Goal: Task Accomplishment & Management: Manage account settings

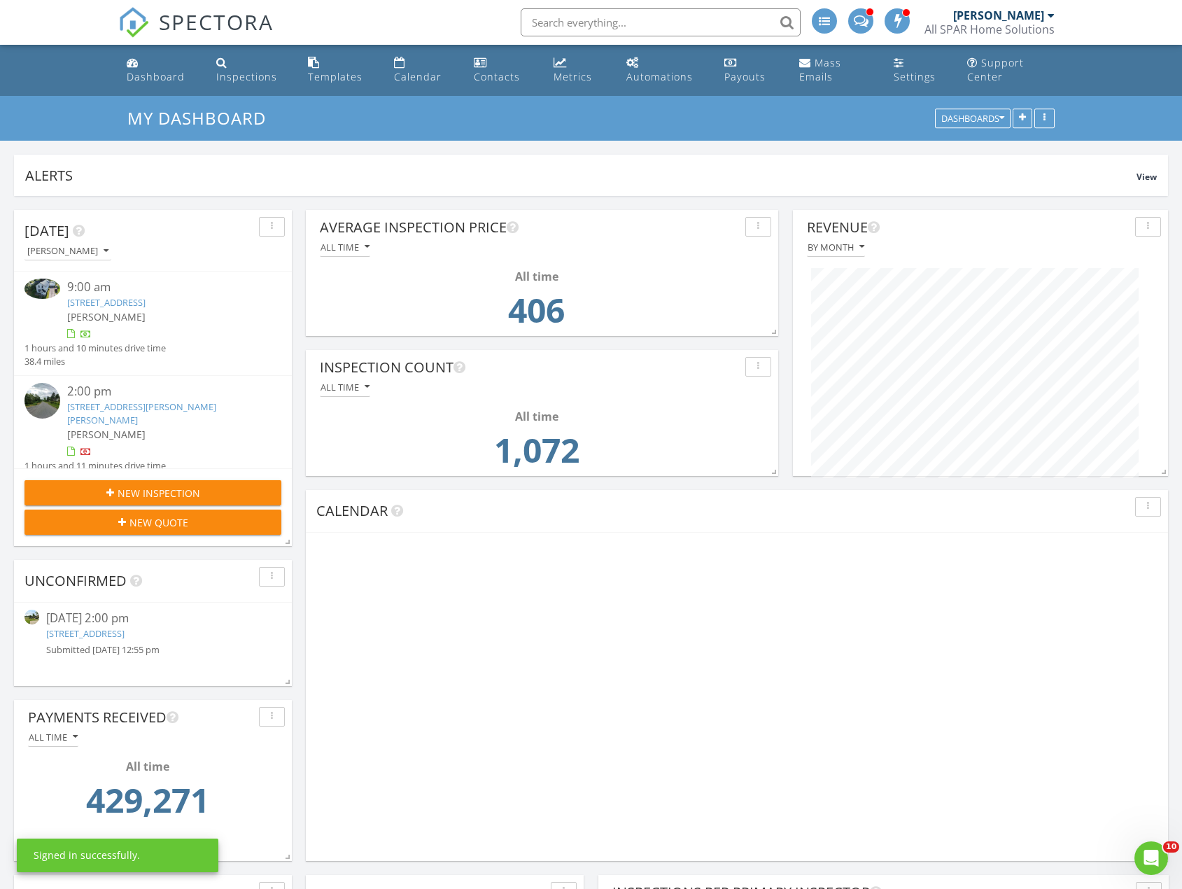
scroll to position [301, 570]
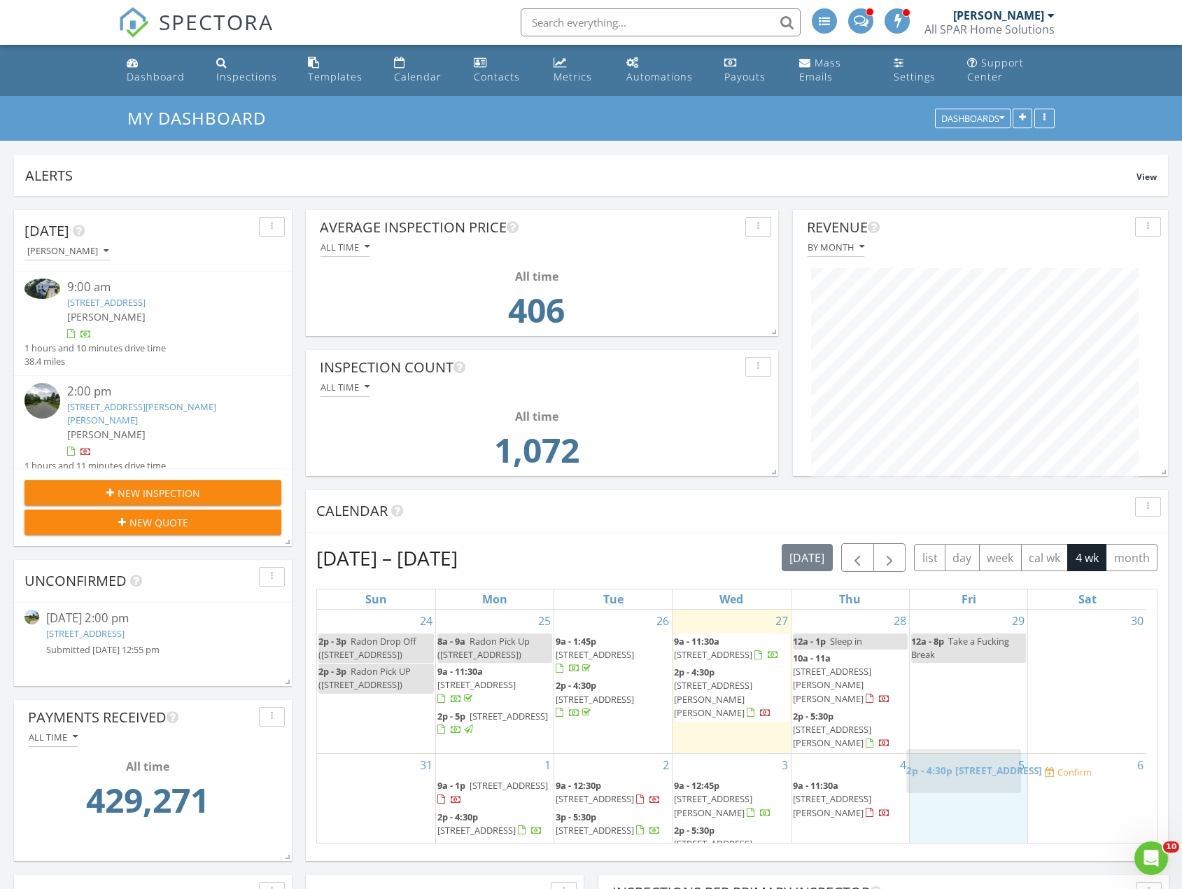
drag, startPoint x: 852, startPoint y: 791, endPoint x: 965, endPoint y: 758, distance: 118.0
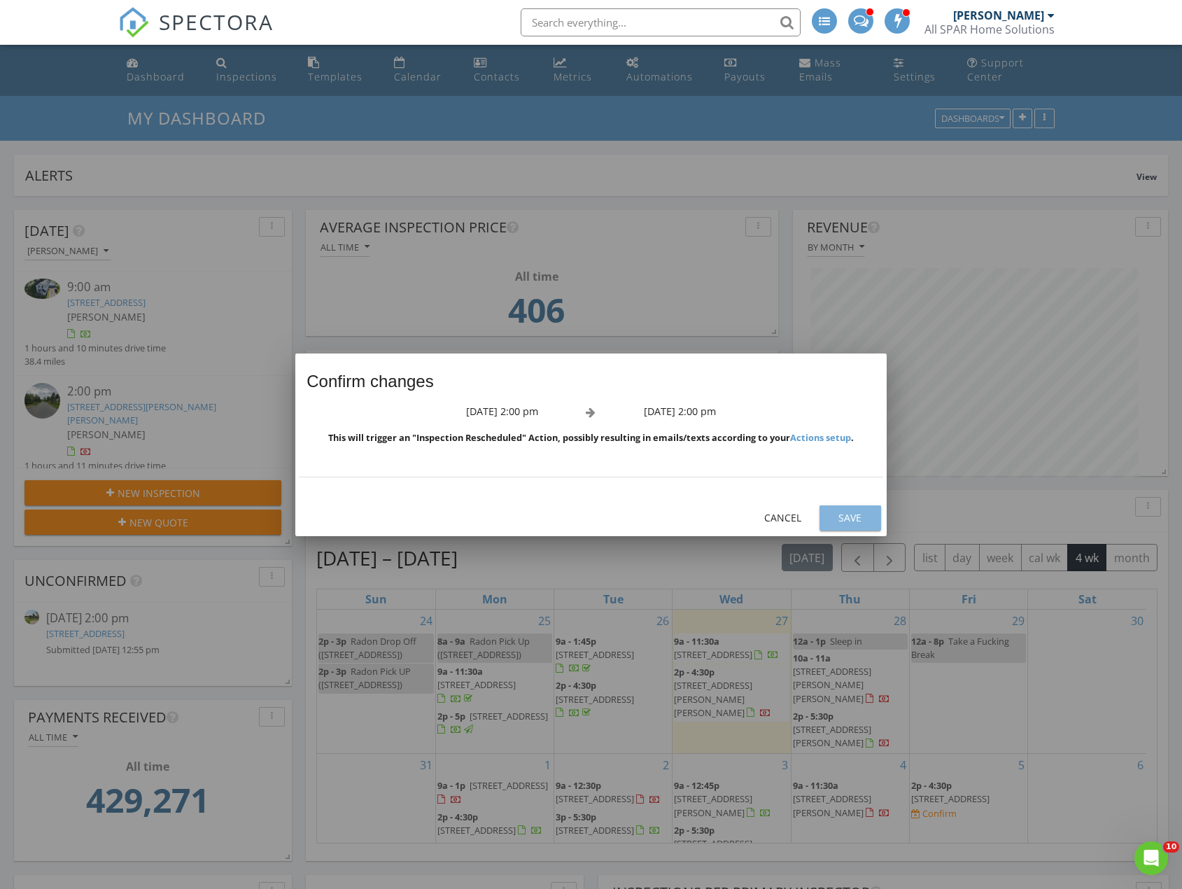
click at [850, 518] on div "Save" at bounding box center [850, 517] width 39 height 15
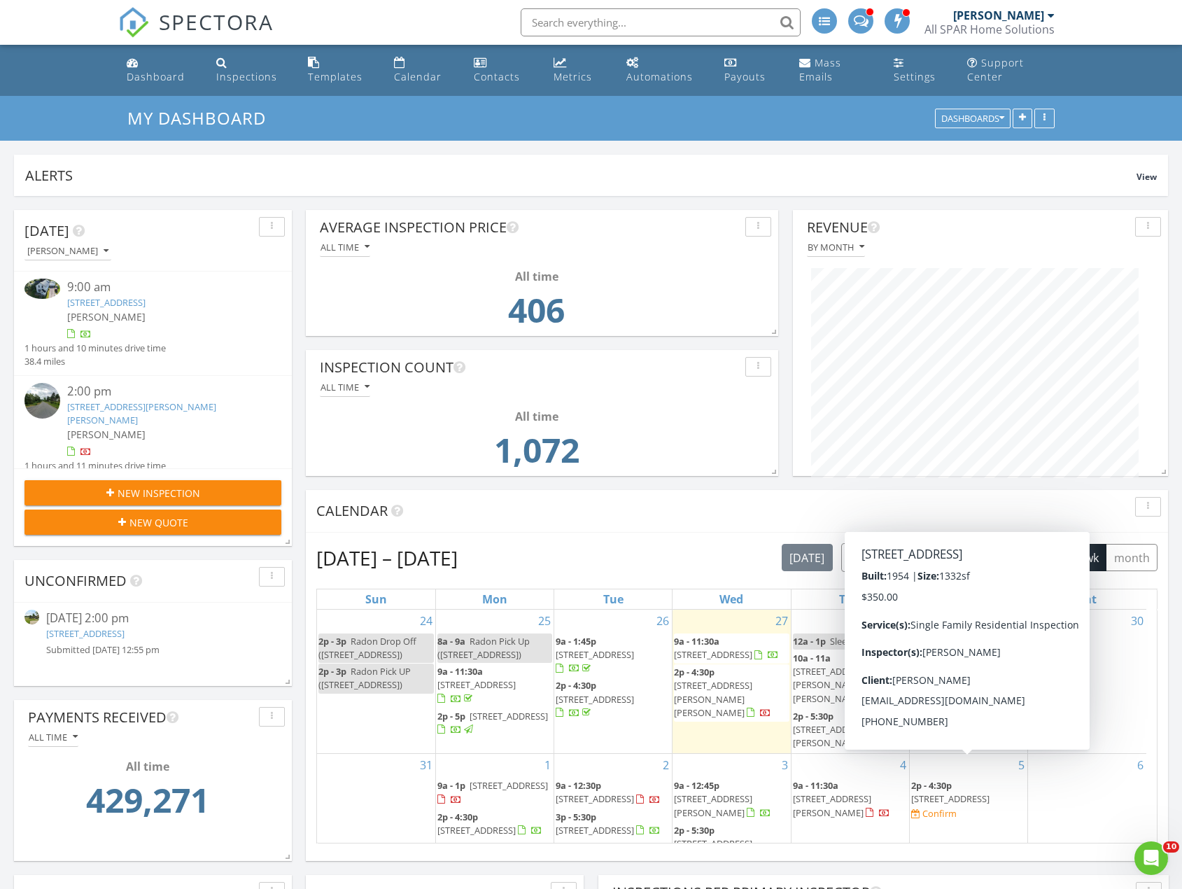
click at [971, 792] on span "[STREET_ADDRESS]" at bounding box center [950, 798] width 78 height 13
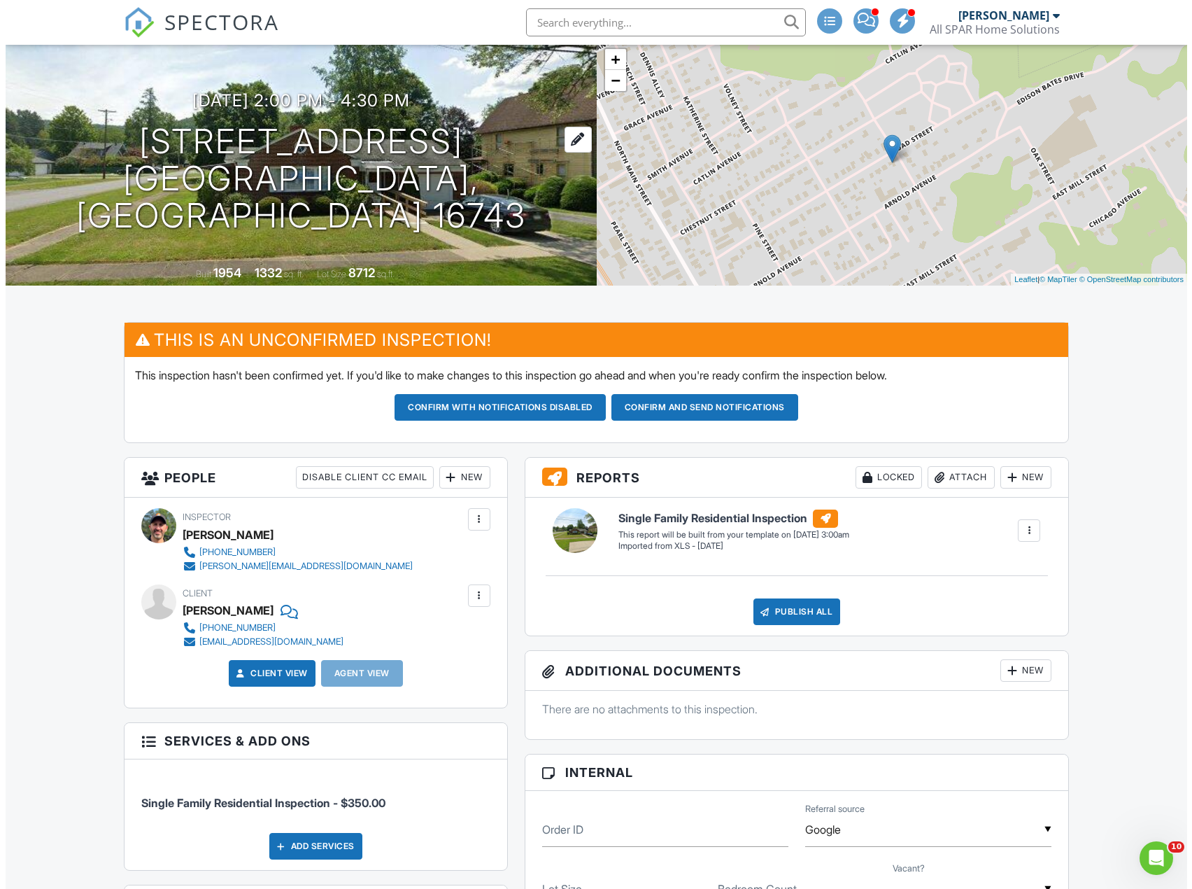
scroll to position [70, 0]
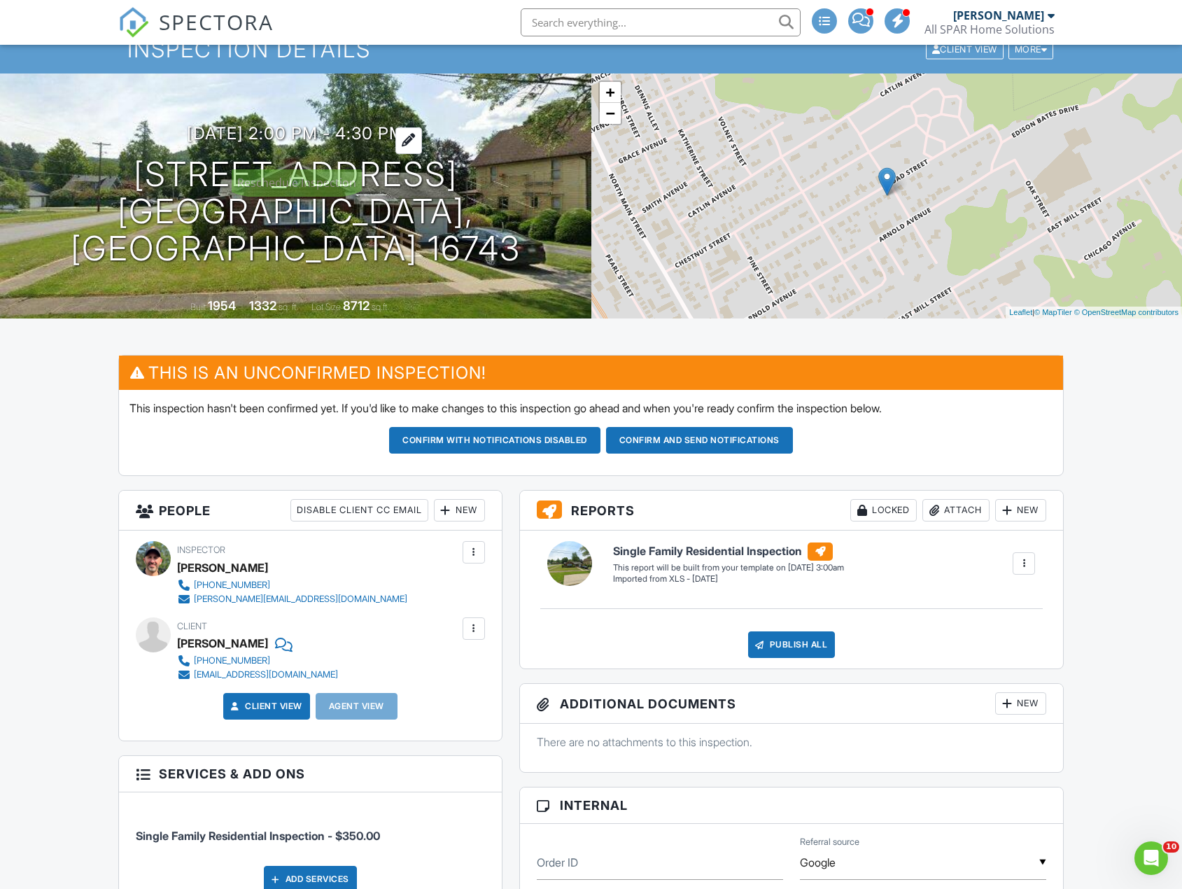
click at [404, 143] on h3 "[DATE] 2:00 pm - 4:30 pm" at bounding box center [296, 133] width 218 height 19
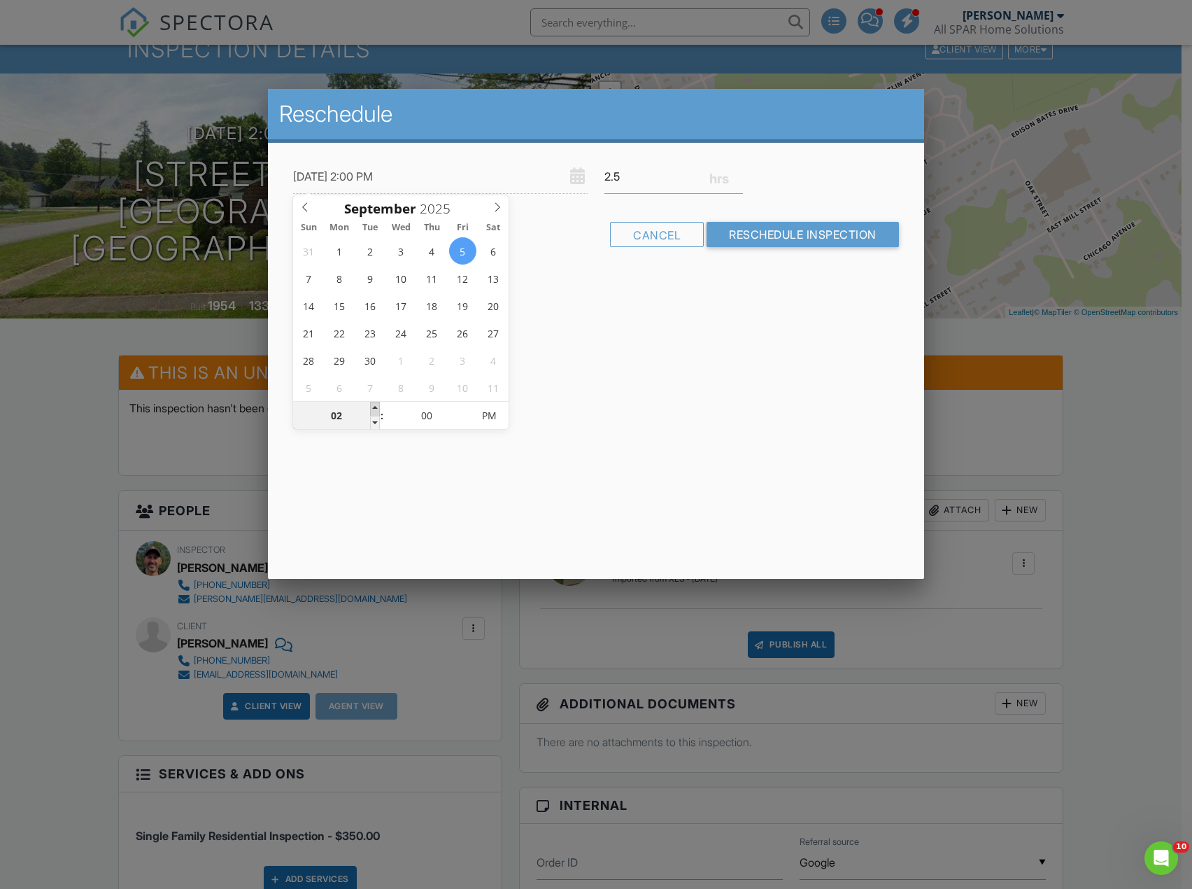
type input "[DATE] 3:00 PM"
type input "03"
click at [378, 405] on span at bounding box center [375, 409] width 10 height 14
type input "09/05/2025 4:00 PM"
type input "04"
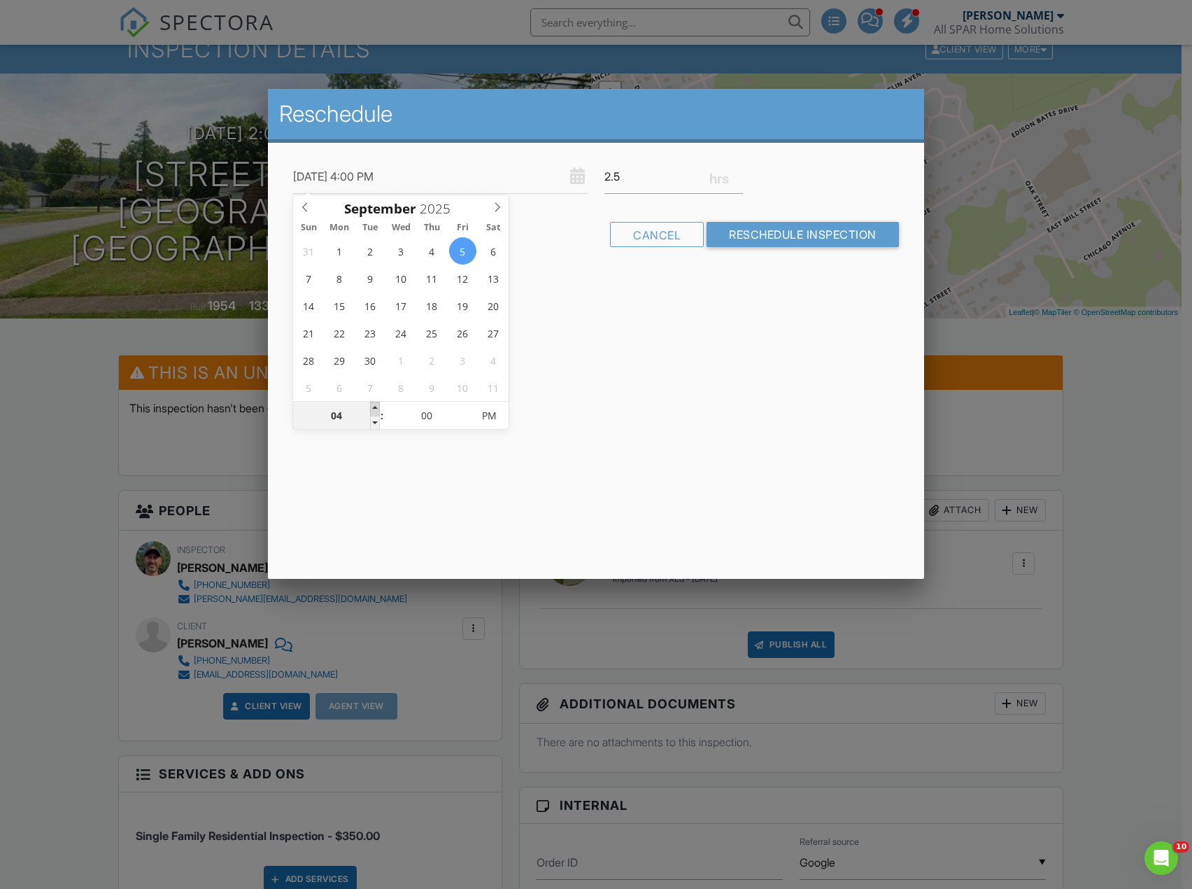
click at [378, 405] on span at bounding box center [375, 409] width 10 height 14
type input "09/05/2025 5:00 PM"
type input "05"
click at [378, 405] on span at bounding box center [375, 409] width 10 height 14
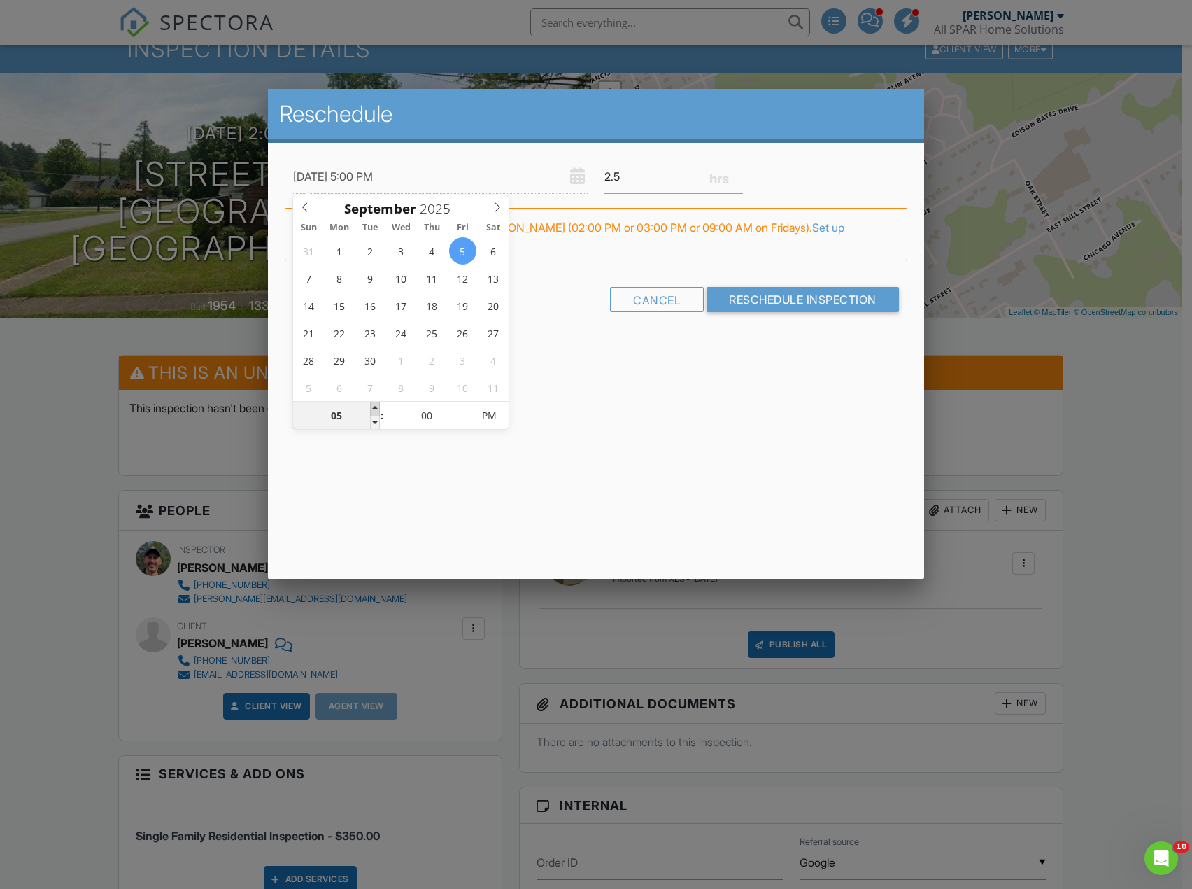
type input "09/05/2025 6:00 PM"
type input "06"
click at [378, 405] on span at bounding box center [375, 409] width 10 height 14
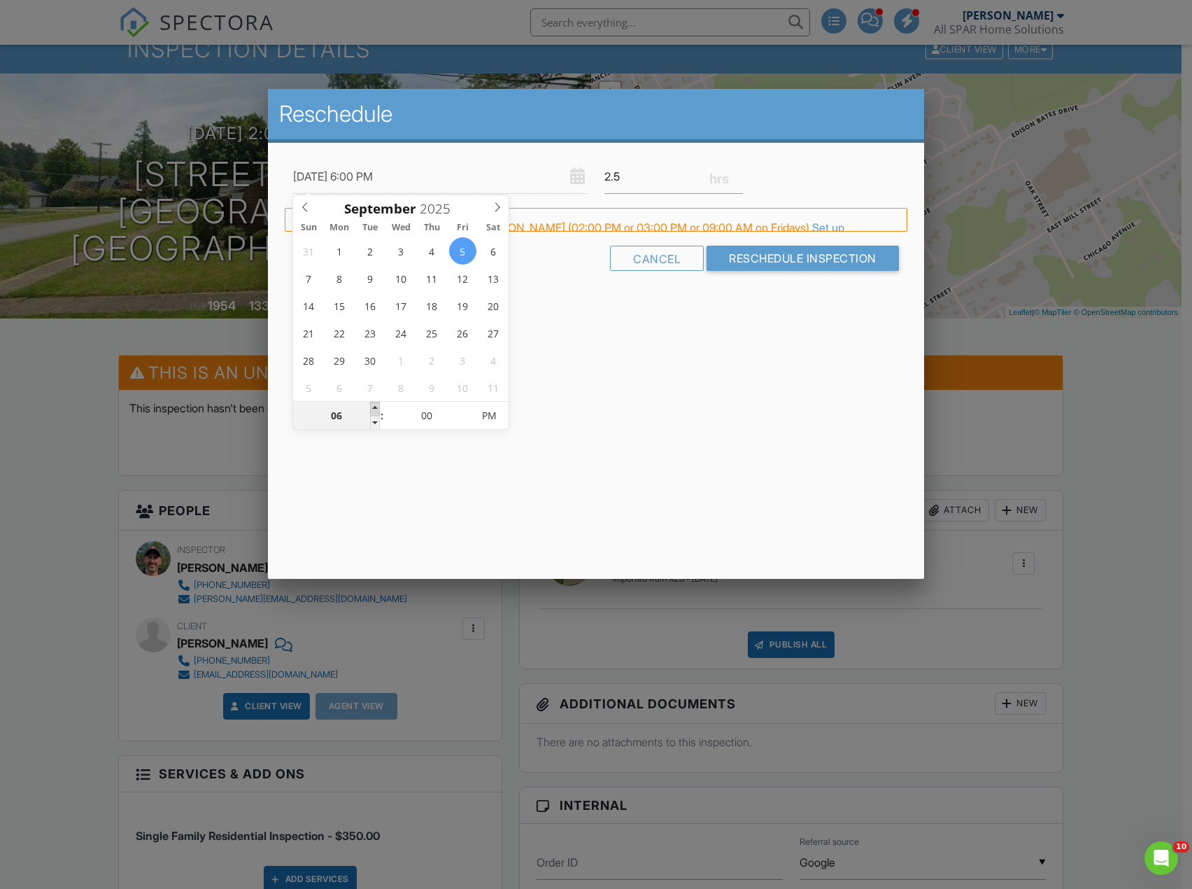
type input "09/05/2025 7:00 PM"
type input "07"
click at [378, 405] on span at bounding box center [375, 409] width 10 height 14
type input "09/05/2025 8:00 PM"
type input "08"
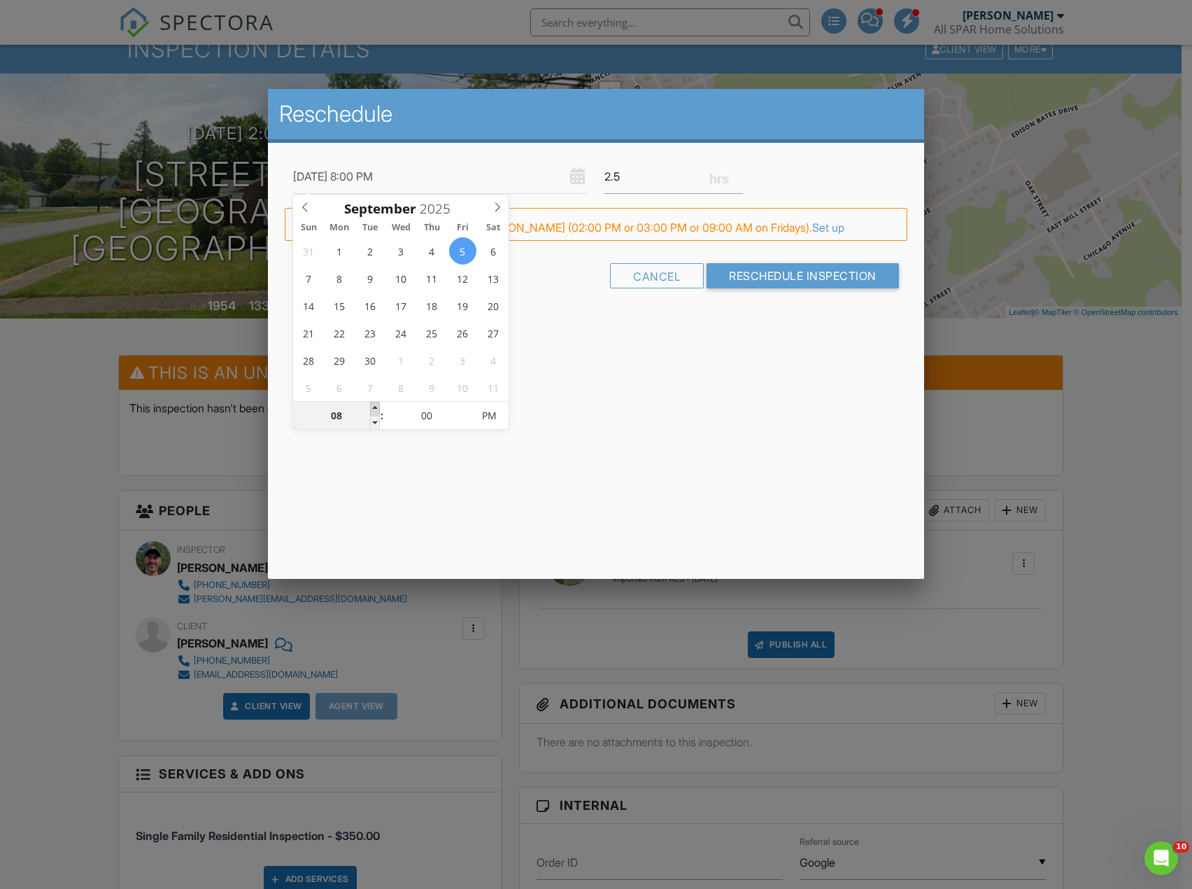
click at [378, 405] on span at bounding box center [375, 409] width 10 height 14
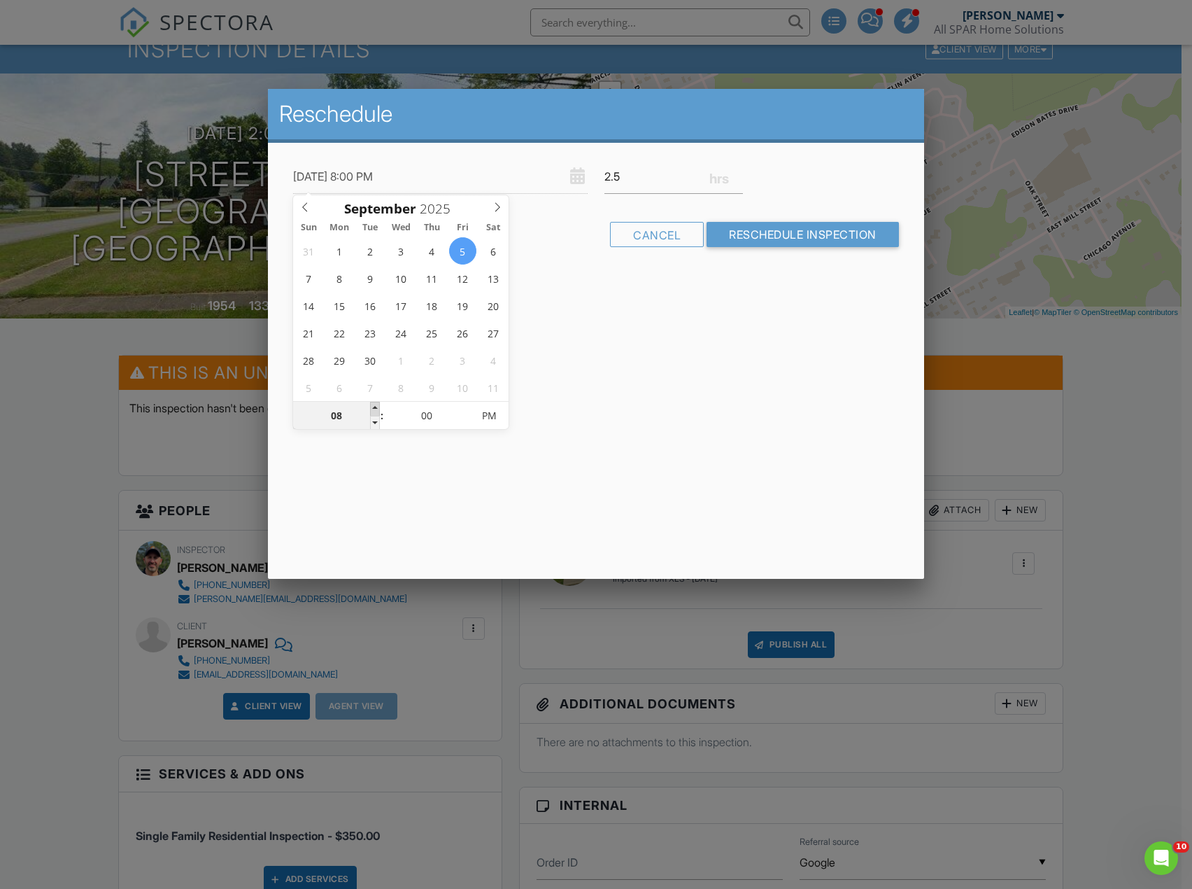
type input "09/05/2025 9:00 PM"
type input "09"
click at [379, 405] on span at bounding box center [375, 409] width 10 height 14
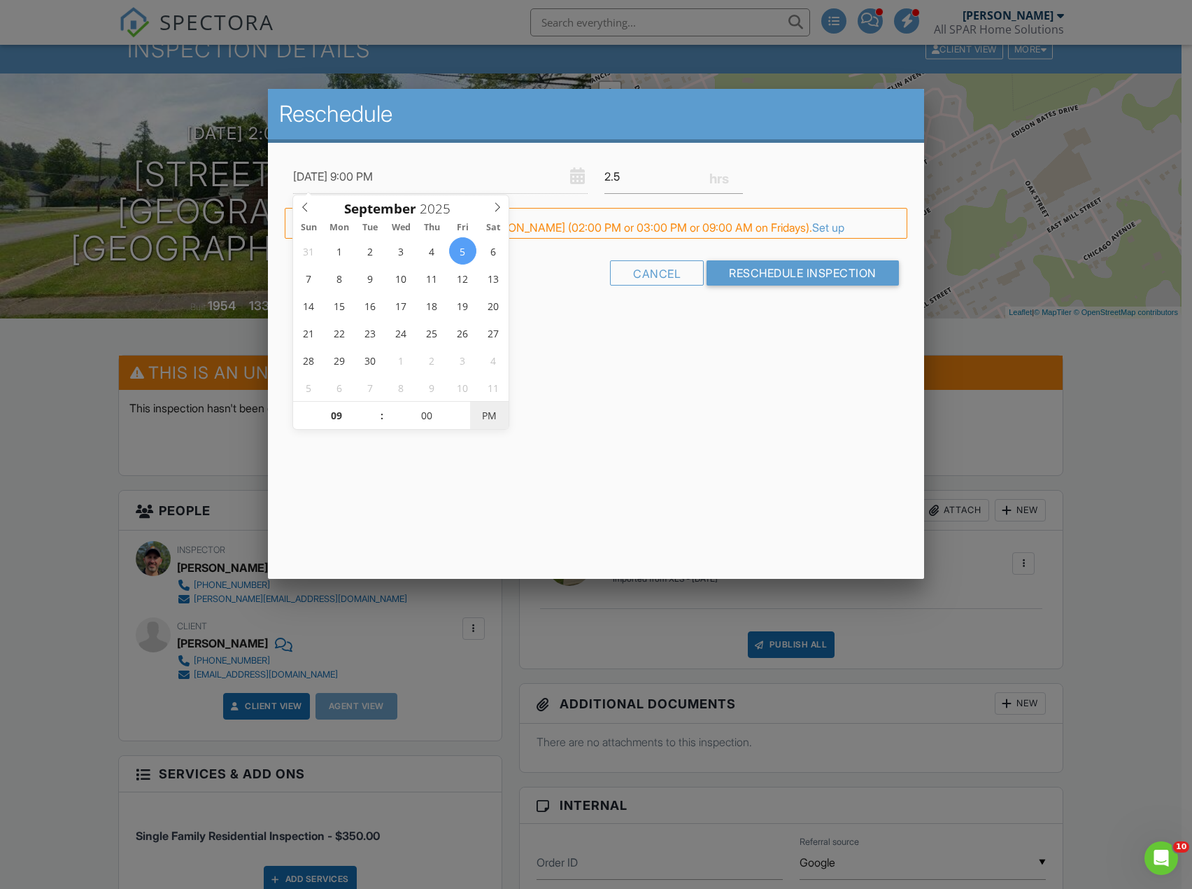
type input "09/05/2025 9:00 AM"
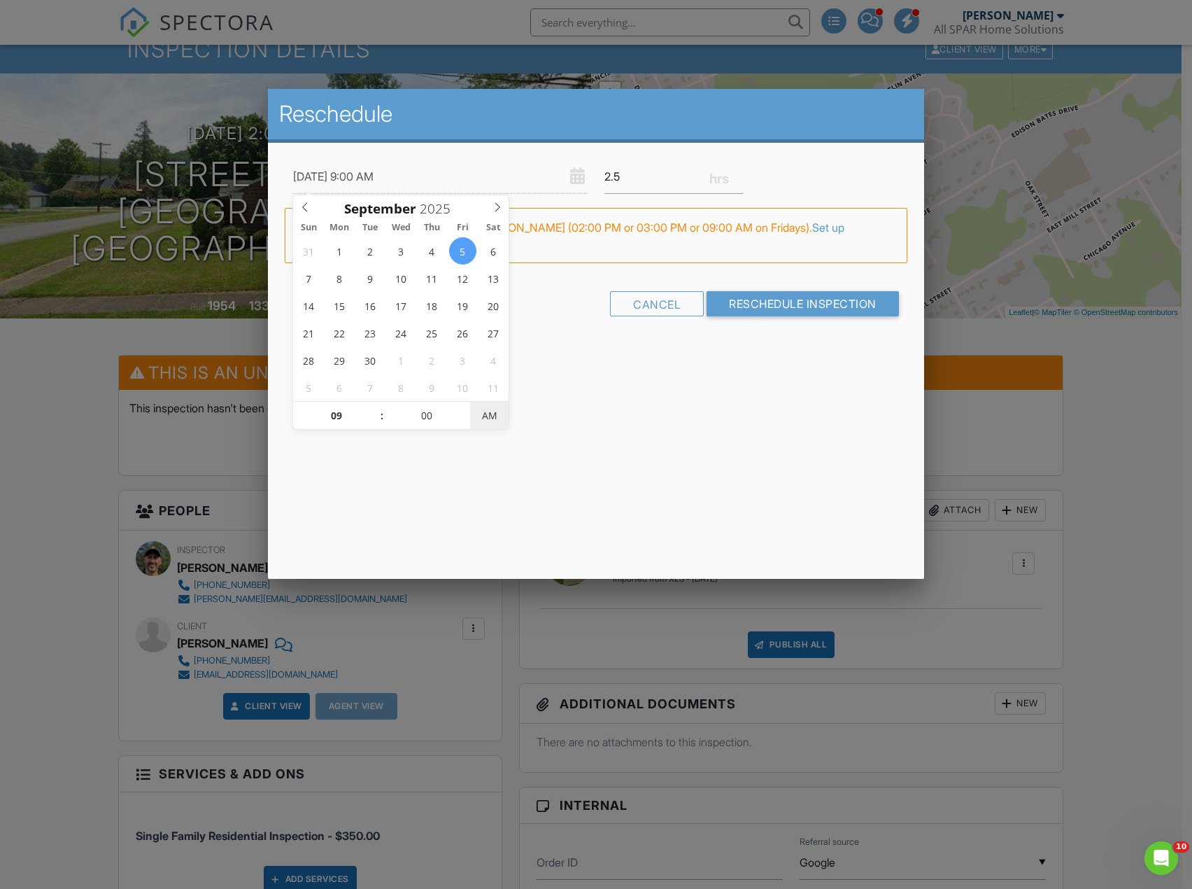
click at [483, 414] on span "AM" at bounding box center [489, 416] width 38 height 28
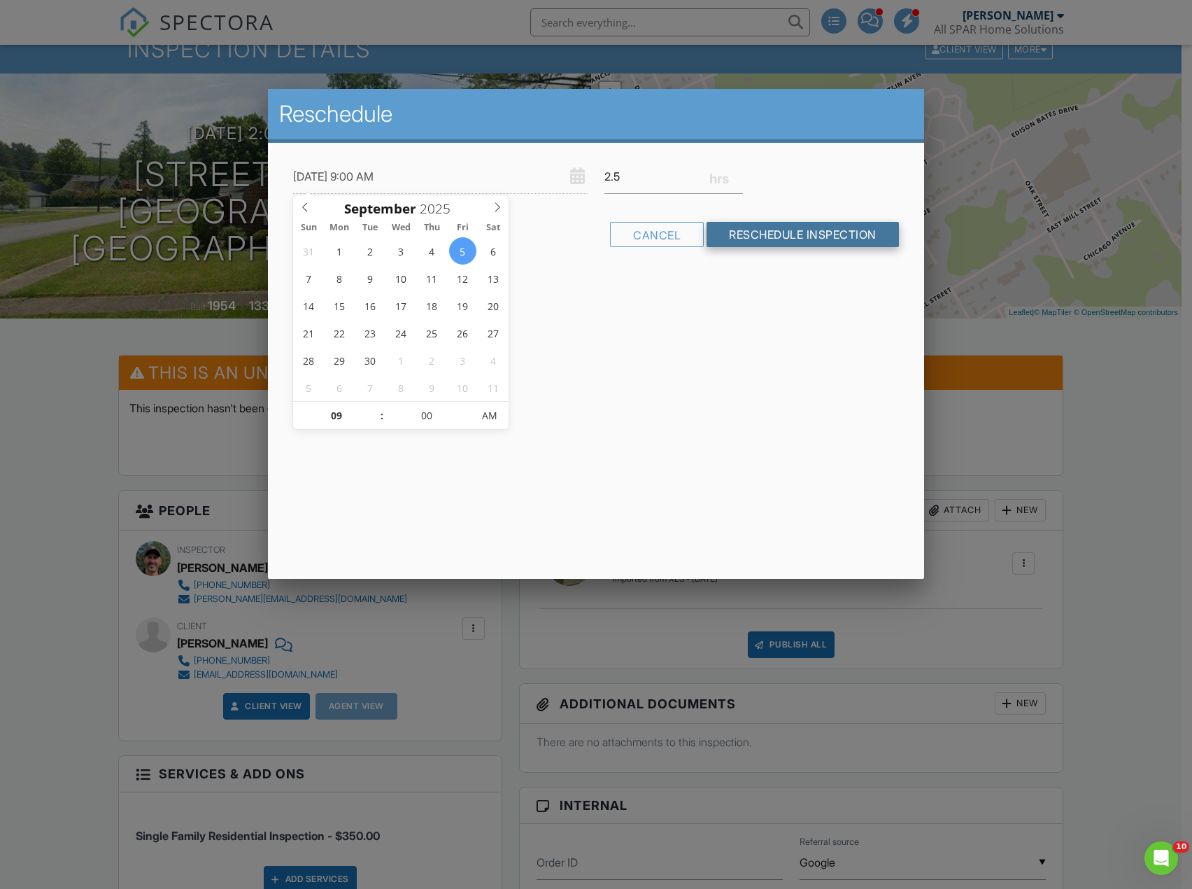
click at [813, 232] on input "Reschedule Inspection" at bounding box center [803, 234] width 192 height 25
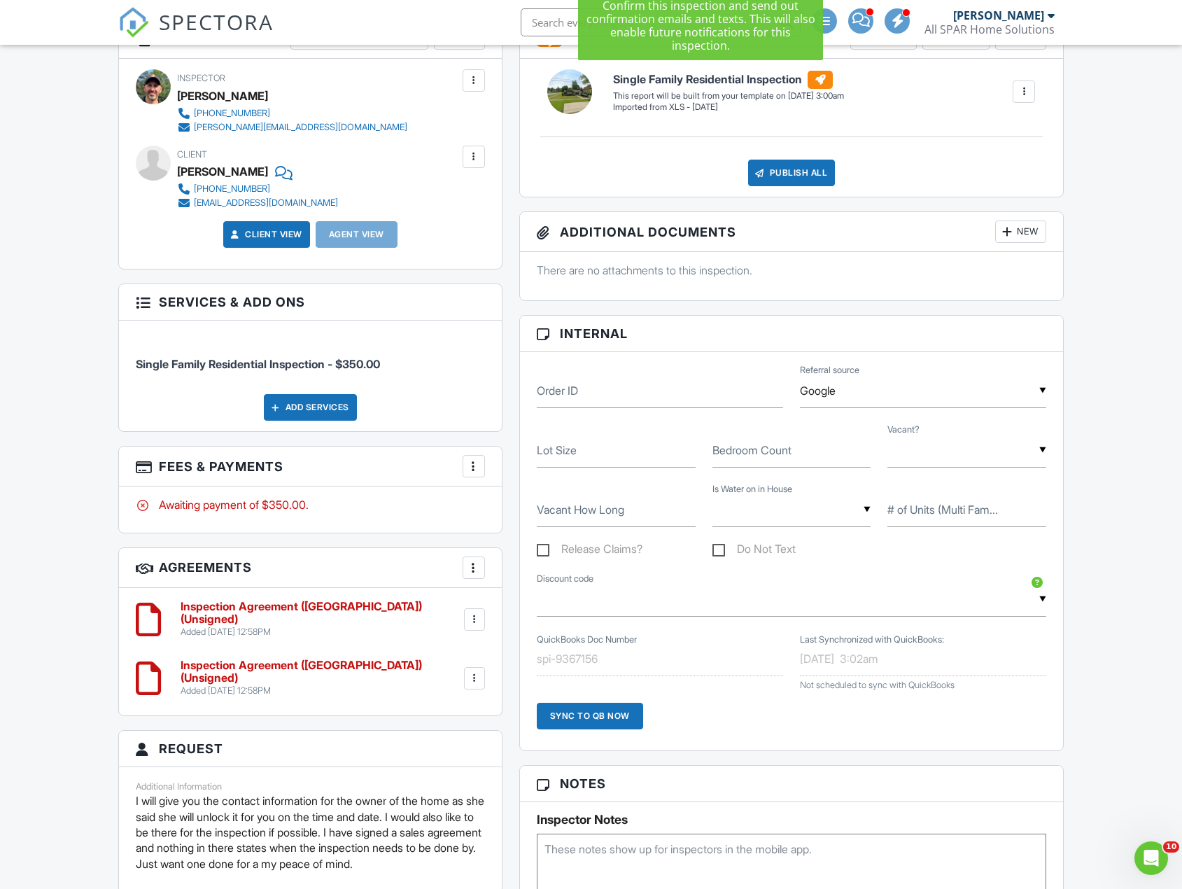
scroll to position [770, 0]
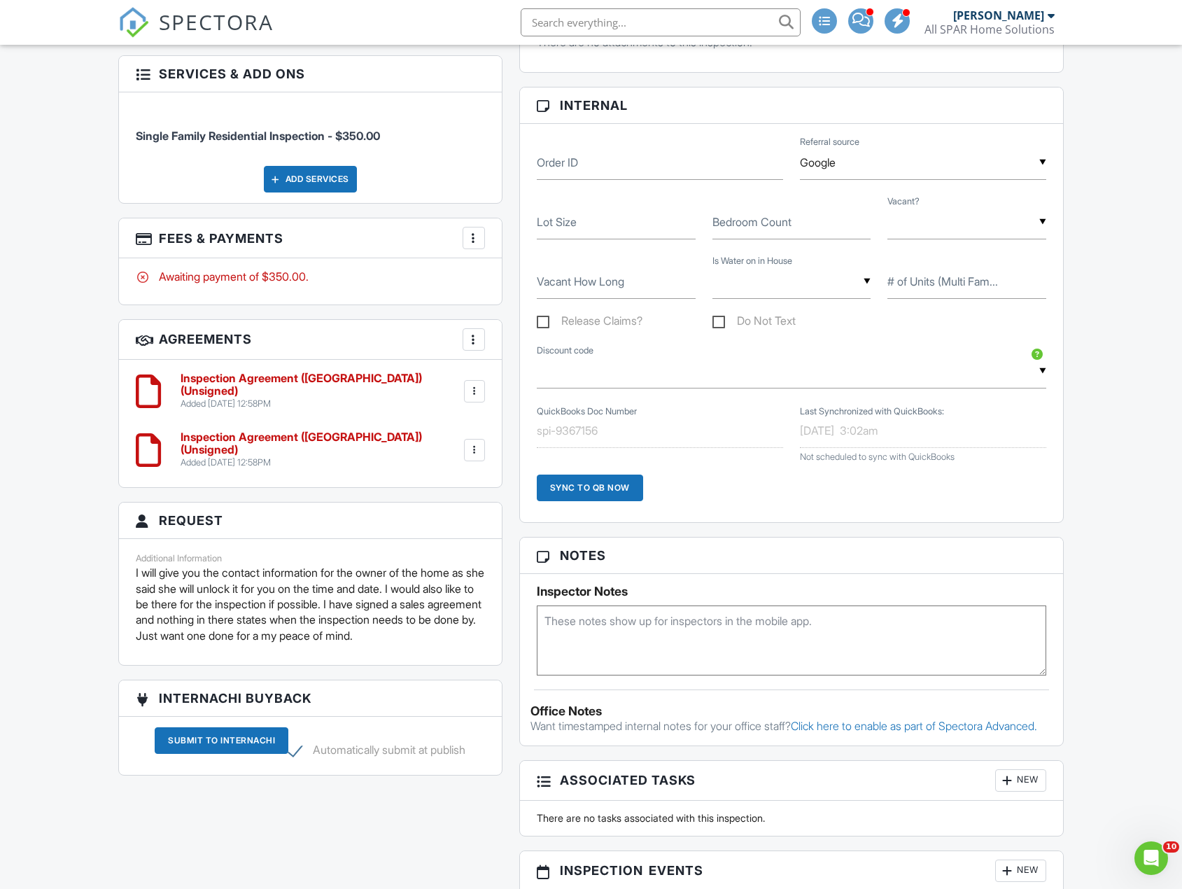
click at [479, 391] on div at bounding box center [474, 391] width 14 height 14
click at [446, 499] on li "Delete" at bounding box center [437, 499] width 80 height 35
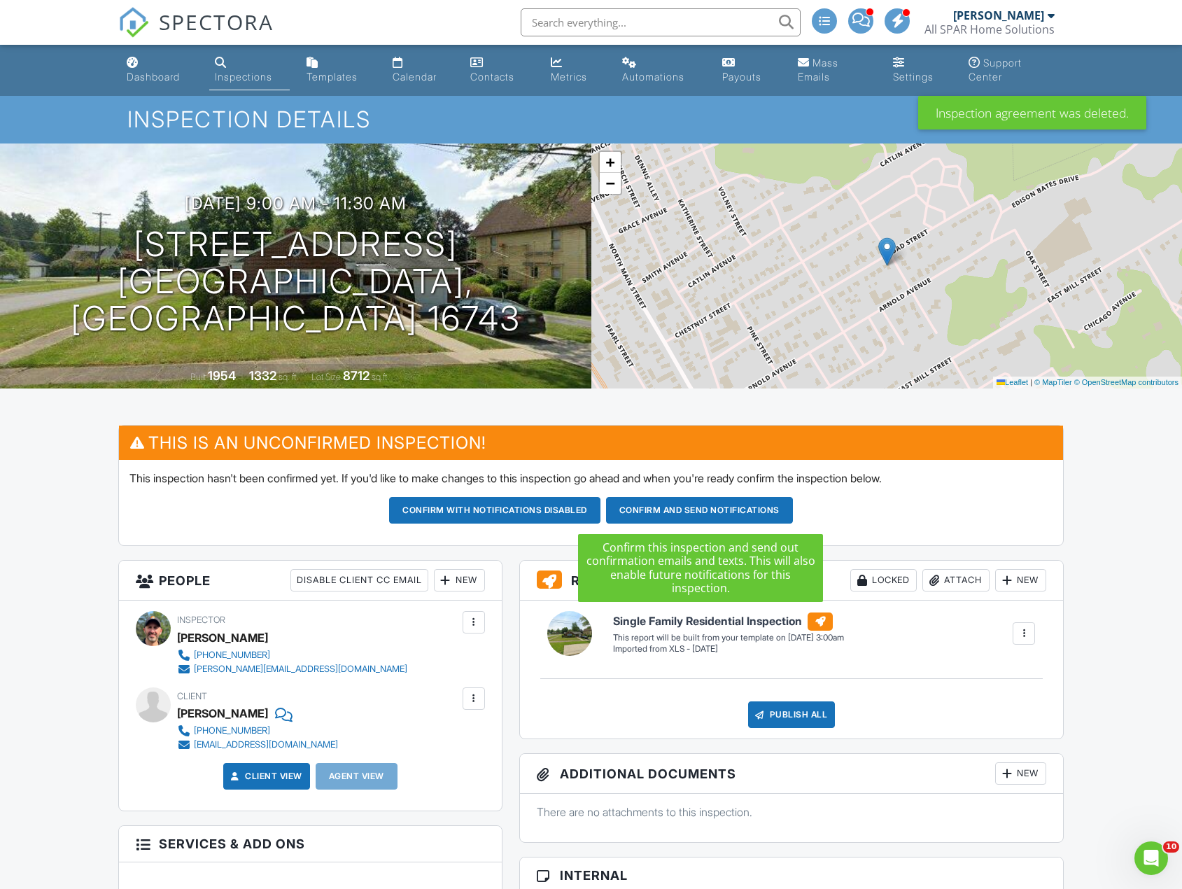
click at [600, 510] on button "Confirm and send notifications" at bounding box center [494, 510] width 211 height 27
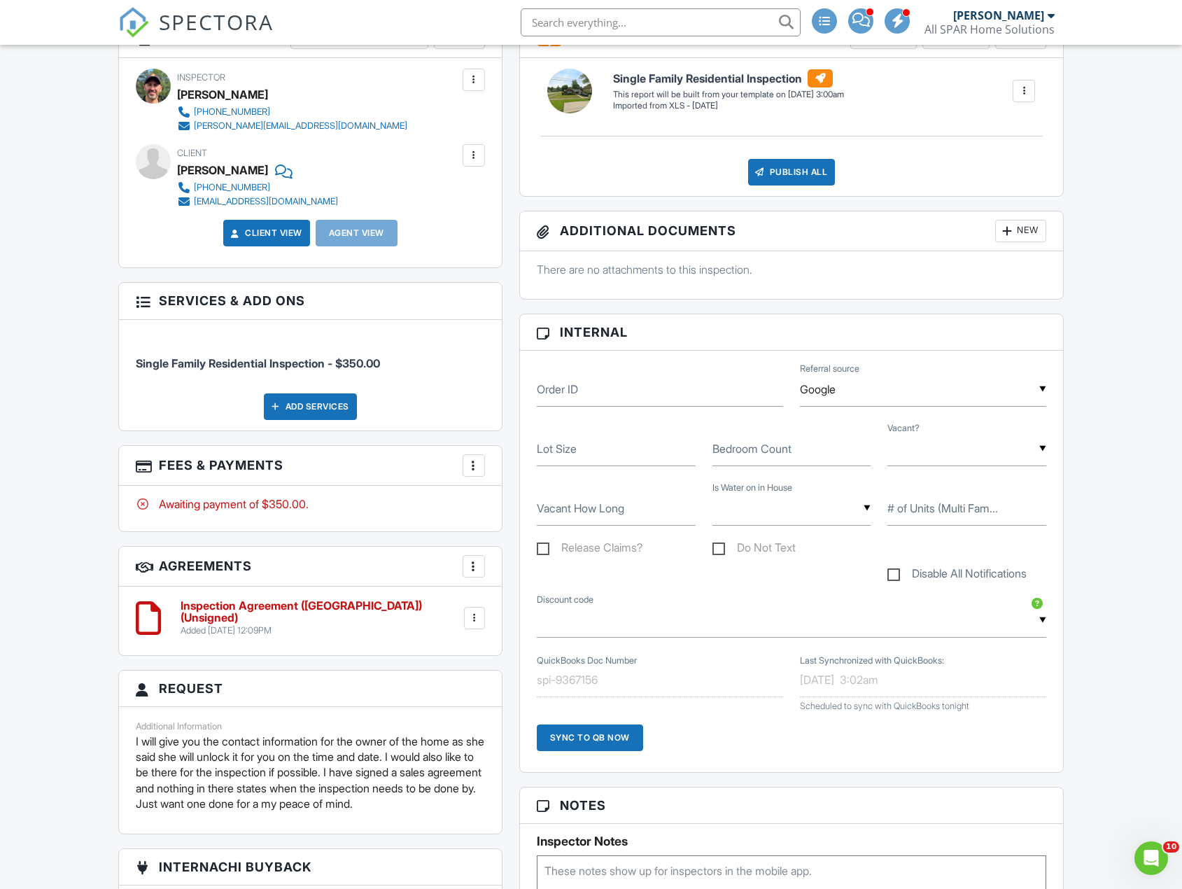
scroll to position [1, 0]
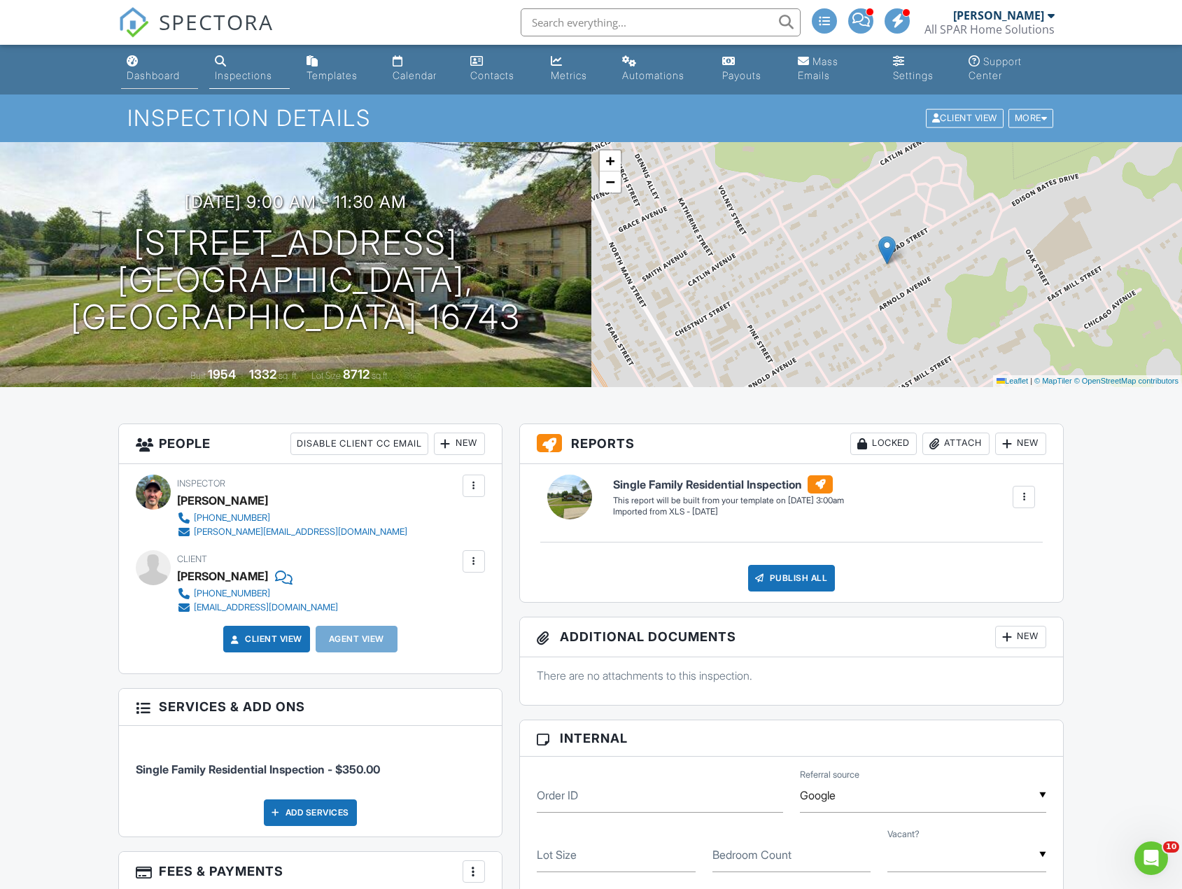
click at [124, 68] on link "Dashboard" at bounding box center [159, 69] width 77 height 40
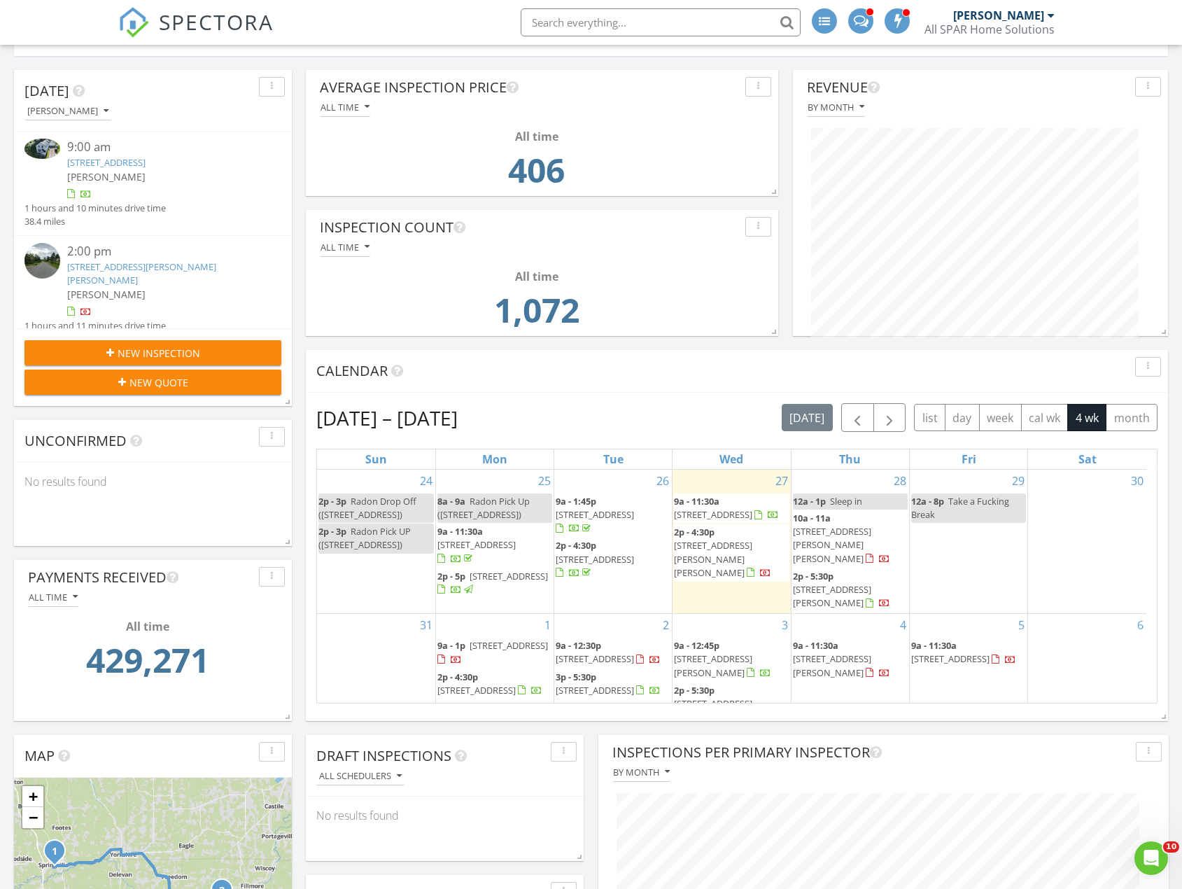
scroll to position [210, 0]
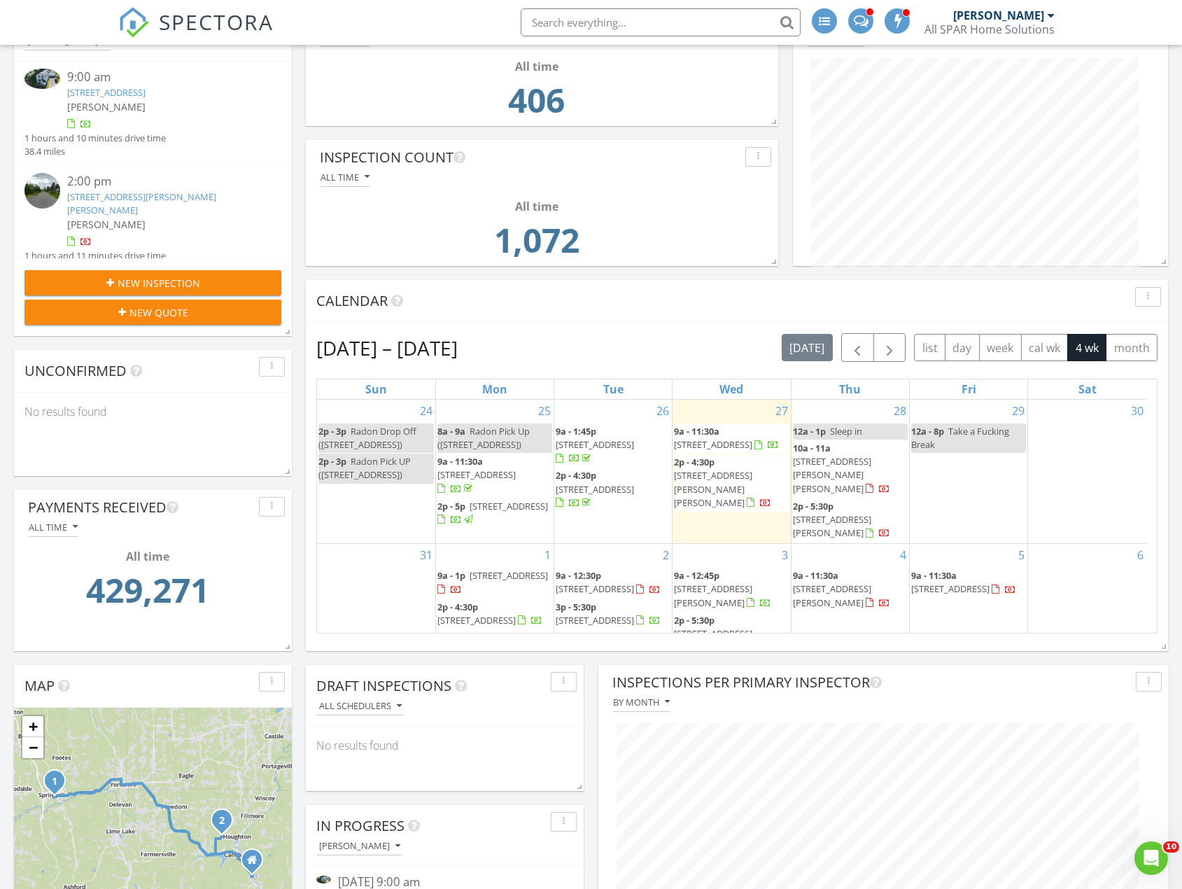
click at [849, 588] on div "4 9a - 11:30a [STREET_ADDRESS][PERSON_NAME]" at bounding box center [850, 600] width 118 height 113
click at [854, 557] on link "Event" at bounding box center [847, 552] width 72 height 22
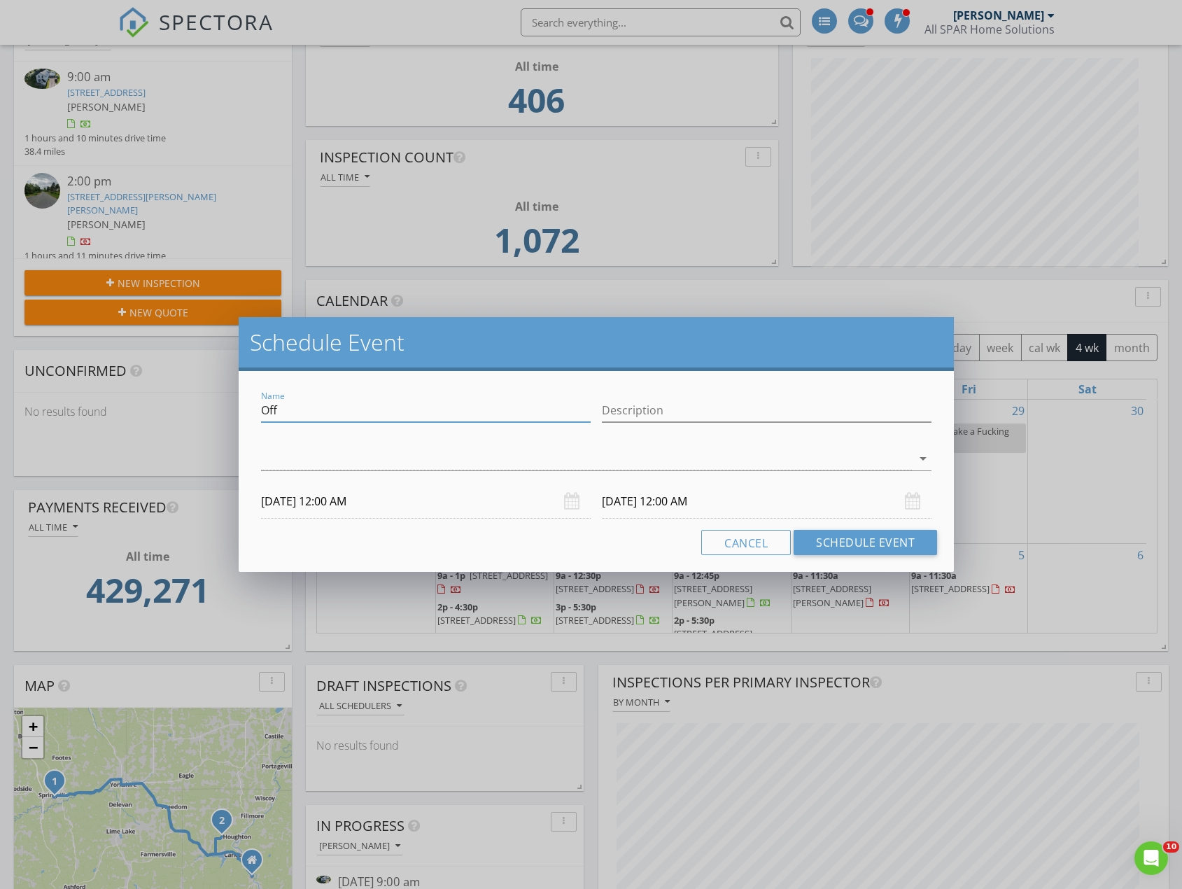
click at [305, 413] on input "Off" at bounding box center [426, 410] width 330 height 23
drag, startPoint x: 305, startPoint y: 413, endPoint x: 196, endPoint y: 404, distance: 109.5
click at [197, 404] on div "Schedule Event Name Off Description arrow_drop_down 09/04/2025 12:00 AM 09/05/2…" at bounding box center [591, 444] width 1182 height 889
type input "save for [PERSON_NAME]"
click at [364, 502] on input "09/04/2025 12:00 AM" at bounding box center [426, 501] width 330 height 34
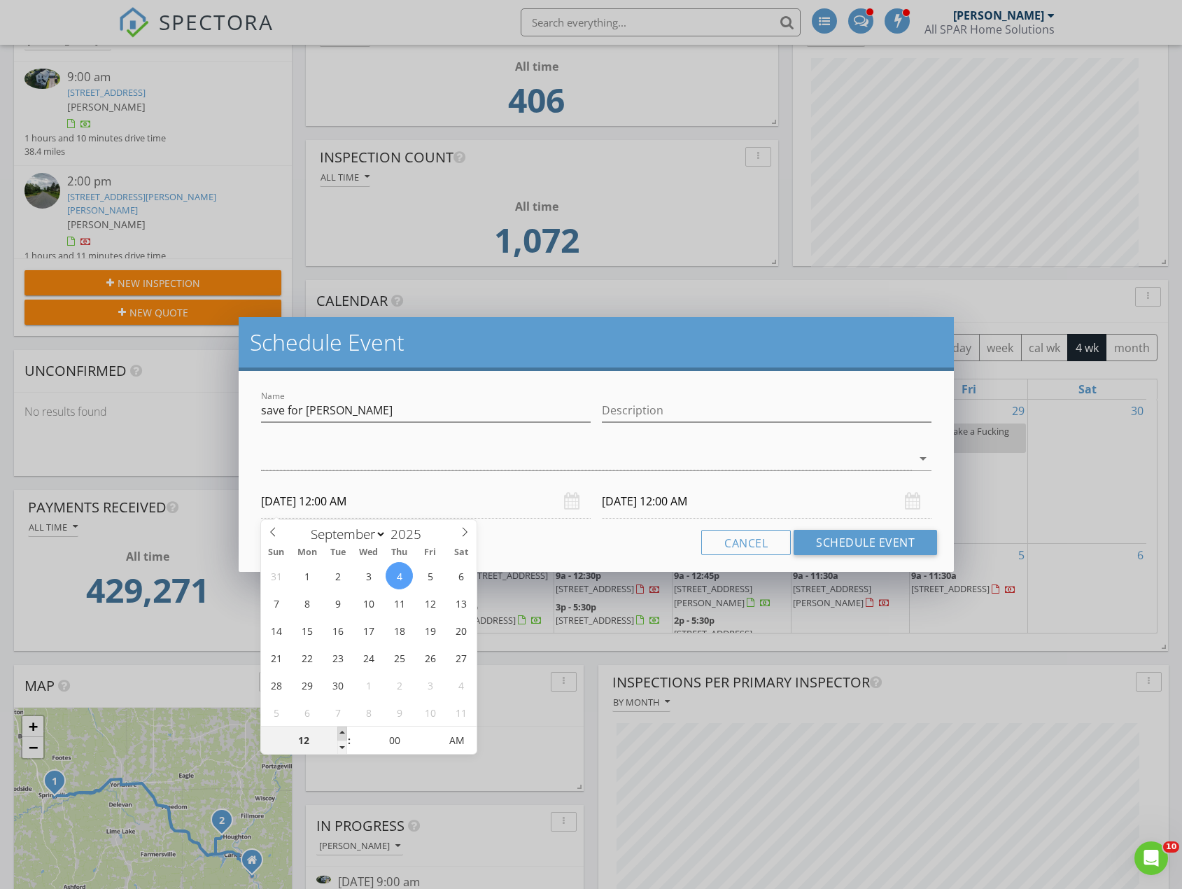
type input "01"
type input "09/04/2025 1:00 AM"
click at [341, 739] on span at bounding box center [342, 733] width 10 height 14
type input "01"
type input "09/05/2025 1:00 AM"
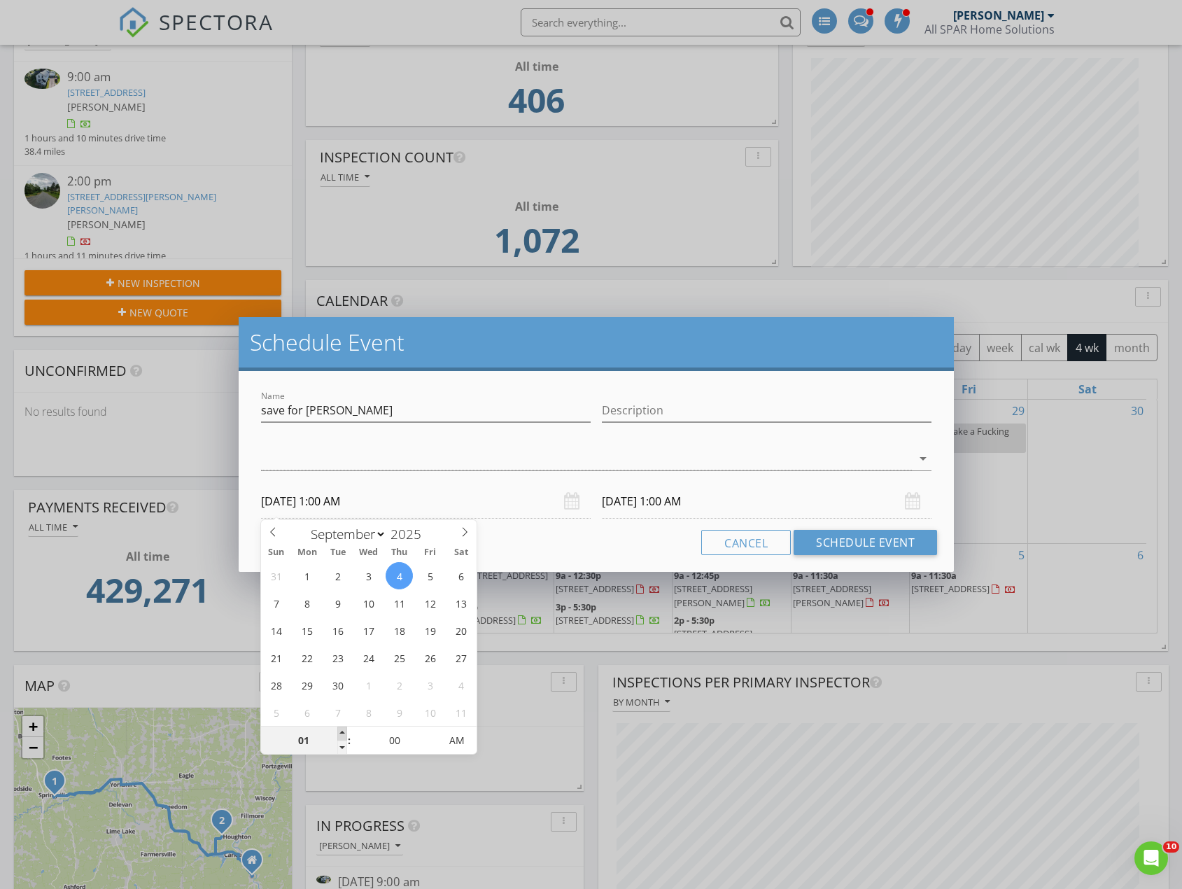
type input "02"
type input "09/04/2025 2:00 AM"
click at [341, 739] on span at bounding box center [342, 733] width 10 height 14
type input "02"
type input "09/05/2025 2:00 AM"
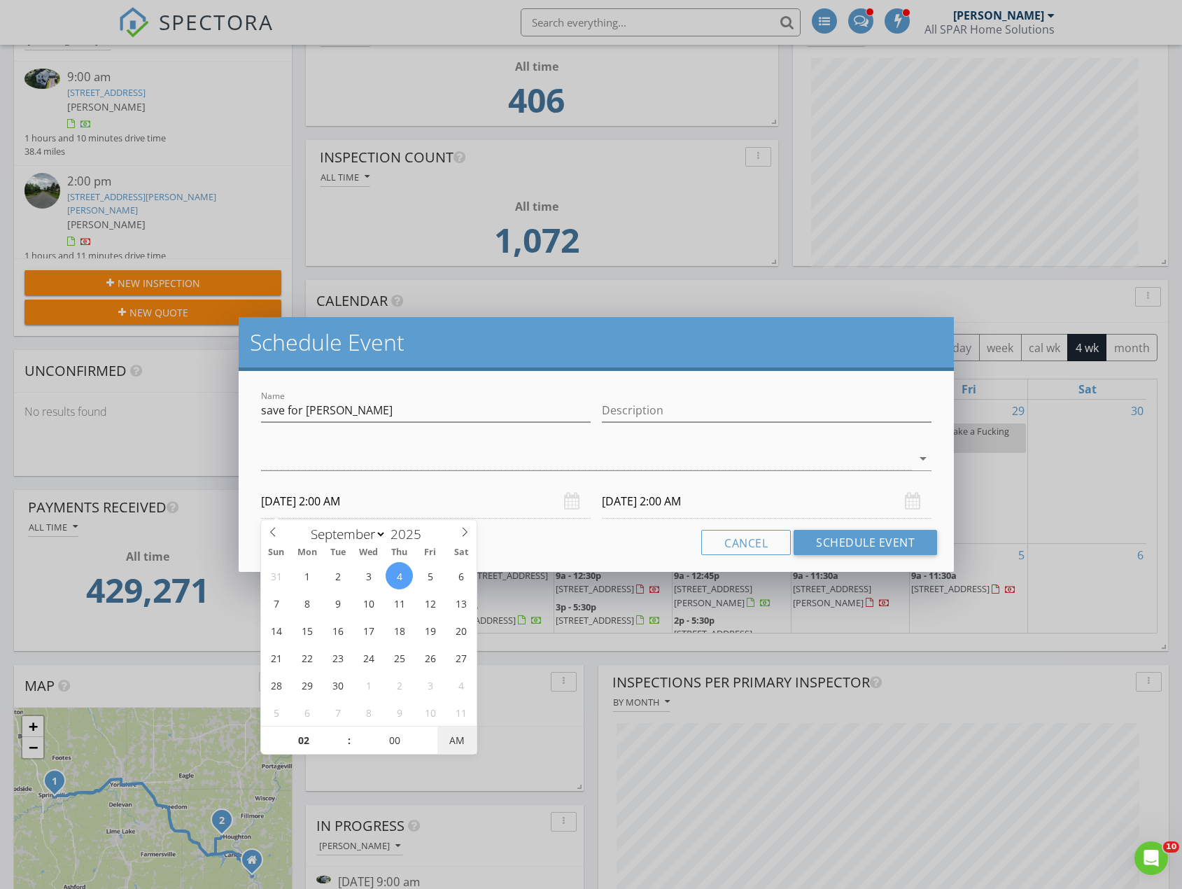
type input "09/04/2025 2:00 PM"
click at [463, 737] on span "AM" at bounding box center [456, 740] width 38 height 28
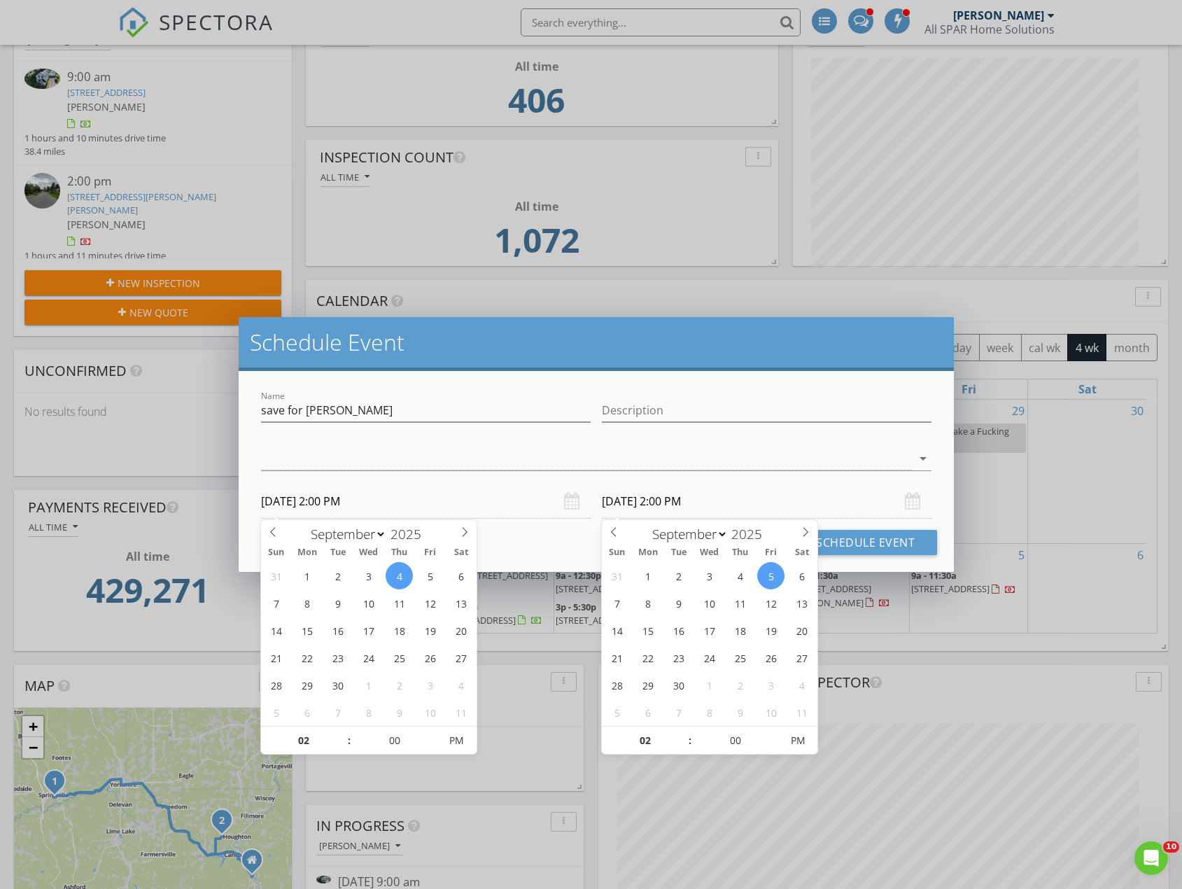
click at [678, 499] on input "09/05/2025 2:00 PM" at bounding box center [767, 501] width 330 height 34
type input "09/04/2025 2:00 PM"
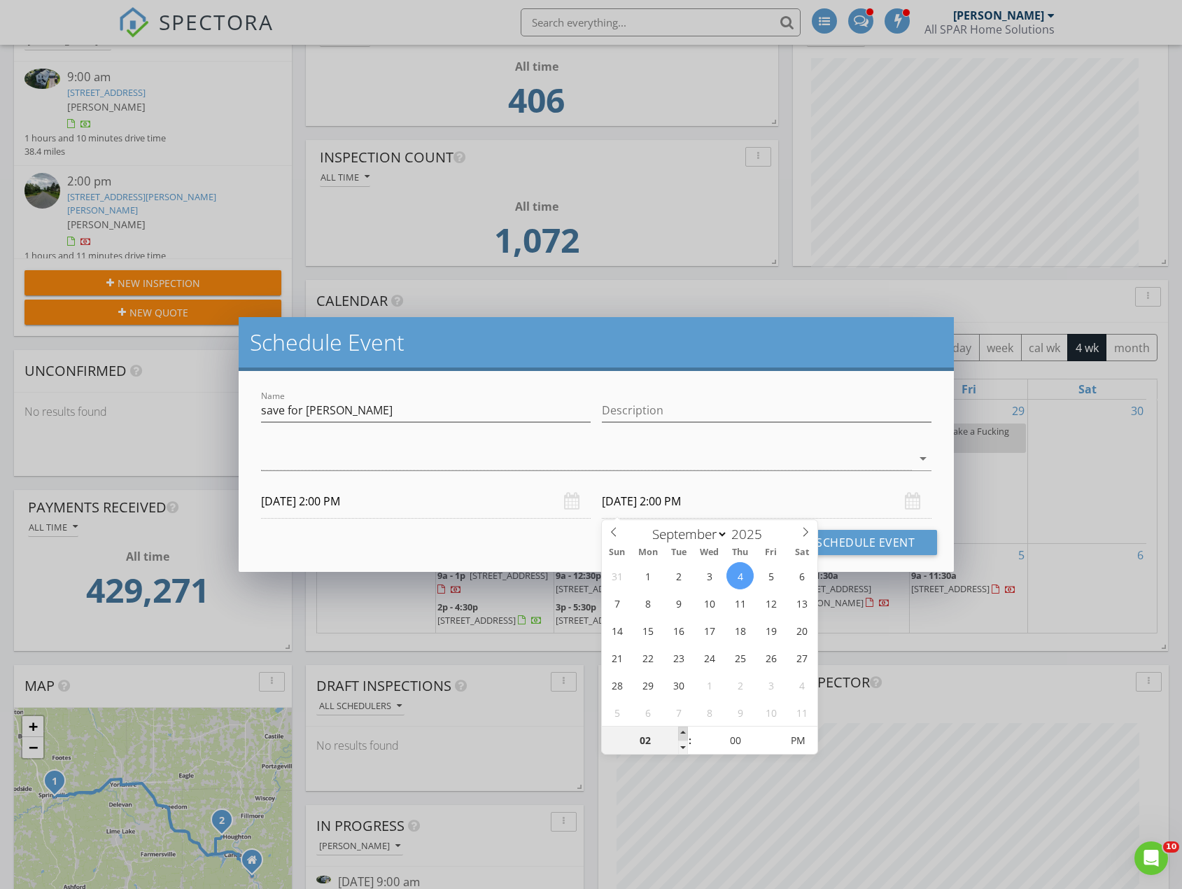
type input "03"
type input "09/04/2025 3:00 PM"
click at [679, 728] on span at bounding box center [683, 733] width 10 height 14
type input "04"
type input "09/04/2025 4:00 PM"
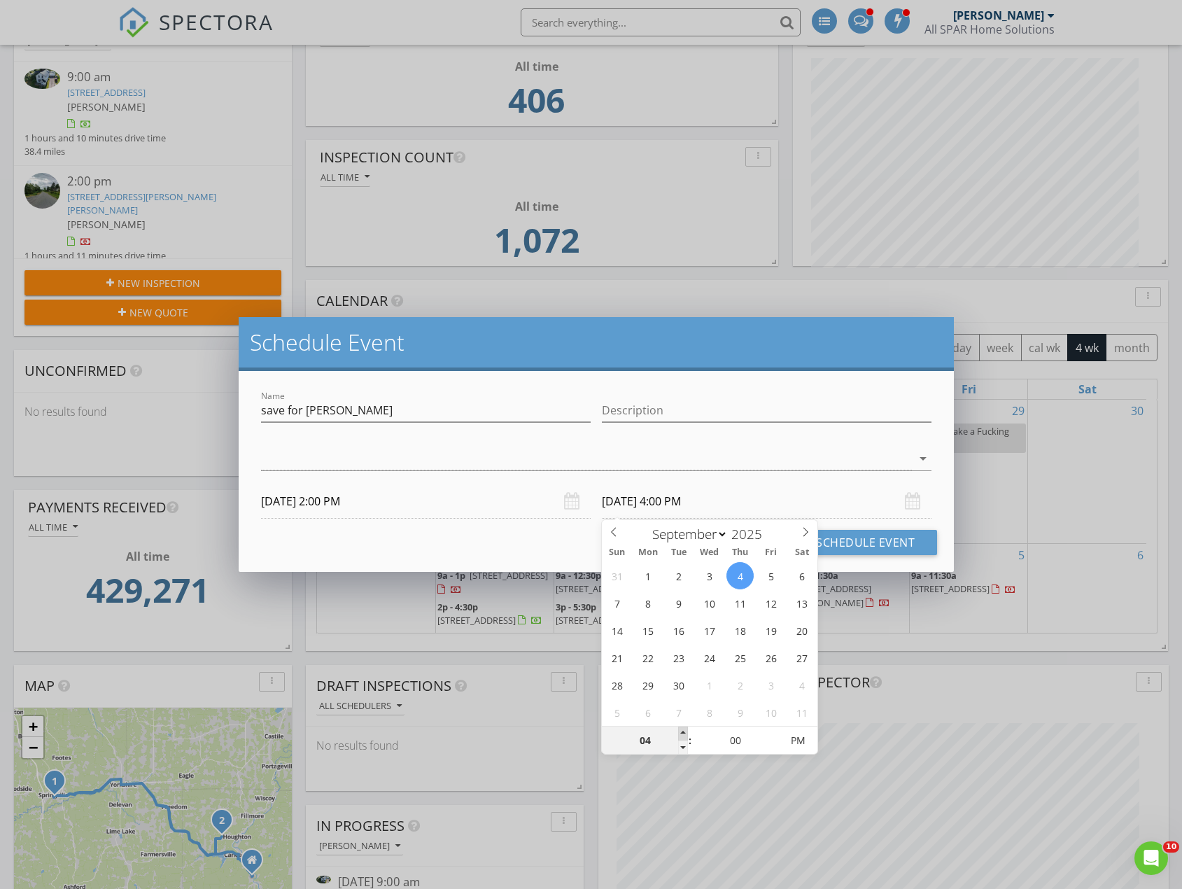
click at [679, 728] on span at bounding box center [683, 733] width 10 height 14
type input "05"
type input "09/04/2025 5:00 PM"
click at [679, 728] on span at bounding box center [683, 733] width 10 height 14
type input "06"
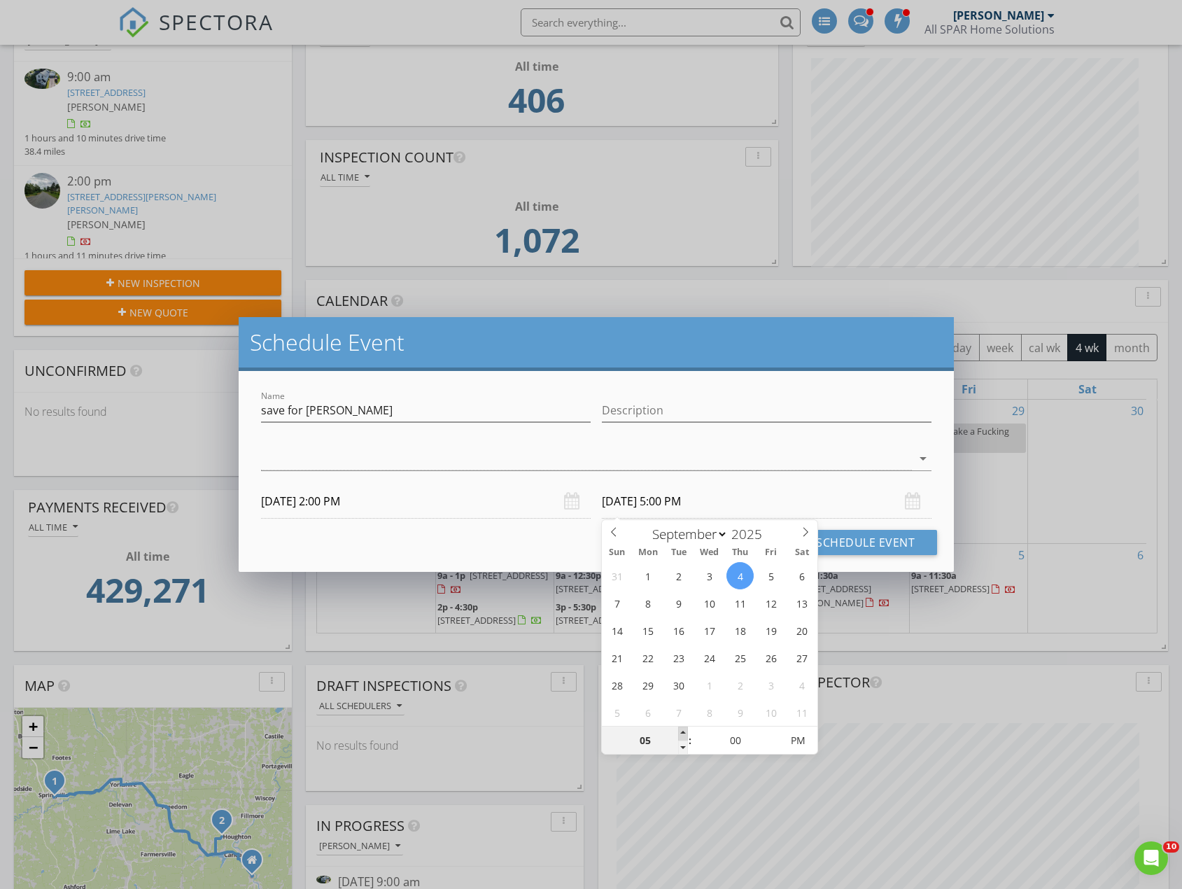
type input "09/04/2025 6:00 PM"
click at [679, 728] on span at bounding box center [683, 733] width 10 height 14
click at [875, 543] on button "Schedule Event" at bounding box center [864, 542] width 143 height 25
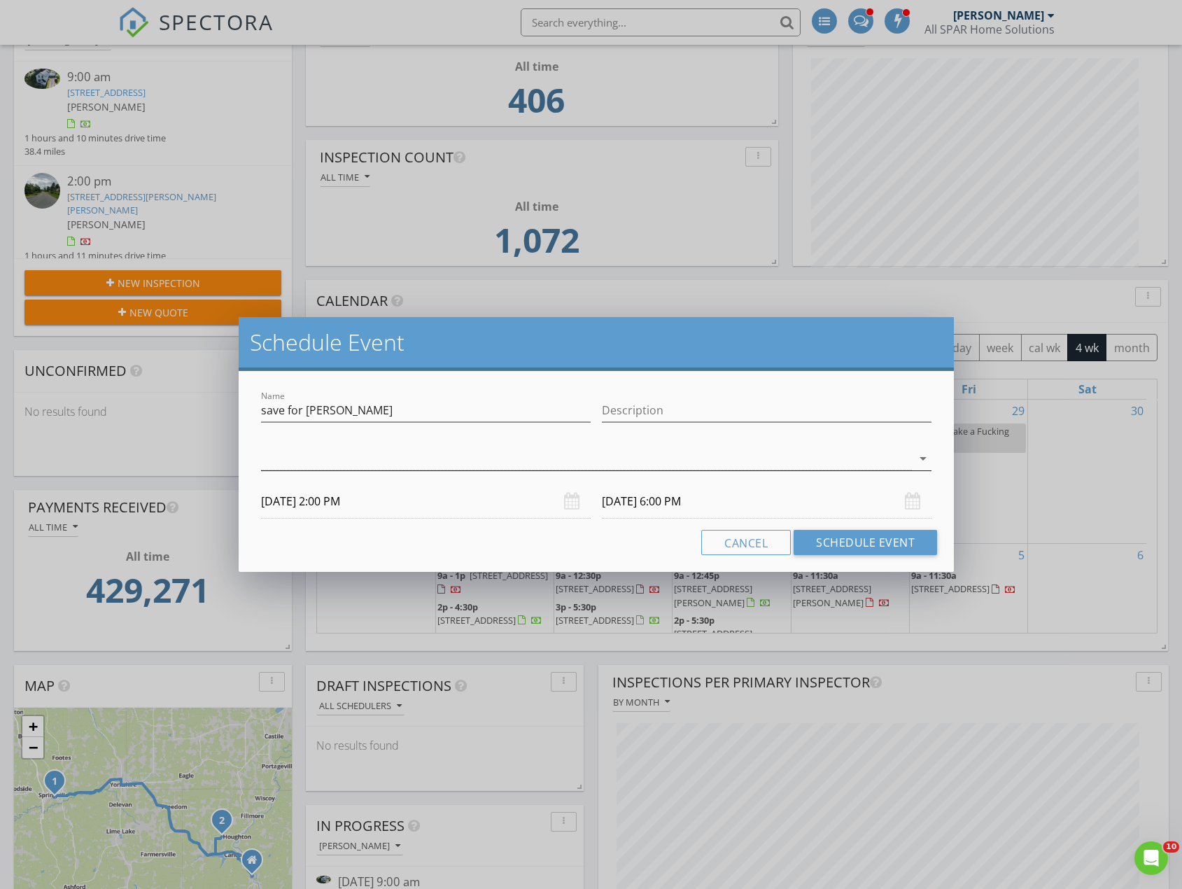
click at [921, 458] on icon "arrow_drop_down" at bounding box center [922, 458] width 17 height 17
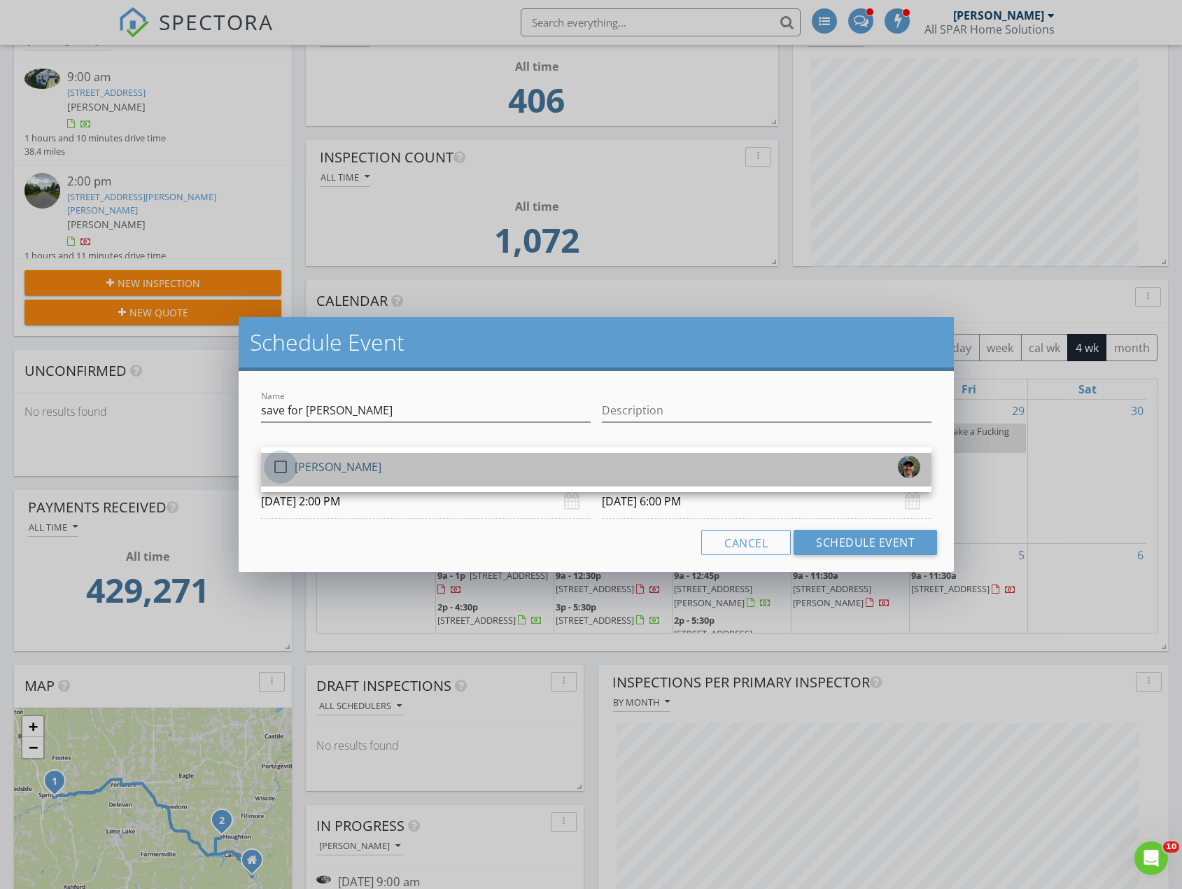
click at [283, 469] on div at bounding box center [281, 467] width 24 height 24
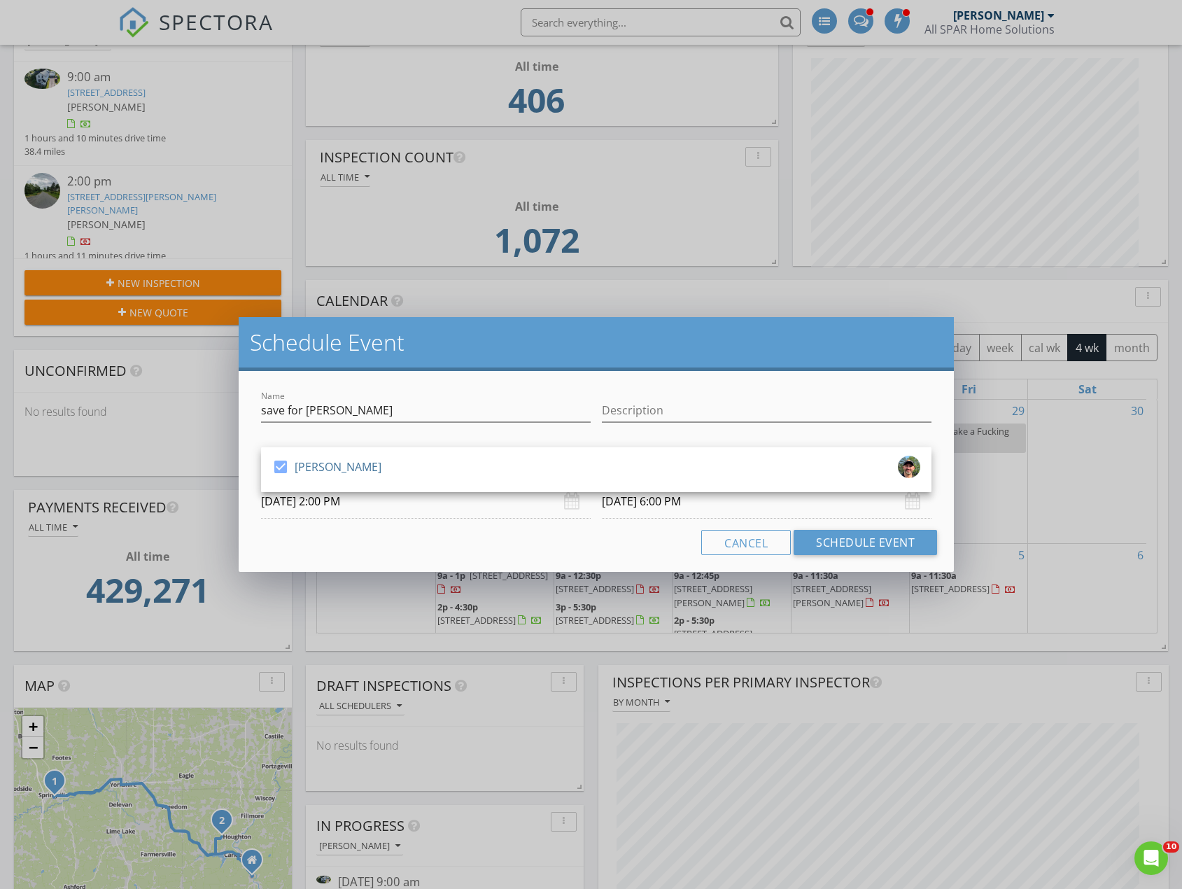
drag, startPoint x: 558, startPoint y: 544, endPoint x: 626, endPoint y: 543, distance: 67.9
click at [560, 544] on div "Cancel Schedule Event" at bounding box center [595, 542] width 681 height 25
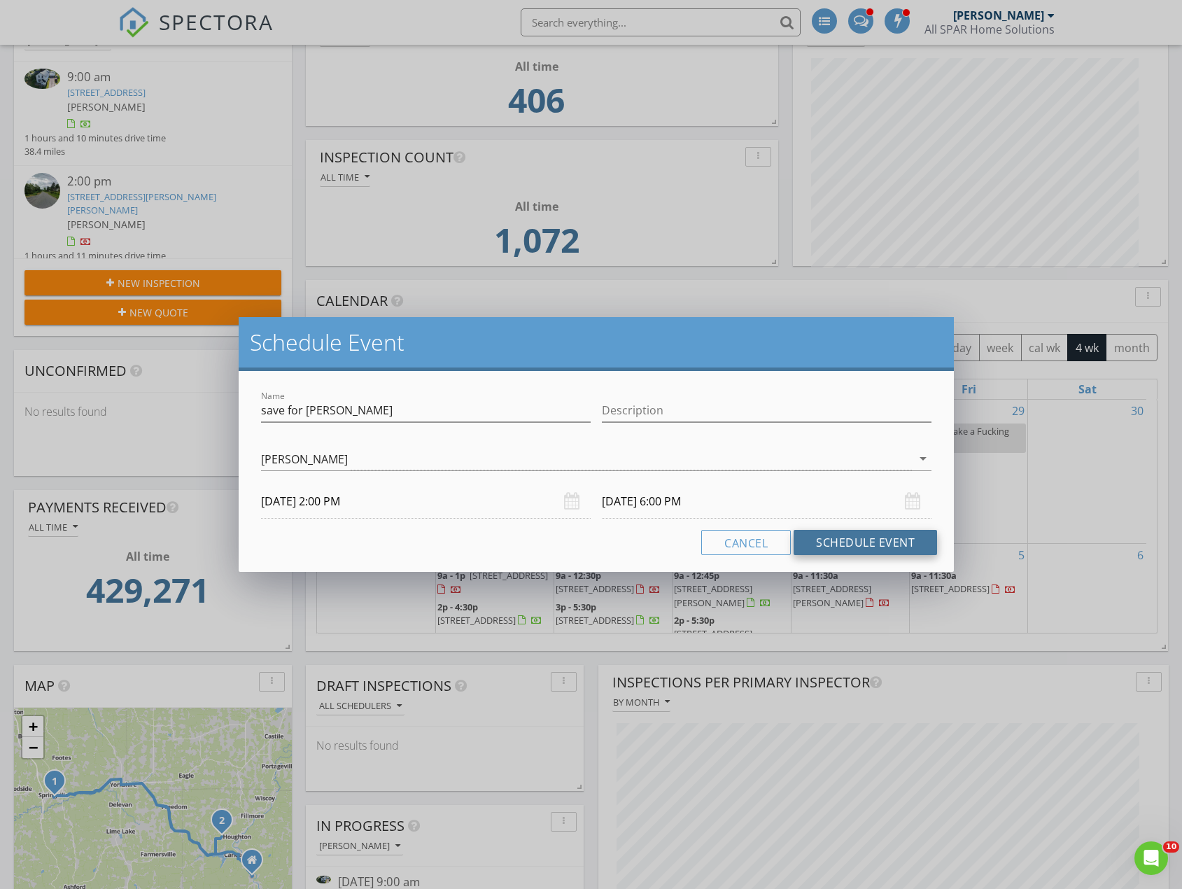
click at [859, 537] on button "Schedule Event" at bounding box center [864, 542] width 143 height 25
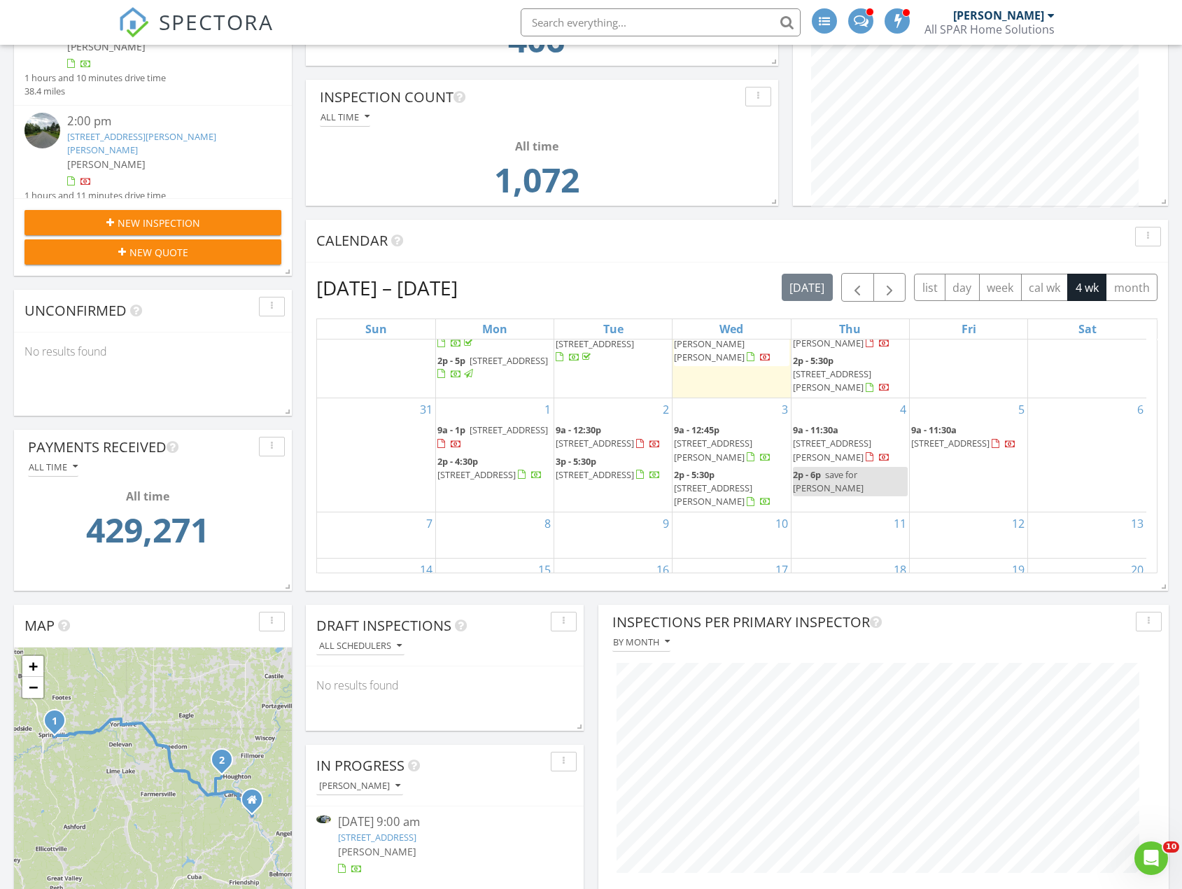
scroll to position [280, 0]
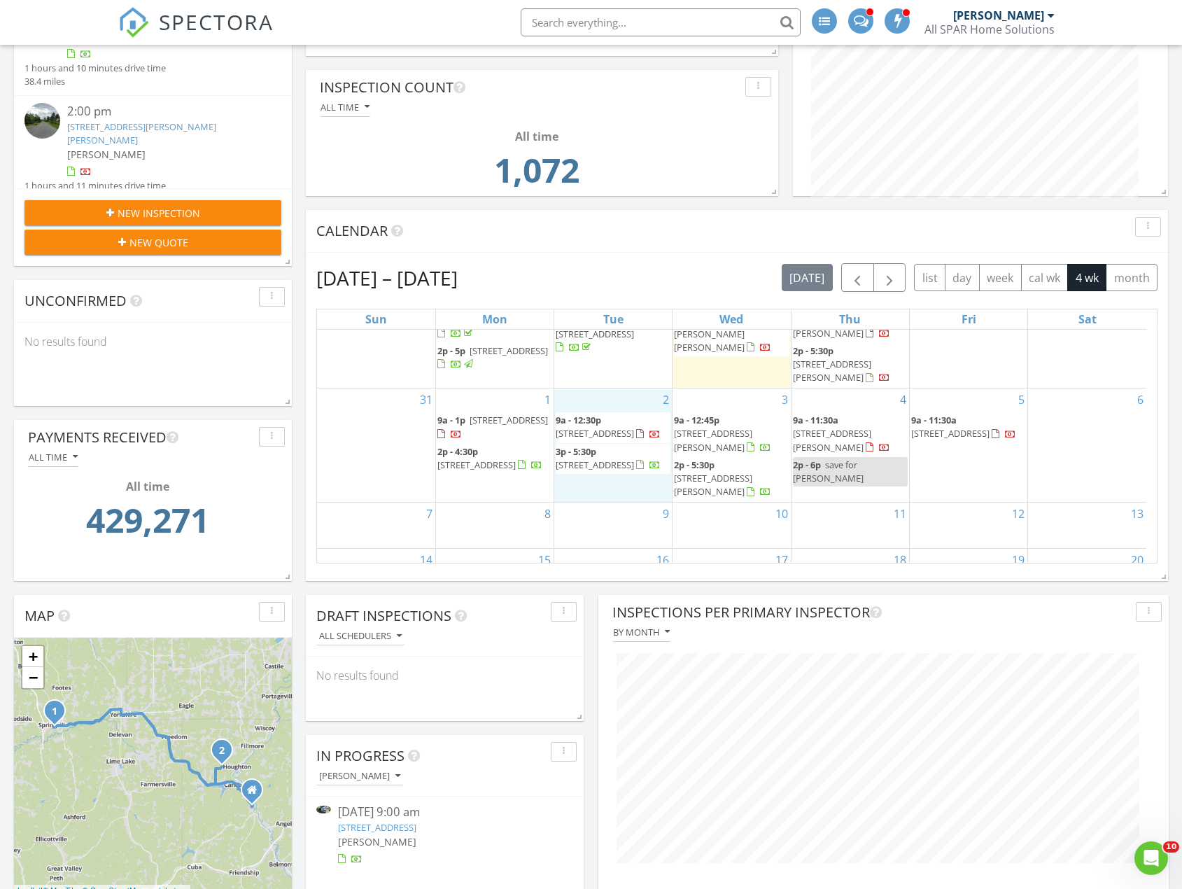
click at [609, 388] on div "2 9a - 12:30p 801 Bell St, Olean 14760 3p - 5:30p 4757 NY-305, Cuba 14727" at bounding box center [613, 444] width 118 height 113
click at [618, 313] on link "Inspection" at bounding box center [610, 308] width 72 height 22
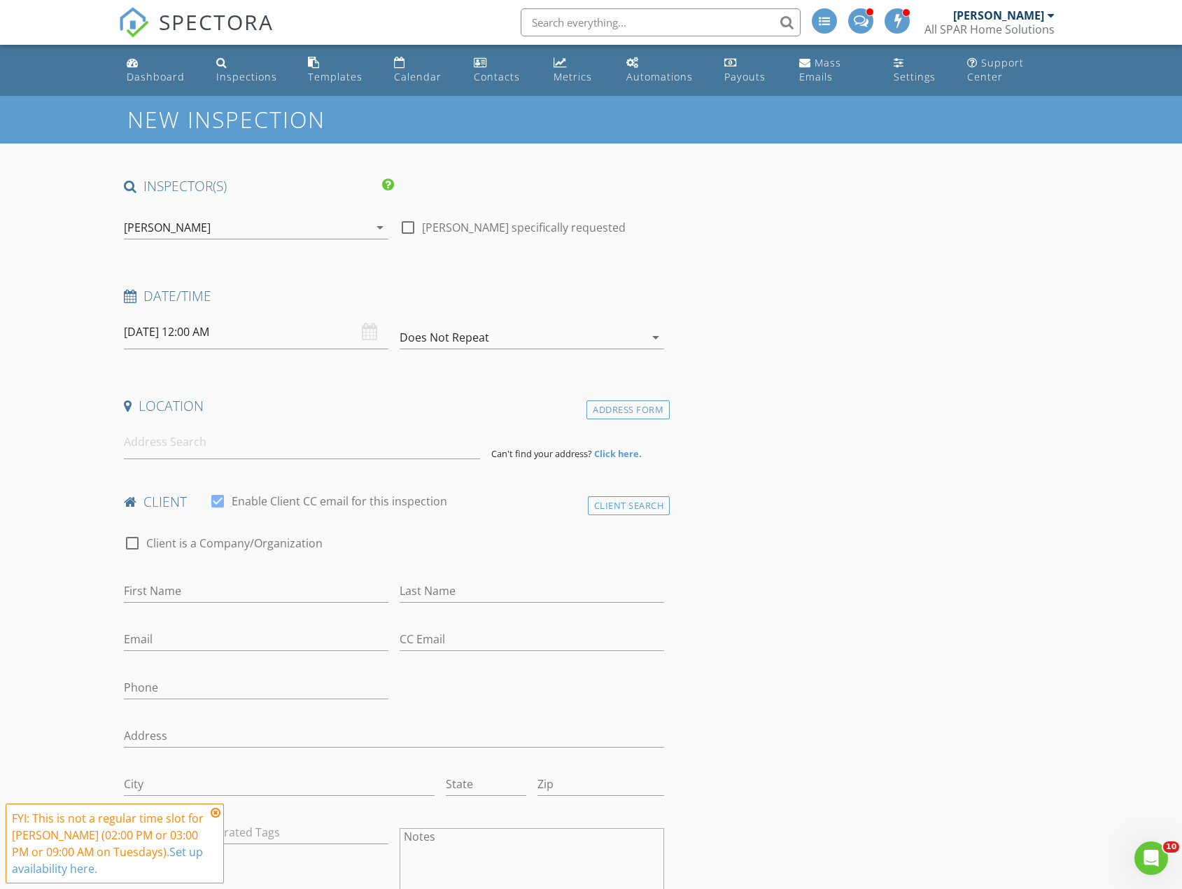
click at [216, 811] on icon at bounding box center [216, 812] width 10 height 11
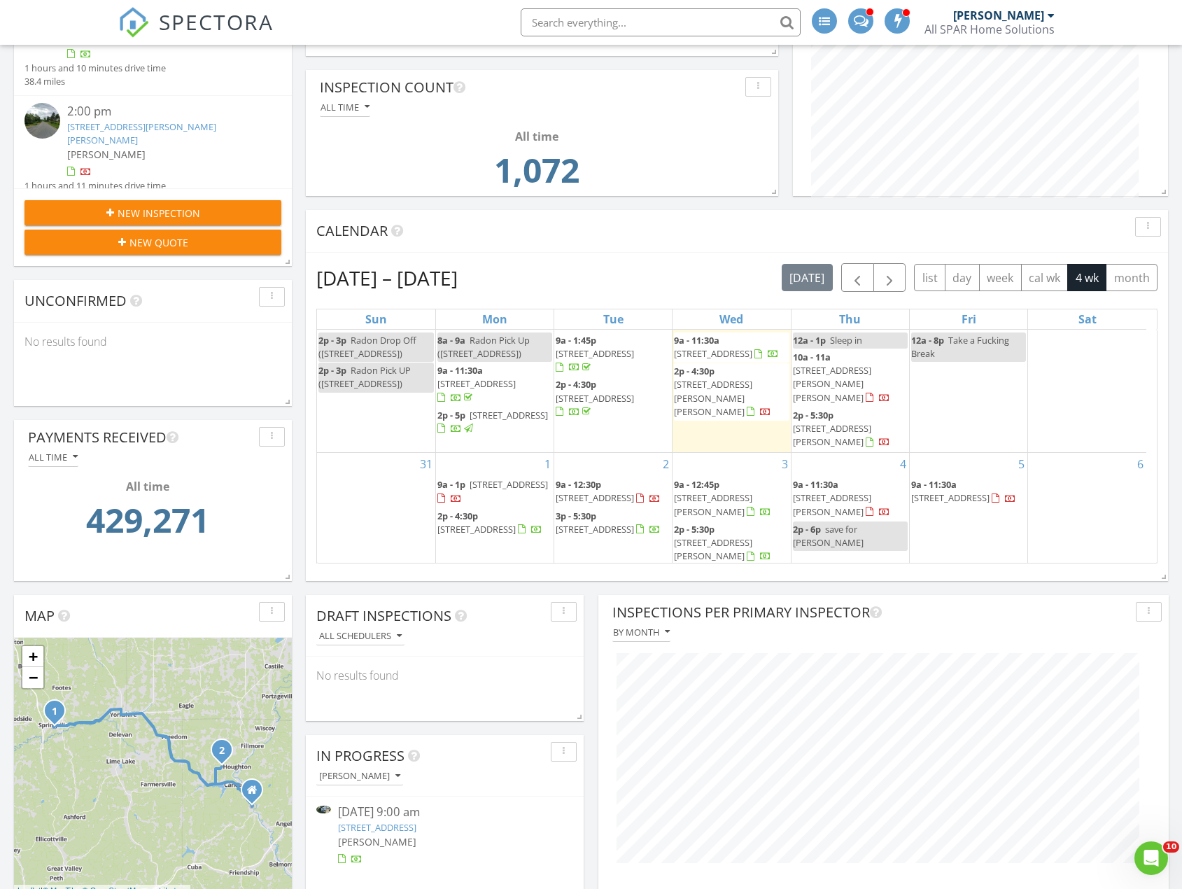
scroll to position [70, 0]
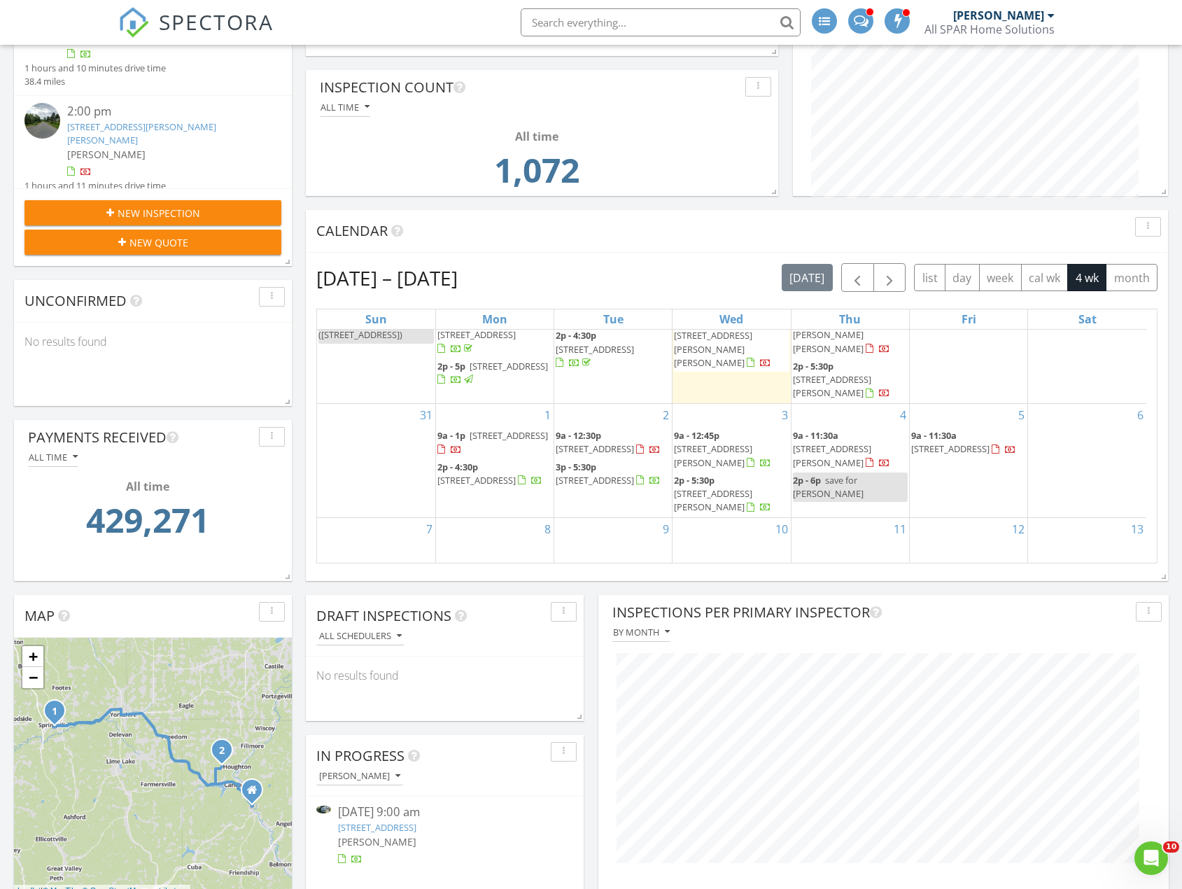
click at [616, 404] on div "2 9a - 12:30p 801 Bell St, Olean 14760 3p - 5:30p 4757 NY-305, Cuba 14727" at bounding box center [613, 460] width 118 height 113
click at [609, 356] on link "Event" at bounding box center [610, 349] width 72 height 22
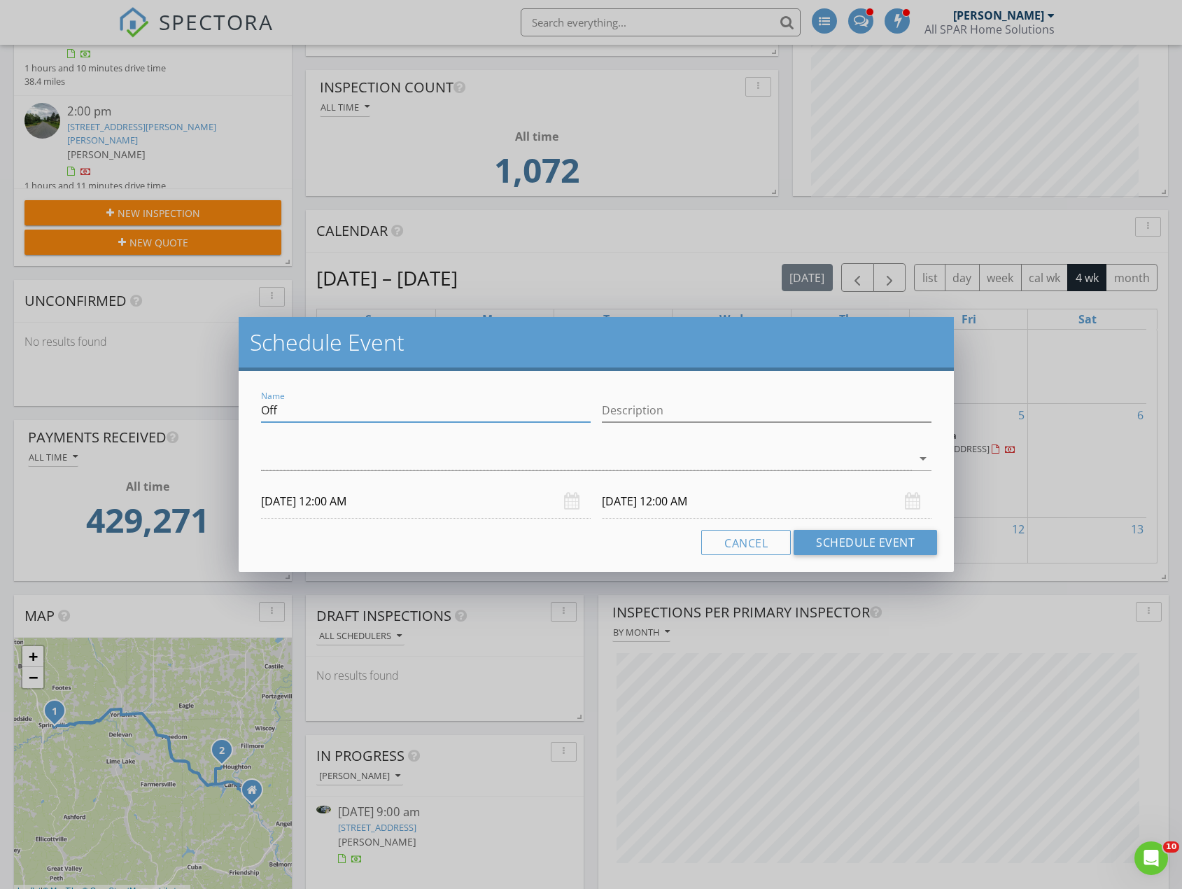
drag, startPoint x: 502, startPoint y: 414, endPoint x: 245, endPoint y: 407, distance: 256.9
click at [245, 407] on div "Name Off Description arrow_drop_down 09/02/2025 12:00 AM 09/03/2025 12:00 AM Ca…" at bounding box center [596, 471] width 715 height 201
type input "[PERSON_NAME] UP"
click at [430, 509] on input "09/02/2025 12:00 AM" at bounding box center [426, 501] width 330 height 34
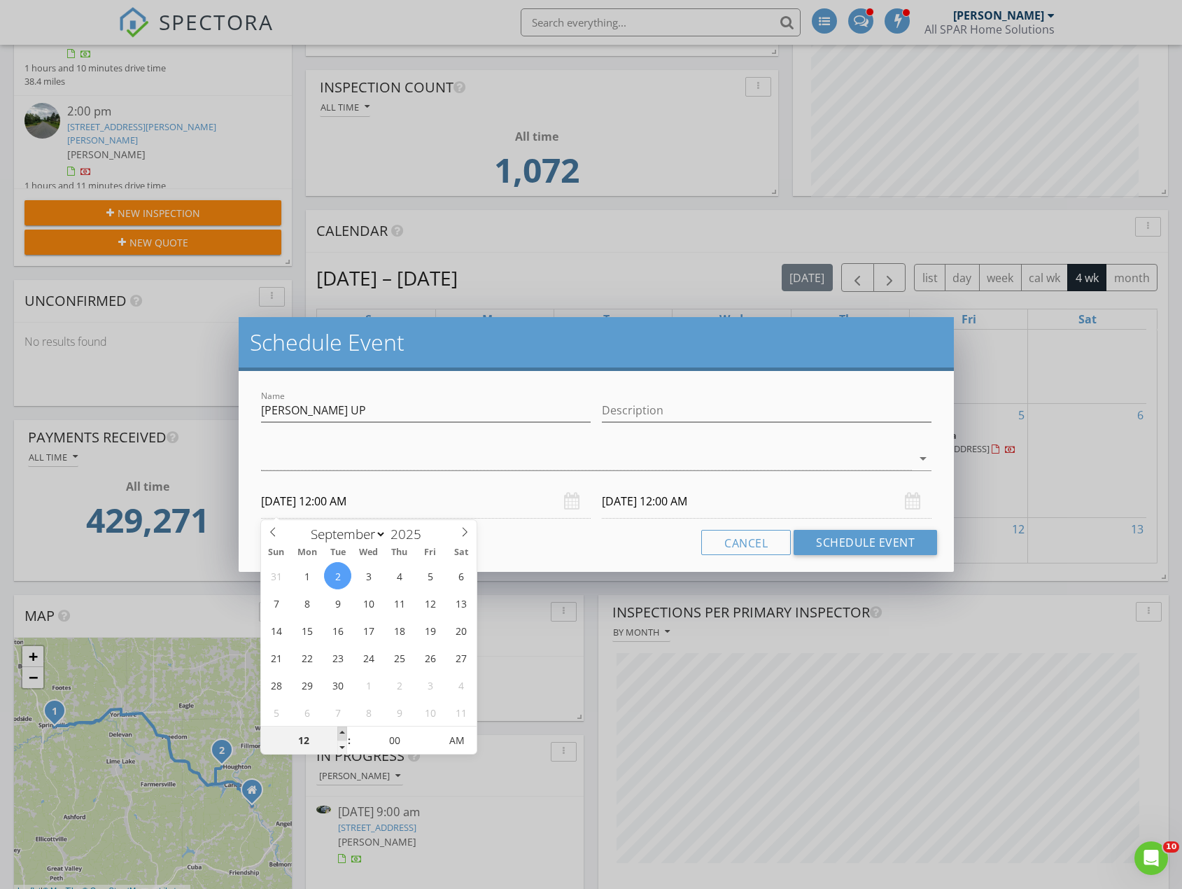
type input "01"
type input "09/02/2025 1:00 AM"
click at [340, 733] on span at bounding box center [342, 733] width 10 height 14
type input "02"
type input "09/02/2025 2:00 AM"
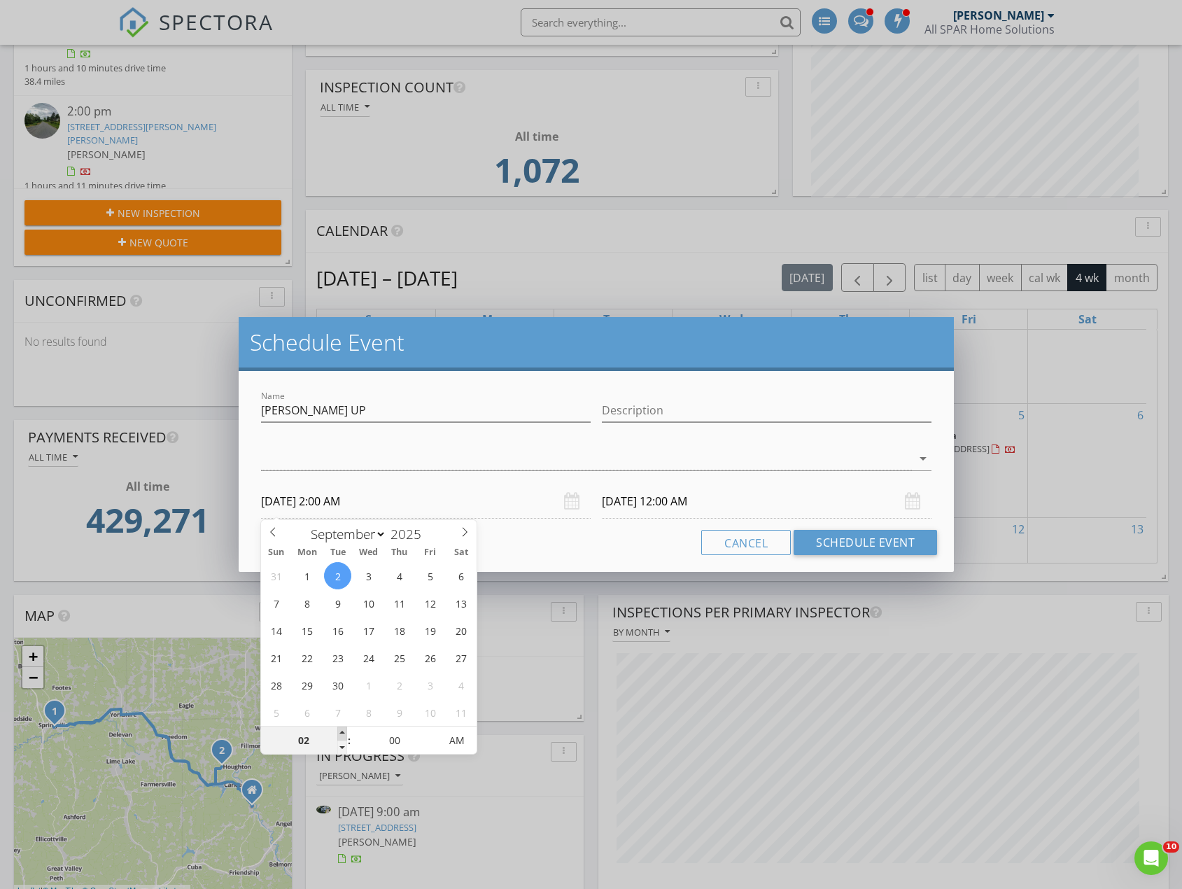
click at [340, 733] on span at bounding box center [342, 733] width 10 height 14
type input "09/03/2025 2:00 AM"
type input "09/02/2025 2:00 PM"
type input "09/03/2025 2:00 PM"
click at [458, 741] on span "AM" at bounding box center [456, 740] width 38 height 28
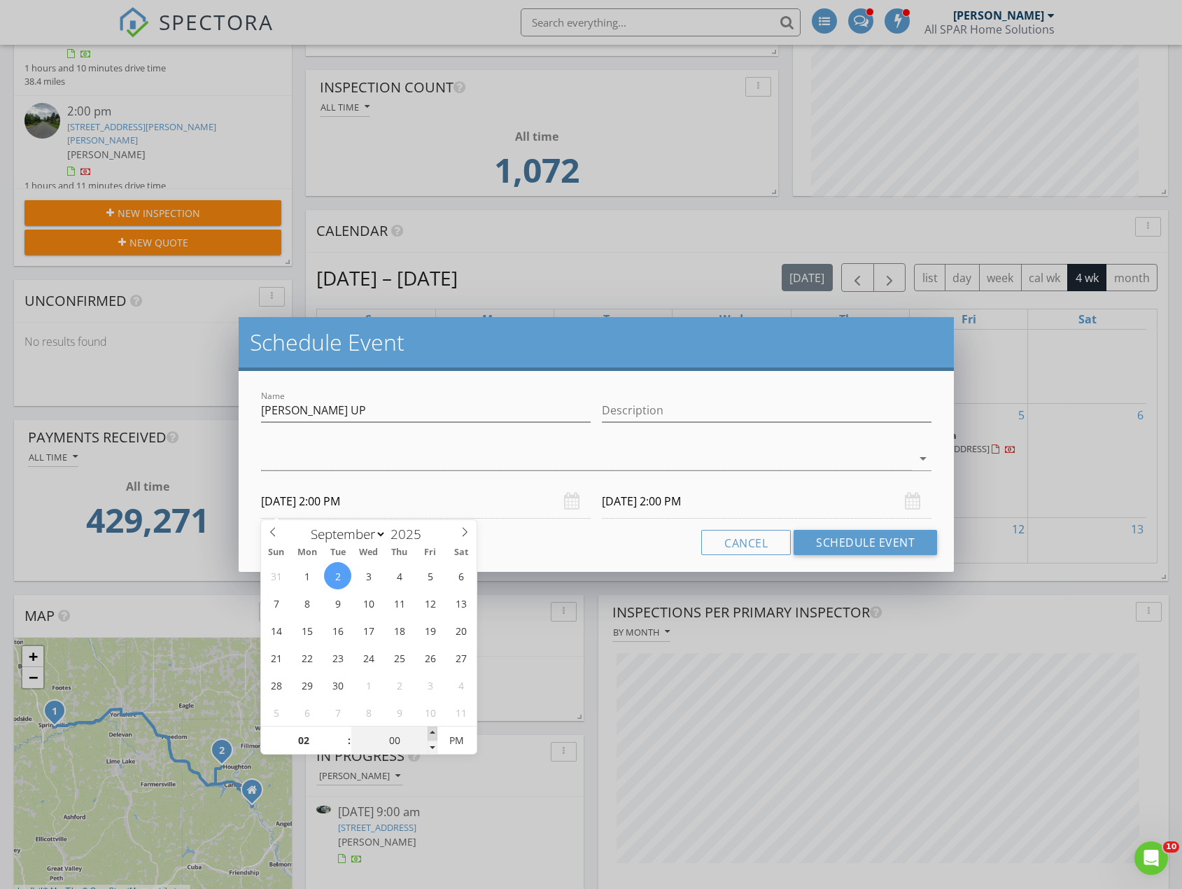
type input "05"
type input "09/02/2025 2:05 PM"
click at [431, 736] on span at bounding box center [433, 733] width 10 height 14
type input "10"
type input "09/02/2025 2:10 PM"
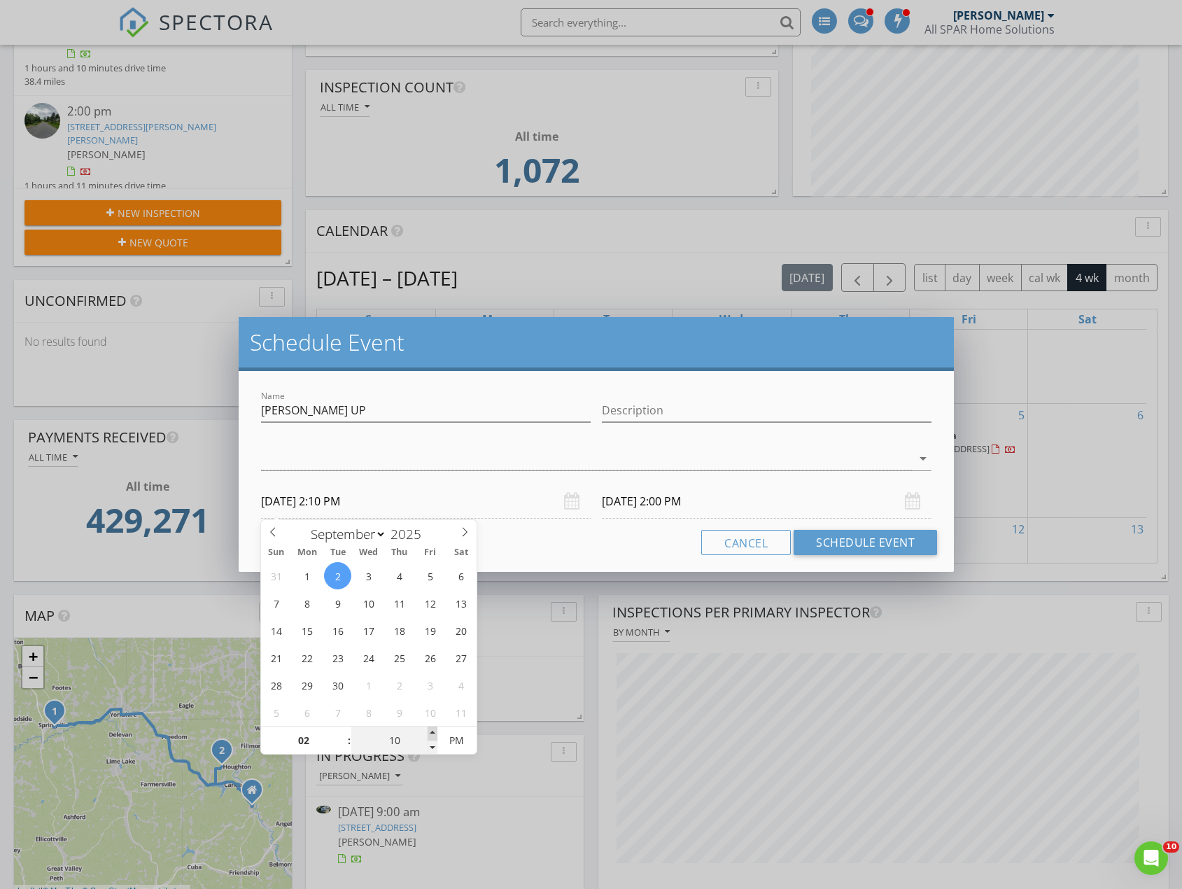
click at [431, 736] on span at bounding box center [433, 733] width 10 height 14
type input "15"
type input "09/02/2025 2:15 PM"
click at [431, 736] on span at bounding box center [433, 733] width 10 height 14
type input "20"
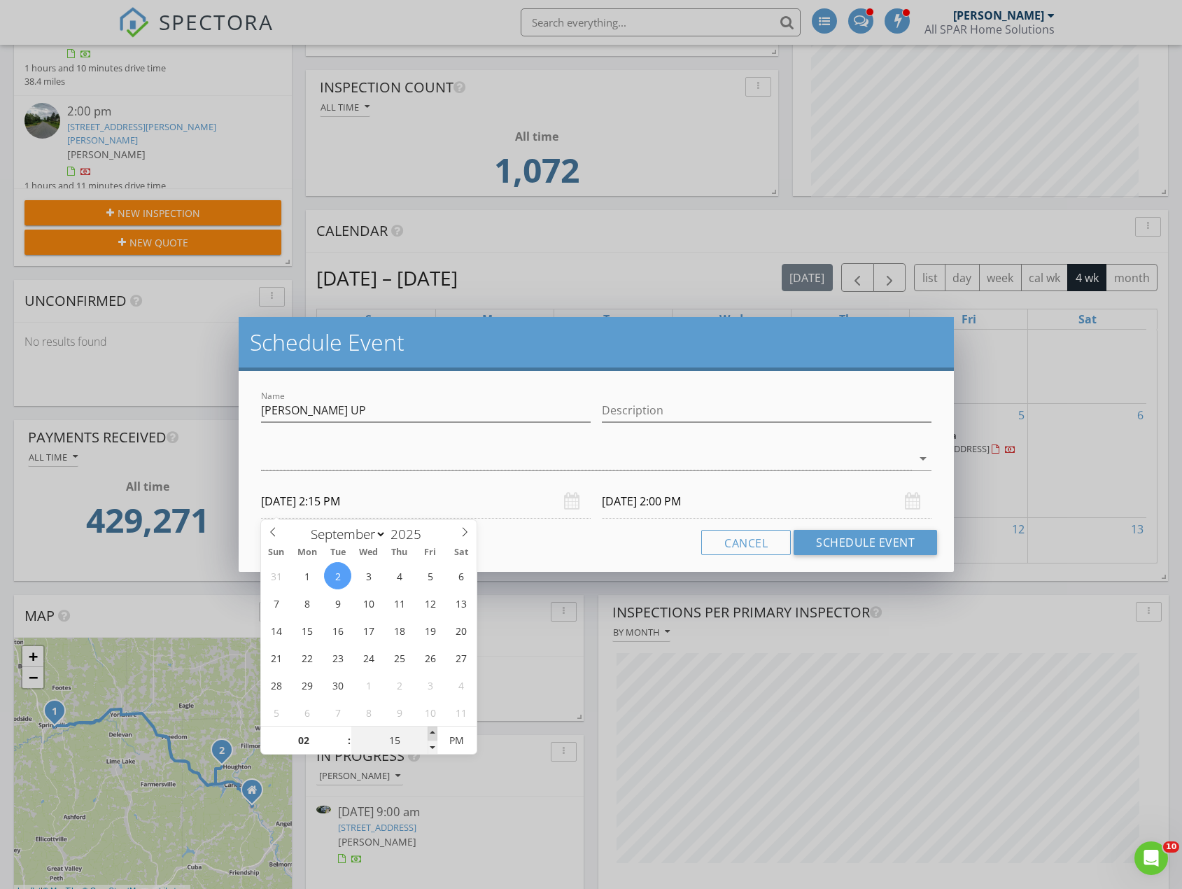
type input "09/02/2025 2:20 PM"
click at [431, 736] on span at bounding box center [433, 733] width 10 height 14
type input "25"
type input "09/02/2025 2:25 PM"
click at [431, 736] on span at bounding box center [433, 733] width 10 height 14
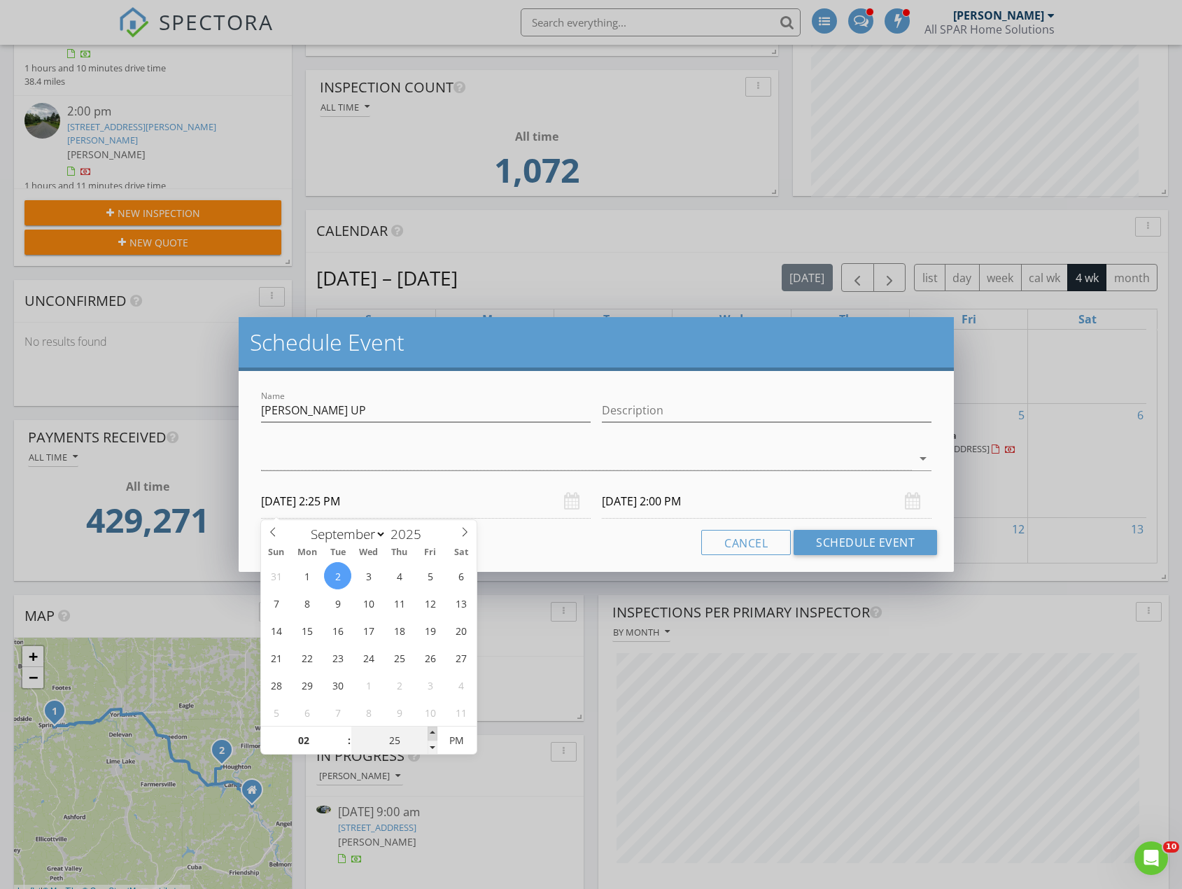
type input "30"
type input "09/02/2025 2:30 PM"
click at [431, 736] on span at bounding box center [433, 733] width 10 height 14
type input "09/03/2025 2:30 PM"
click at [691, 513] on input "09/03/2025 2:30 PM" at bounding box center [767, 501] width 330 height 34
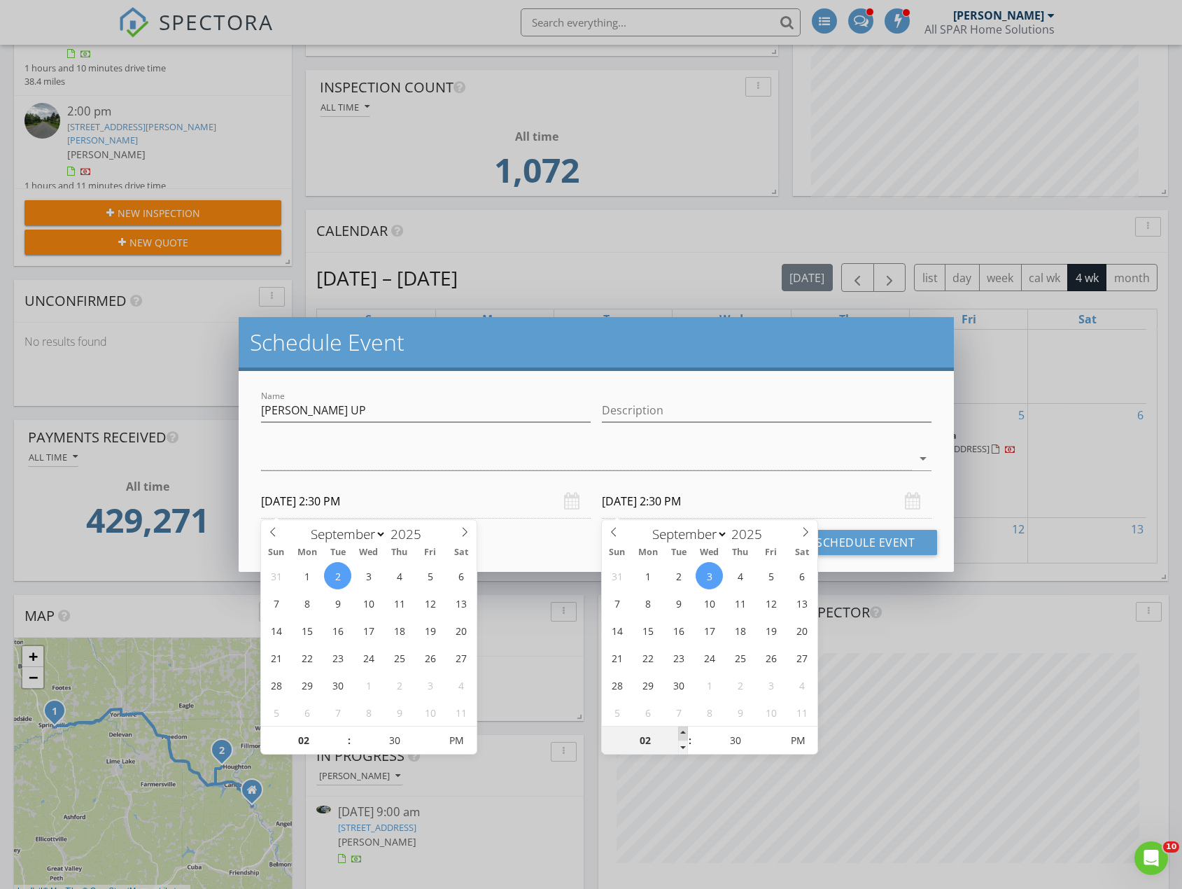
type input "03"
type input "09/03/2025 3:30 PM"
click at [681, 735] on span at bounding box center [683, 733] width 10 height 14
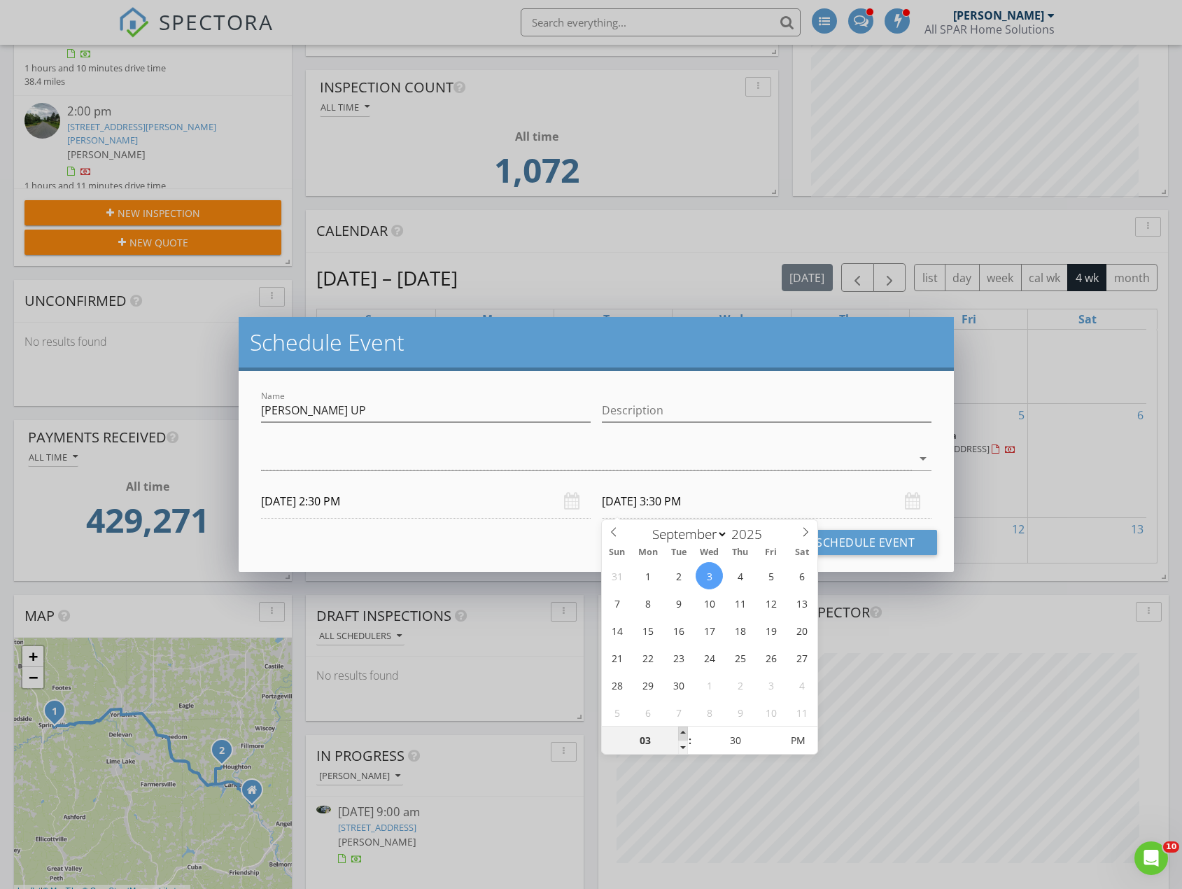
type input "04"
type input "09/03/2025 4:30 PM"
click at [681, 735] on span at bounding box center [683, 733] width 10 height 14
type input "05"
type input "09/03/2025 5:30 PM"
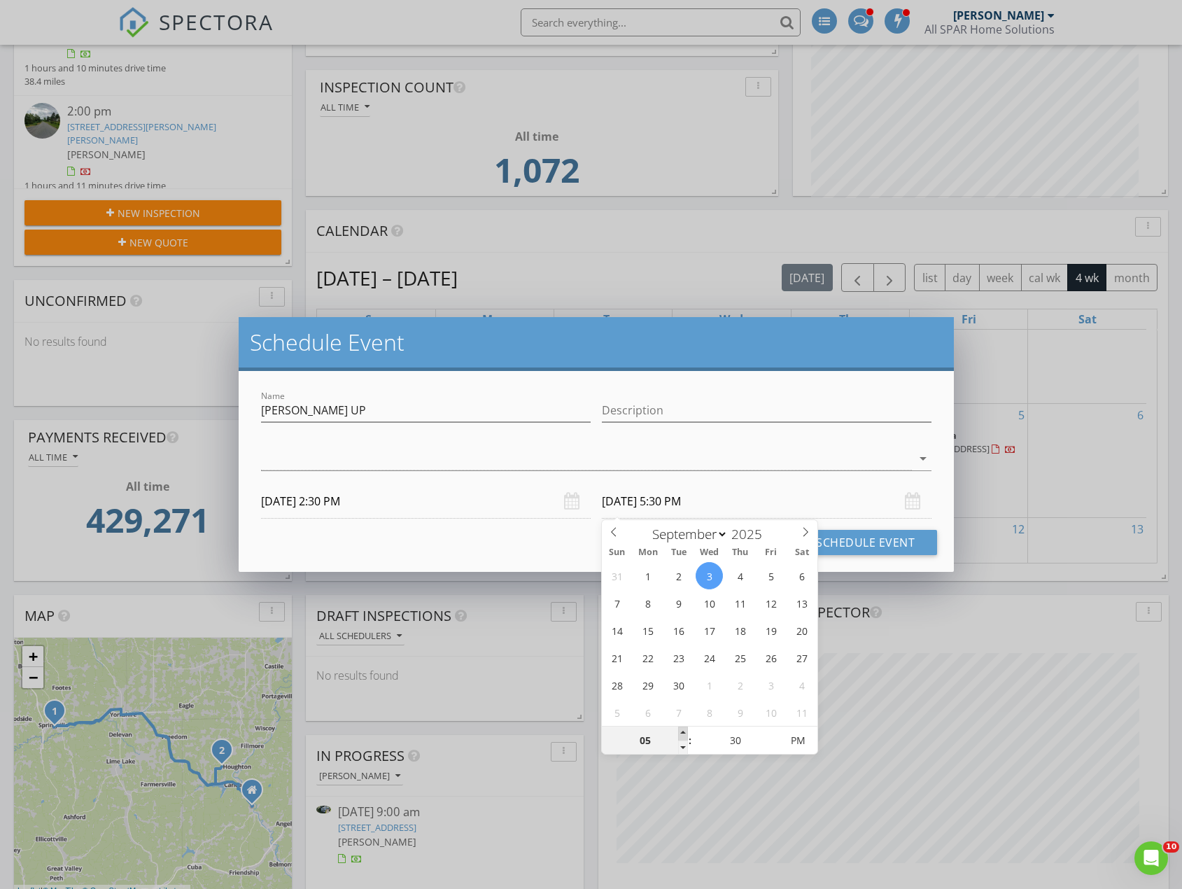
click at [681, 735] on span at bounding box center [683, 733] width 10 height 14
type input "04"
type input "09/03/2025 4:30 PM"
click at [681, 748] on span at bounding box center [683, 747] width 10 height 14
type input "03"
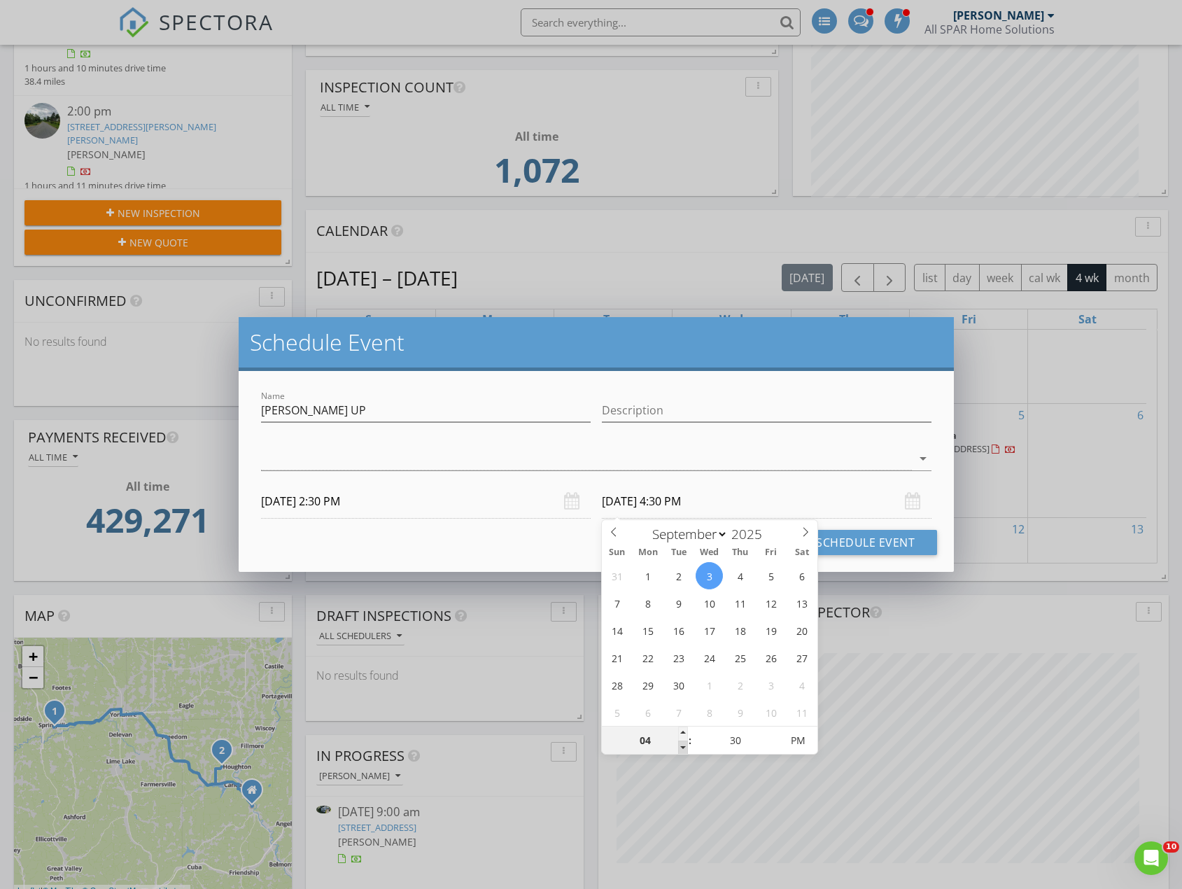
type input "09/03/2025 3:30 PM"
click at [681, 748] on span at bounding box center [683, 747] width 10 height 14
click at [885, 540] on button "Schedule Event" at bounding box center [864, 542] width 143 height 25
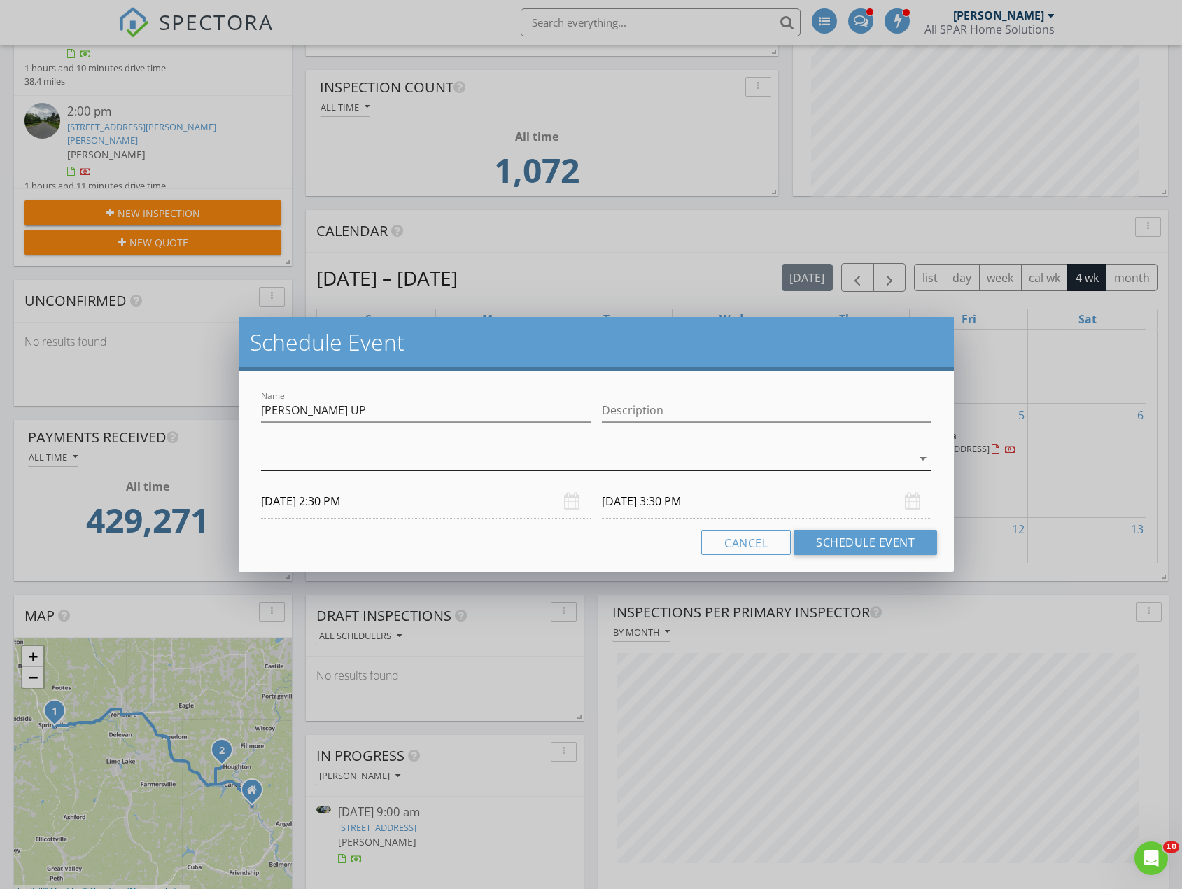
click at [923, 456] on icon "arrow_drop_down" at bounding box center [922, 458] width 17 height 17
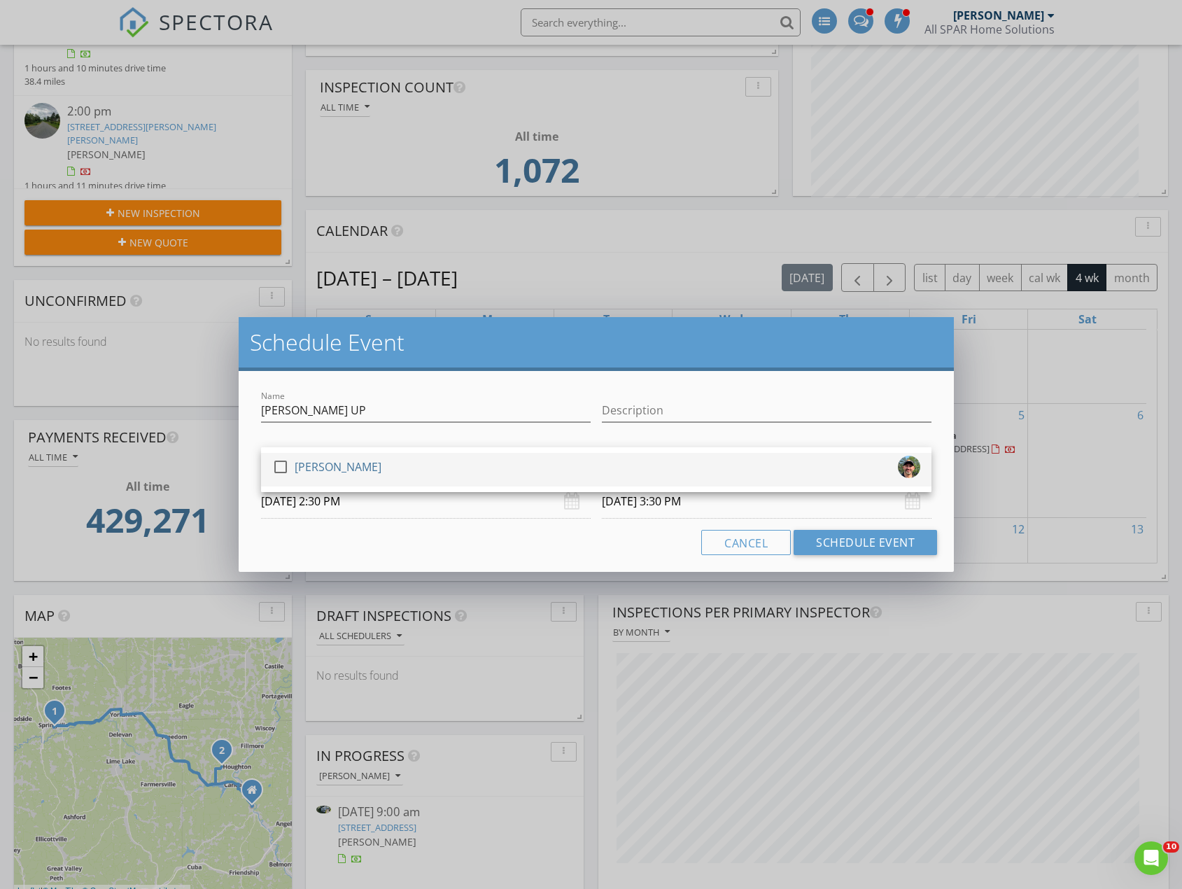
click at [280, 467] on div at bounding box center [281, 467] width 24 height 24
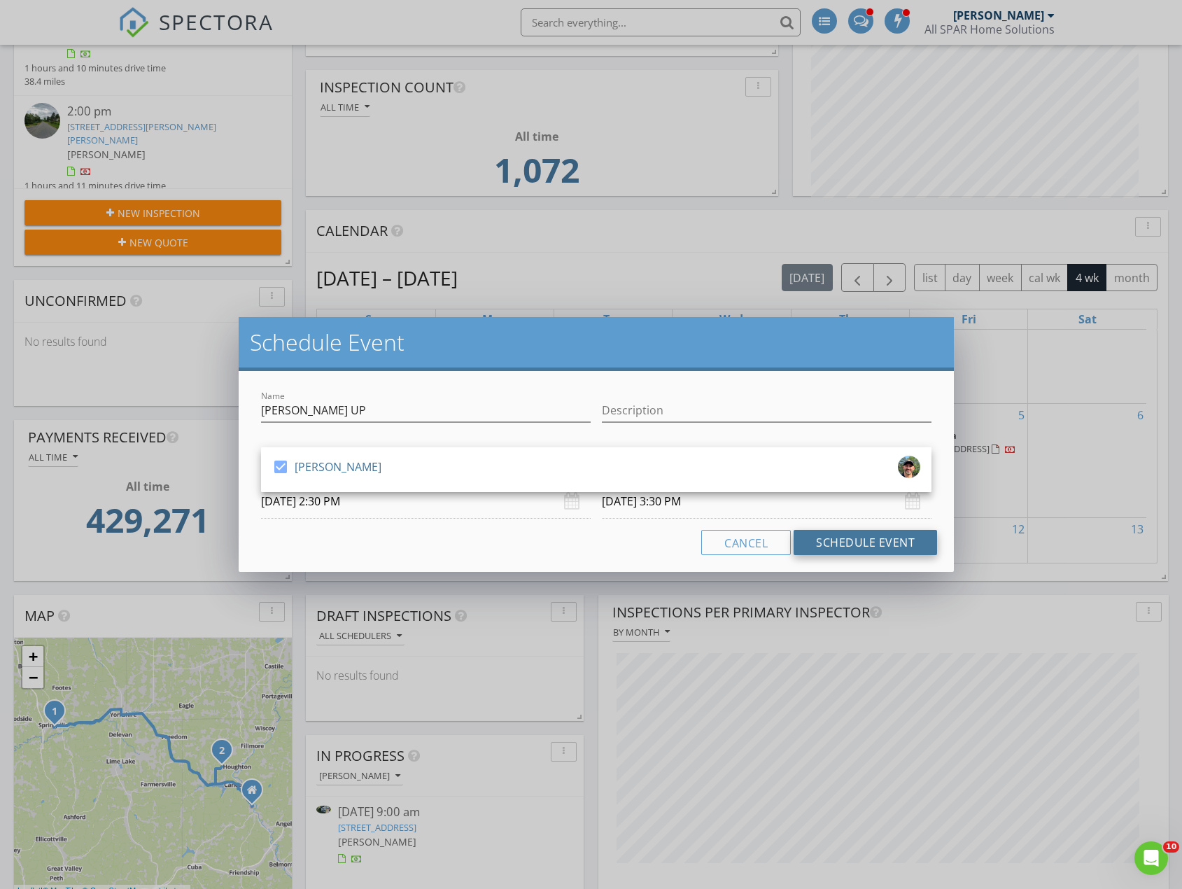
click at [875, 538] on button "Schedule Event" at bounding box center [864, 542] width 143 height 25
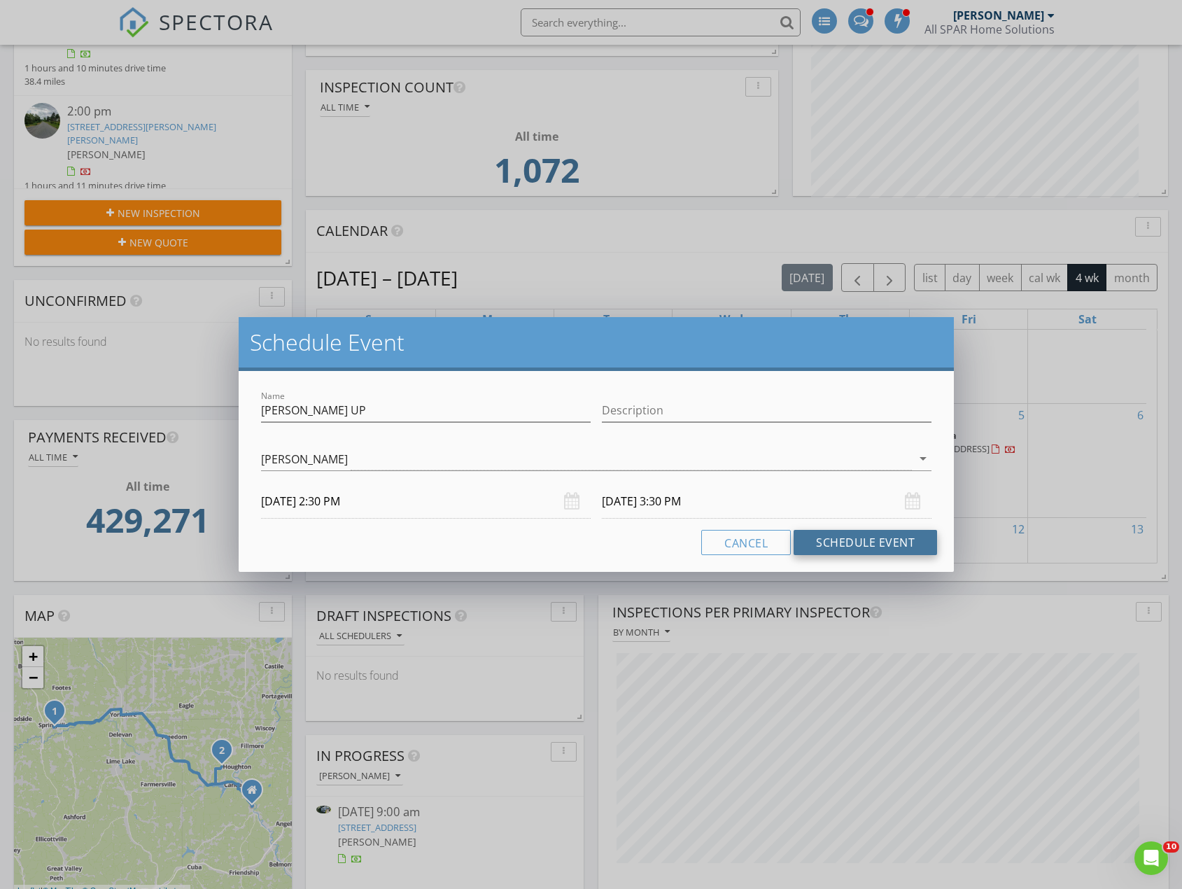
scroll to position [0, 0]
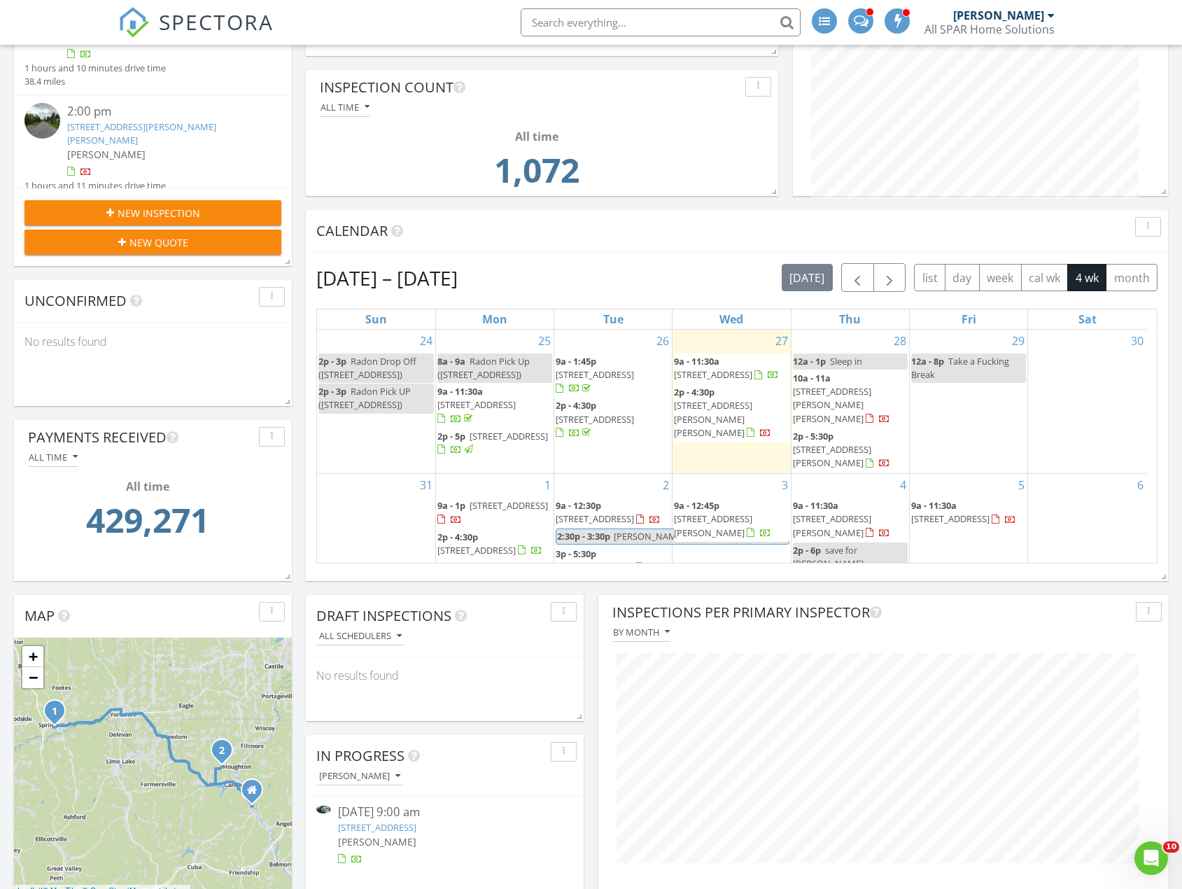
select select "8"
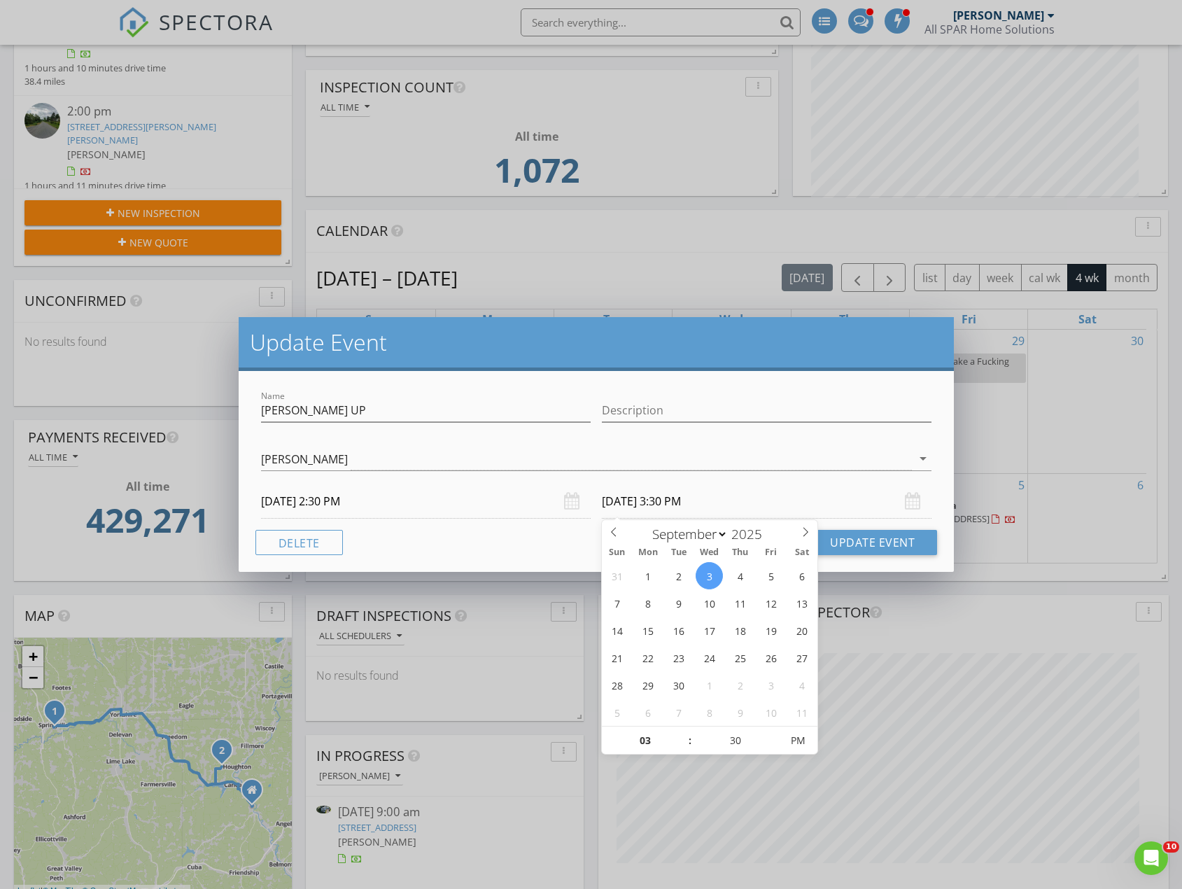
click at [695, 501] on input "09/03/2025 3:30 PM" at bounding box center [767, 501] width 330 height 34
type input "09/02/2025 3:30 PM"
click at [872, 543] on button "Update Event" at bounding box center [871, 542] width 129 height 25
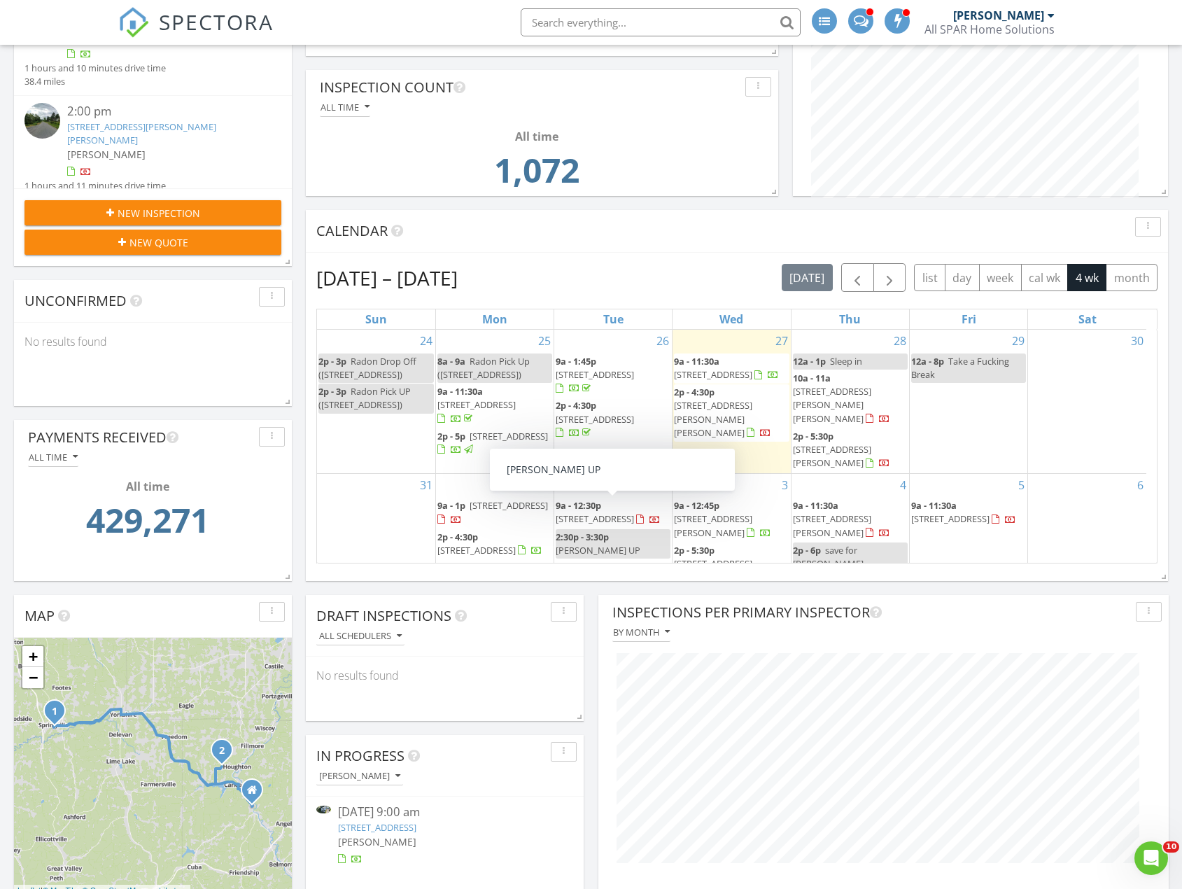
click at [617, 530] on div "2:30p - 3:30p Anthony Pick UP" at bounding box center [613, 543] width 115 height 27
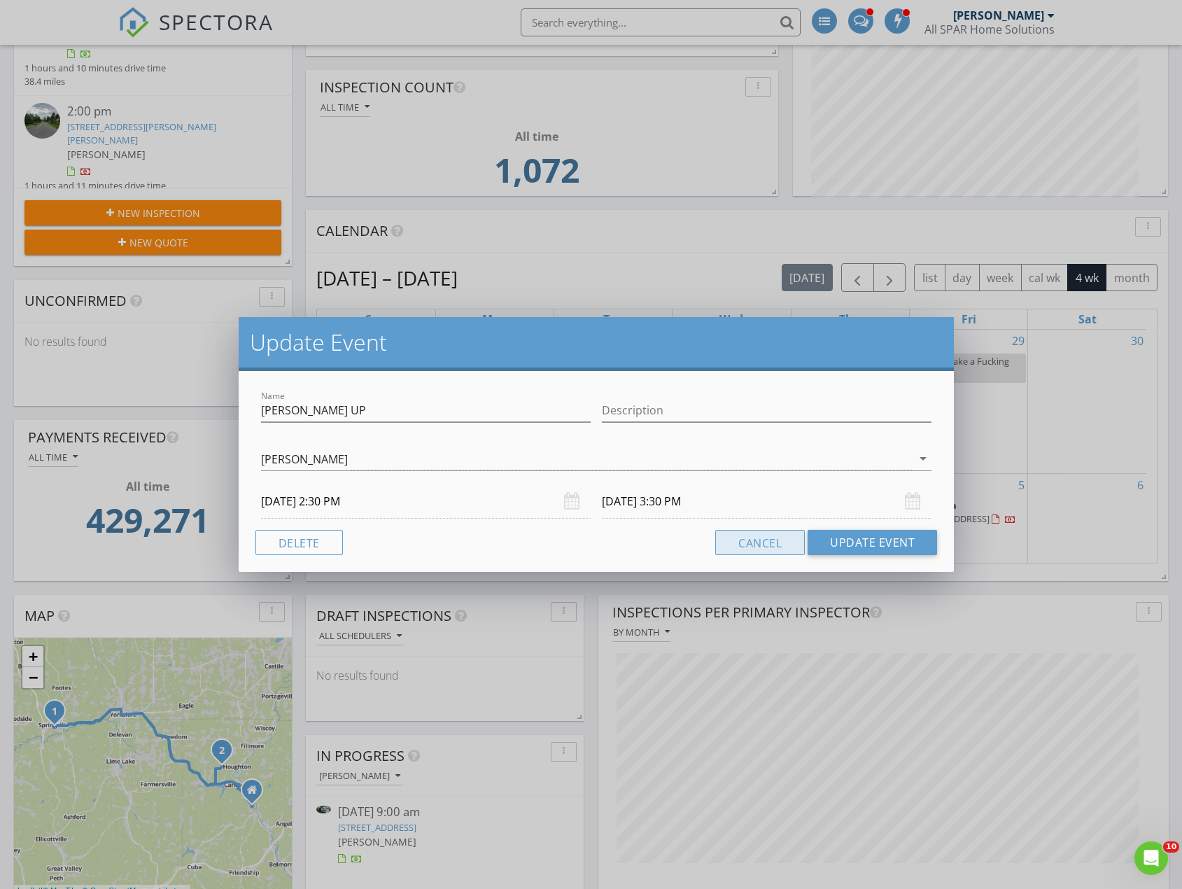
click at [768, 546] on button "Cancel" at bounding box center [760, 542] width 90 height 25
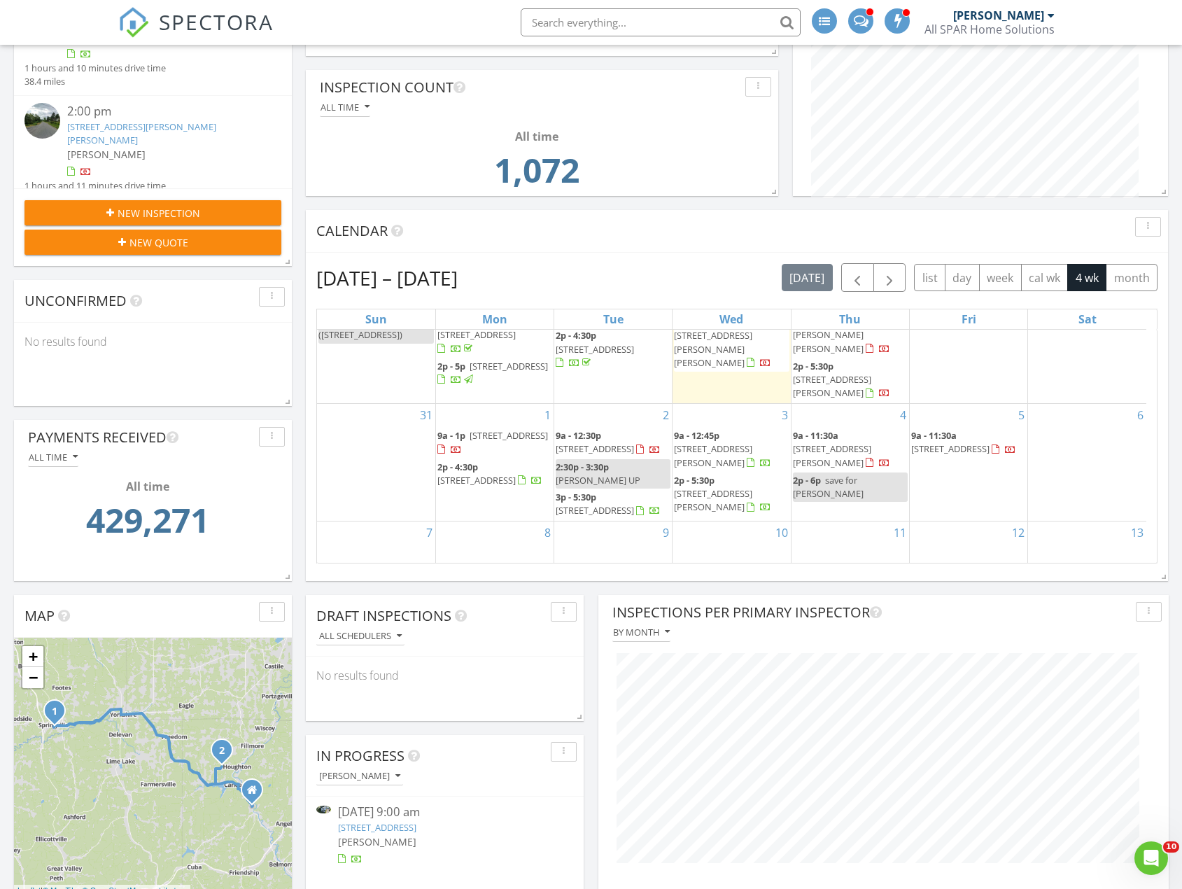
scroll to position [116, 0]
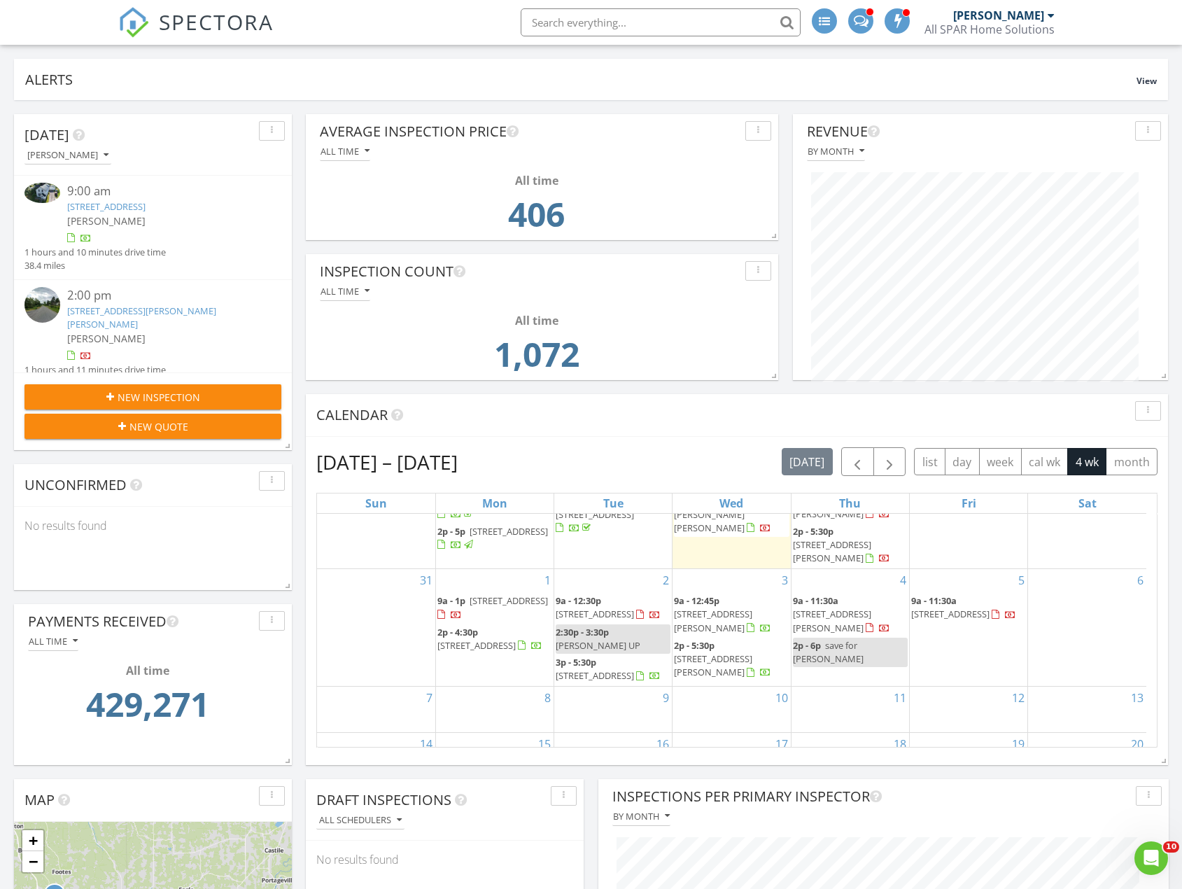
scroll to position [116, 0]
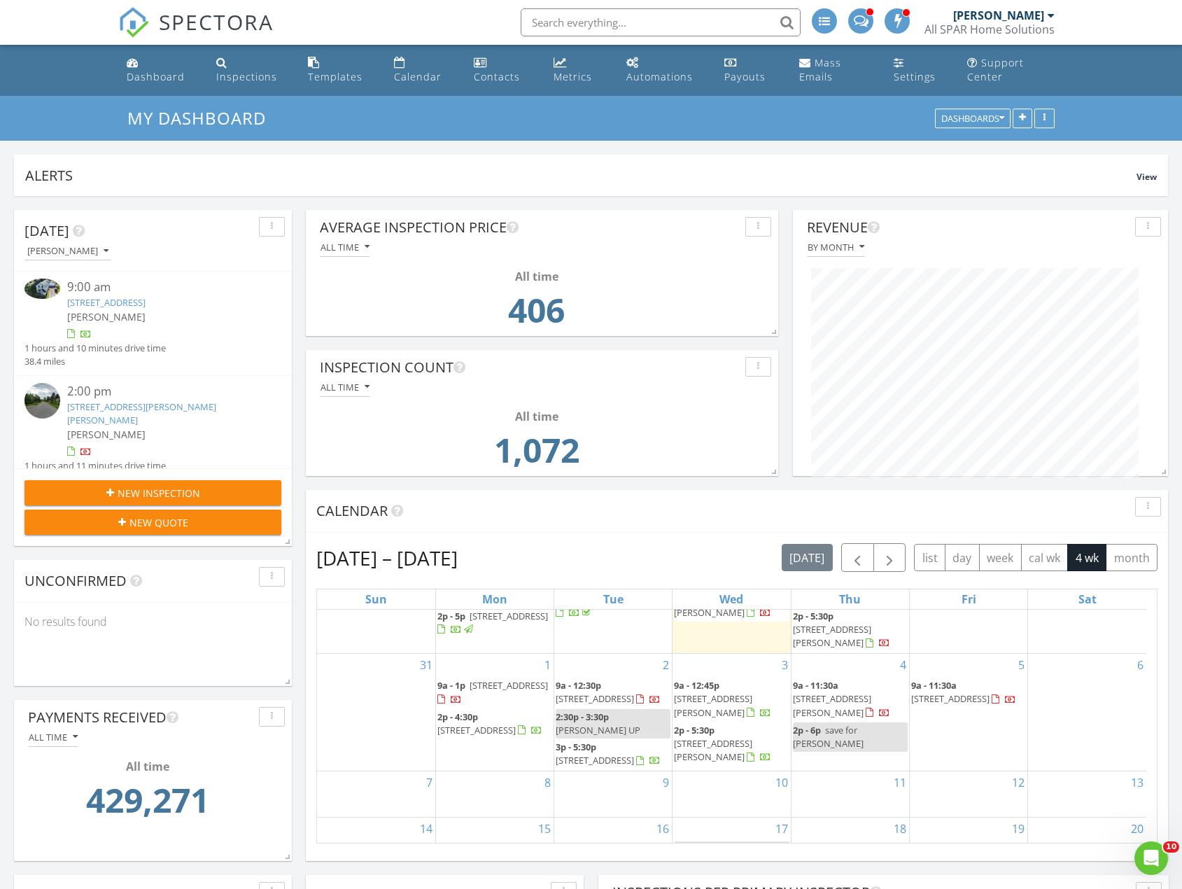
scroll to position [116, 0]
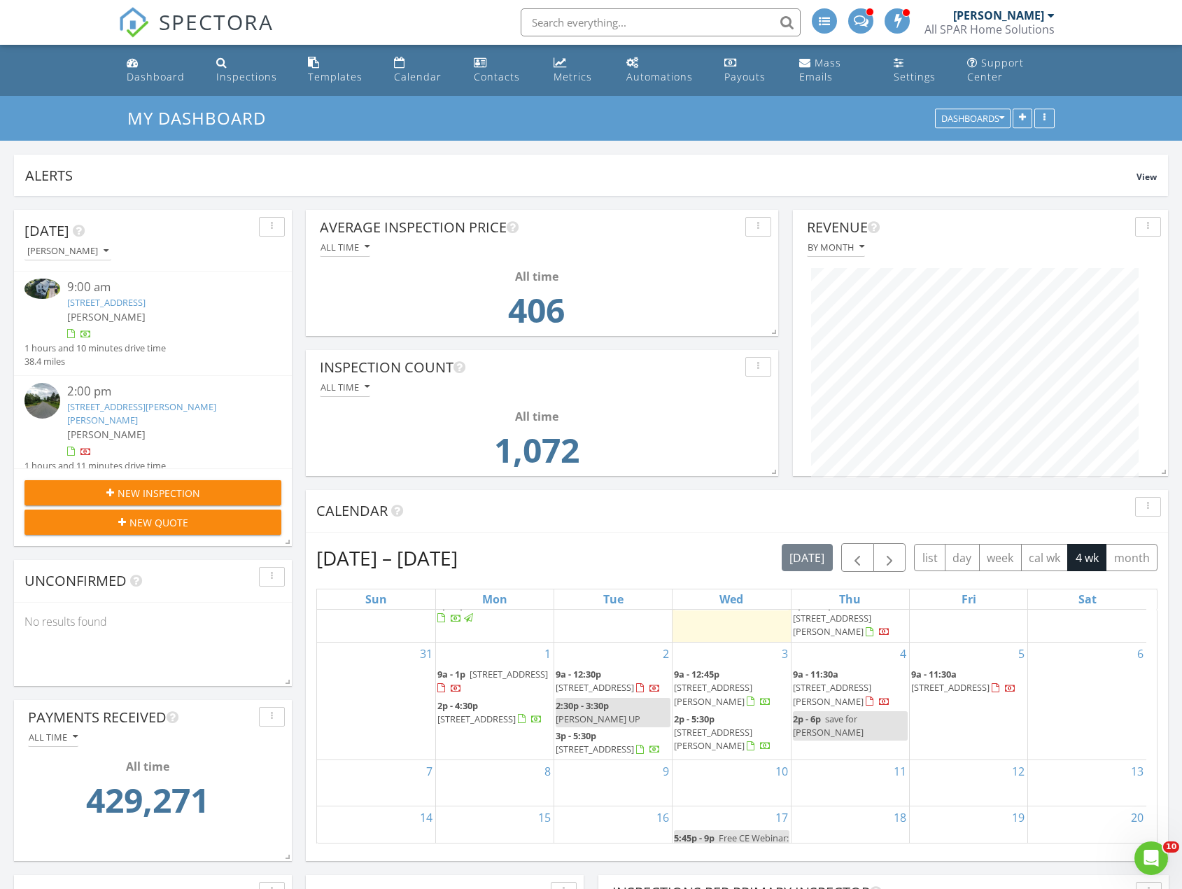
scroll to position [116, 0]
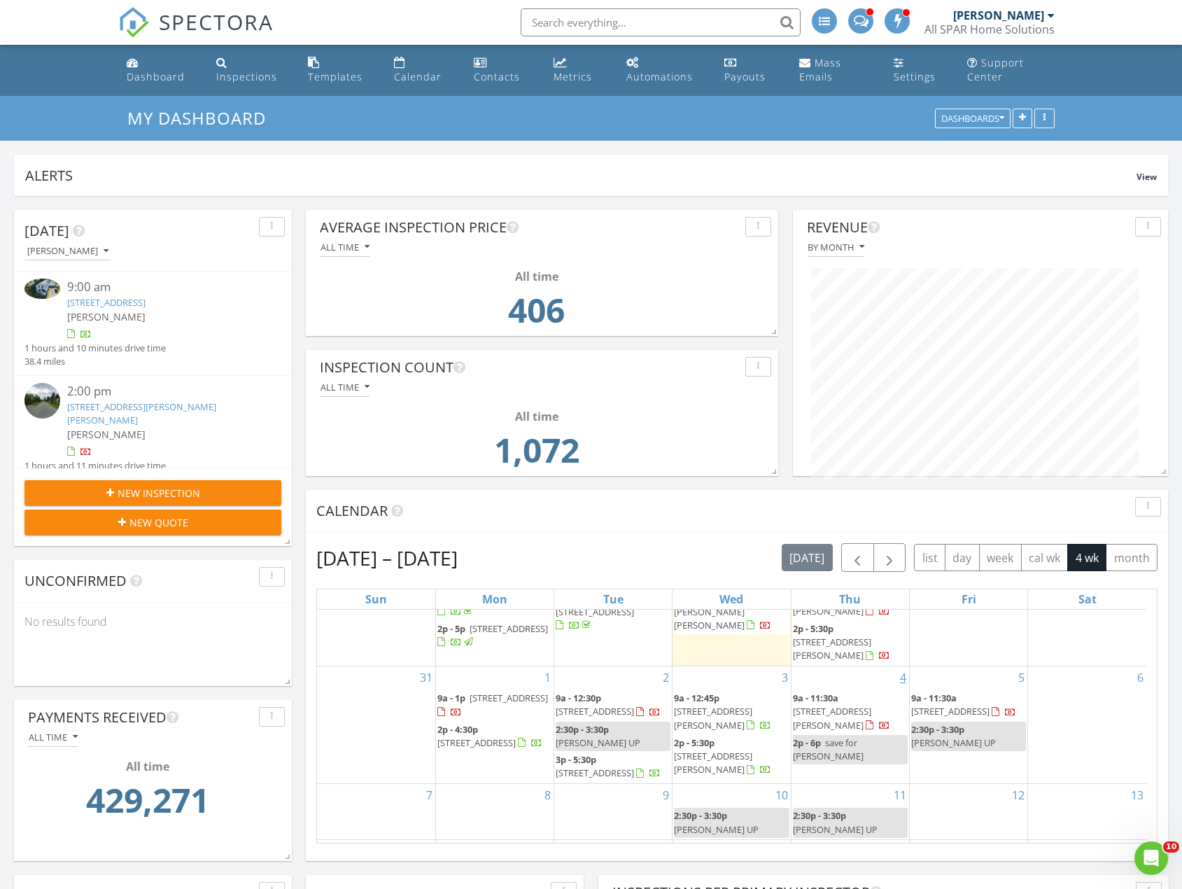
scroll to position [125, 0]
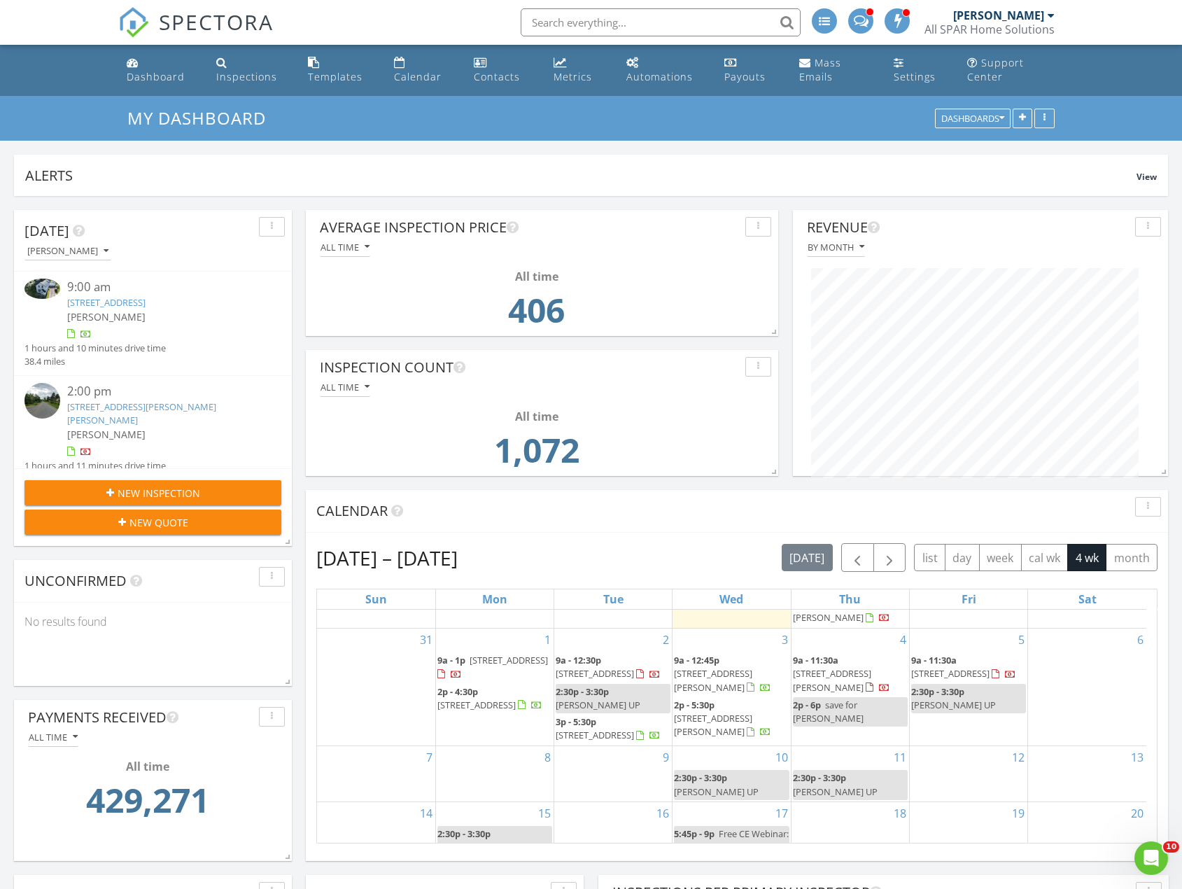
click at [469, 756] on div "8" at bounding box center [495, 773] width 118 height 55
click at [1127, 562] on button "month" at bounding box center [1131, 557] width 52 height 27
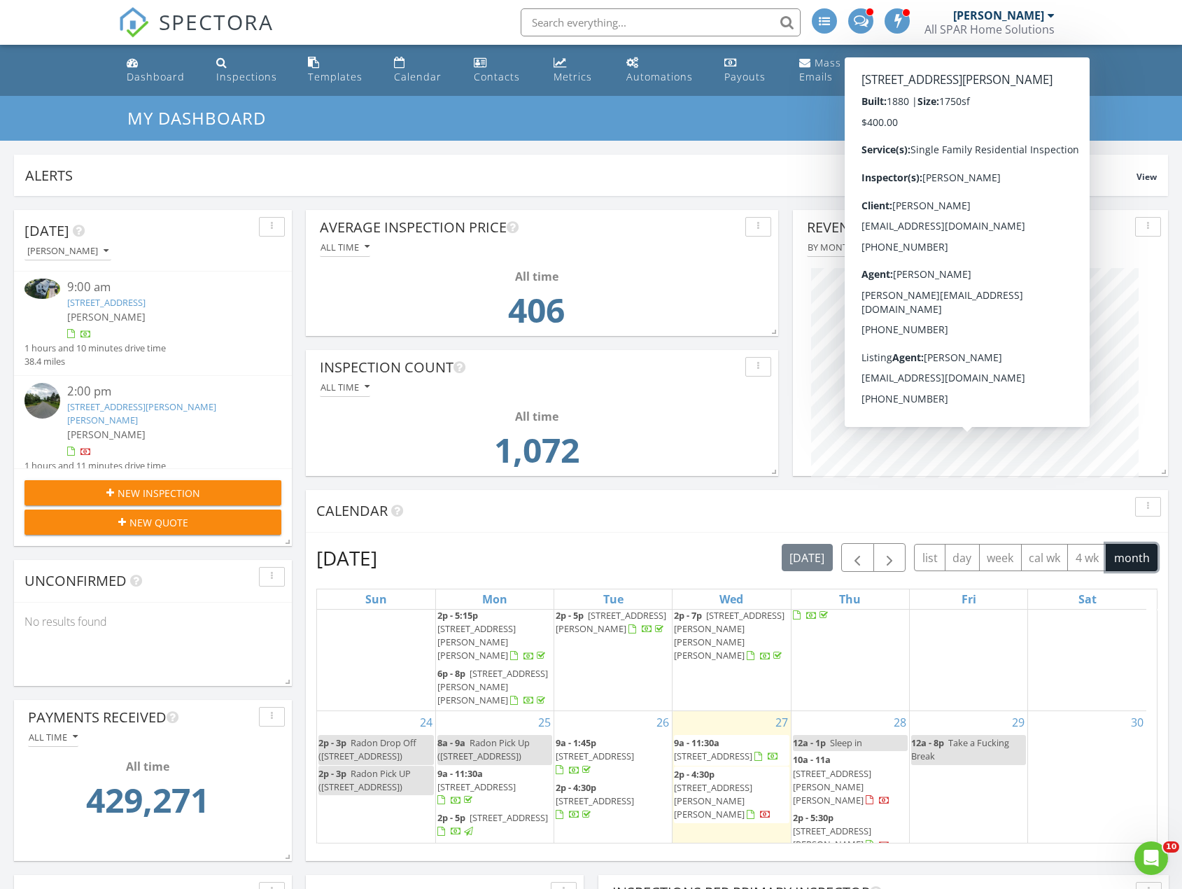
scroll to position [607, 0]
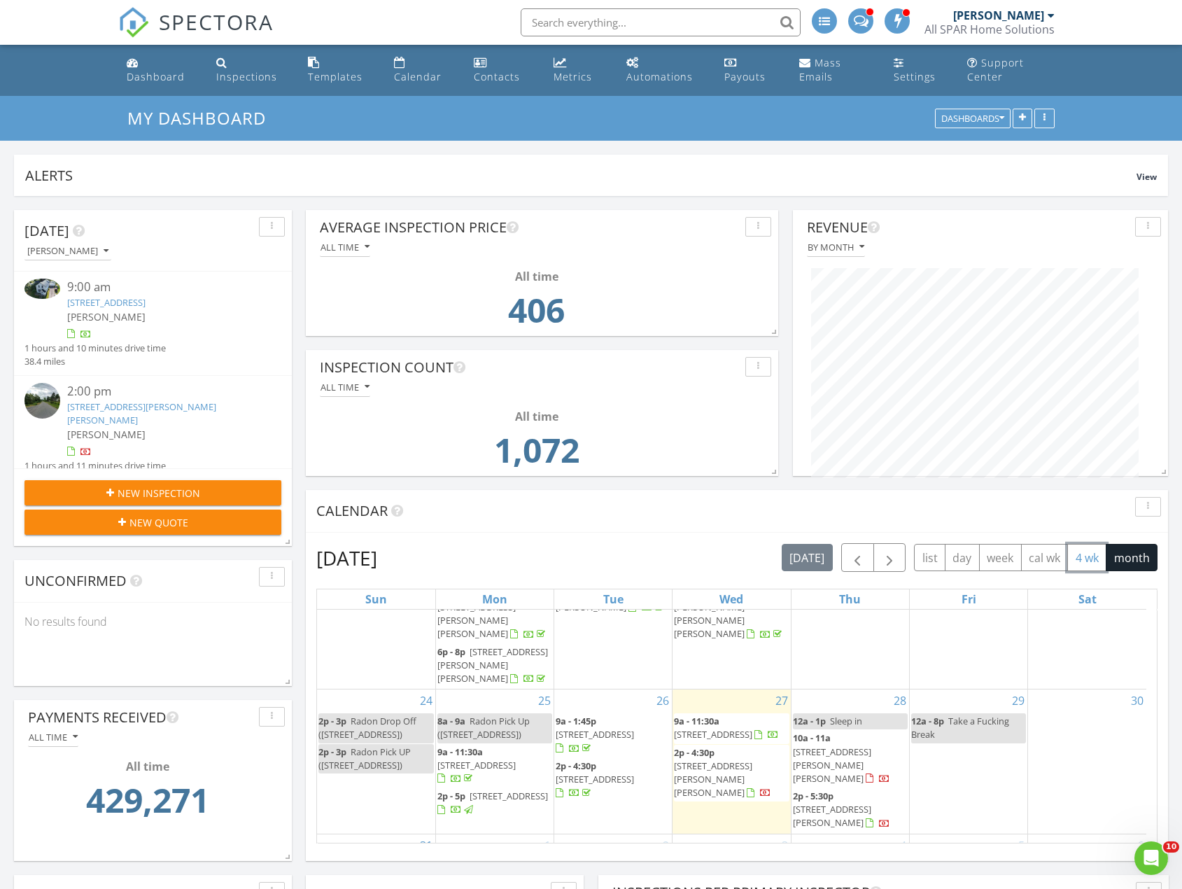
click at [1089, 559] on button "4 wk" at bounding box center [1086, 557] width 39 height 27
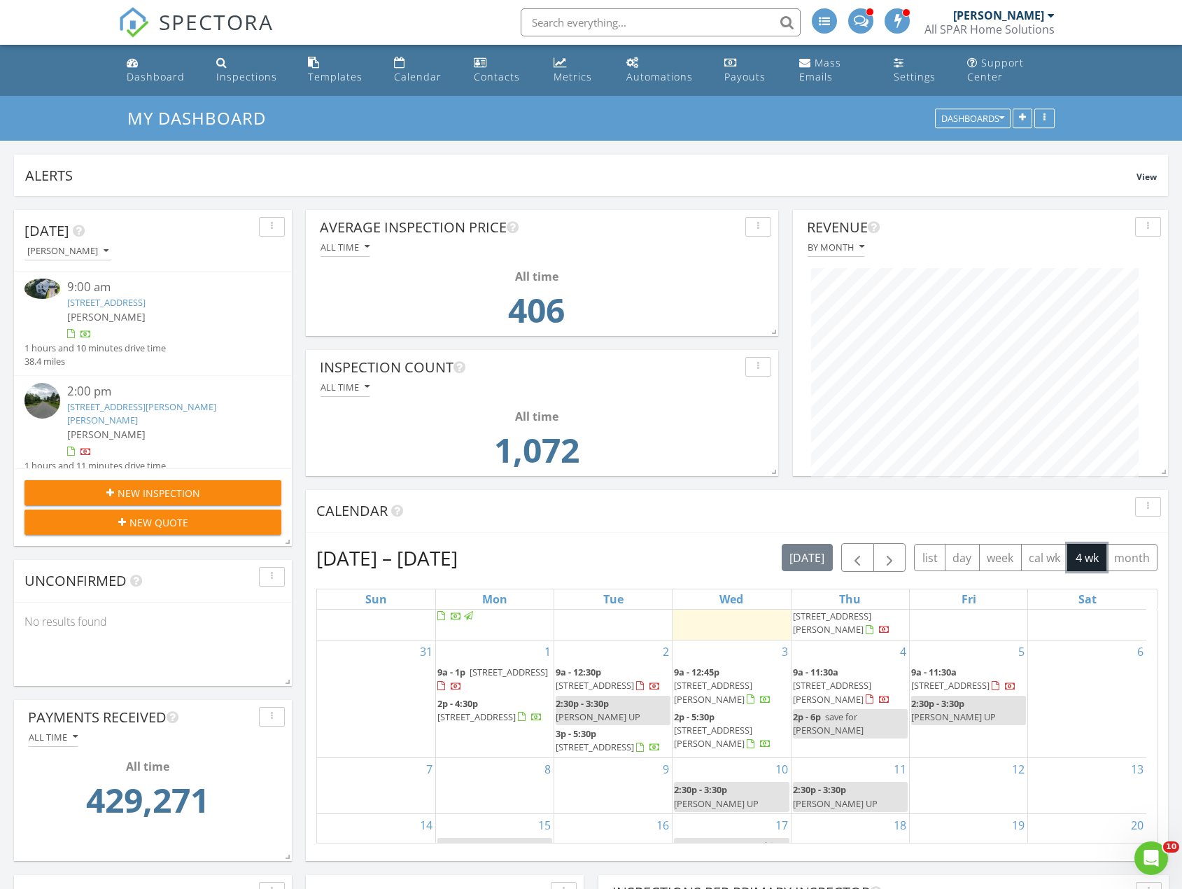
scroll to position [125, 0]
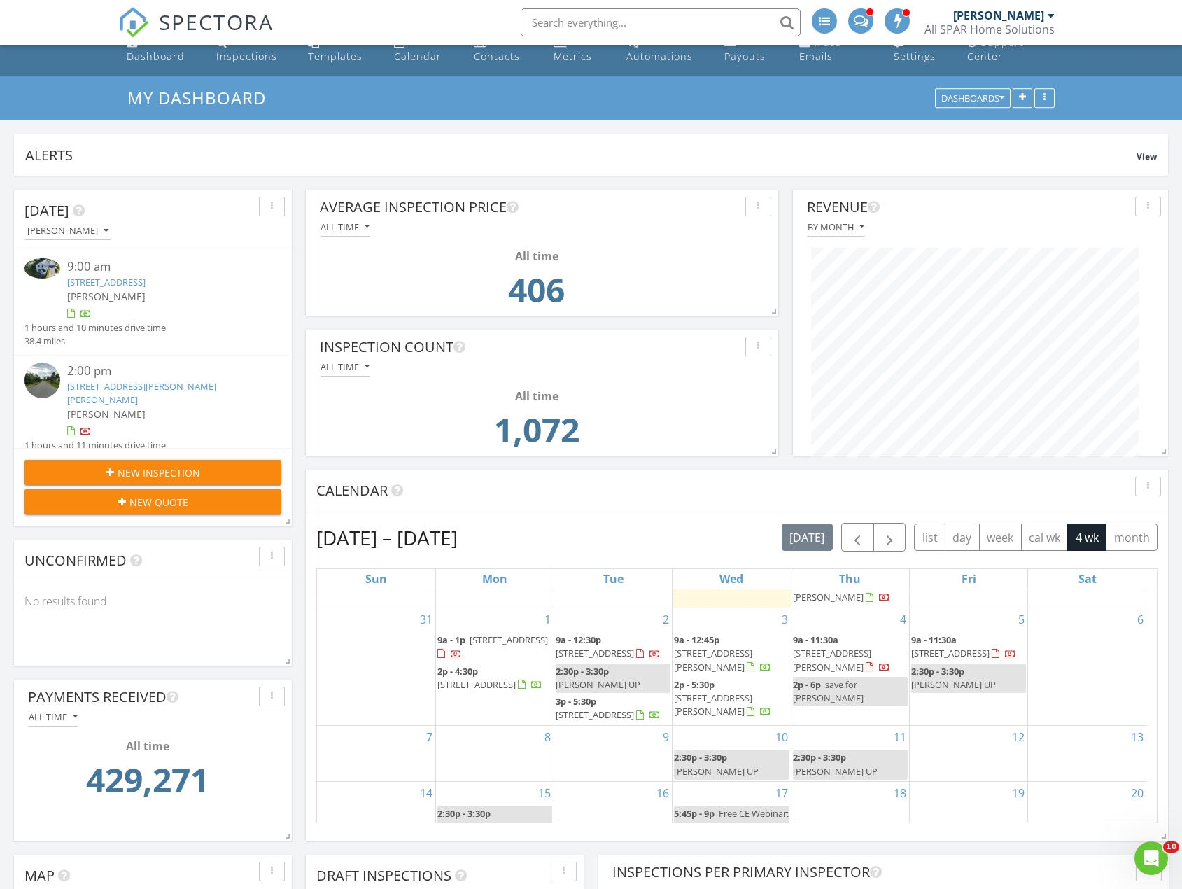
scroll to position [70, 0]
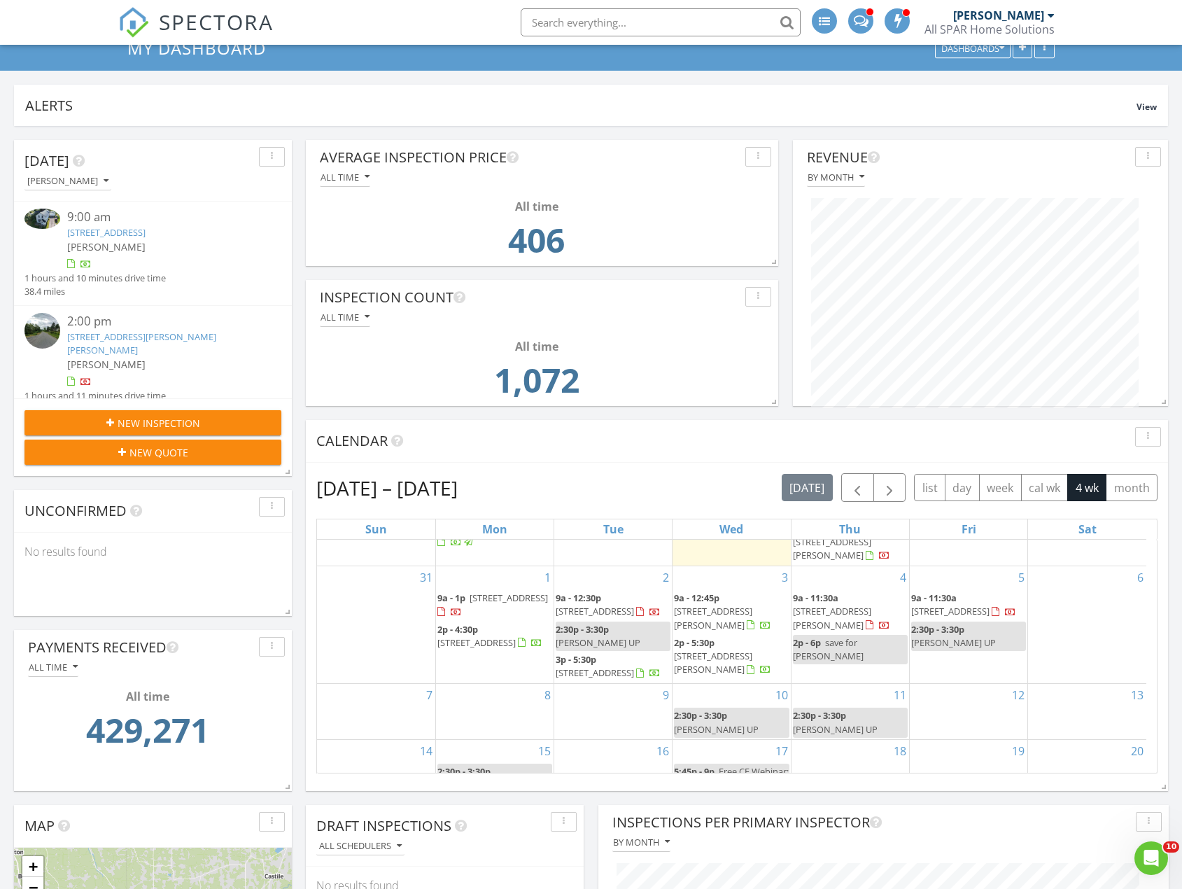
scroll to position [125, 0]
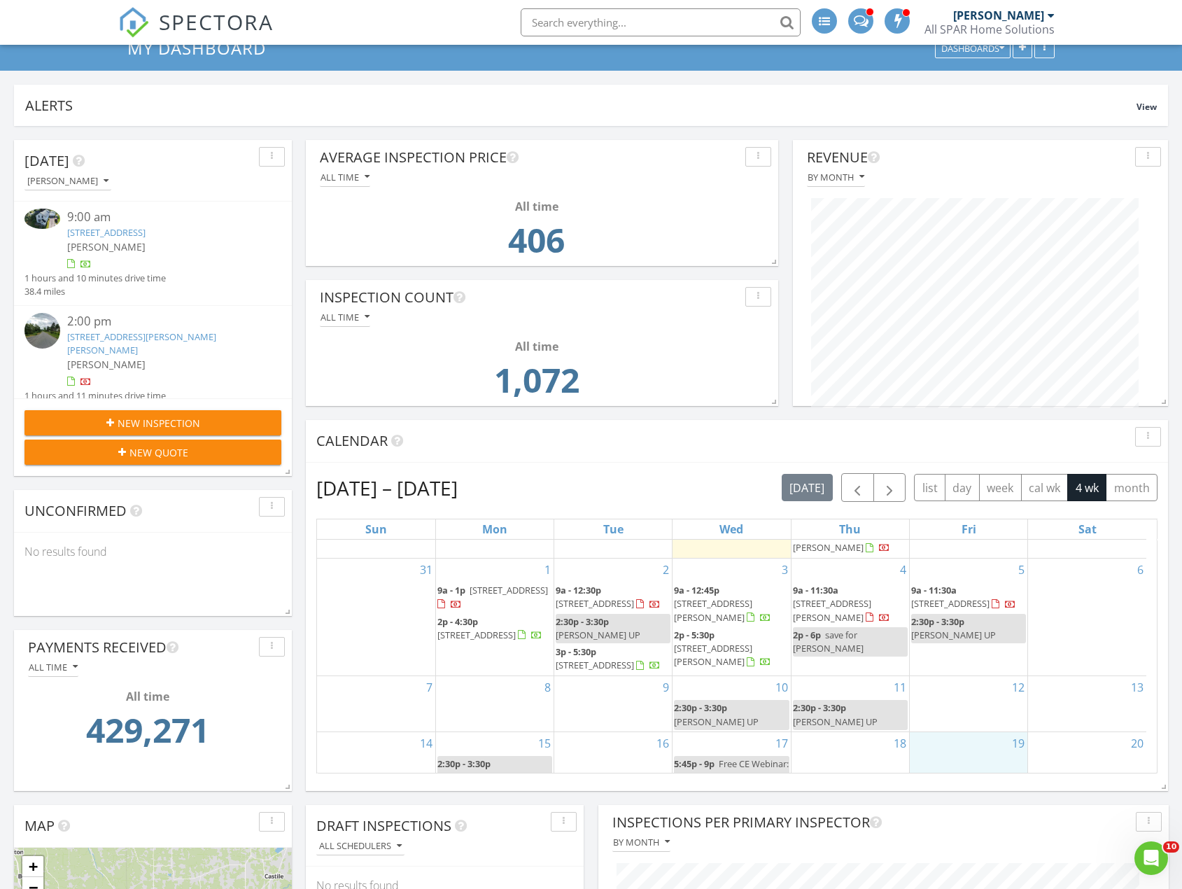
click at [945, 739] on div "19" at bounding box center [969, 766] width 118 height 69
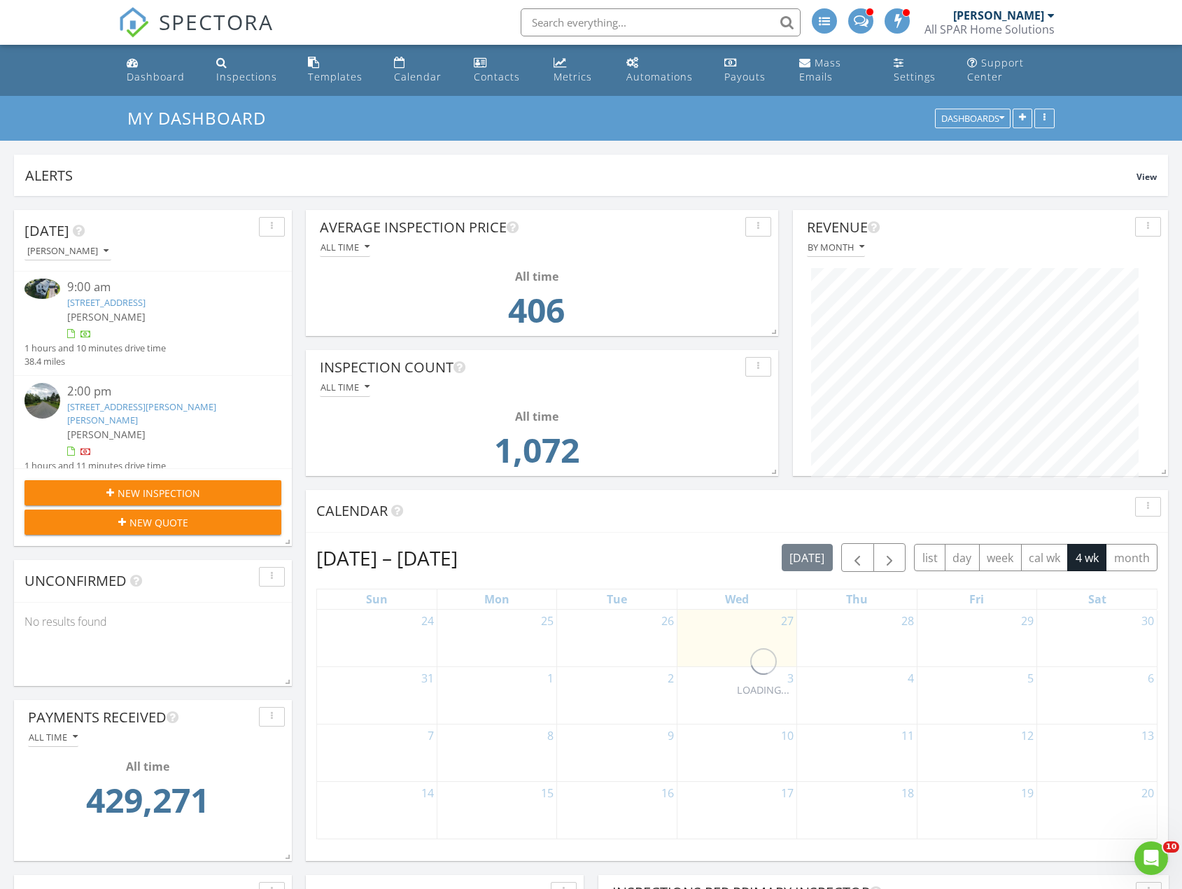
scroll to position [301, 570]
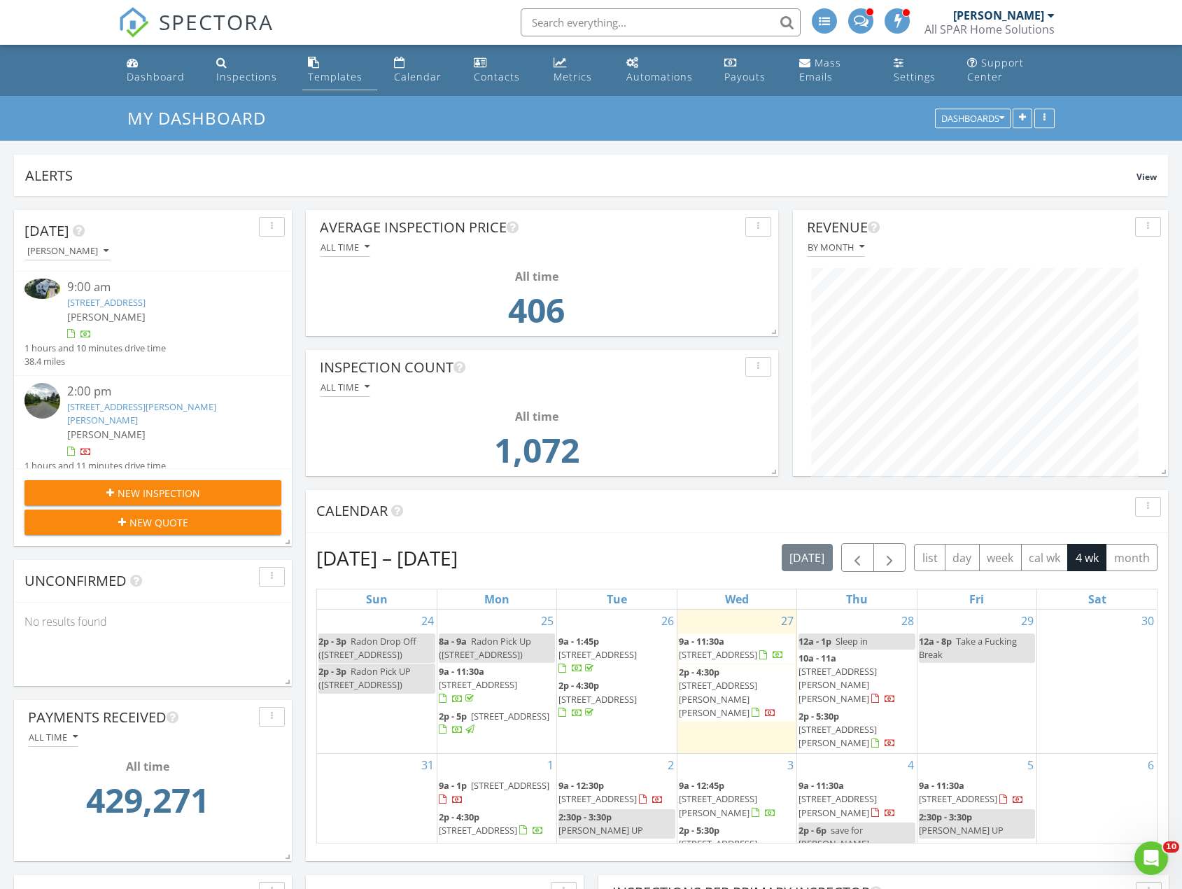
click at [319, 71] on div "Templates" at bounding box center [335, 76] width 55 height 13
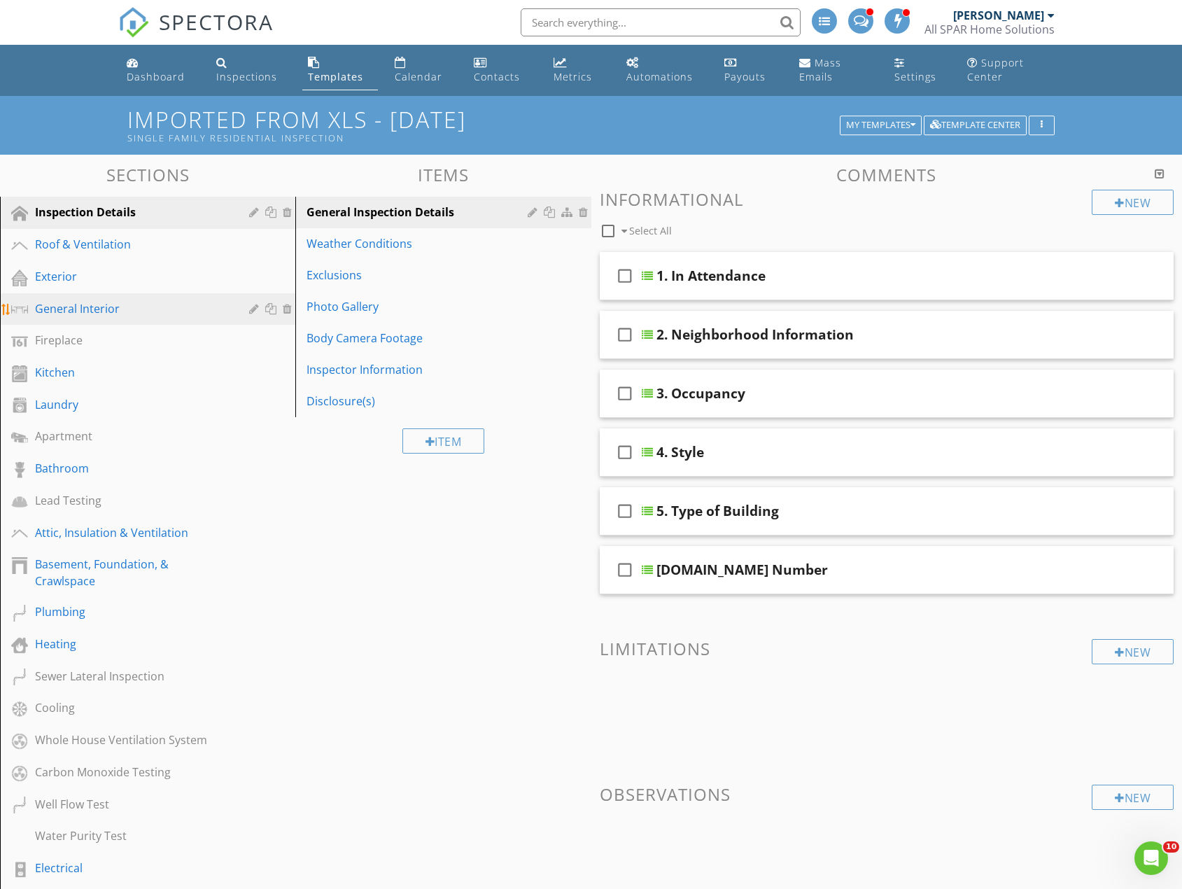
click at [104, 309] on div "General Interior" at bounding box center [132, 308] width 194 height 17
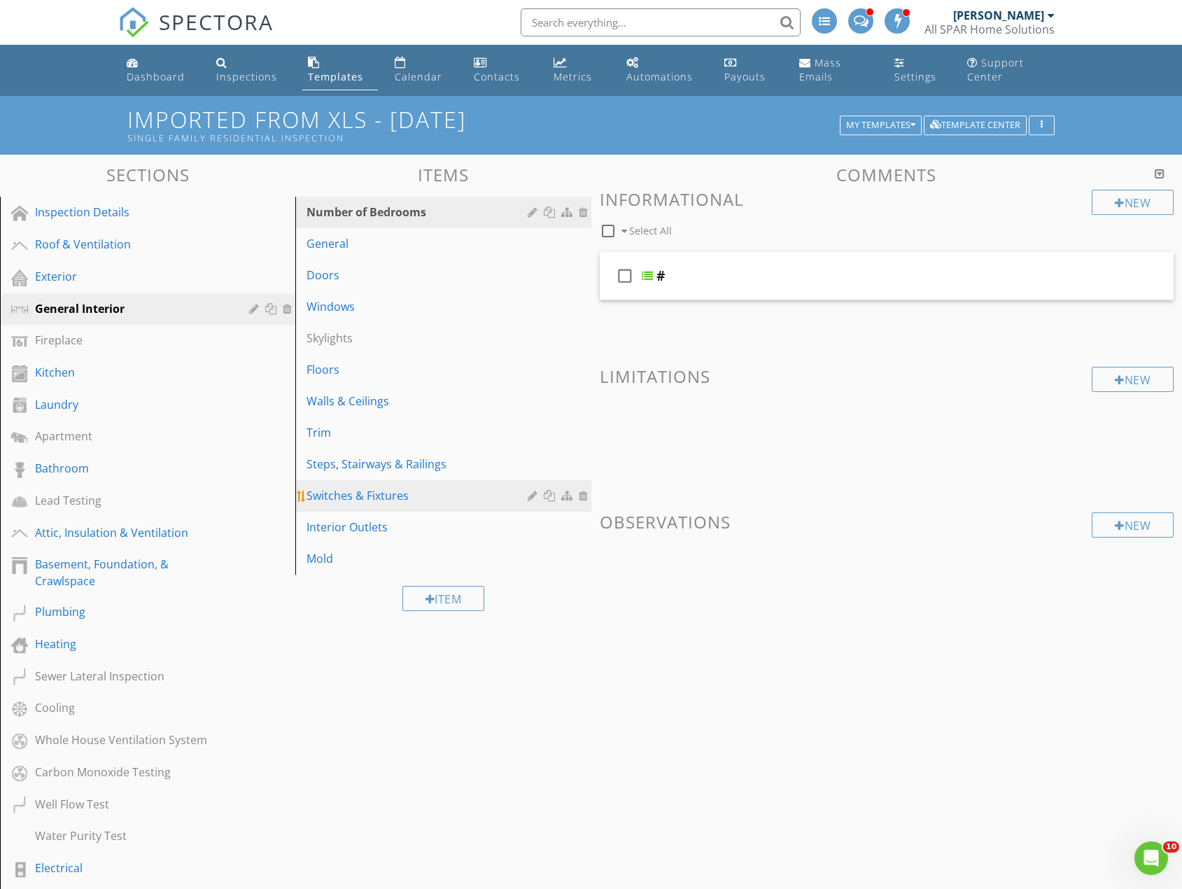
click at [550, 494] on div at bounding box center [551, 495] width 15 height 11
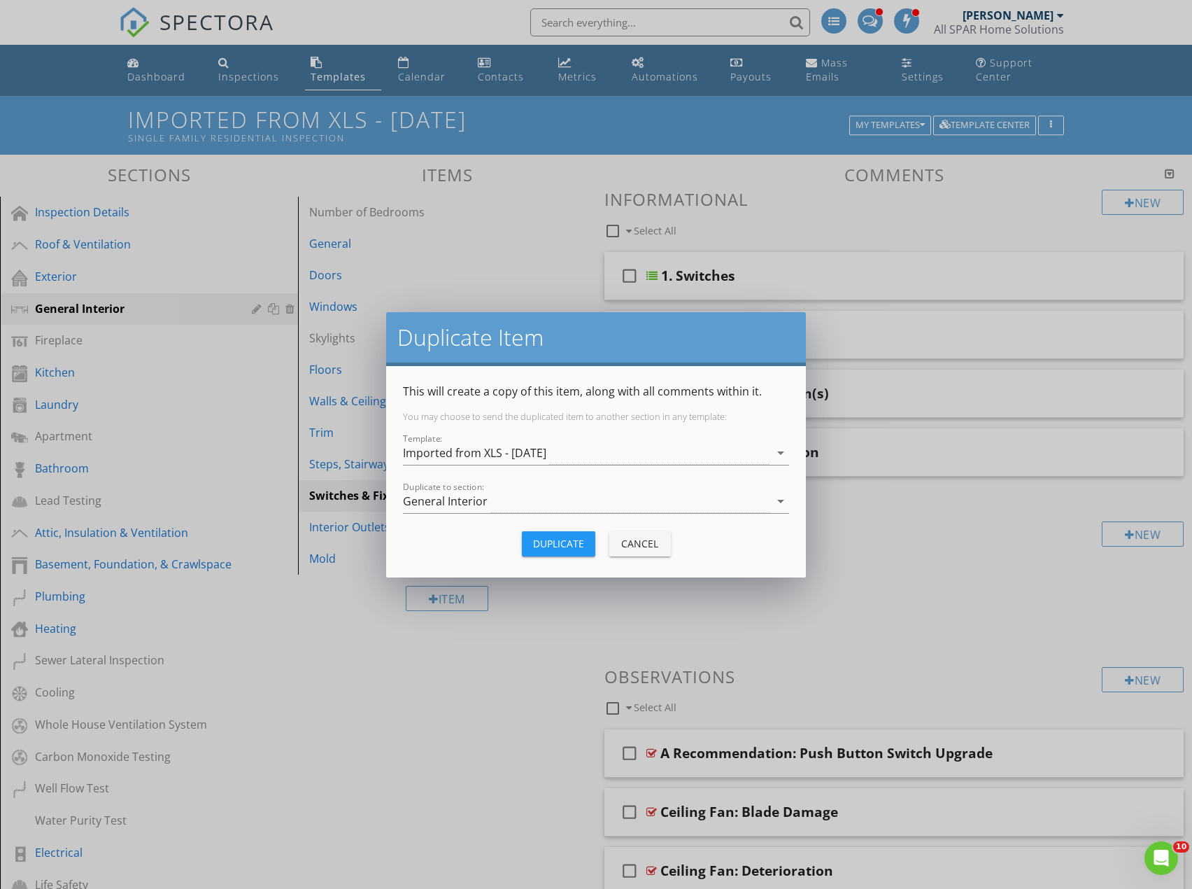
click at [555, 542] on div "Duplicate" at bounding box center [558, 543] width 51 height 15
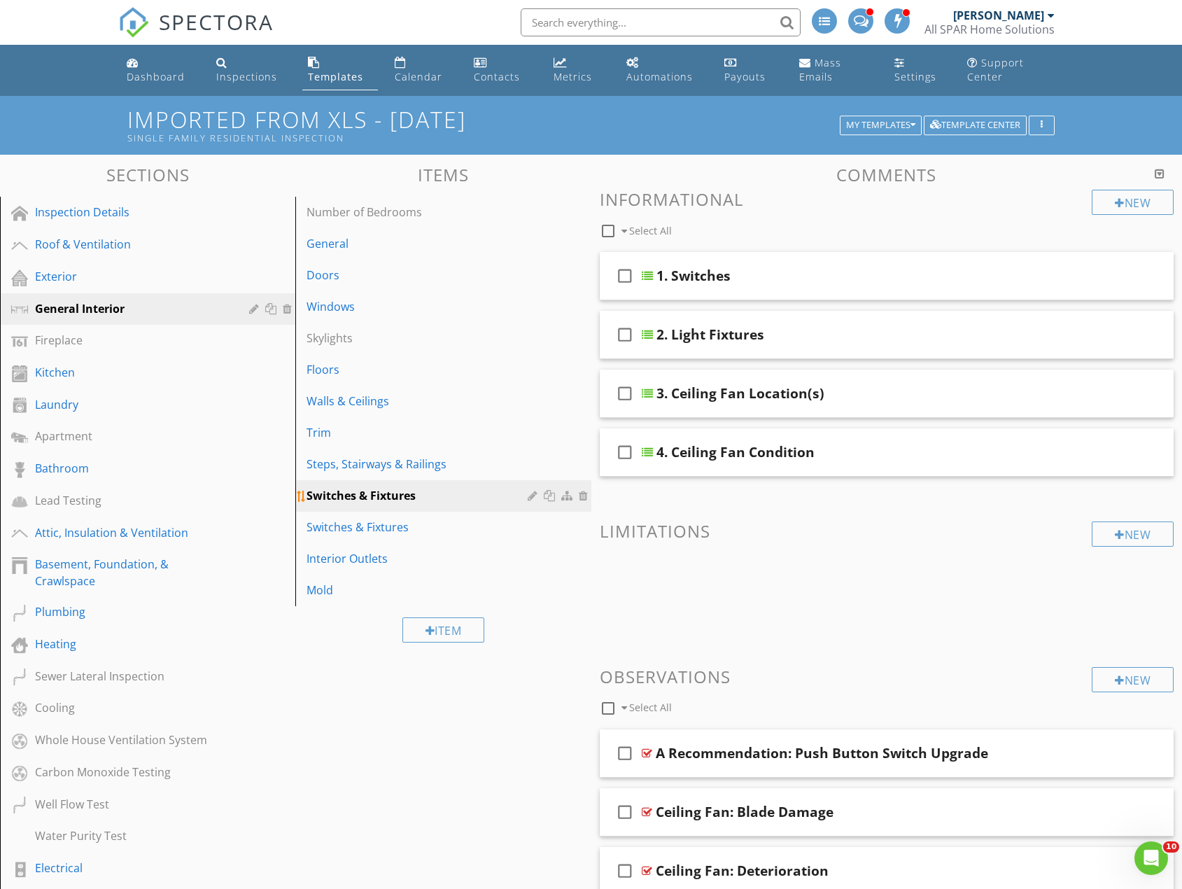
click at [360, 497] on div "Switches & Fixtures" at bounding box center [418, 495] width 225 height 17
click at [534, 495] on div at bounding box center [534, 495] width 13 height 11
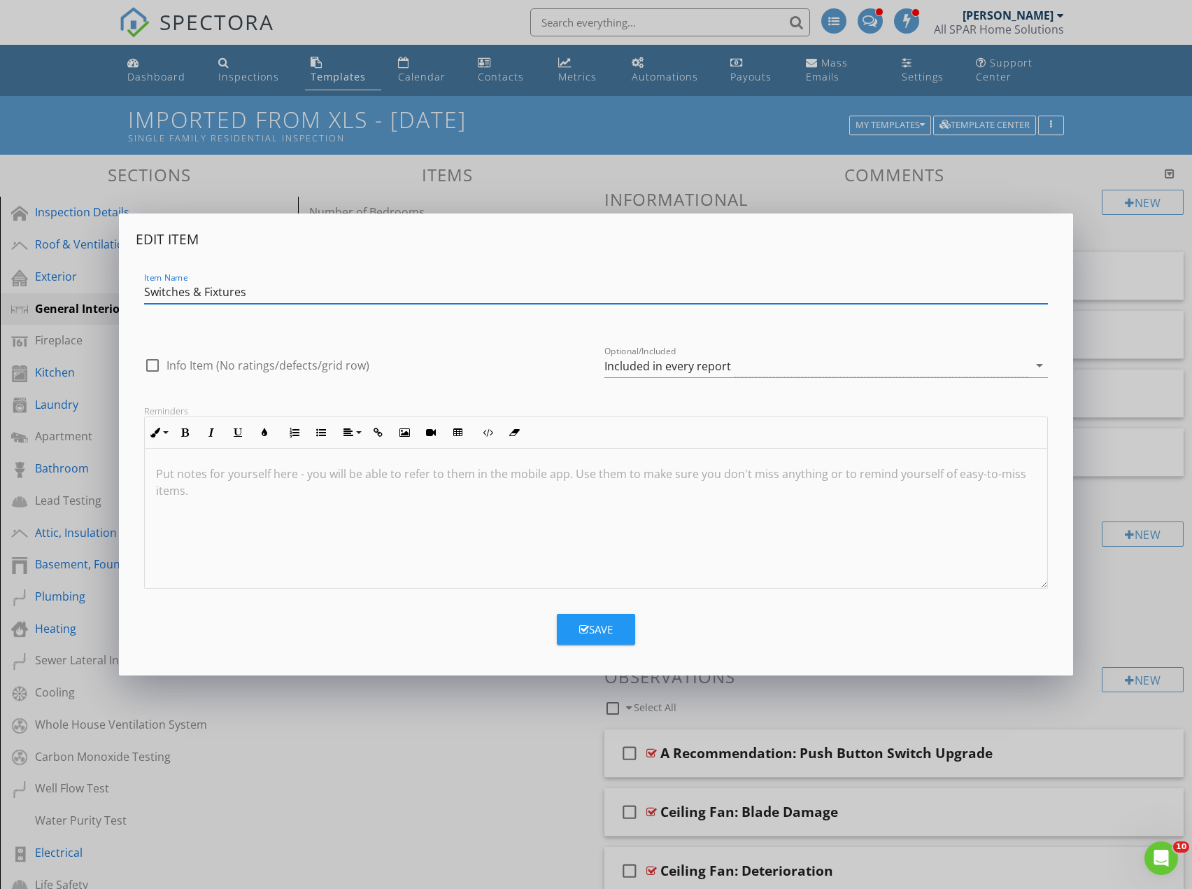
drag, startPoint x: 206, startPoint y: 290, endPoint x: -40, endPoint y: 292, distance: 246.3
drag, startPoint x: 194, startPoint y: 290, endPoint x: 217, endPoint y: 291, distance: 23.1
click at [195, 290] on input "Fixtures & Fans" at bounding box center [595, 292] width 903 height 23
type input "Fixtures & Fans"
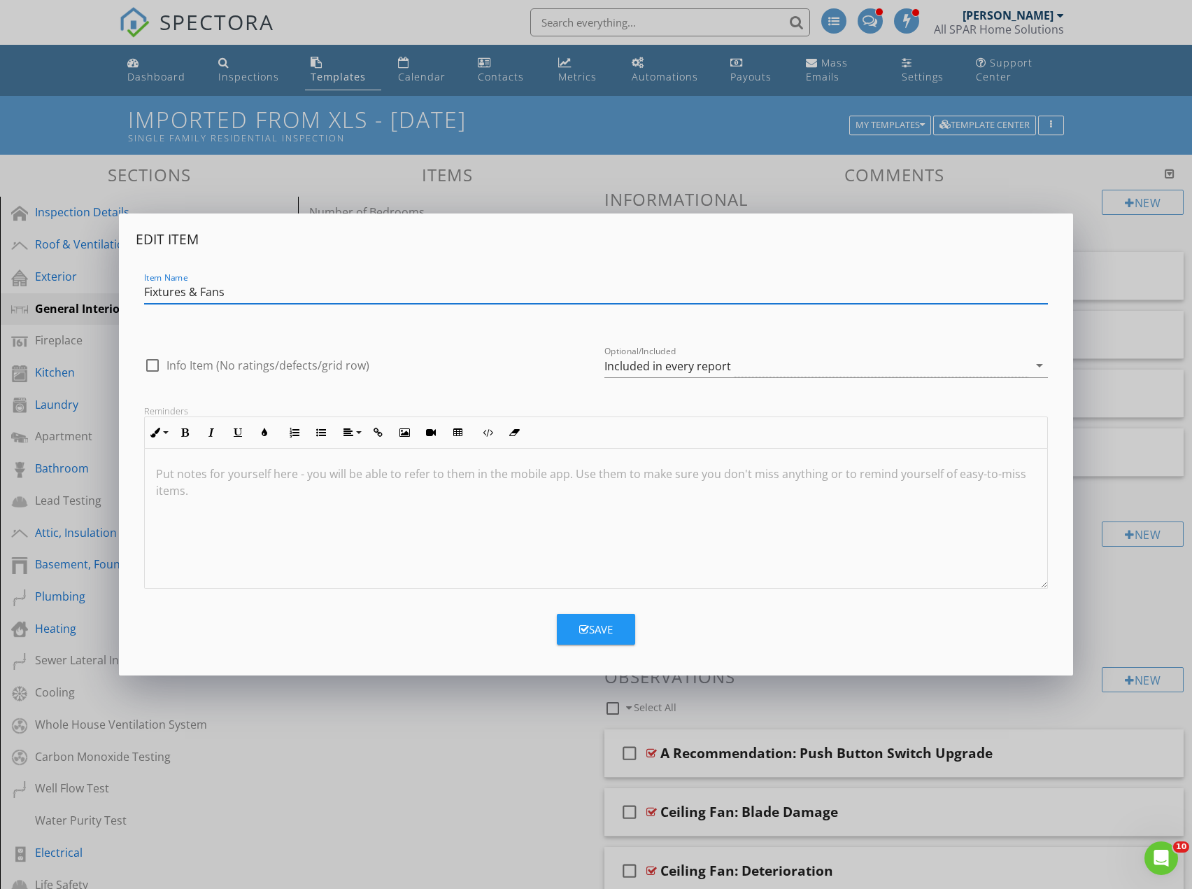
click at [600, 634] on div "Save" at bounding box center [596, 629] width 34 height 16
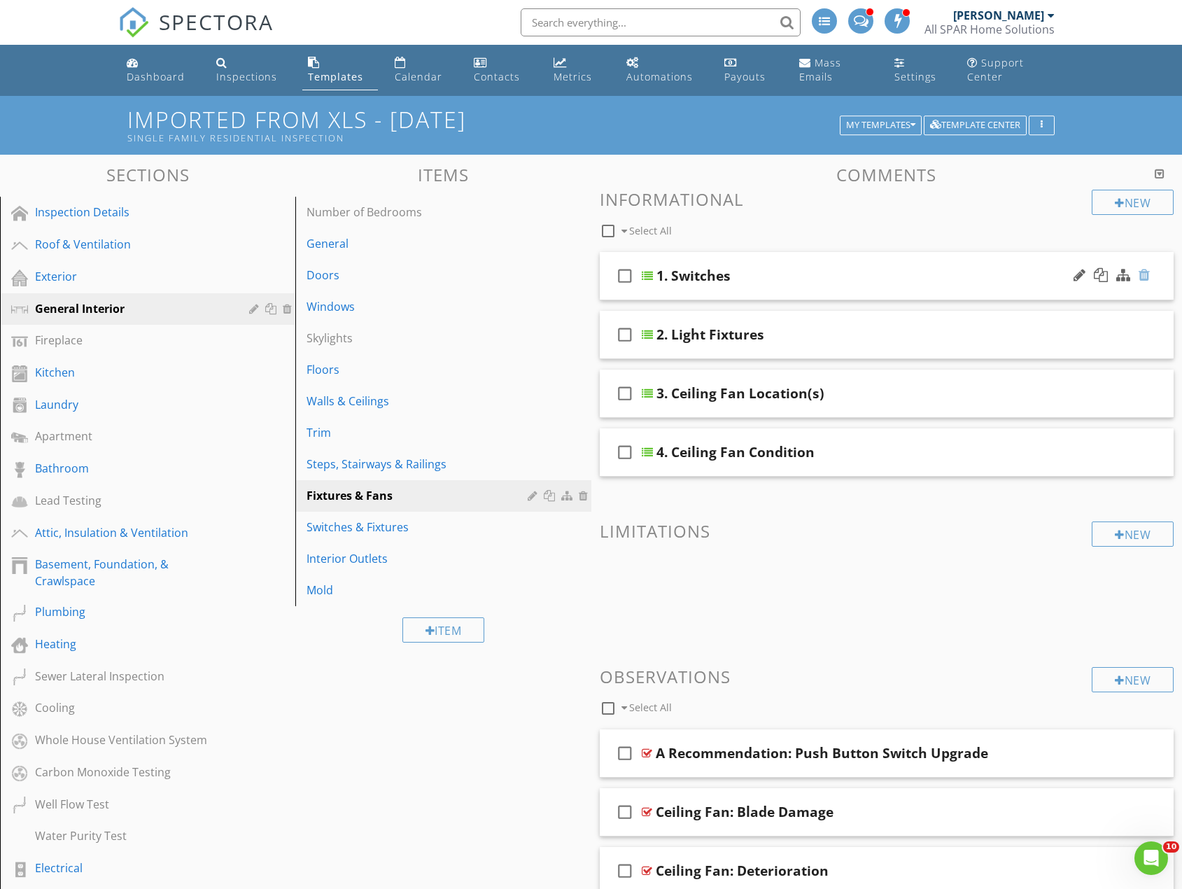
click at [1145, 274] on div at bounding box center [1143, 275] width 11 height 14
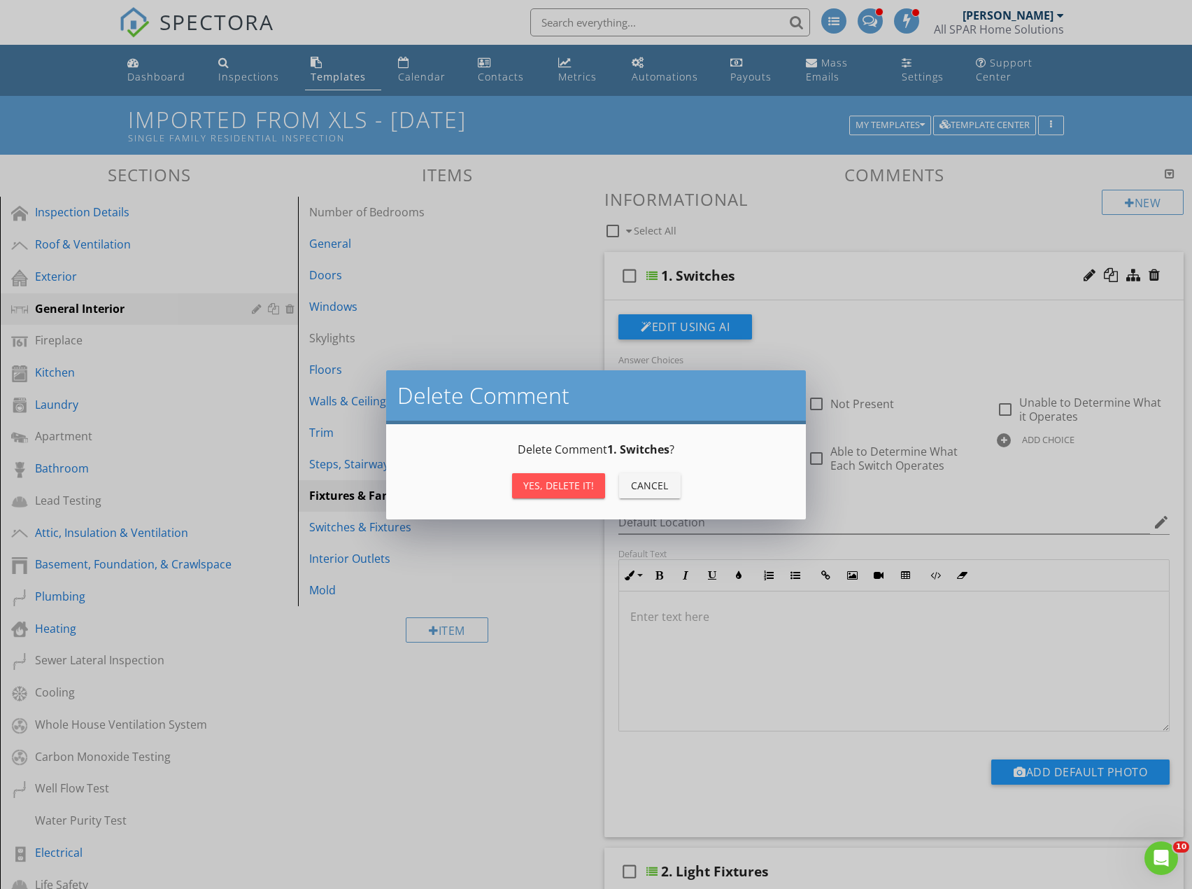
click at [567, 481] on div "Yes, Delete it!" at bounding box center [558, 485] width 71 height 15
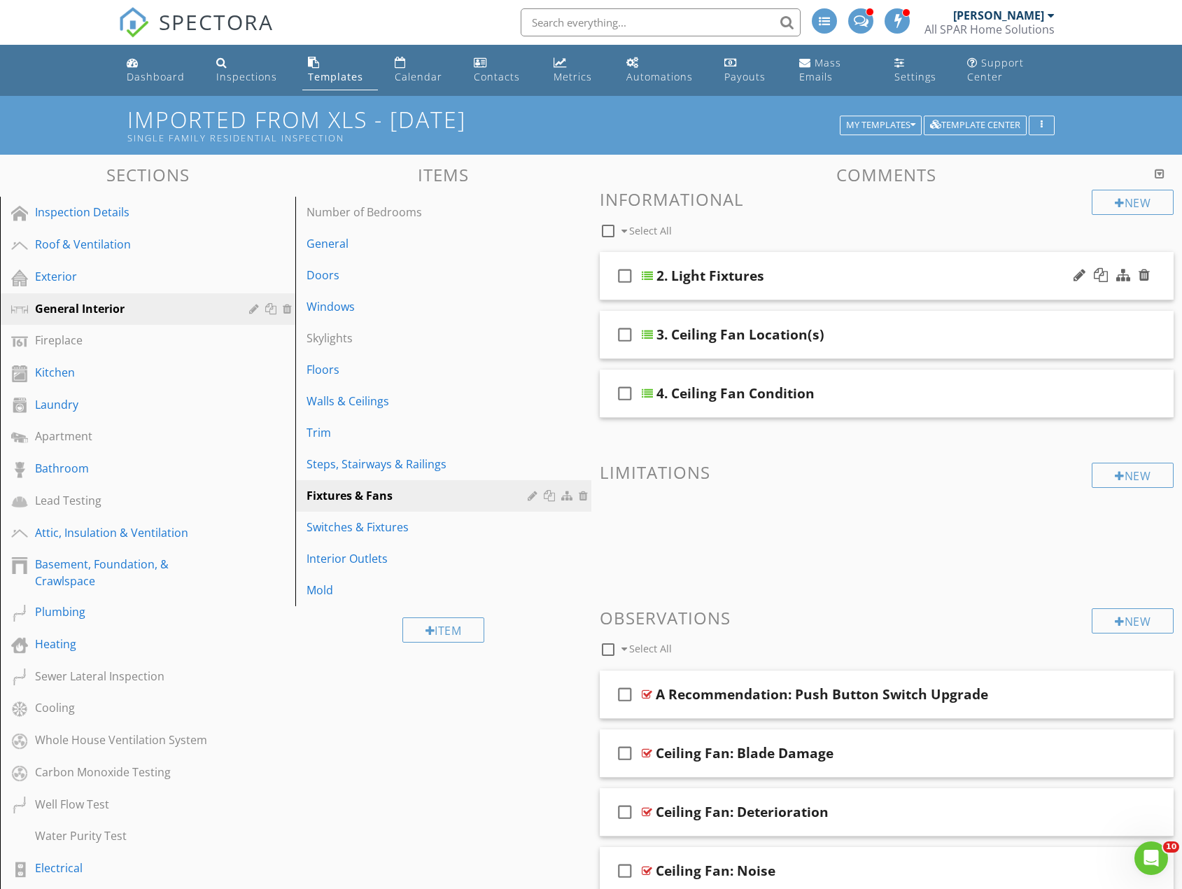
click at [649, 272] on div at bounding box center [647, 275] width 11 height 11
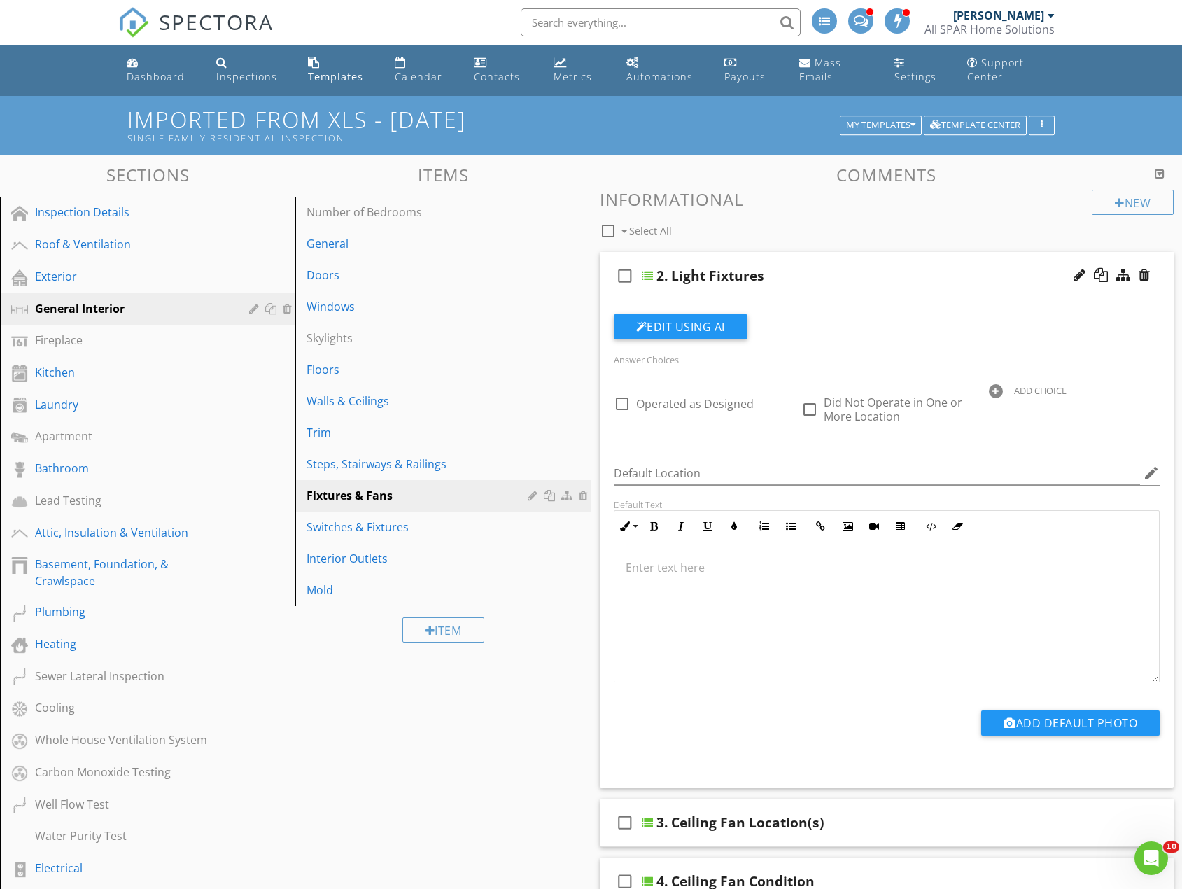
click at [658, 276] on div "2. Light Fixtures" at bounding box center [710, 275] width 108 height 17
drag, startPoint x: 663, startPoint y: 275, endPoint x: 679, endPoint y: 274, distance: 15.5
click at [664, 274] on input "2. Light Fixtures" at bounding box center [860, 277] width 409 height 23
type input "1. Light Fixtures"
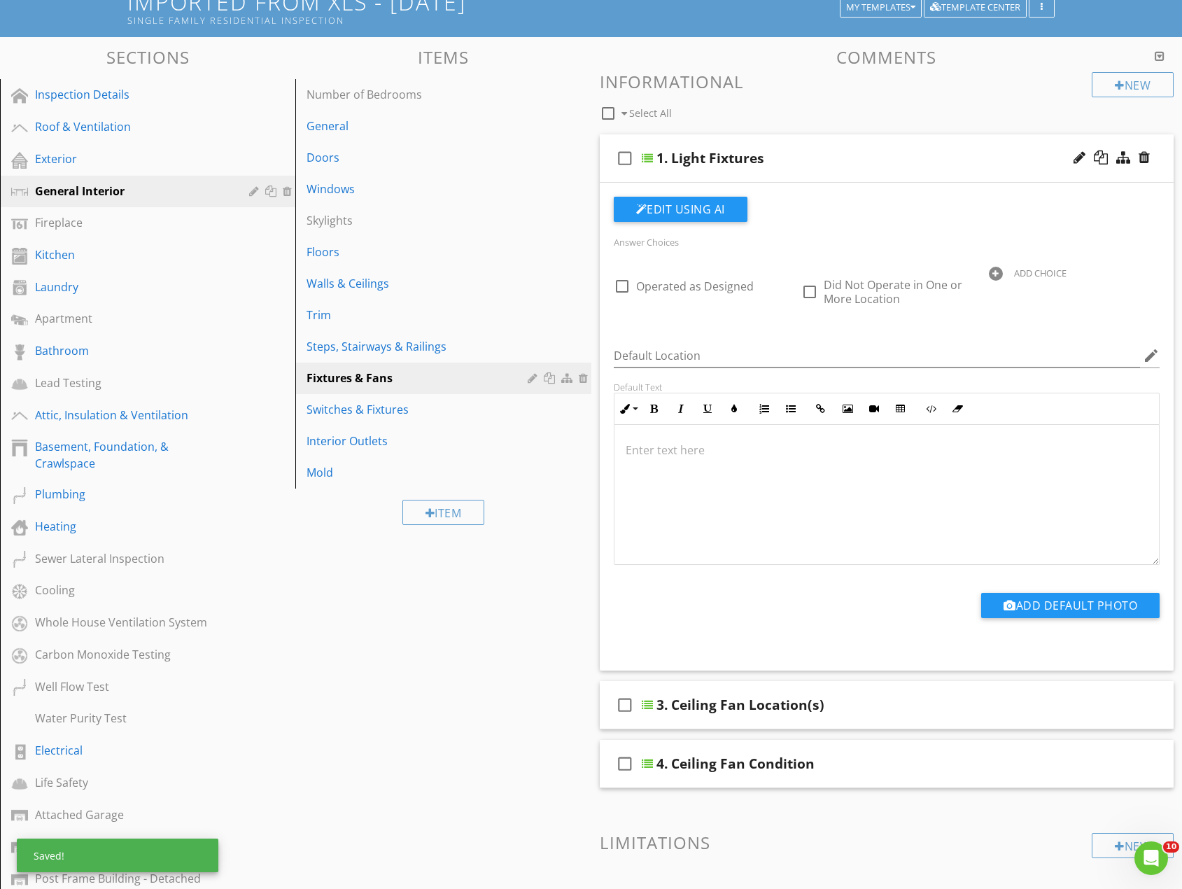
scroll to position [140, 0]
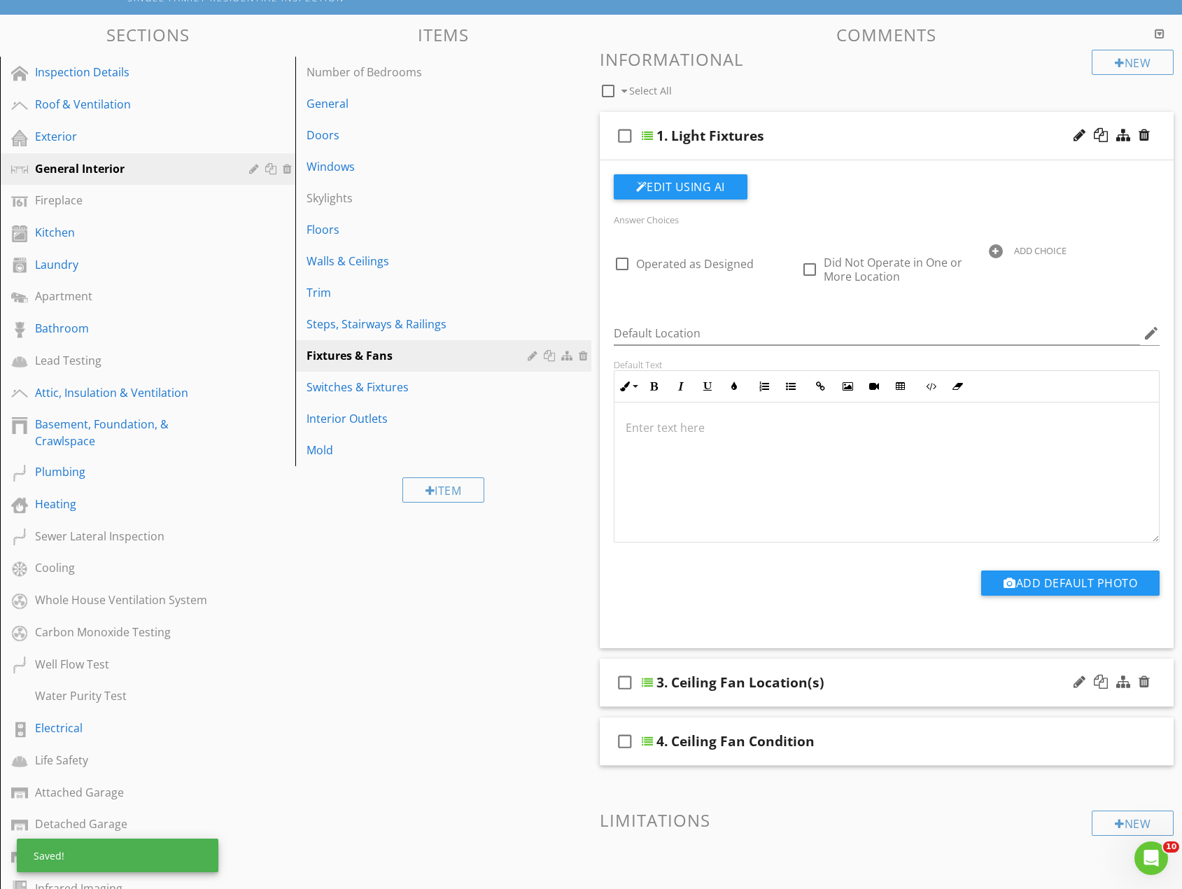
click at [653, 686] on div "check_box_outline_blank 3. Ceiling Fan Location(s)" at bounding box center [887, 682] width 574 height 48
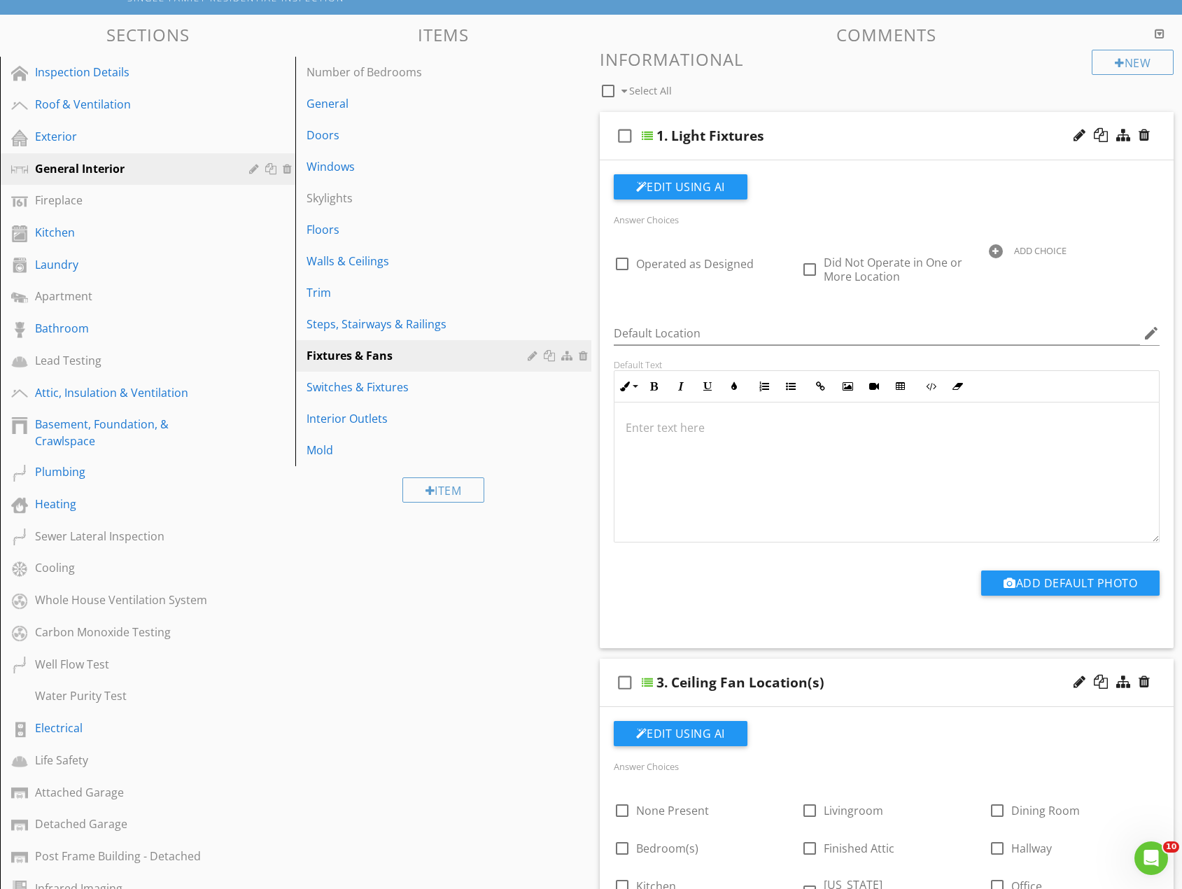
click at [662, 678] on div "3. Ceiling Fan Location(s)" at bounding box center [740, 682] width 168 height 17
click at [659, 680] on input "3. Ceiling Fan Location(s)" at bounding box center [860, 683] width 409 height 23
type input "2. Ceiling Fan Location(s)"
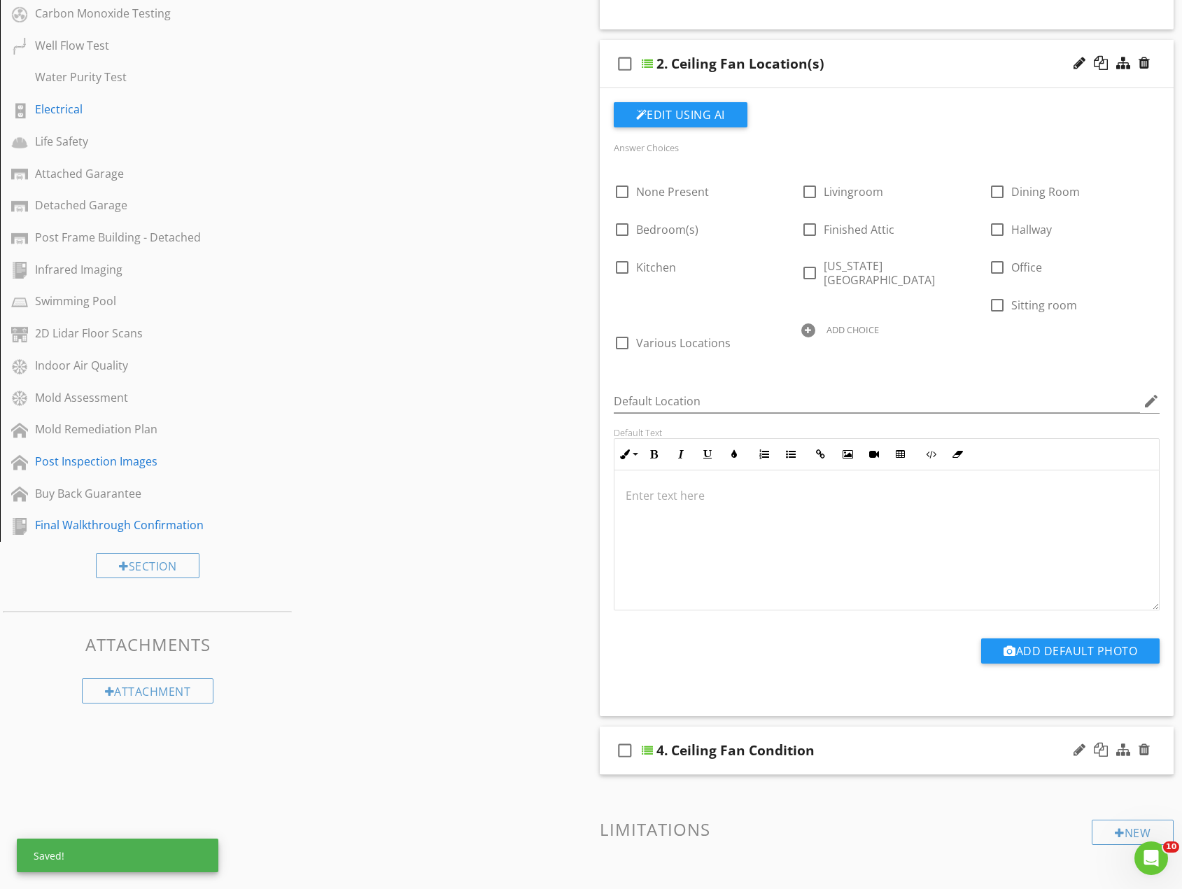
scroll to position [770, 0]
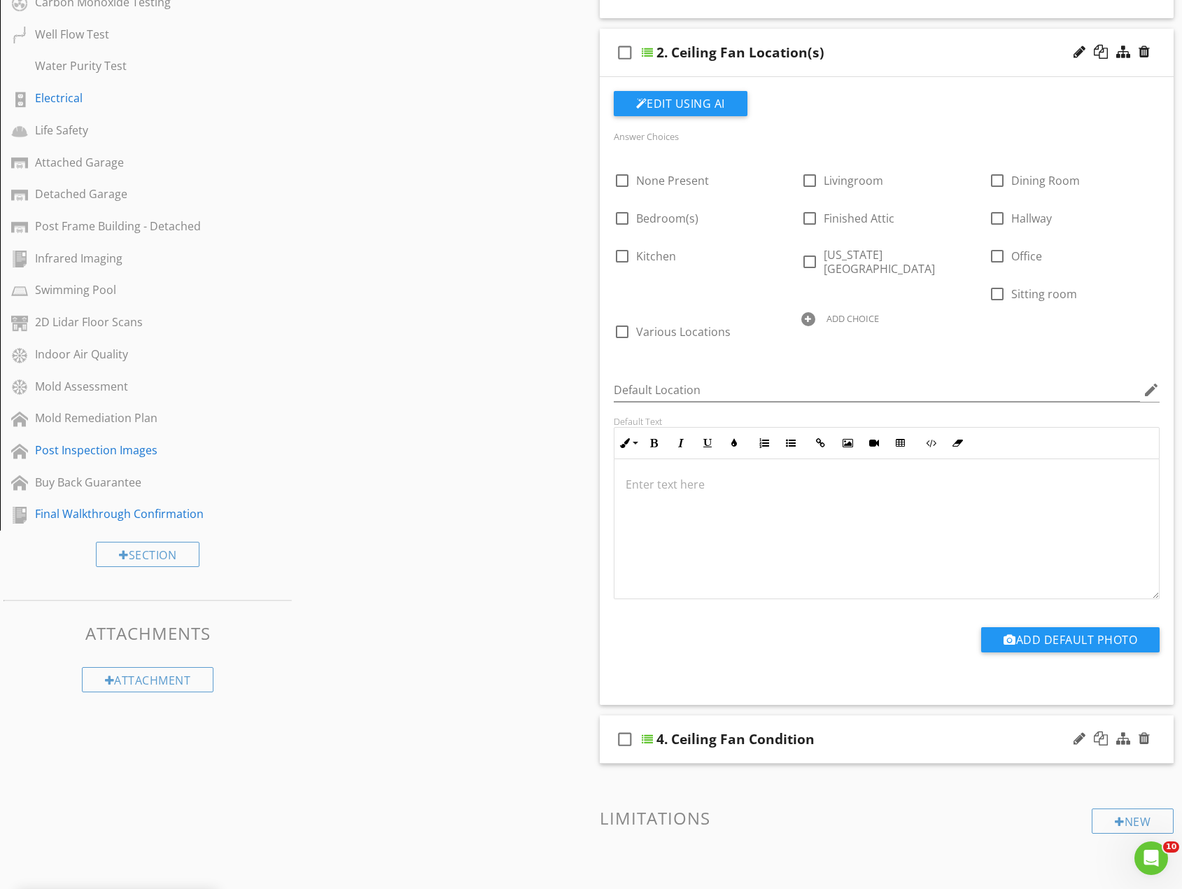
click at [661, 730] on div "4. Ceiling Fan Condition" at bounding box center [735, 738] width 158 height 17
click at [661, 729] on input "4. Ceiling Fan Condition" at bounding box center [860, 740] width 409 height 23
type input "3. Ceiling Fan Condition"
click at [444, 714] on div "Sections Inspection Details Roof & Ventilation Exterior General Interior Firepl…" at bounding box center [591, 835] width 1182 height 2900
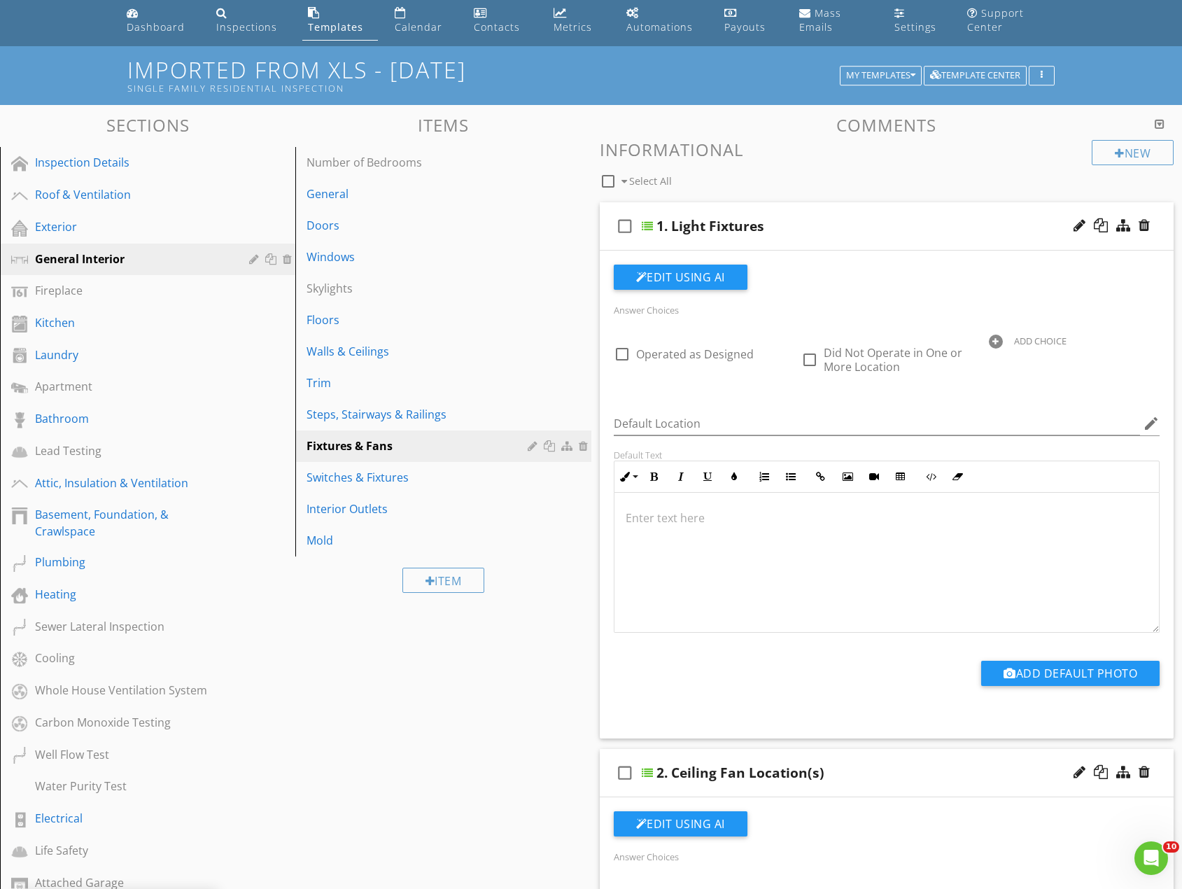
scroll to position [0, 0]
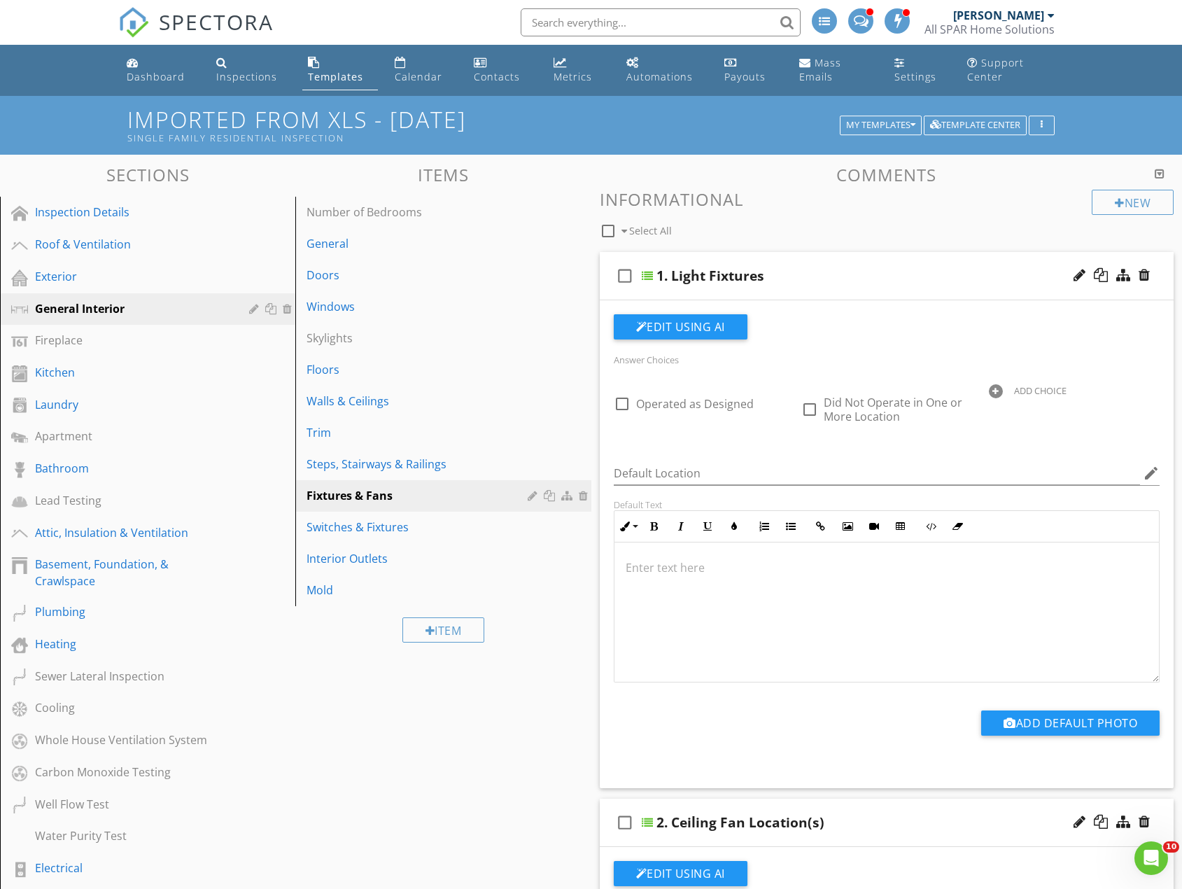
click at [651, 274] on div at bounding box center [647, 275] width 11 height 11
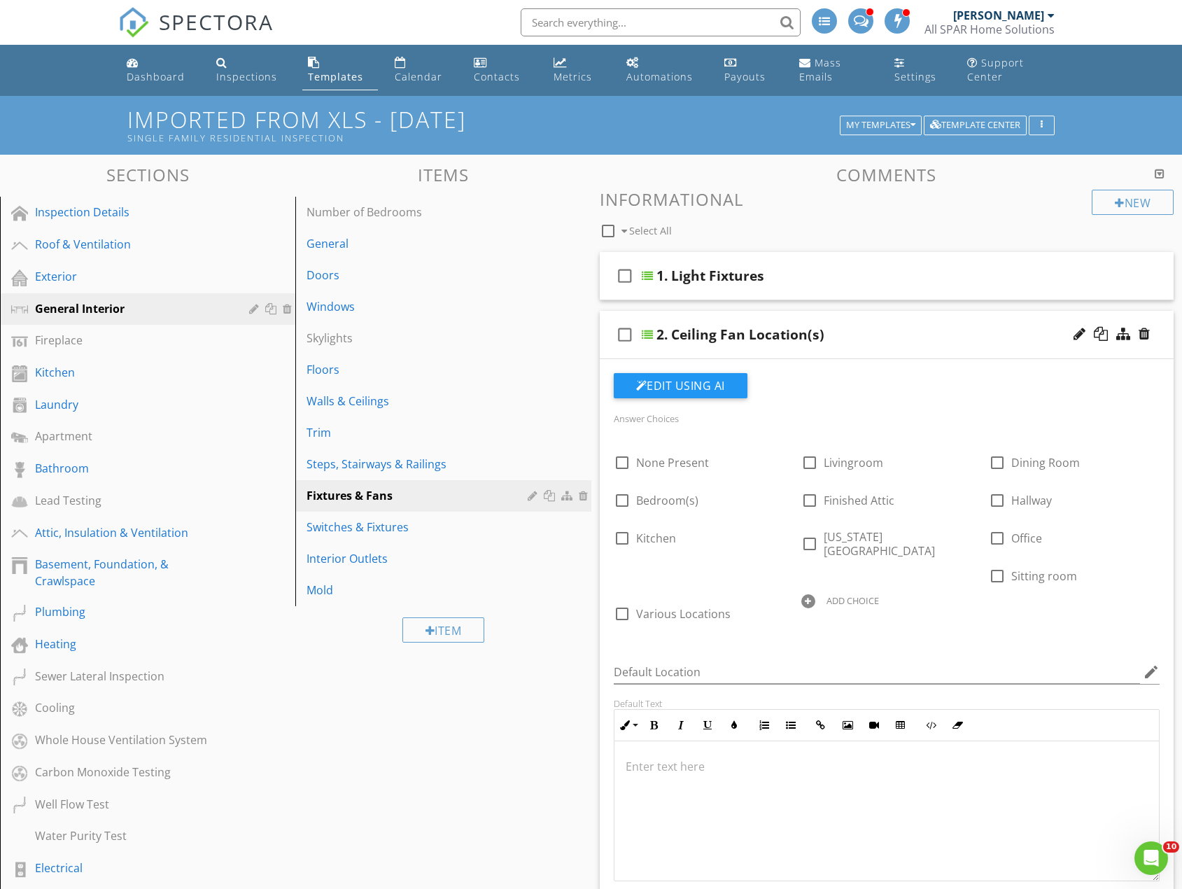
click at [647, 333] on div at bounding box center [647, 334] width 11 height 11
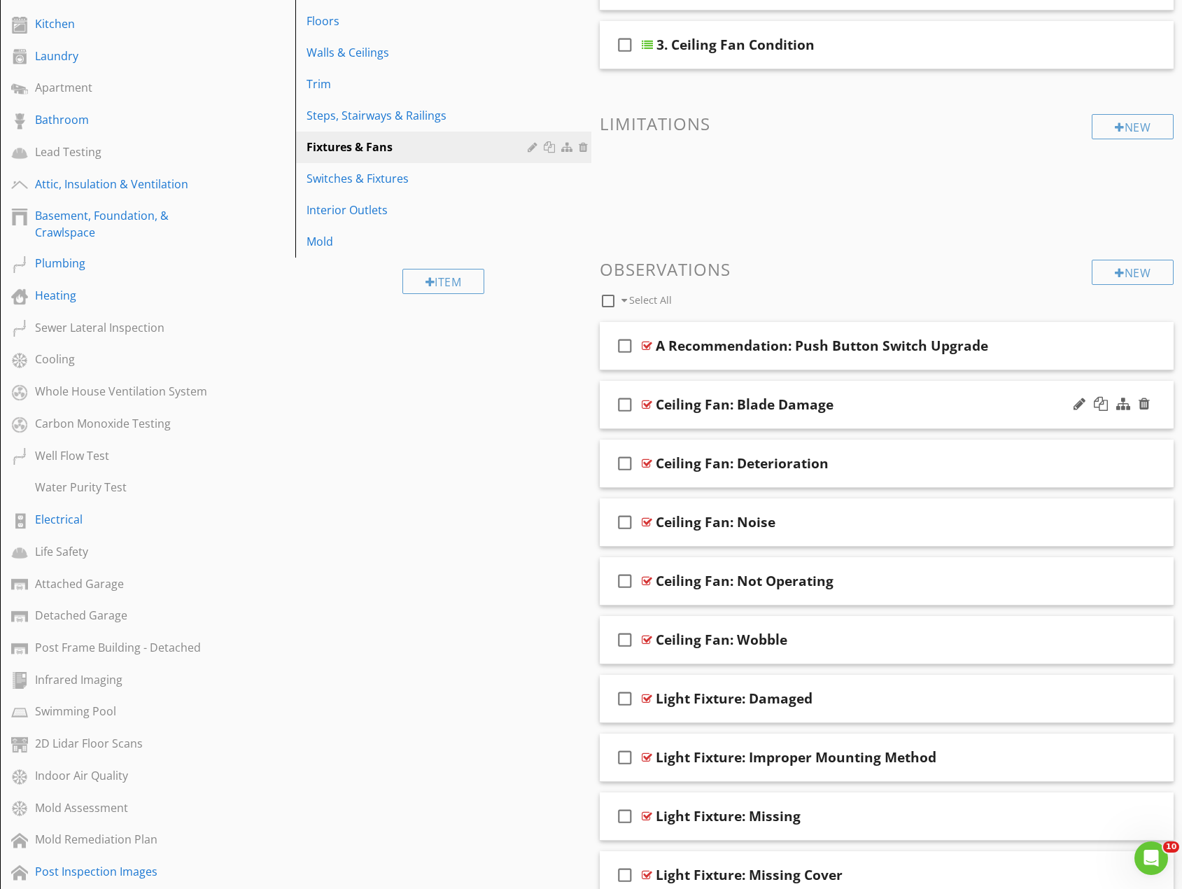
scroll to position [350, 0]
click at [1145, 343] on div at bounding box center [1143, 344] width 11 height 14
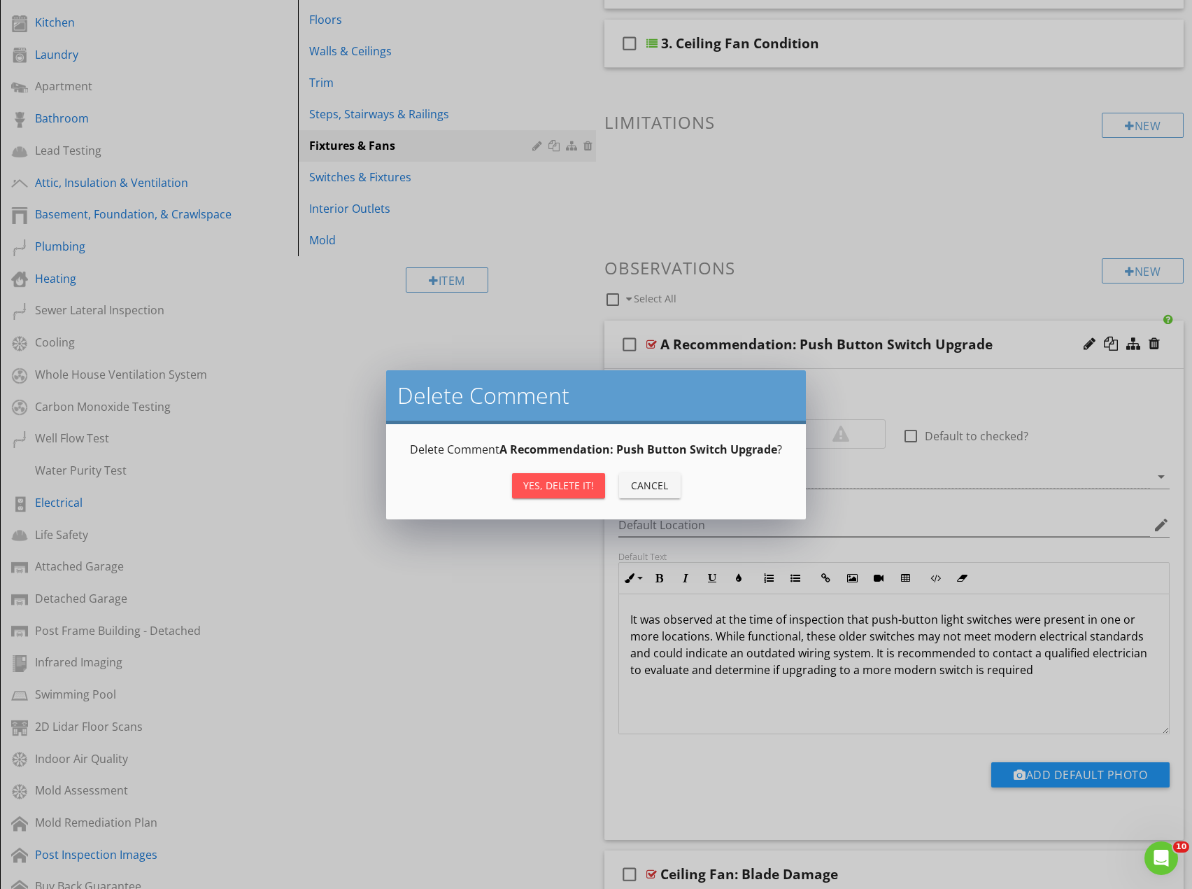
click at [585, 486] on div "Yes, Delete it!" at bounding box center [558, 485] width 71 height 15
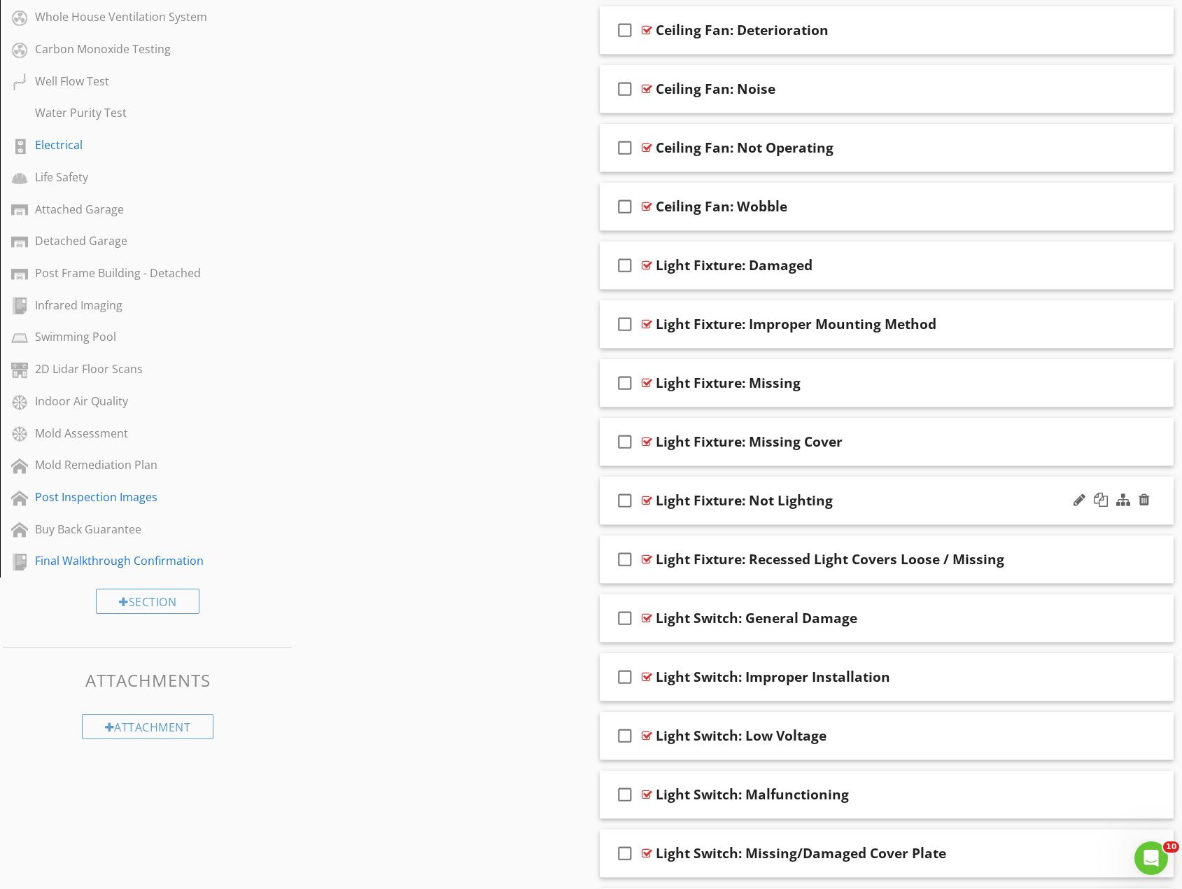
scroll to position [770, 0]
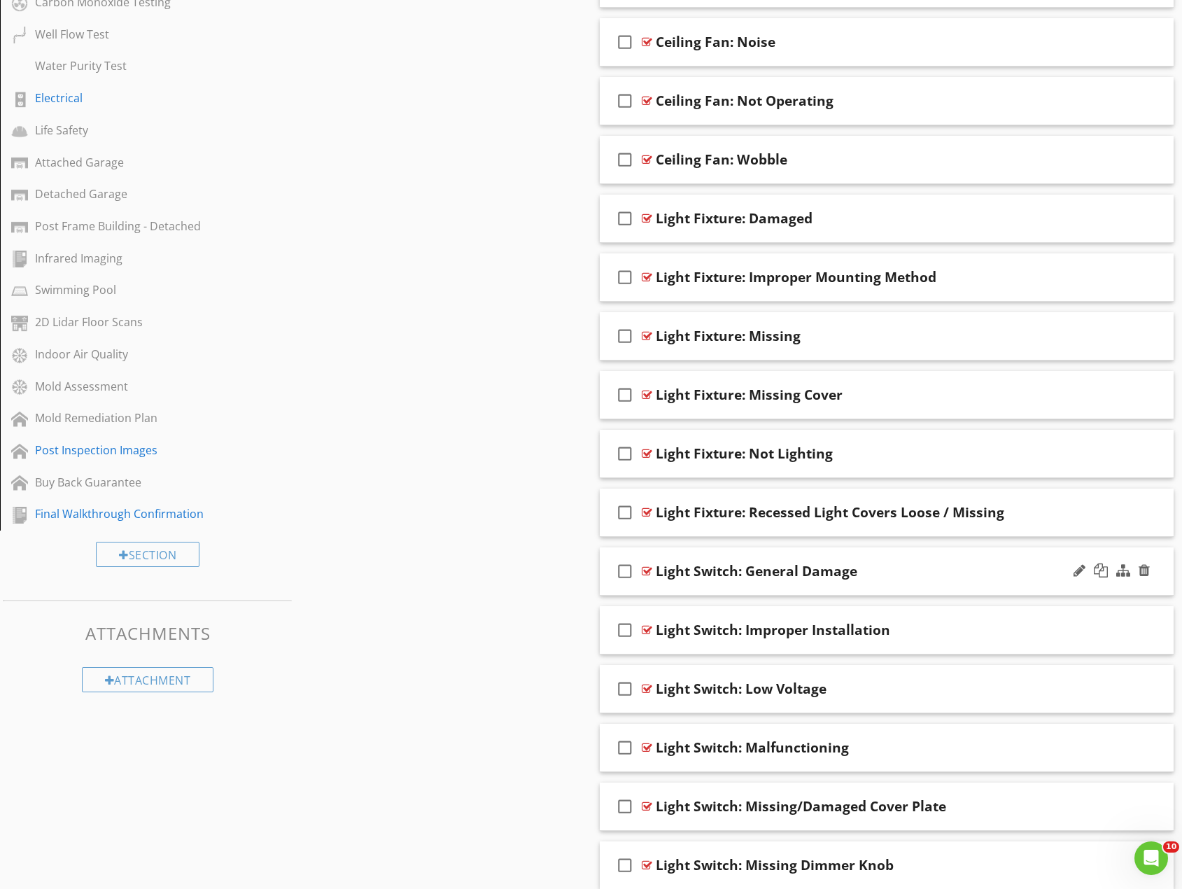
click at [625, 573] on icon "check_box_outline_blank" at bounding box center [625, 571] width 22 height 34
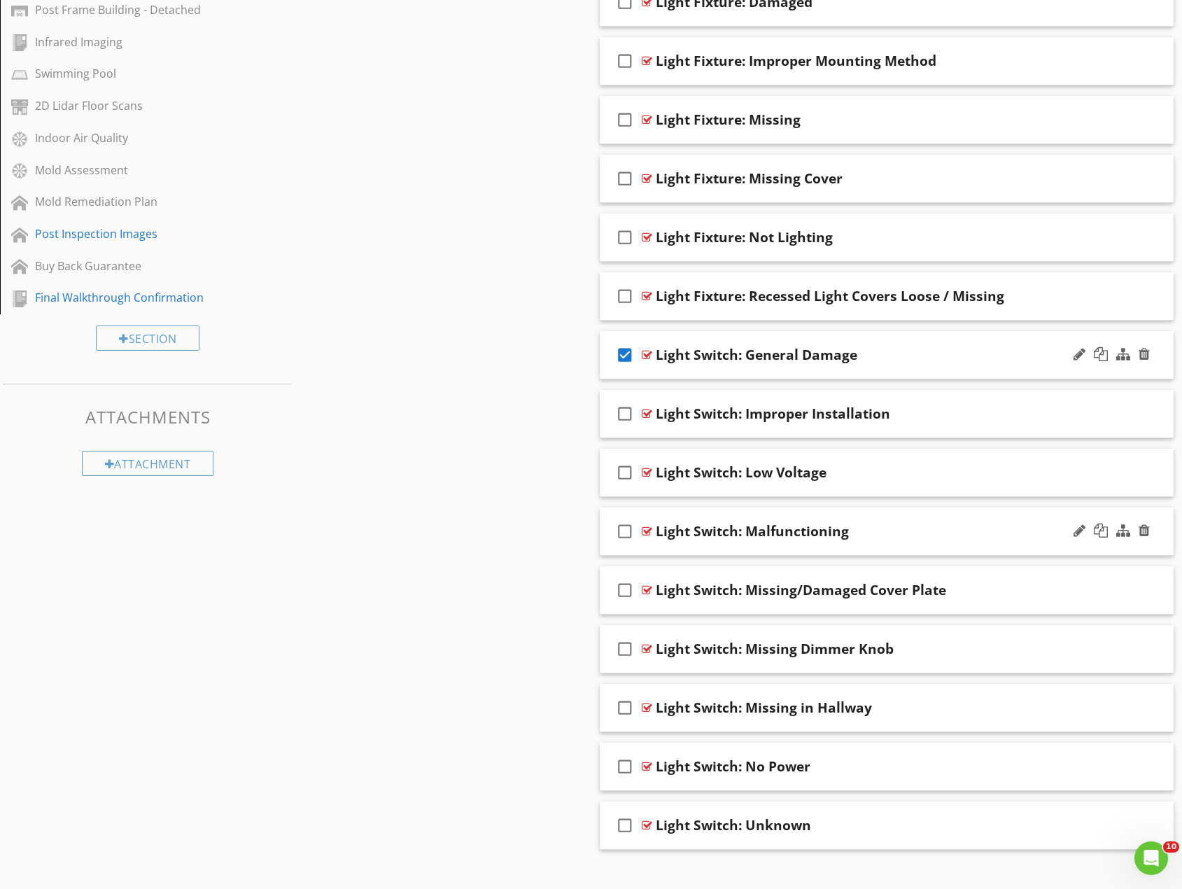
scroll to position [1005, 0]
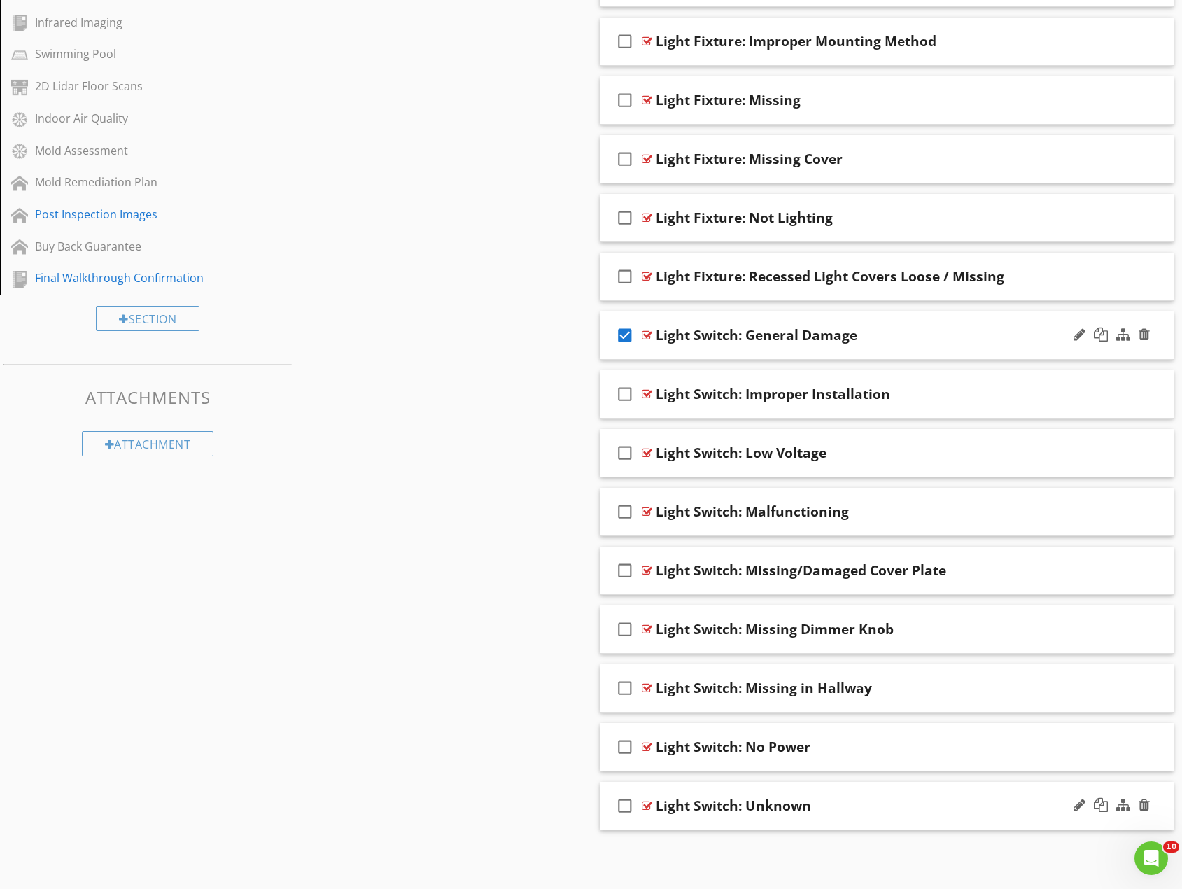
click at [626, 805] on icon "check_box_outline_blank" at bounding box center [625, 806] width 22 height 34
drag, startPoint x: 623, startPoint y: 738, endPoint x: 627, endPoint y: 697, distance: 41.5
click at [623, 738] on icon "check_box_outline_blank" at bounding box center [625, 747] width 22 height 34
click at [621, 621] on icon "check_box_outline_blank" at bounding box center [625, 629] width 22 height 34
click at [628, 570] on icon "check_box_outline_blank" at bounding box center [625, 570] width 22 height 34
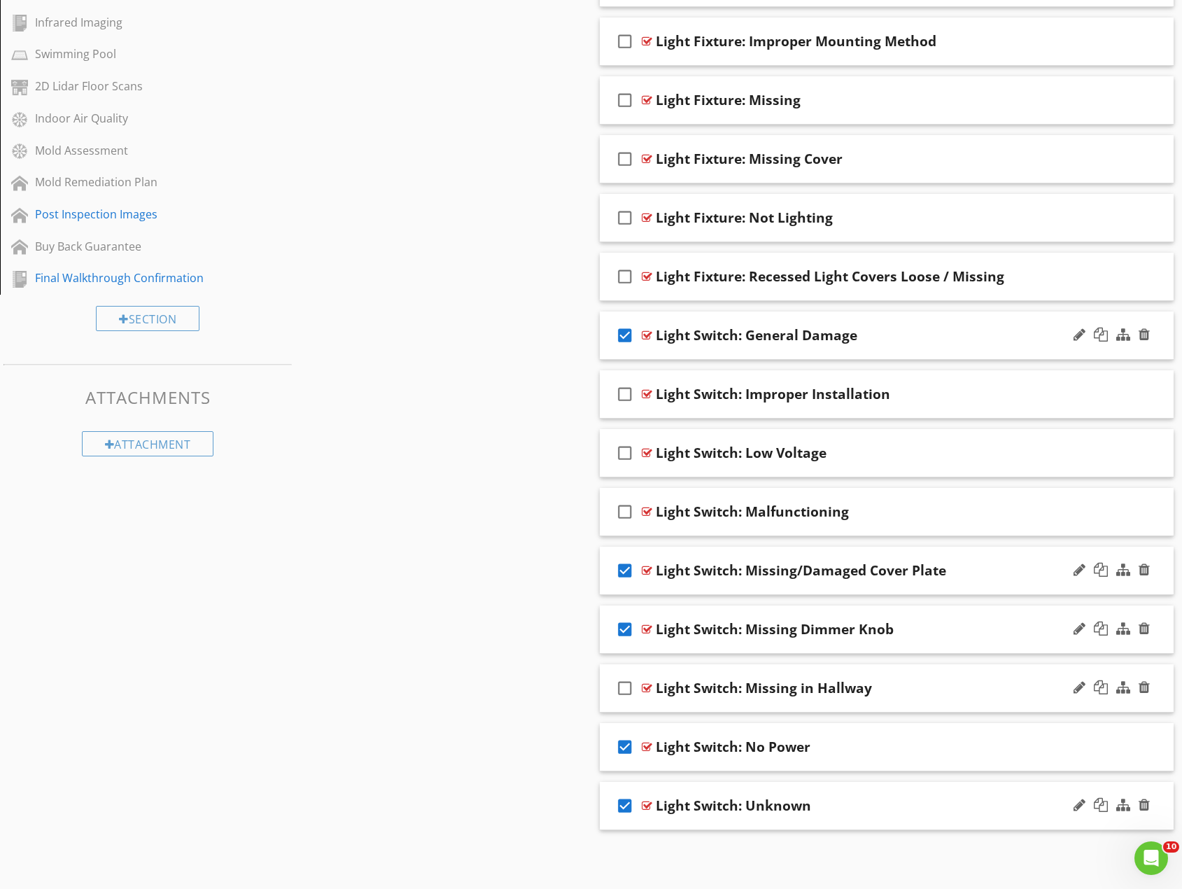
click at [623, 685] on icon "check_box_outline_blank" at bounding box center [625, 688] width 22 height 34
drag, startPoint x: 623, startPoint y: 514, endPoint x: 629, endPoint y: 499, distance: 16.0
click at [623, 512] on icon "check_box_outline_blank" at bounding box center [625, 512] width 22 height 34
click at [621, 449] on icon "check_box_outline_blank" at bounding box center [625, 453] width 22 height 34
click at [627, 397] on icon "check_box_outline_blank" at bounding box center [625, 394] width 22 height 34
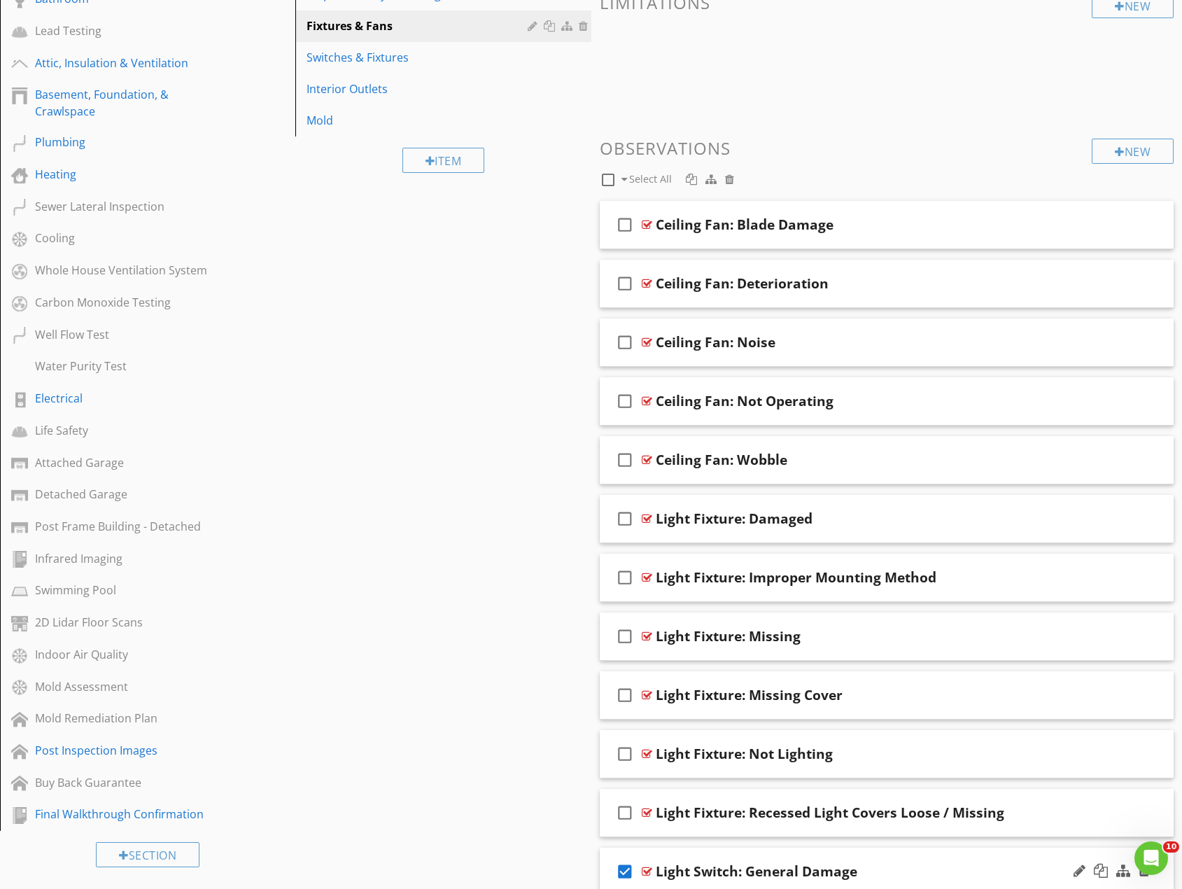
scroll to position [26, 0]
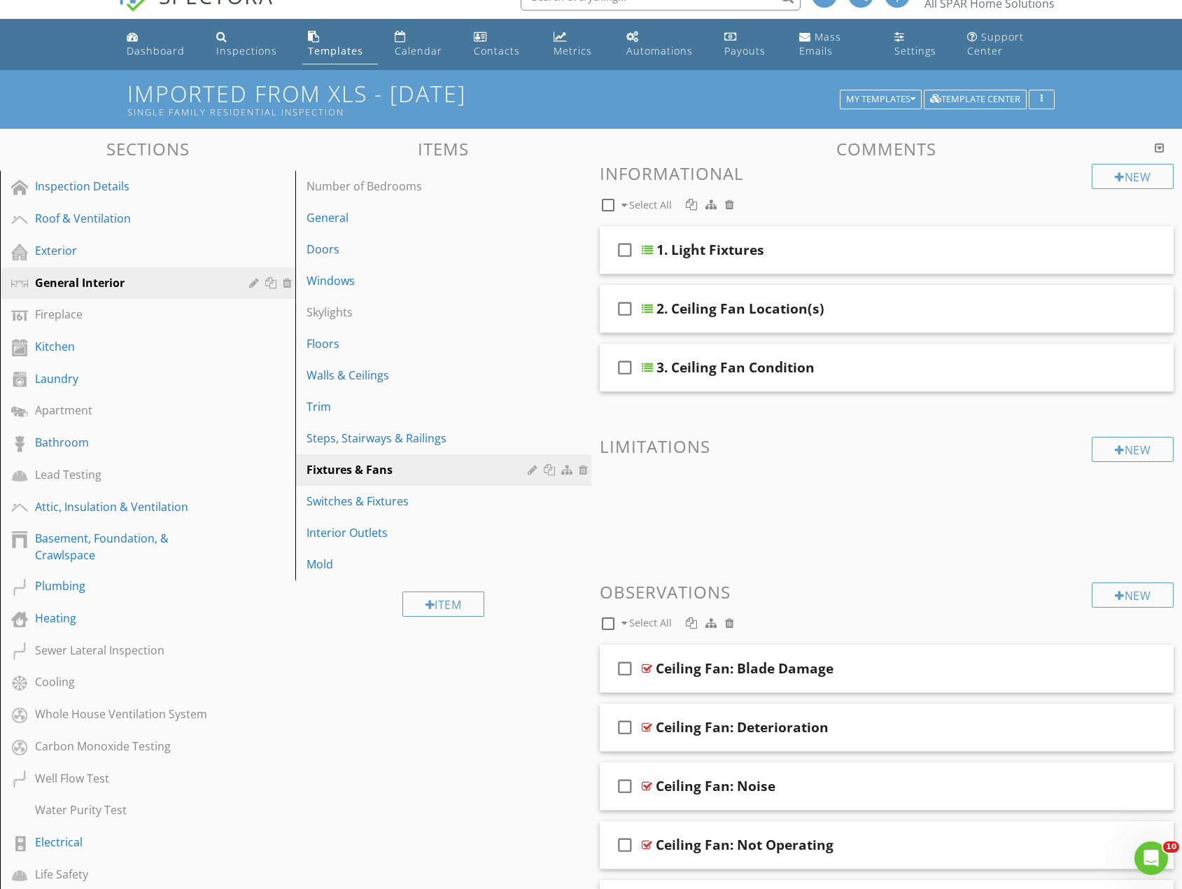
click at [728, 624] on div at bounding box center [729, 622] width 9 height 11
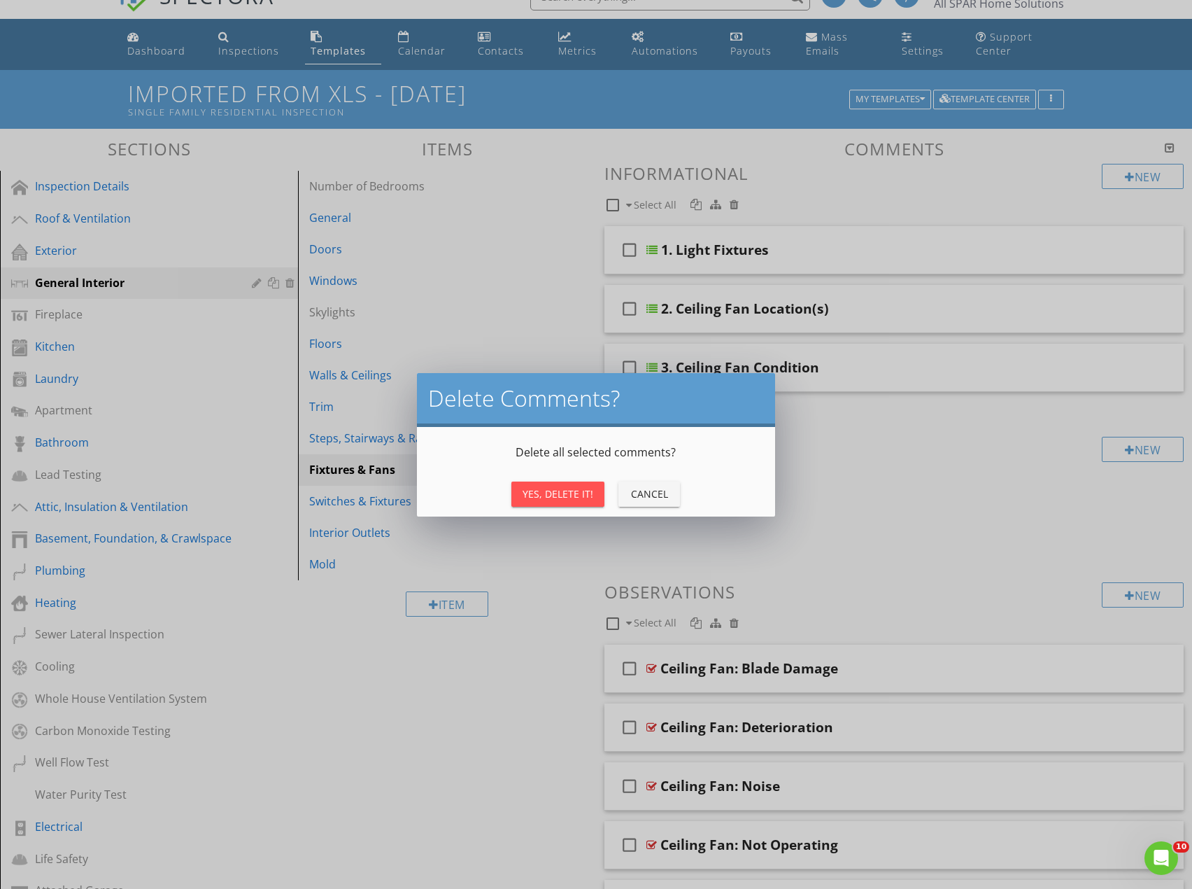
click at [559, 494] on div "Yes, Delete It!" at bounding box center [558, 493] width 71 height 15
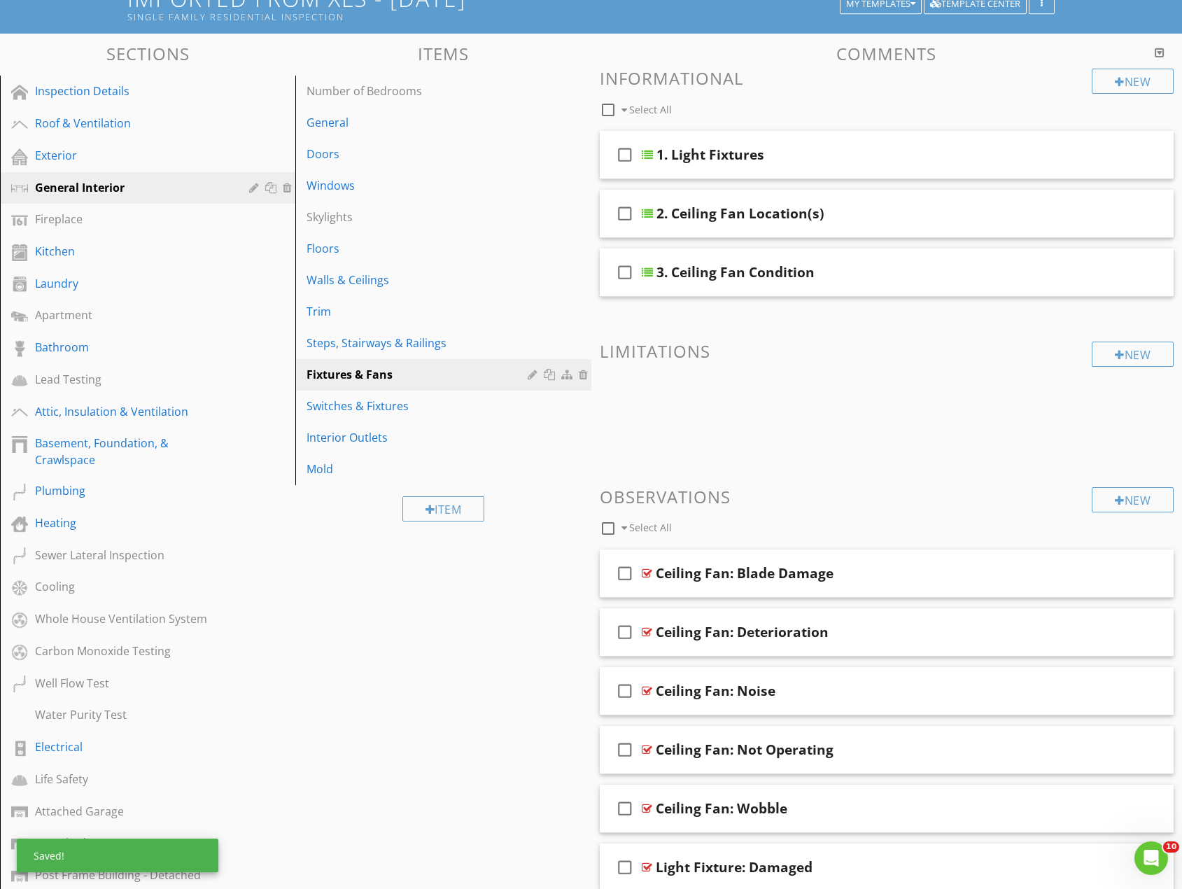
scroll to position [0, 0]
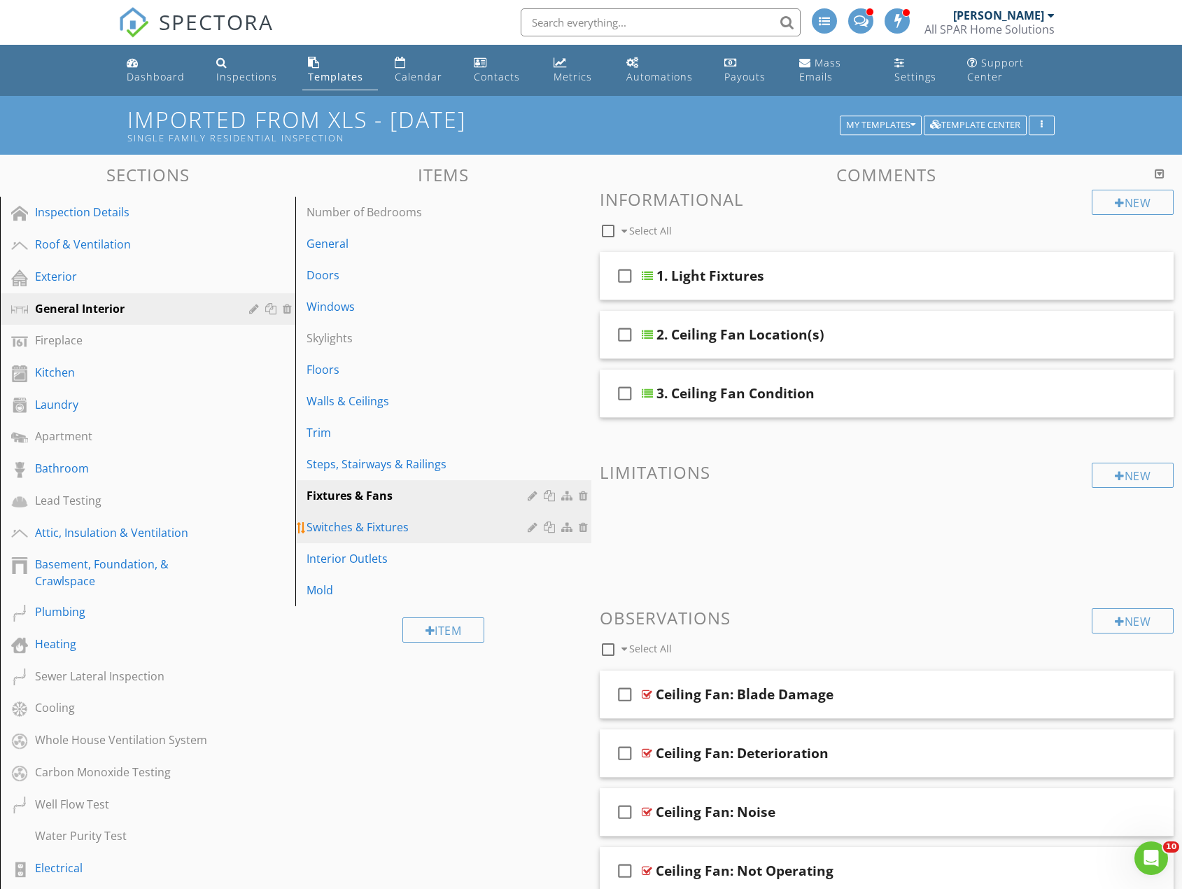
click at [358, 528] on div "Switches & Fixtures" at bounding box center [418, 526] width 225 height 17
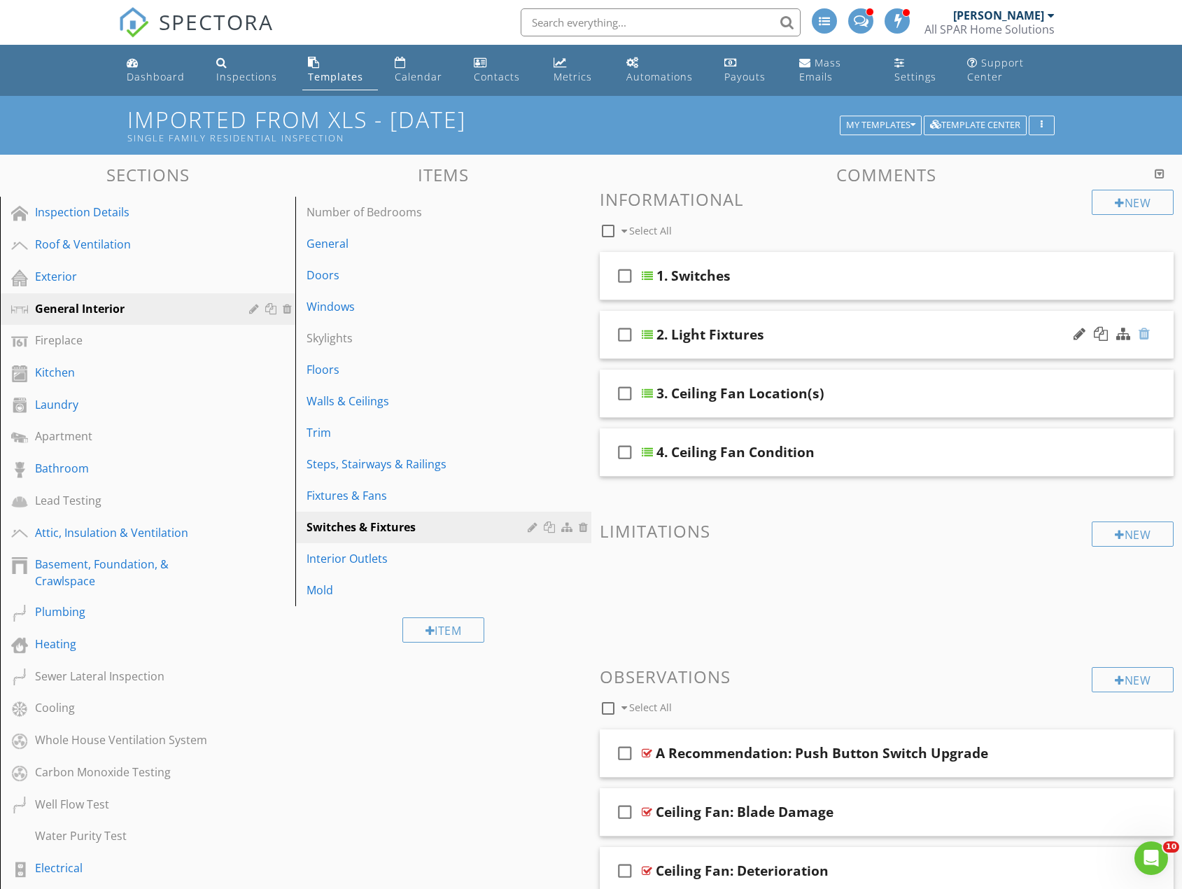
click at [1145, 332] on div at bounding box center [1143, 334] width 11 height 14
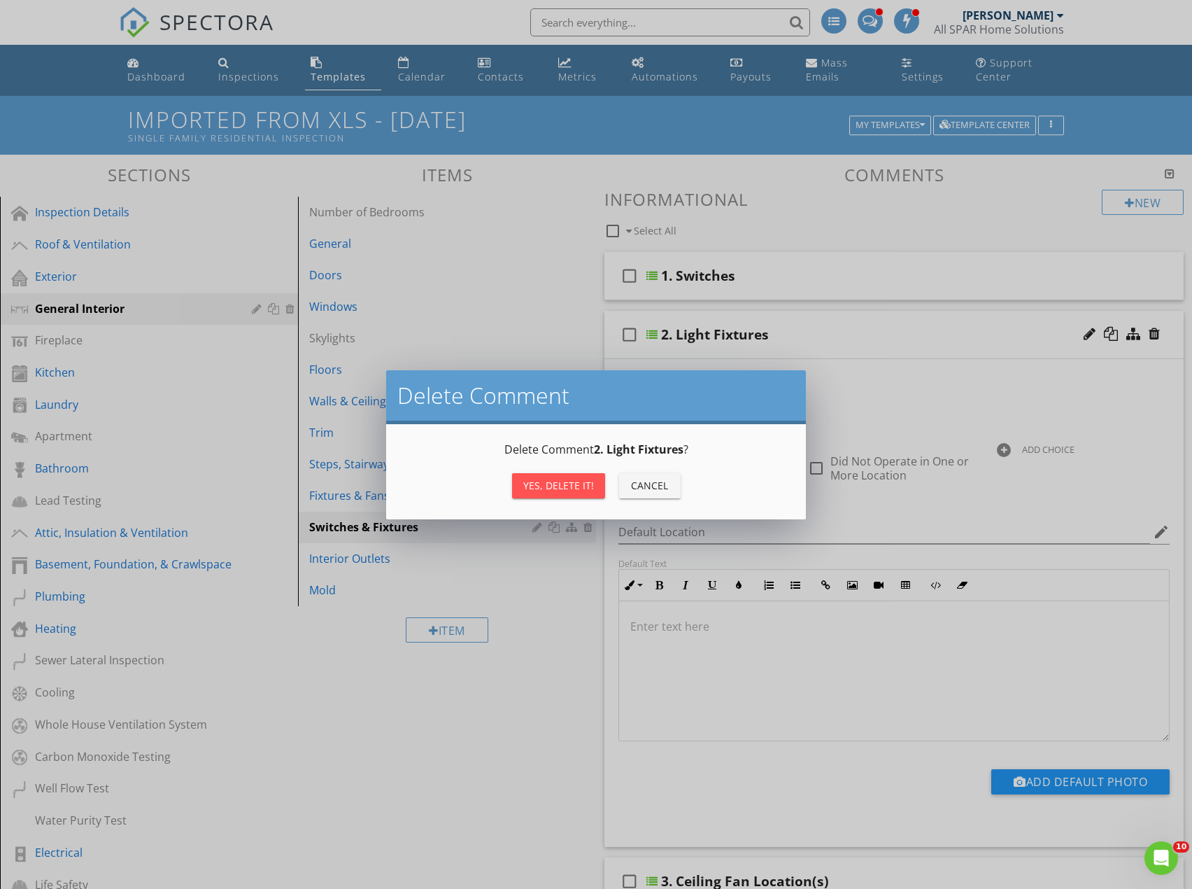
click at [572, 485] on div "Yes, Delete it!" at bounding box center [558, 485] width 71 height 15
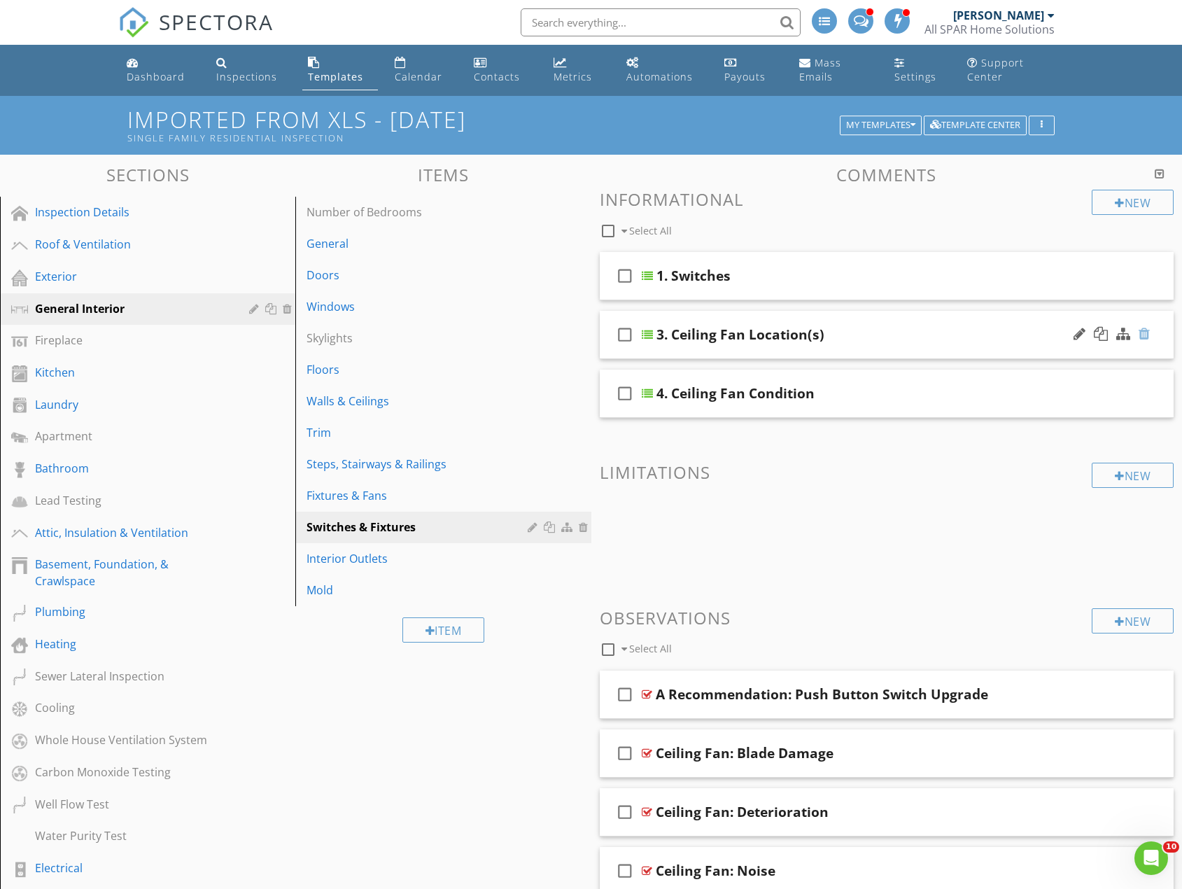
click at [1141, 334] on div at bounding box center [1143, 334] width 11 height 14
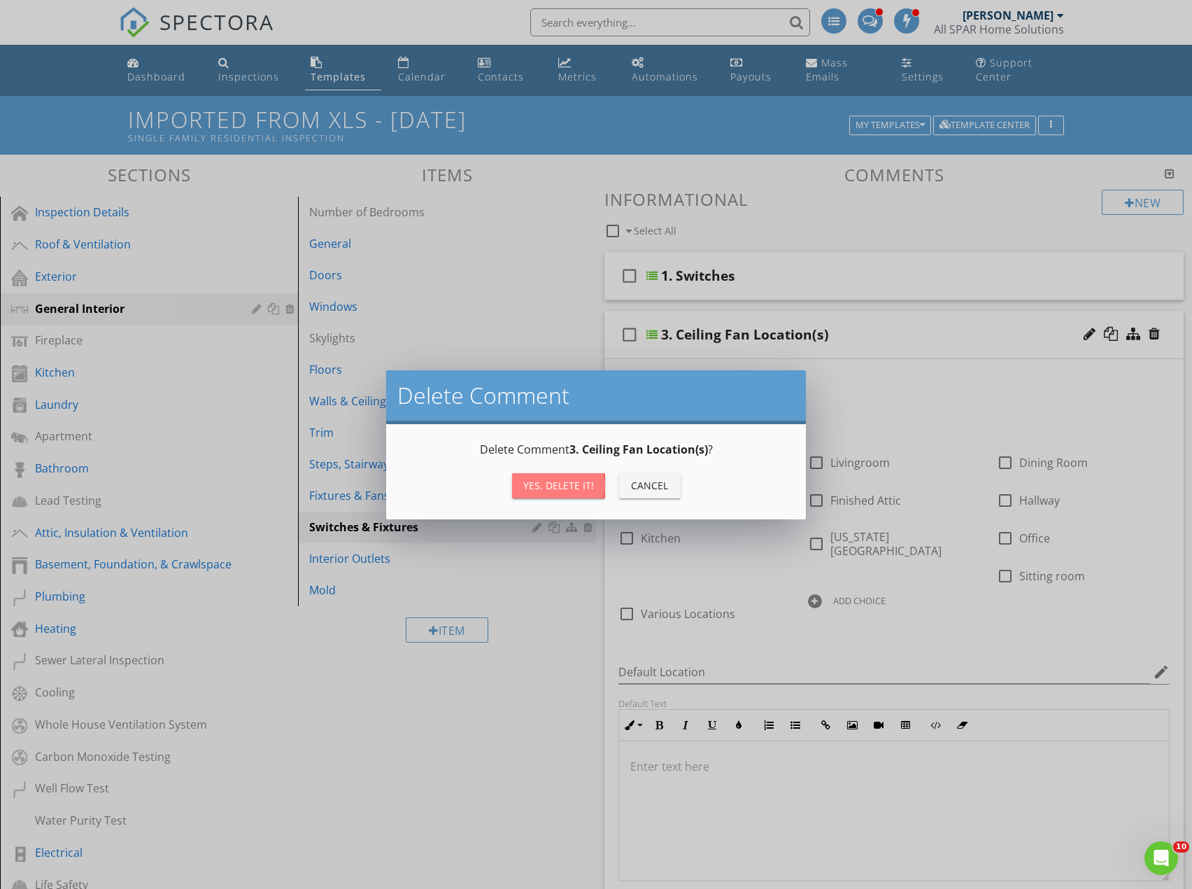
click at [565, 487] on div "Yes, Delete it!" at bounding box center [558, 485] width 71 height 15
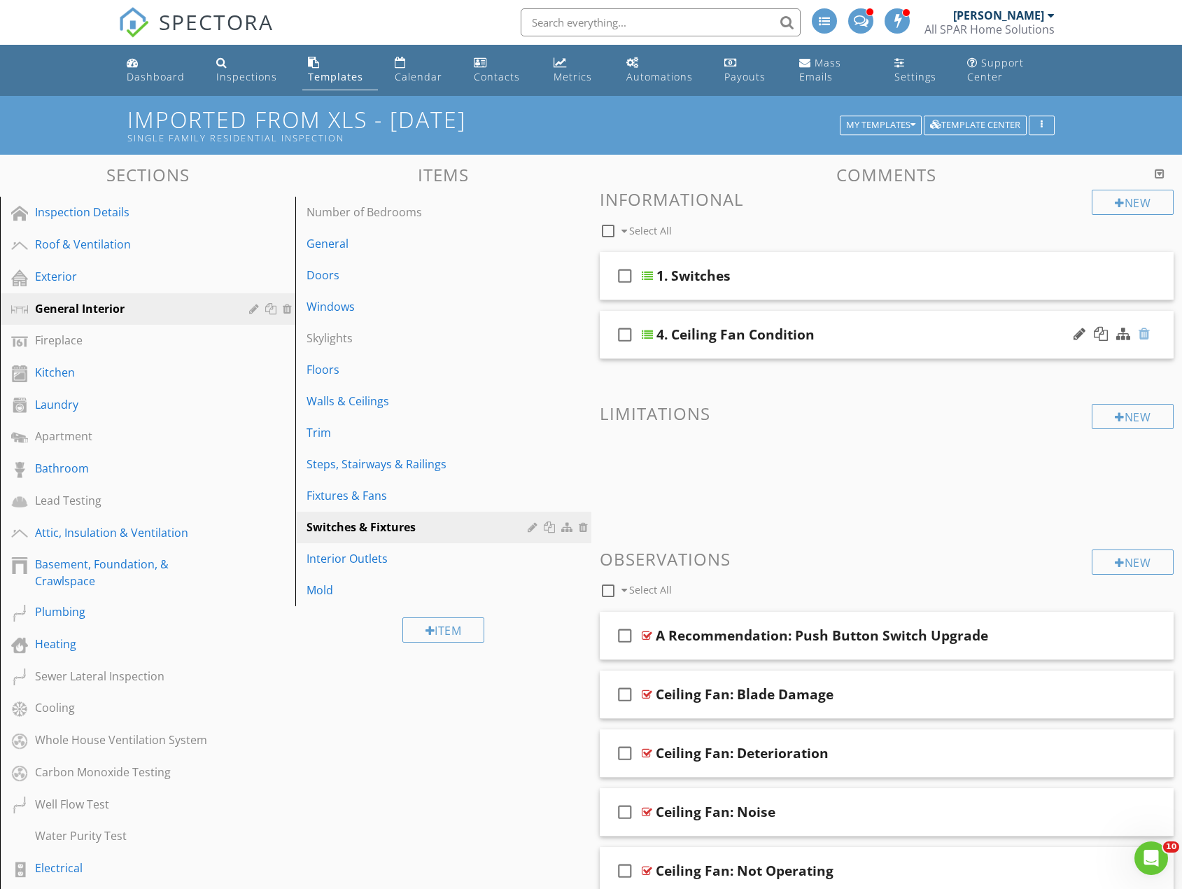
click at [1149, 331] on div at bounding box center [1143, 334] width 11 height 14
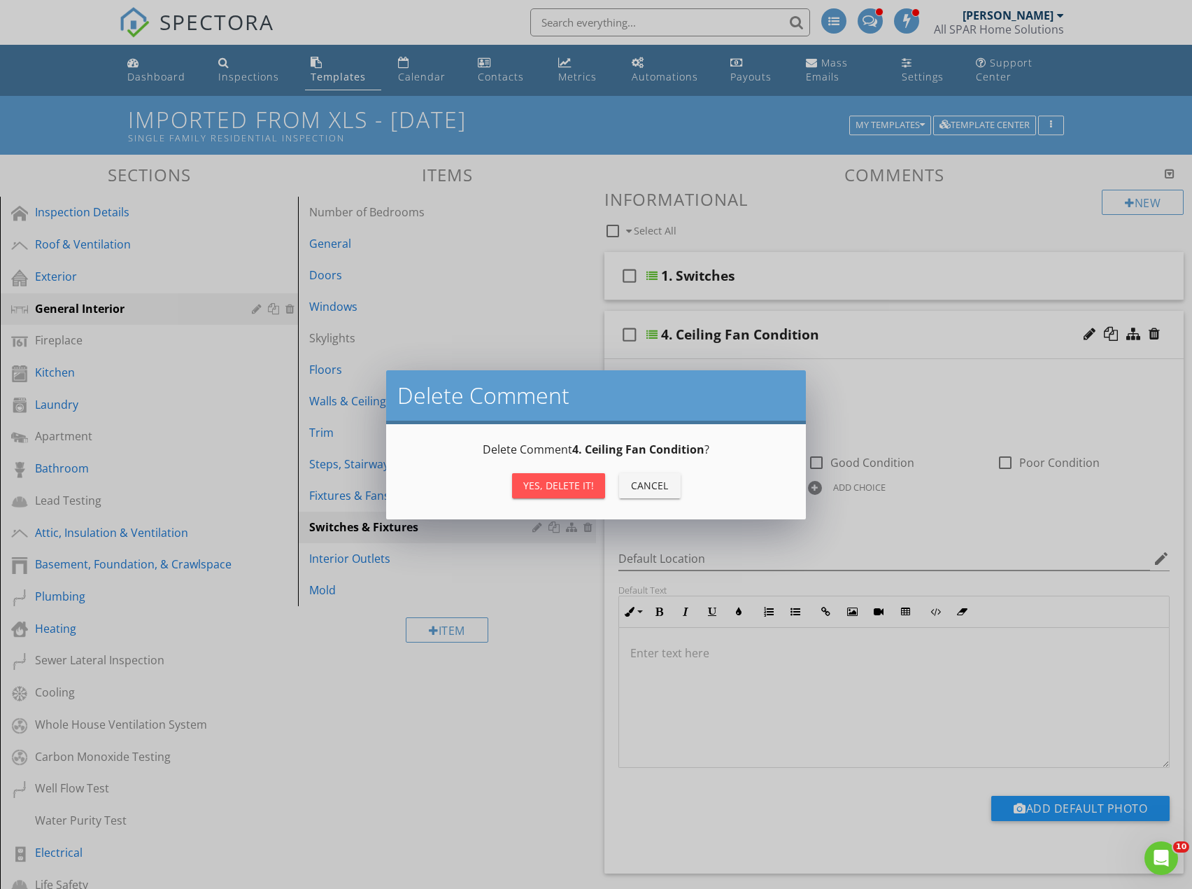
click at [549, 483] on div "Yes, Delete it!" at bounding box center [558, 485] width 71 height 15
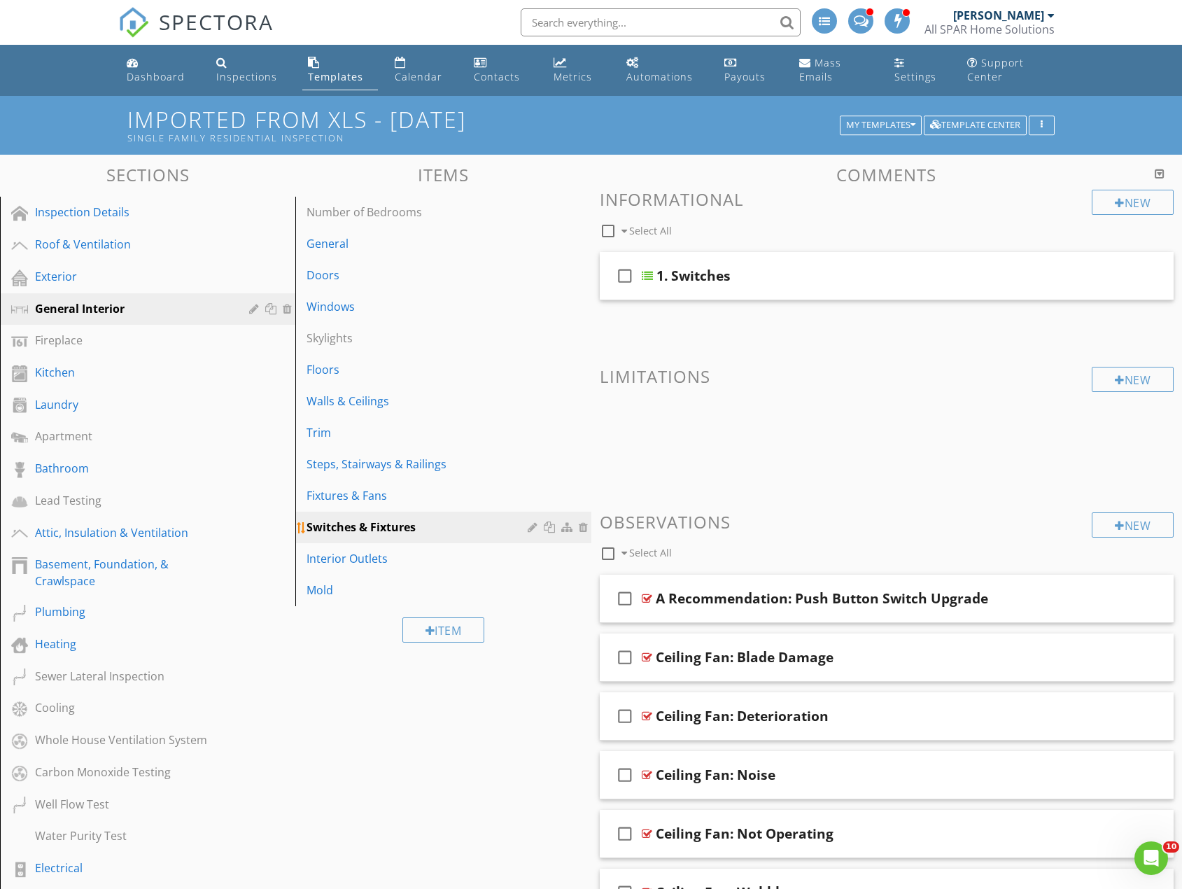
click at [530, 523] on div at bounding box center [534, 526] width 13 height 11
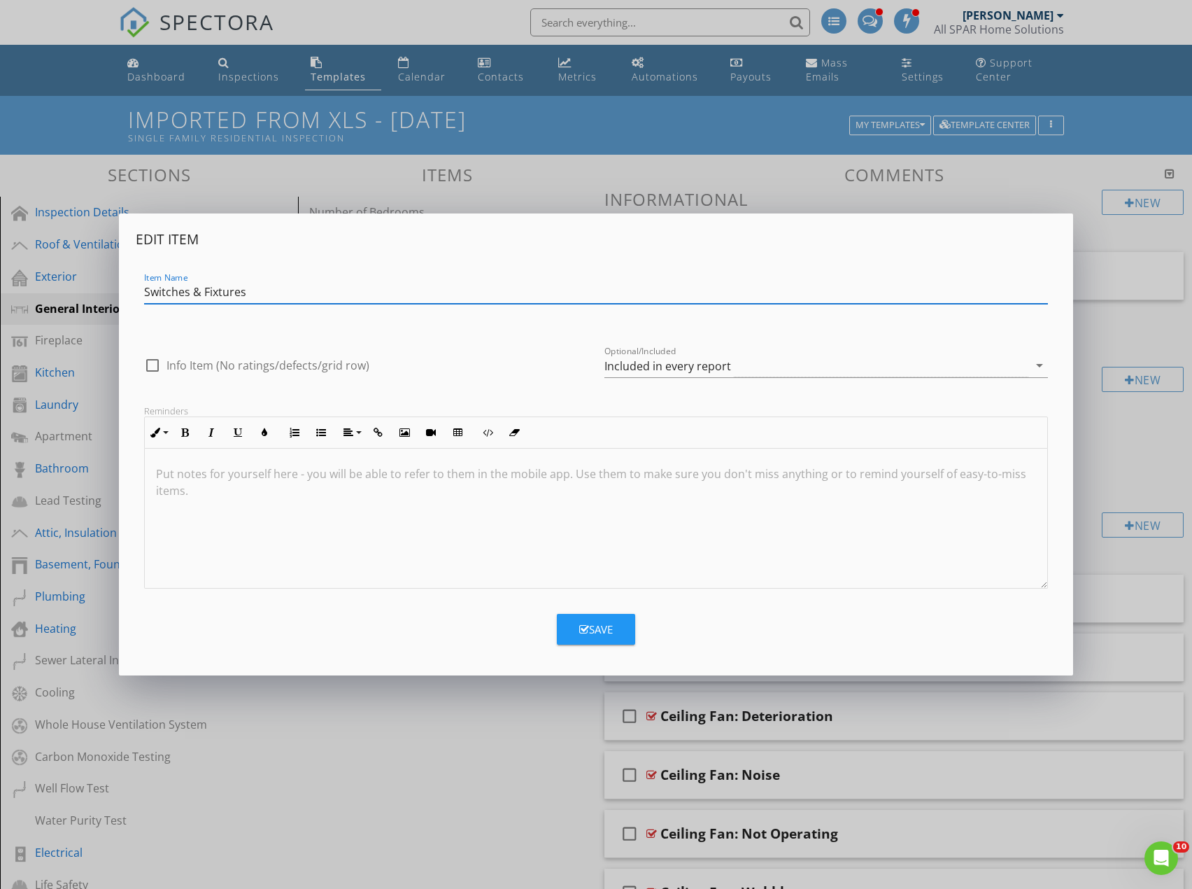
drag, startPoint x: 262, startPoint y: 291, endPoint x: 196, endPoint y: 291, distance: 66.5
click at [196, 290] on input "Switches & Fixtures" at bounding box center [595, 292] width 903 height 23
type input "Switches"
click at [614, 636] on button "Save" at bounding box center [596, 629] width 78 height 31
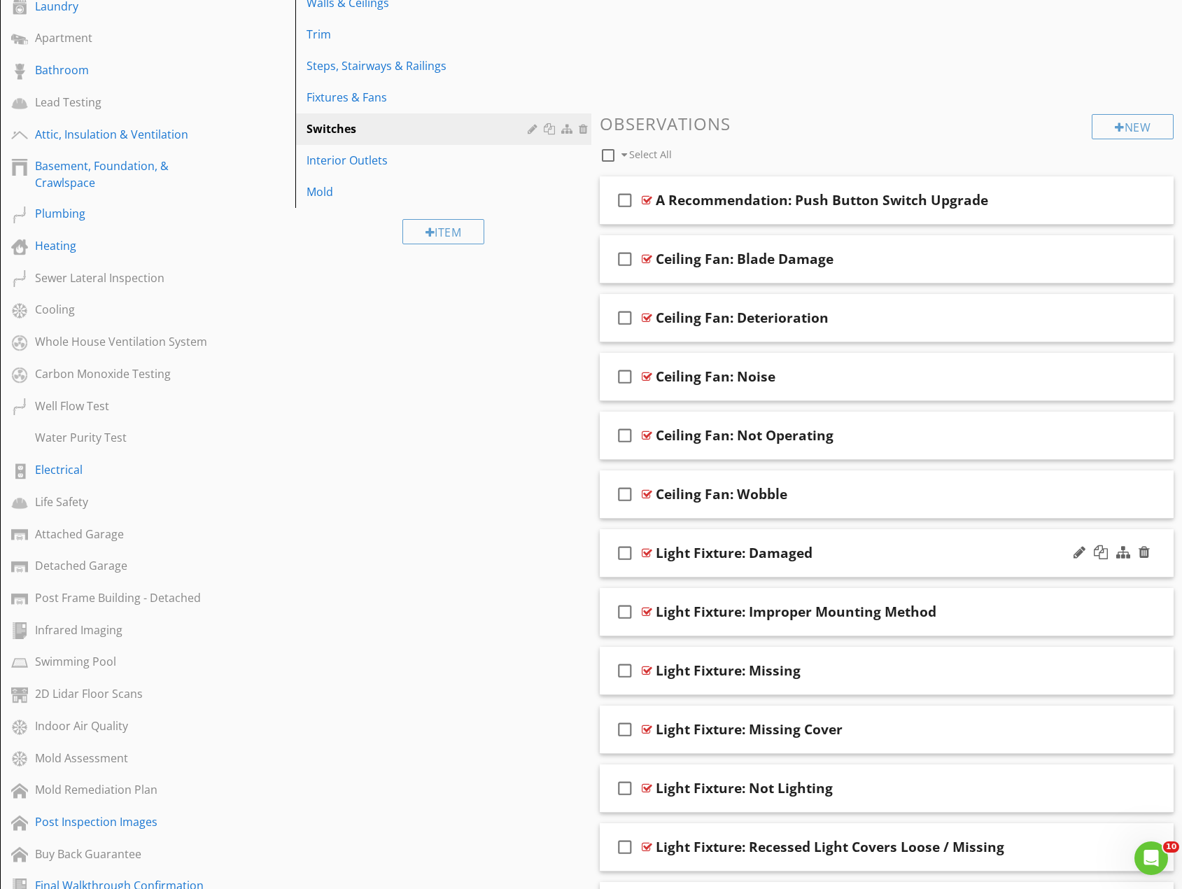
scroll to position [420, 0]
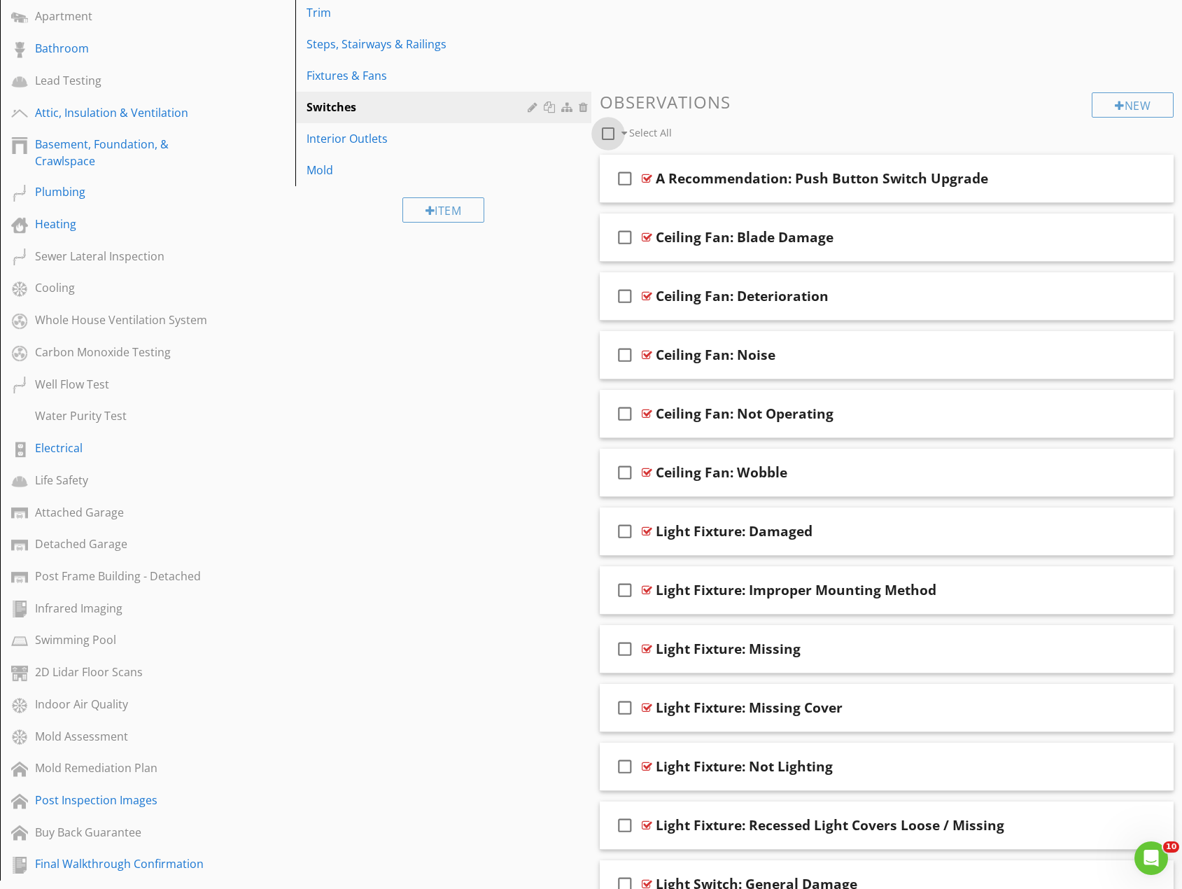
click at [607, 129] on div at bounding box center [608, 134] width 24 height 24
click at [621, 172] on icon "check_box" at bounding box center [625, 179] width 22 height 34
checkbox input "false"
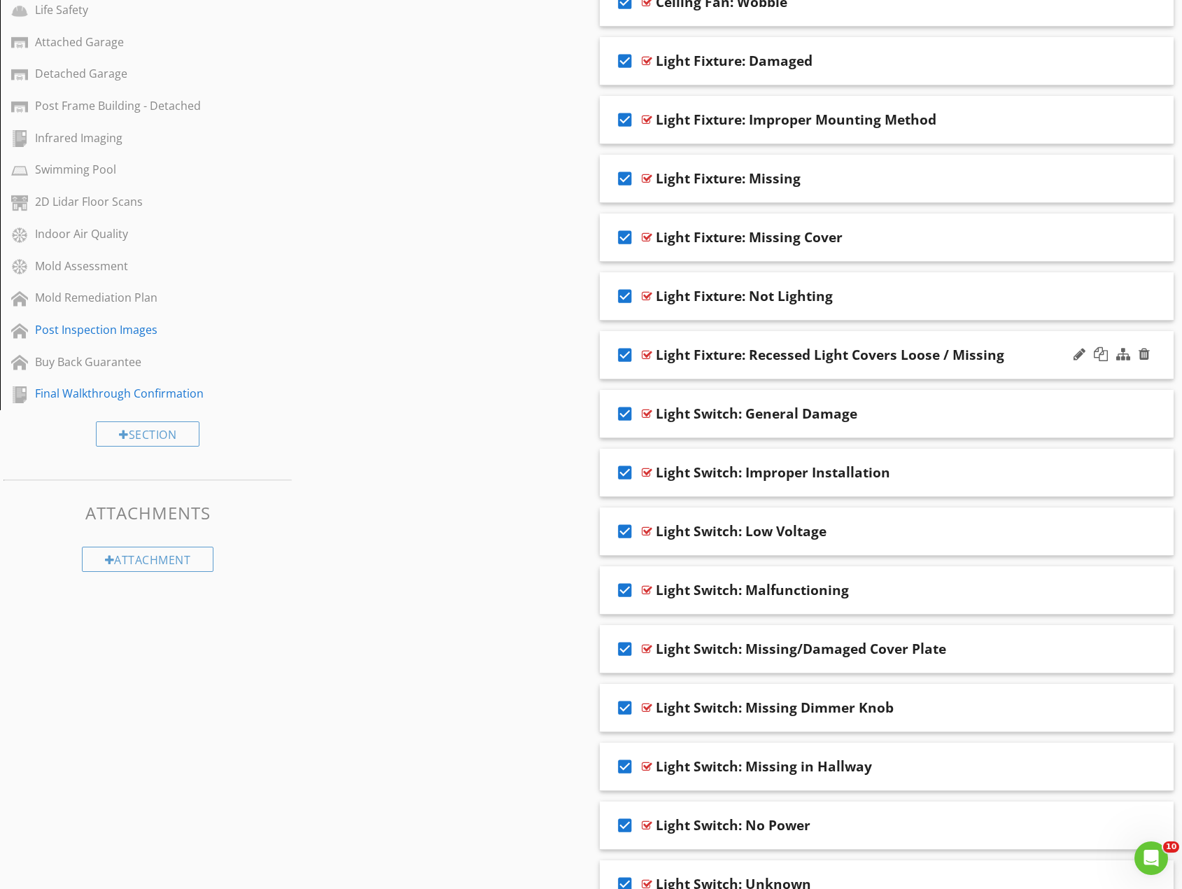
scroll to position [910, 0]
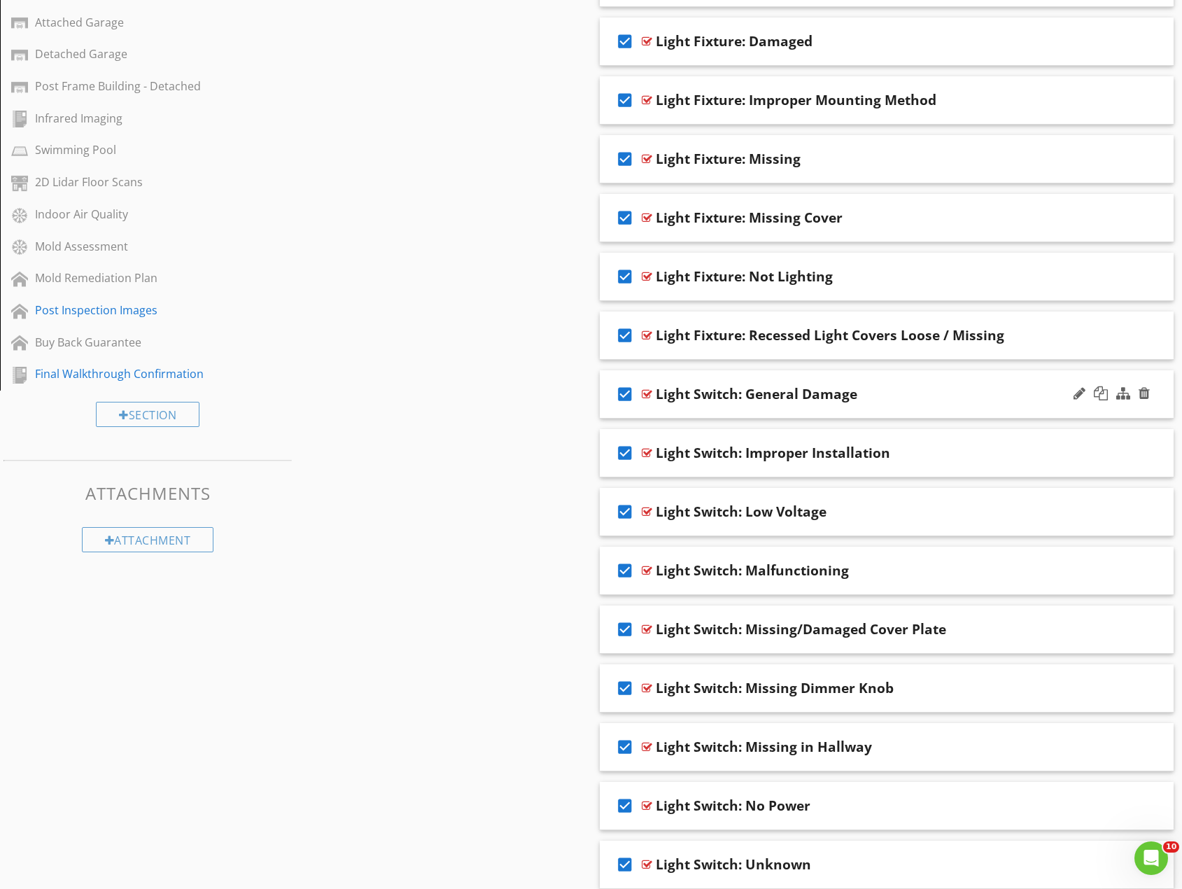
click at [625, 395] on icon "check_box" at bounding box center [625, 394] width 22 height 34
click at [623, 446] on icon "check_box" at bounding box center [625, 453] width 22 height 34
click at [627, 511] on icon "check_box" at bounding box center [625, 512] width 22 height 34
click at [626, 568] on icon "check_box" at bounding box center [625, 570] width 22 height 34
click at [624, 628] on icon "check_box" at bounding box center [625, 629] width 22 height 34
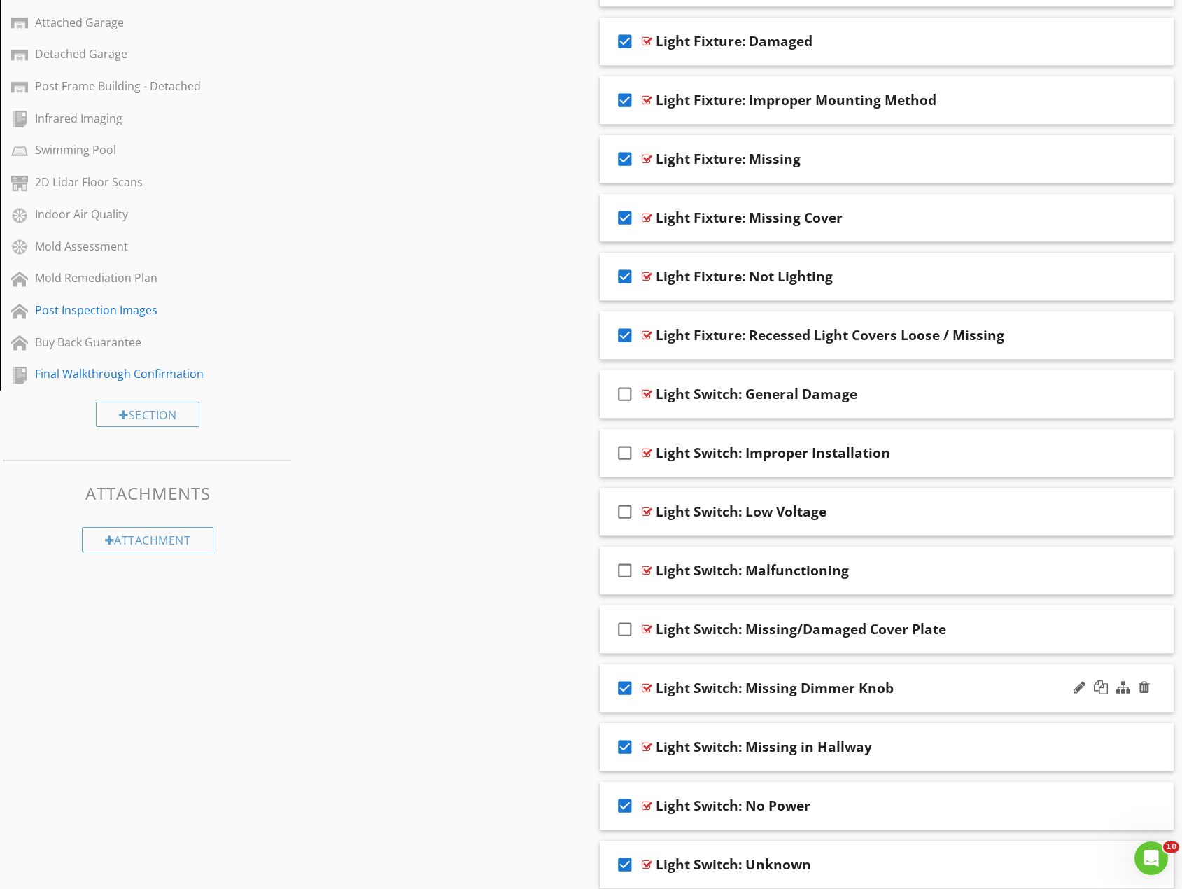
click at [621, 684] on icon "check_box" at bounding box center [625, 688] width 22 height 34
drag, startPoint x: 622, startPoint y: 745, endPoint x: 622, endPoint y: 768, distance: 23.1
click at [622, 747] on icon "check_box" at bounding box center [625, 747] width 22 height 34
click at [625, 802] on icon "check_box" at bounding box center [625, 806] width 22 height 34
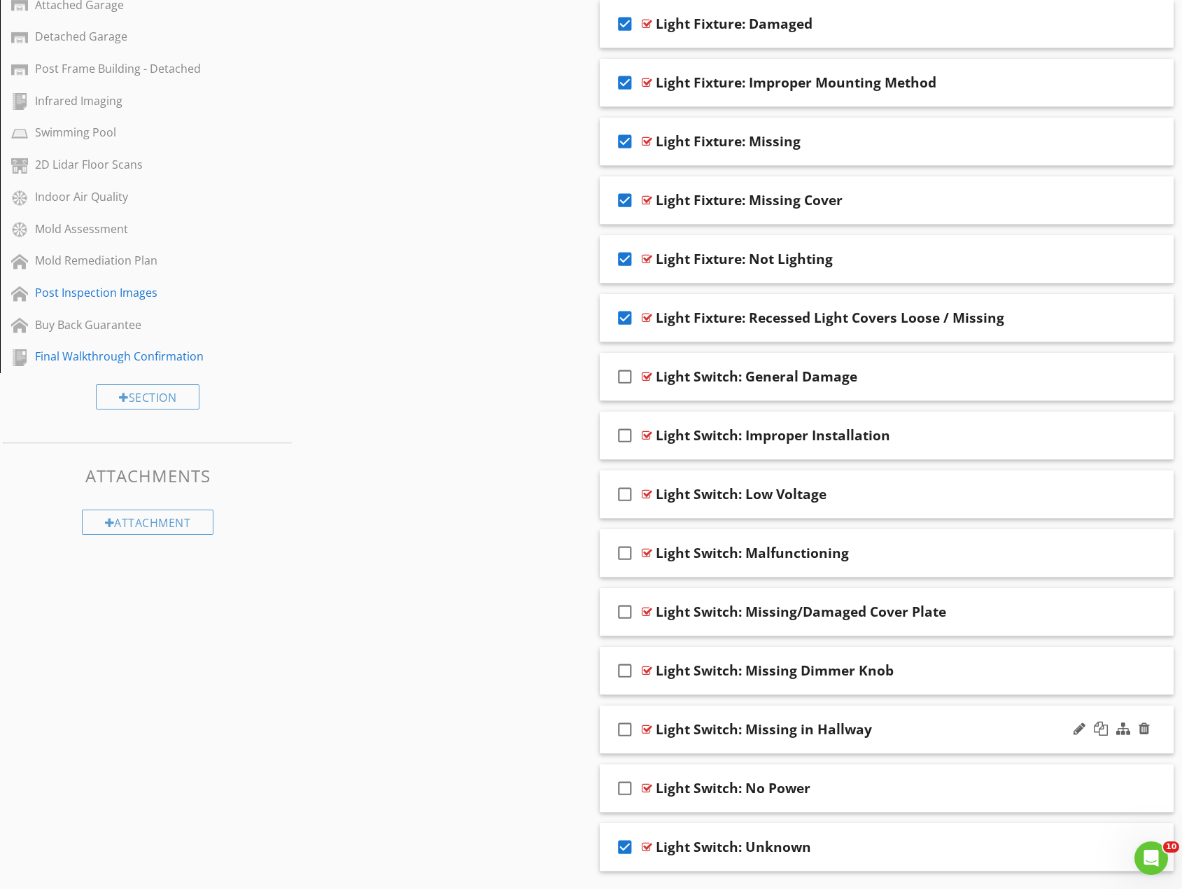
scroll to position [968, 0]
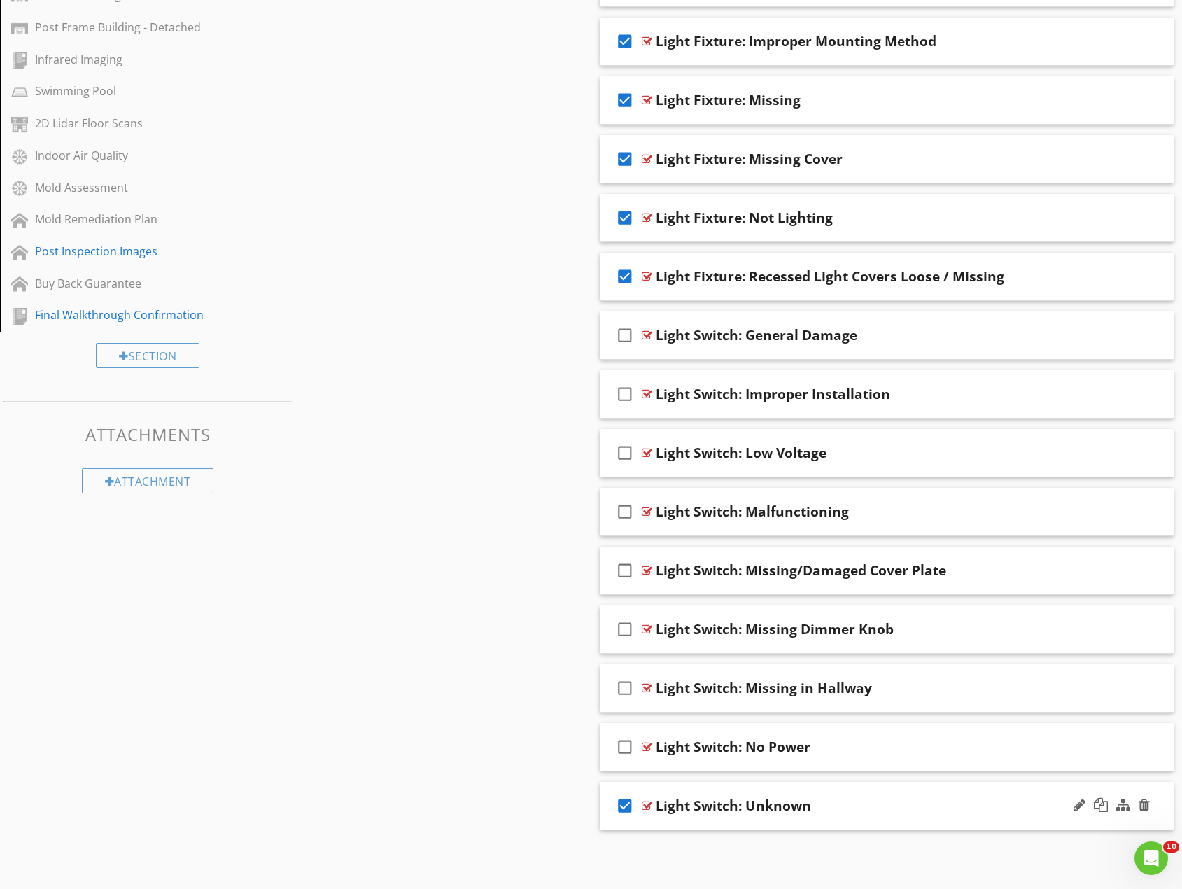
click at [621, 800] on icon "check_box" at bounding box center [625, 806] width 22 height 34
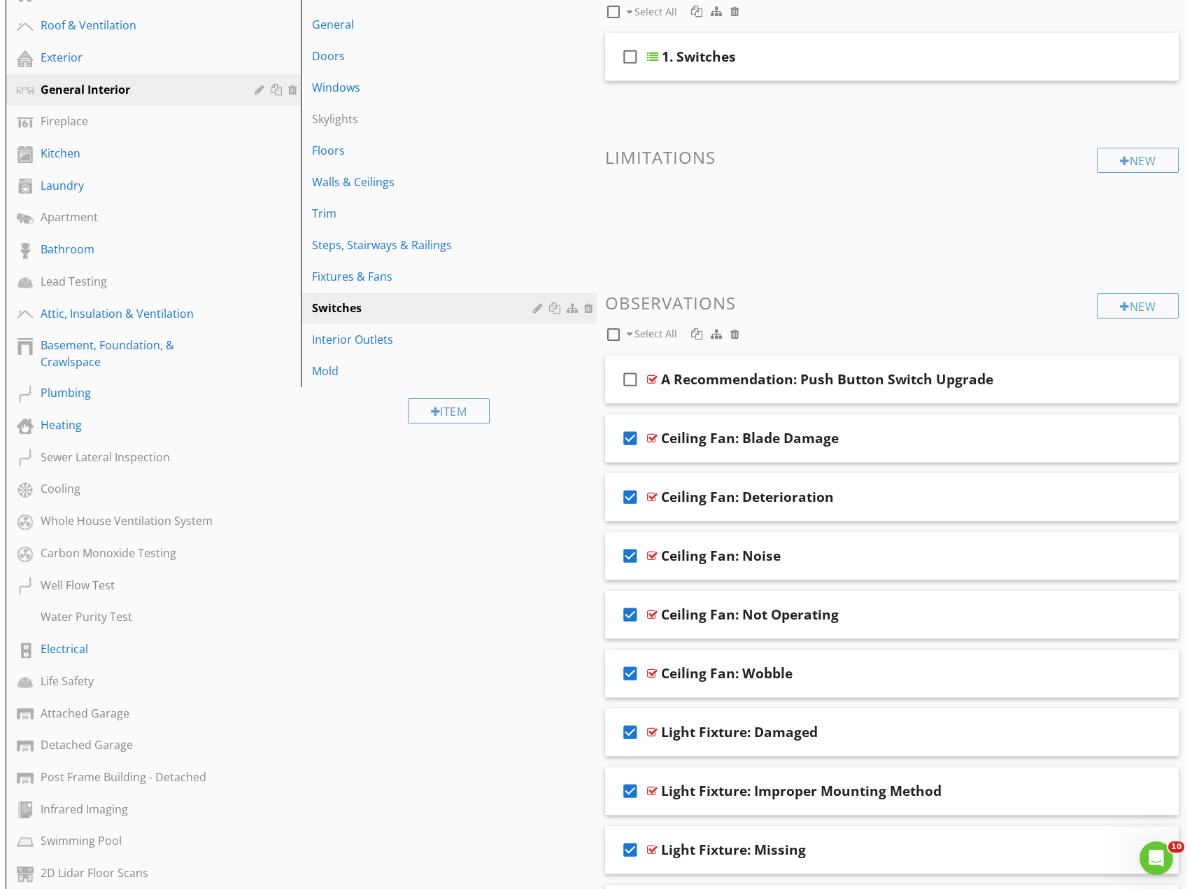
scroll to position [129, 0]
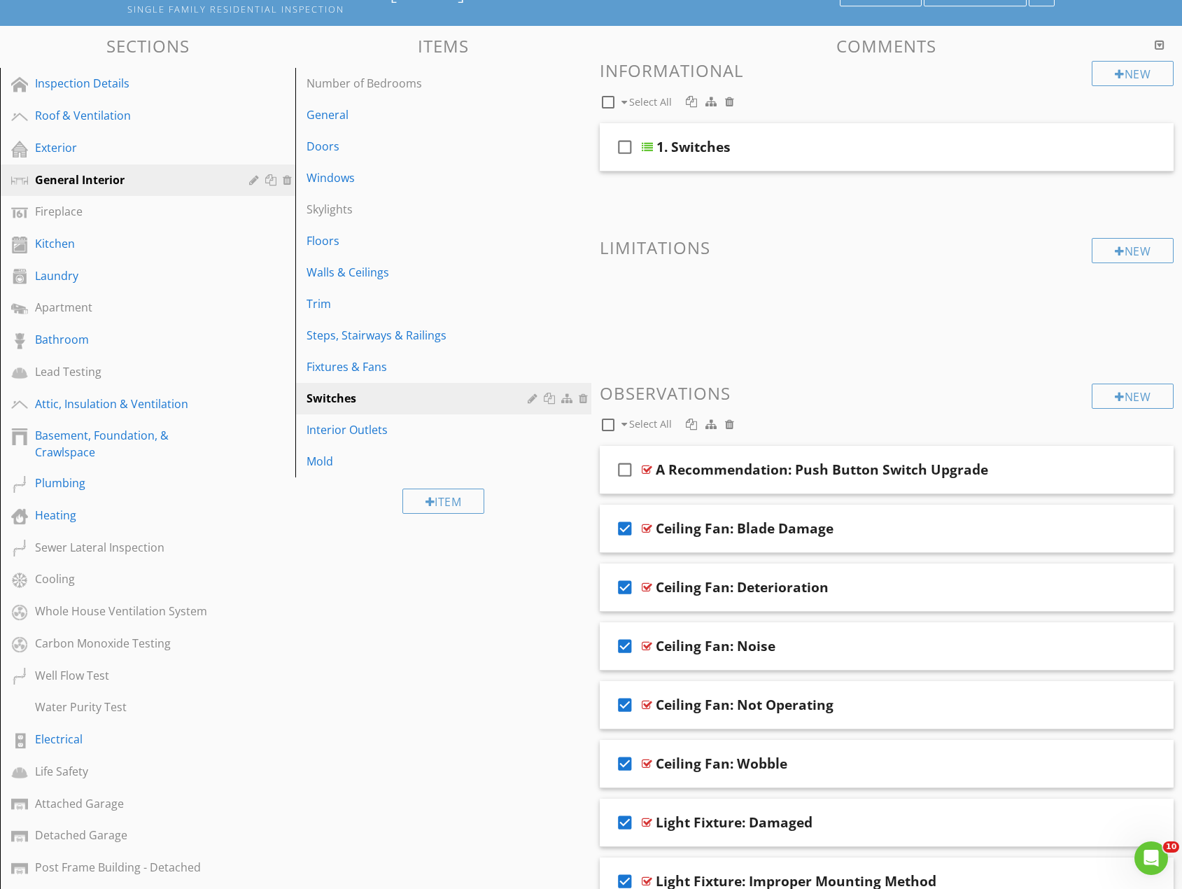
click at [728, 427] on div at bounding box center [729, 423] width 9 height 11
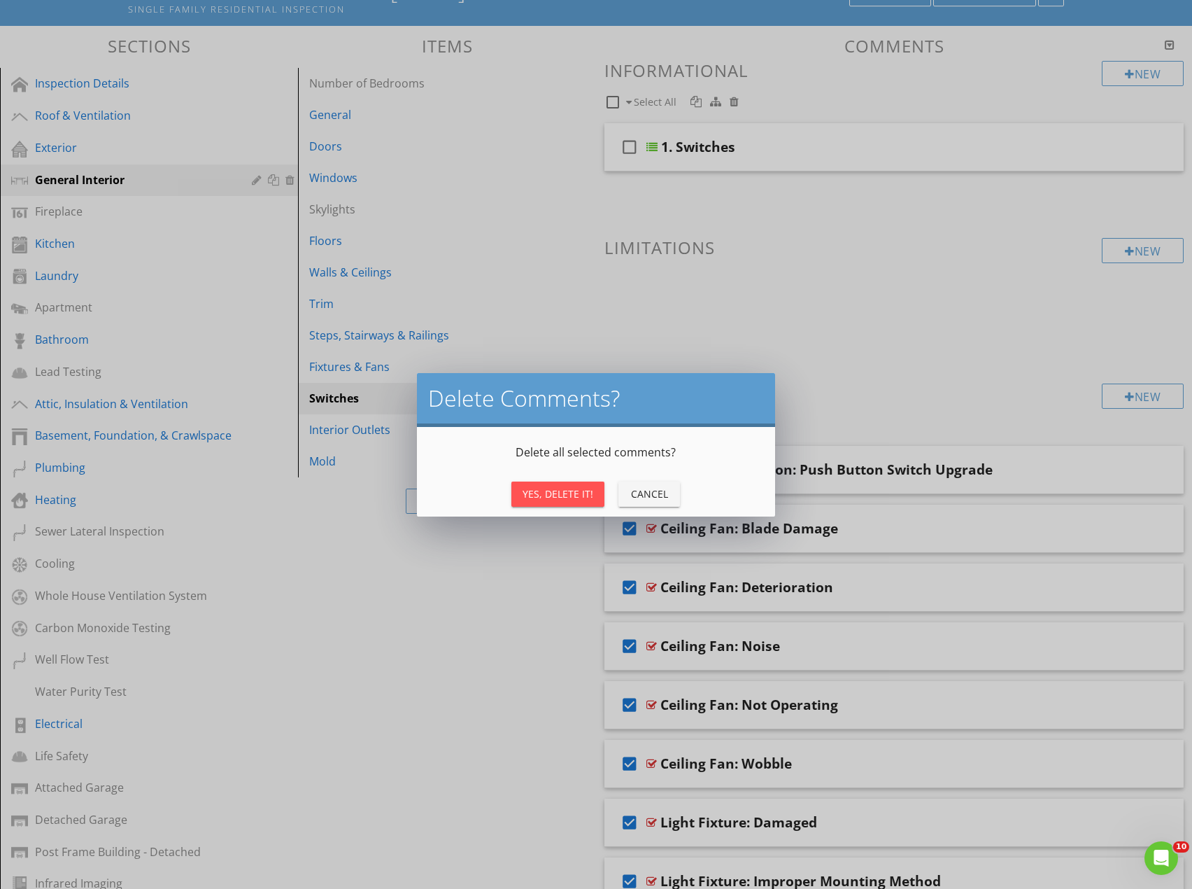
click at [545, 502] on button "Yes, Delete It!" at bounding box center [557, 493] width 93 height 25
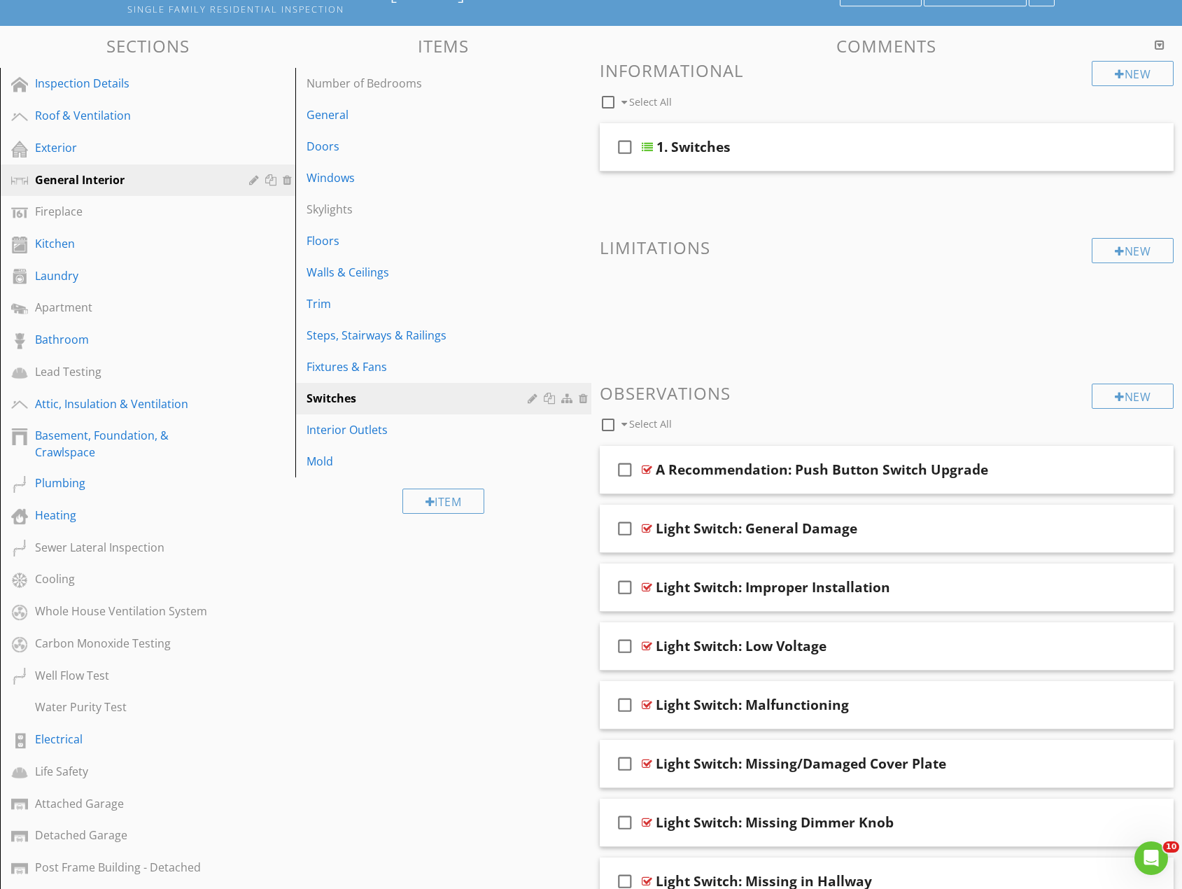
click at [469, 693] on div "Sections Inspection Details Roof & Ventilation Exterior General Interior Firepl…" at bounding box center [591, 685] width 1182 height 1318
click at [371, 367] on div "Fixtures & Fans" at bounding box center [418, 366] width 225 height 17
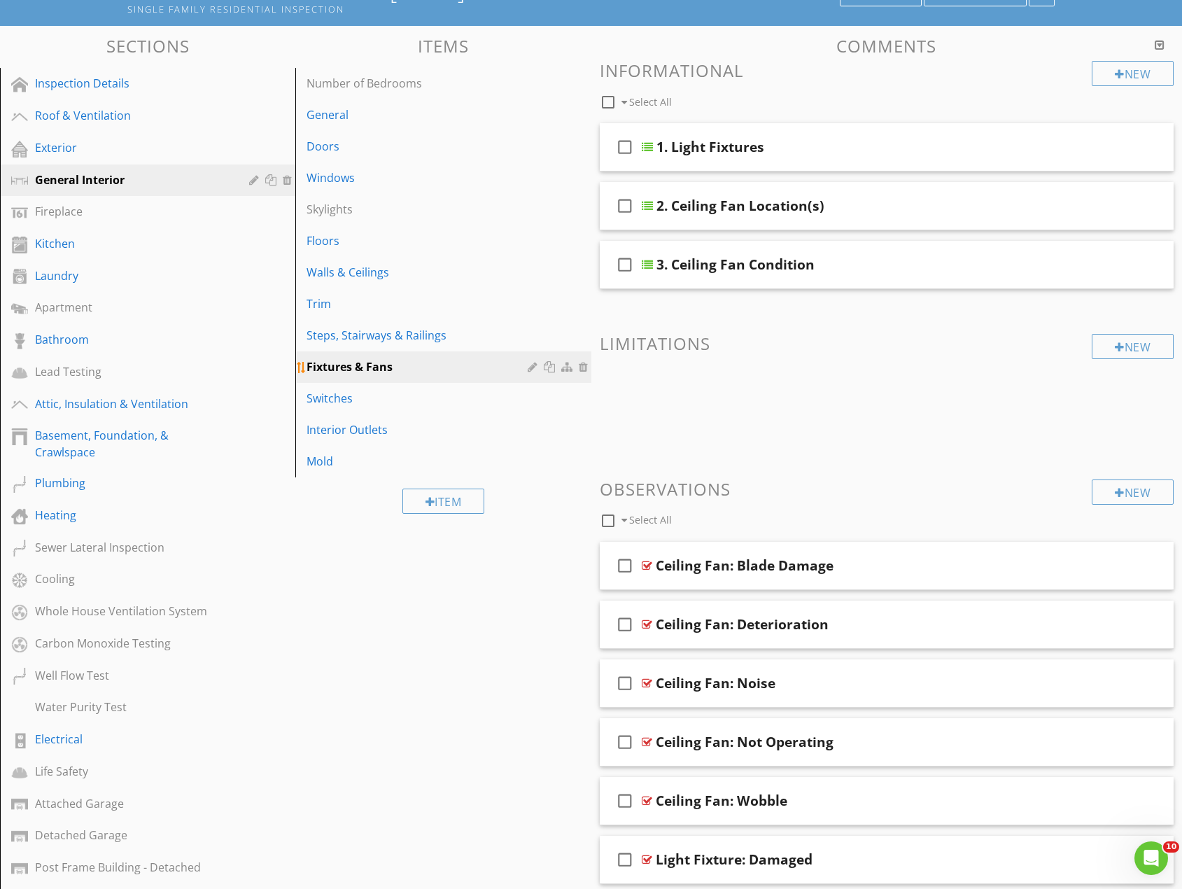
click at [532, 369] on div at bounding box center [534, 366] width 13 height 11
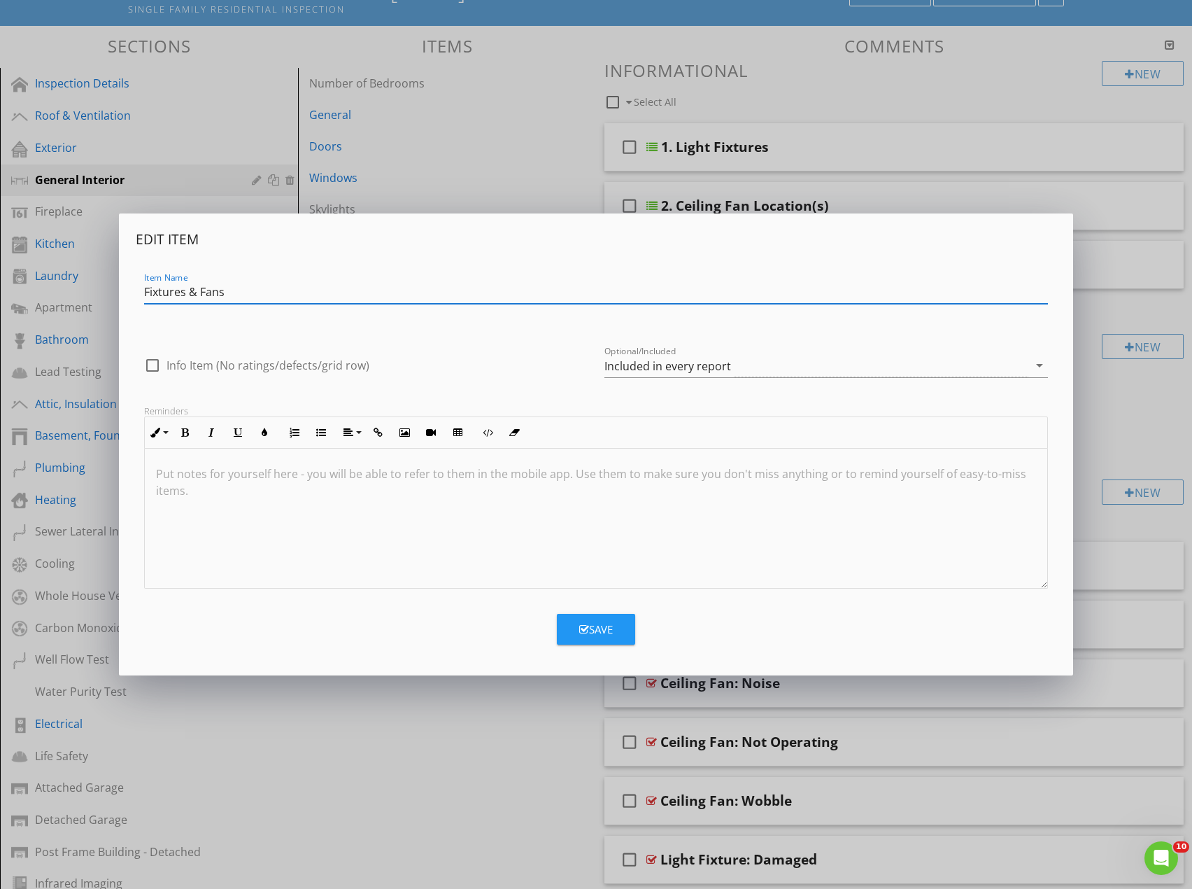
click at [146, 292] on input "Fixtures & Fans" at bounding box center [595, 292] width 903 height 23
type input "Light Fixtures & Fans"
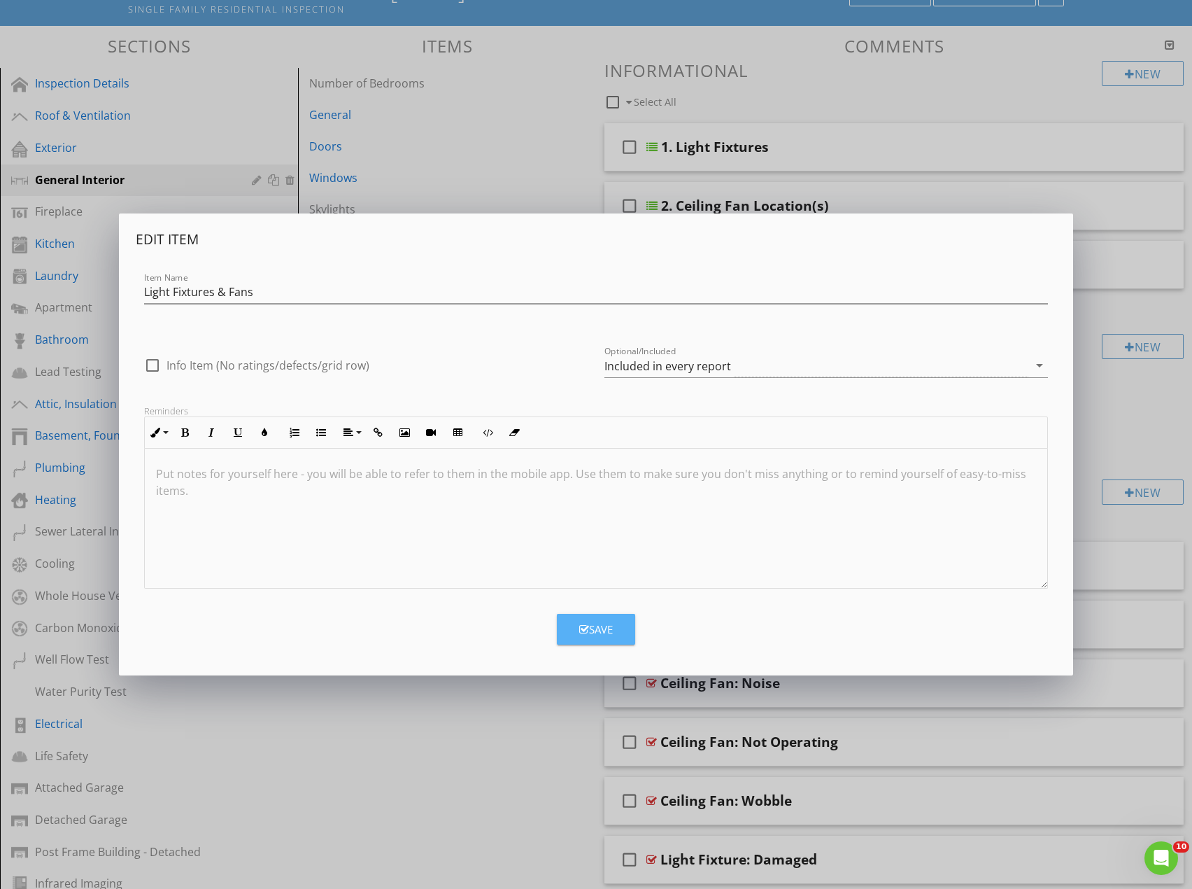
click at [612, 634] on div "Save" at bounding box center [596, 629] width 34 height 16
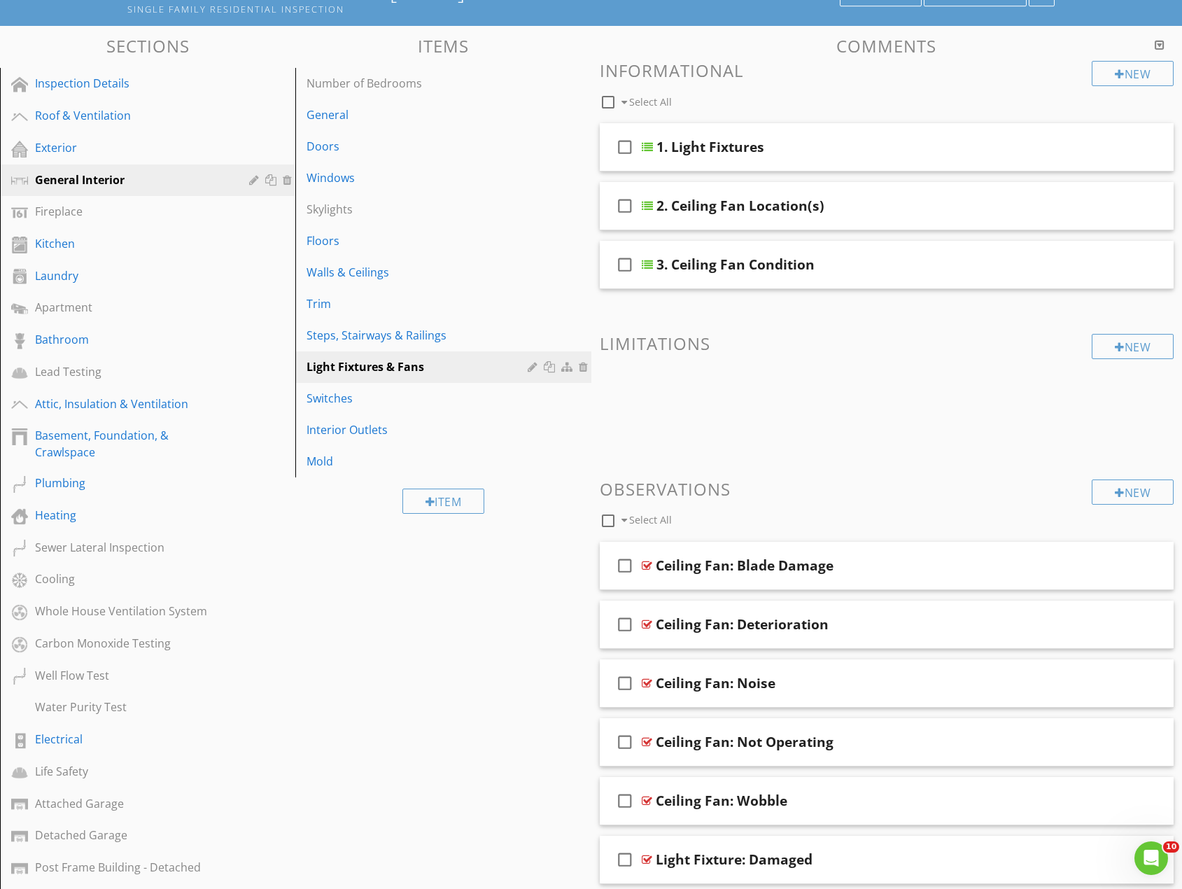
click at [398, 728] on div "Sections Inspection Details Roof & Ventilation Exterior General Interior Firepl…" at bounding box center [591, 685] width 1182 height 1318
click at [93, 828] on div "Detached Garage" at bounding box center [132, 834] width 194 height 17
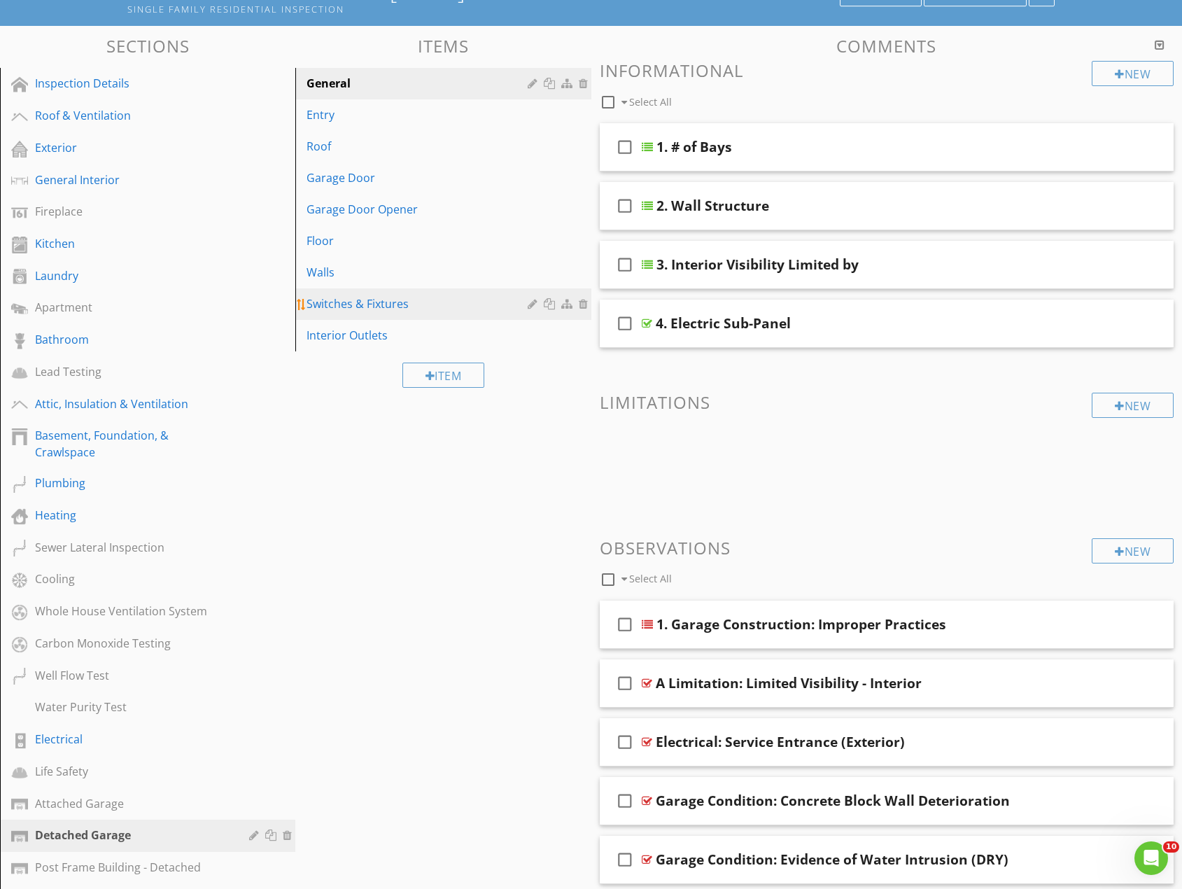
click at [356, 308] on div "Switches & Fixtures" at bounding box center [418, 303] width 225 height 17
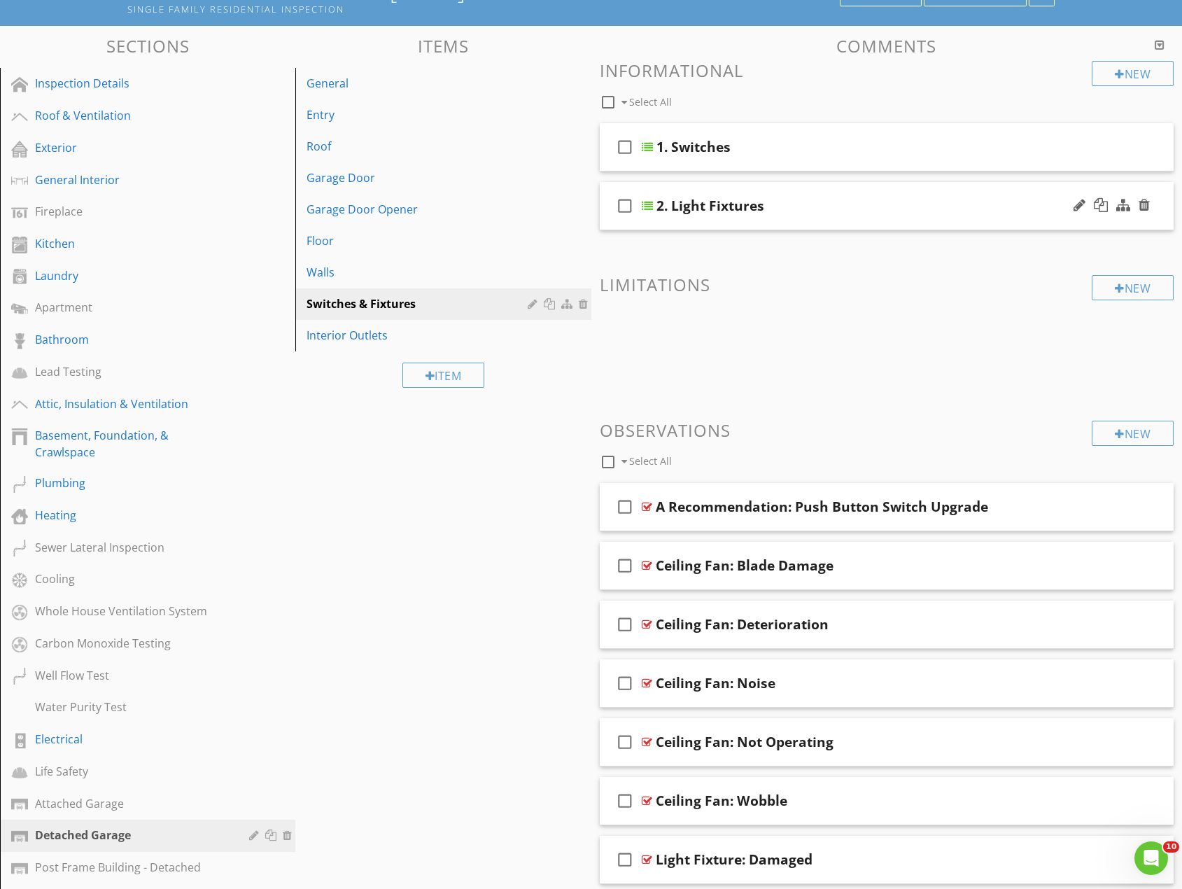
click at [648, 208] on div at bounding box center [647, 205] width 11 height 11
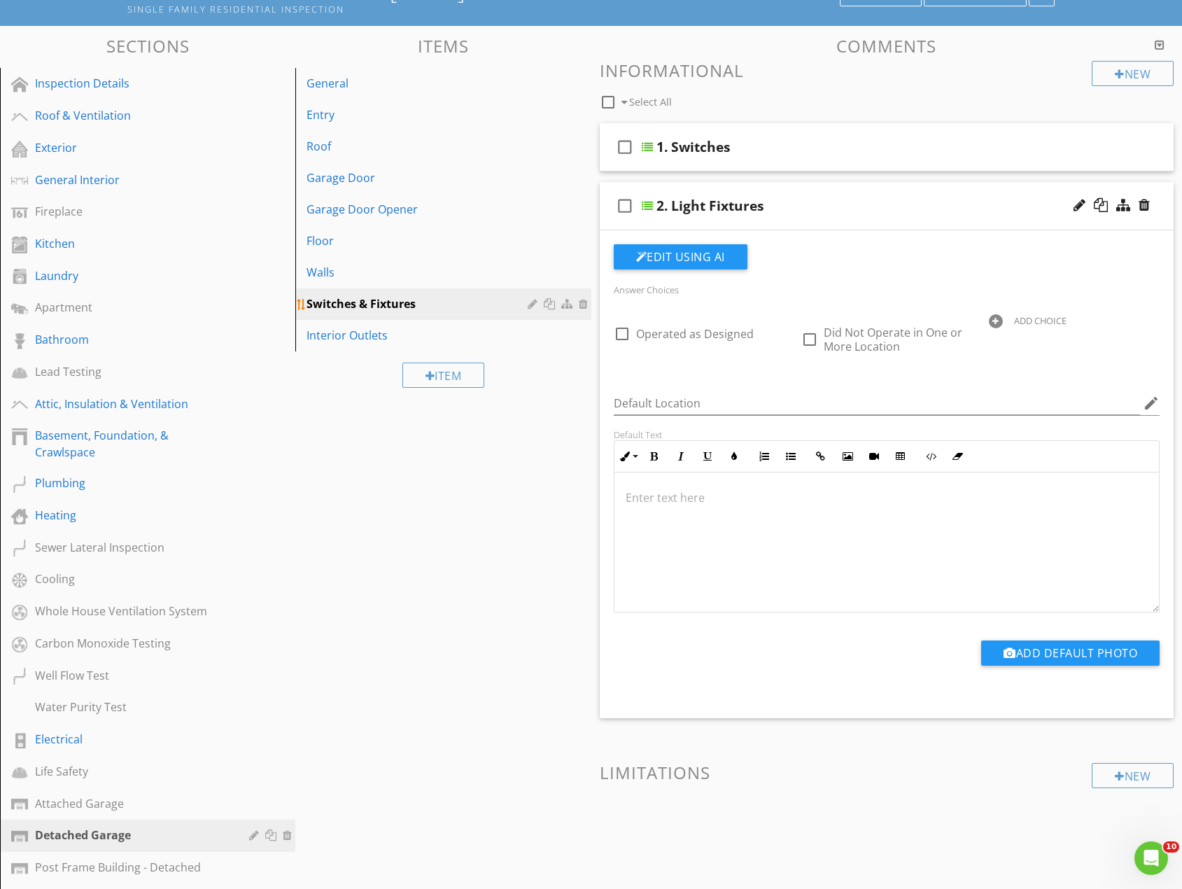
click at [581, 308] on div at bounding box center [585, 303] width 13 height 11
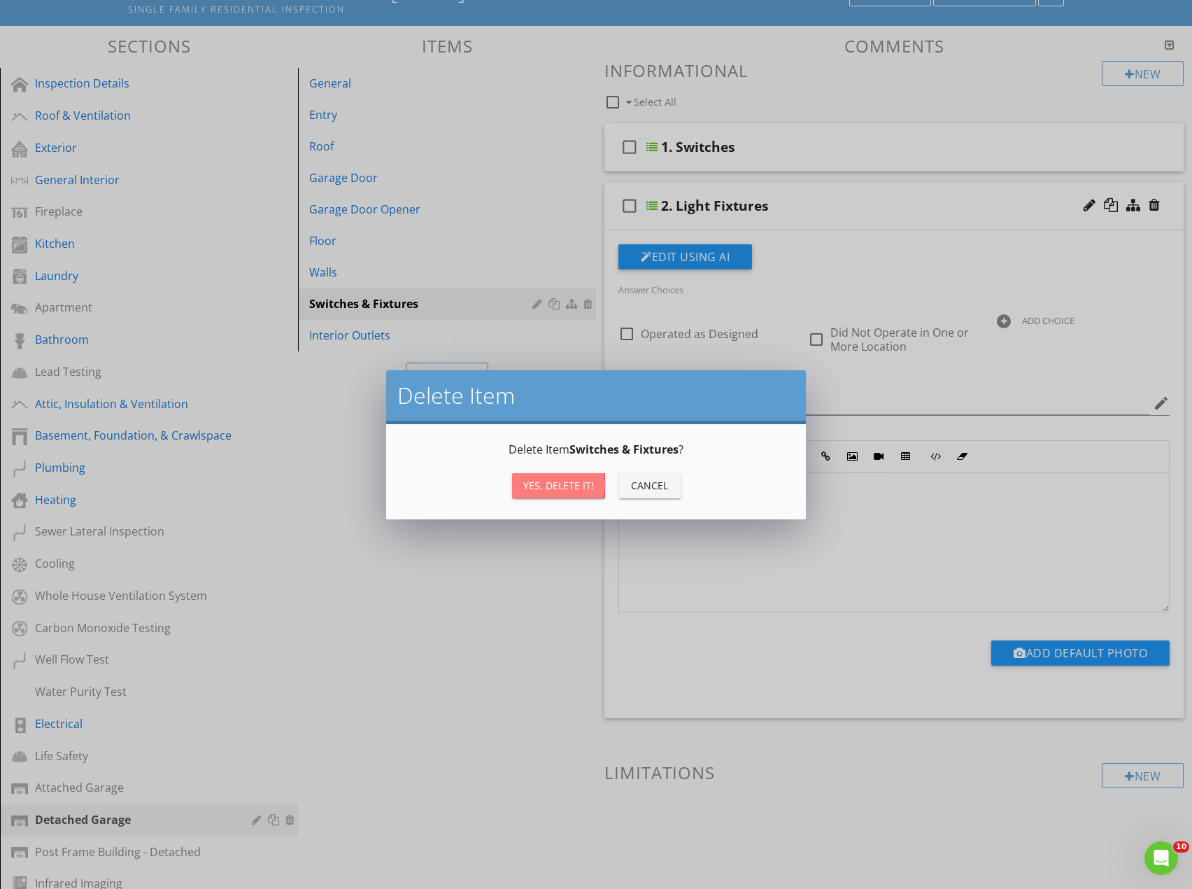
click at [565, 491] on div "Yes, Delete it!" at bounding box center [558, 485] width 71 height 15
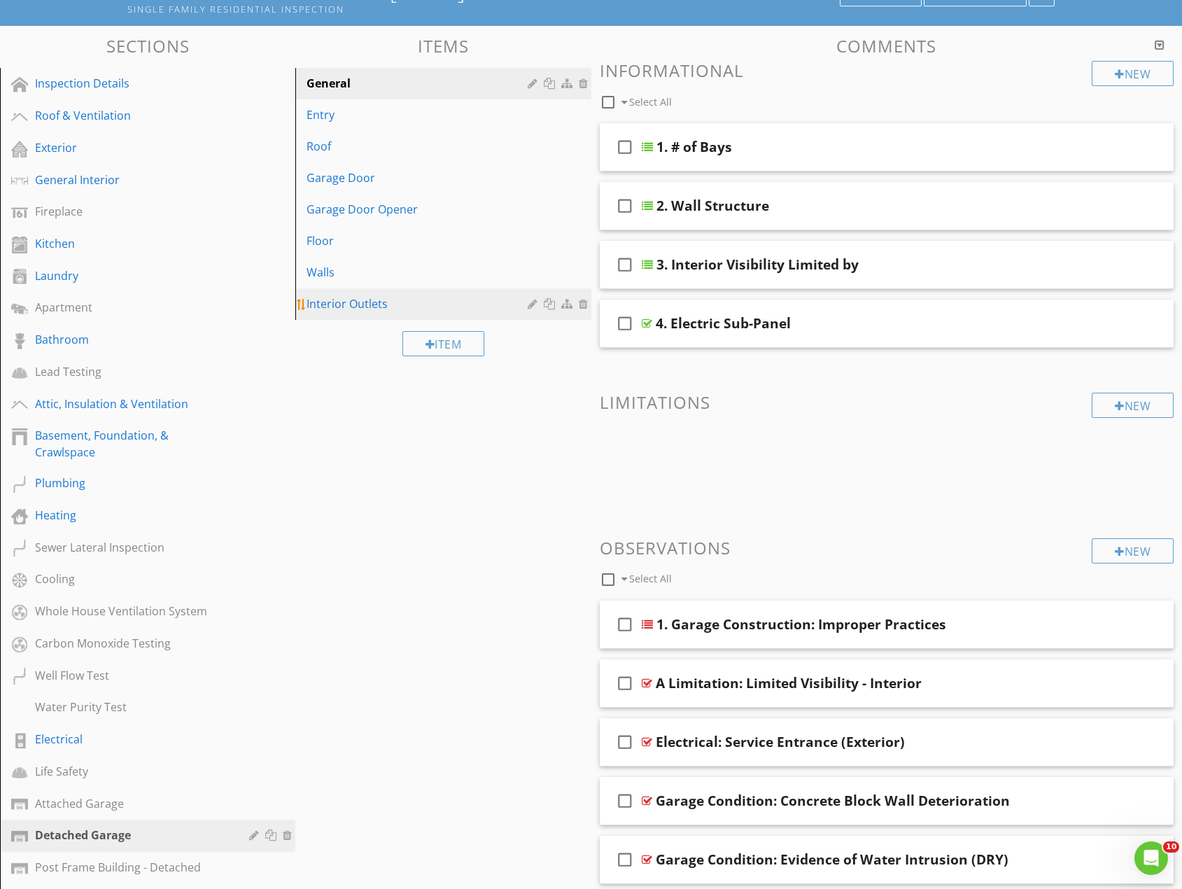
click at [361, 302] on div "Interior Outlets" at bounding box center [418, 303] width 225 height 17
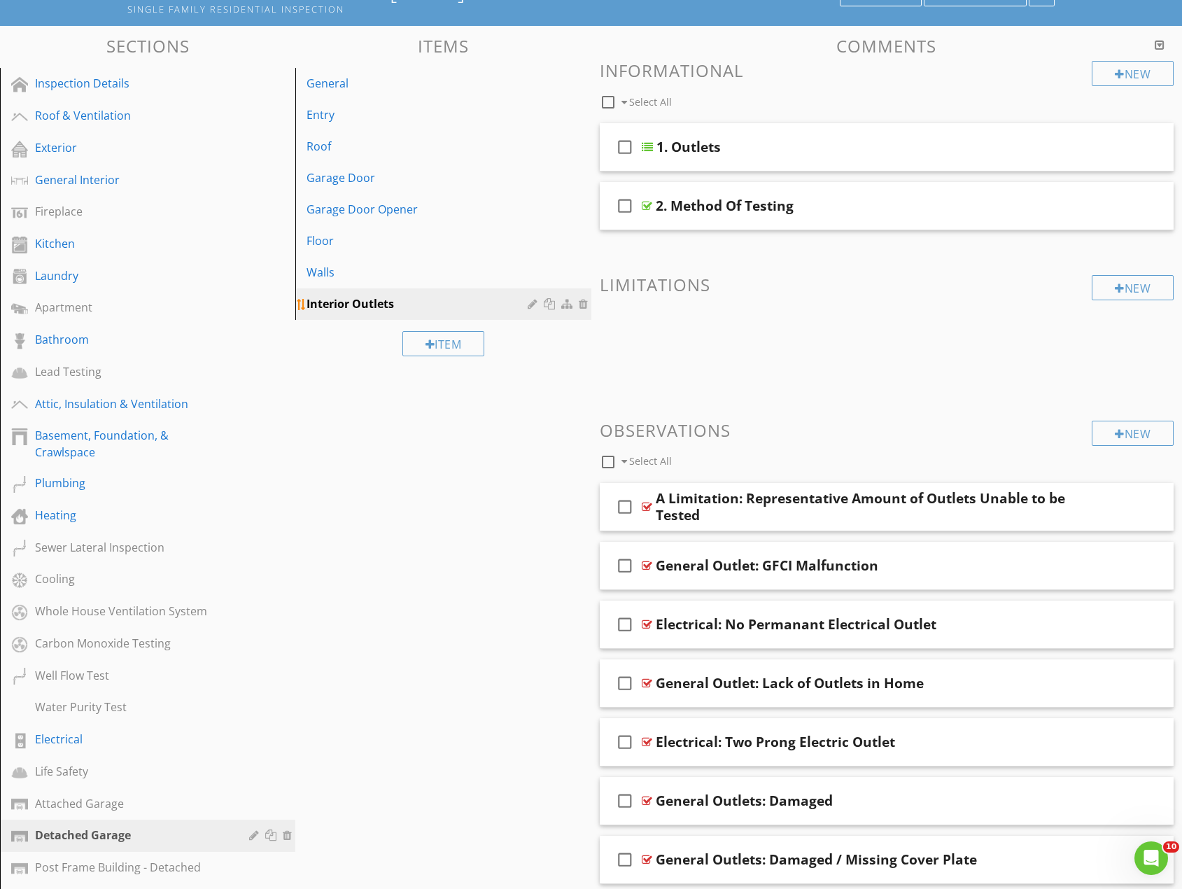
click at [588, 304] on div at bounding box center [585, 303] width 13 height 11
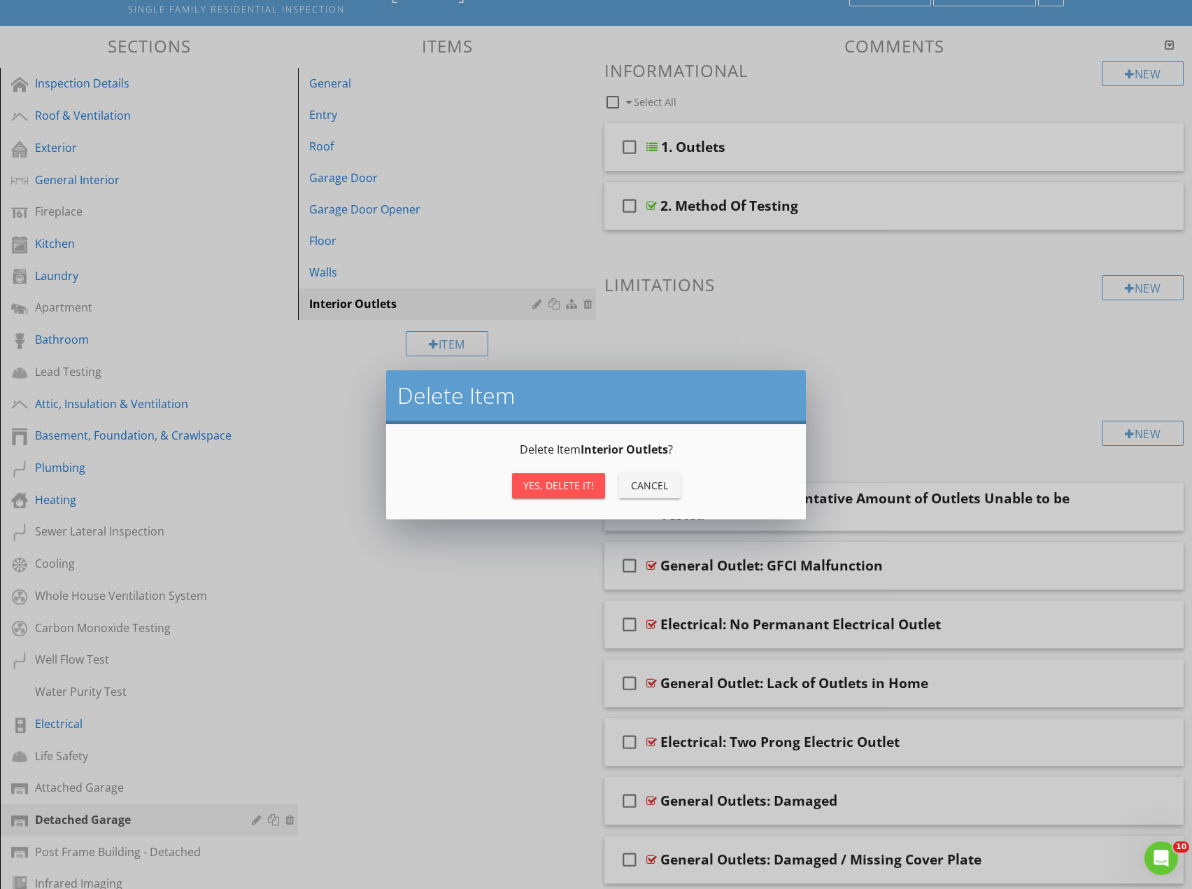
click at [587, 486] on div "Yes, Delete it!" at bounding box center [558, 485] width 71 height 15
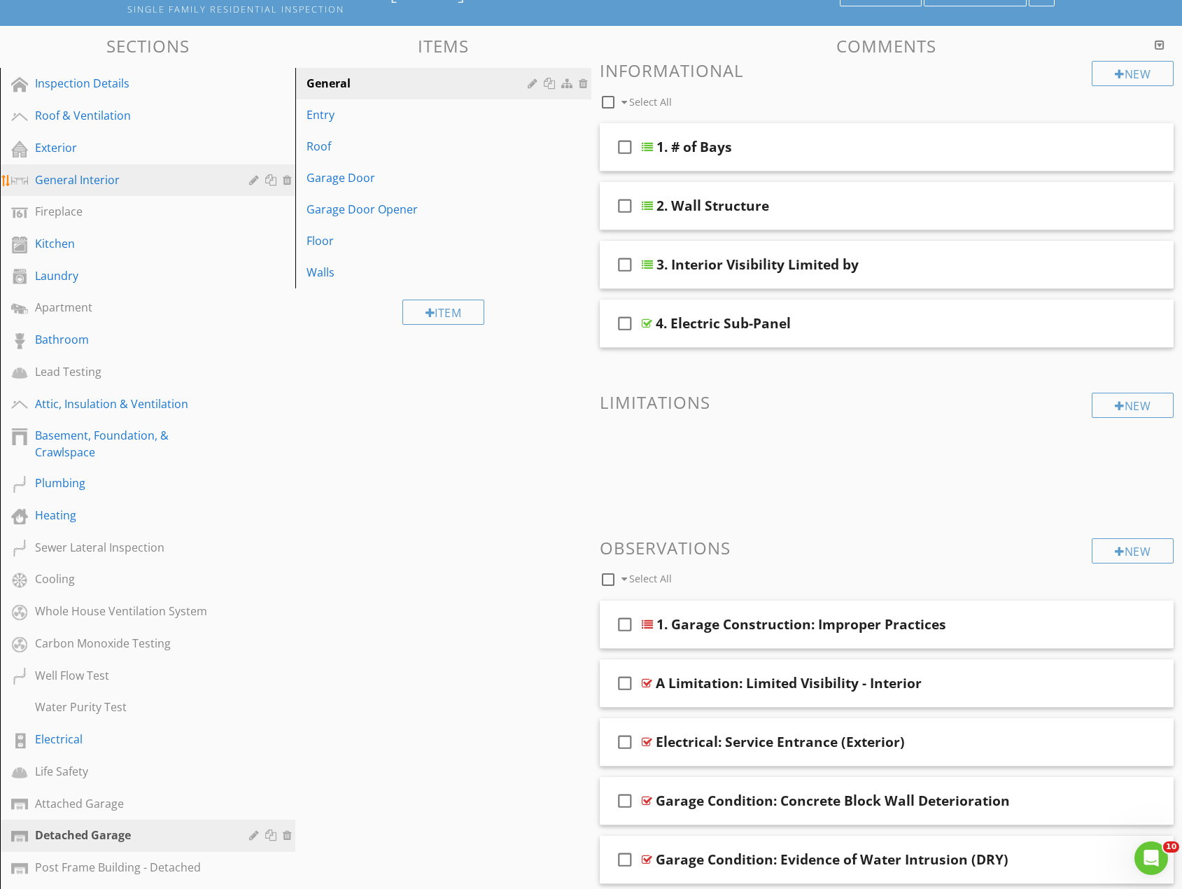
click at [81, 188] on div "General Interior" at bounding box center [158, 180] width 246 height 18
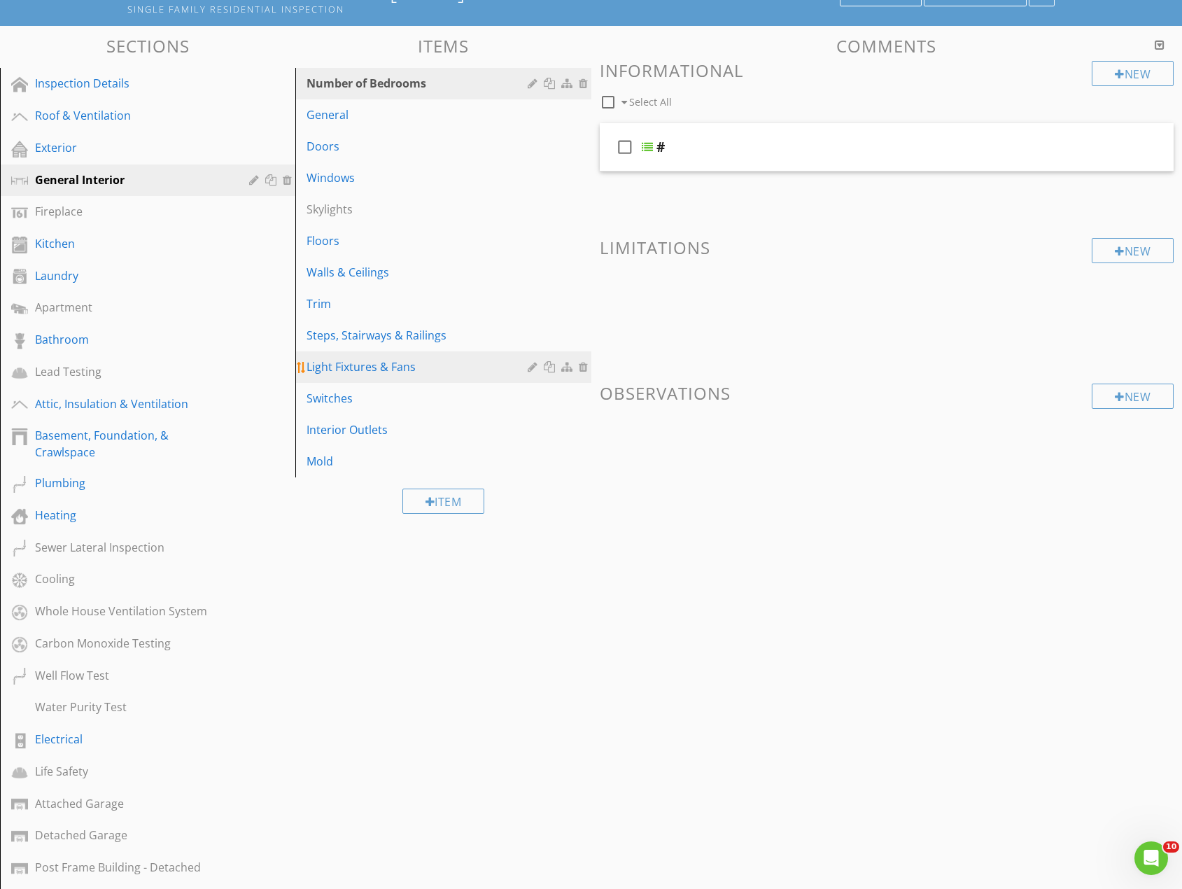
click at [548, 369] on div at bounding box center [551, 366] width 15 height 11
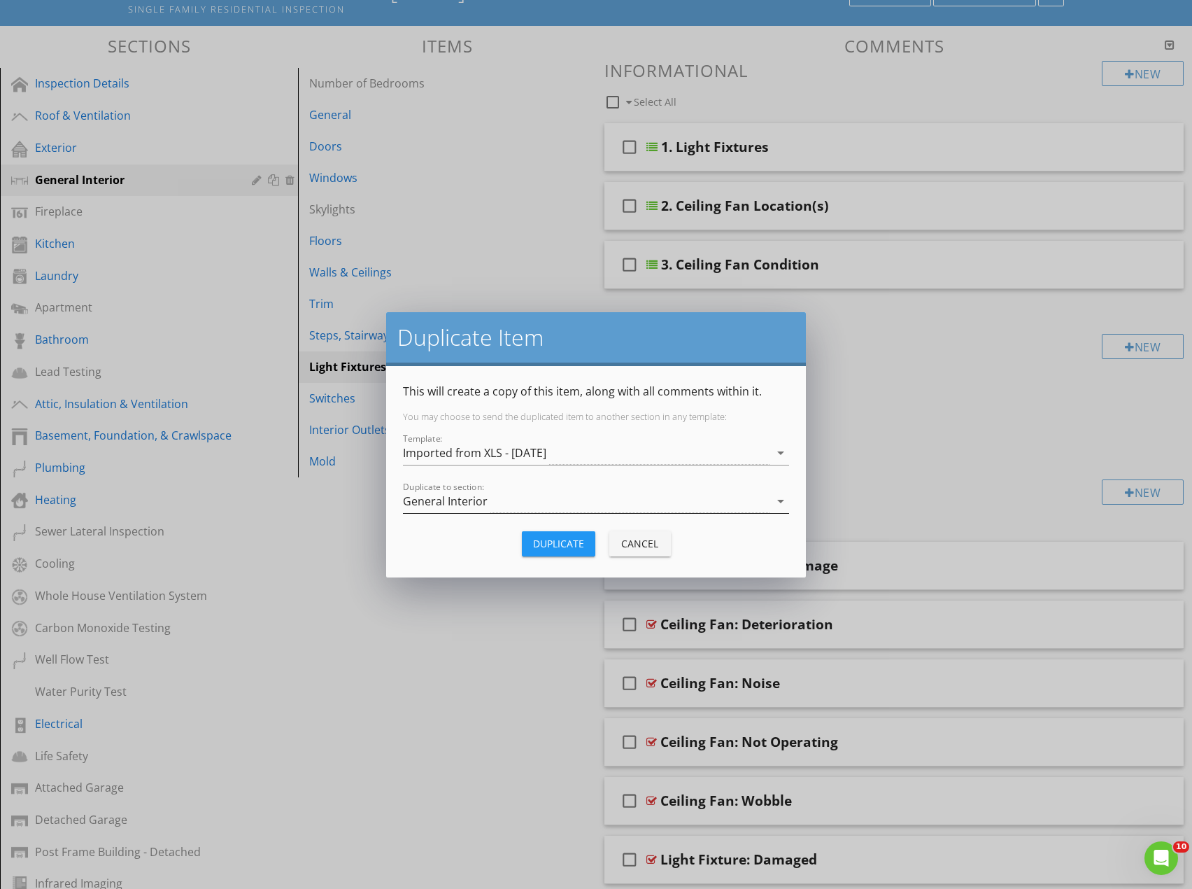
click at [521, 500] on div "General Interior" at bounding box center [586, 501] width 367 height 23
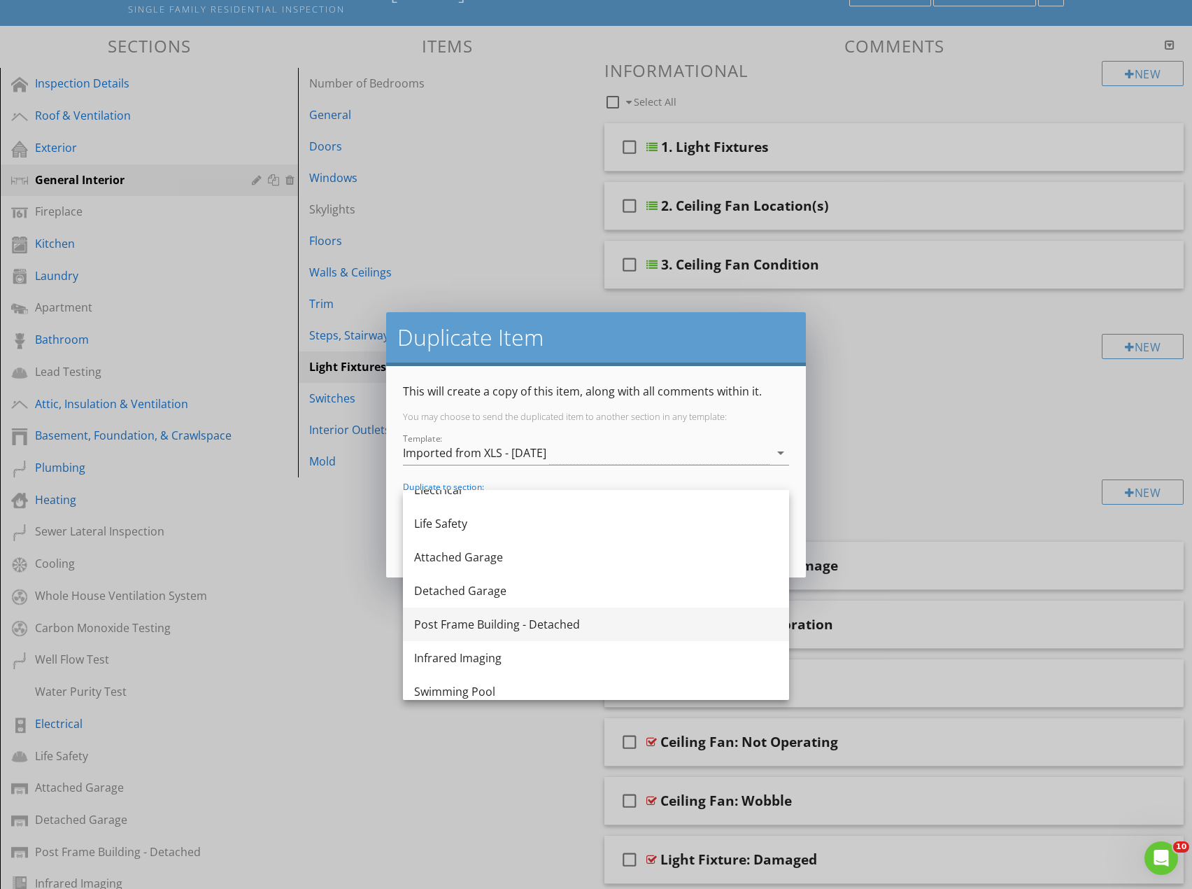
scroll to position [700, 0]
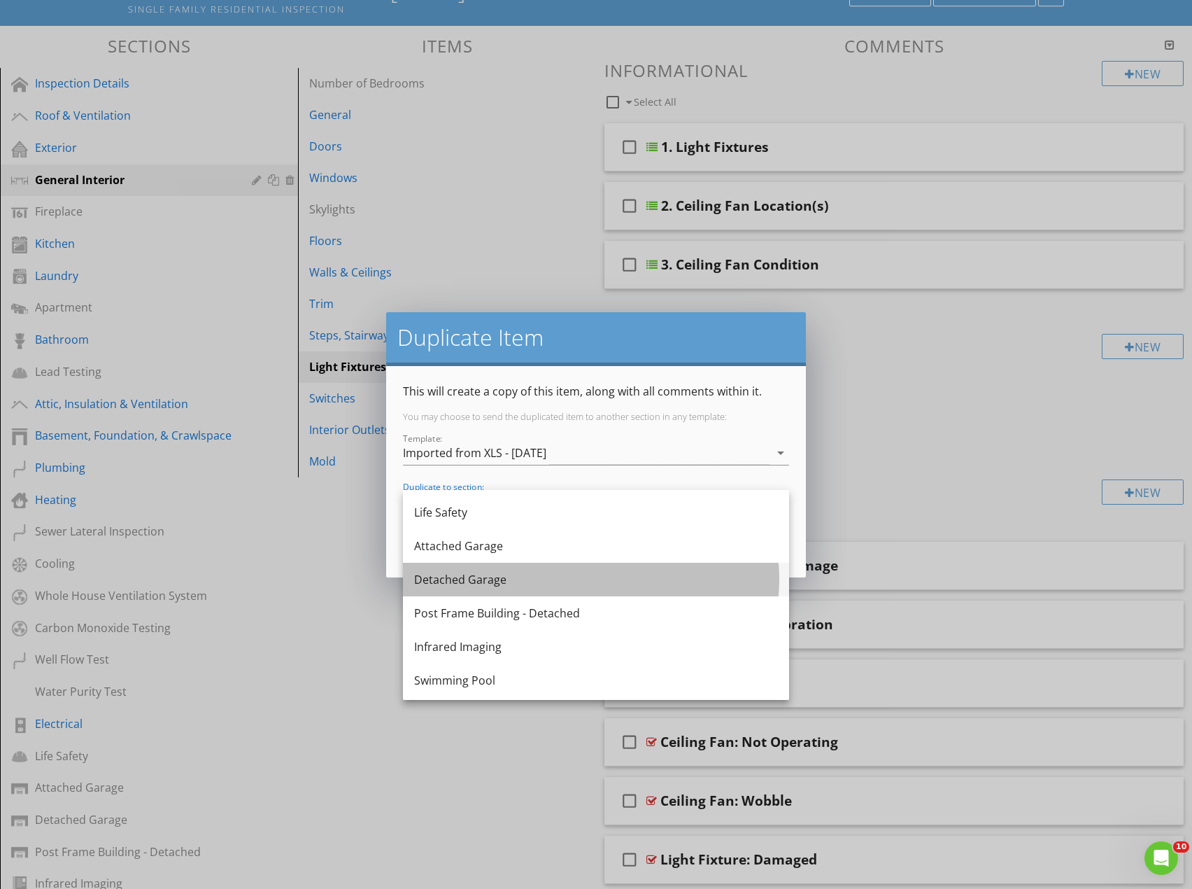
click at [468, 580] on div "Detached Garage" at bounding box center [596, 579] width 364 height 17
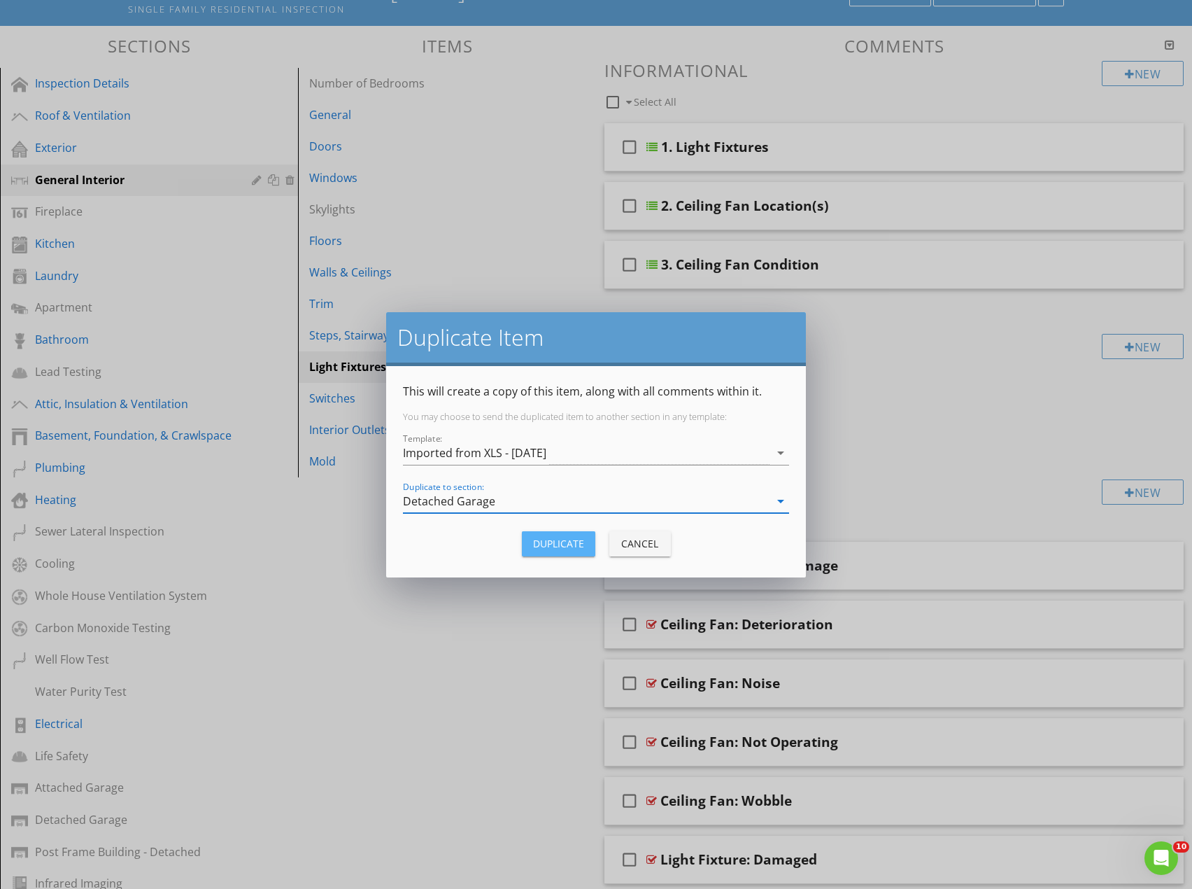
click at [554, 540] on div "Duplicate" at bounding box center [558, 543] width 51 height 15
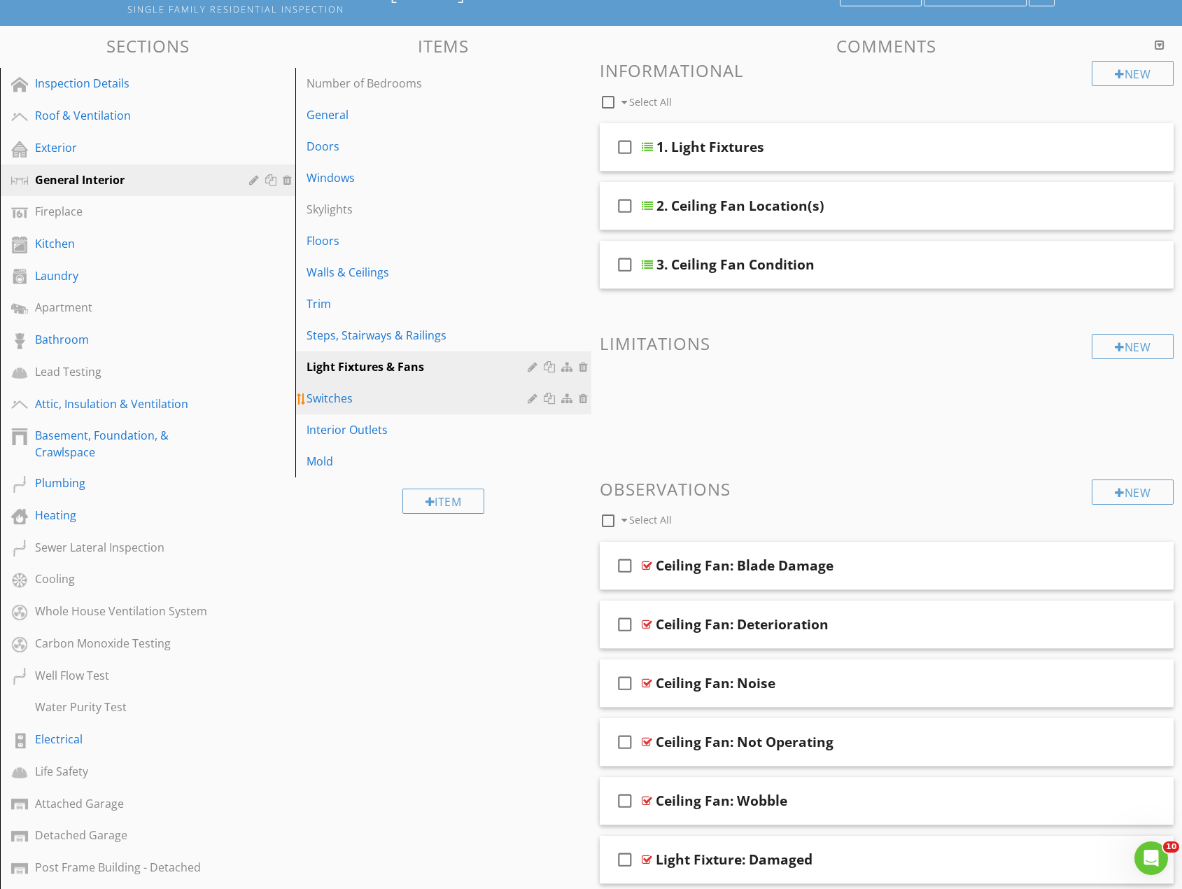
click at [547, 397] on div at bounding box center [551, 398] width 15 height 11
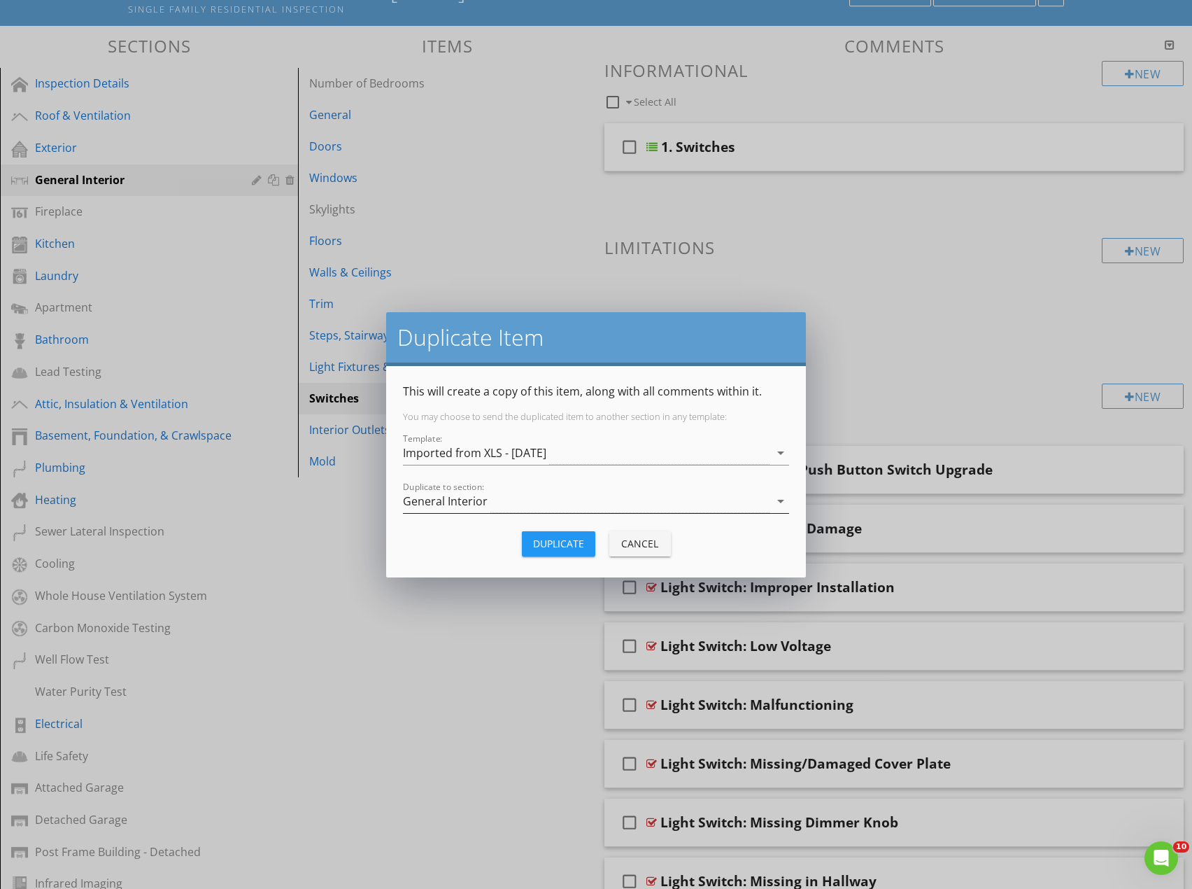
click at [479, 500] on div "General Interior" at bounding box center [445, 501] width 85 height 13
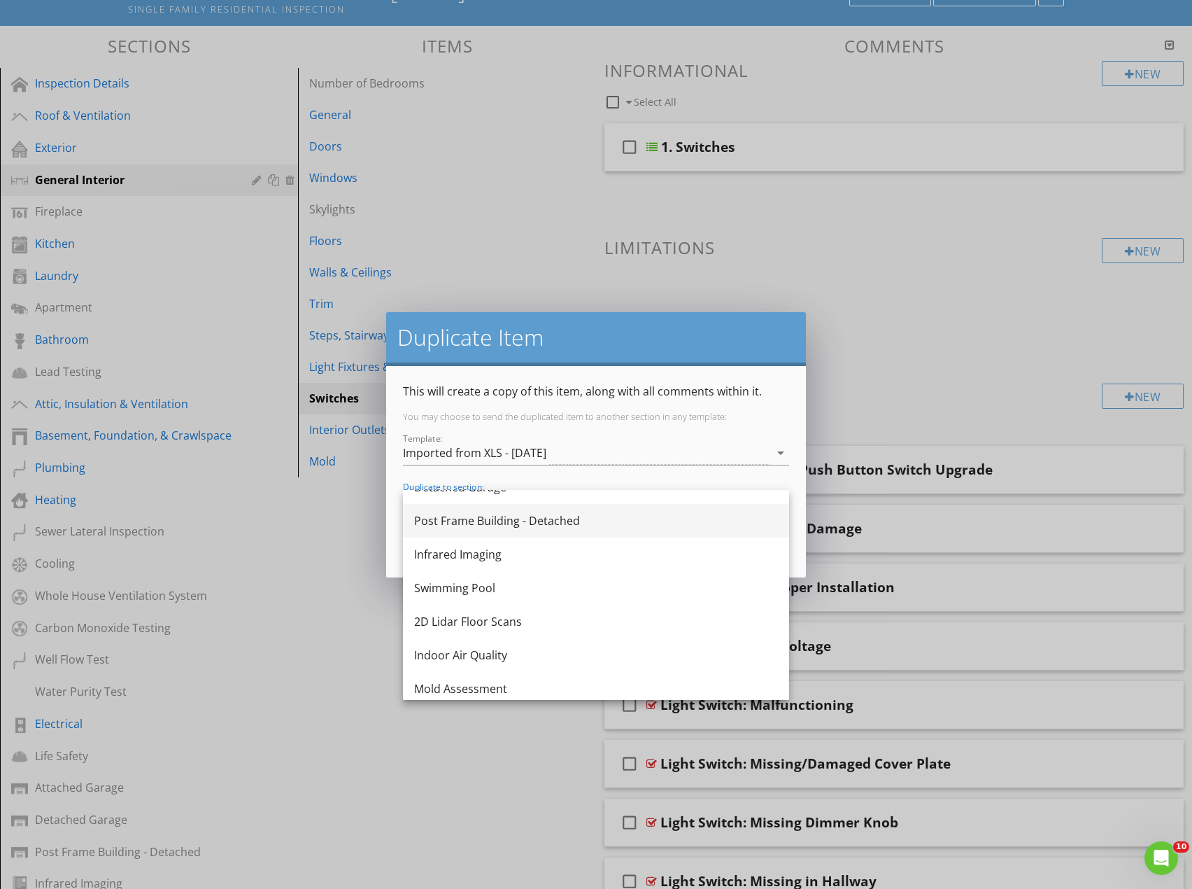
scroll to position [722, 0]
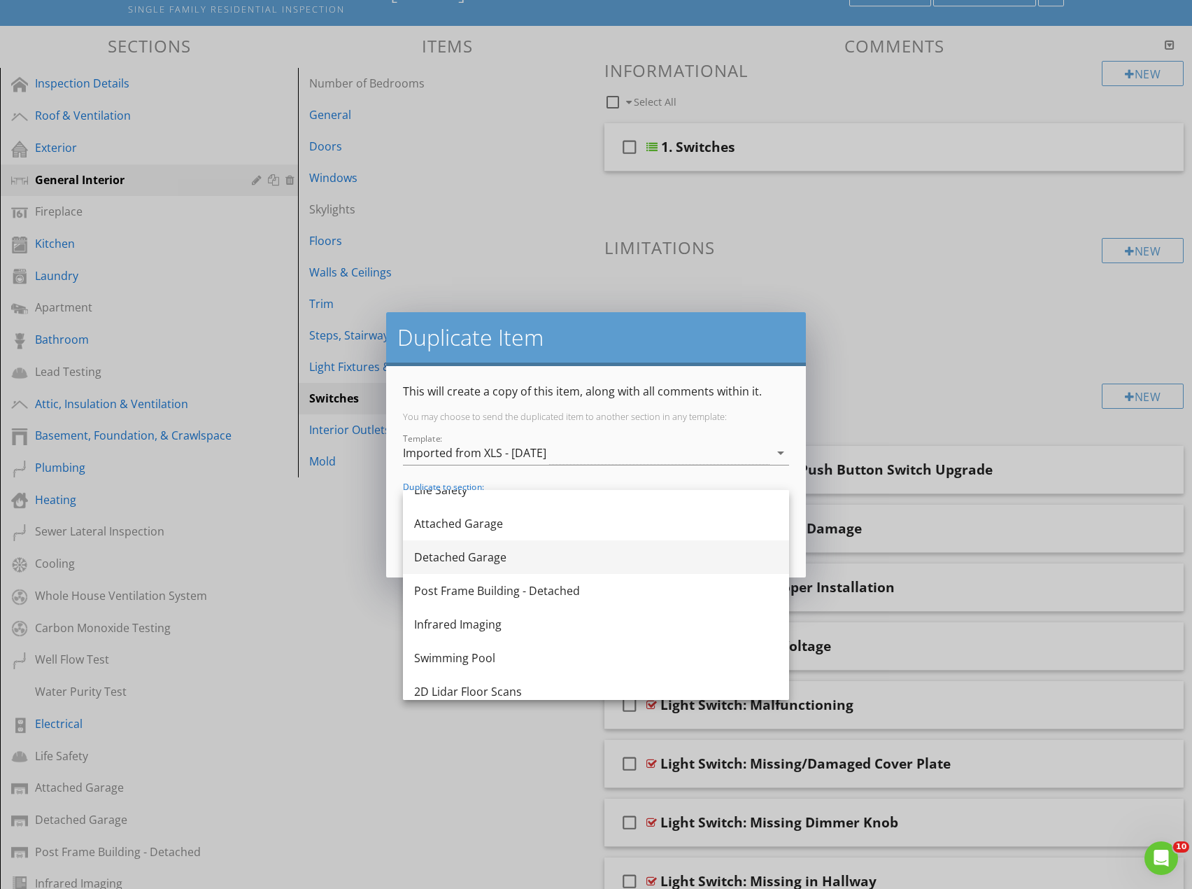
click at [465, 555] on div "Detached Garage" at bounding box center [596, 557] width 364 height 17
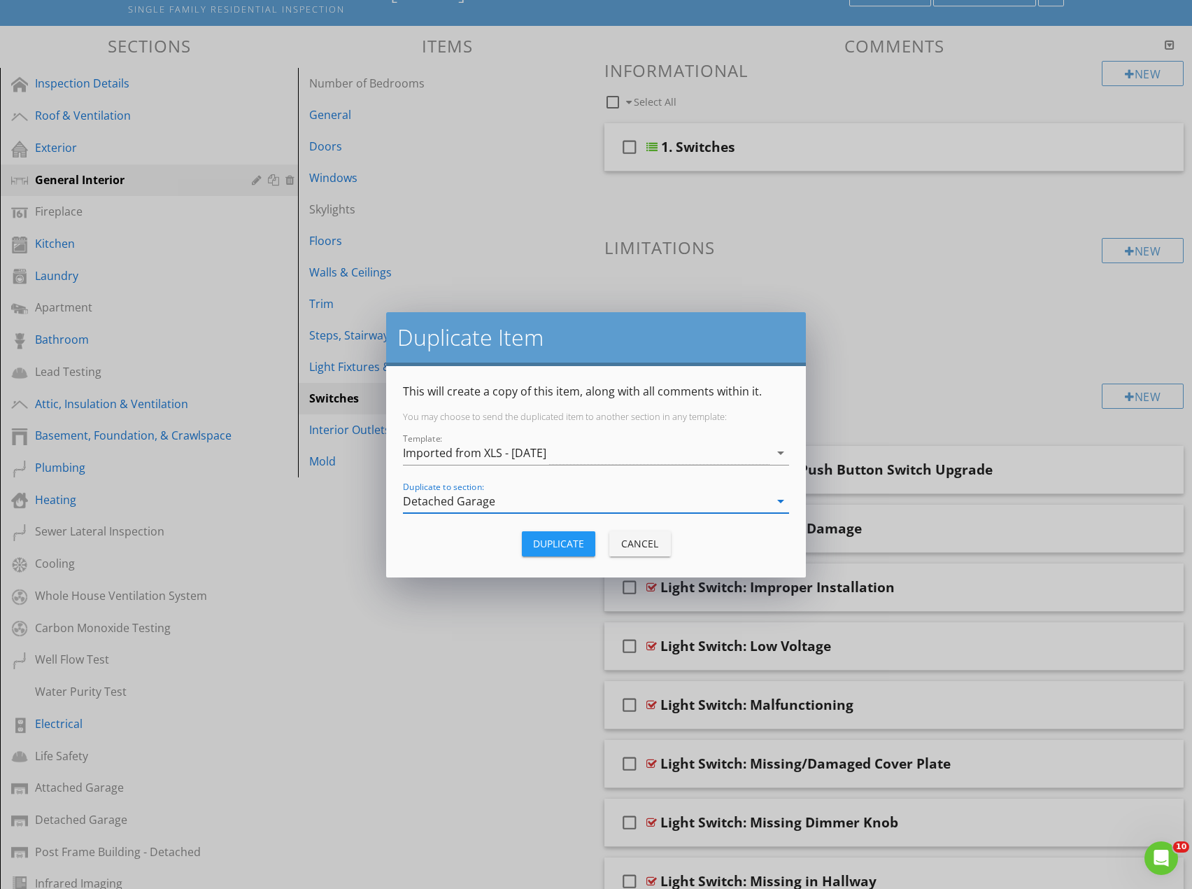
click at [566, 540] on div "Duplicate" at bounding box center [558, 543] width 51 height 15
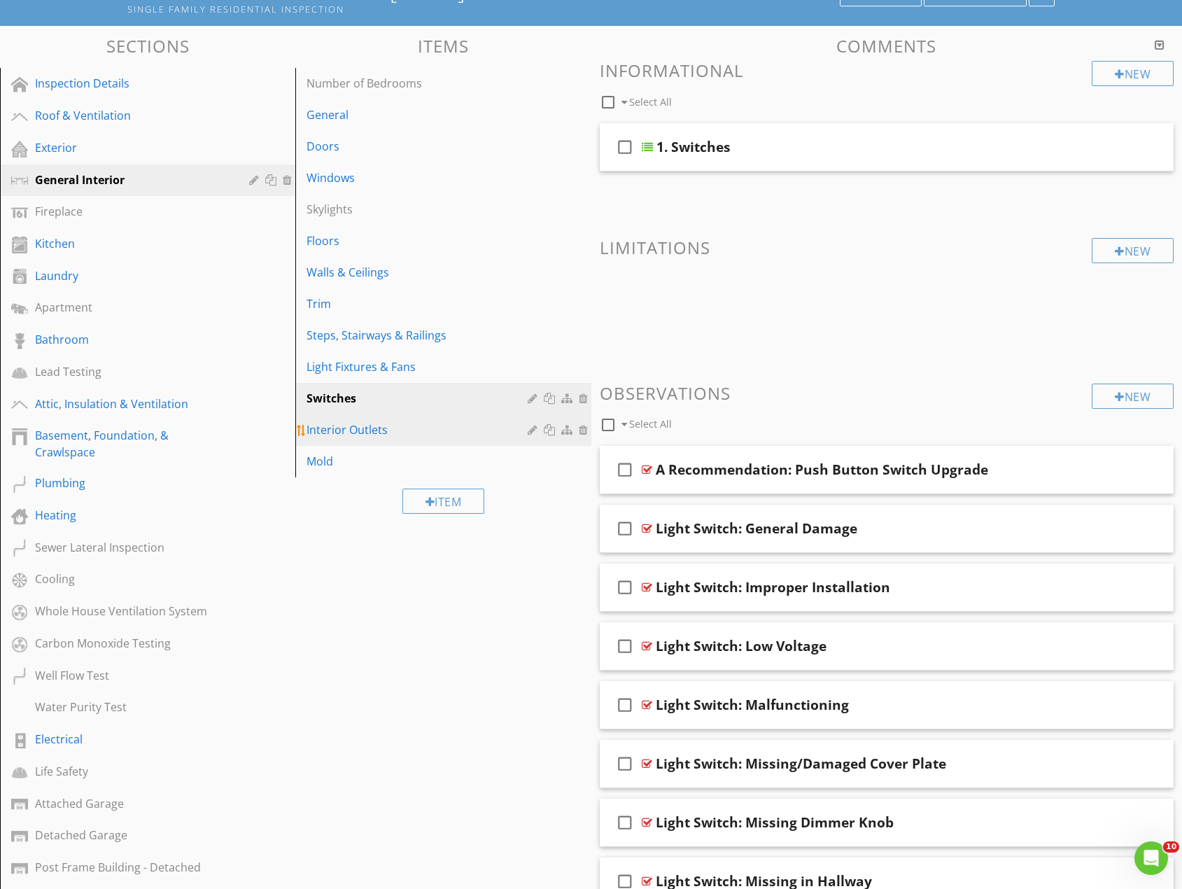
click at [549, 429] on div at bounding box center [551, 429] width 15 height 11
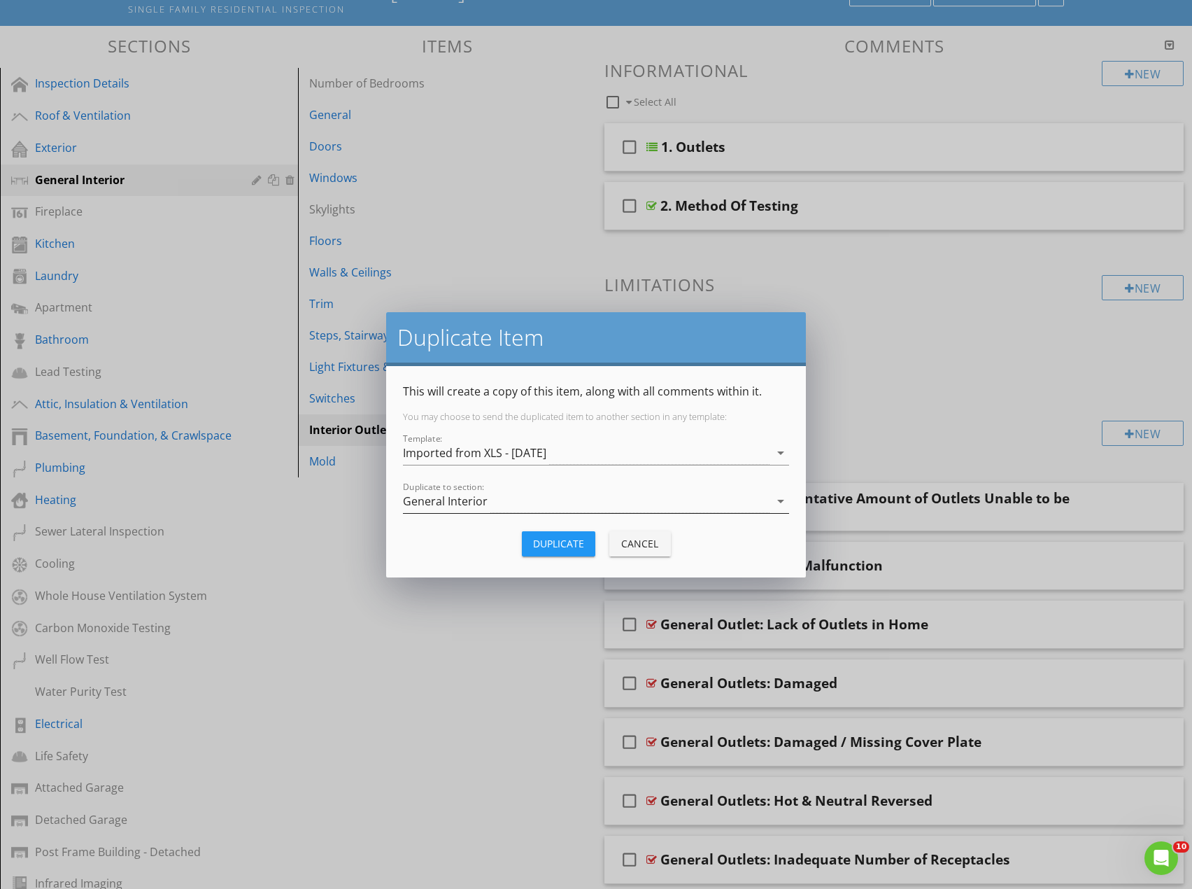
click at [495, 503] on div "General Interior" at bounding box center [586, 501] width 367 height 23
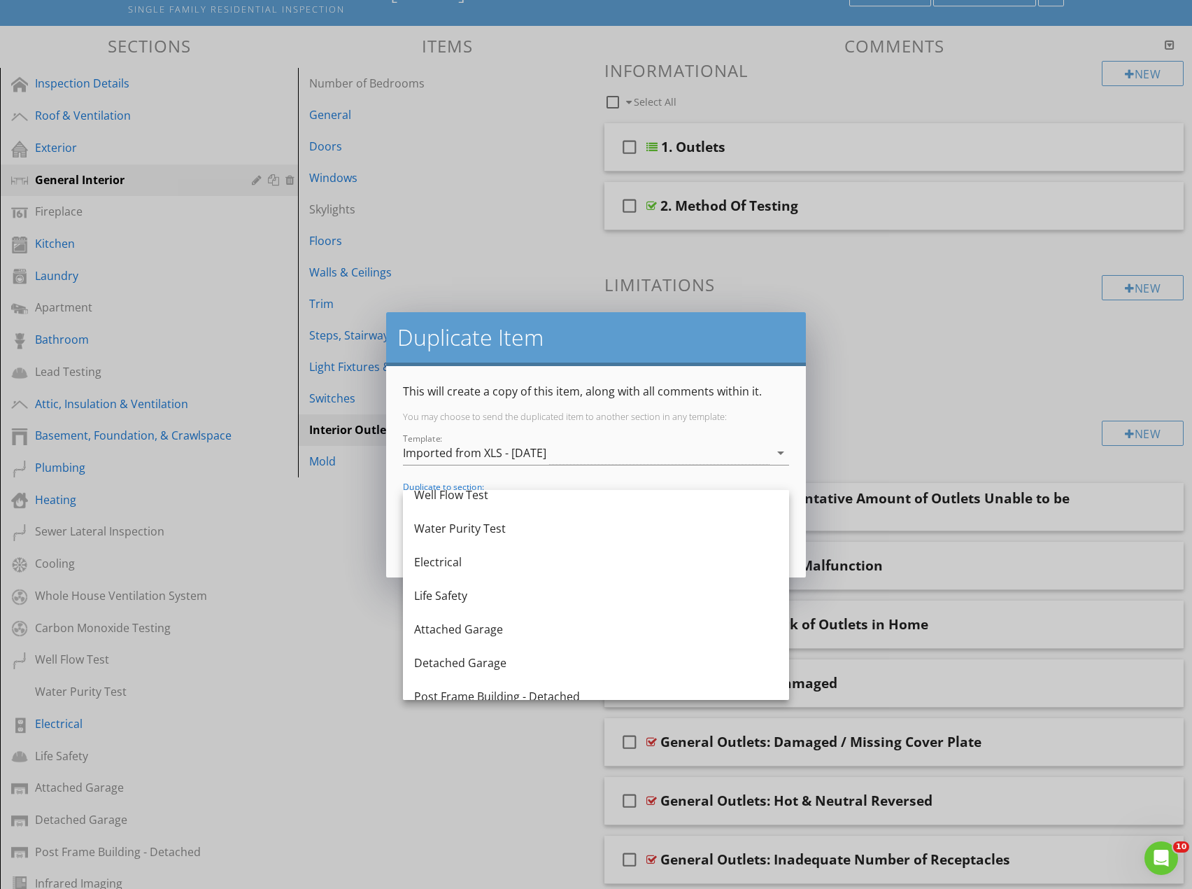
scroll to position [630, 0]
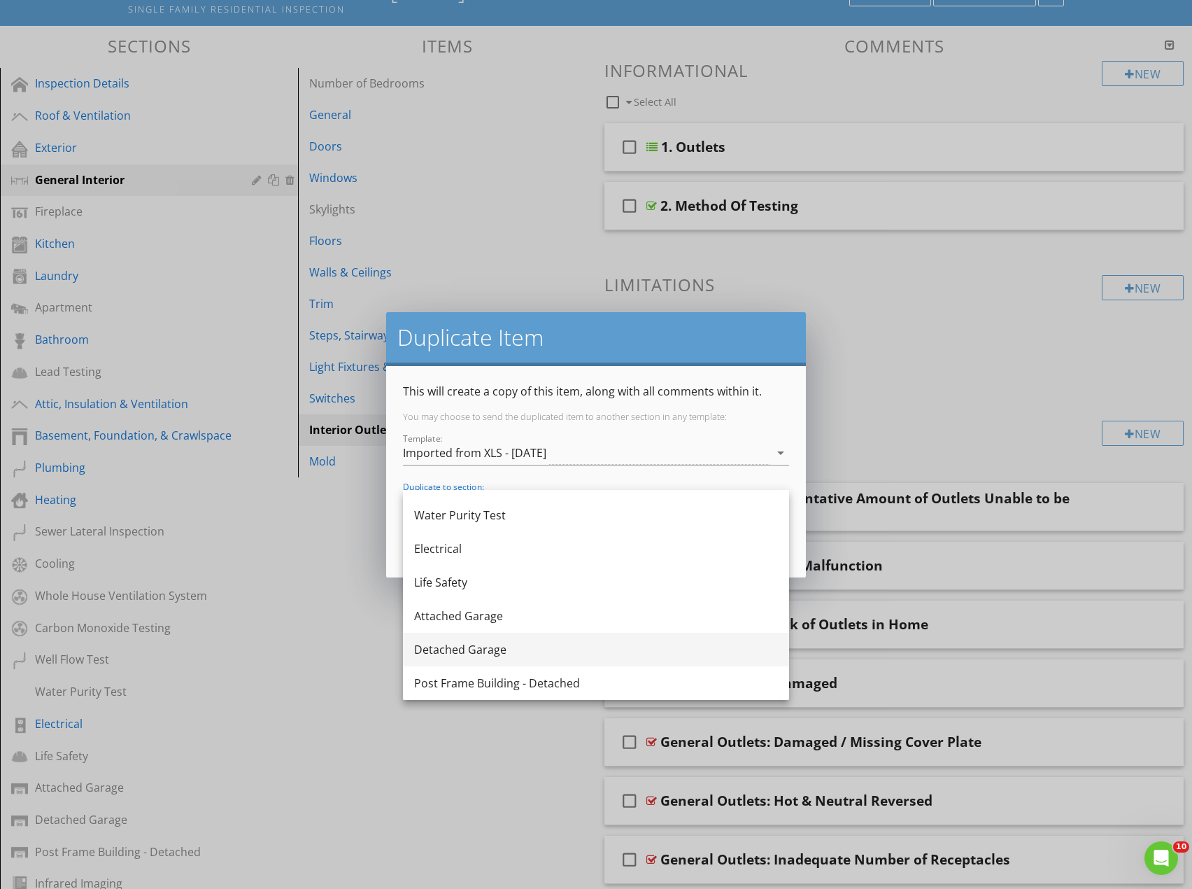
click at [465, 646] on div "Detached Garage" at bounding box center [596, 649] width 364 height 17
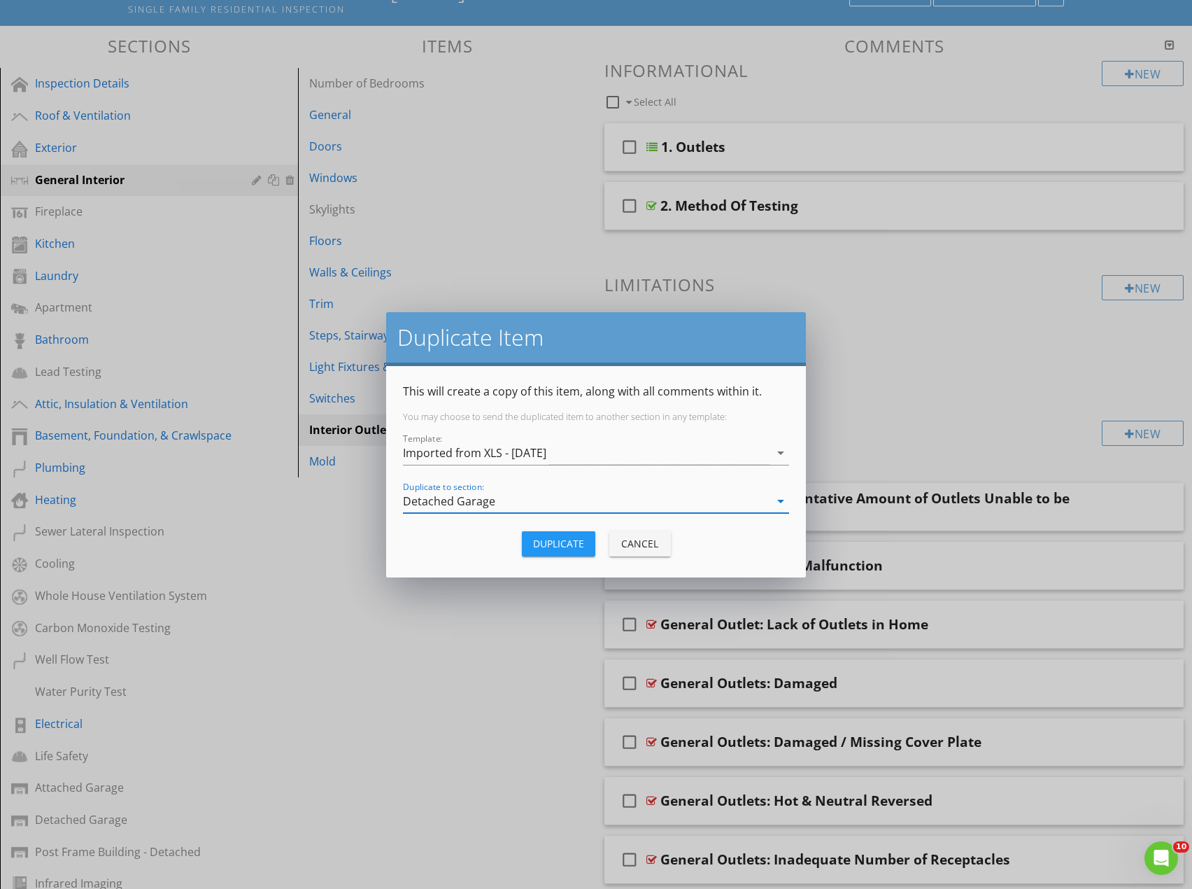
click at [565, 541] on div "Duplicate" at bounding box center [558, 543] width 51 height 15
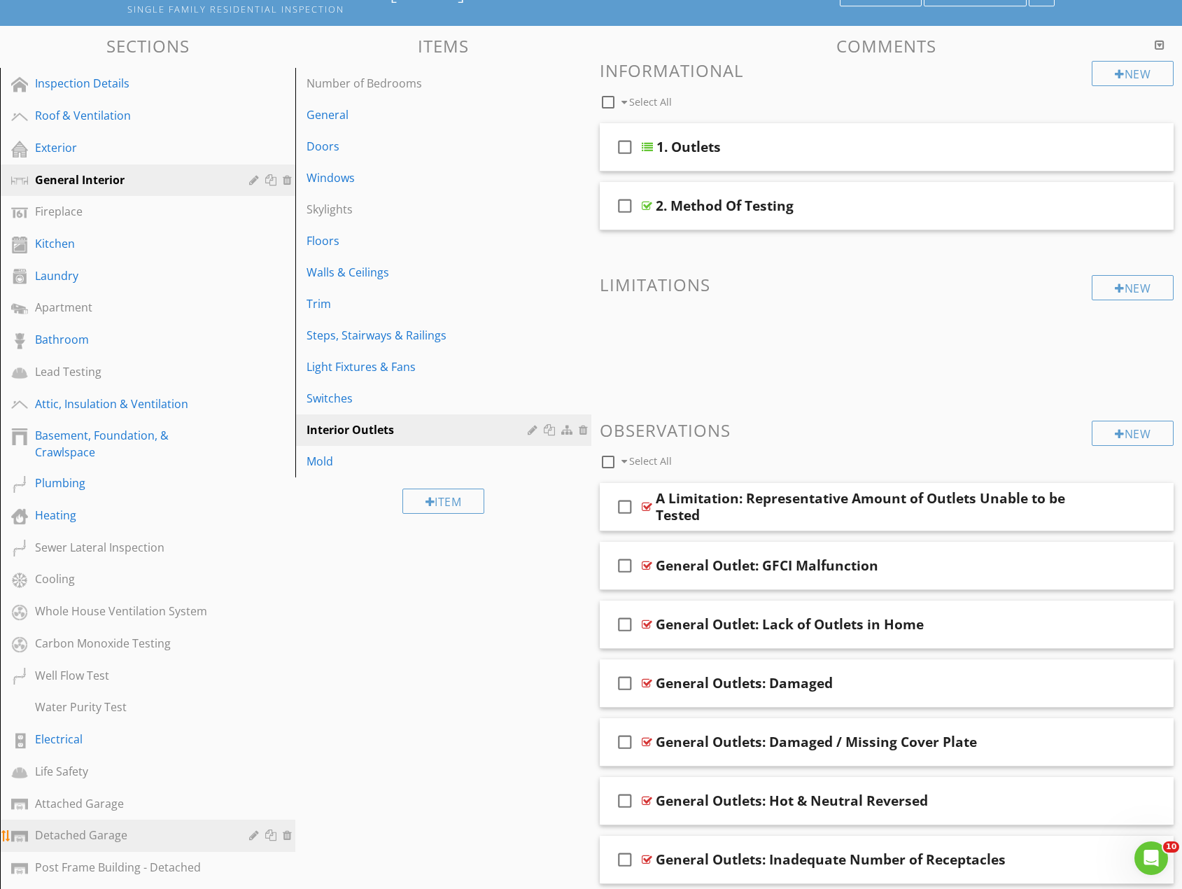
click at [111, 833] on div "Detached Garage" at bounding box center [132, 834] width 194 height 17
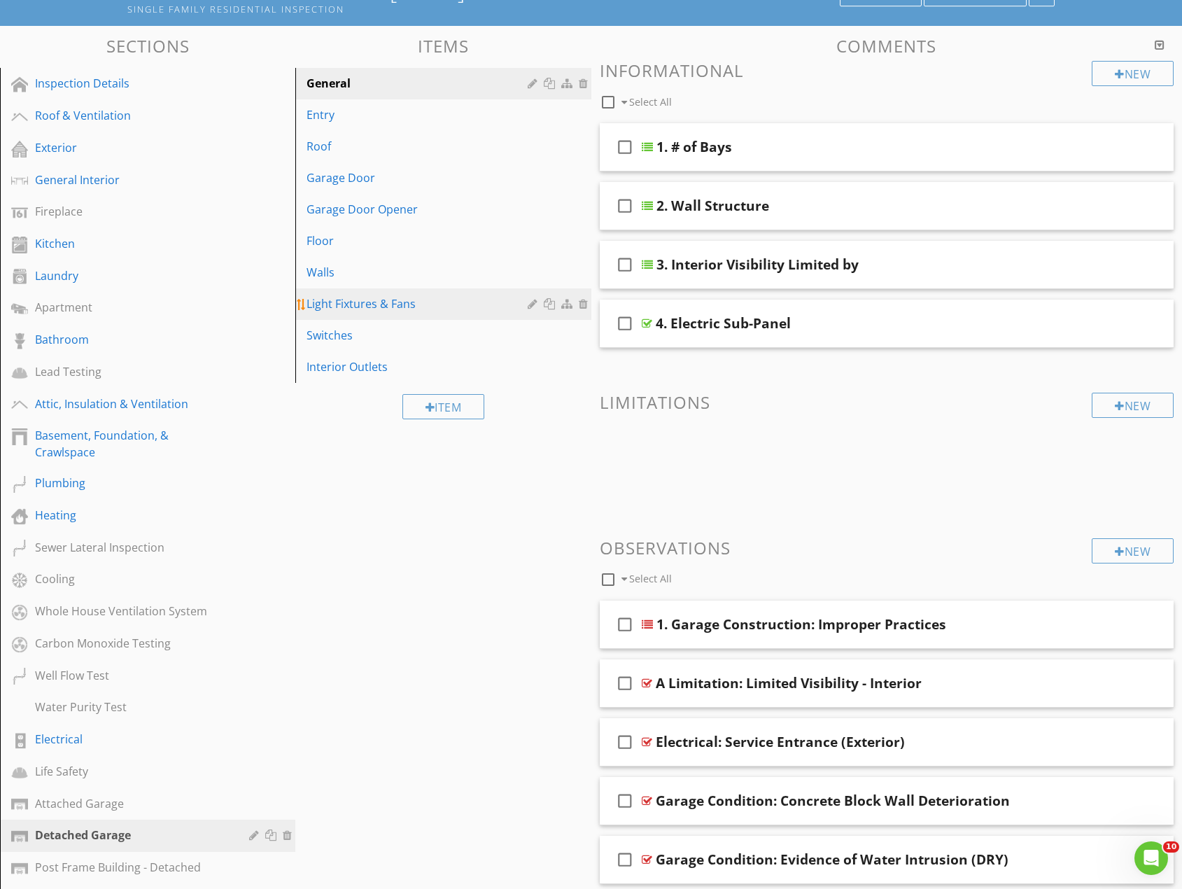
click at [357, 306] on div "Light Fixtures & Fans" at bounding box center [418, 303] width 225 height 17
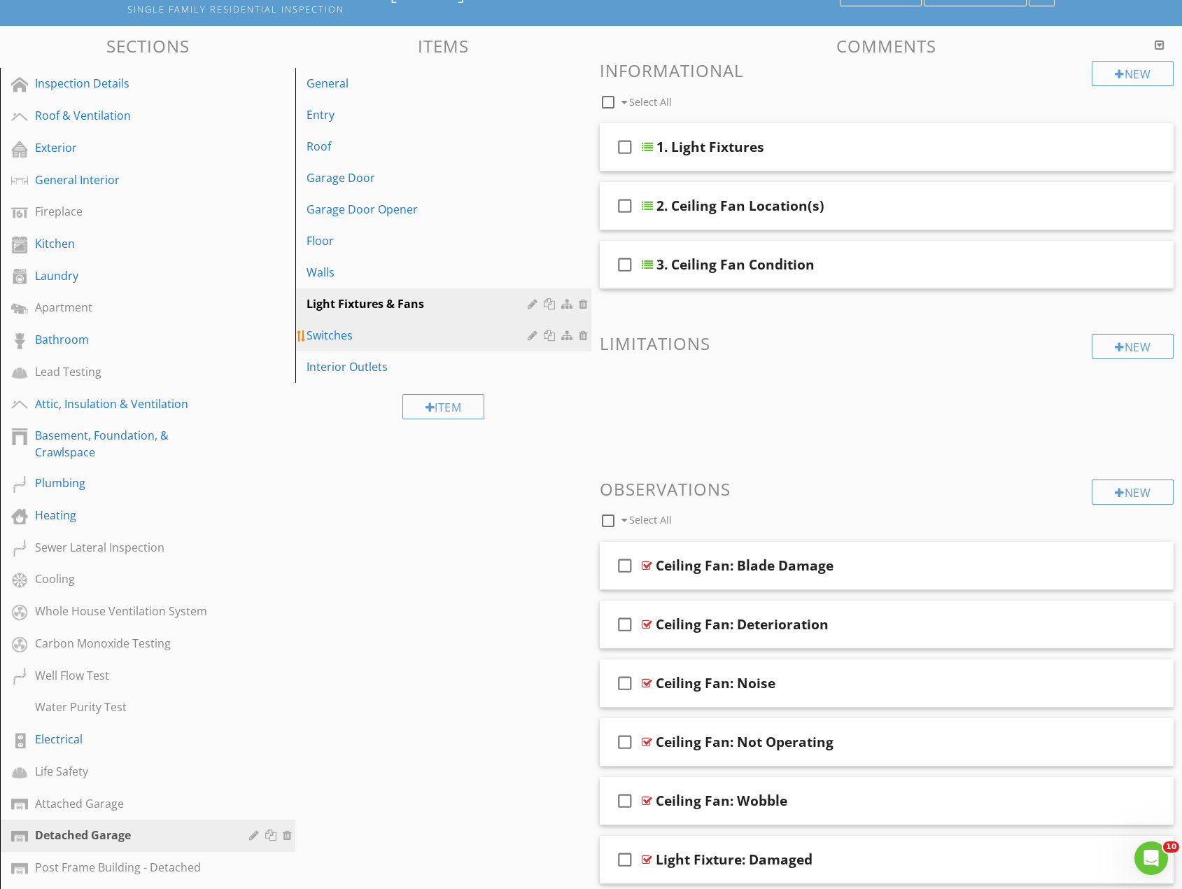
click at [329, 337] on div "Switches" at bounding box center [418, 335] width 225 height 17
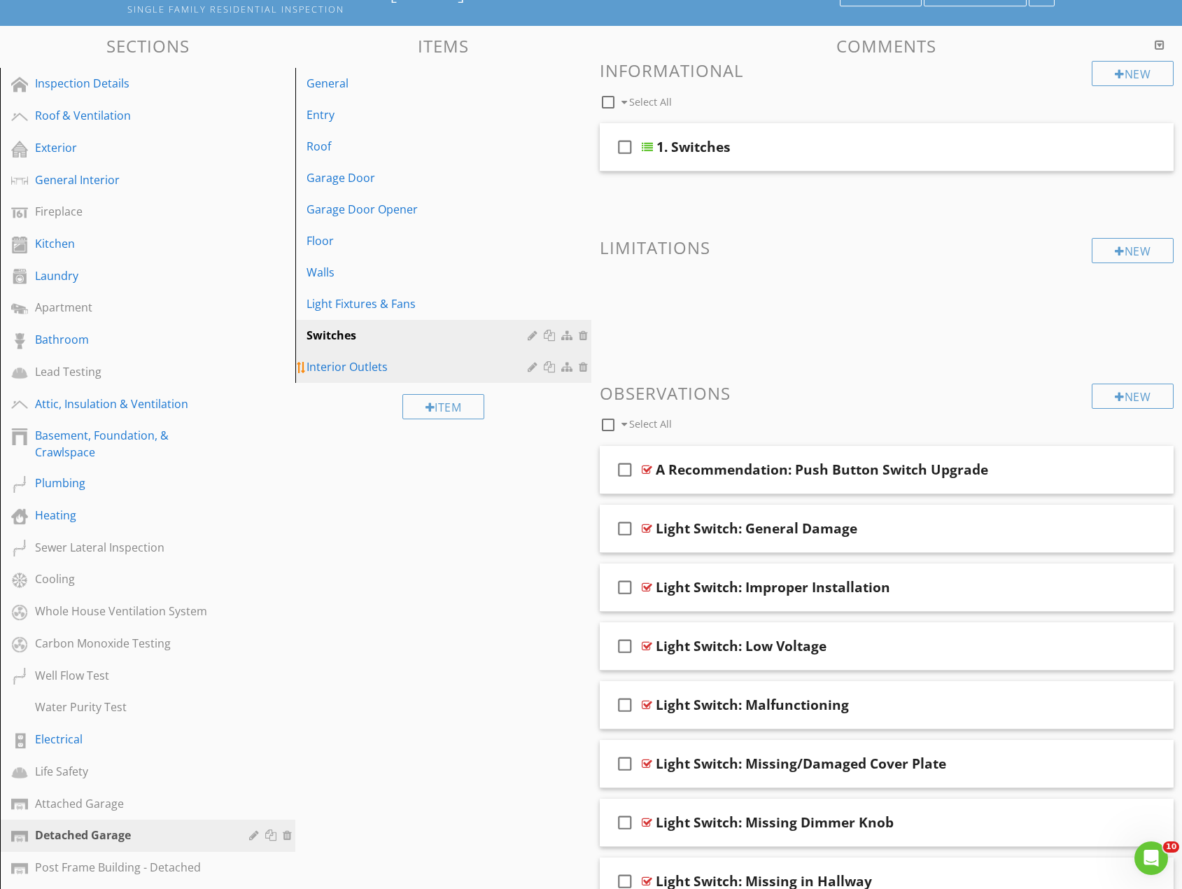
click at [330, 371] on div "Interior Outlets" at bounding box center [418, 366] width 225 height 17
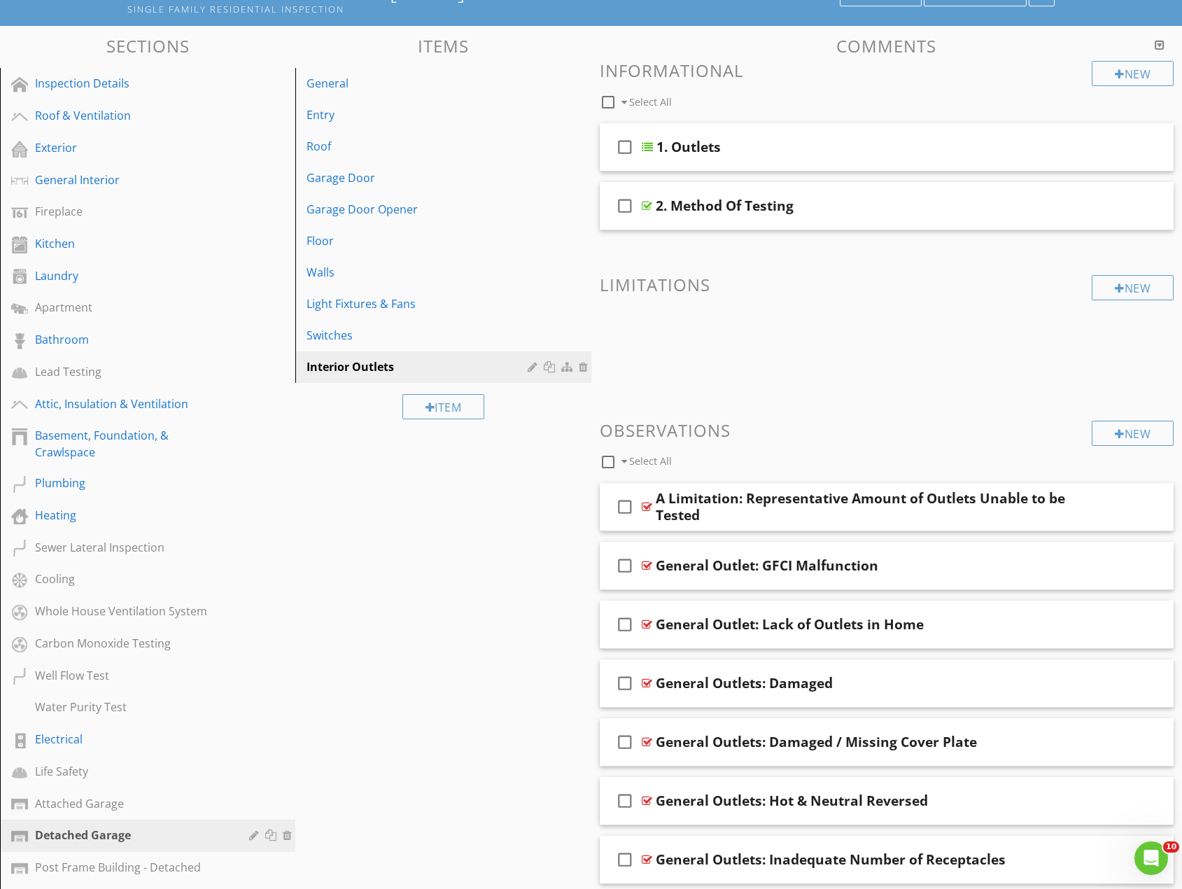
click at [340, 539] on div "Sections Inspection Details Roof & Ventilation Exterior General Interior Firepl…" at bounding box center [591, 685] width 1182 height 1318
click at [92, 807] on div "Attached Garage" at bounding box center [132, 803] width 194 height 17
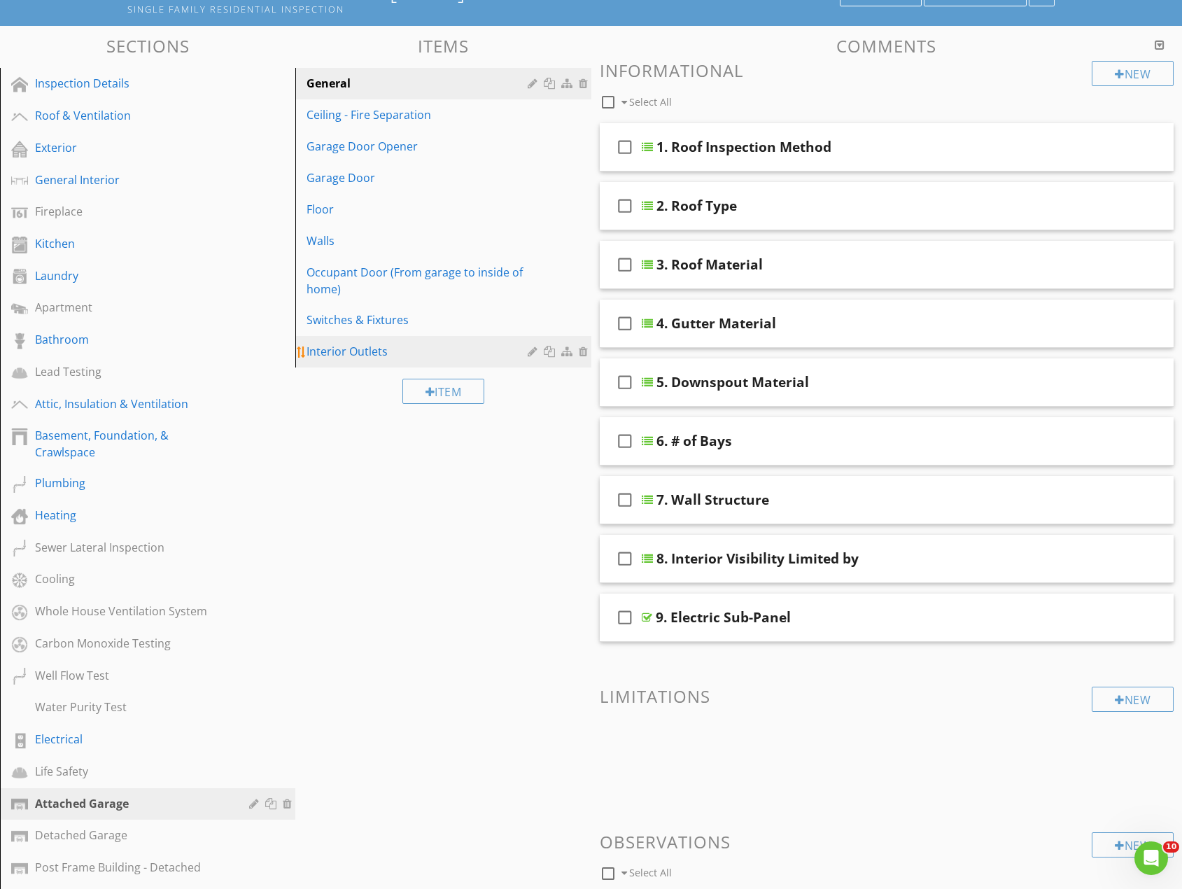
click at [349, 354] on div "Interior Outlets" at bounding box center [418, 351] width 225 height 17
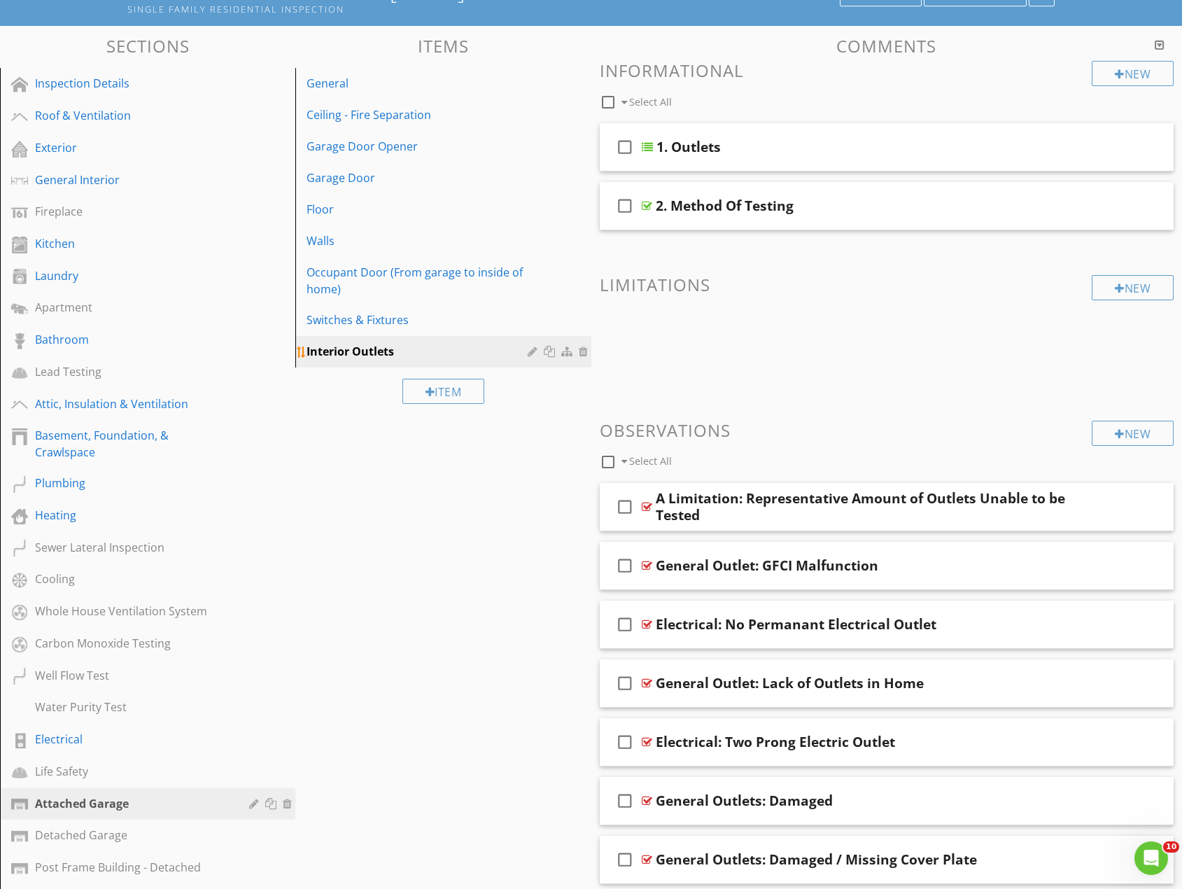
click at [582, 353] on div at bounding box center [585, 351] width 13 height 11
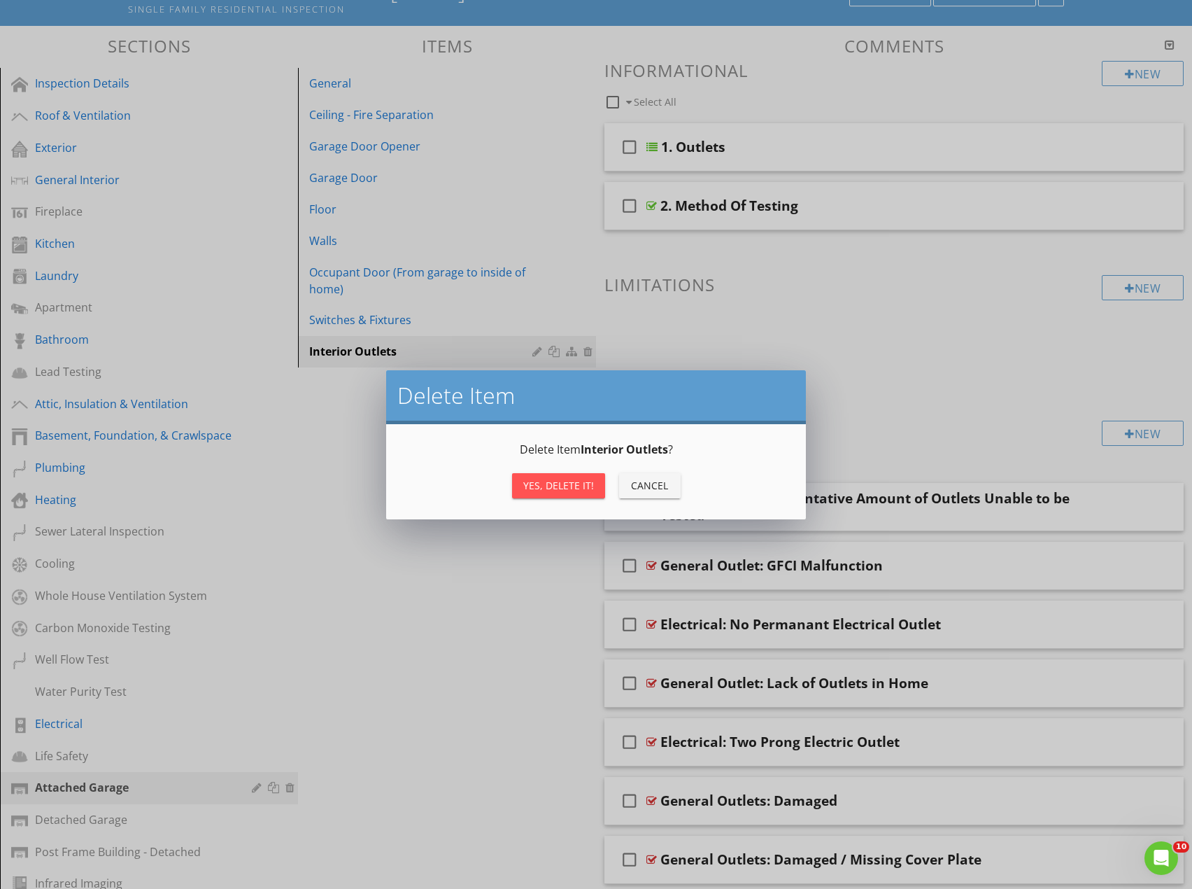
drag, startPoint x: 582, startPoint y: 492, endPoint x: 574, endPoint y: 489, distance: 8.9
click at [581, 492] on div "Yes, Delete it!" at bounding box center [558, 485] width 71 height 15
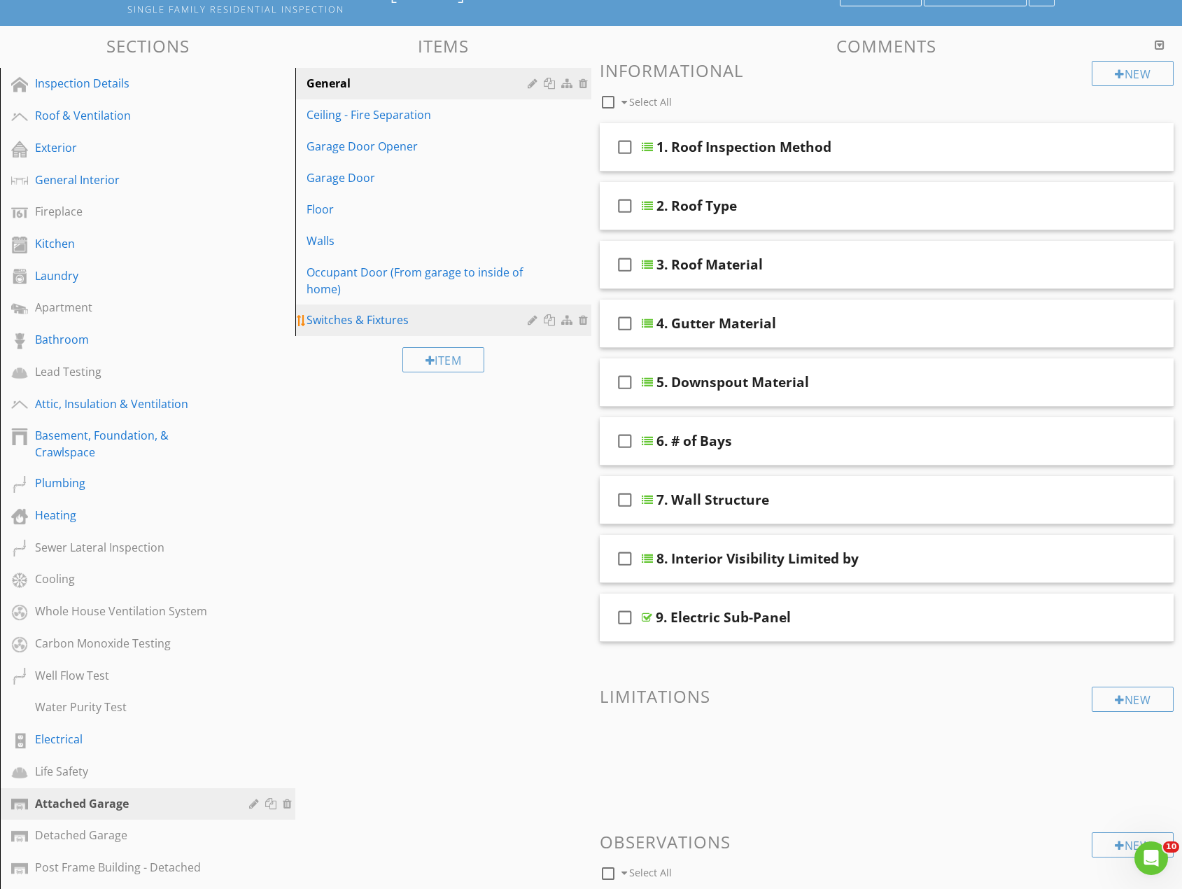
click at [580, 319] on div at bounding box center [585, 319] width 13 height 11
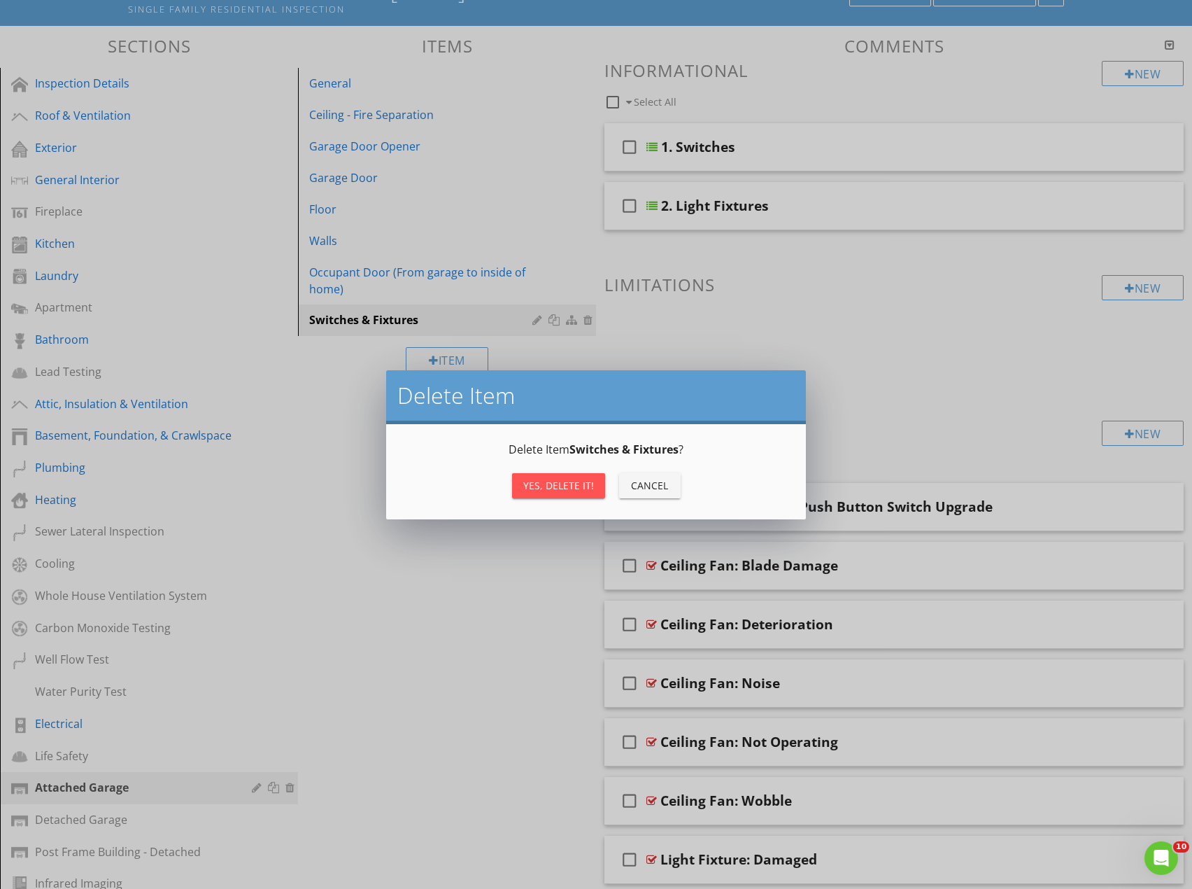
click at [565, 493] on button "Yes, Delete it!" at bounding box center [558, 485] width 93 height 25
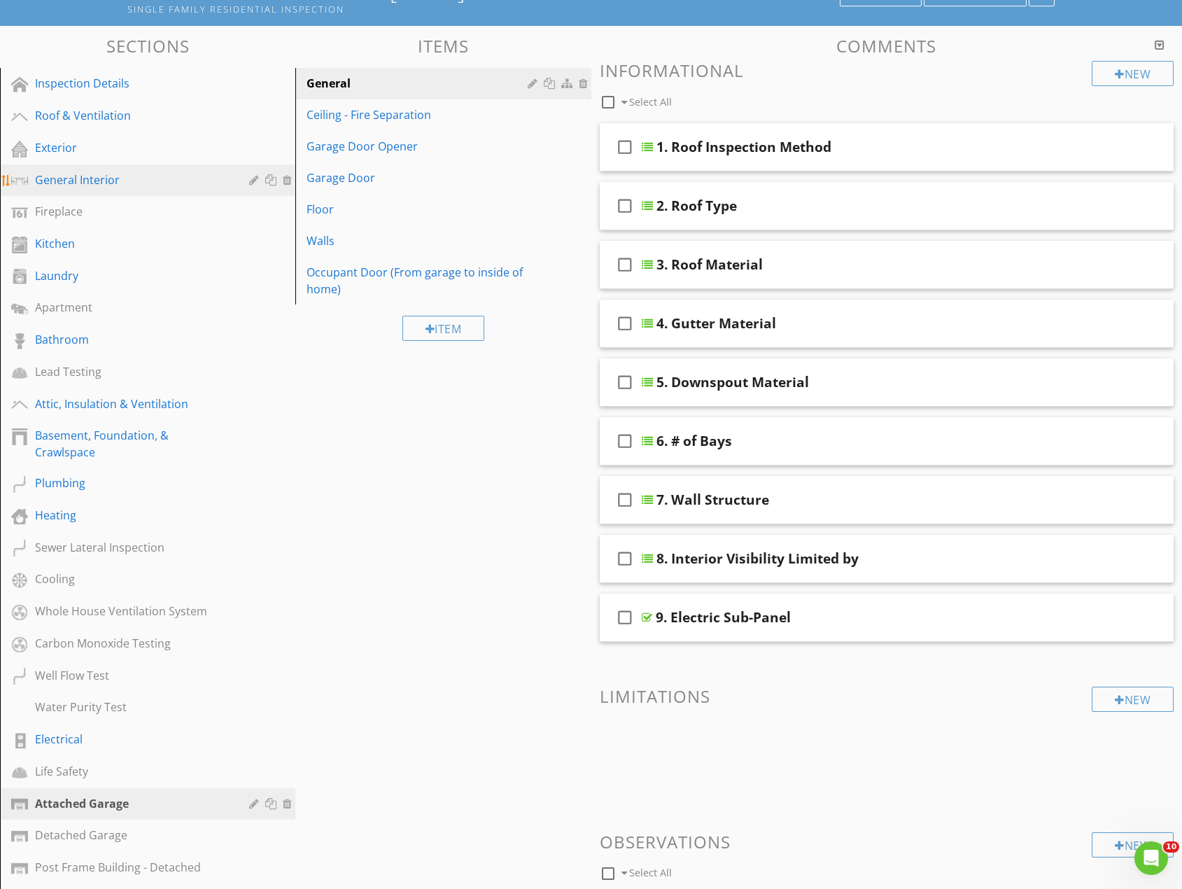
click at [84, 176] on div "General Interior" at bounding box center [132, 179] width 194 height 17
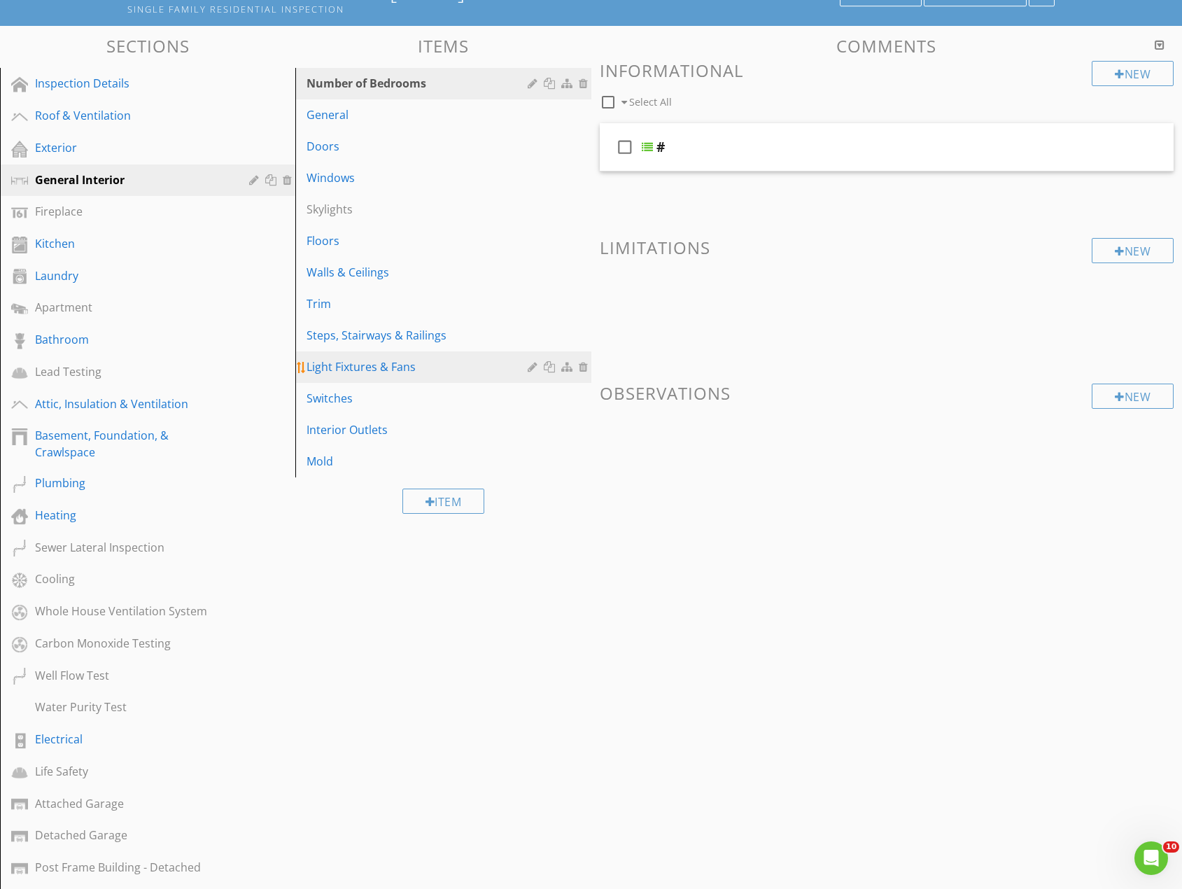
click at [549, 367] on div at bounding box center [551, 366] width 15 height 11
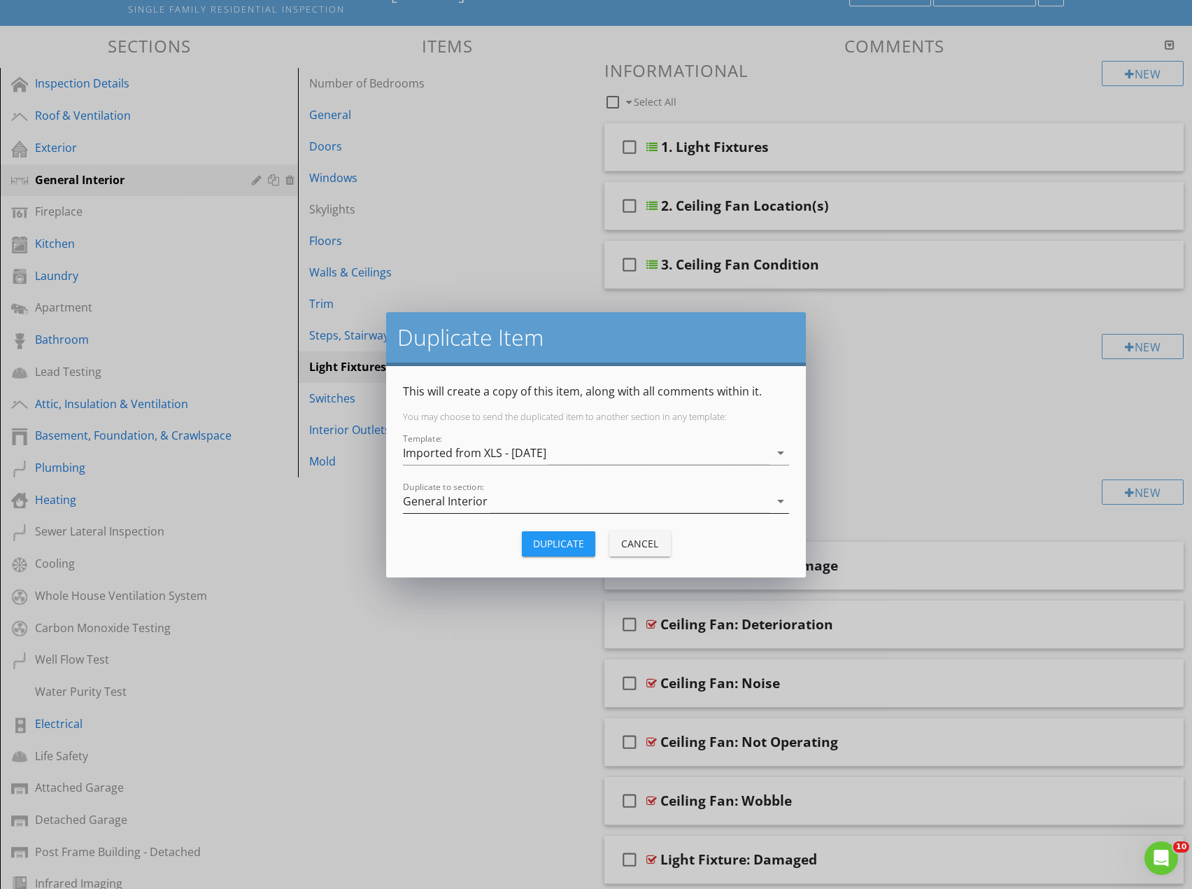
click at [535, 504] on div "General Interior" at bounding box center [586, 501] width 367 height 23
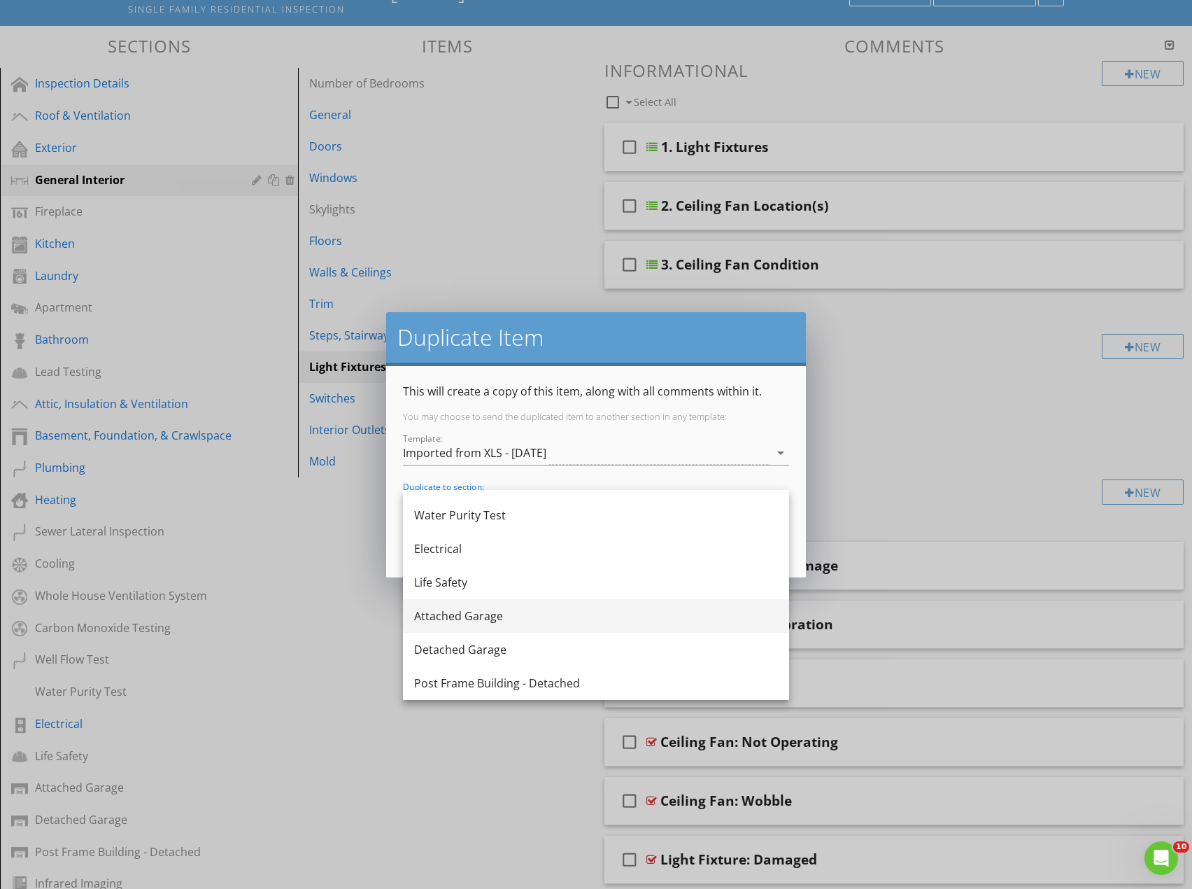
click at [453, 615] on div "Attached Garage" at bounding box center [596, 615] width 364 height 17
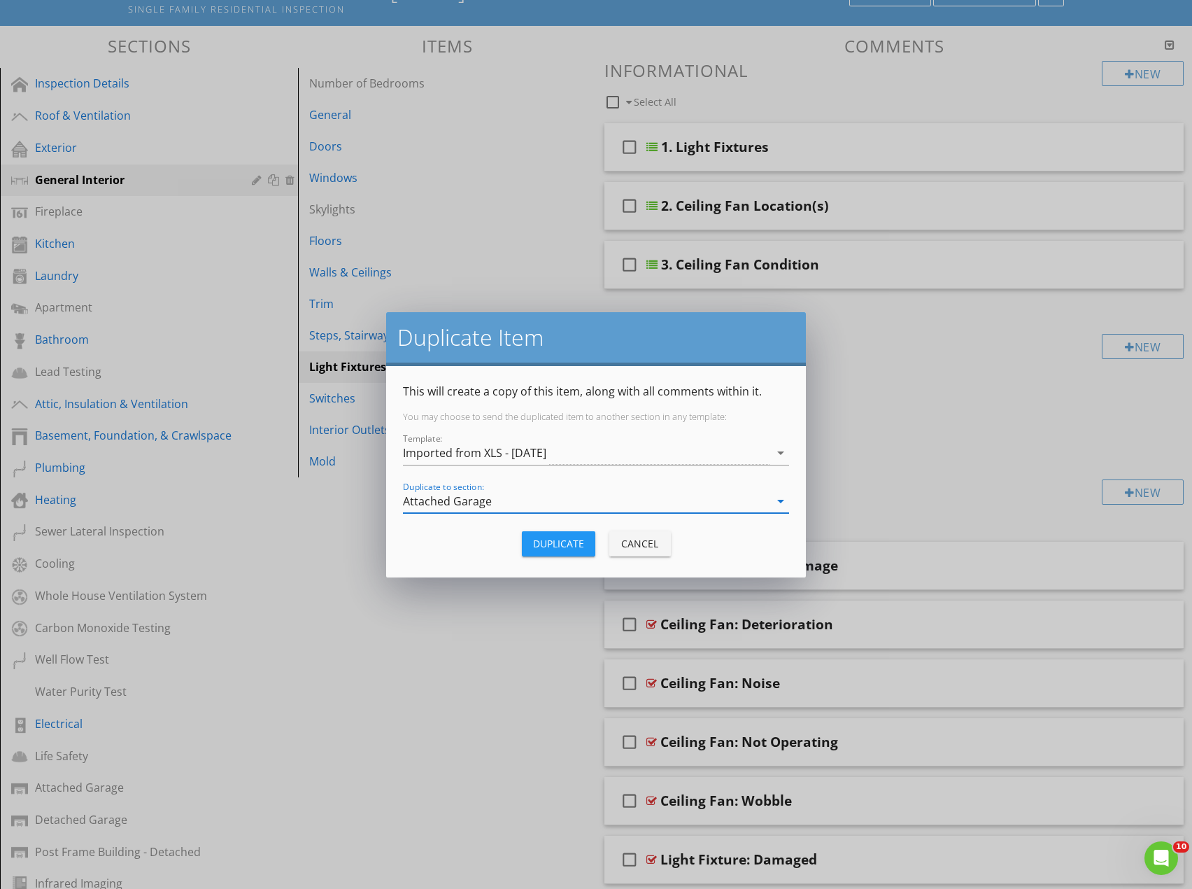
click at [558, 546] on div "Duplicate" at bounding box center [558, 543] width 51 height 15
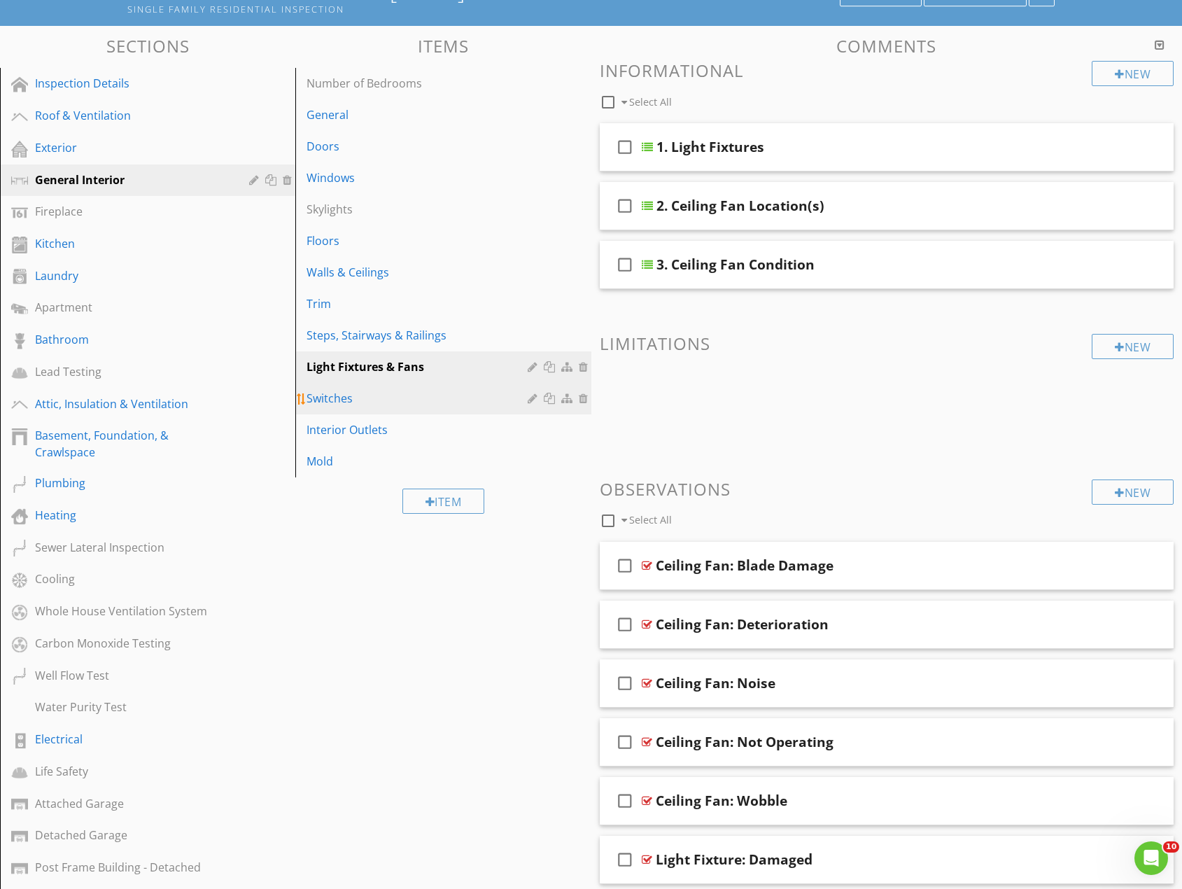
click at [547, 400] on div at bounding box center [551, 398] width 15 height 11
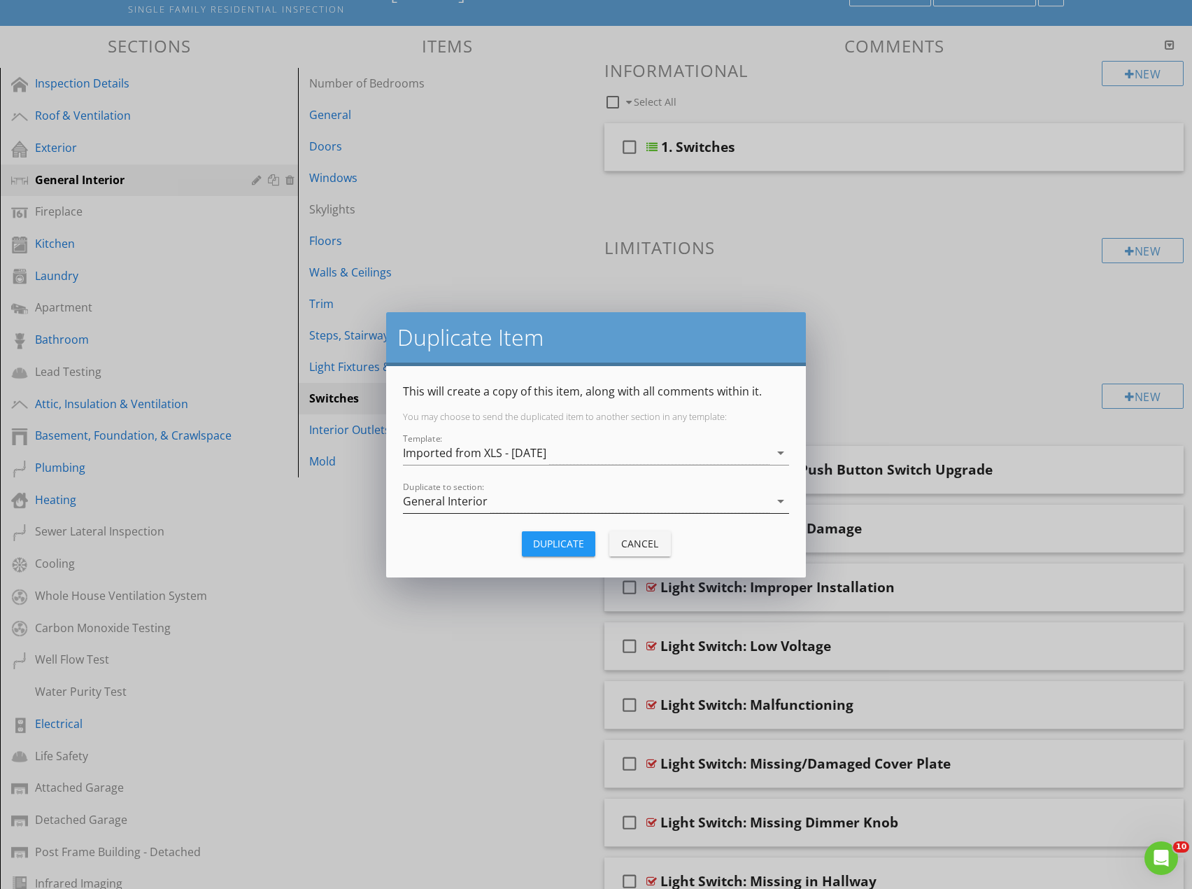
click at [462, 497] on div "General Interior" at bounding box center [445, 501] width 85 height 13
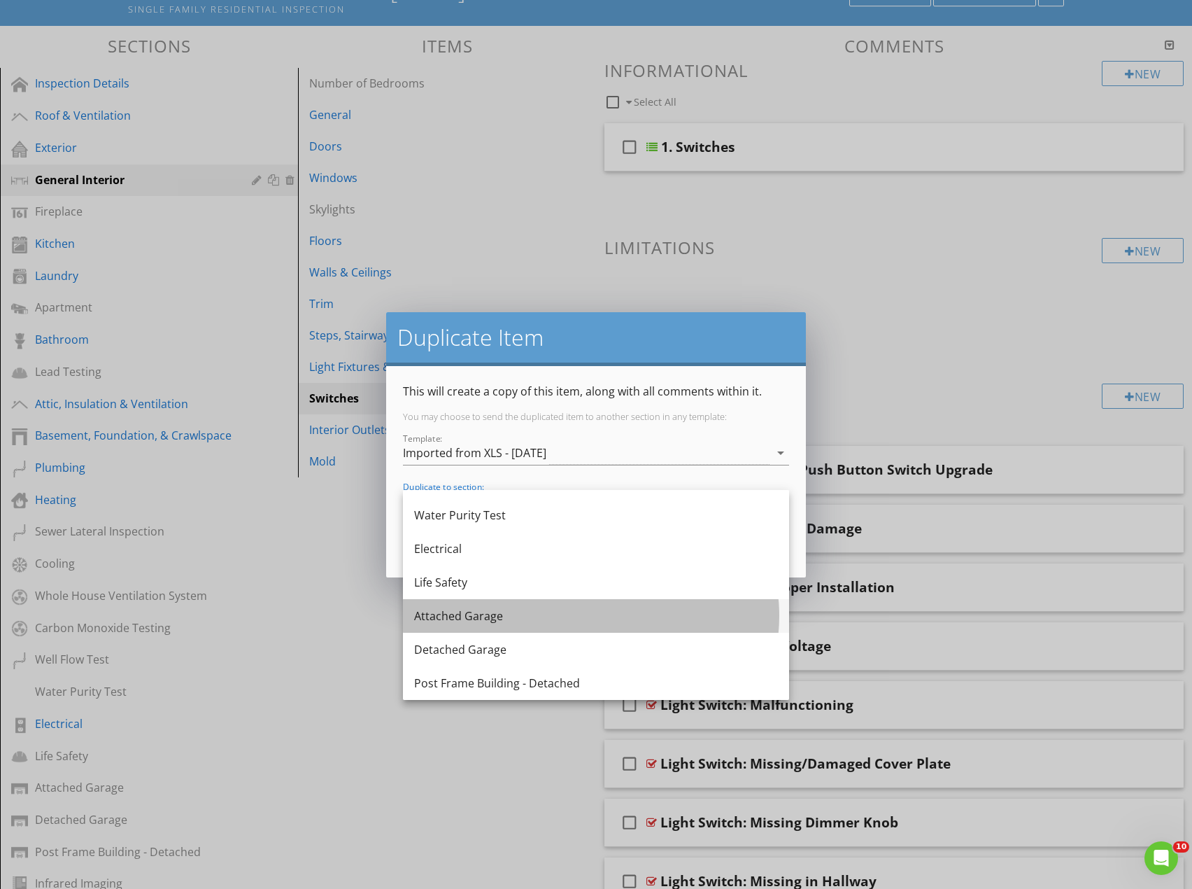
click at [453, 620] on div "Attached Garage" at bounding box center [596, 615] width 364 height 17
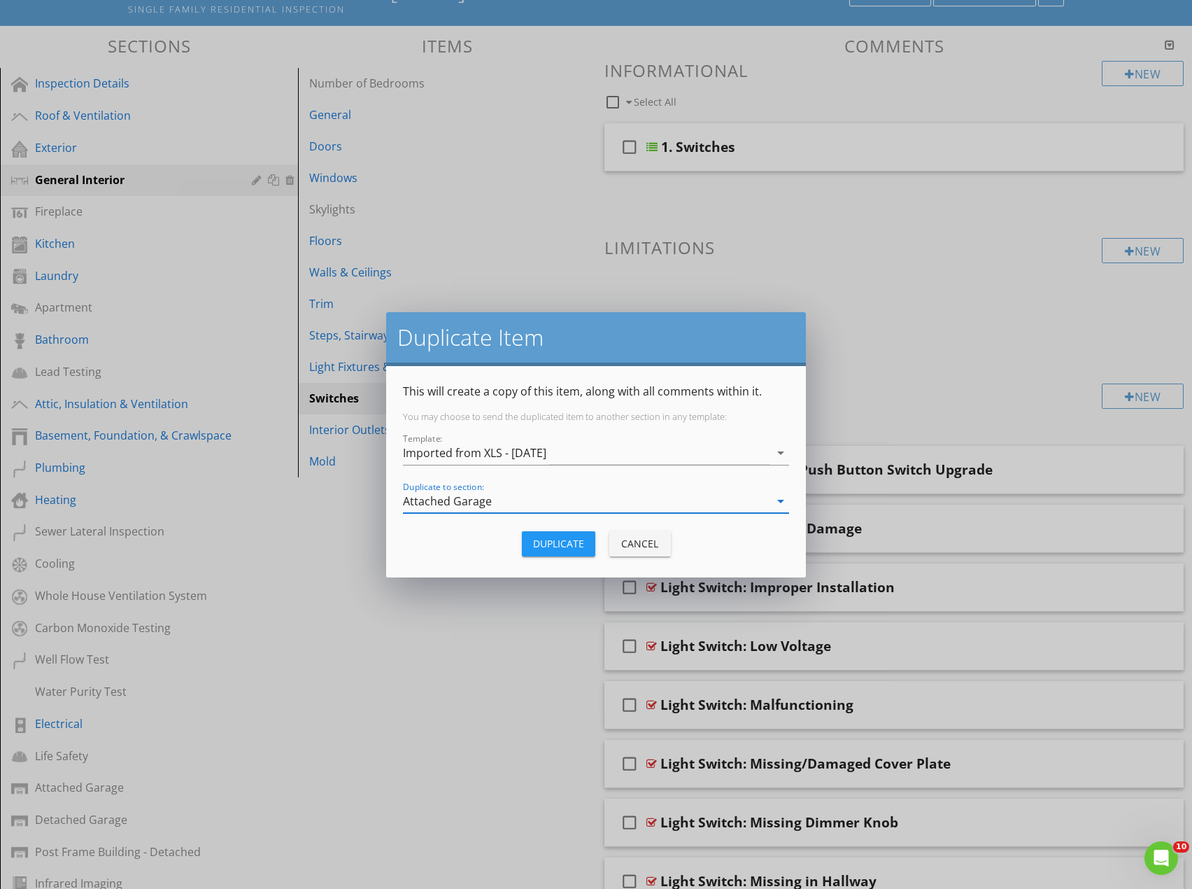
click at [569, 556] on button "Duplicate" at bounding box center [558, 543] width 73 height 25
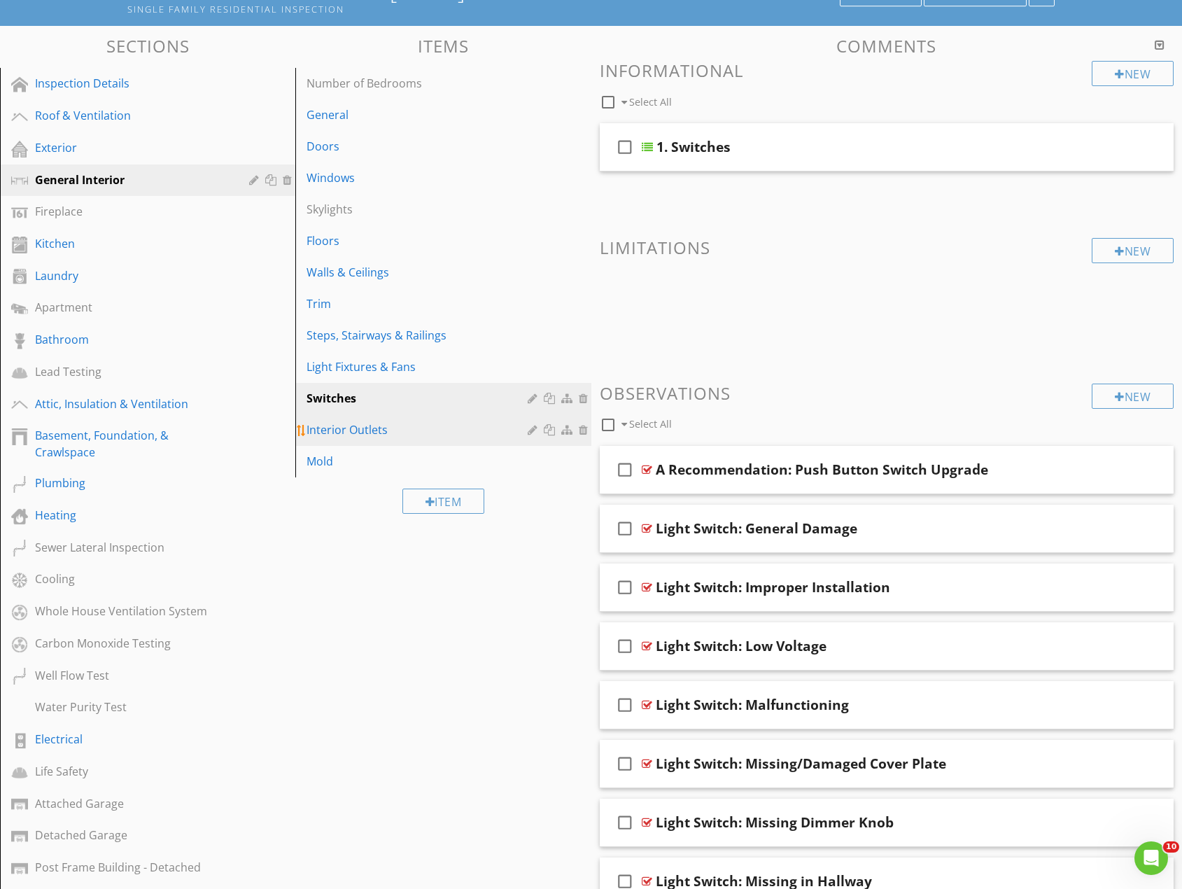
click at [549, 432] on div at bounding box center [551, 429] width 15 height 11
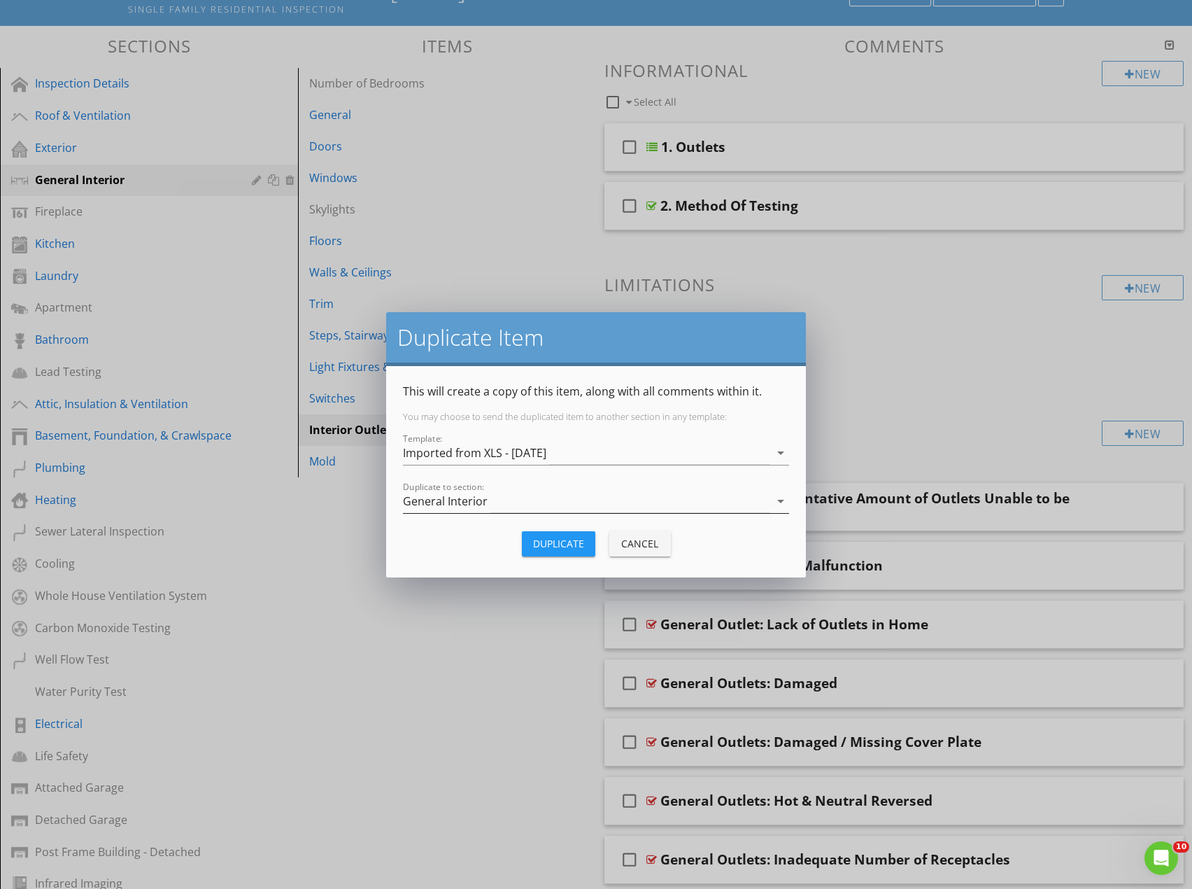
click at [458, 500] on div "General Interior" at bounding box center [445, 501] width 85 height 13
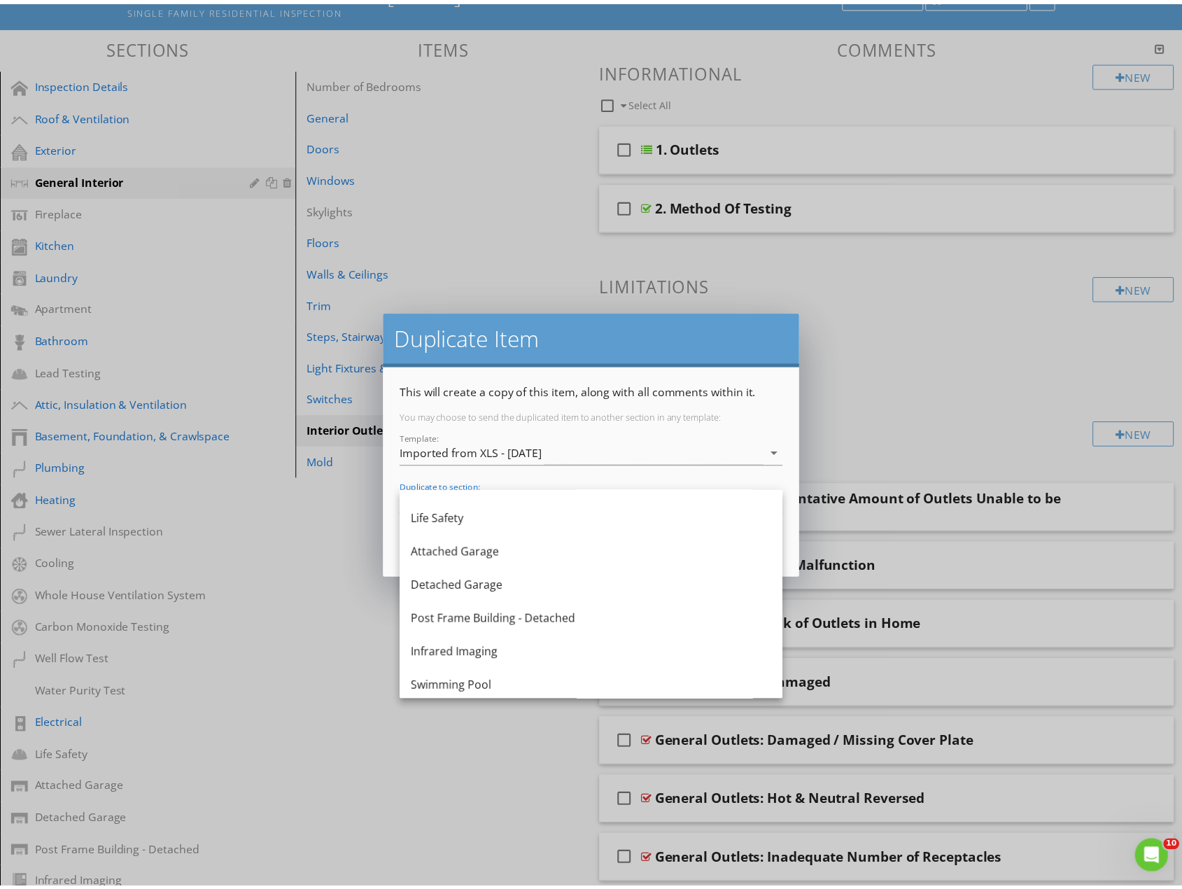
scroll to position [700, 0]
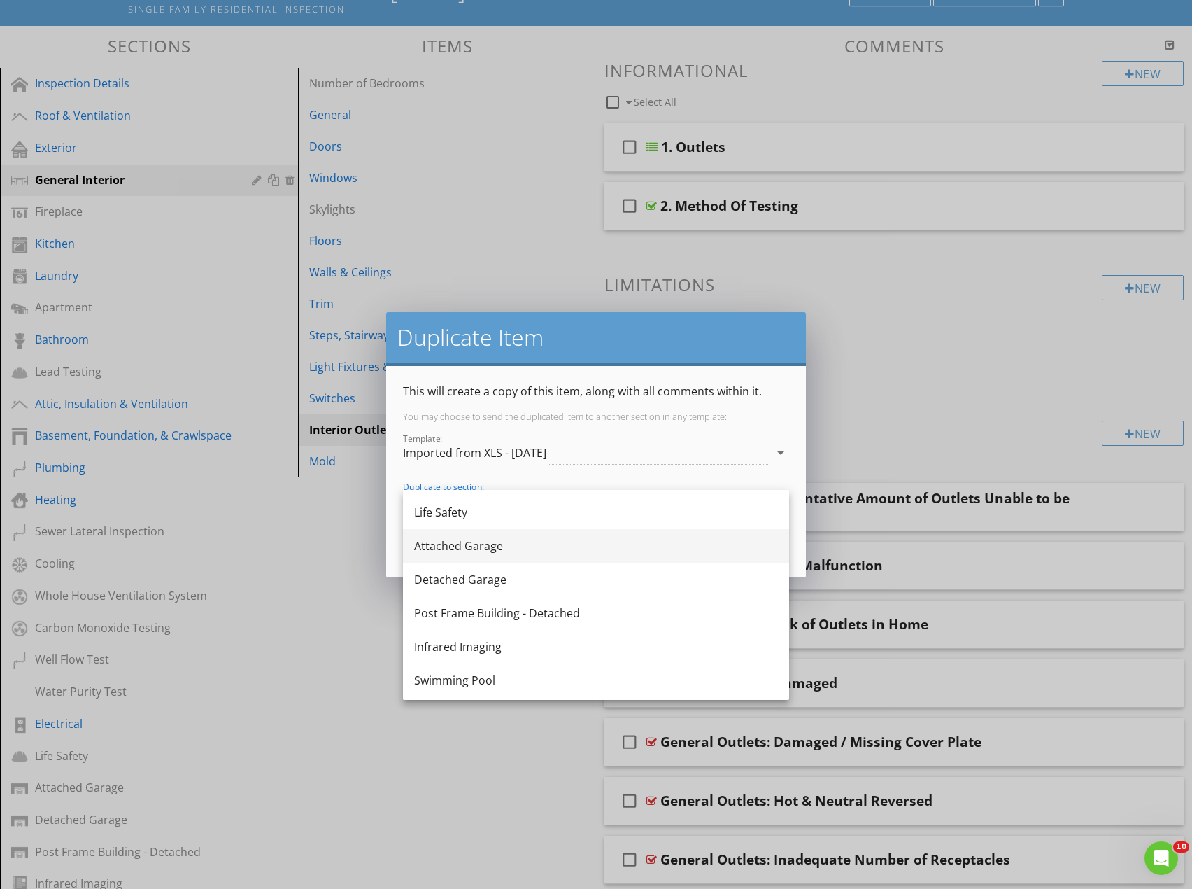
click at [433, 549] on div "Attached Garage" at bounding box center [596, 545] width 364 height 17
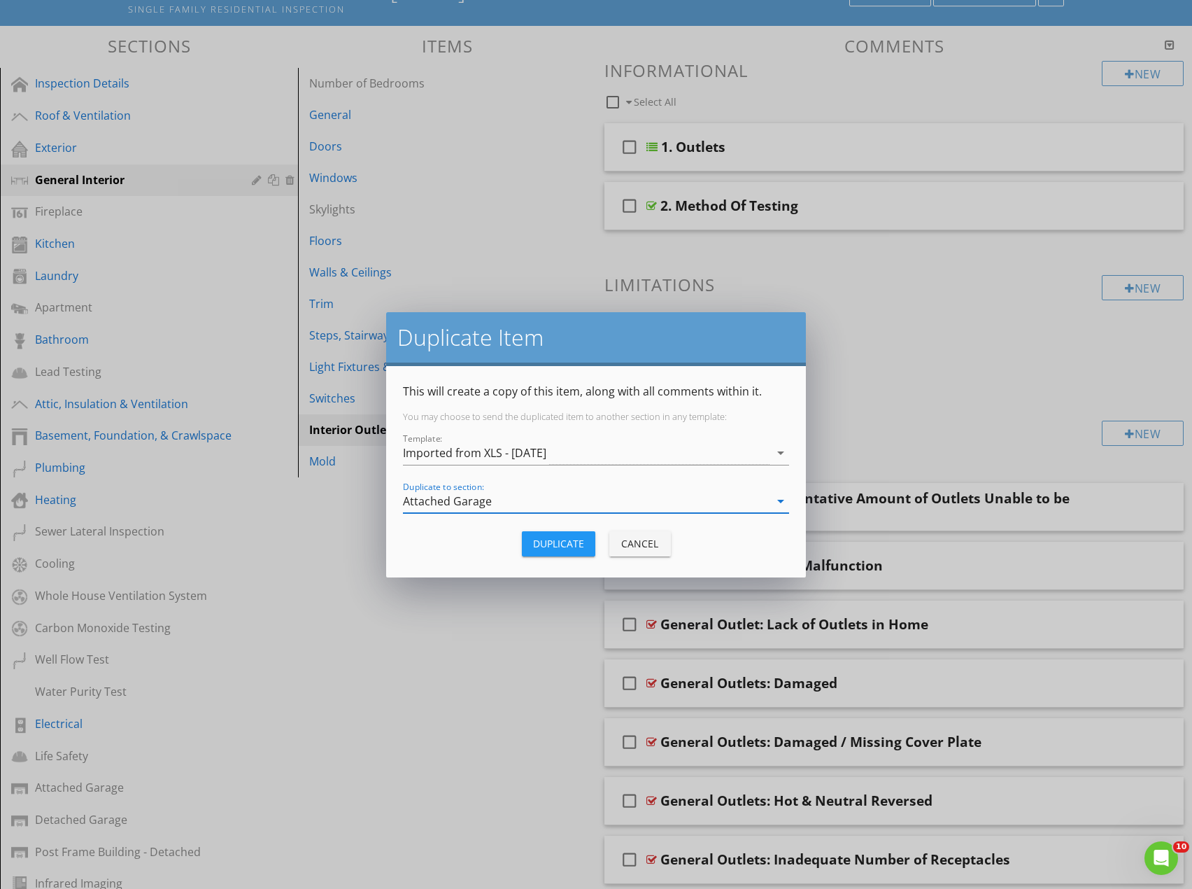
click at [572, 543] on div "Duplicate" at bounding box center [558, 543] width 51 height 15
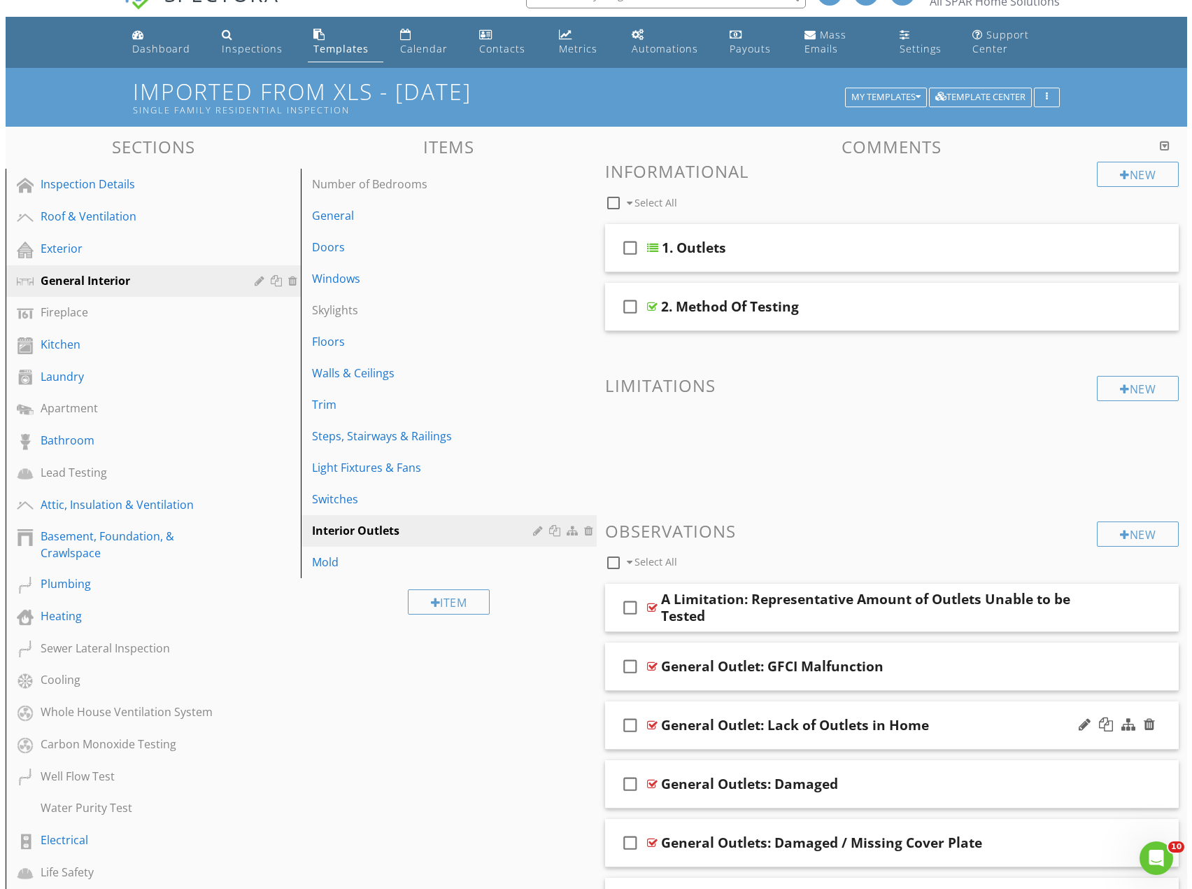
scroll to position [0, 0]
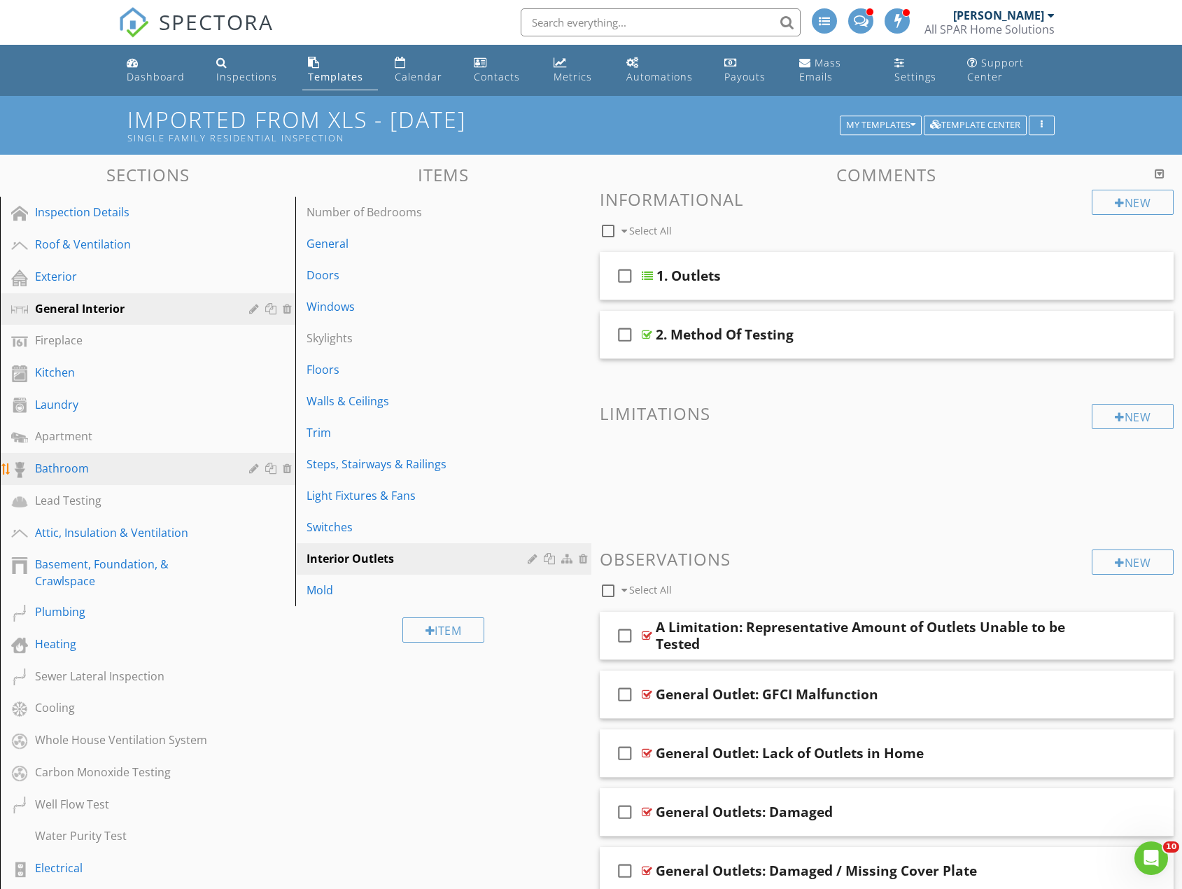
click at [78, 473] on div "Bathroom" at bounding box center [132, 468] width 194 height 17
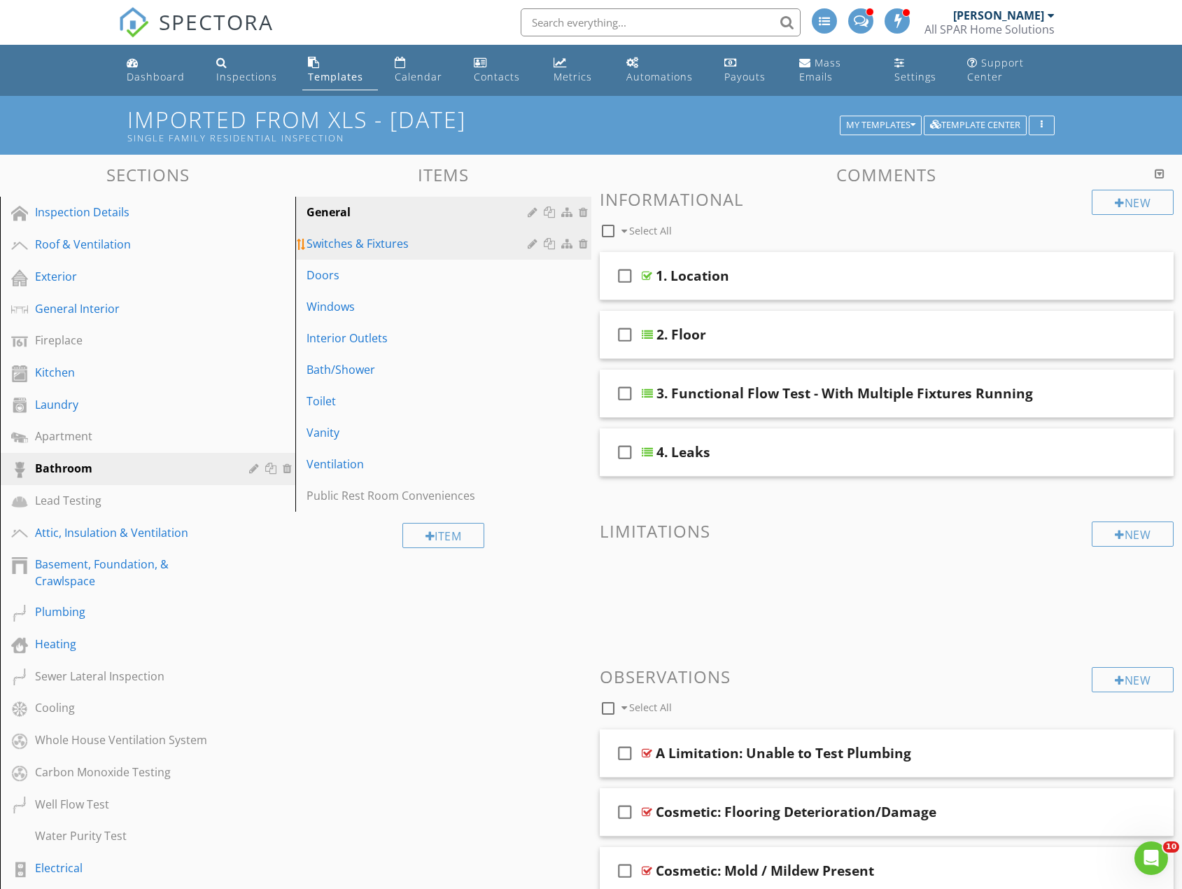
click at [374, 245] on div "Switches & Fixtures" at bounding box center [418, 243] width 225 height 17
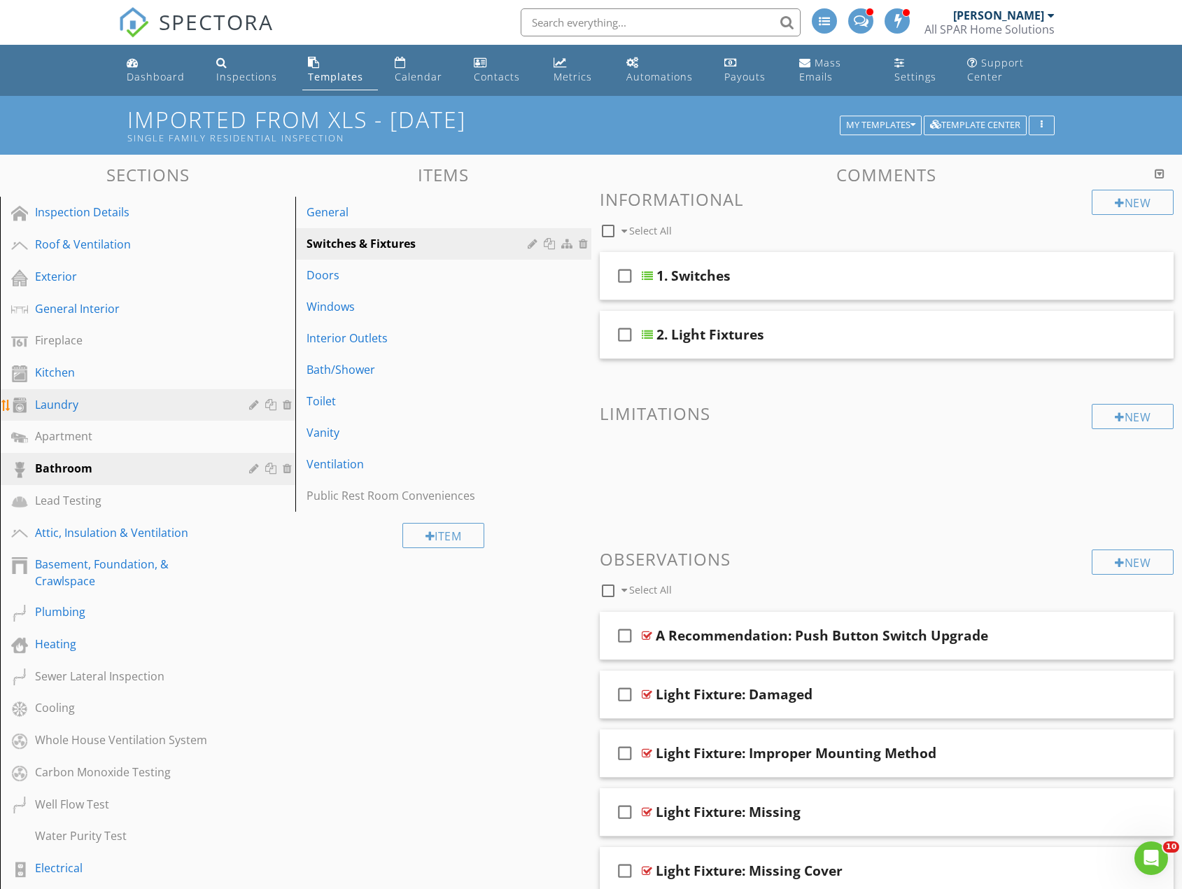
click at [109, 417] on link "Laundry" at bounding box center [149, 405] width 291 height 32
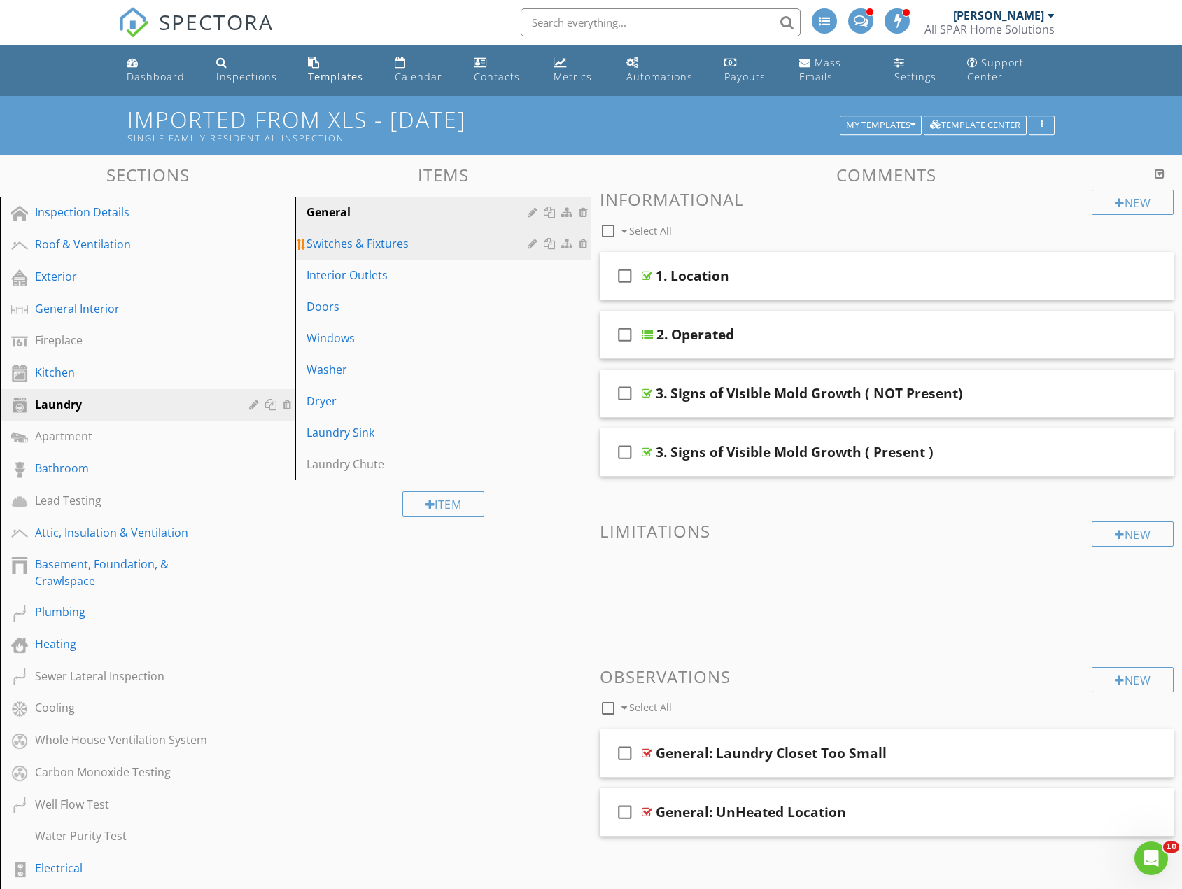
click at [403, 246] on div "Switches & Fixtures" at bounding box center [418, 243] width 225 height 17
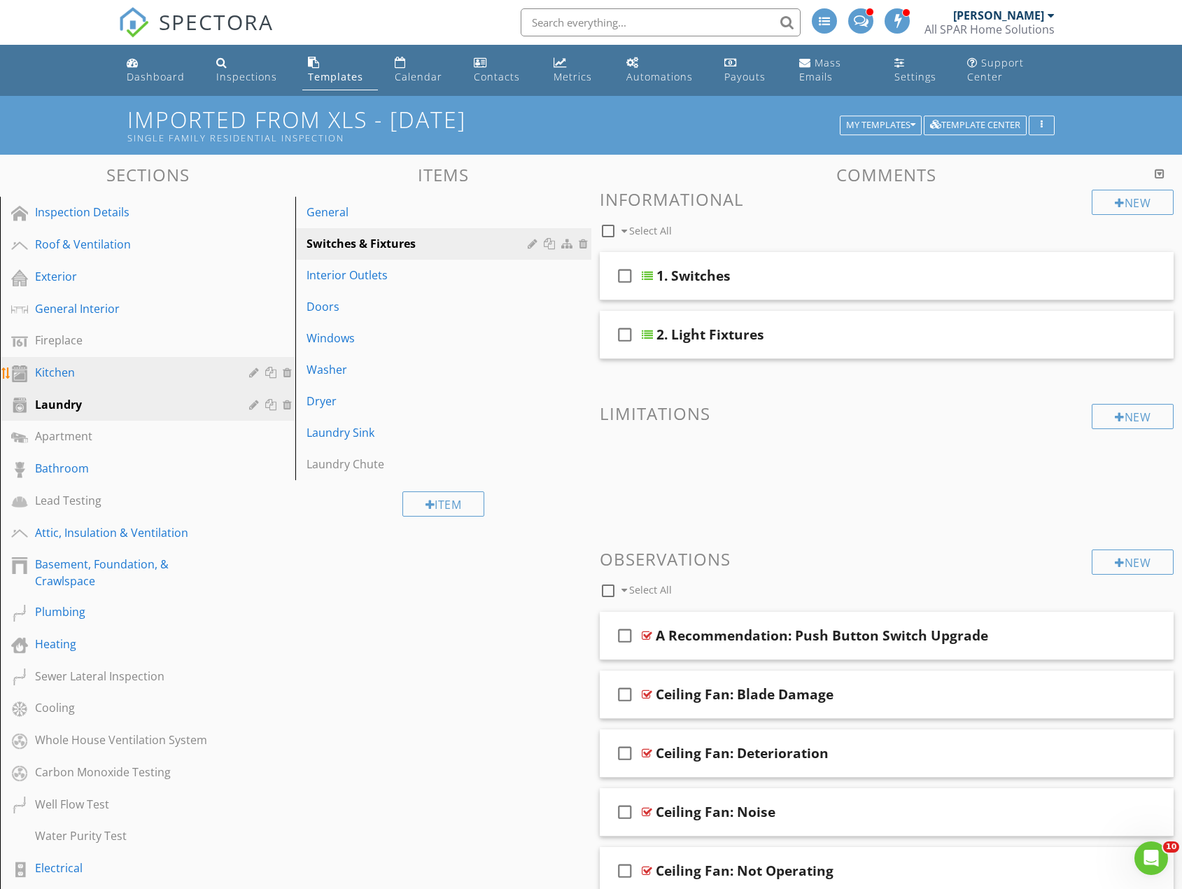
click at [83, 374] on div "Kitchen" at bounding box center [132, 372] width 194 height 17
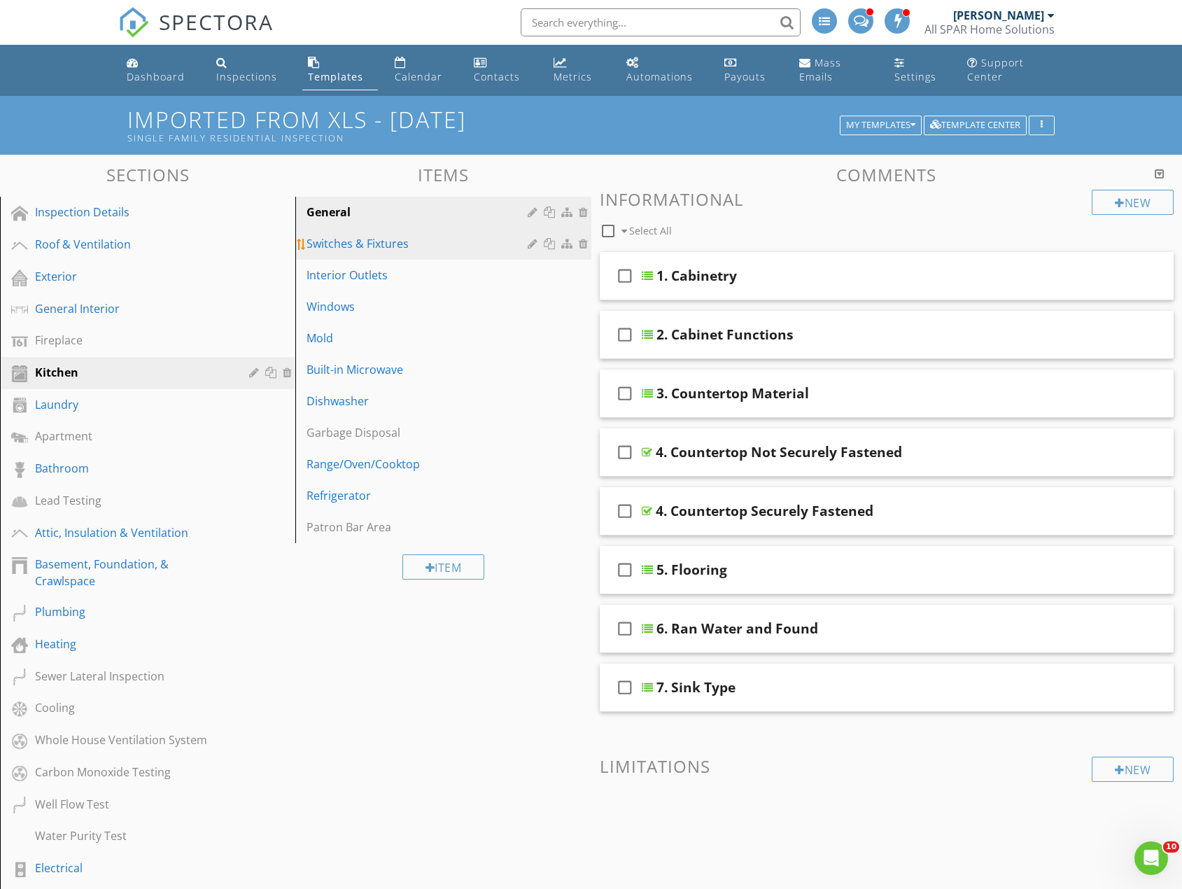
click at [372, 250] on div "Switches & Fixtures" at bounding box center [418, 243] width 225 height 17
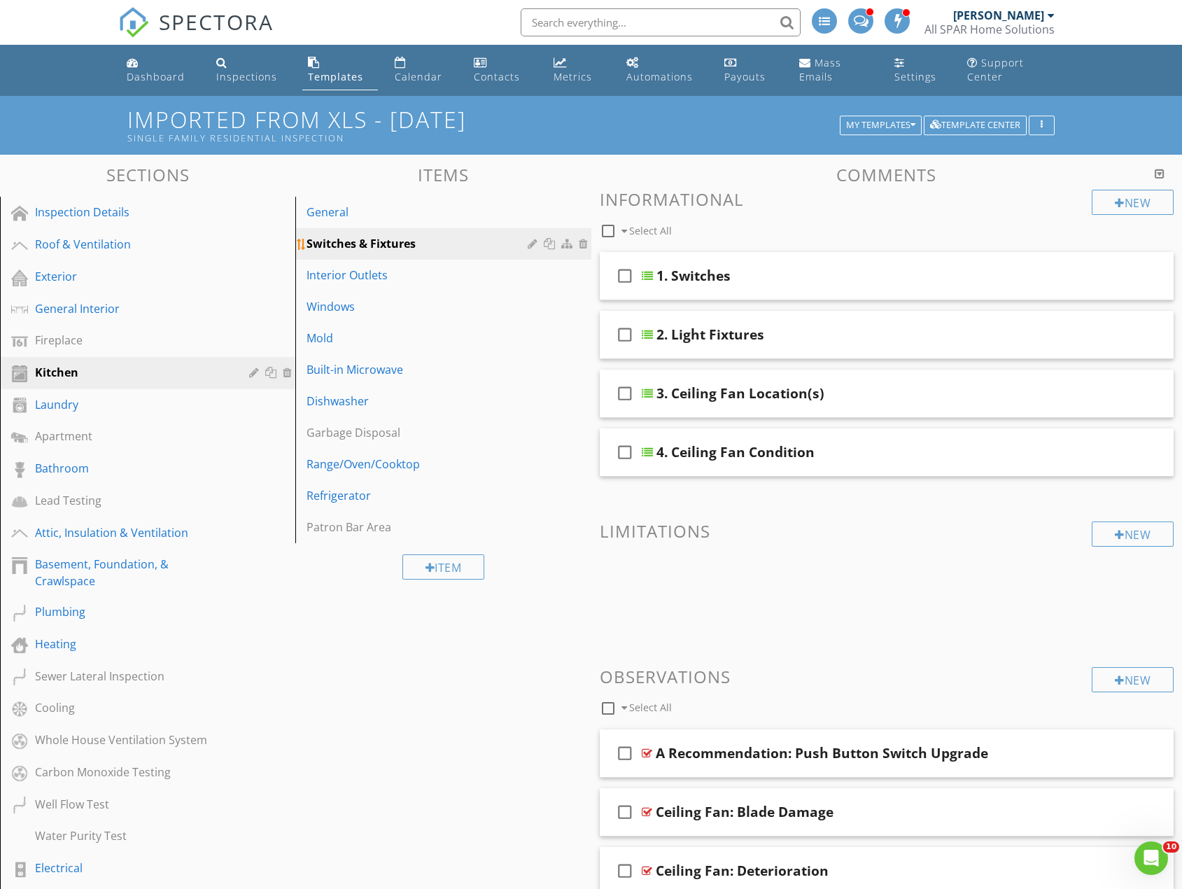
click at [581, 243] on div at bounding box center [585, 243] width 13 height 11
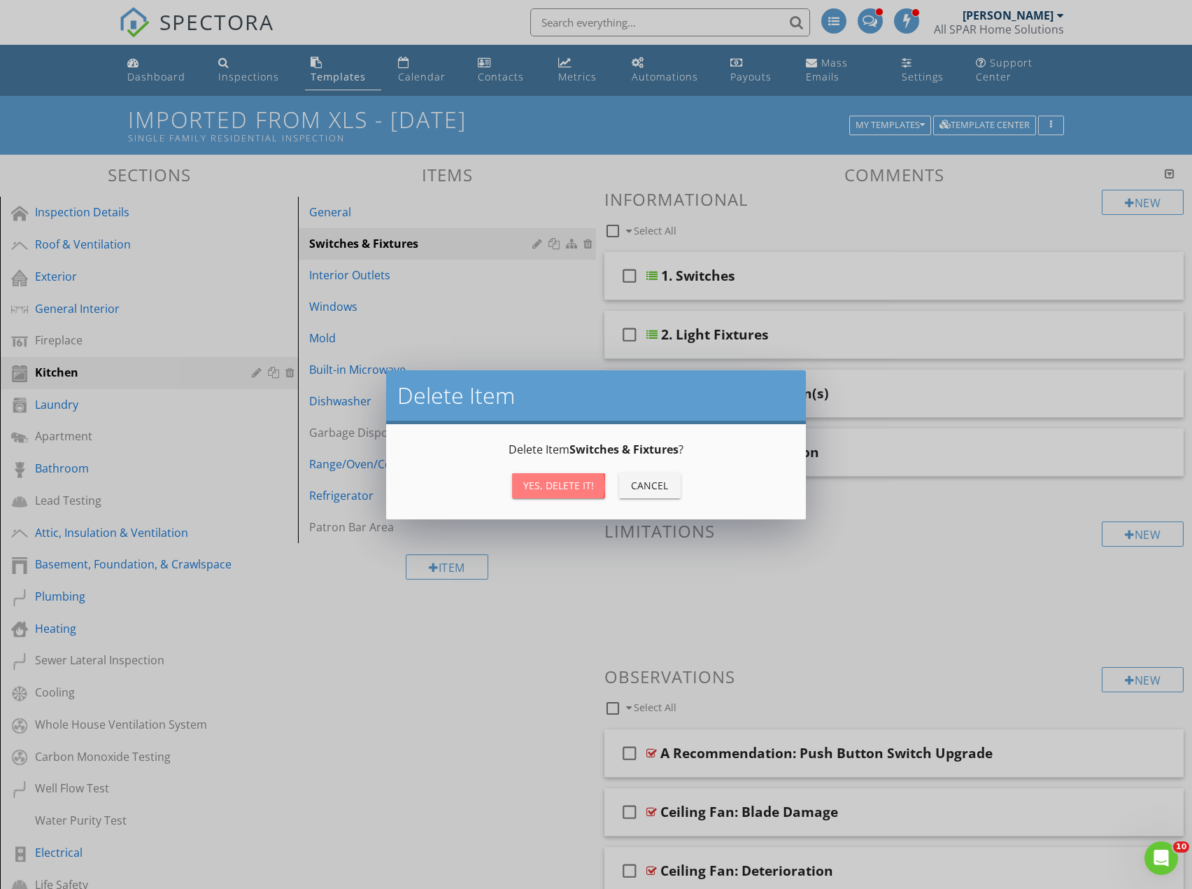
click at [581, 495] on button "Yes, Delete it!" at bounding box center [558, 485] width 93 height 25
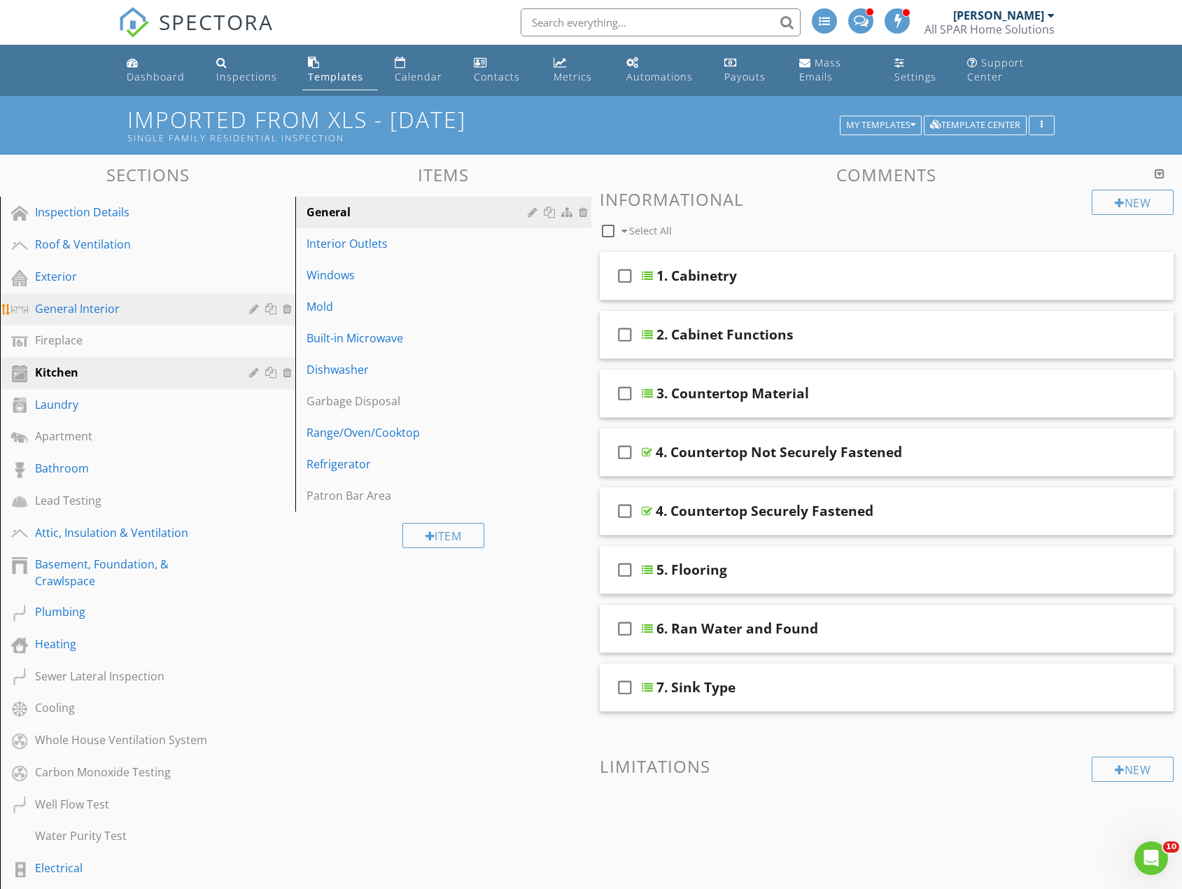
click at [94, 312] on div "General Interior" at bounding box center [132, 308] width 194 height 17
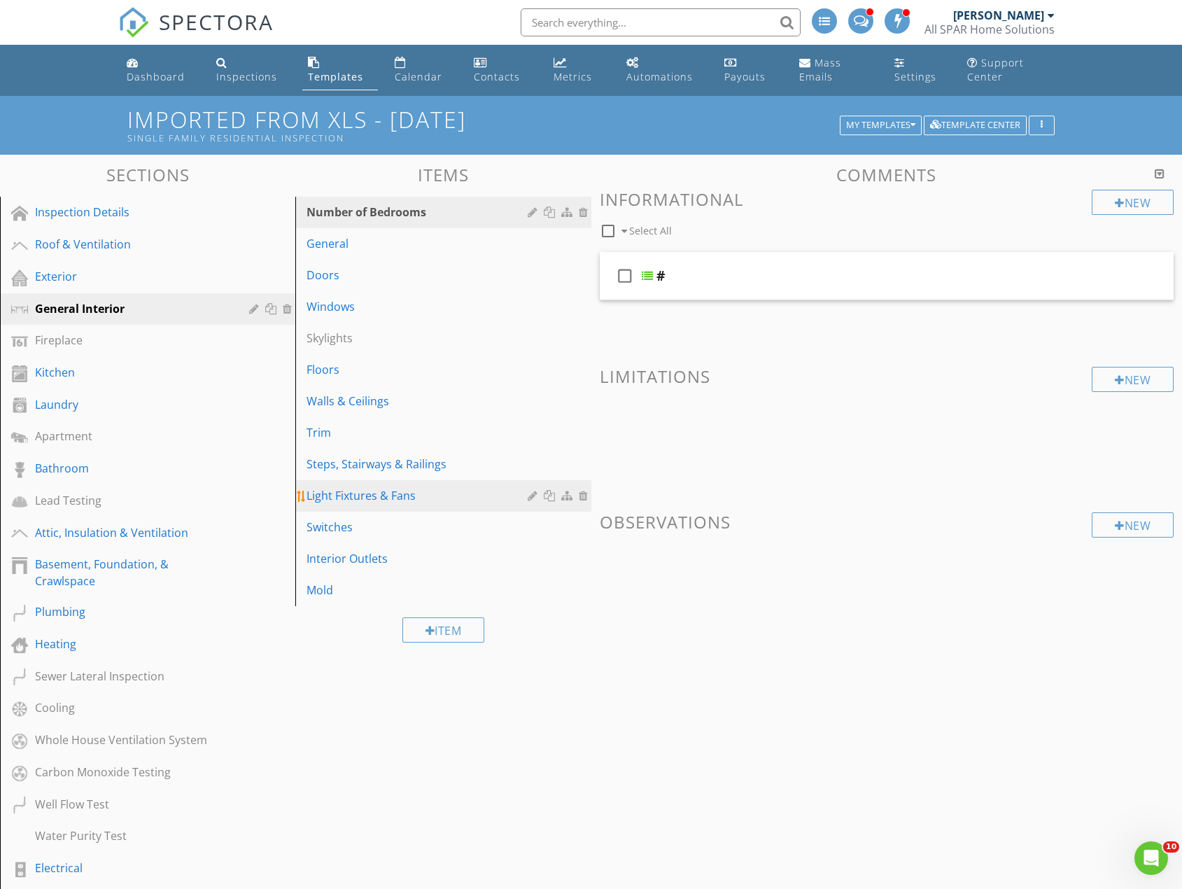
click at [551, 493] on div at bounding box center [551, 495] width 15 height 11
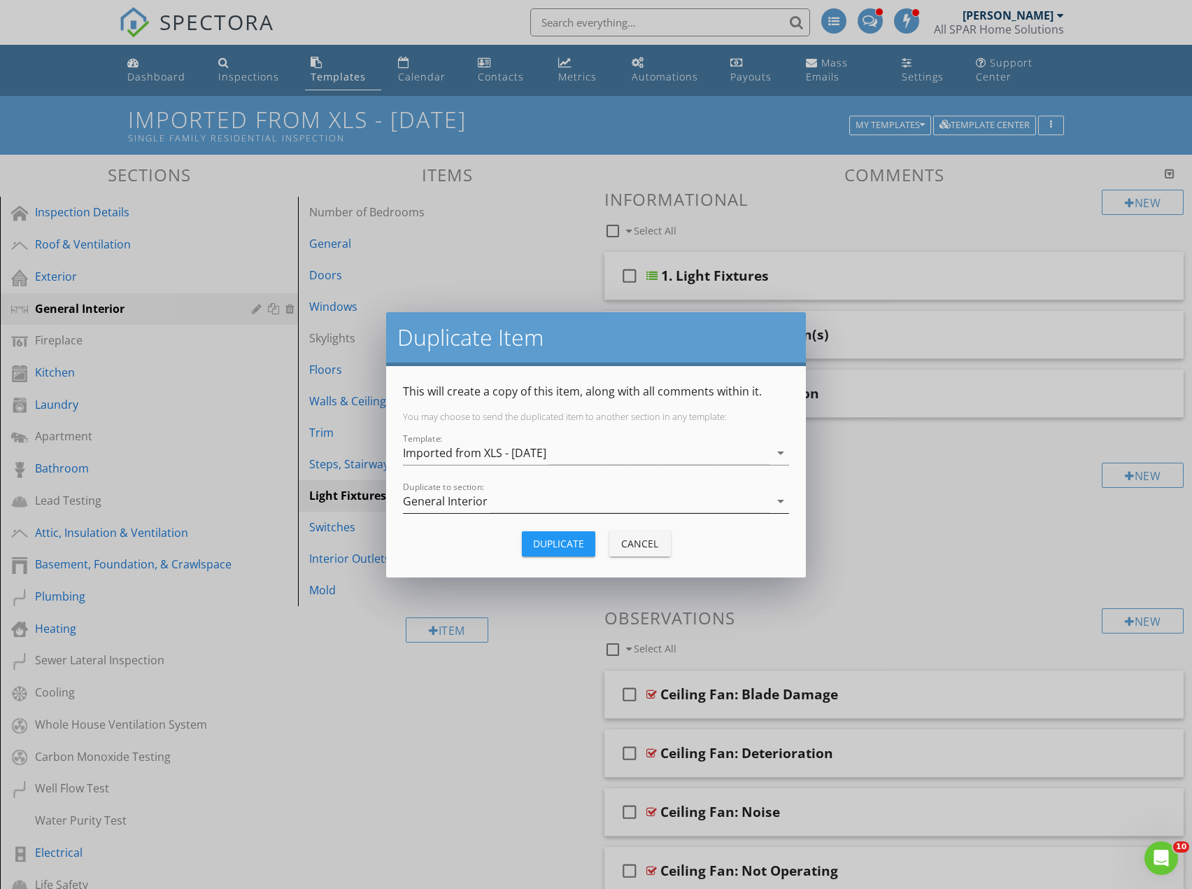
click at [522, 509] on div "General Interior" at bounding box center [586, 501] width 367 height 23
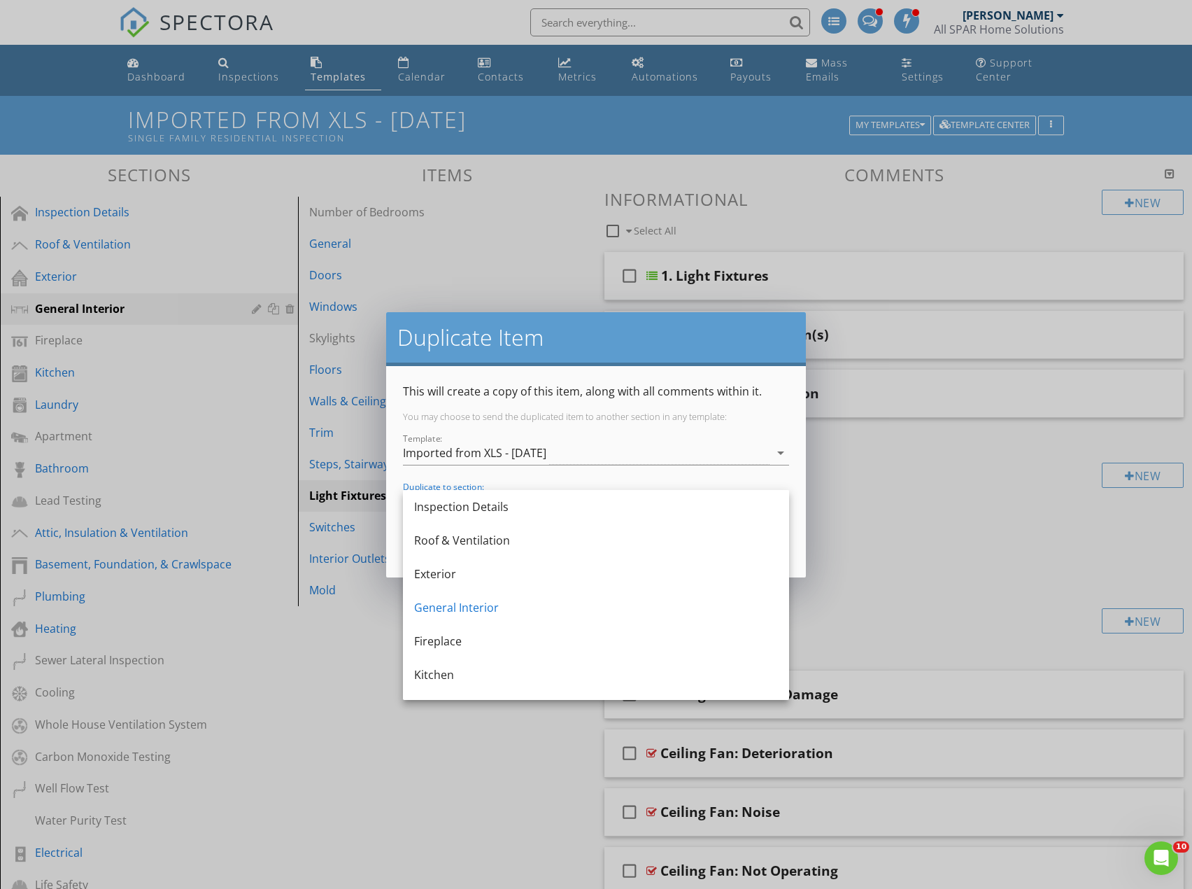
click at [459, 671] on div "Kitchen" at bounding box center [596, 674] width 364 height 17
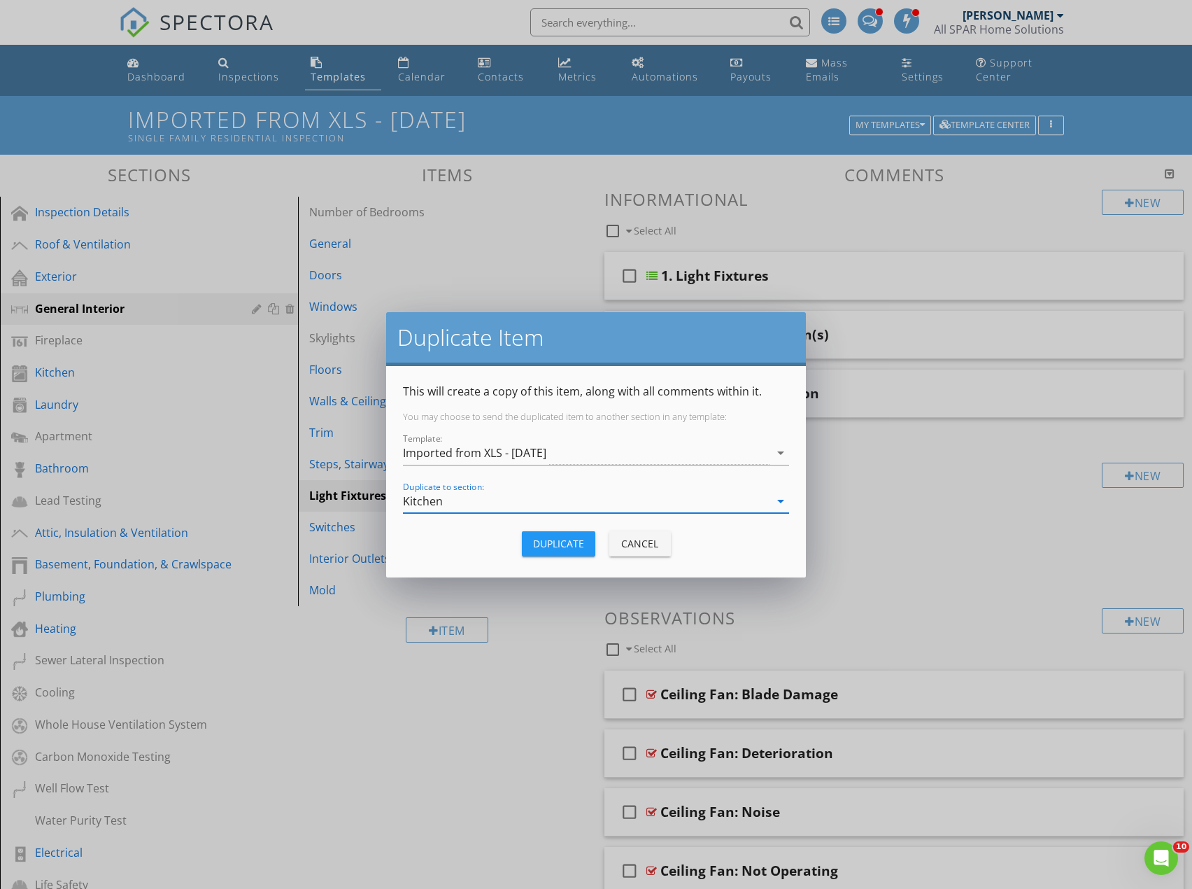
click at [556, 539] on div "Duplicate" at bounding box center [558, 543] width 51 height 15
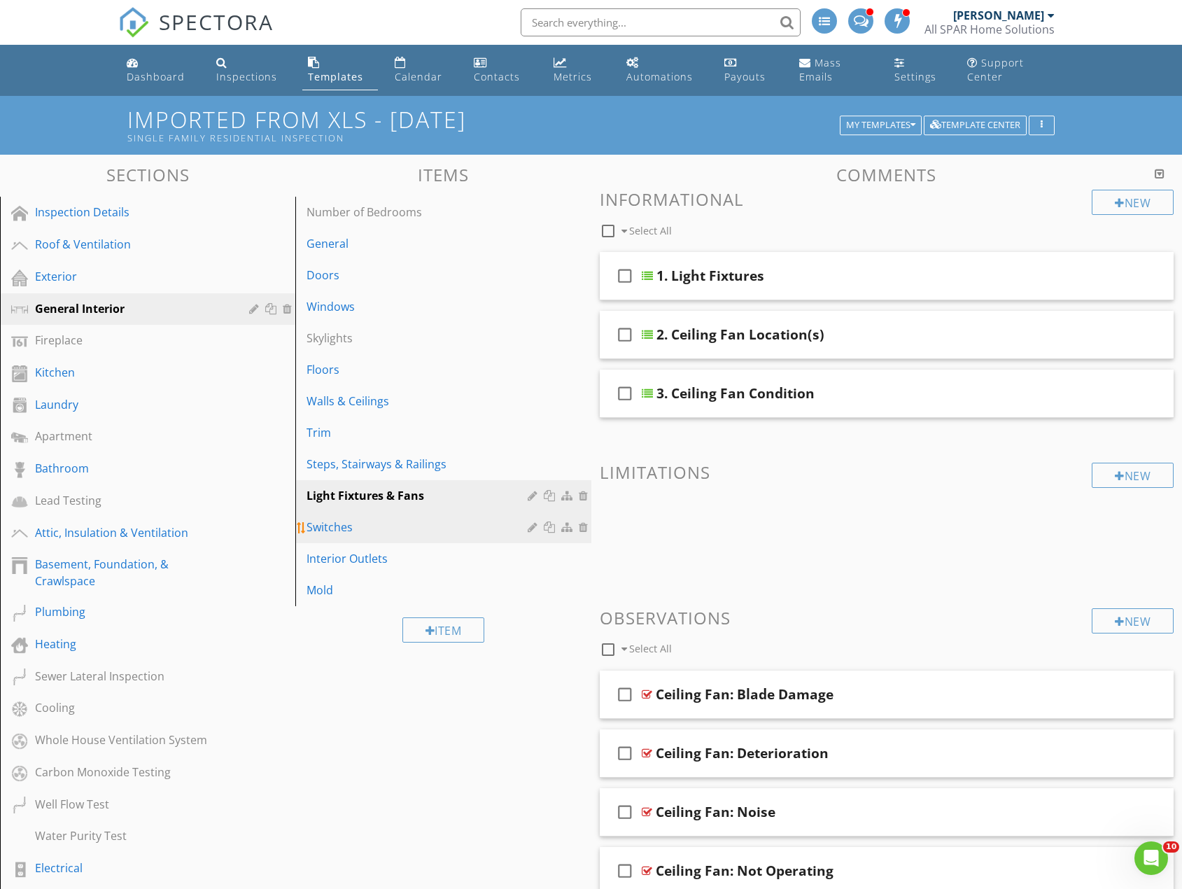
click at [551, 528] on div at bounding box center [551, 526] width 15 height 11
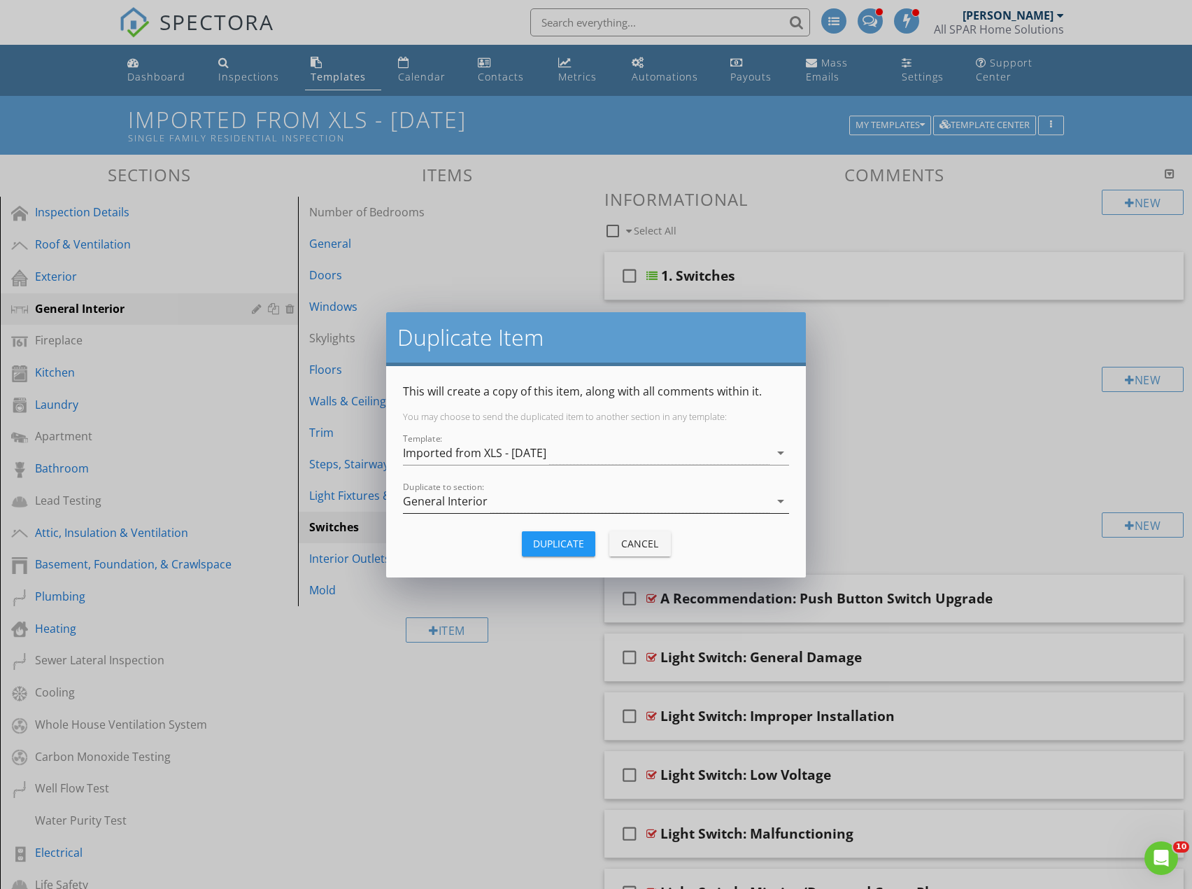
click at [502, 504] on div "General Interior" at bounding box center [586, 501] width 367 height 23
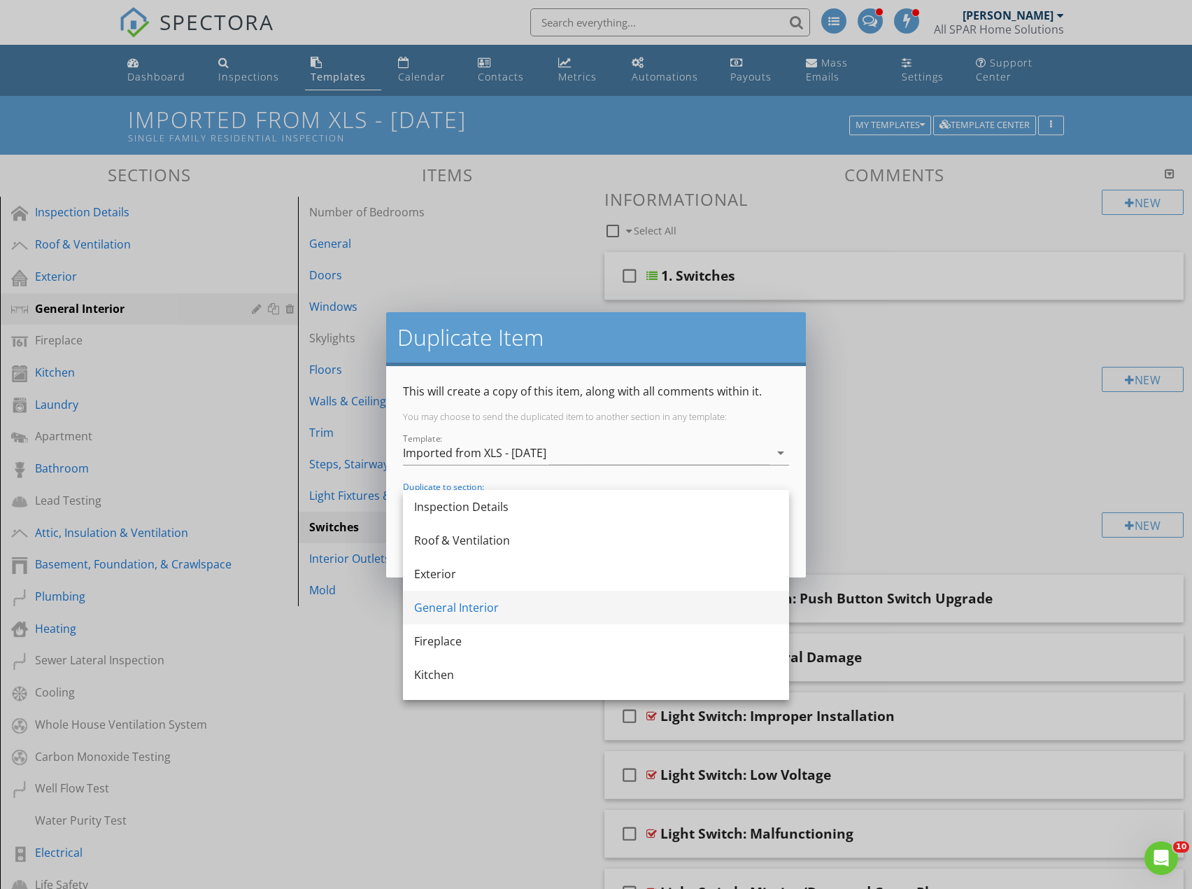
scroll to position [70, 0]
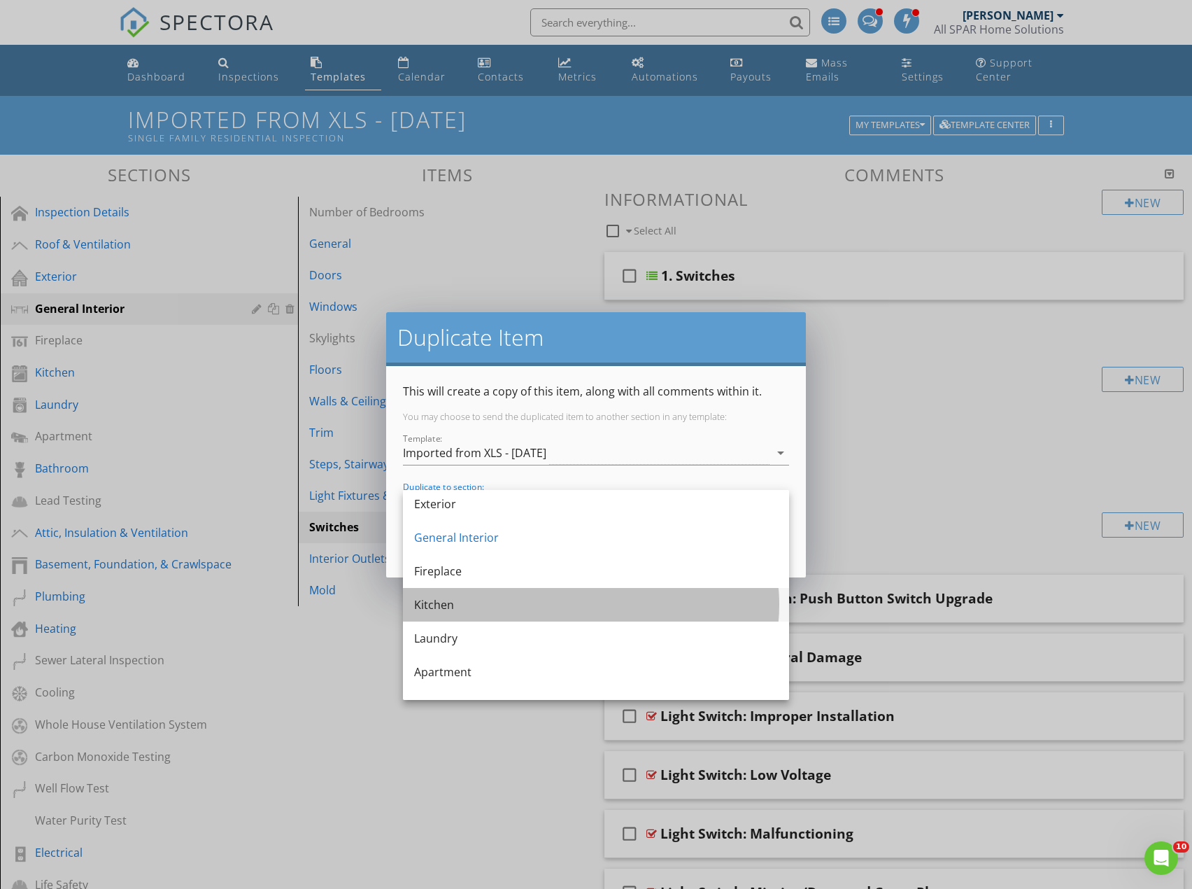
click at [450, 606] on div "Kitchen" at bounding box center [596, 604] width 364 height 17
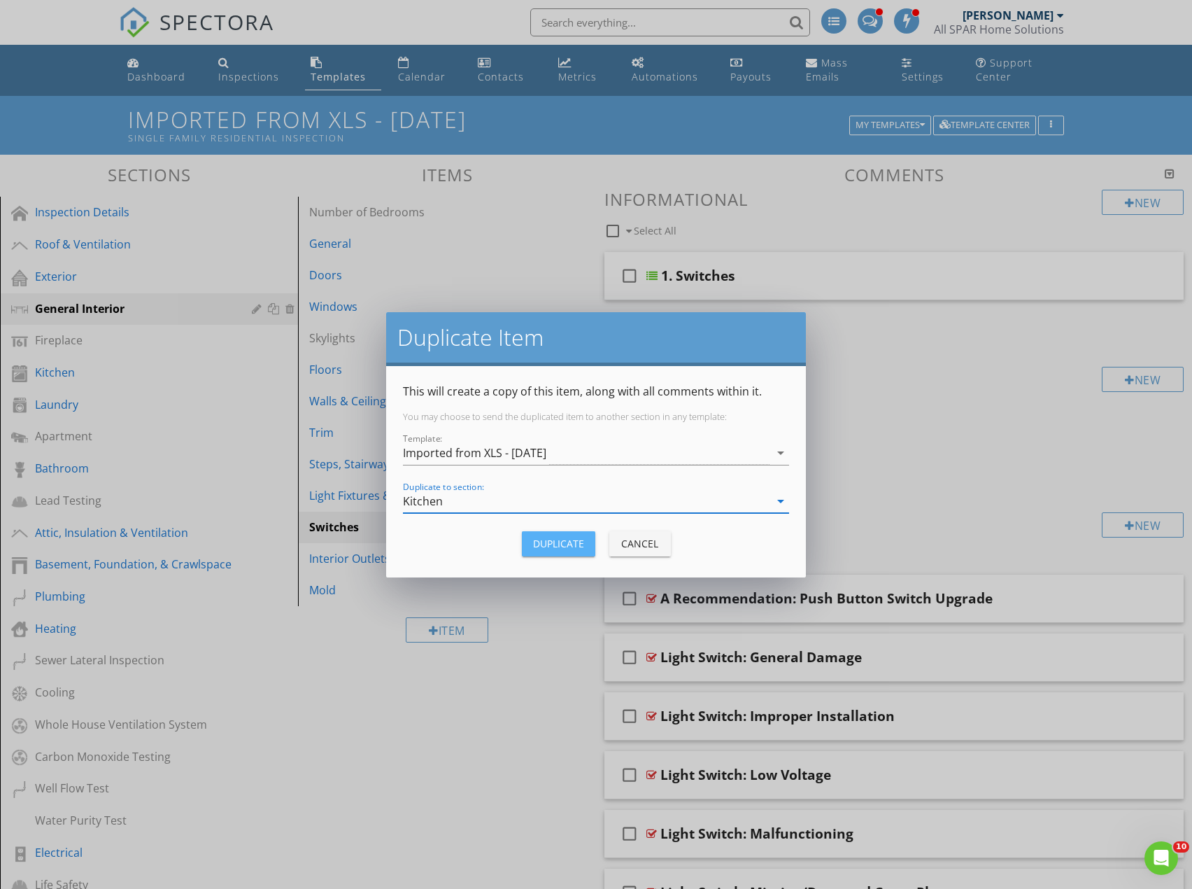
click at [558, 532] on button "Duplicate" at bounding box center [558, 543] width 73 height 25
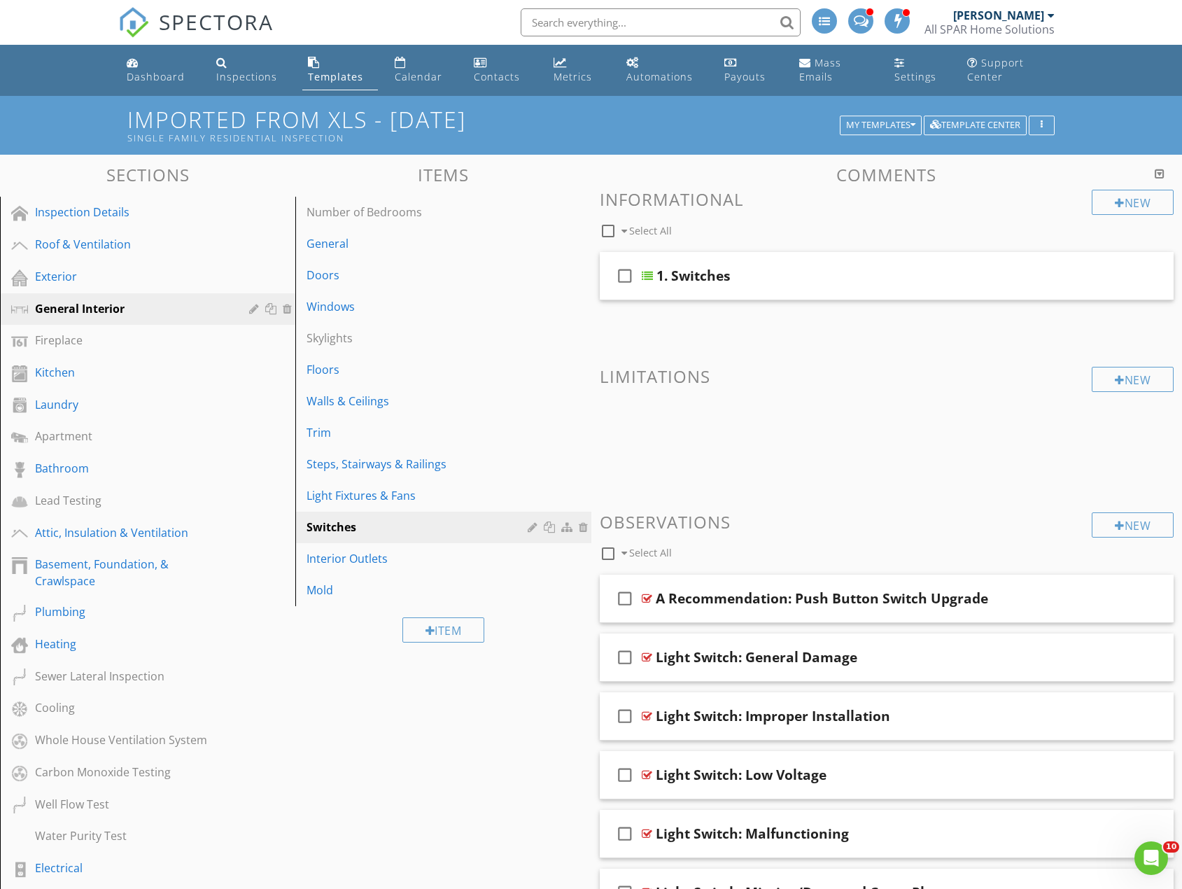
click at [473, 745] on div "Sections Inspection Details Roof & Ventilation Exterior General Interior Firepl…" at bounding box center [591, 814] width 1182 height 1318
click at [67, 374] on div "Kitchen" at bounding box center [132, 372] width 194 height 17
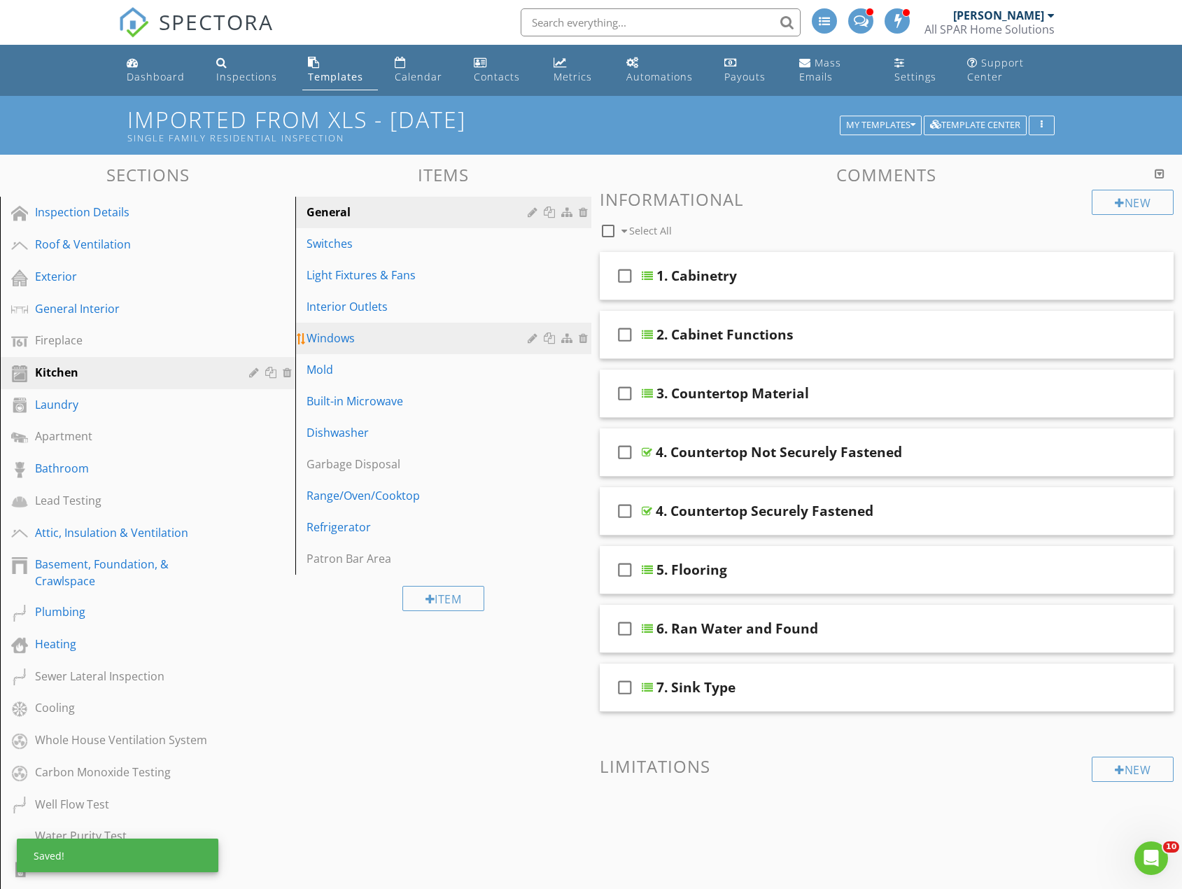
click at [338, 334] on div "Windows" at bounding box center [418, 338] width 225 height 17
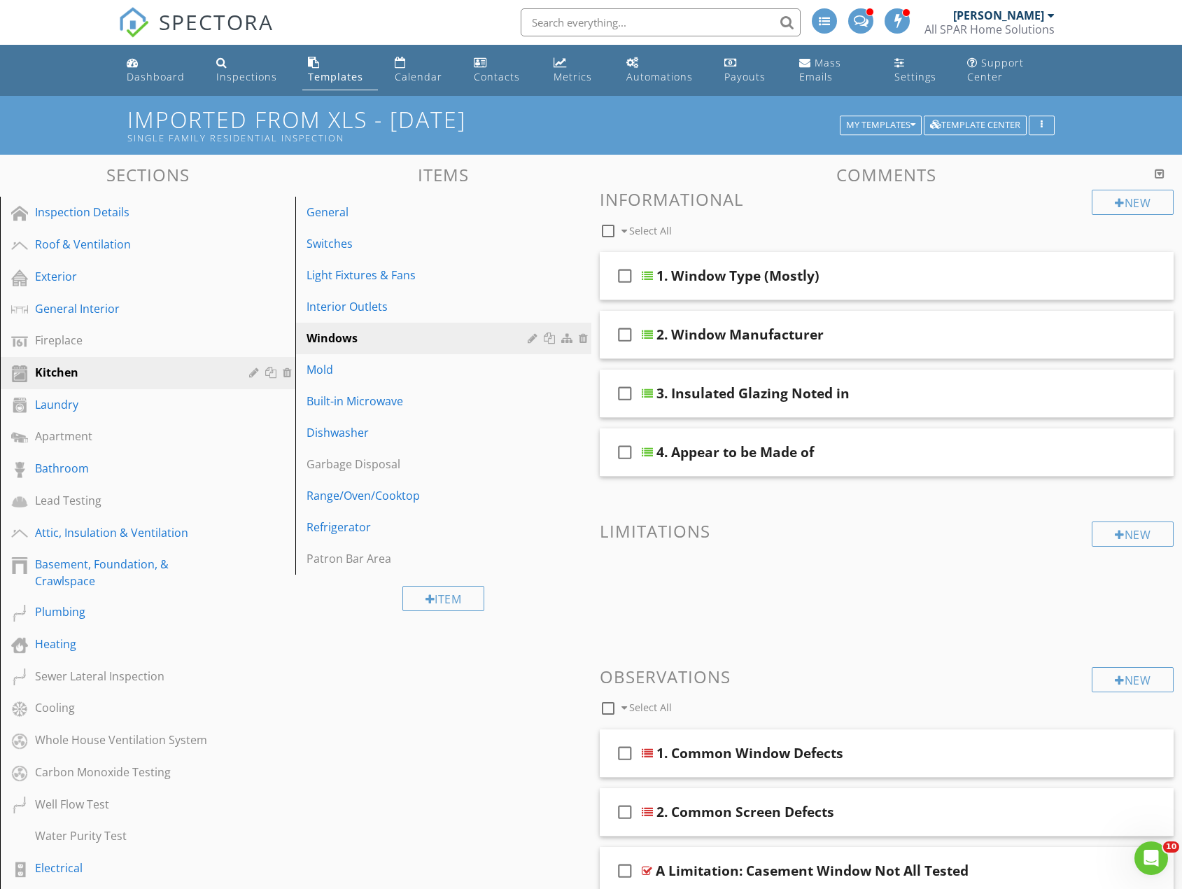
click at [72, 469] on div "Bathroom" at bounding box center [132, 468] width 194 height 17
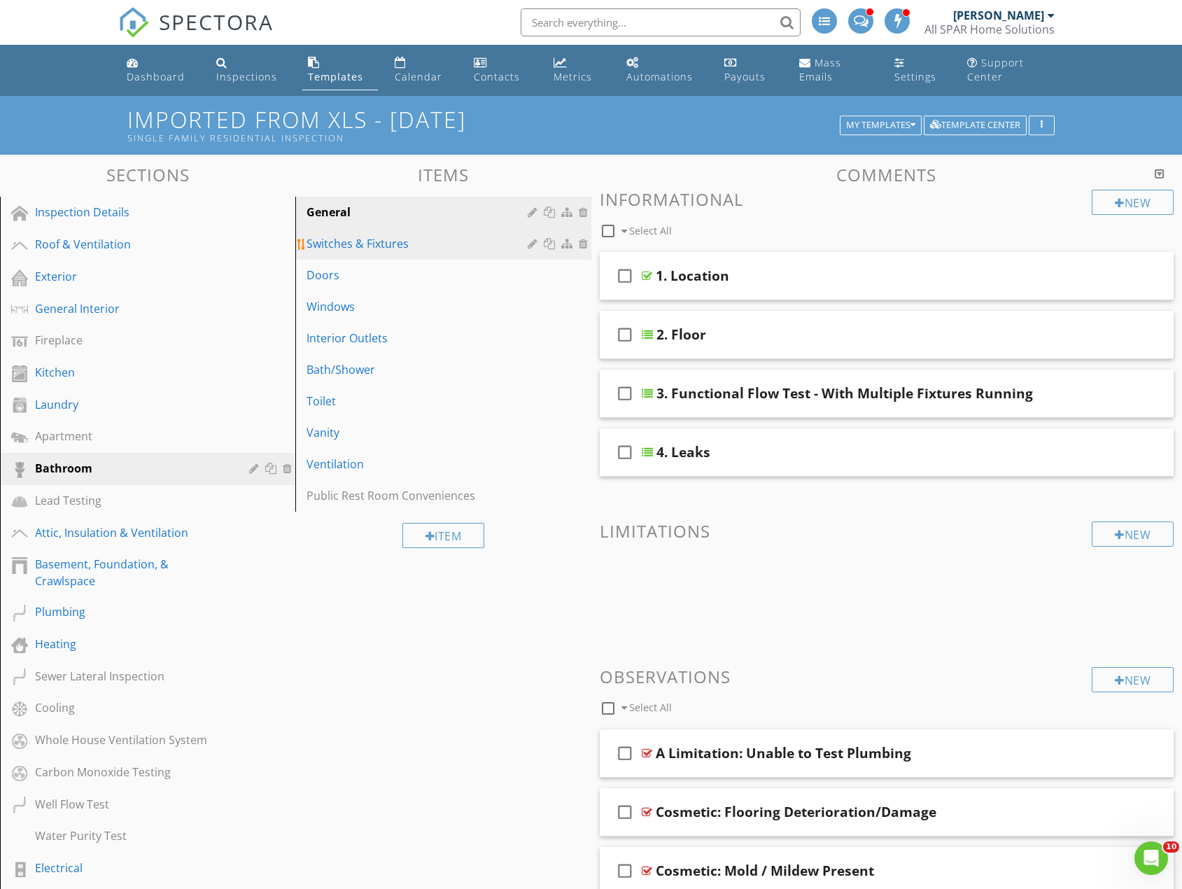
click at [359, 241] on div "Switches & Fixtures" at bounding box center [418, 243] width 225 height 17
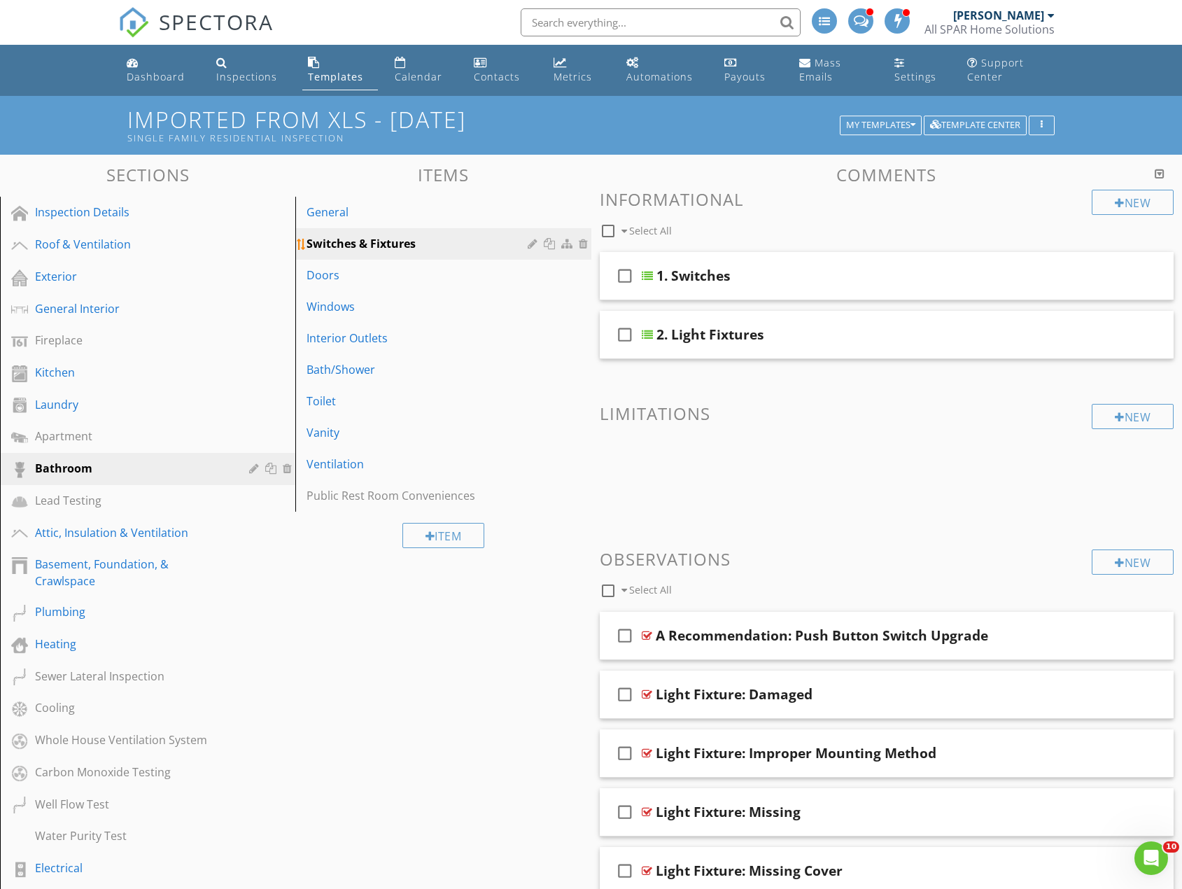
click at [581, 243] on div at bounding box center [585, 243] width 13 height 11
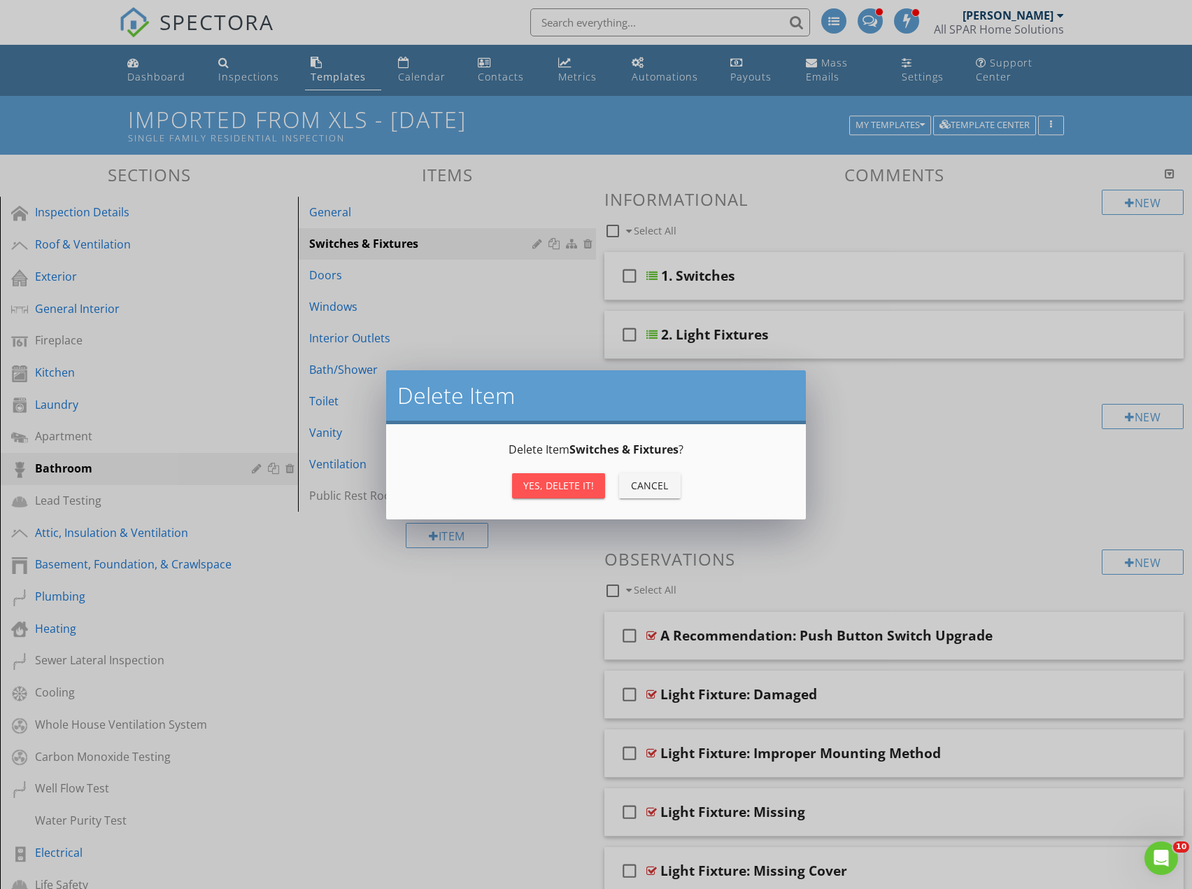
click at [560, 484] on div "Yes, Delete it!" at bounding box center [558, 485] width 71 height 15
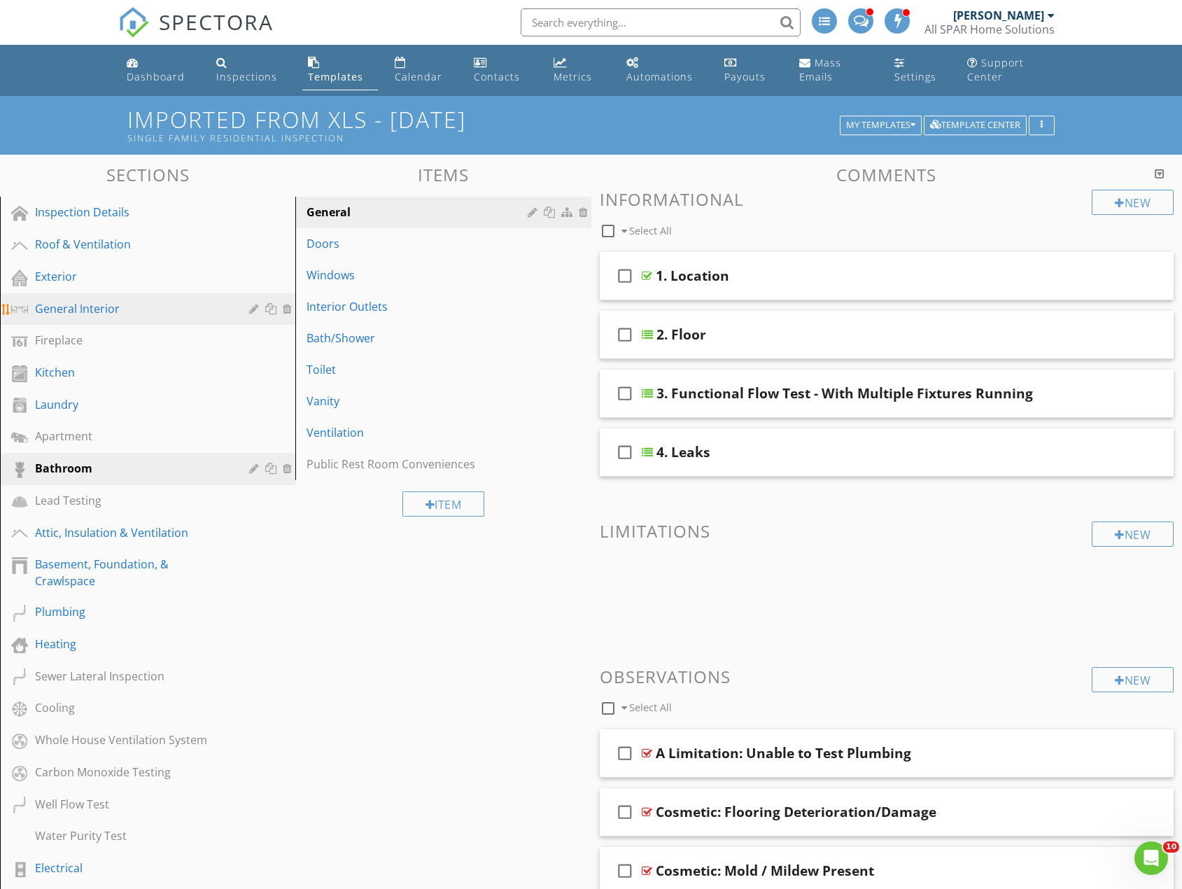
click at [115, 312] on div "General Interior" at bounding box center [132, 308] width 194 height 17
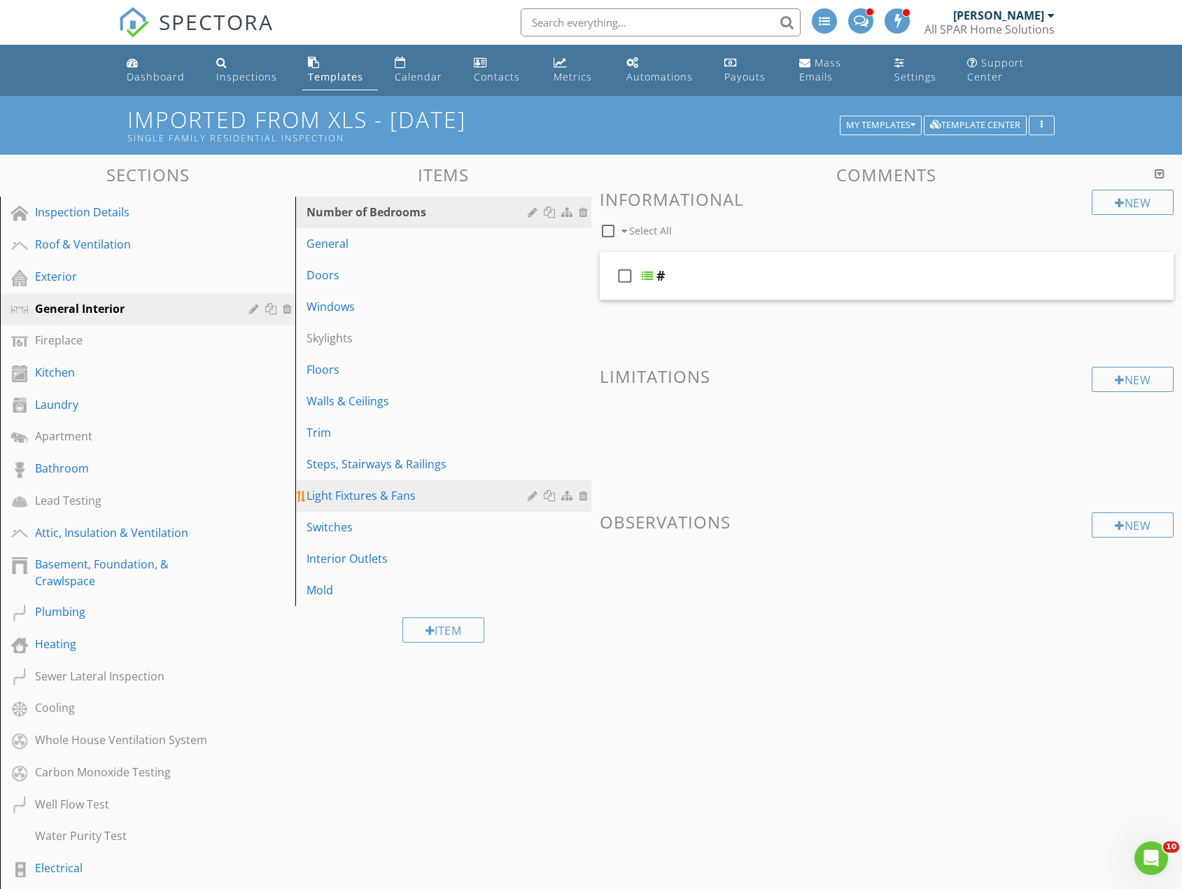
click at [547, 495] on div at bounding box center [551, 495] width 15 height 11
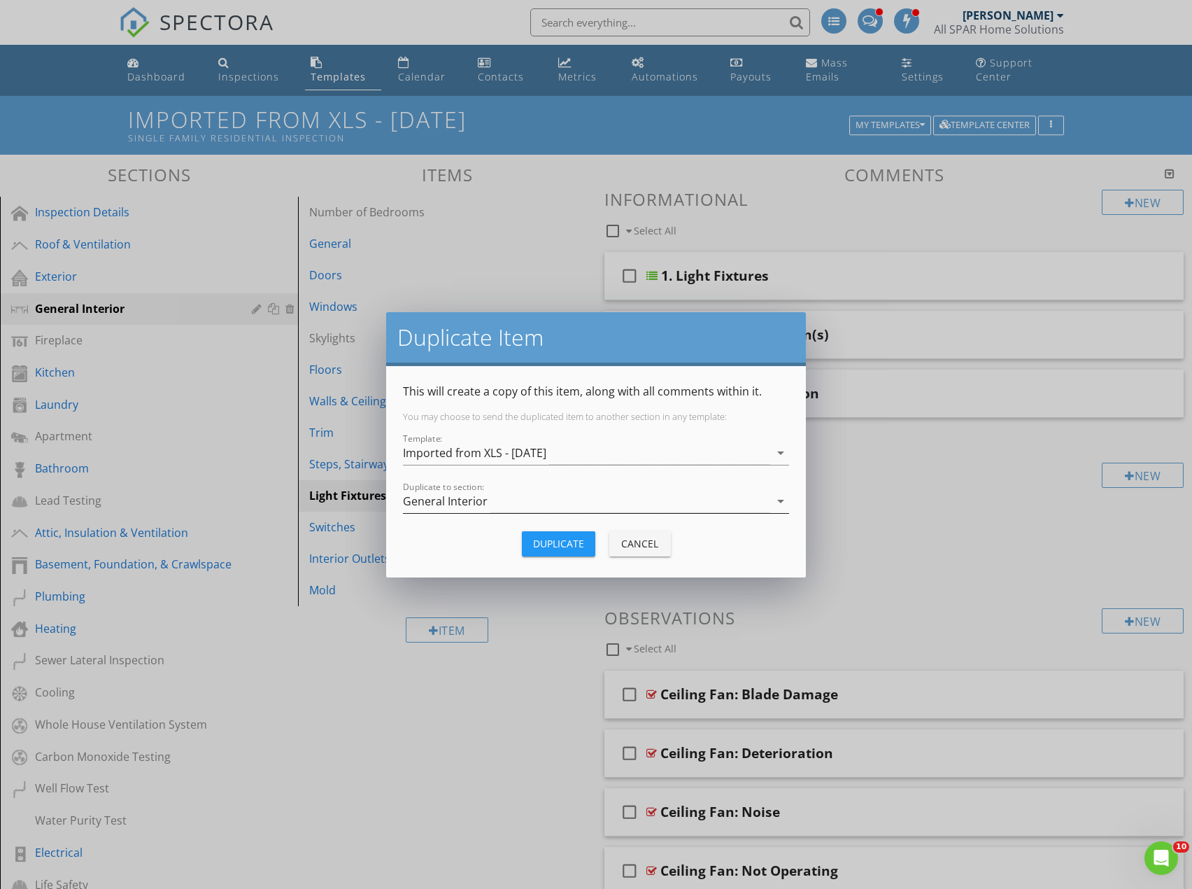
click at [516, 505] on div "General Interior" at bounding box center [586, 501] width 367 height 23
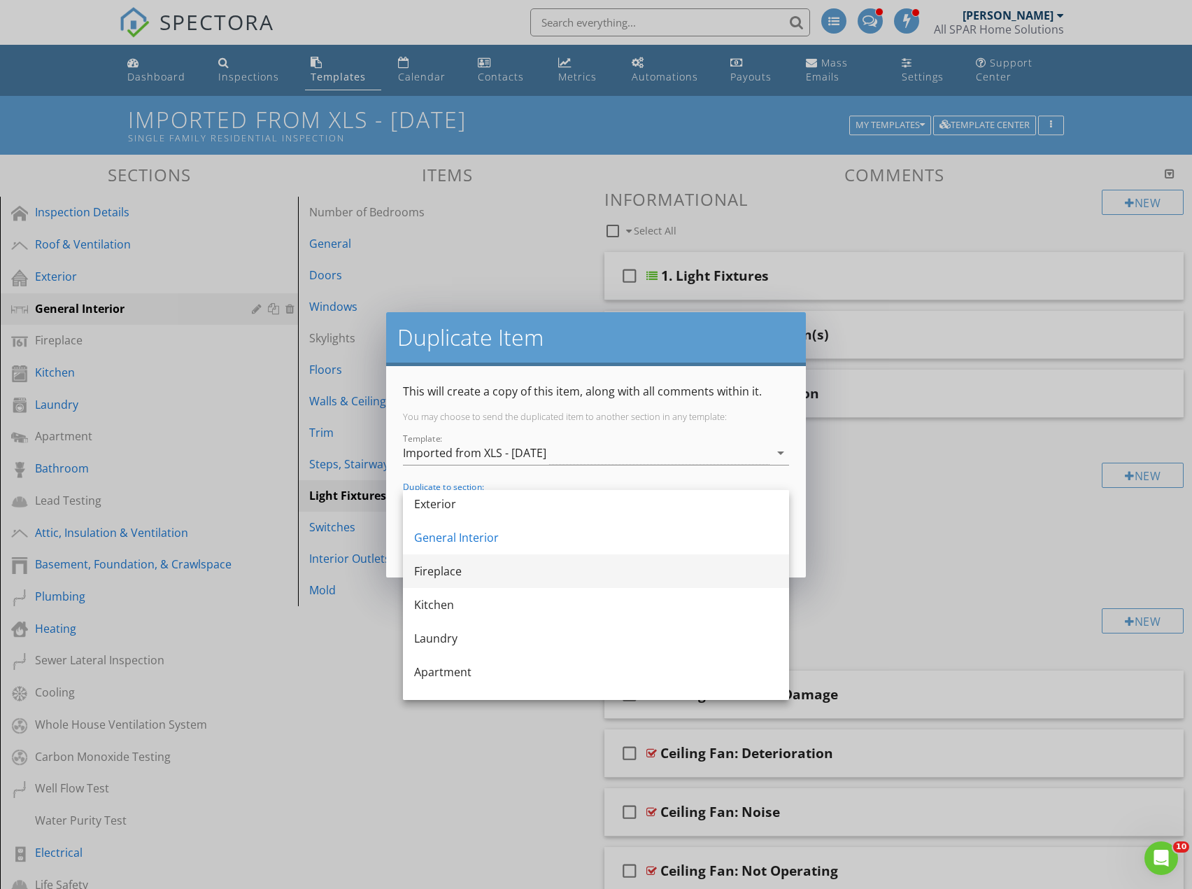
scroll to position [140, 0]
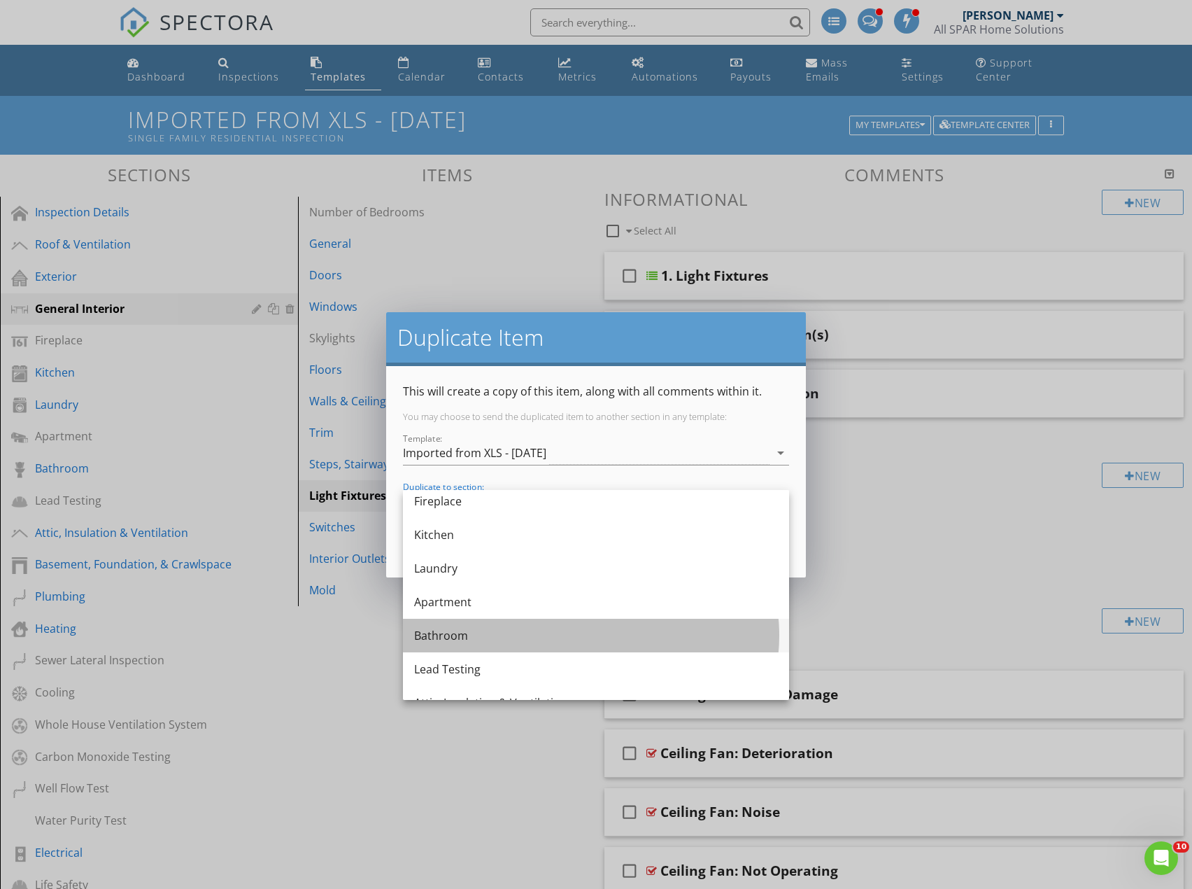
click at [451, 635] on div "Bathroom" at bounding box center [596, 635] width 364 height 17
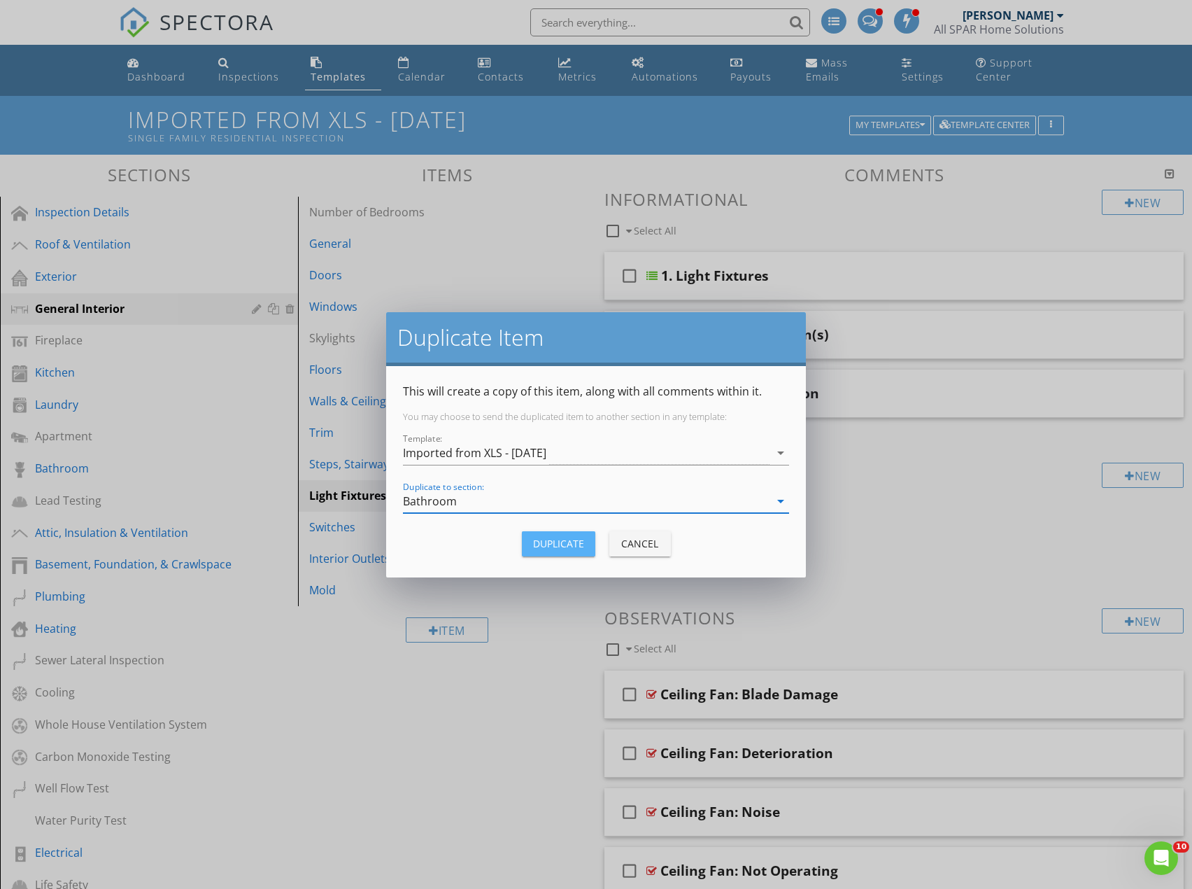
click at [564, 535] on button "Duplicate" at bounding box center [558, 543] width 73 height 25
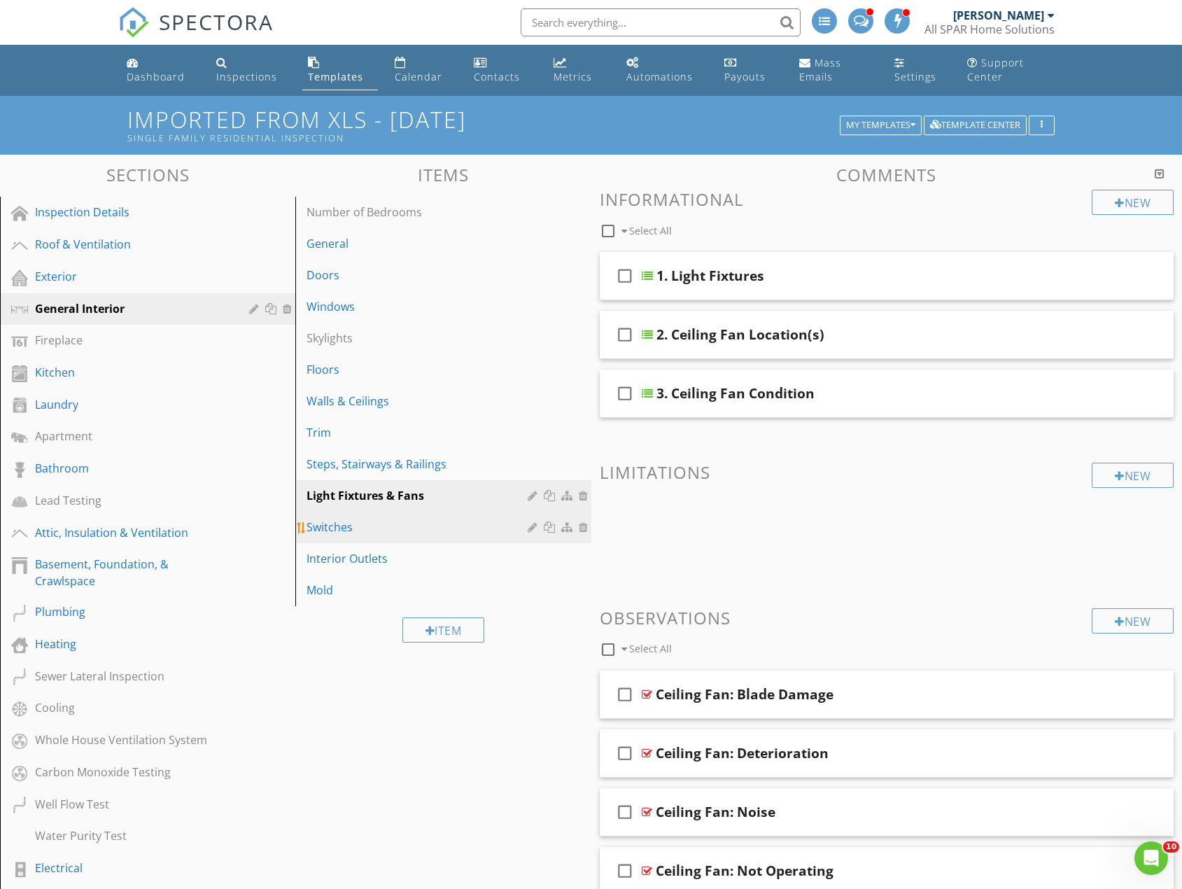
click at [552, 528] on div at bounding box center [551, 526] width 15 height 11
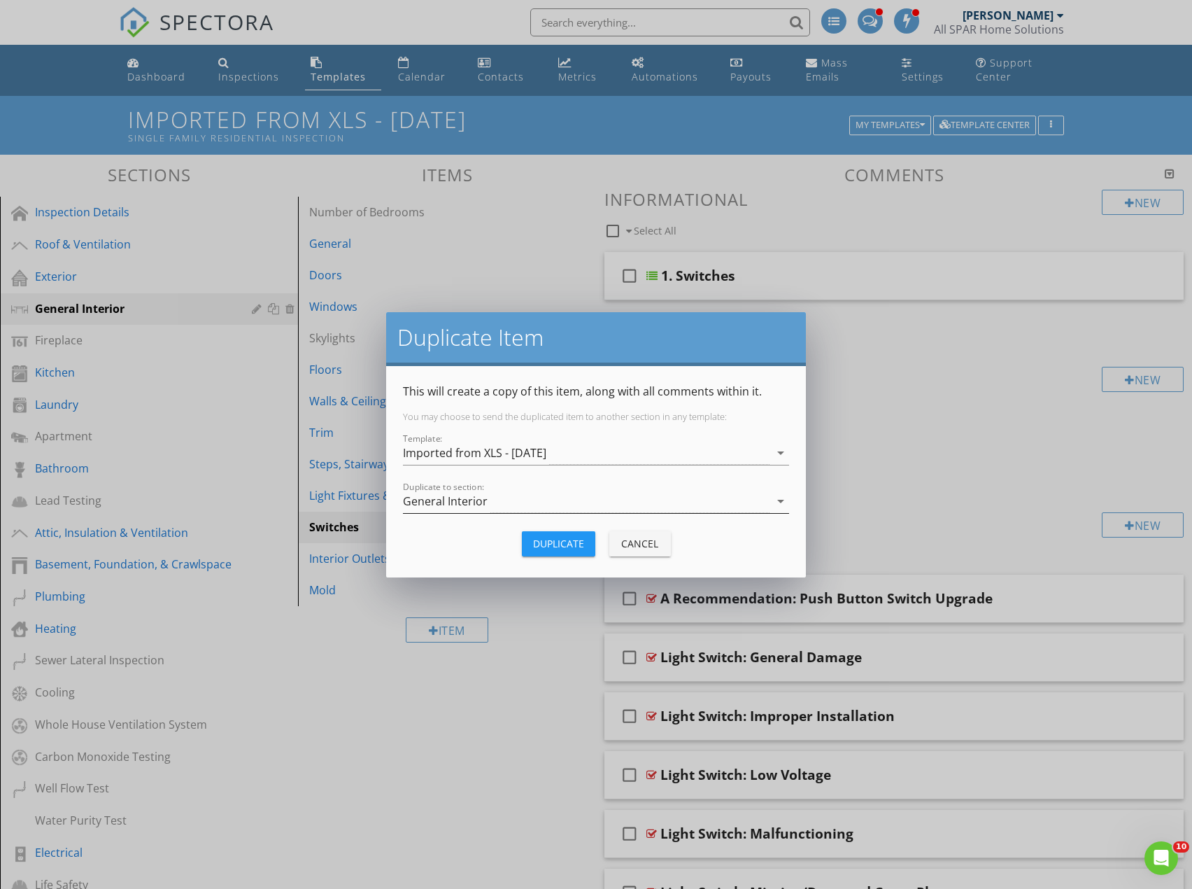
click at [471, 507] on div "General Interior" at bounding box center [445, 501] width 85 height 13
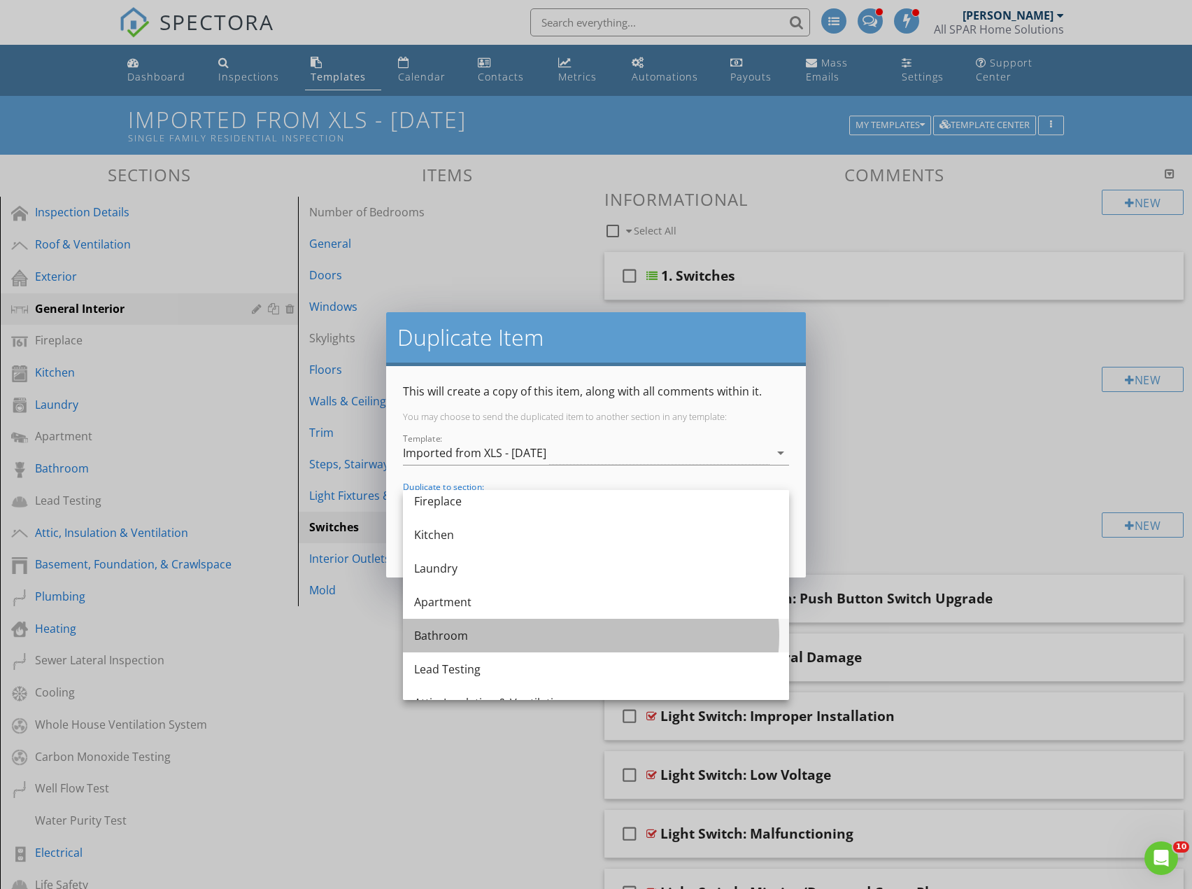
click at [442, 631] on div "Bathroom" at bounding box center [596, 635] width 364 height 17
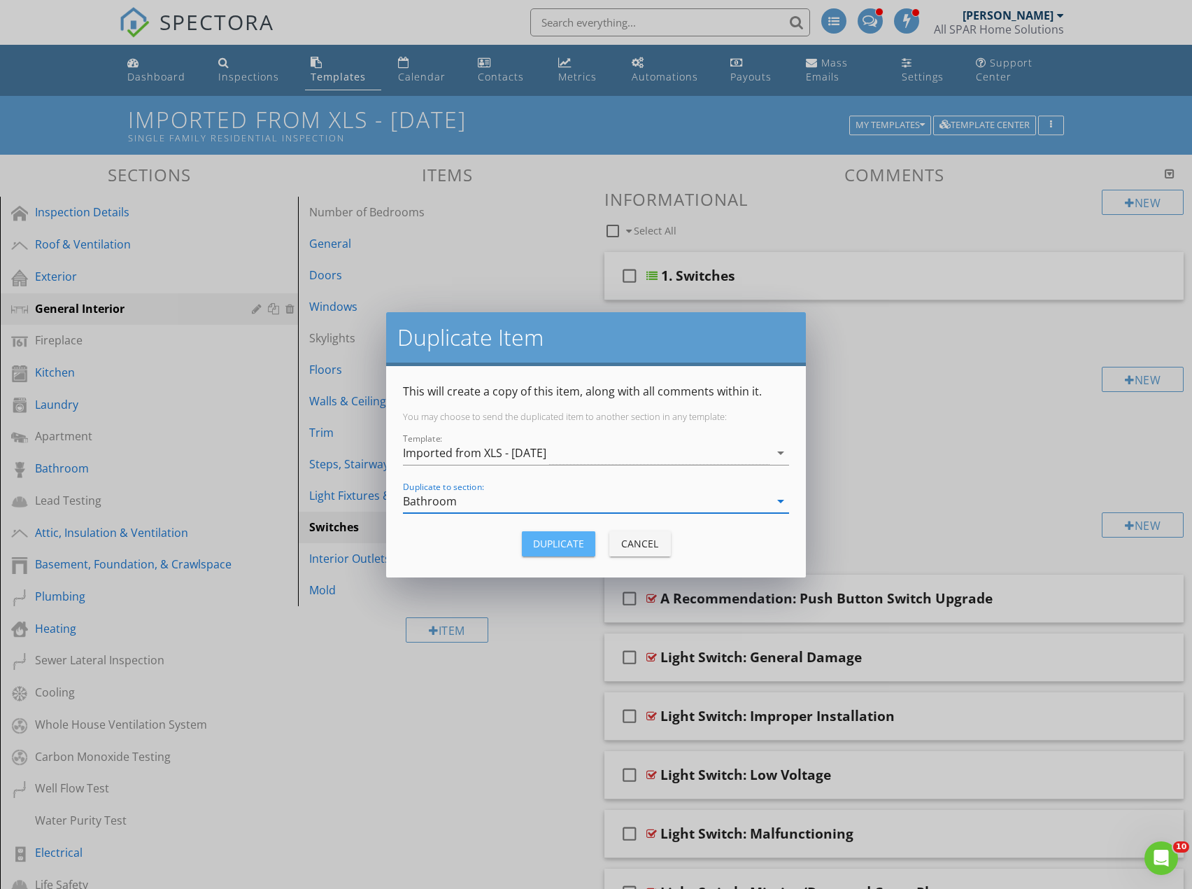
click at [558, 544] on div "Duplicate" at bounding box center [558, 543] width 51 height 15
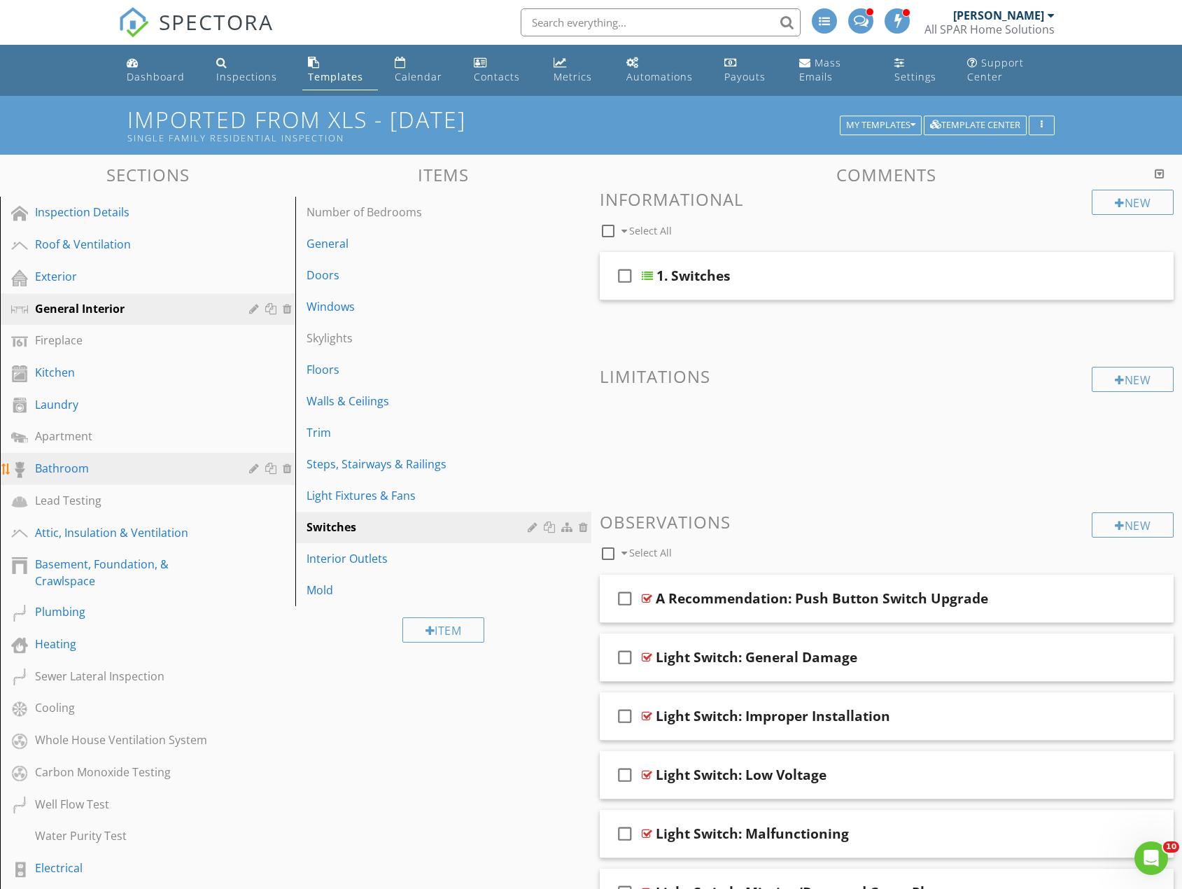
click at [94, 468] on div "Bathroom" at bounding box center [132, 468] width 194 height 17
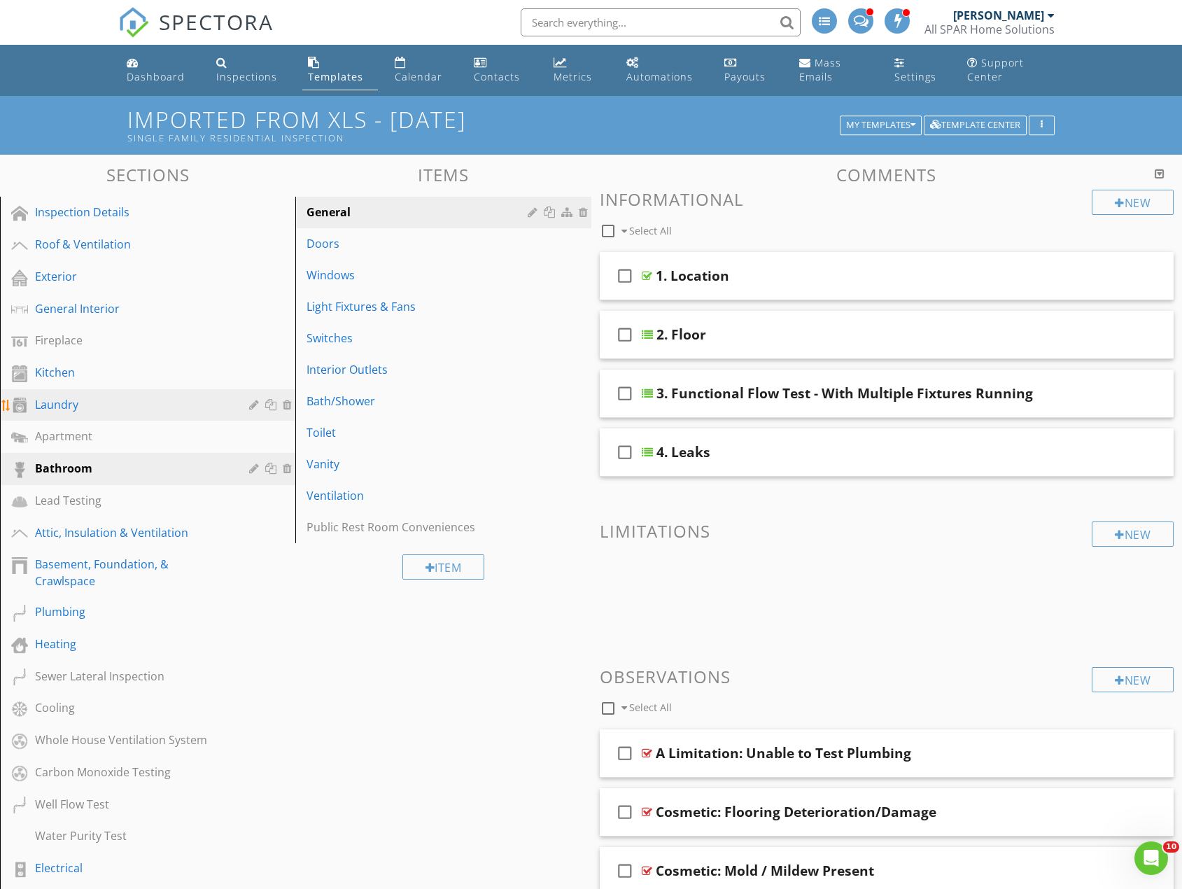
click at [64, 406] on div "Laundry" at bounding box center [132, 404] width 194 height 17
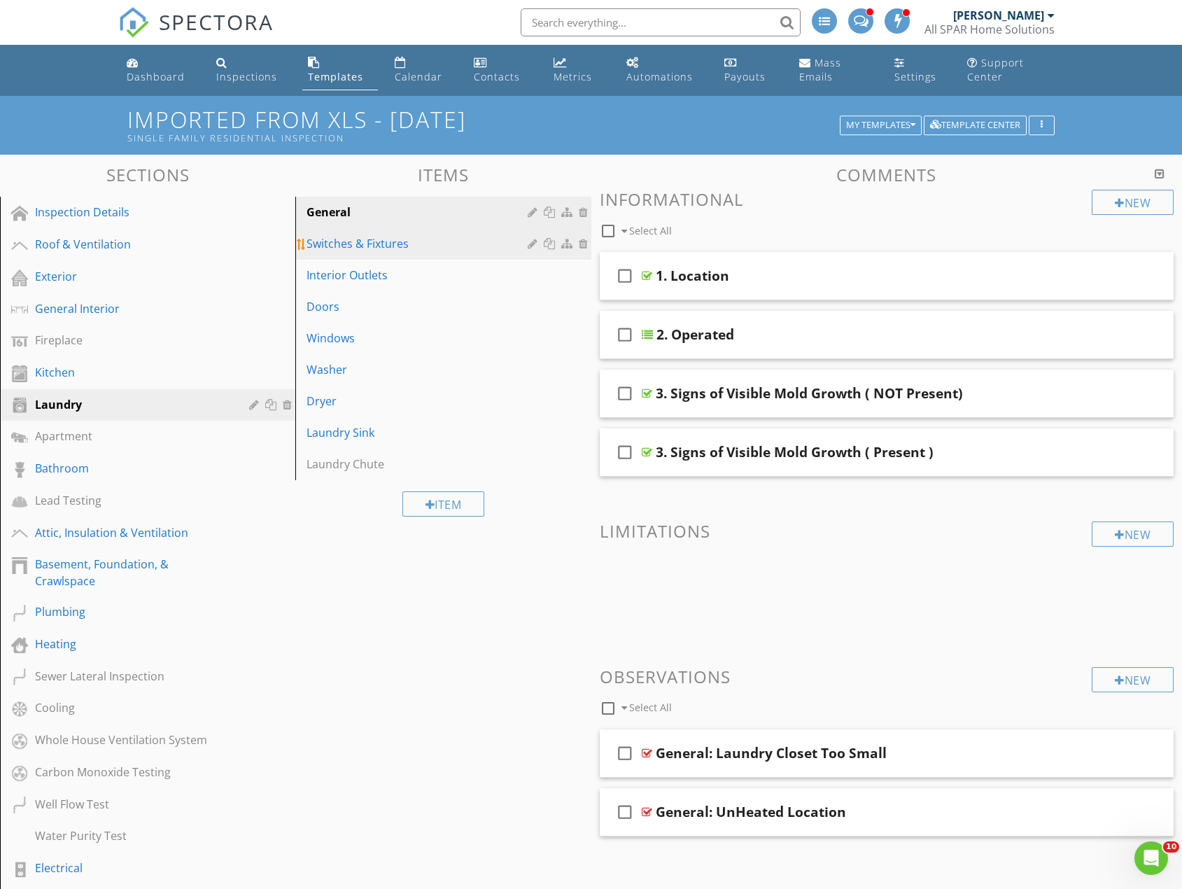
click at [581, 244] on div at bounding box center [585, 243] width 13 height 11
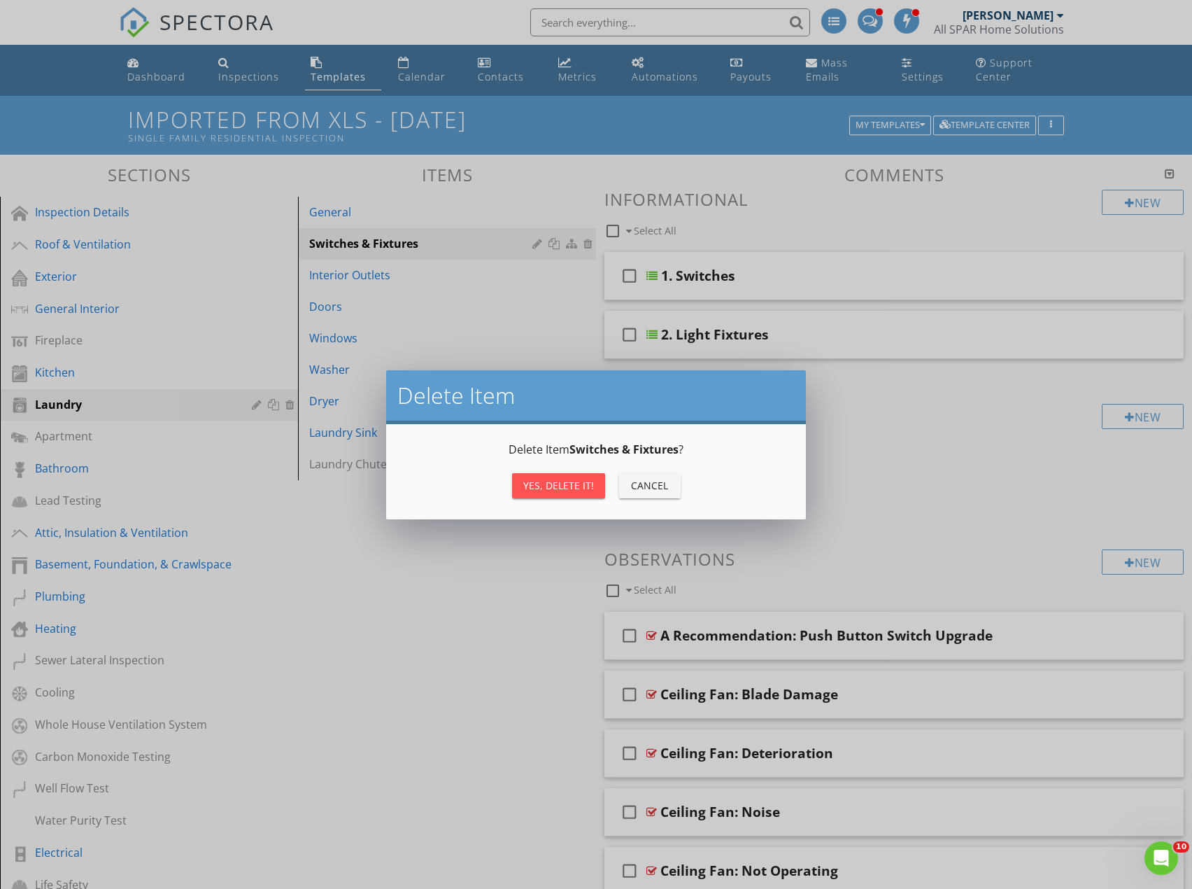
click at [567, 488] on div "Yes, Delete it!" at bounding box center [558, 485] width 71 height 15
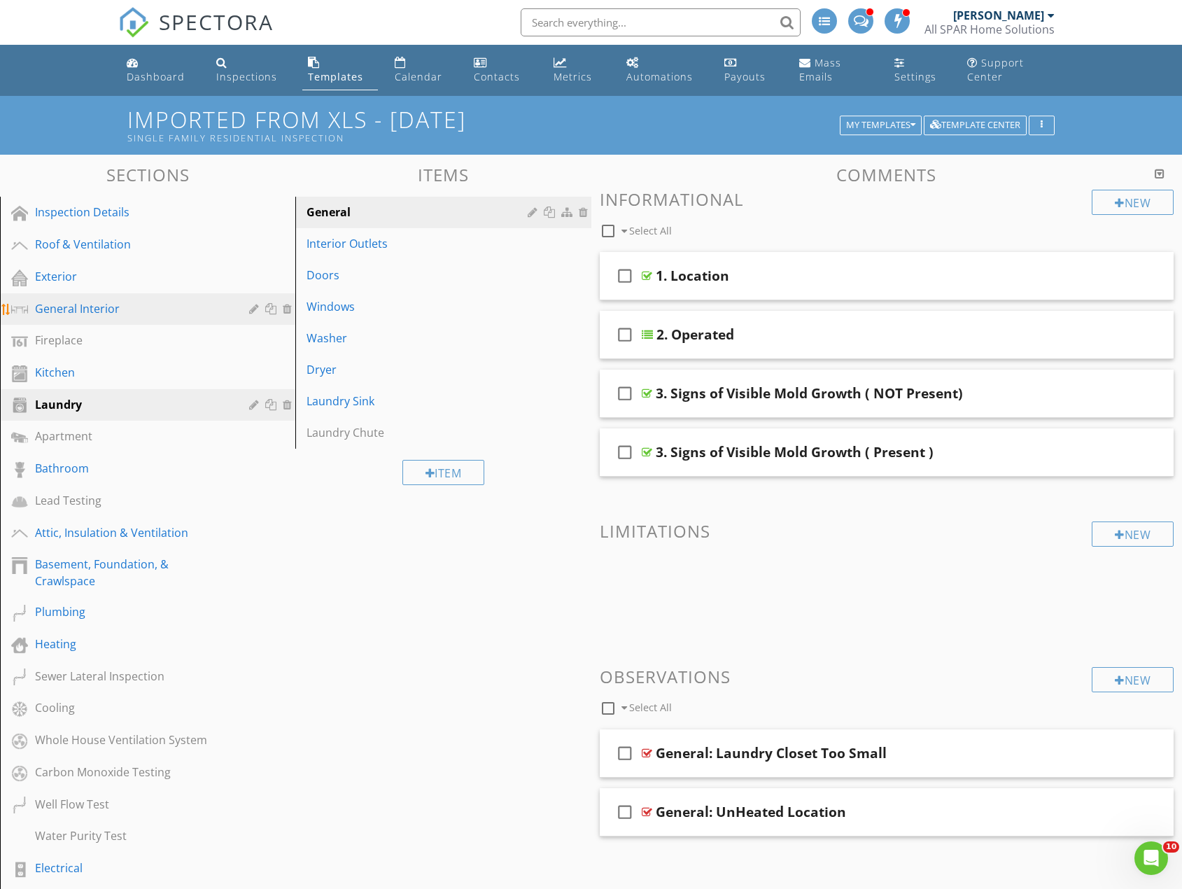
click at [102, 311] on div "General Interior" at bounding box center [132, 308] width 194 height 17
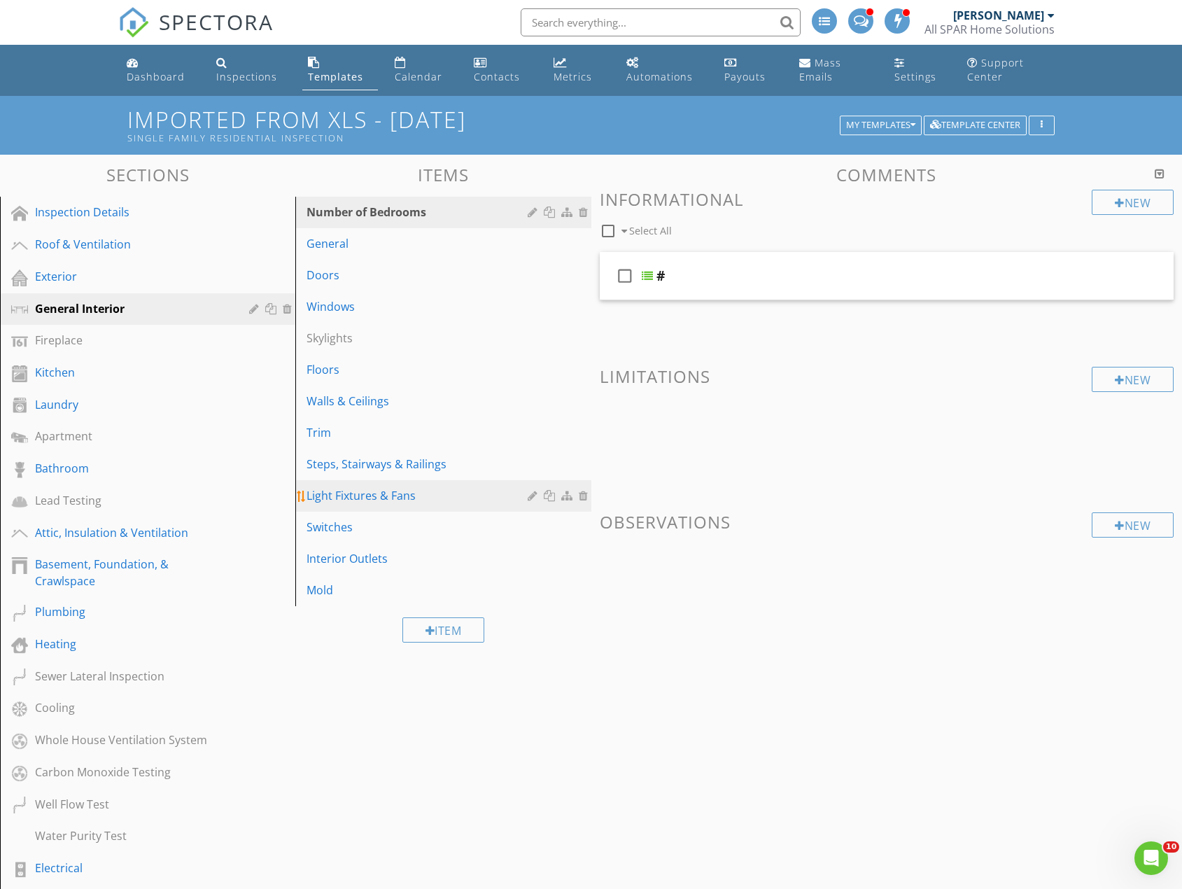
click at [551, 499] on div at bounding box center [551, 495] width 15 height 11
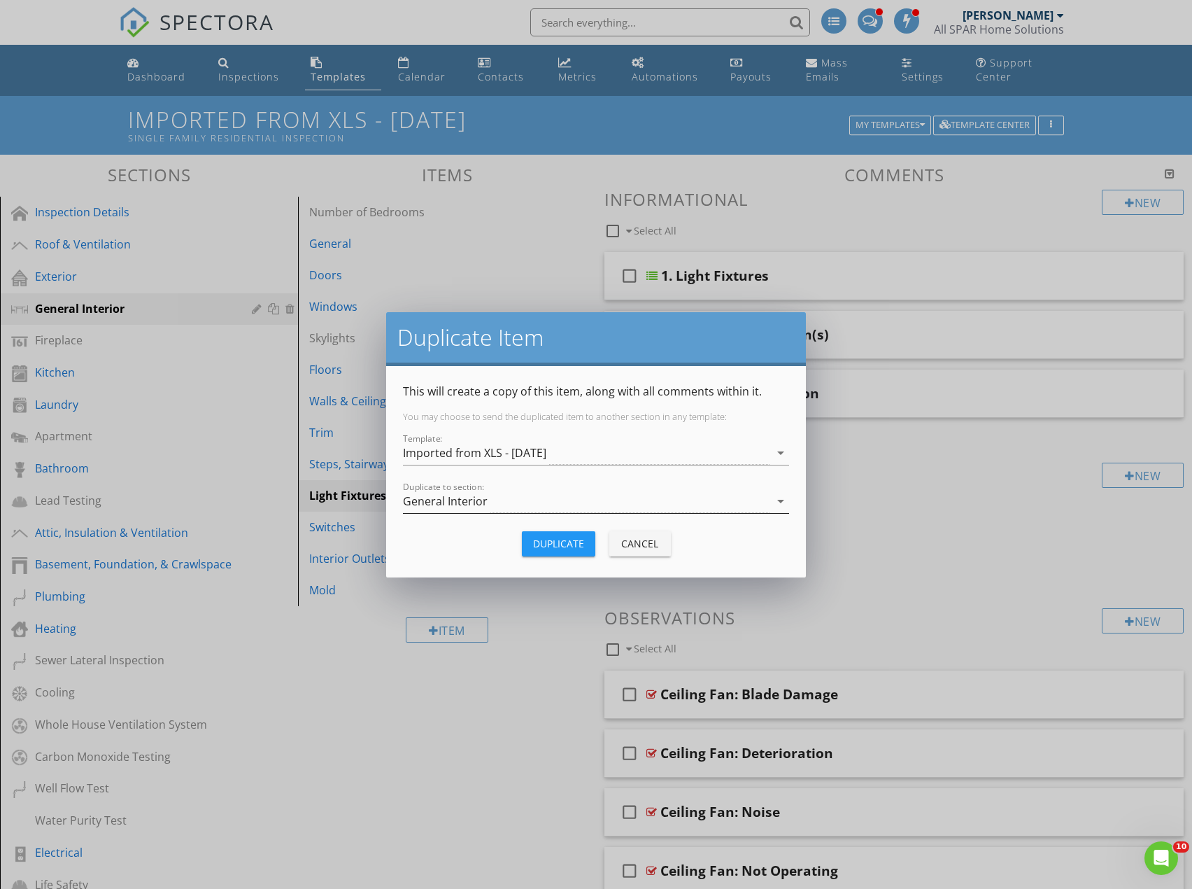
click at [535, 502] on div "General Interior" at bounding box center [586, 501] width 367 height 23
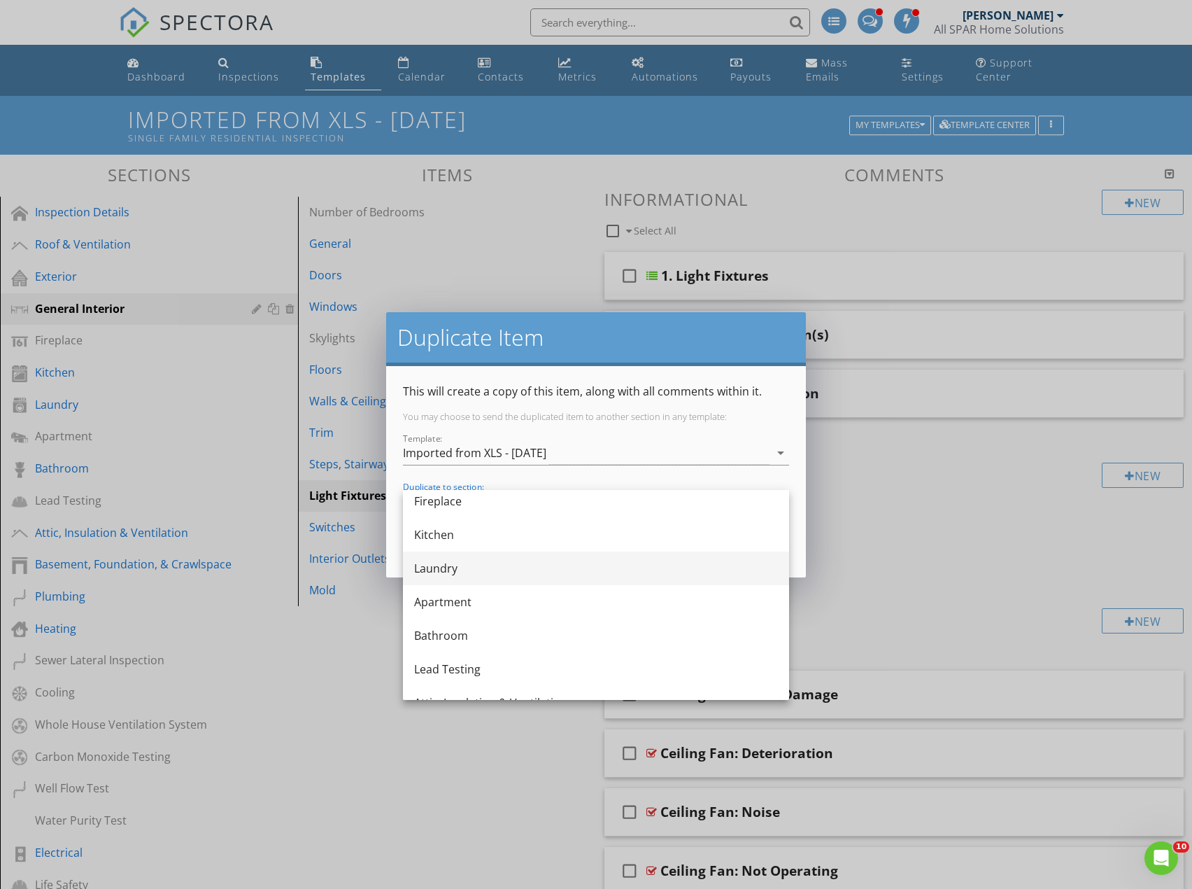
click at [444, 567] on div "Laundry" at bounding box center [596, 568] width 364 height 17
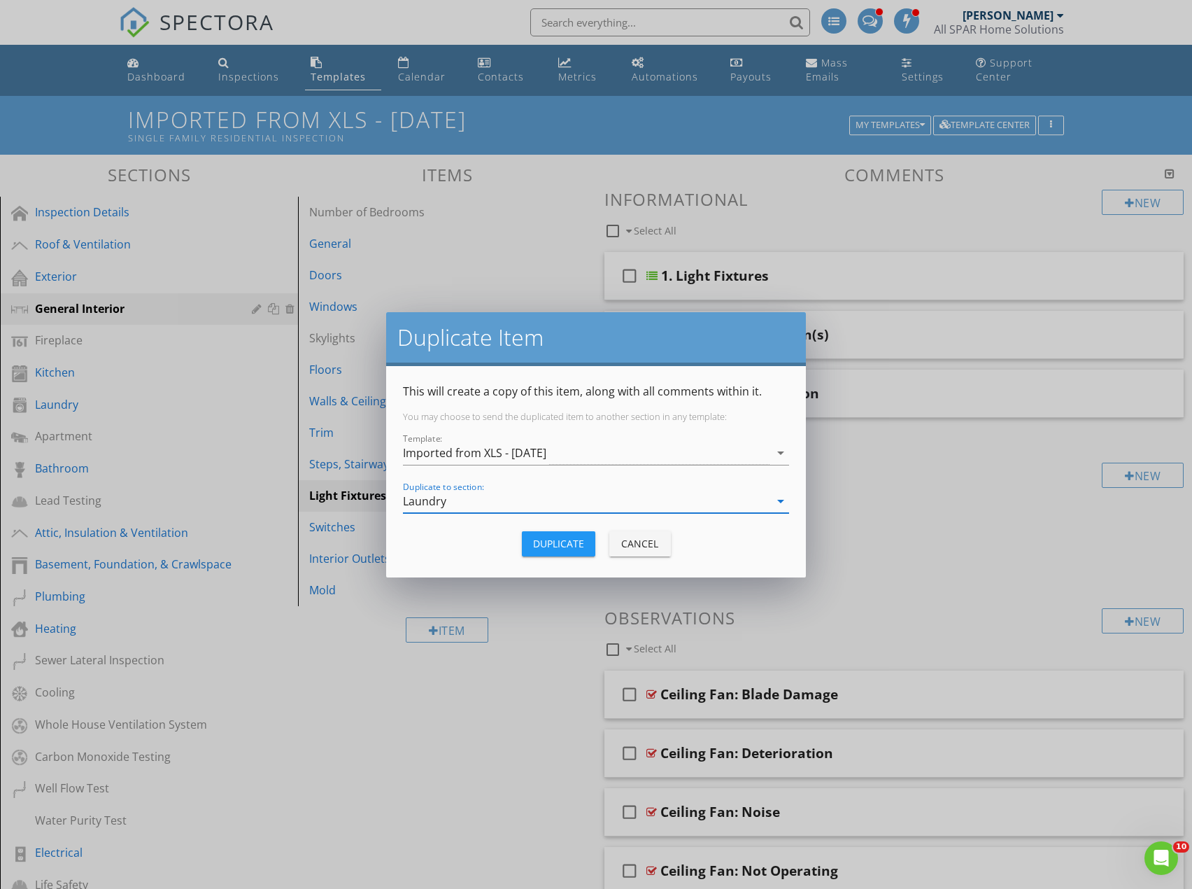
click at [570, 544] on div "Duplicate" at bounding box center [558, 543] width 51 height 15
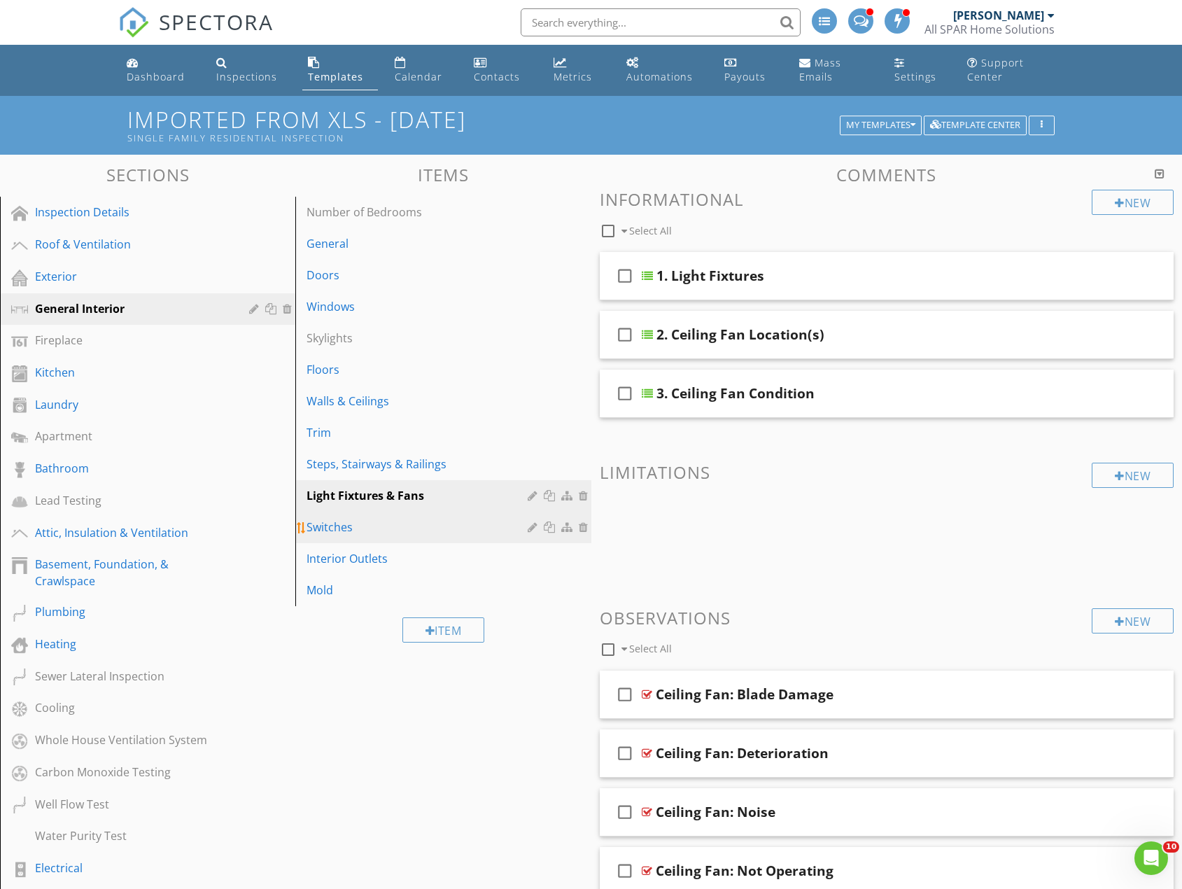
click at [547, 530] on div at bounding box center [551, 526] width 15 height 11
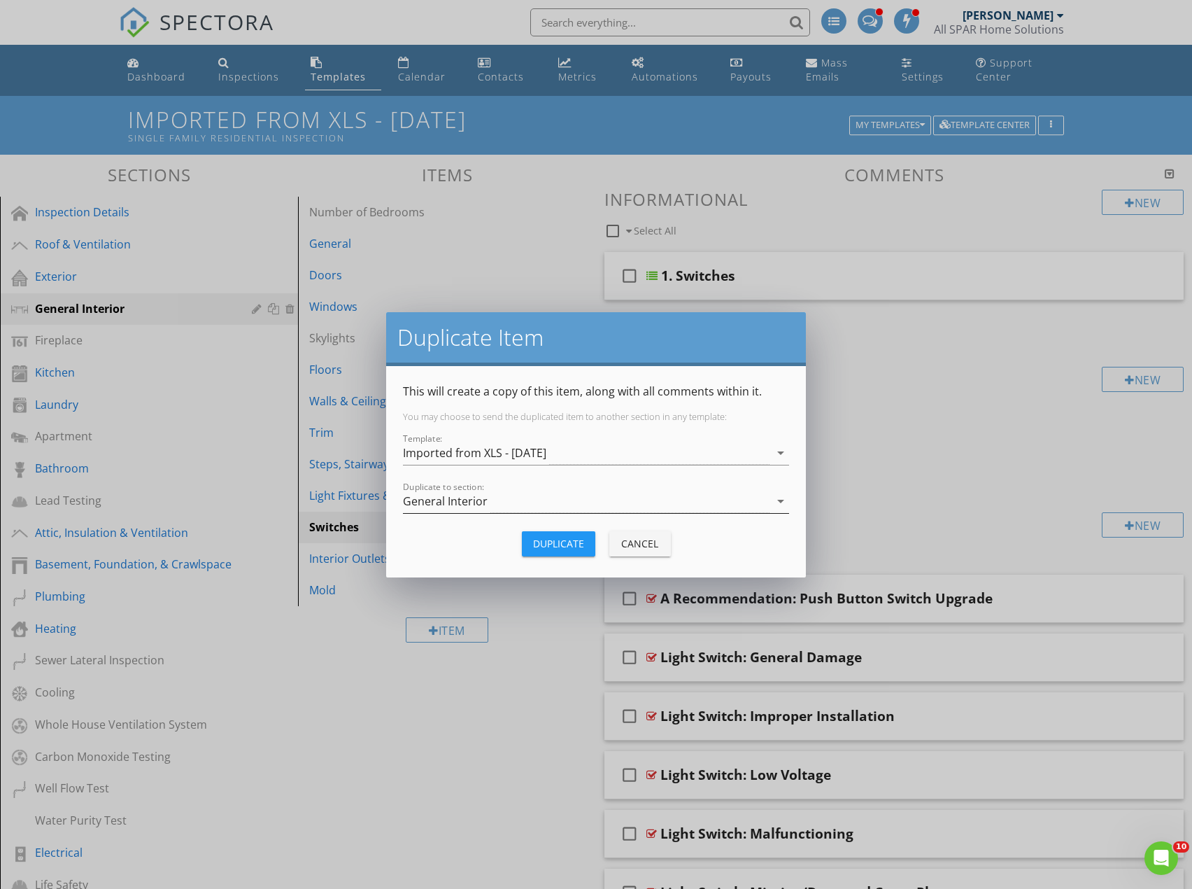
click at [484, 506] on div "General Interior" at bounding box center [445, 501] width 85 height 13
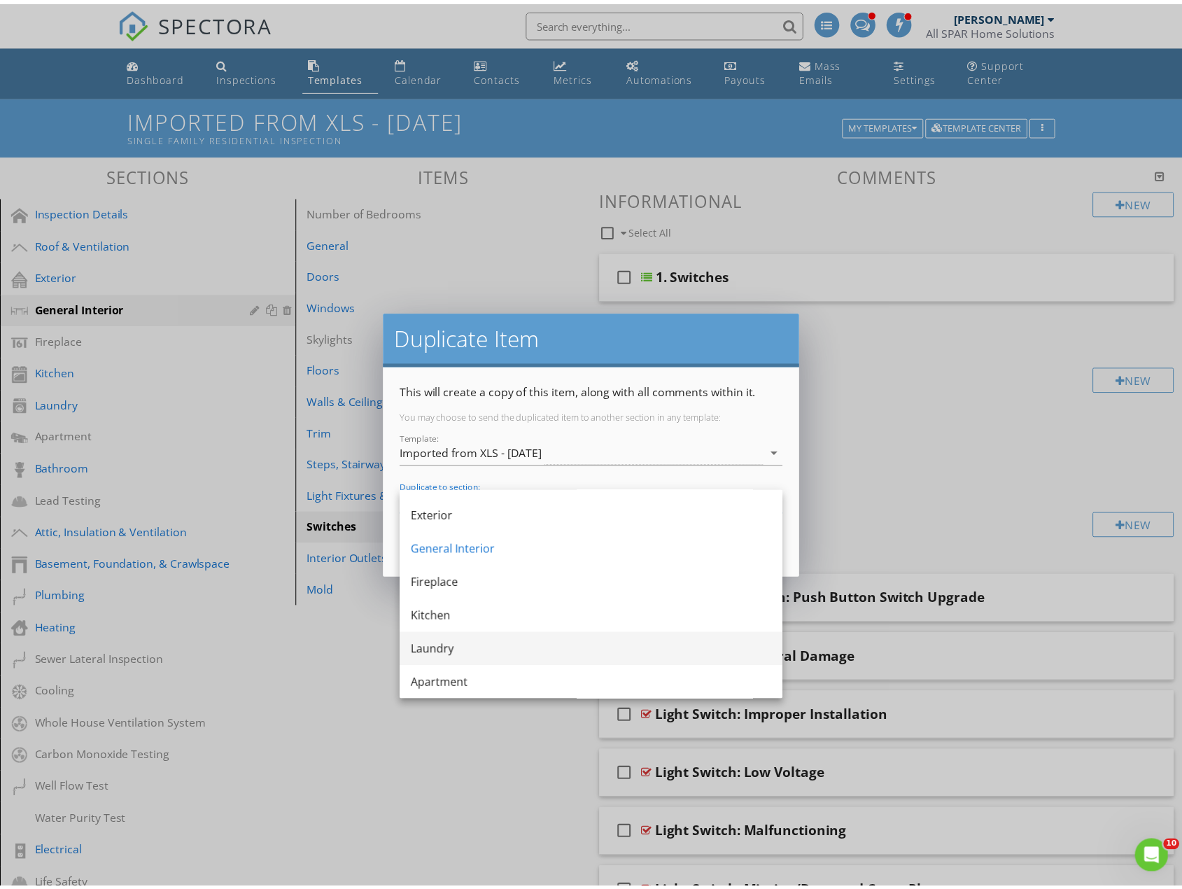
scroll to position [70, 0]
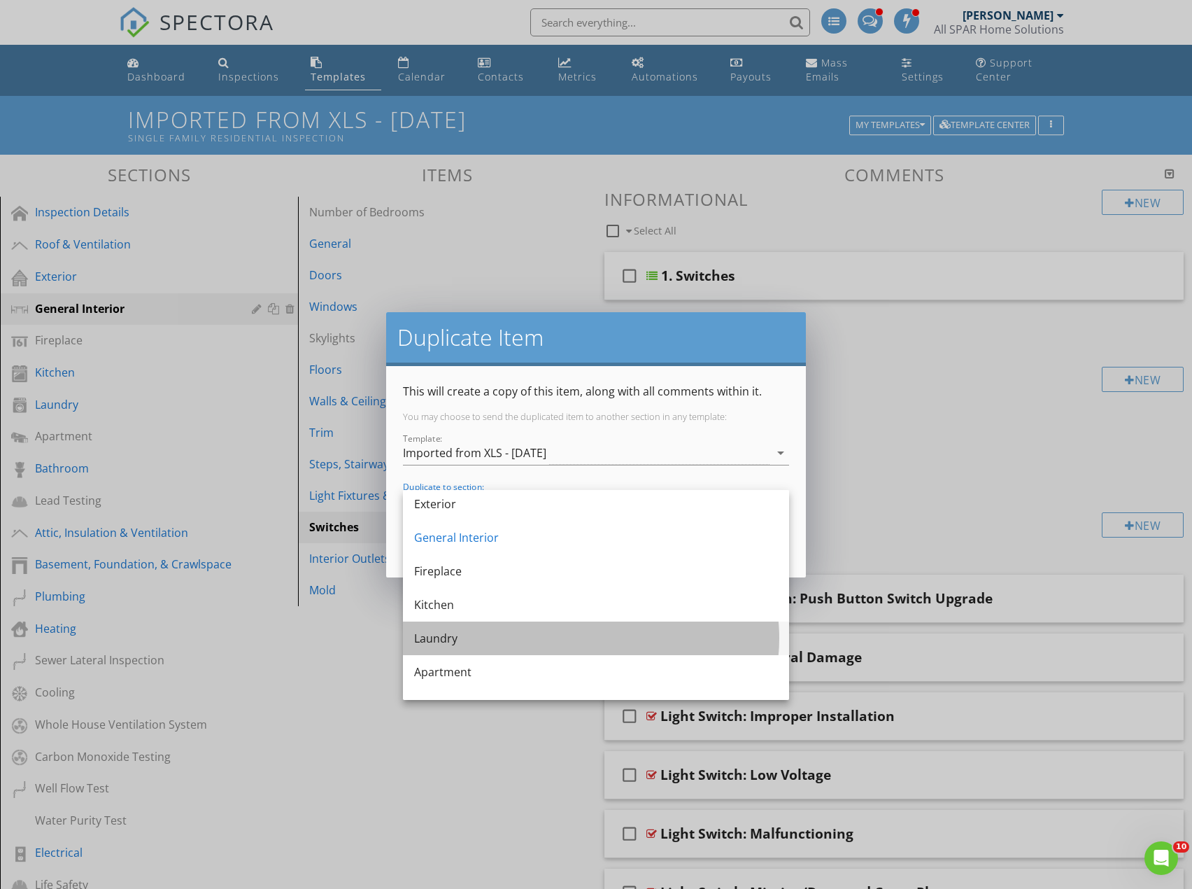
click at [448, 642] on div "Laundry" at bounding box center [596, 638] width 364 height 17
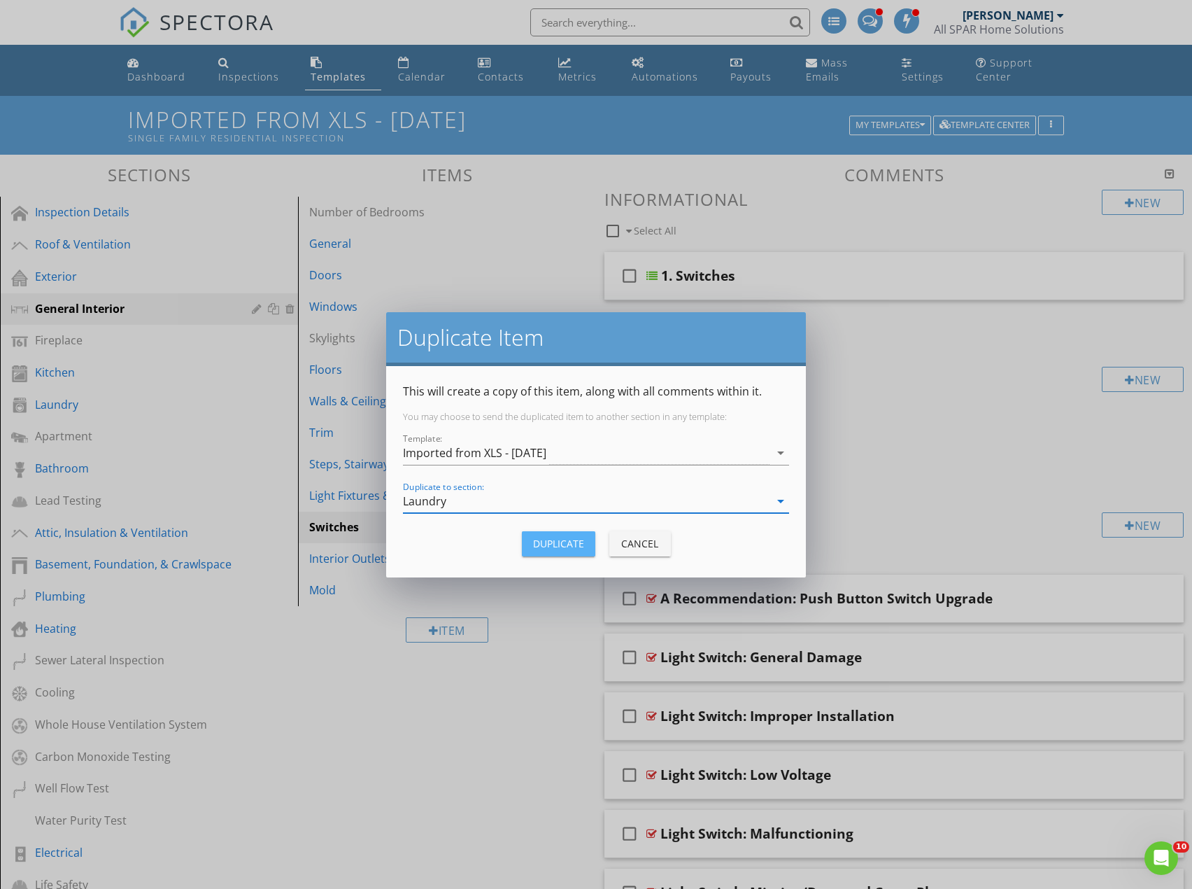
click at [572, 551] on button "Duplicate" at bounding box center [558, 543] width 73 height 25
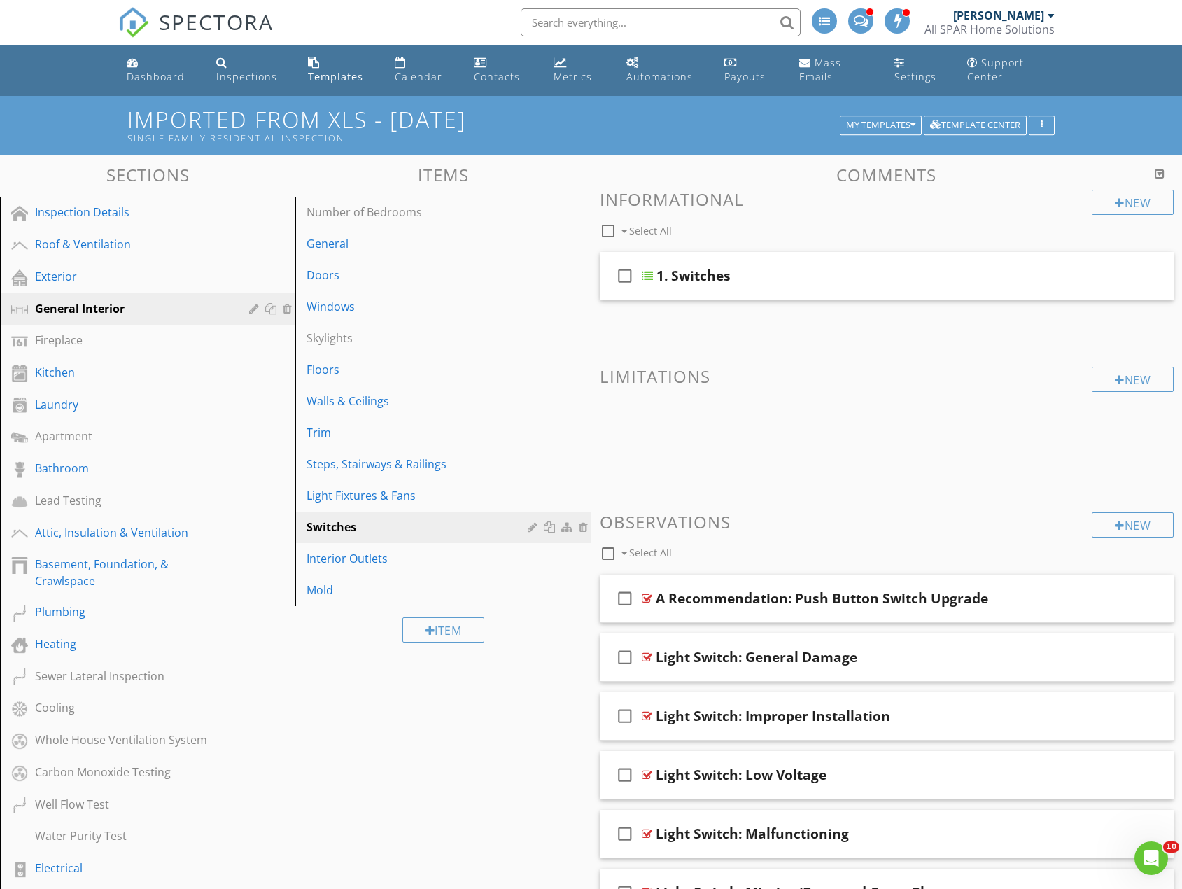
click at [476, 750] on div "Sections Inspection Details Roof & Ventilation Exterior General Interior Firepl…" at bounding box center [591, 814] width 1182 height 1318
click at [112, 409] on div "Laundry" at bounding box center [132, 404] width 194 height 17
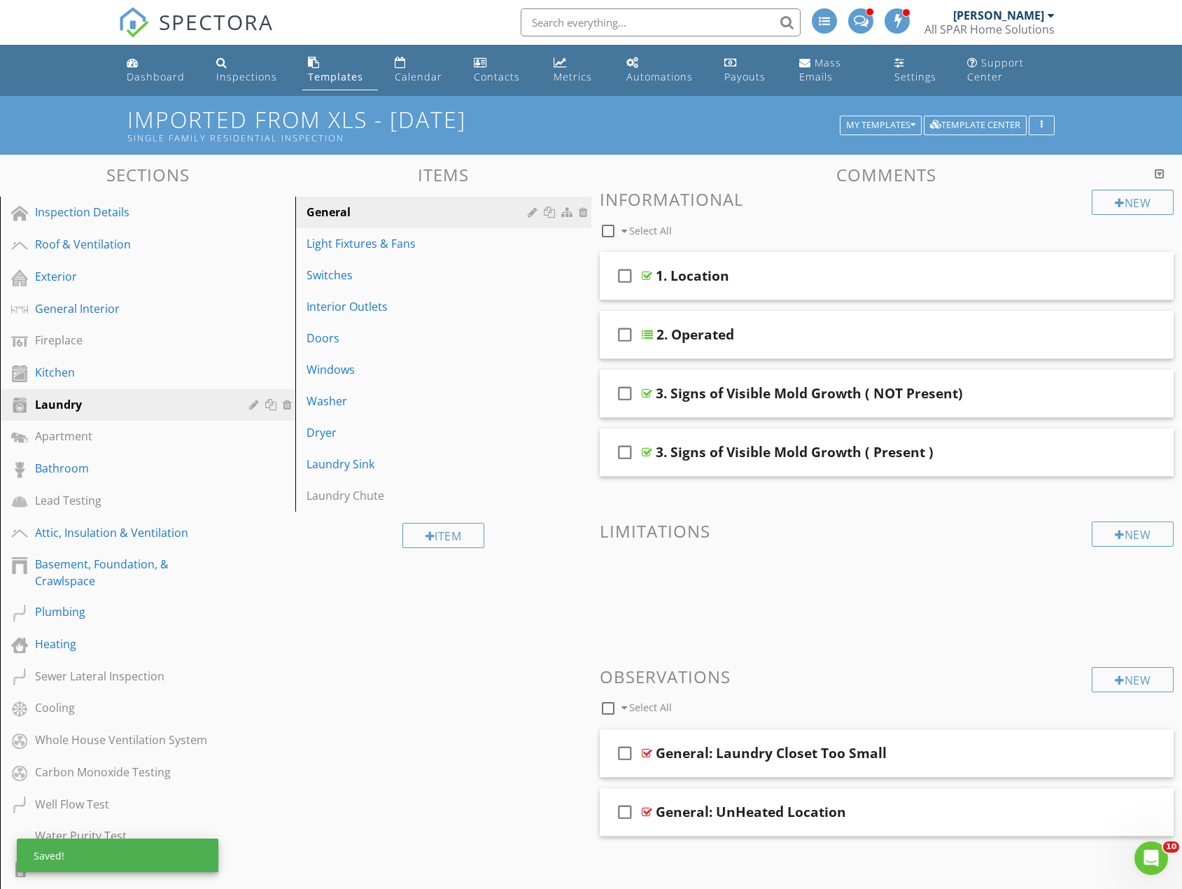
click at [399, 698] on div "Sections Inspection Details Roof & Ventilation Exterior General Interior Firepl…" at bounding box center [591, 814] width 1182 height 1318
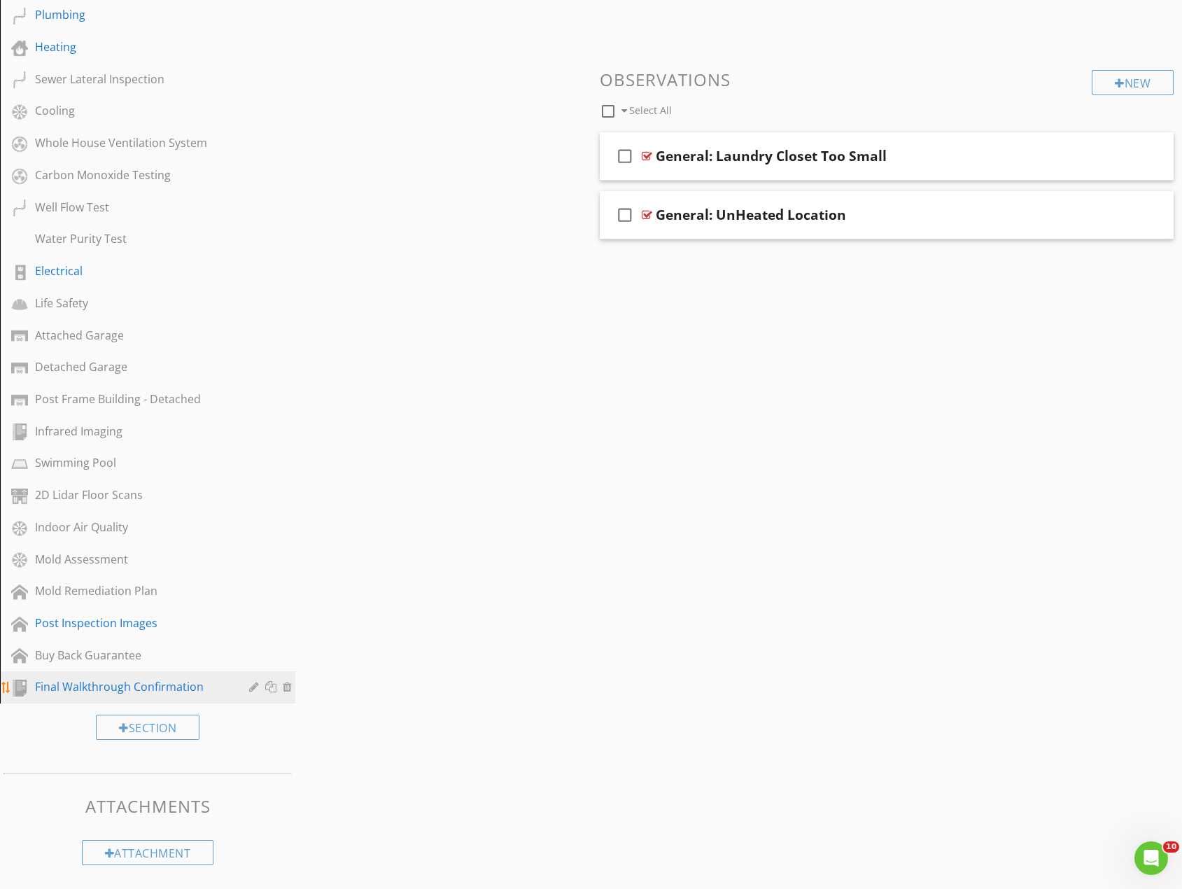
scroll to position [598, 0]
click at [59, 337] on div "Attached Garage" at bounding box center [132, 334] width 194 height 17
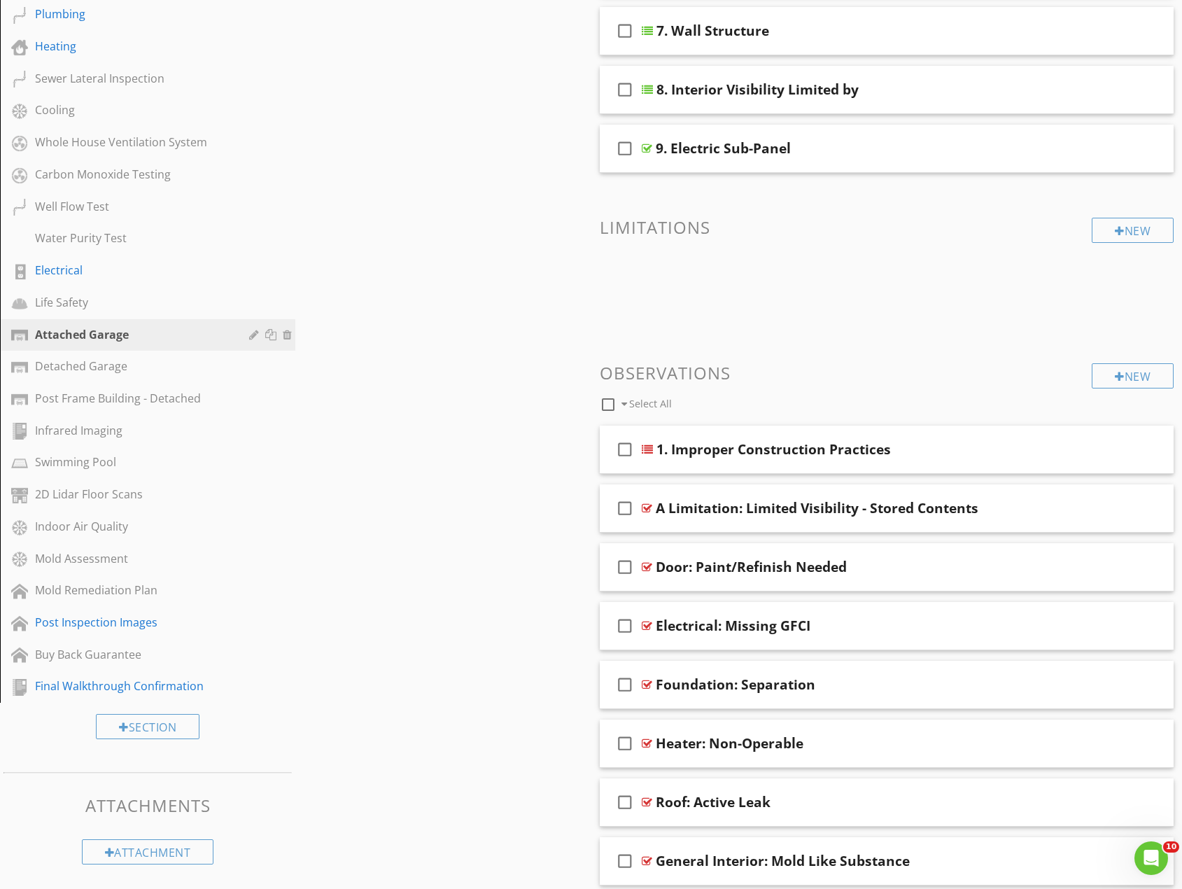
click at [359, 484] on div "Sections Inspection Details Roof & Ventilation Exterior General Interior Firepl…" at bounding box center [591, 302] width 1182 height 1491
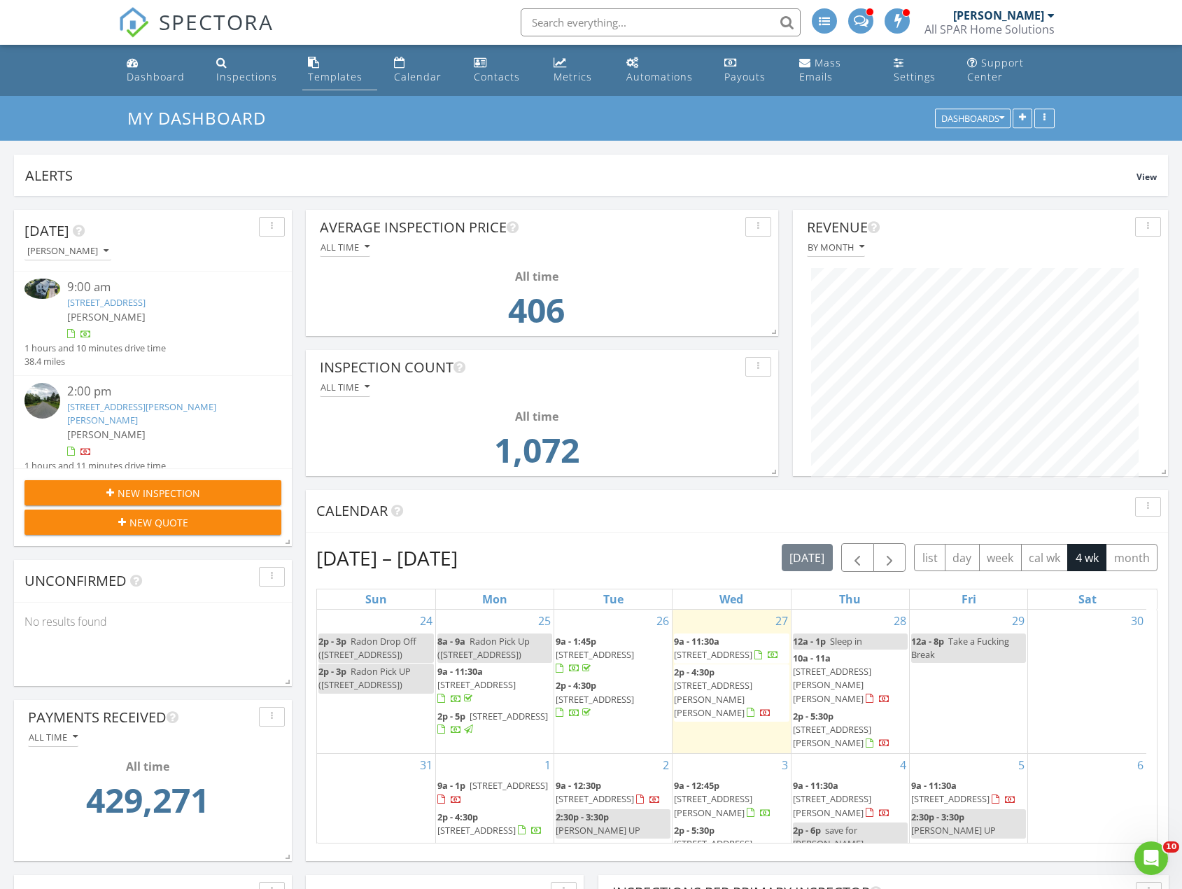
click at [323, 83] on div "Templates" at bounding box center [335, 76] width 55 height 13
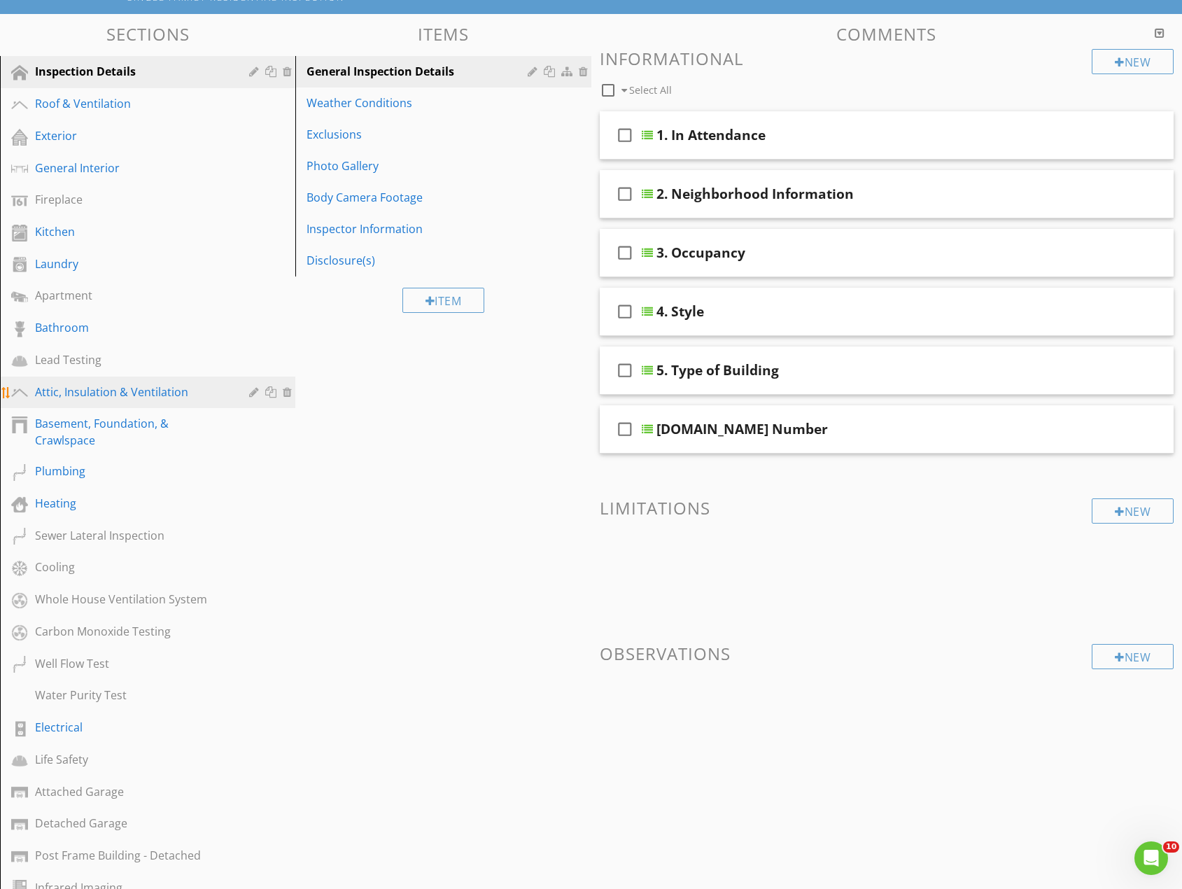
scroll to position [140, 0]
click at [74, 143] on div "Exterior" at bounding box center [132, 136] width 194 height 17
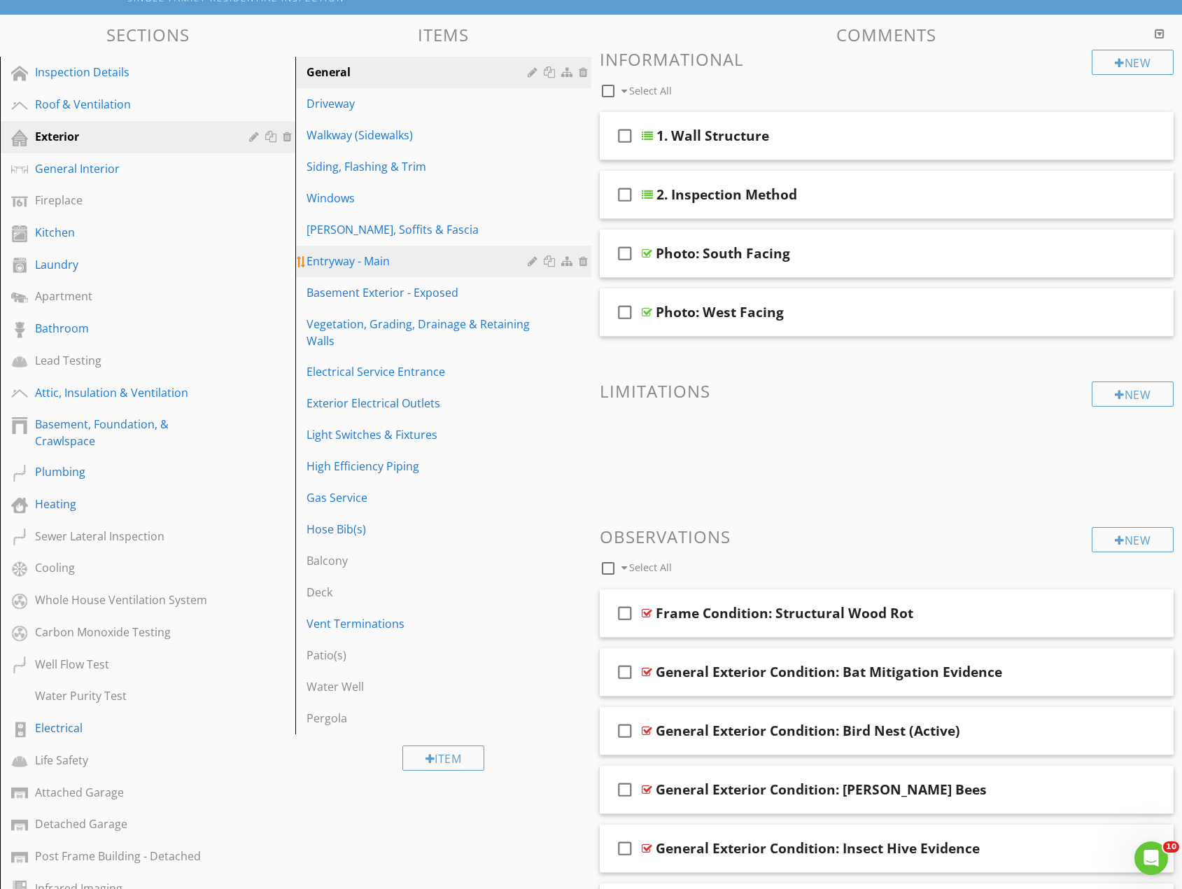
click at [375, 259] on div "Entryway - Main" at bounding box center [418, 261] width 225 height 17
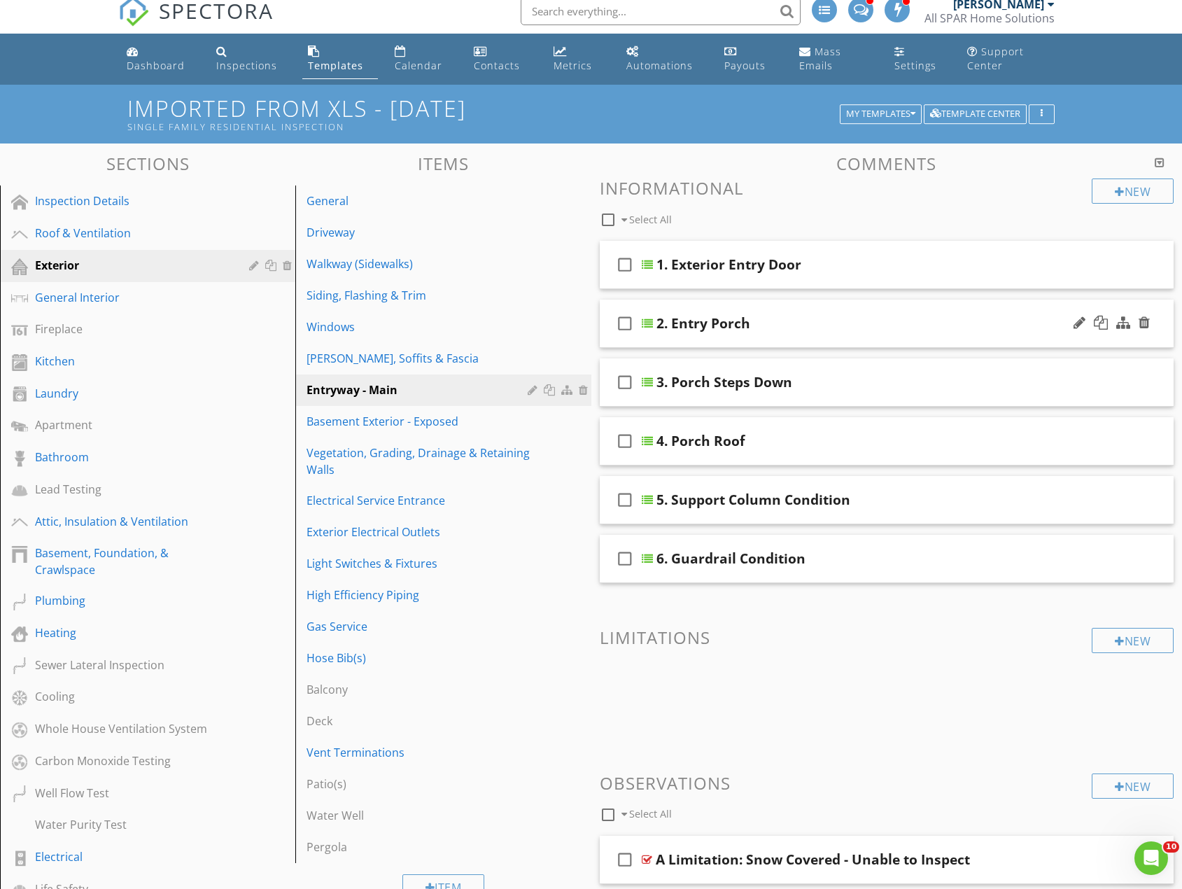
scroll to position [0, 0]
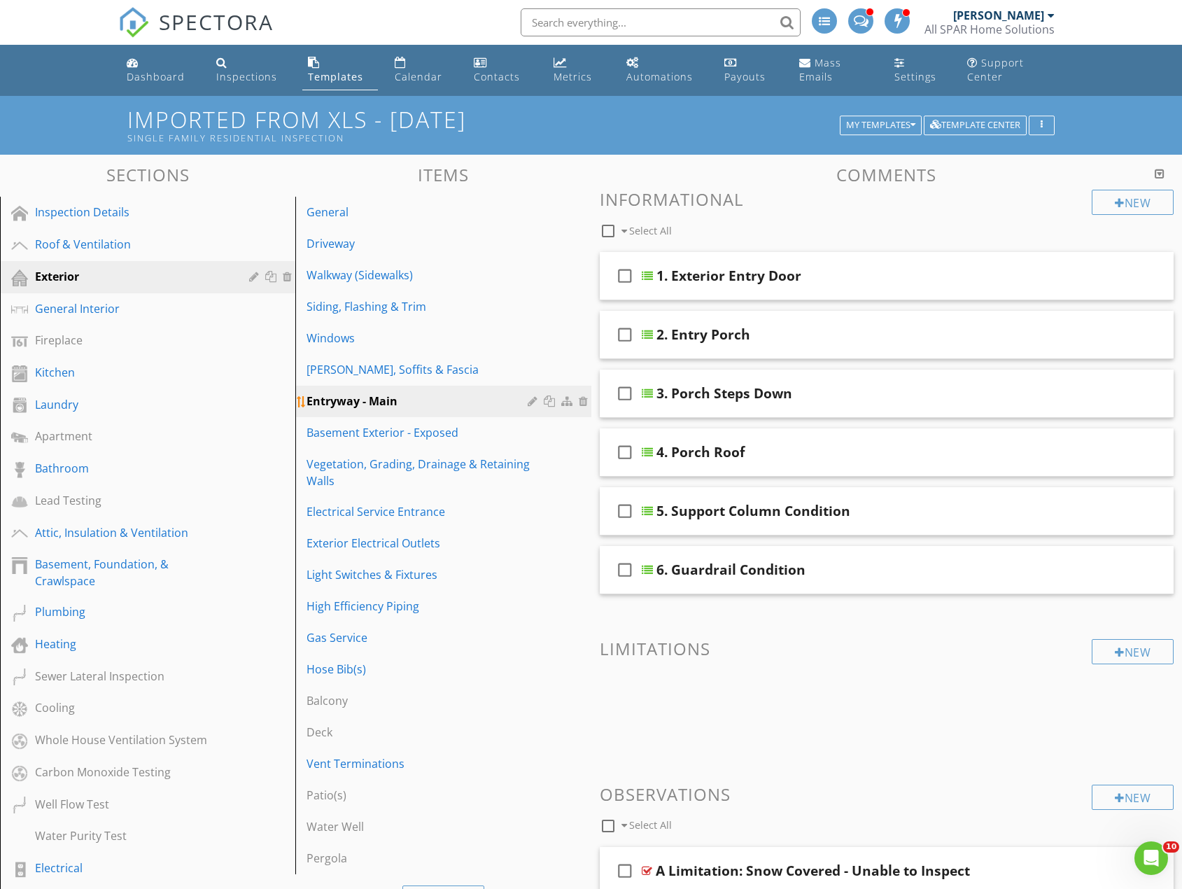
click at [427, 401] on div "Entryway - Main" at bounding box center [418, 401] width 225 height 17
click at [528, 400] on div at bounding box center [534, 400] width 13 height 11
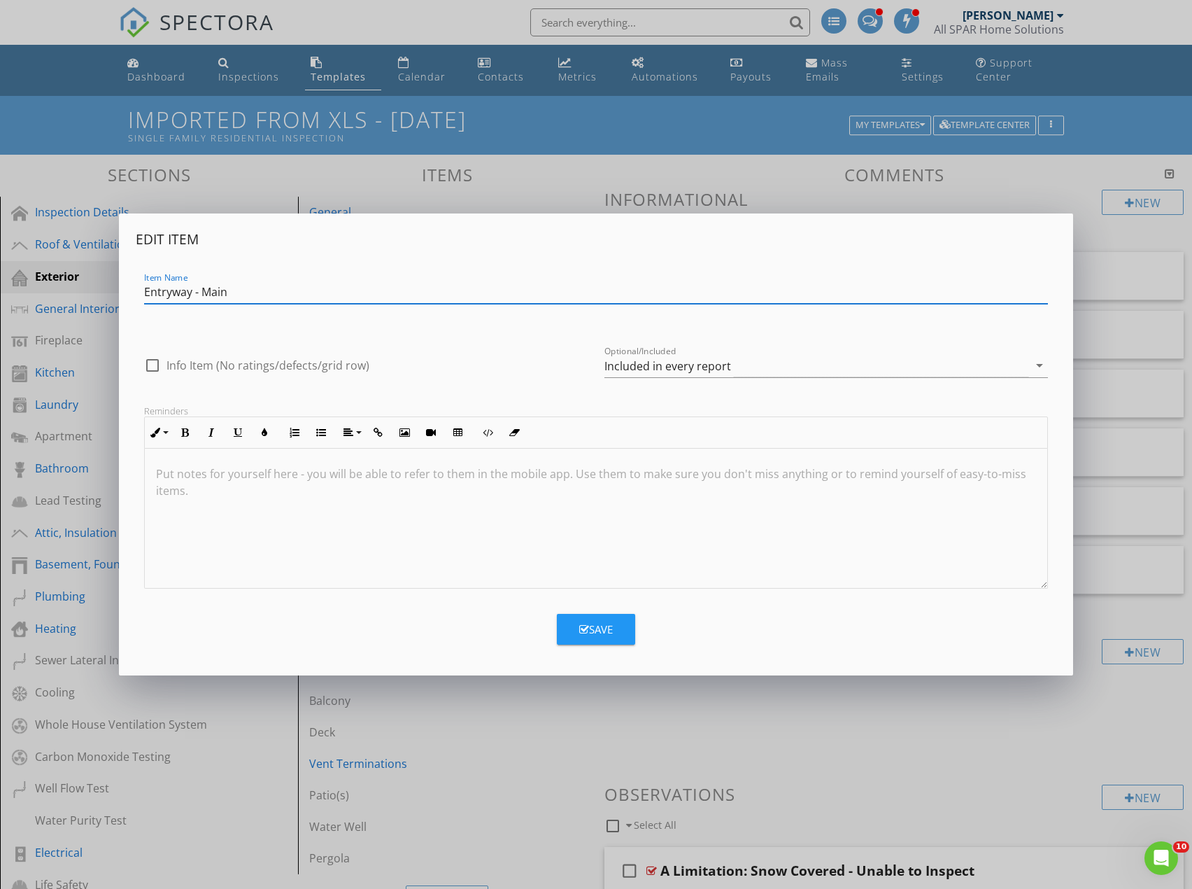
click at [283, 296] on input "Entryway - Main" at bounding box center [595, 292] width 903 height 23
type input "Entryway -"
click at [593, 630] on div "Save" at bounding box center [596, 629] width 34 height 16
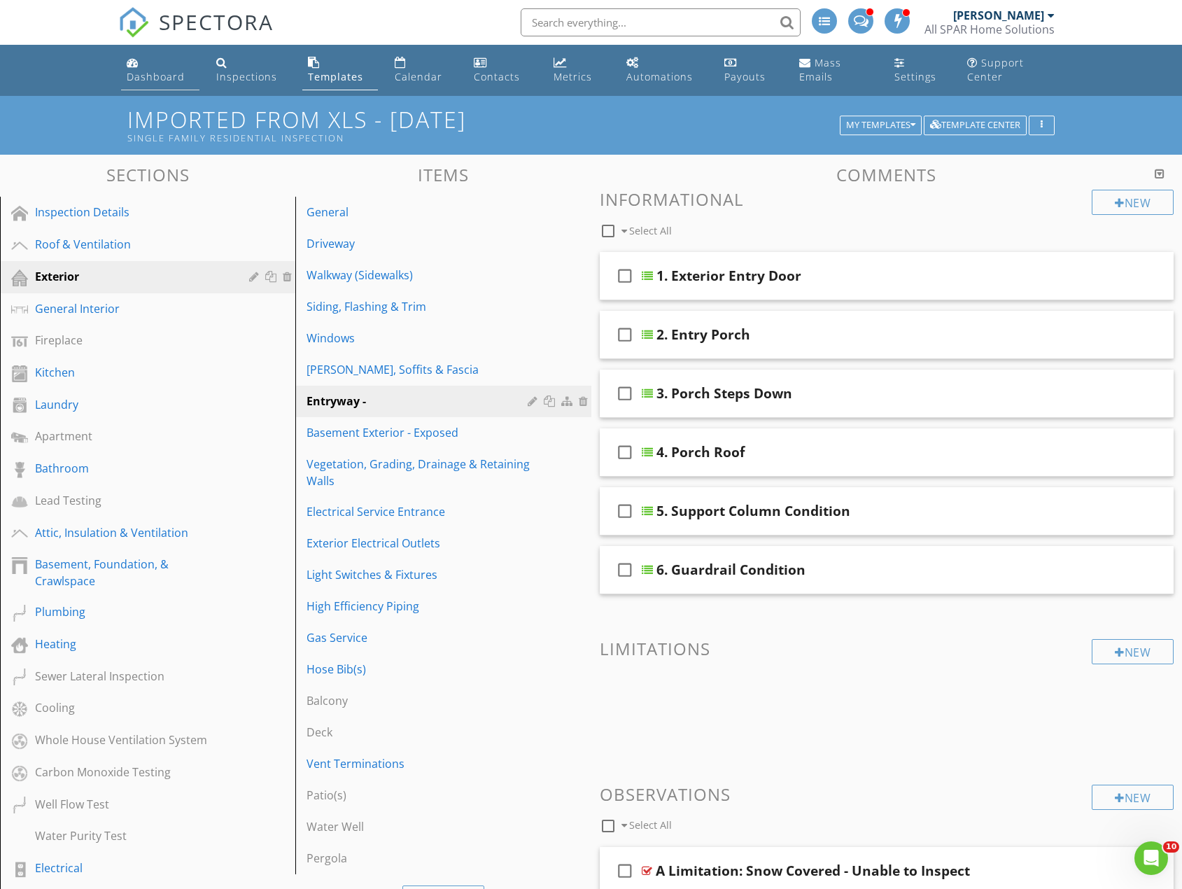
click at [143, 71] on div "Dashboard" at bounding box center [156, 76] width 58 height 13
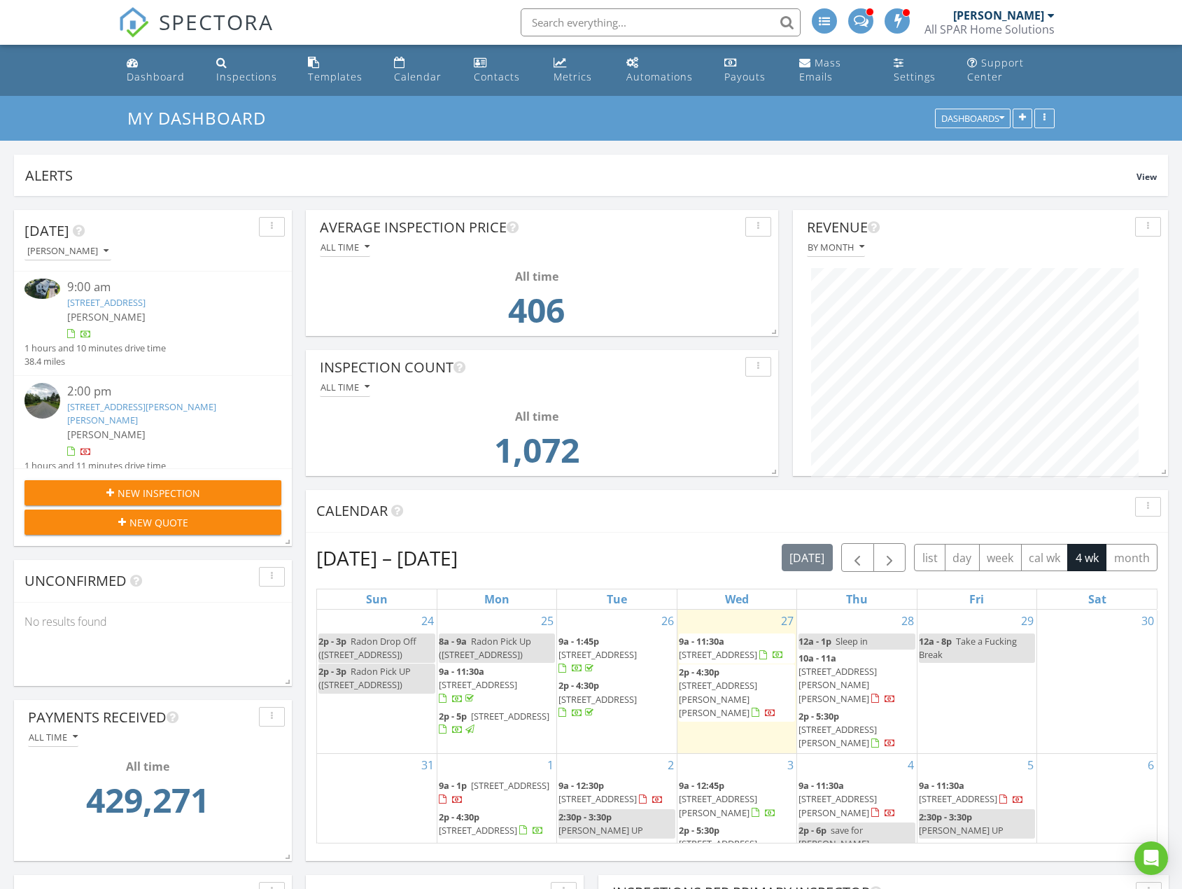
scroll to position [301, 570]
click at [168, 407] on link "[STREET_ADDRESS][PERSON_NAME][PERSON_NAME]" at bounding box center [141, 413] width 149 height 26
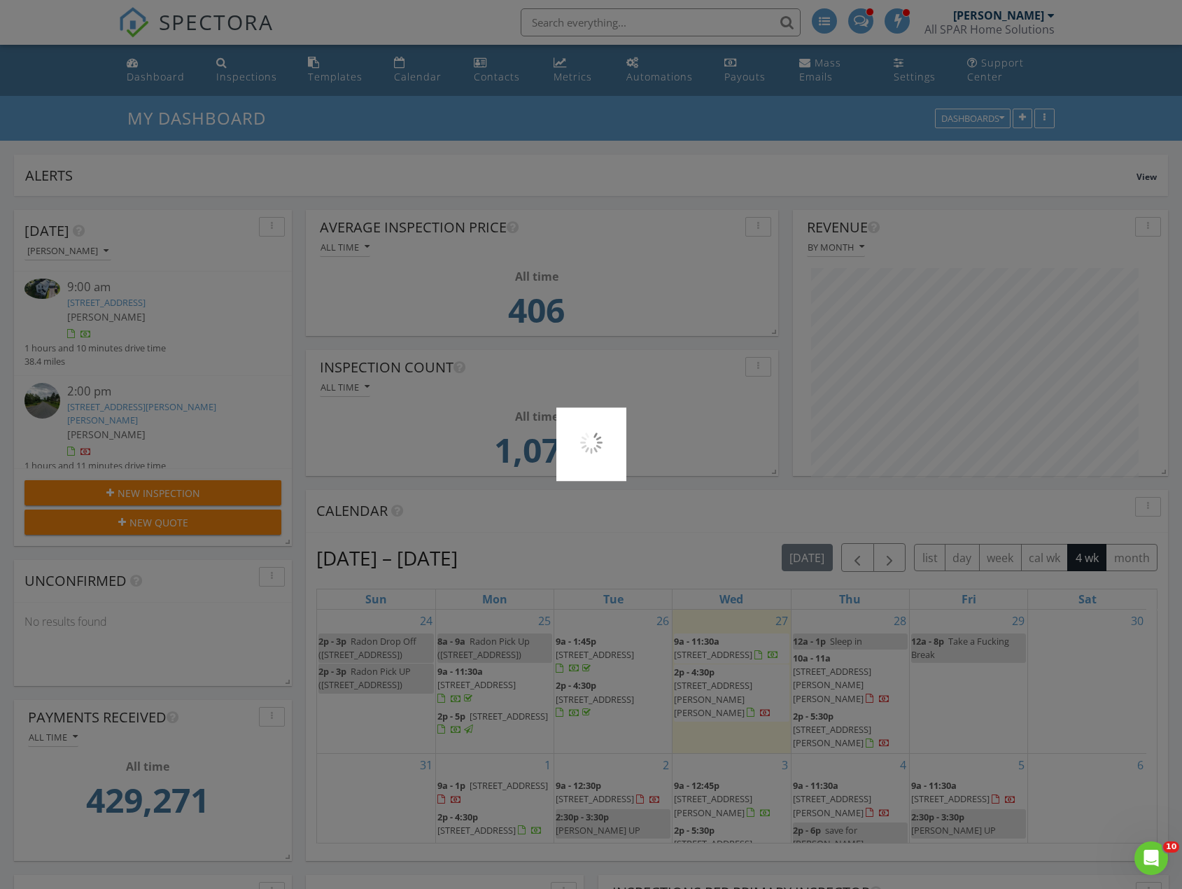
scroll to position [0, 0]
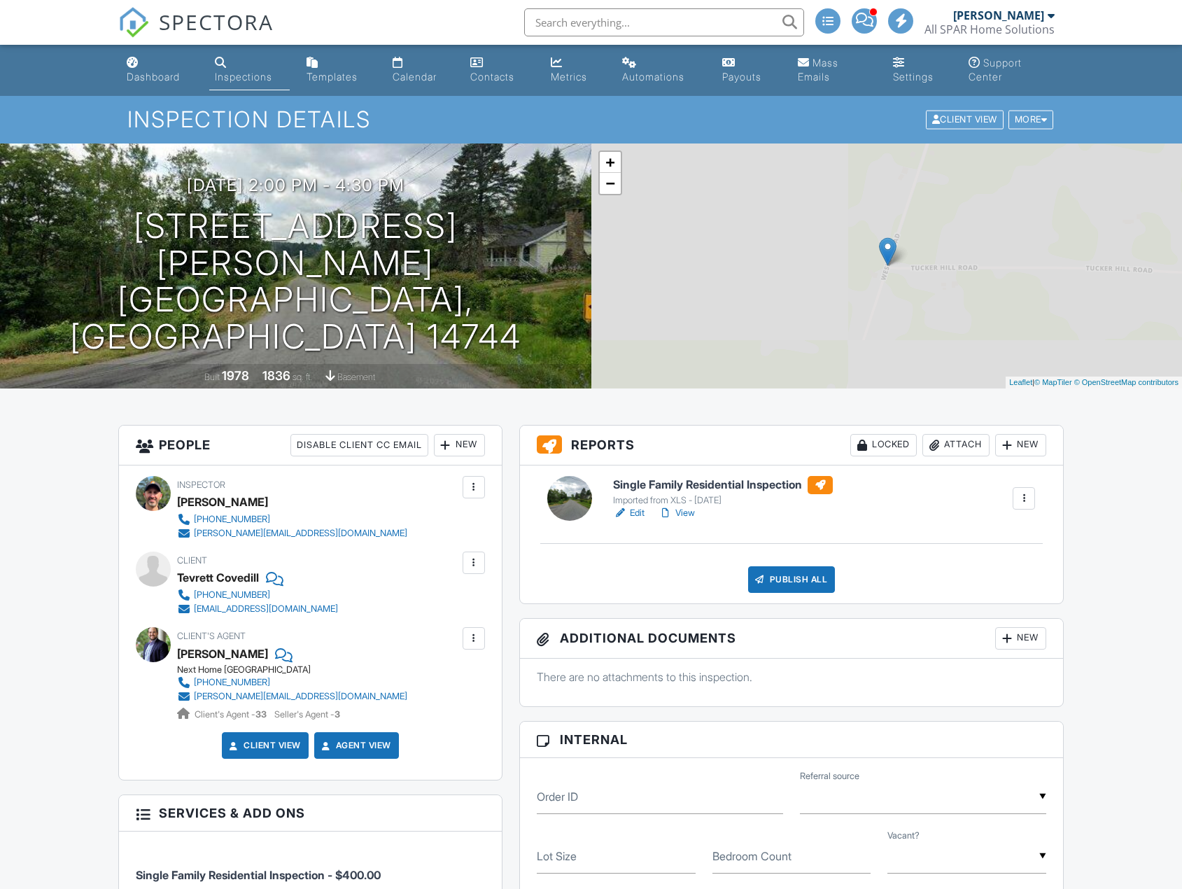
click at [1025, 502] on div at bounding box center [1024, 498] width 14 height 14
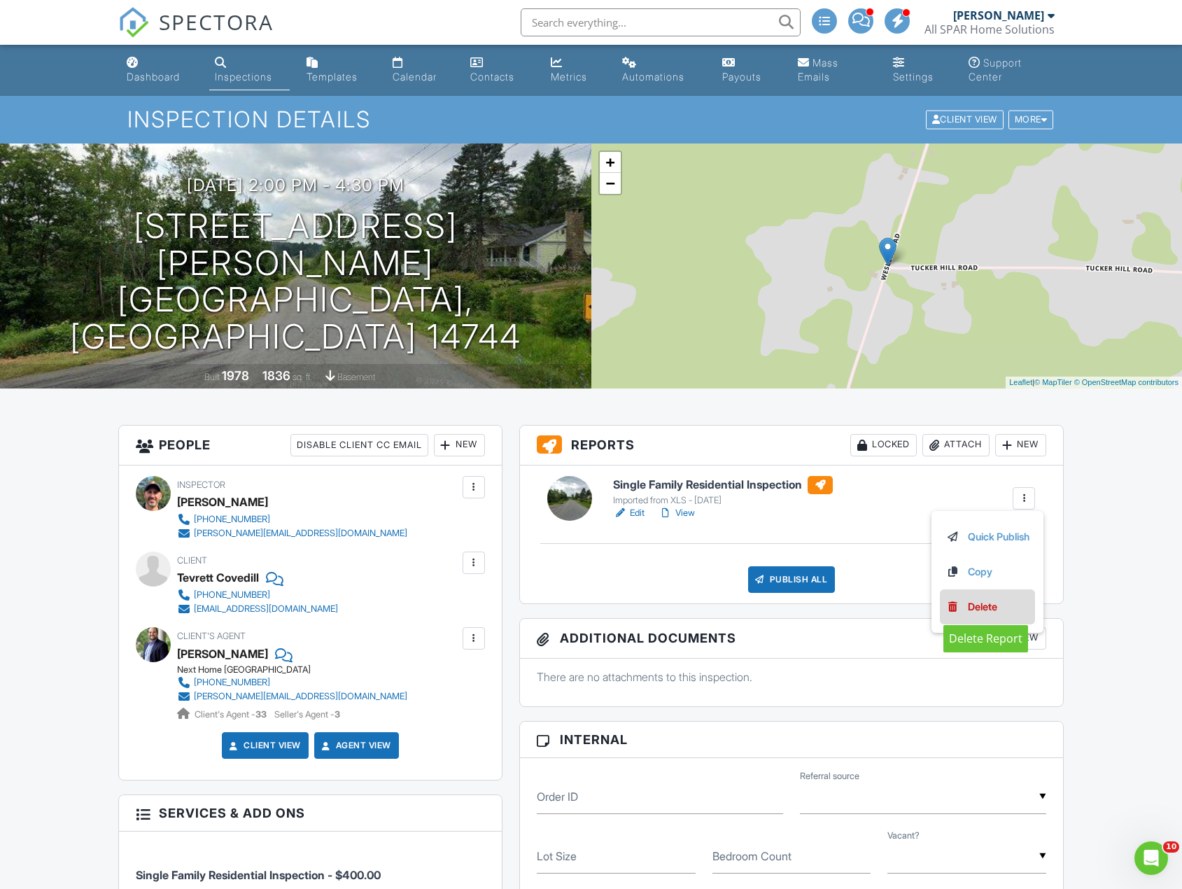
click at [989, 606] on div "Delete" at bounding box center [982, 606] width 29 height 15
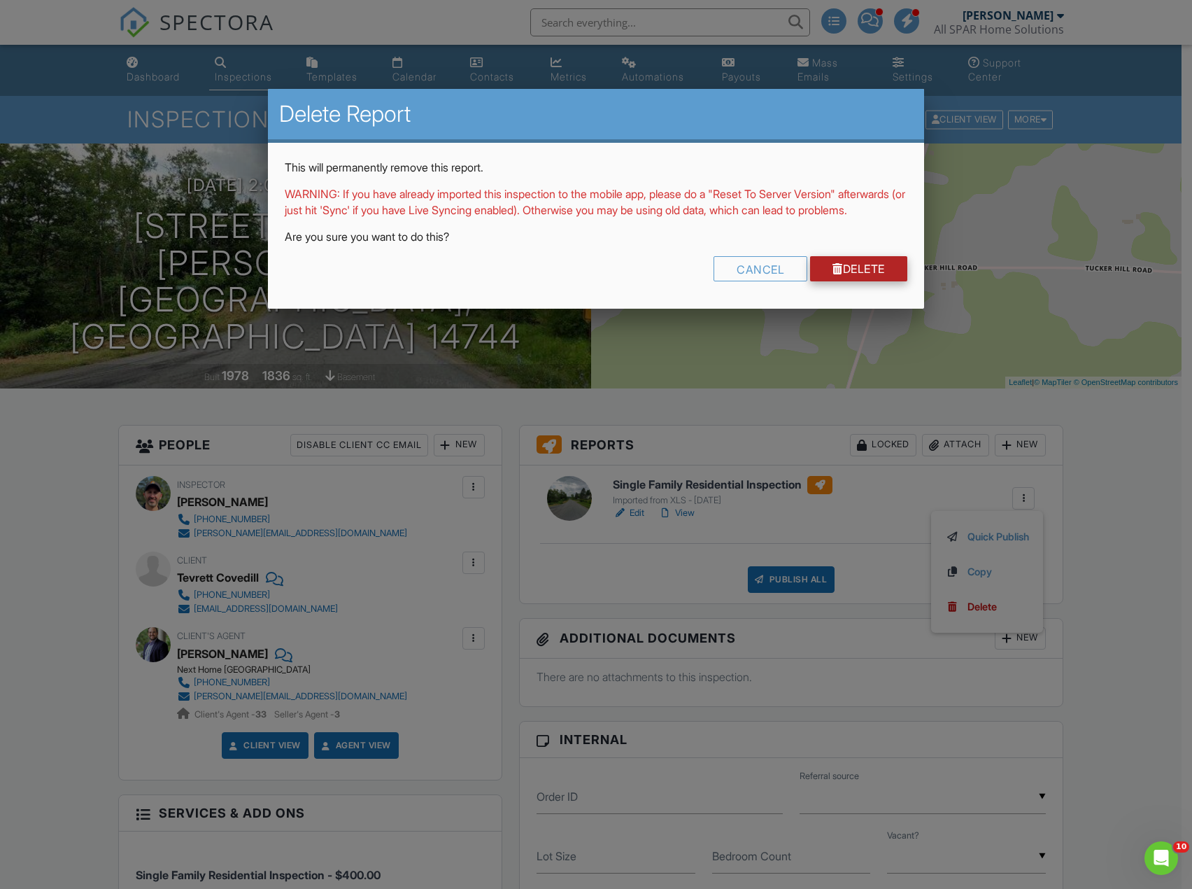
click at [846, 281] on link "Delete" at bounding box center [858, 268] width 97 height 25
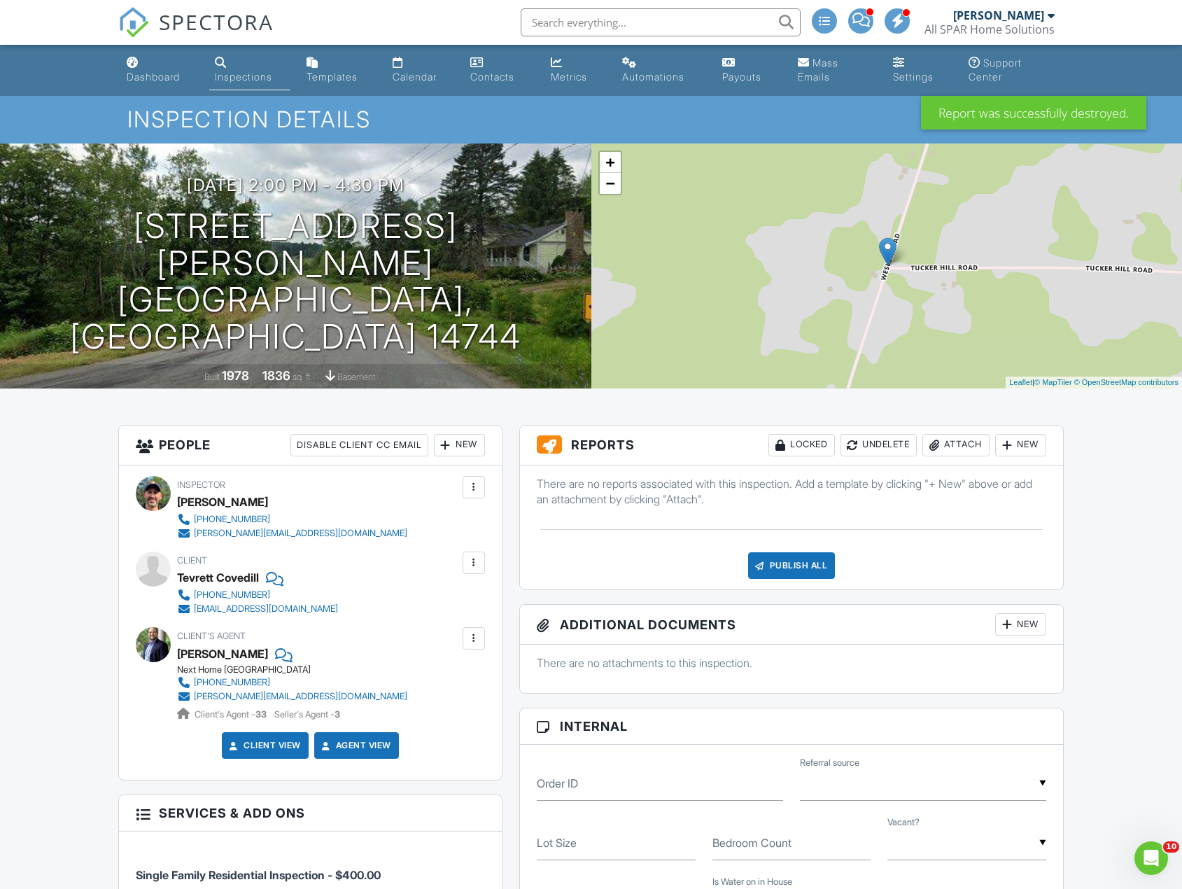
click at [1012, 444] on div at bounding box center [1007, 445] width 14 height 14
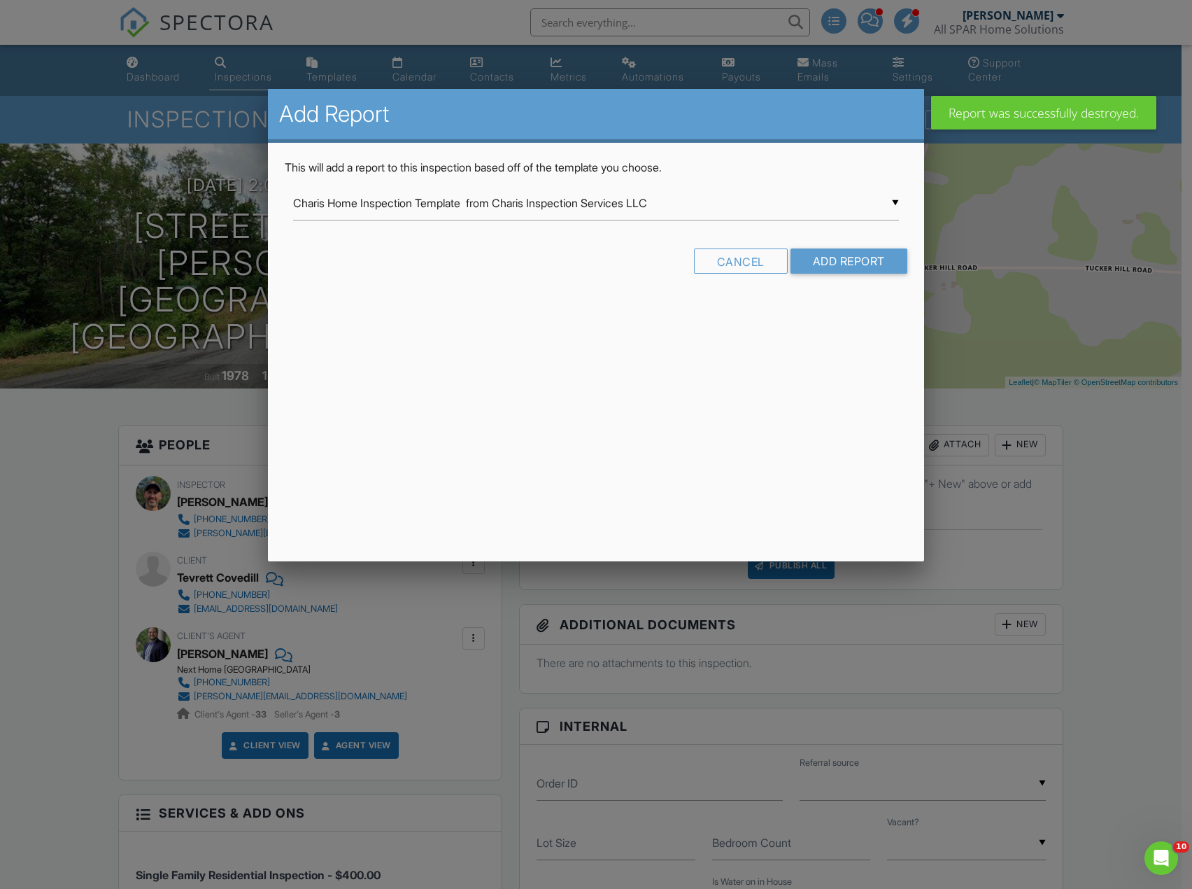
click at [558, 204] on div "▼ Charis Home Inspection Template from Charis Inspection Services LLC Charis Ho…" at bounding box center [595, 203] width 605 height 34
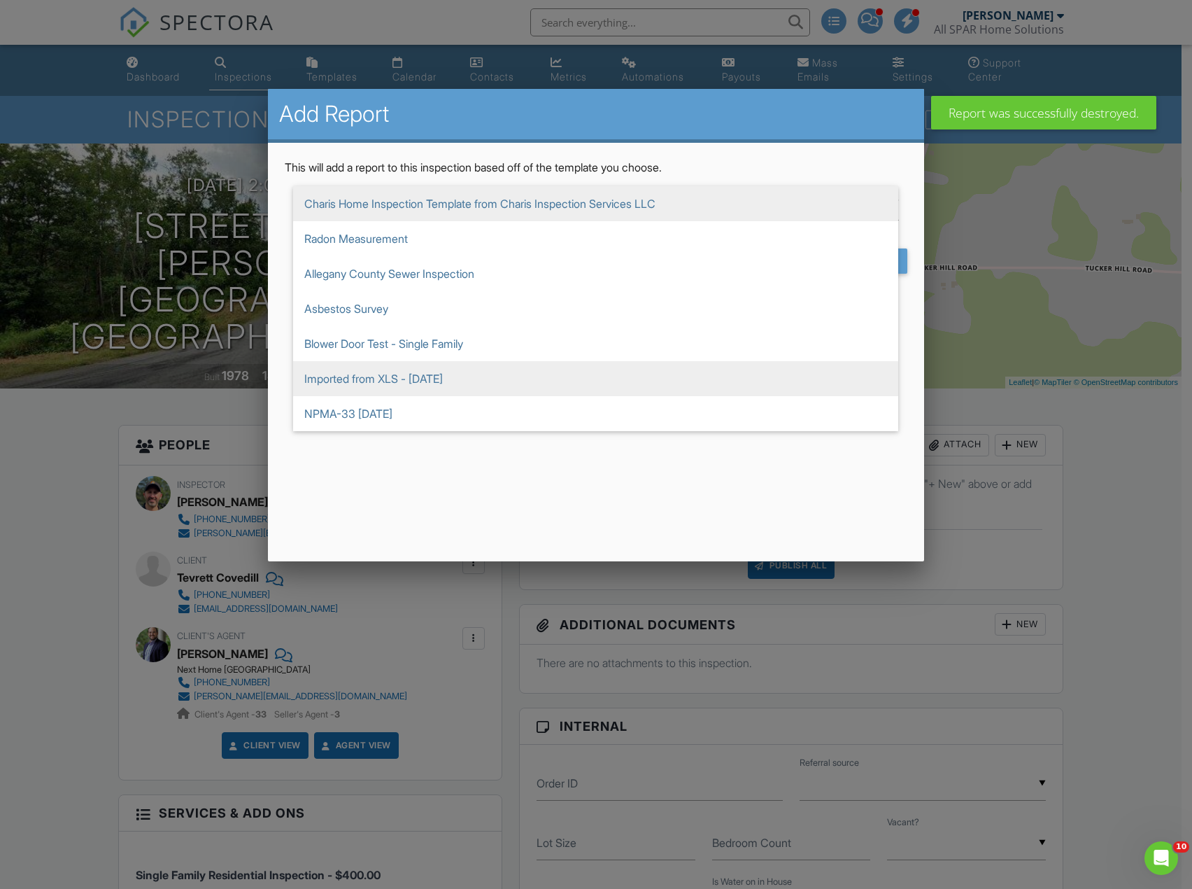
click at [386, 375] on span "Imported from XLS - [DATE]" at bounding box center [595, 378] width 605 height 35
type input "Imported from XLS - [DATE]"
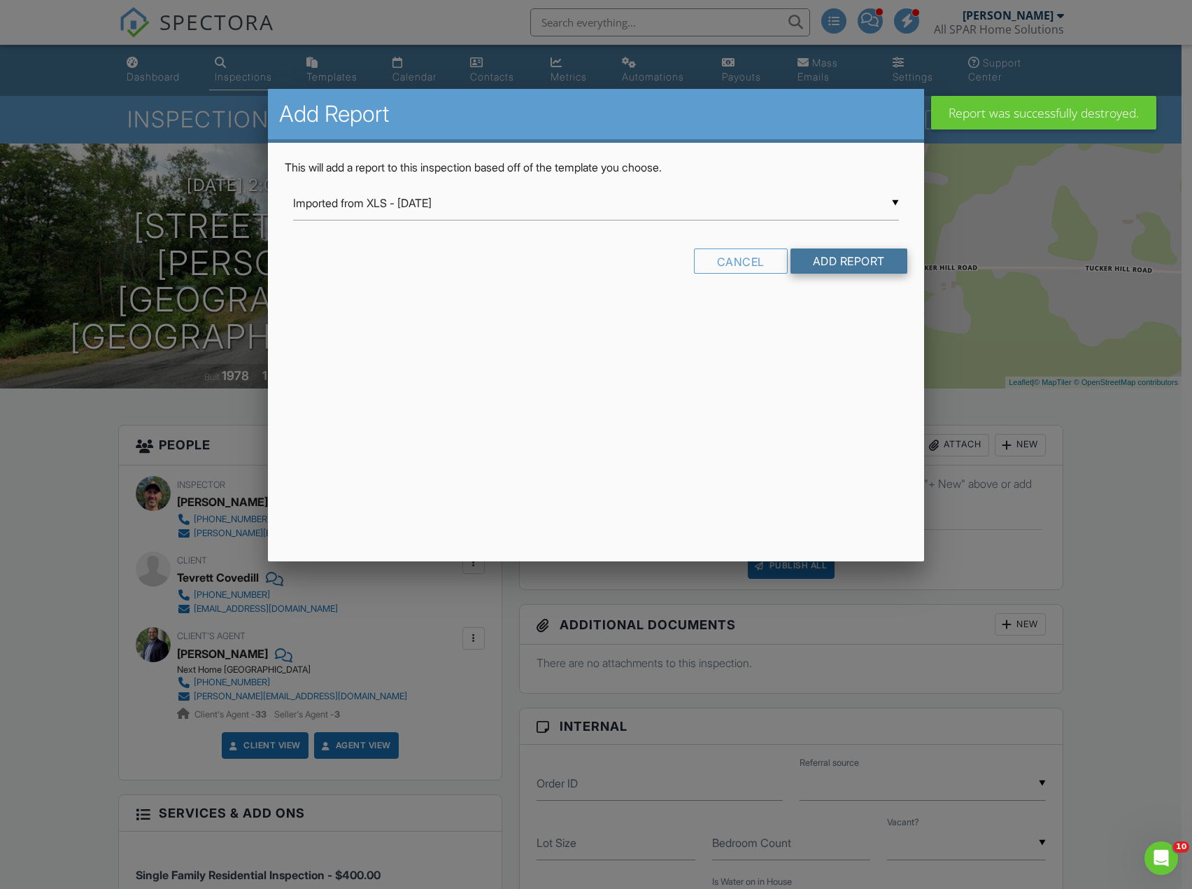
click at [853, 262] on input "Add Report" at bounding box center [849, 260] width 117 height 25
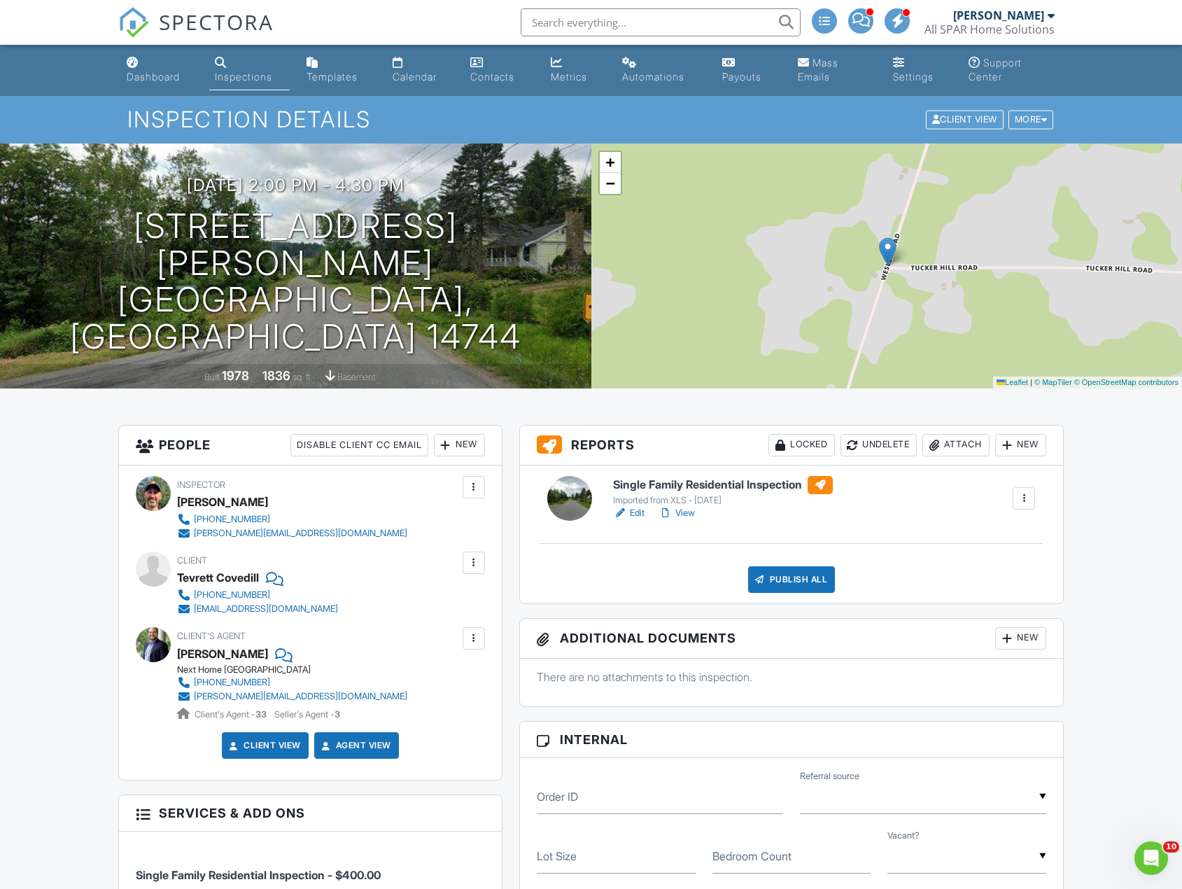
click at [1022, 500] on div at bounding box center [1024, 498] width 14 height 14
click at [951, 472] on div "Single Family Residential Inspection Imported from XLS - 10/19/2023 Edit View S…" at bounding box center [791, 534] width 543 height 138
click at [634, 512] on link "Edit" at bounding box center [628, 513] width 31 height 14
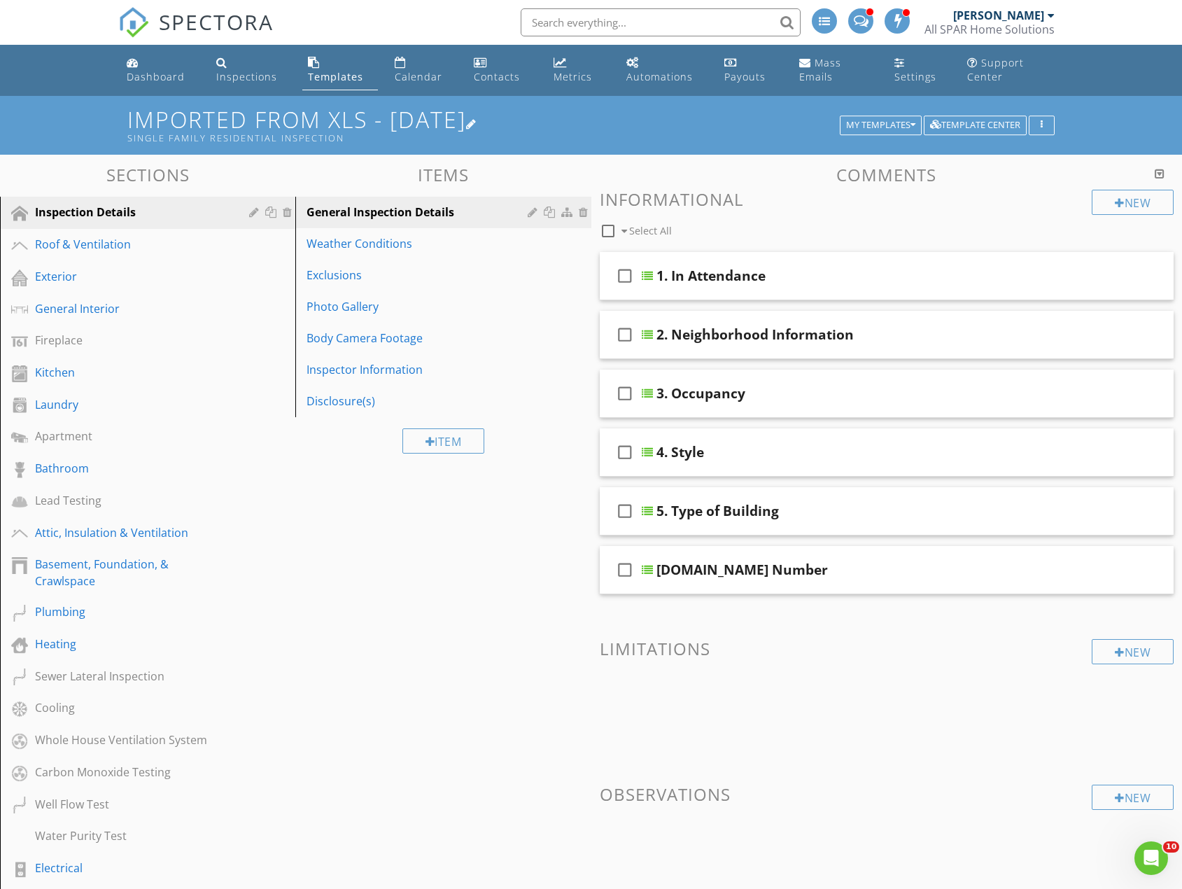
drag, startPoint x: 526, startPoint y: 117, endPoint x: 128, endPoint y: 127, distance: 398.2
click at [128, 127] on h1 "Imported from XLS - 10/19/2023 Single Family Residential Inspection" at bounding box center [591, 125] width 928 height 36
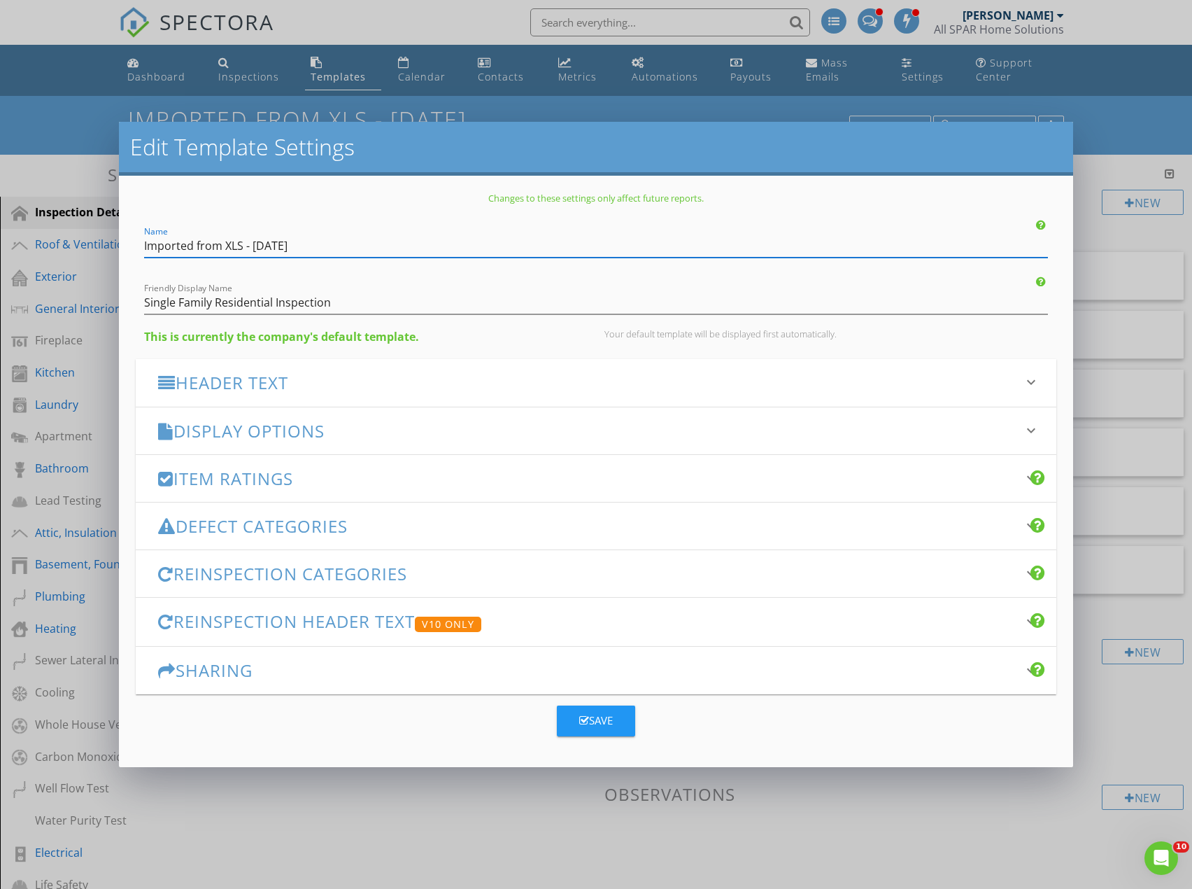
click at [341, 241] on input "Imported from XLS - 10/19/2023" at bounding box center [595, 245] width 903 height 23
click at [339, 242] on input "Imported from XLS - 10/19/2023" at bounding box center [595, 245] width 903 height 23
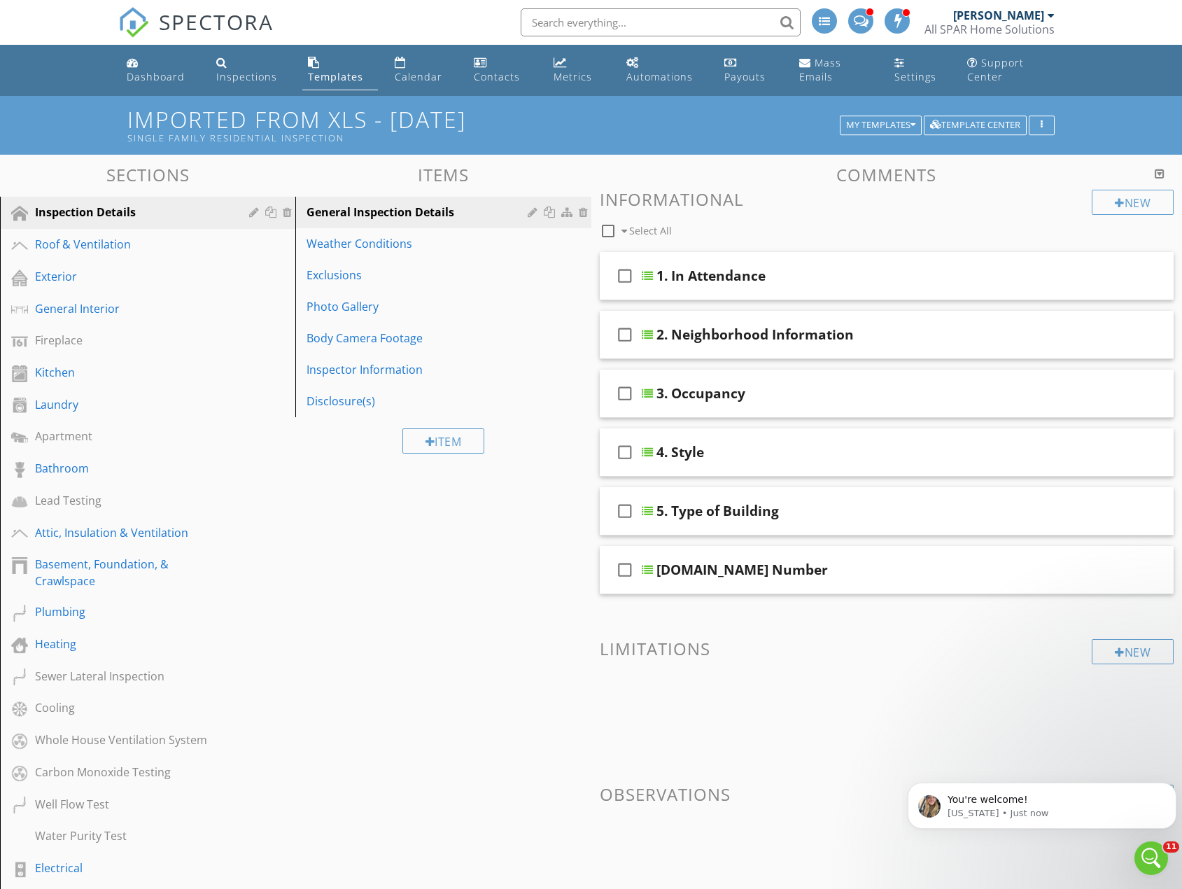
click at [1118, 145] on div at bounding box center [591, 444] width 1182 height 889
click at [1037, 121] on div "button" at bounding box center [1041, 125] width 13 height 10
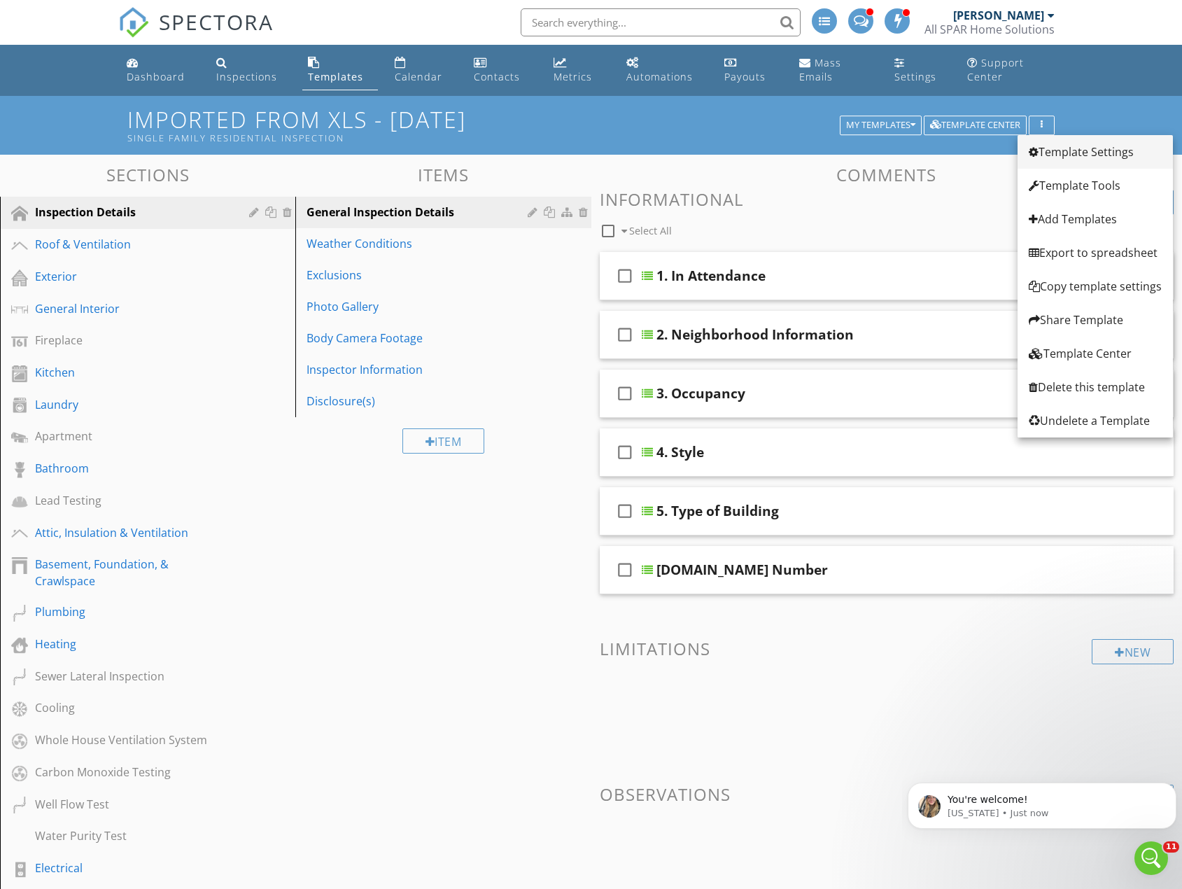
click at [1092, 152] on div "Template Settings" at bounding box center [1095, 151] width 133 height 17
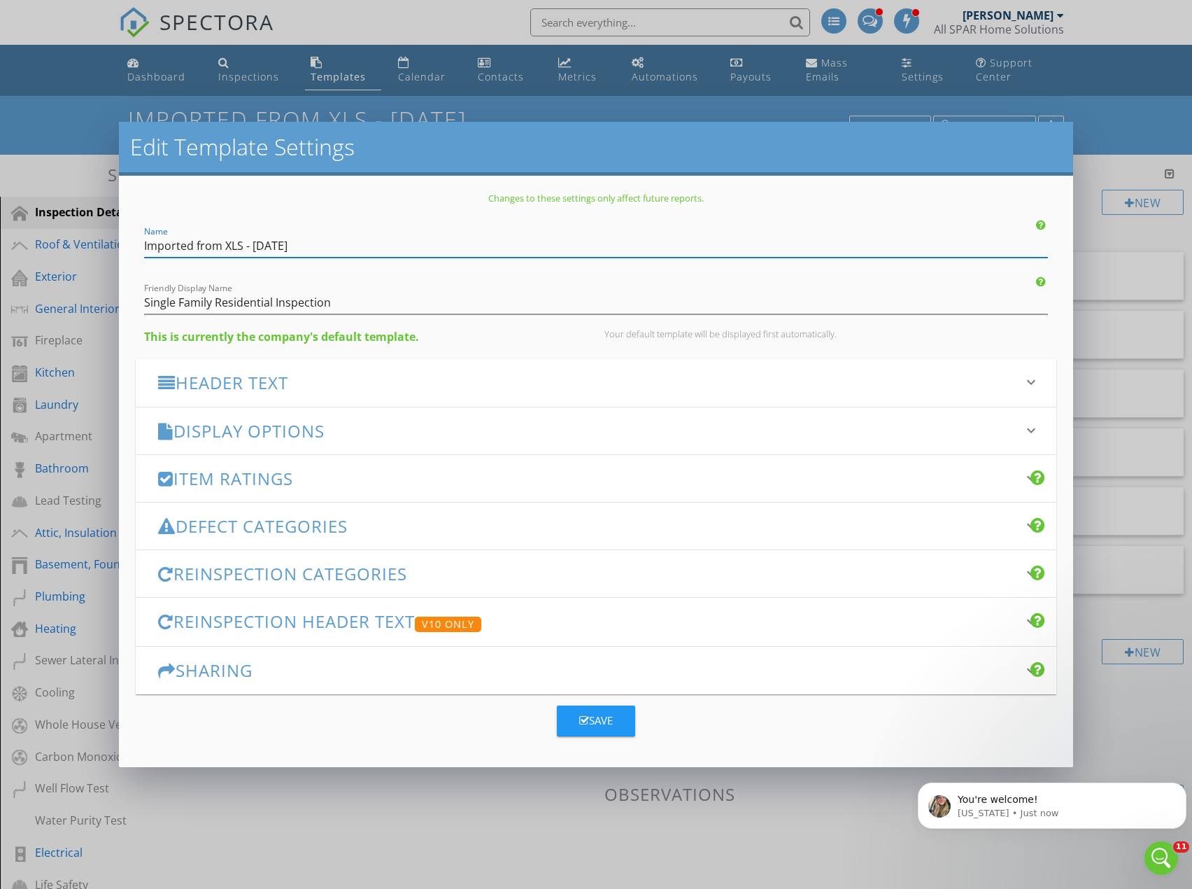
click at [605, 728] on div "Save" at bounding box center [596, 720] width 34 height 16
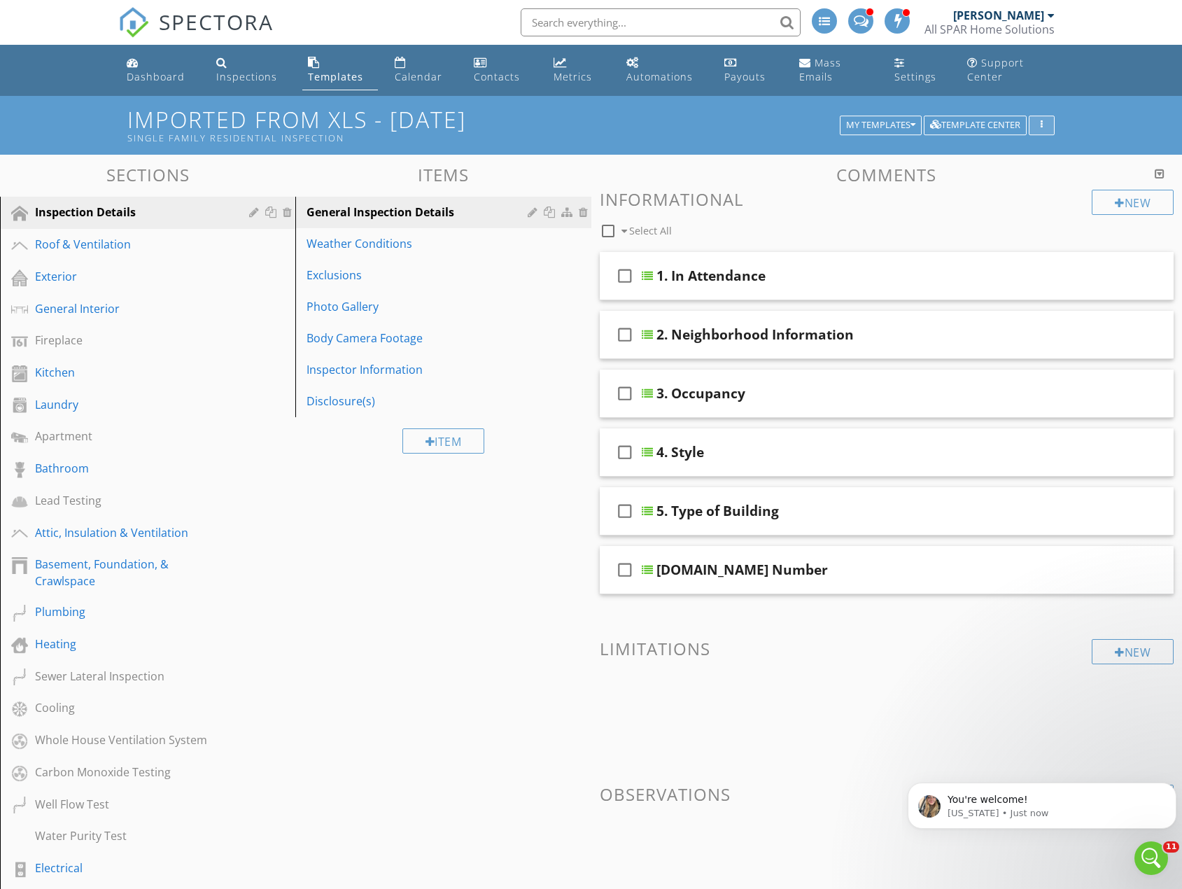
click at [1048, 122] on div "button" at bounding box center [1041, 125] width 13 height 10
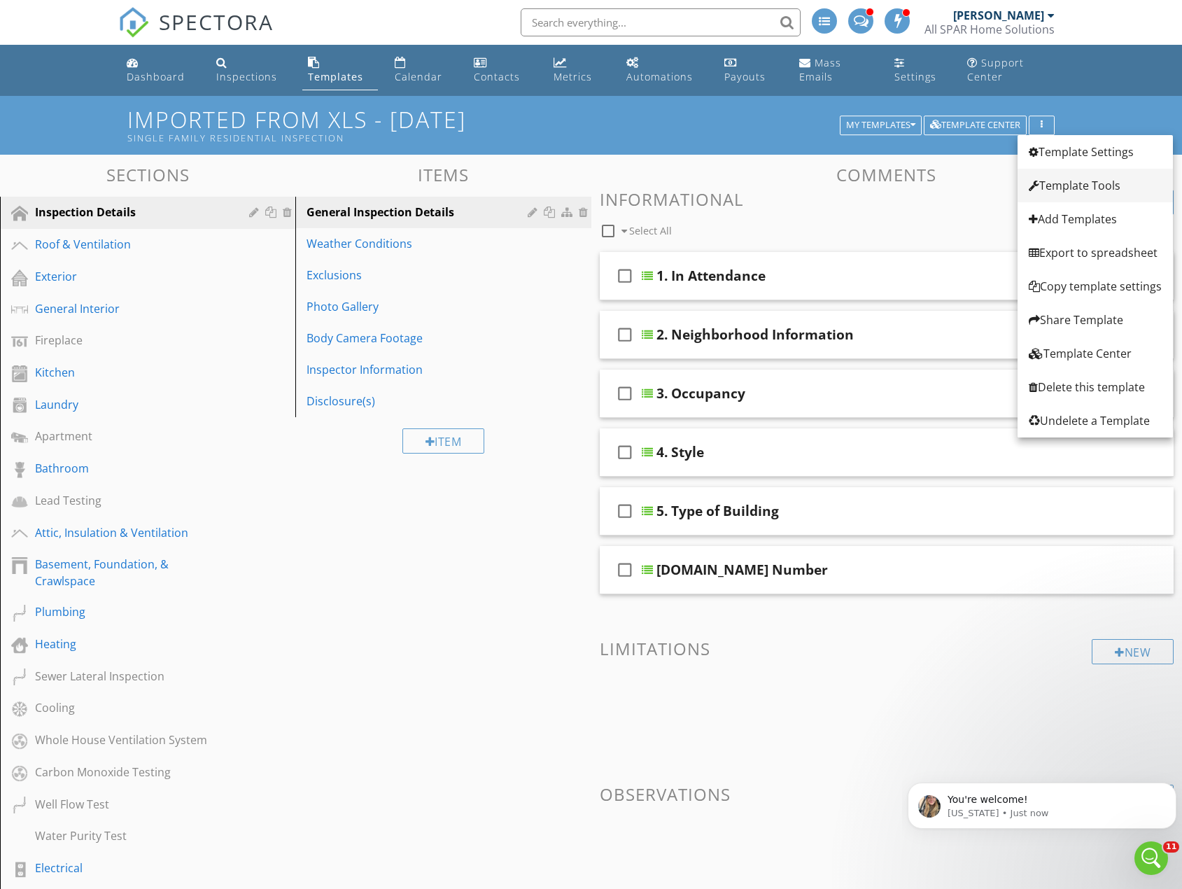
click at [1036, 185] on div at bounding box center [1034, 185] width 10 height 11
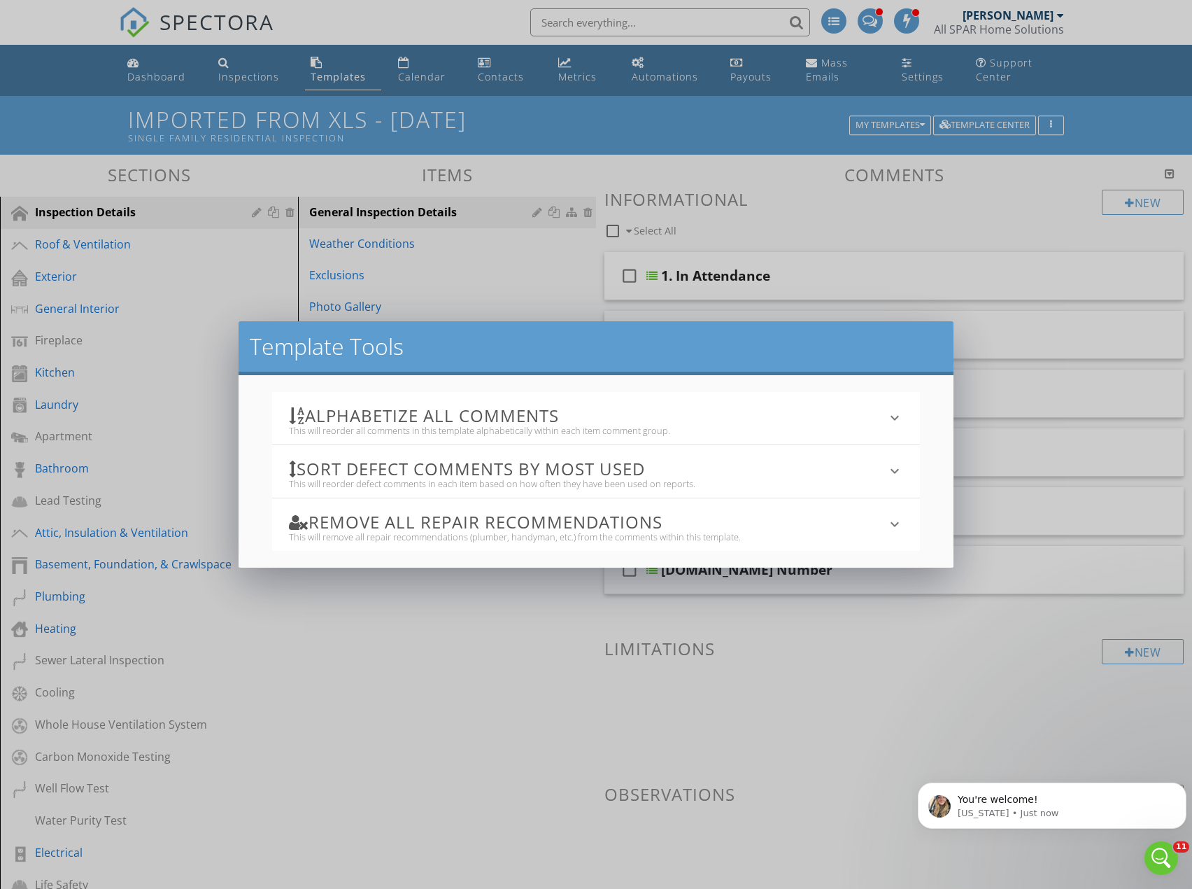
click at [519, 432] on div "This will reorder all comments in this template alphabetically within each item…" at bounding box center [588, 430] width 598 height 11
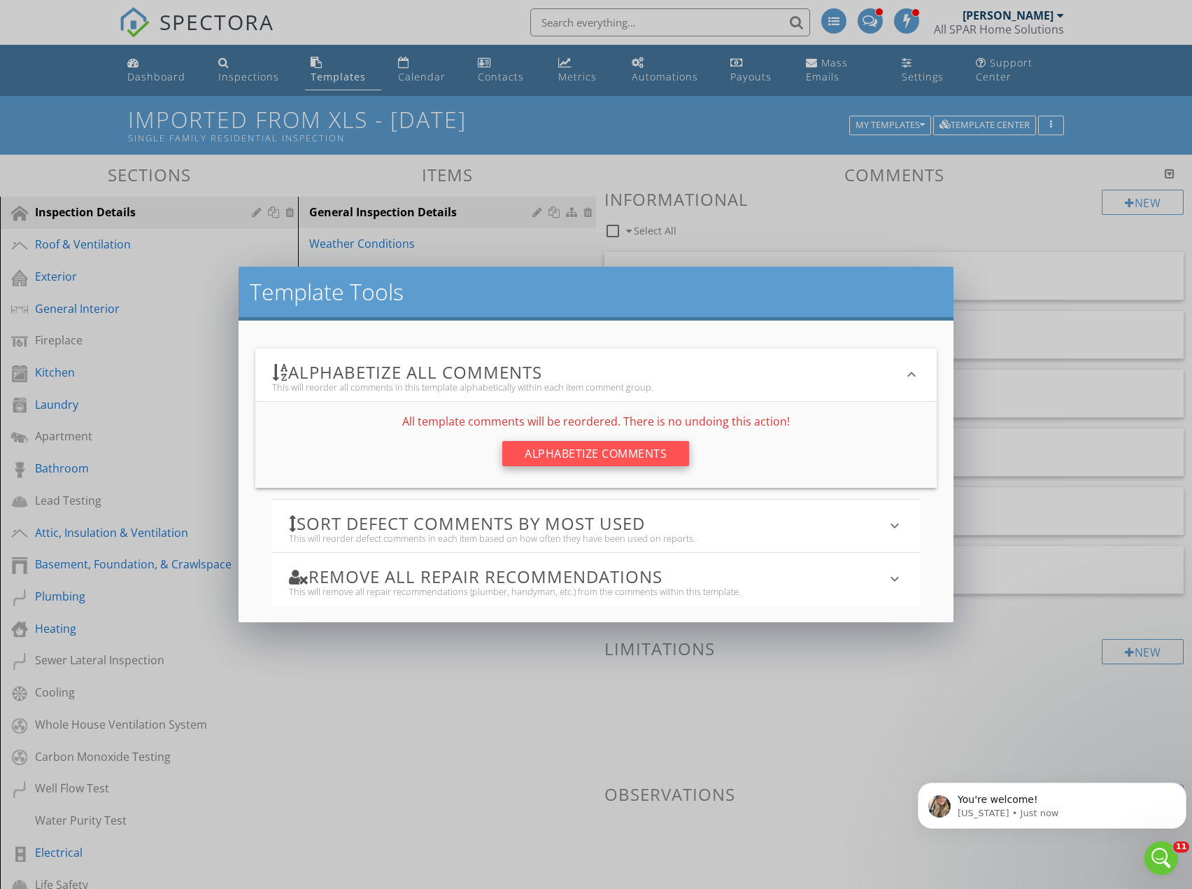
click at [583, 450] on div "Alphabetize Comments" at bounding box center [595, 453] width 187 height 25
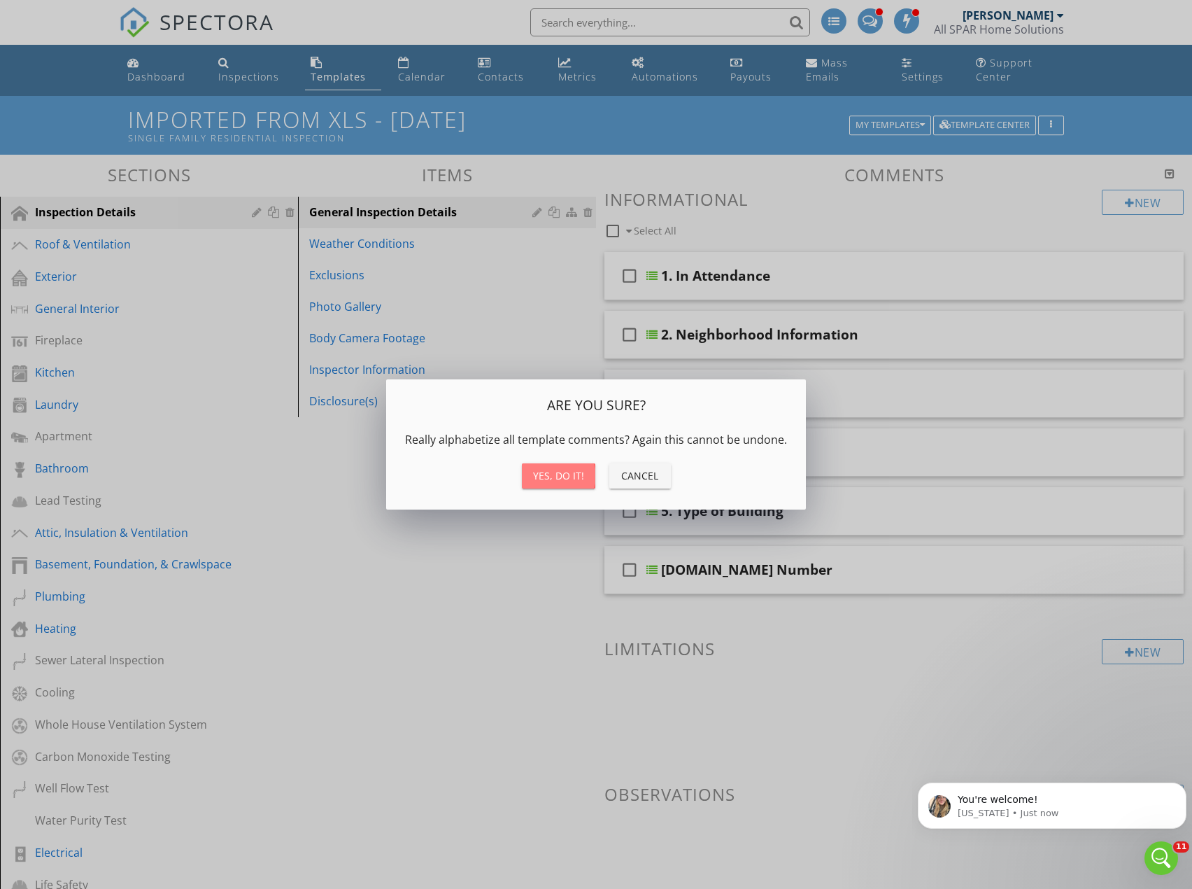
click at [558, 477] on div "Yes, do it!" at bounding box center [558, 475] width 51 height 15
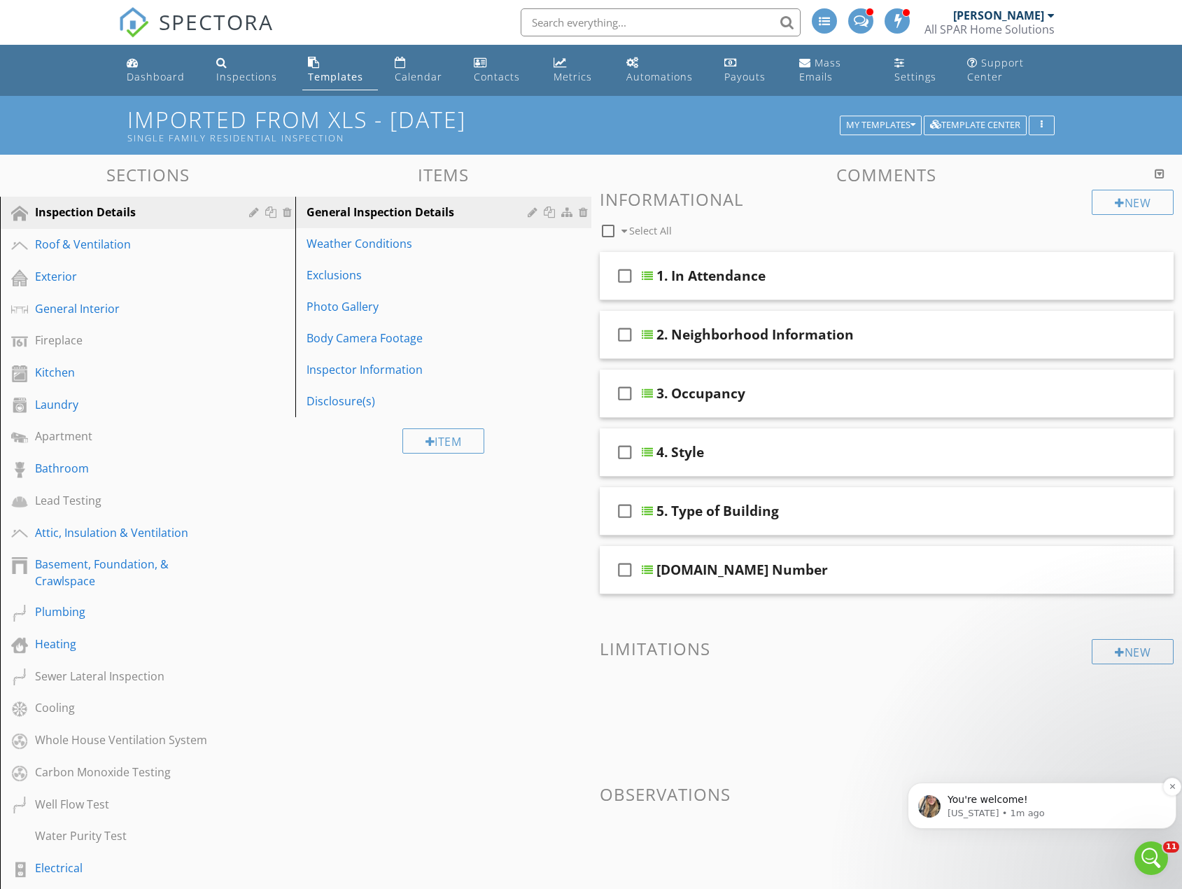
click at [1031, 803] on p "You're welcome!" at bounding box center [1052, 800] width 211 height 14
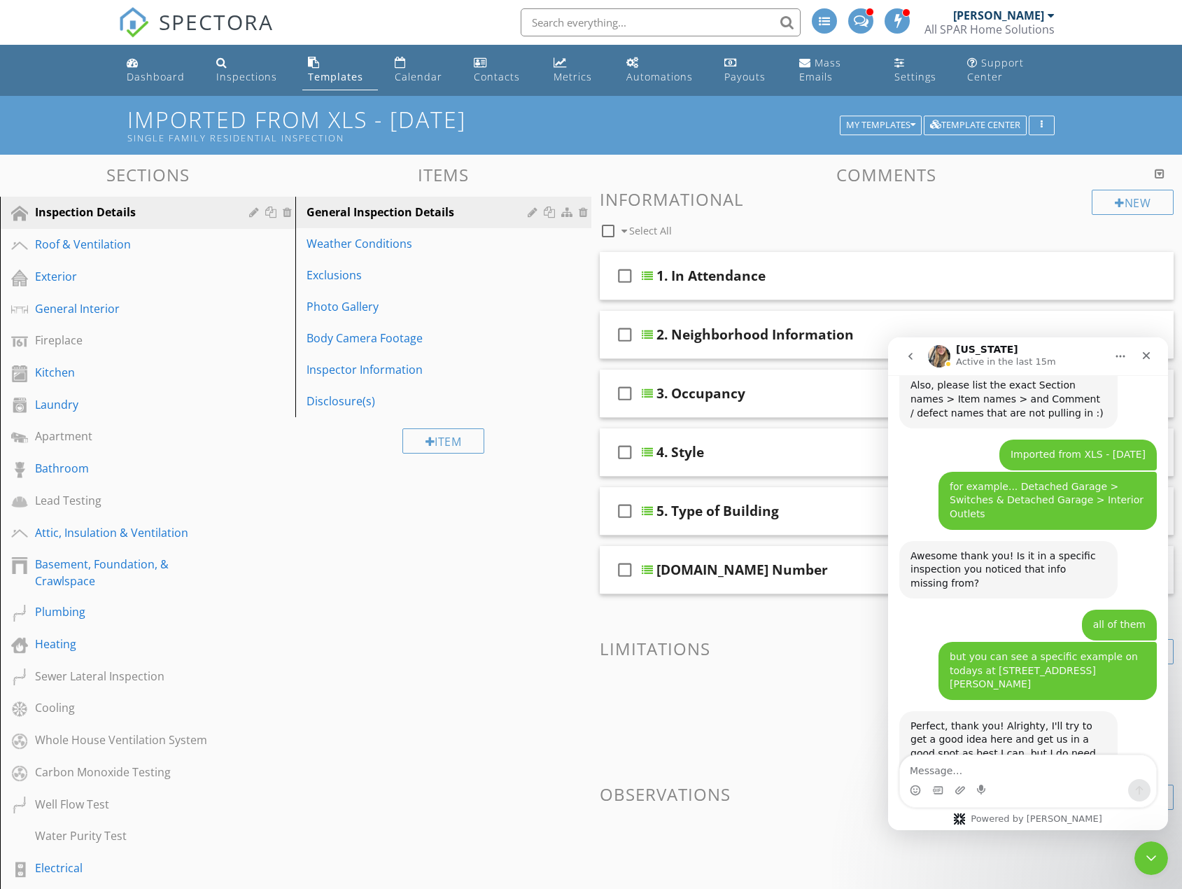
scroll to position [1556, 0]
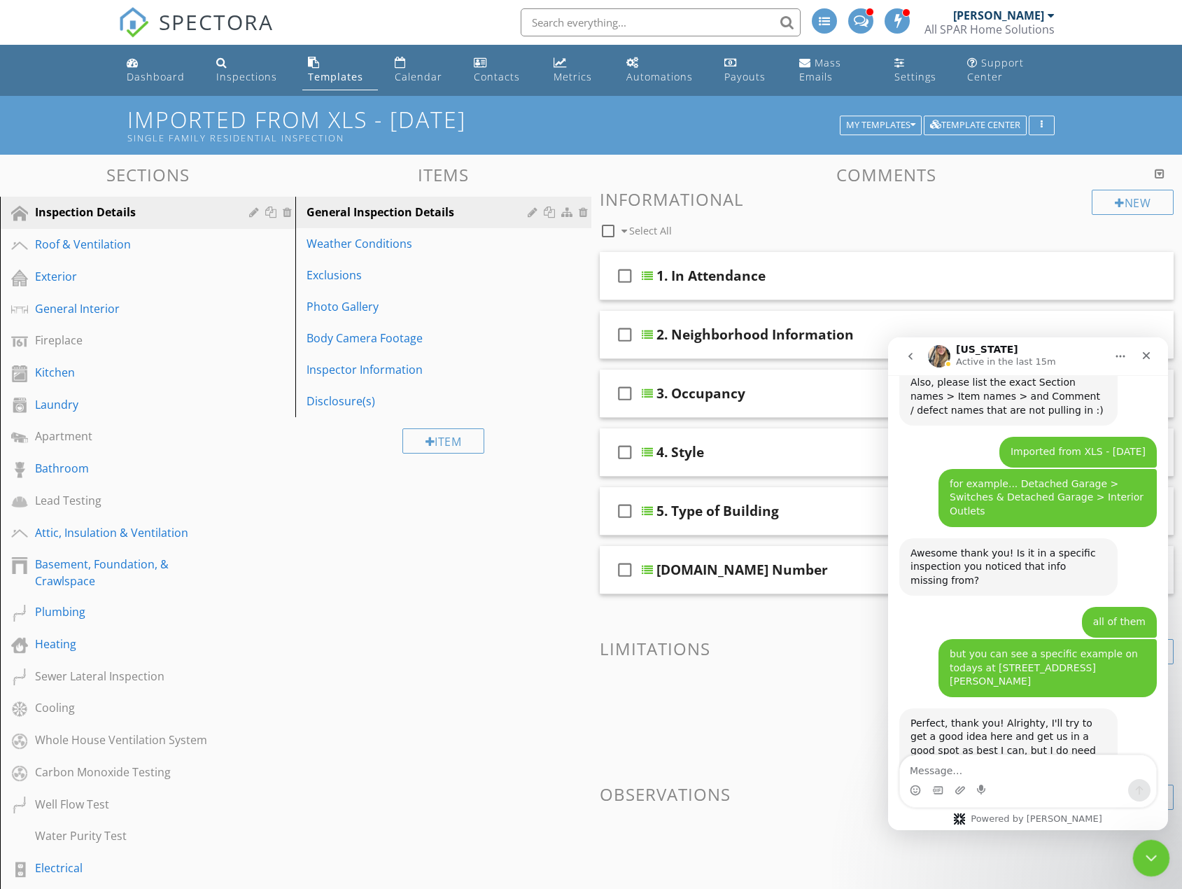
click at [1145, 847] on icon "Close Intercom Messenger" at bounding box center [1148, 855] width 17 height 17
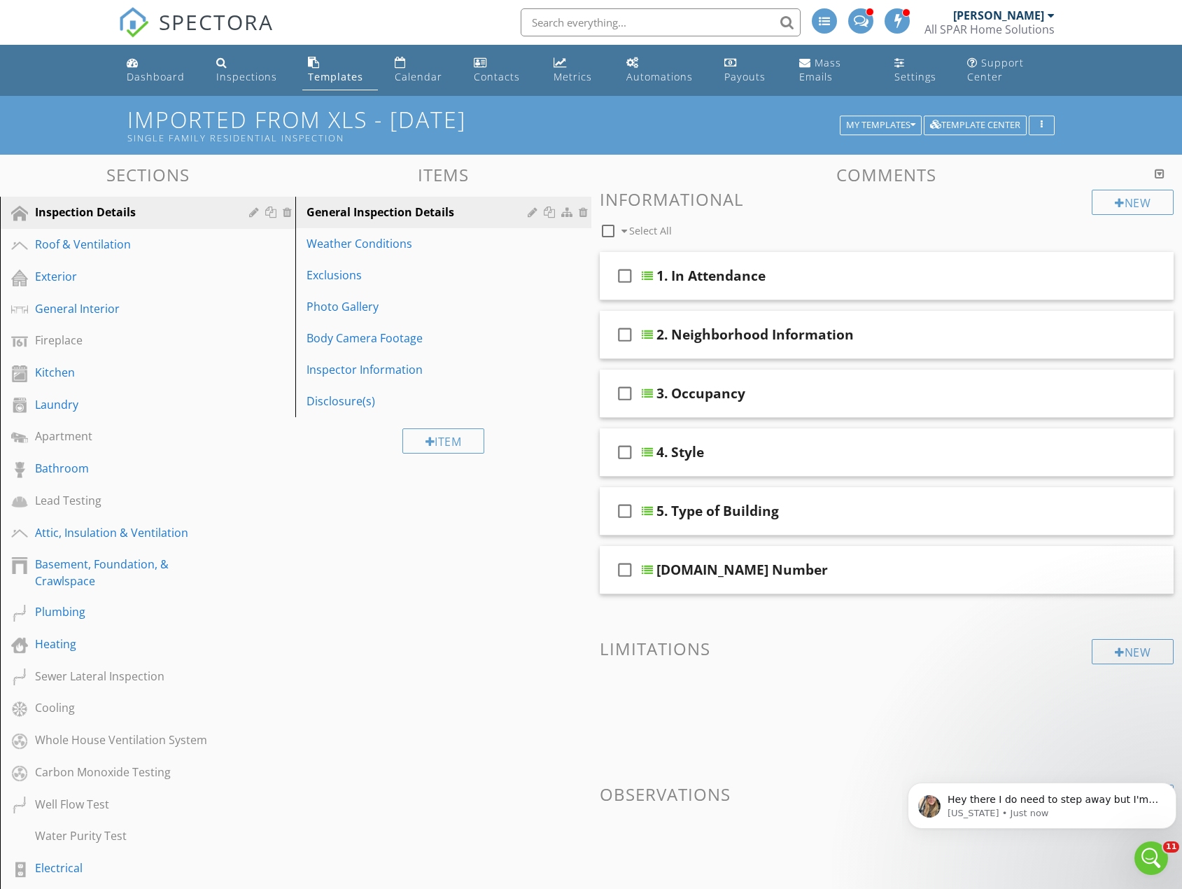
scroll to position [1616, 0]
click at [1084, 809] on p "Georgia • Just now" at bounding box center [1052, 813] width 211 height 13
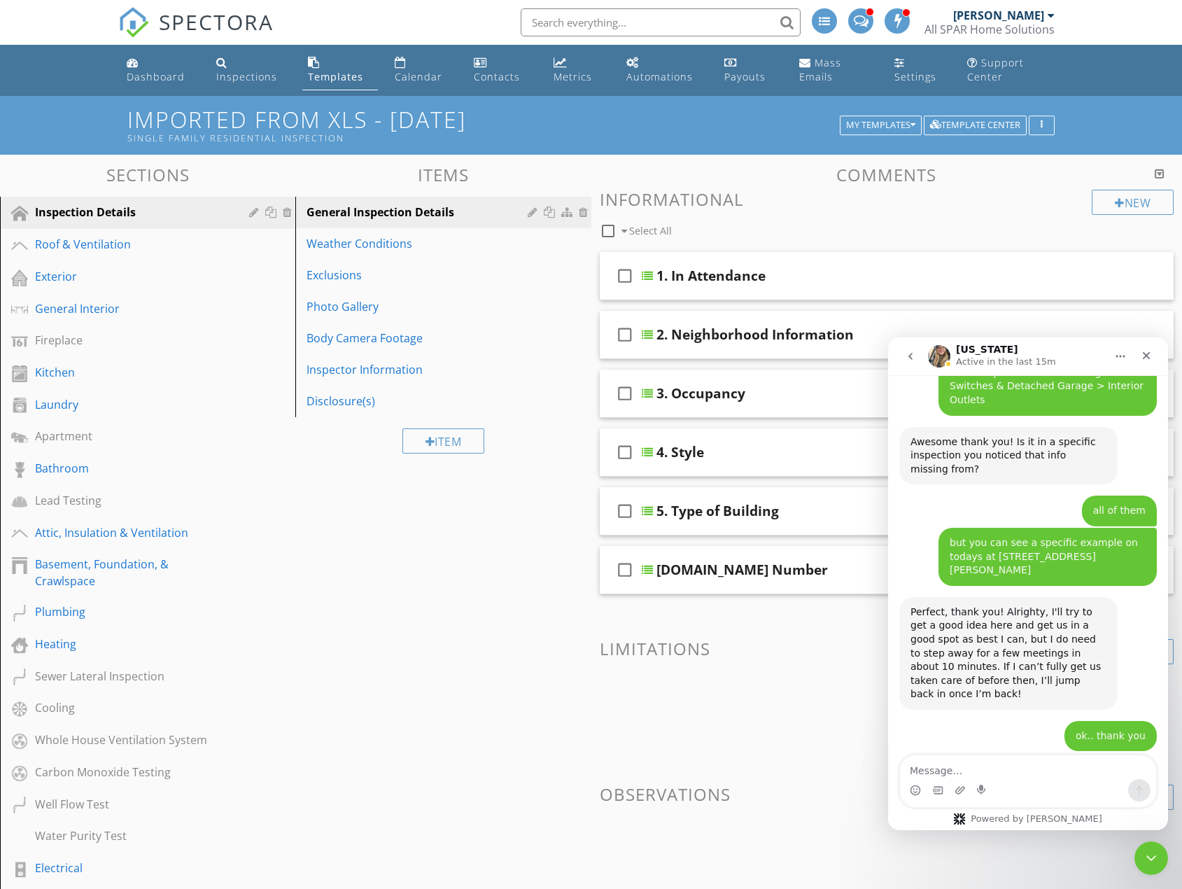
scroll to position [1661, 0]
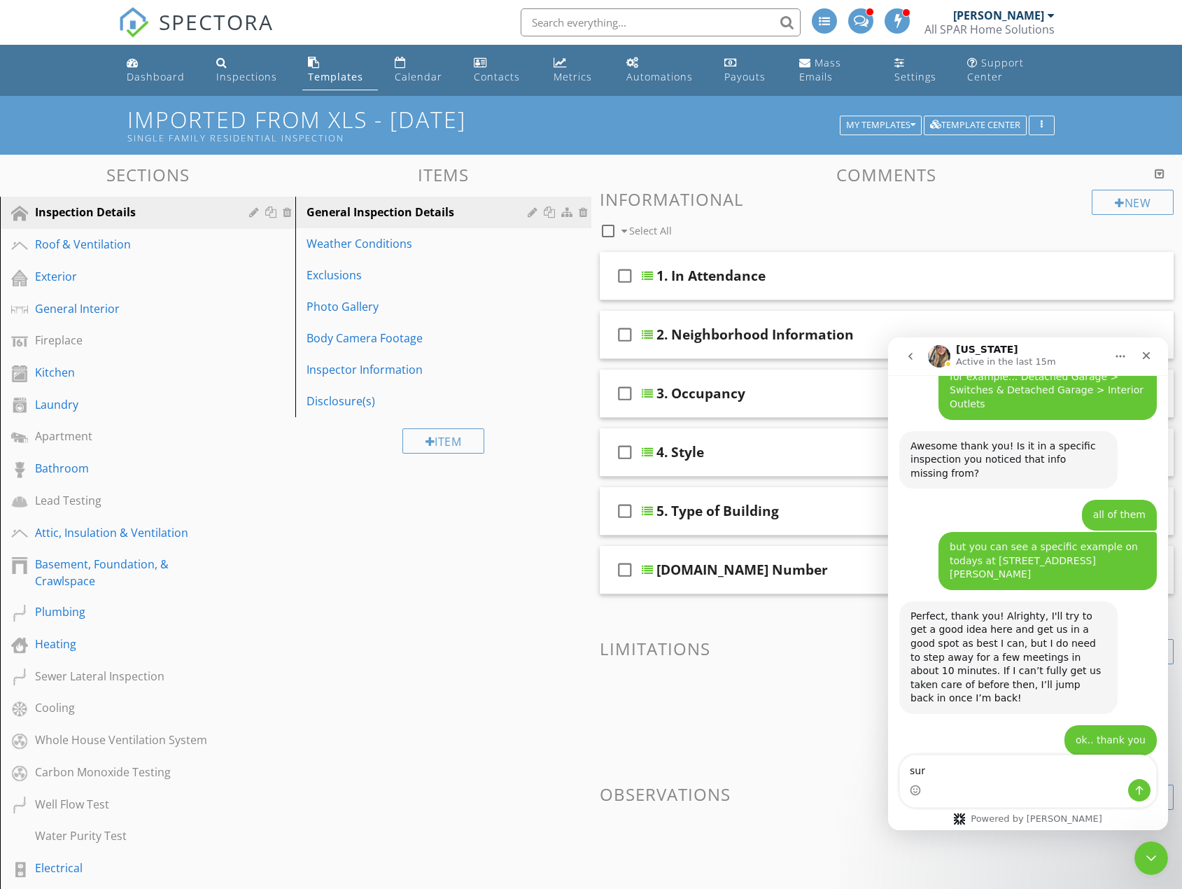
type textarea "sure"
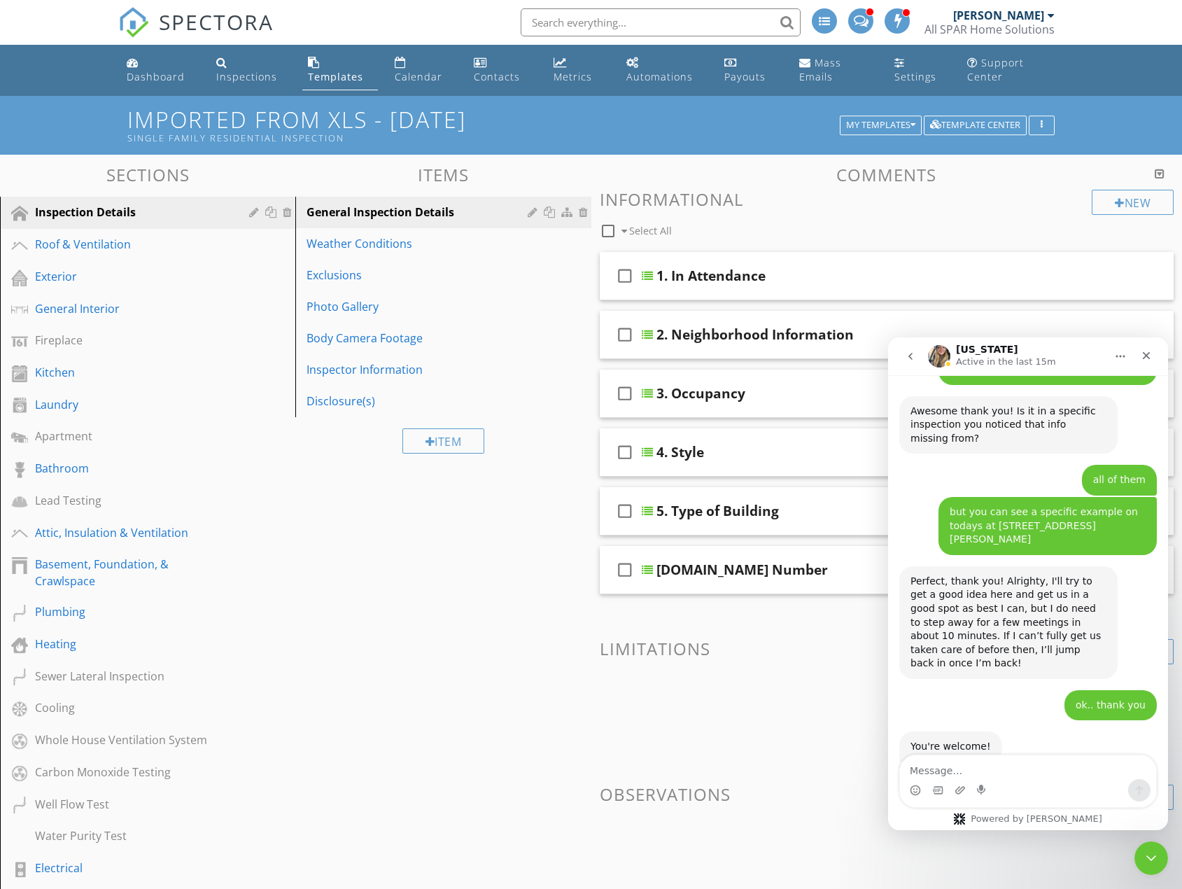
scroll to position [1703, 0]
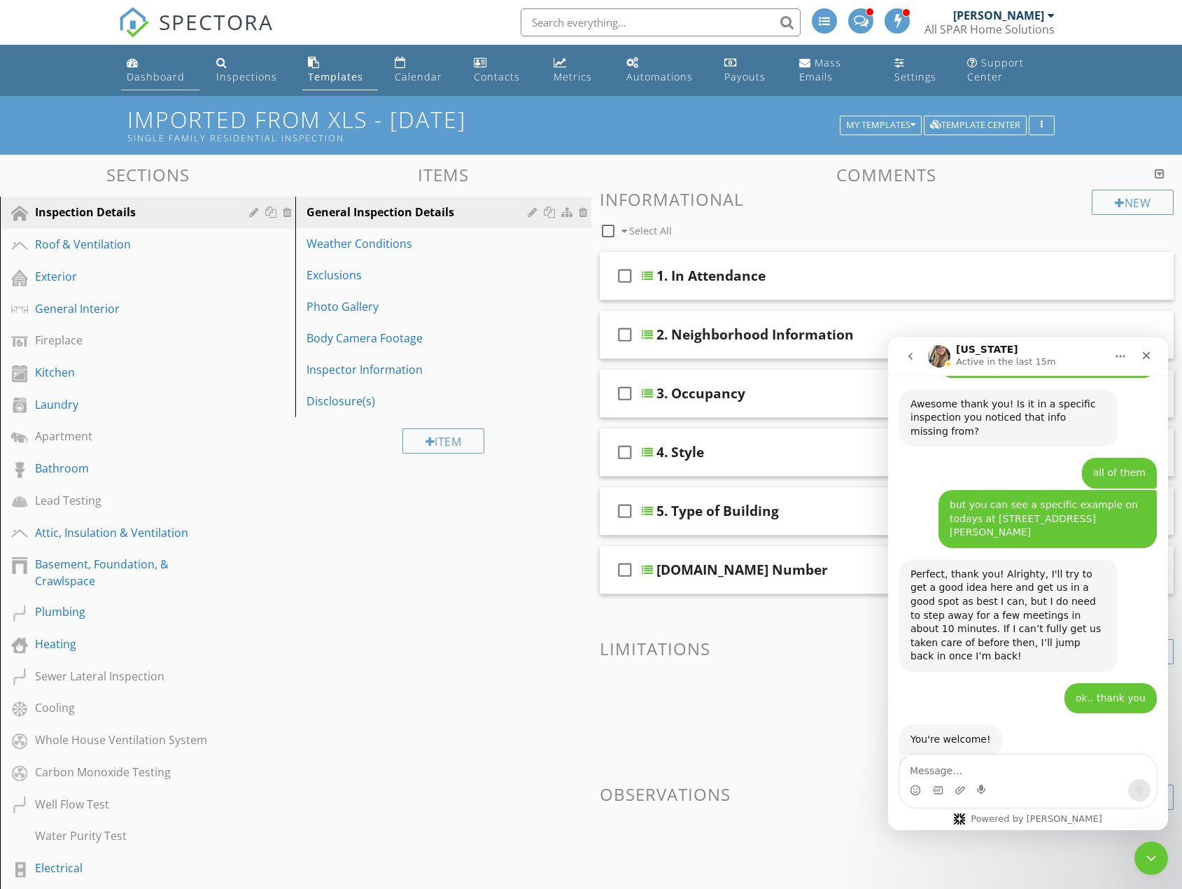
click at [142, 83] on div "Dashboard" at bounding box center [156, 76] width 58 height 13
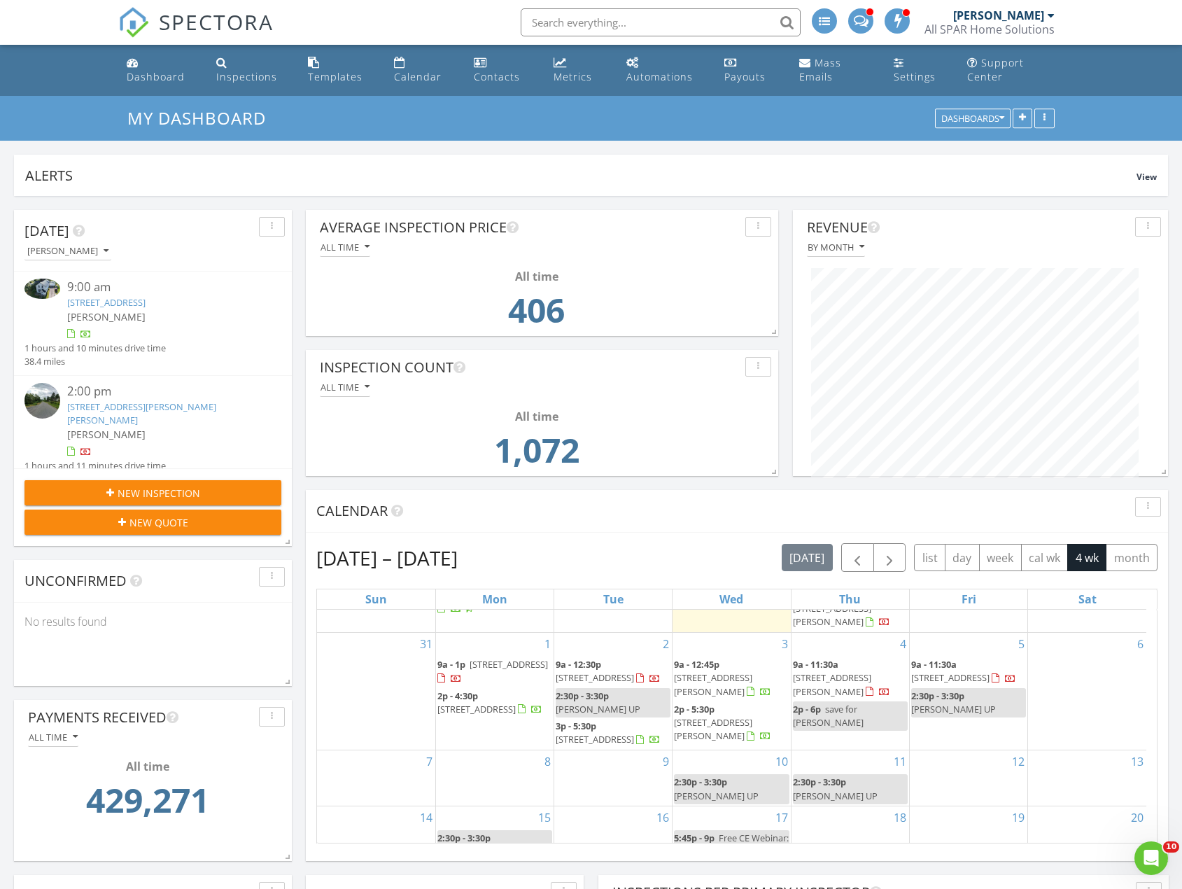
scroll to position [125, 0]
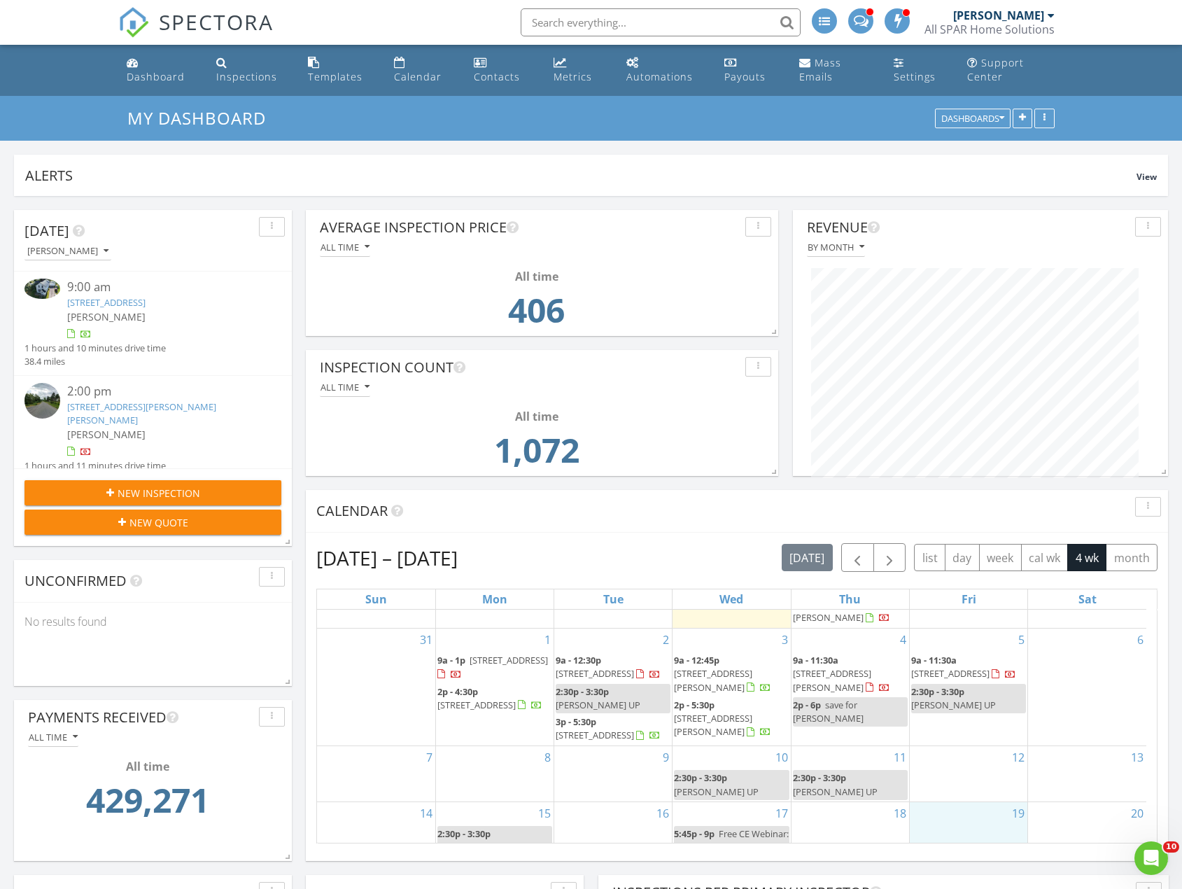
click at [989, 802] on div "19" at bounding box center [969, 836] width 118 height 69
click at [989, 801] on div "Inspection Event Cancel" at bounding box center [965, 767] width 85 height 73
click at [944, 792] on link "Cancel" at bounding box center [965, 790] width 72 height 22
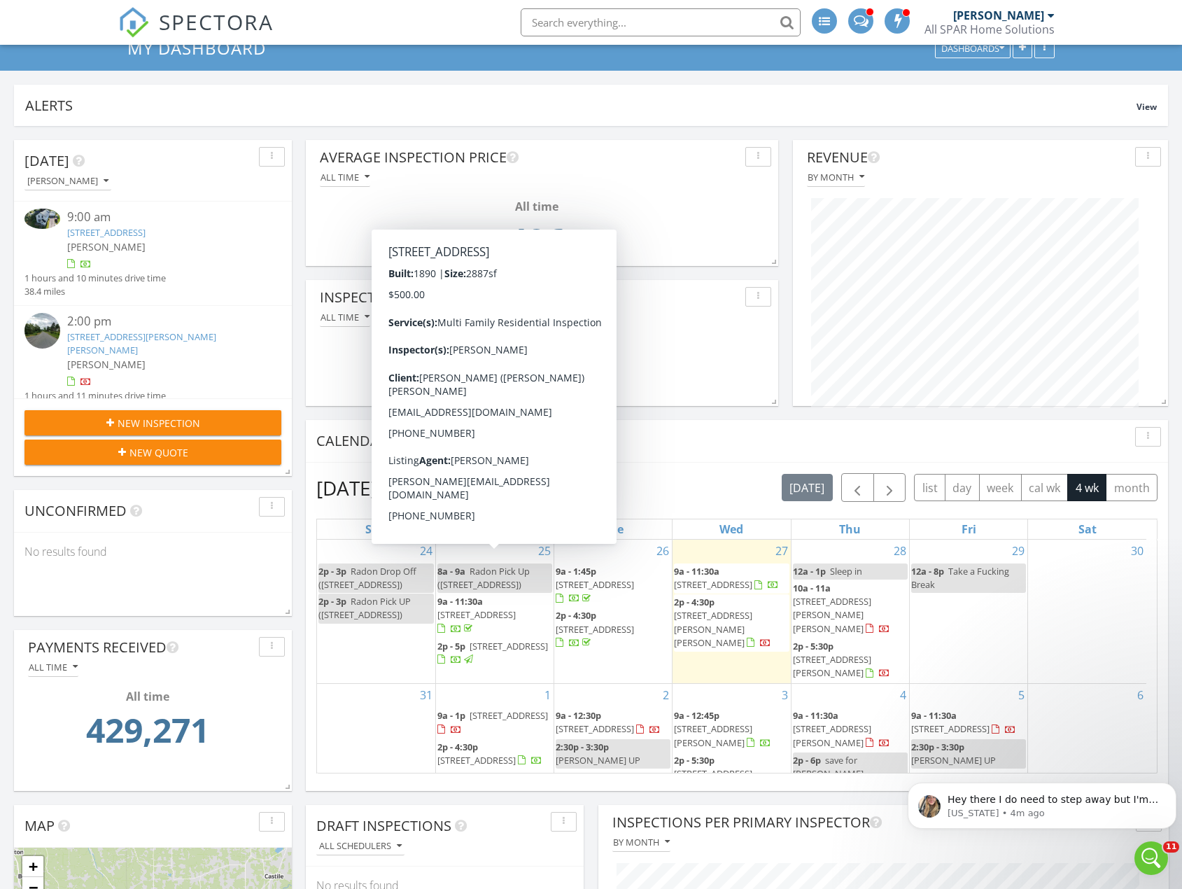
scroll to position [2240, 1203]
